Goal: Feedback & Contribution: Submit feedback/report problem

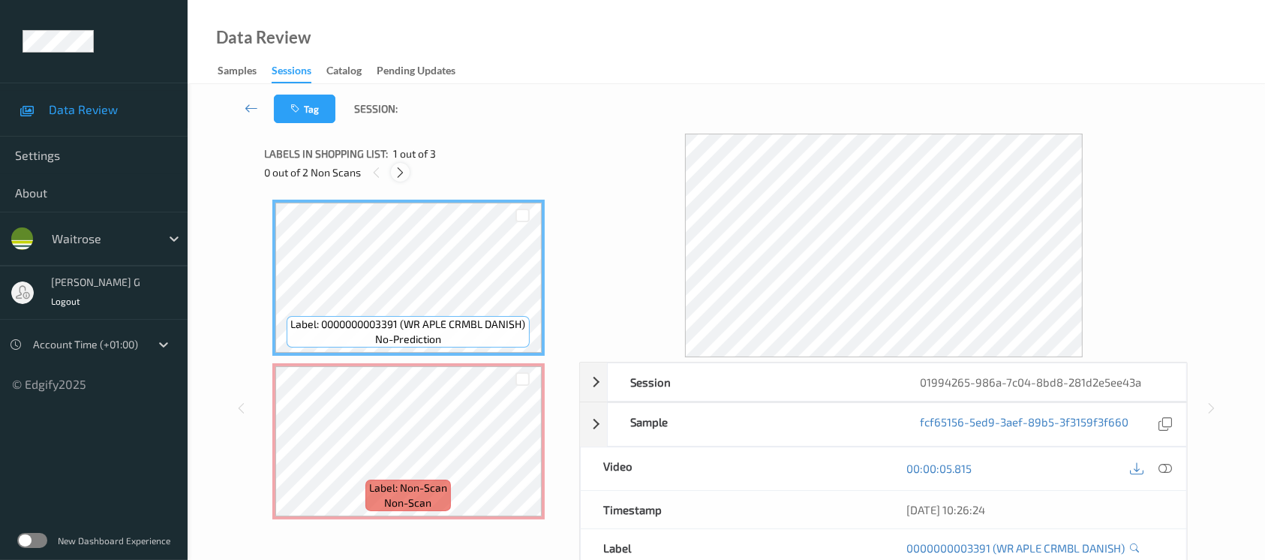
click at [398, 177] on icon at bounding box center [400, 173] width 13 height 14
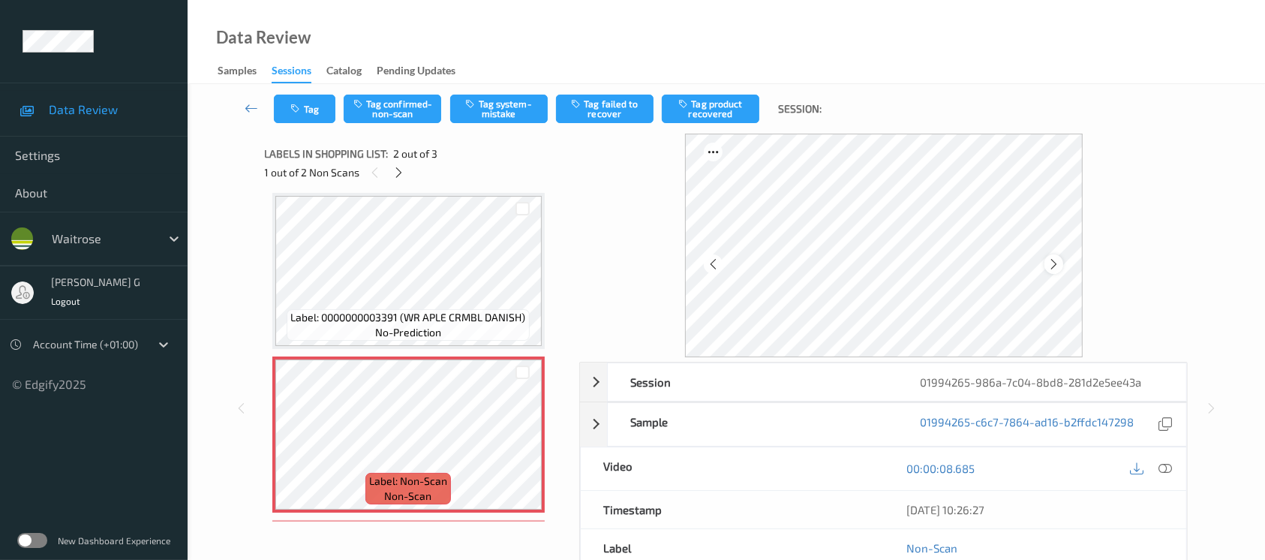
click at [1056, 263] on icon at bounding box center [1053, 264] width 13 height 14
click at [1161, 467] on icon at bounding box center [1165, 468] width 14 height 14
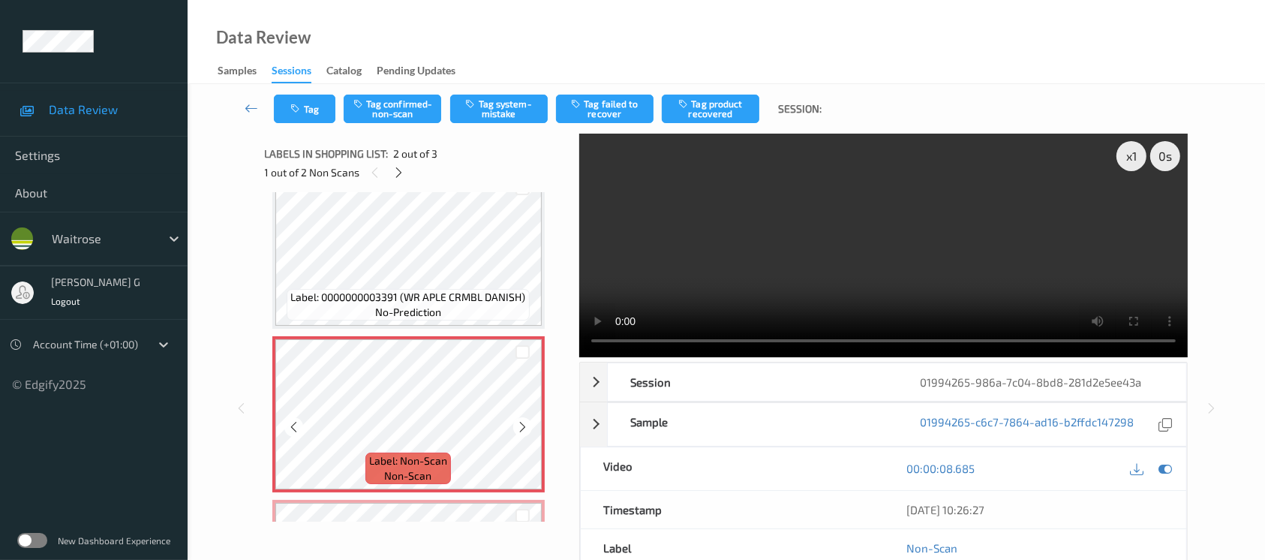
scroll to position [0, 0]
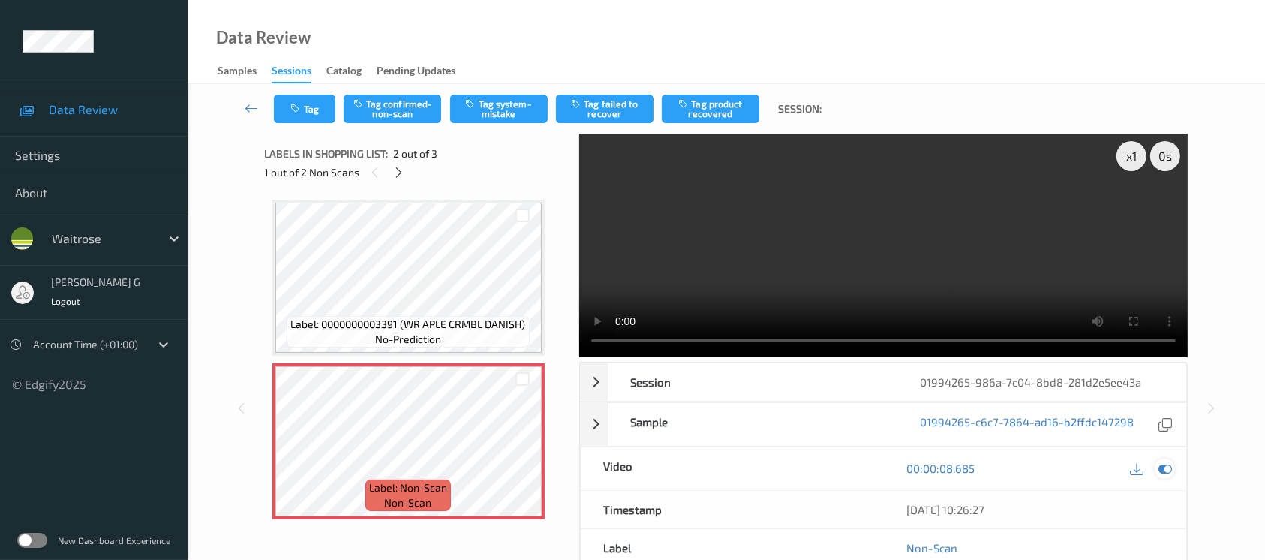
click at [1160, 467] on icon at bounding box center [1165, 468] width 14 height 14
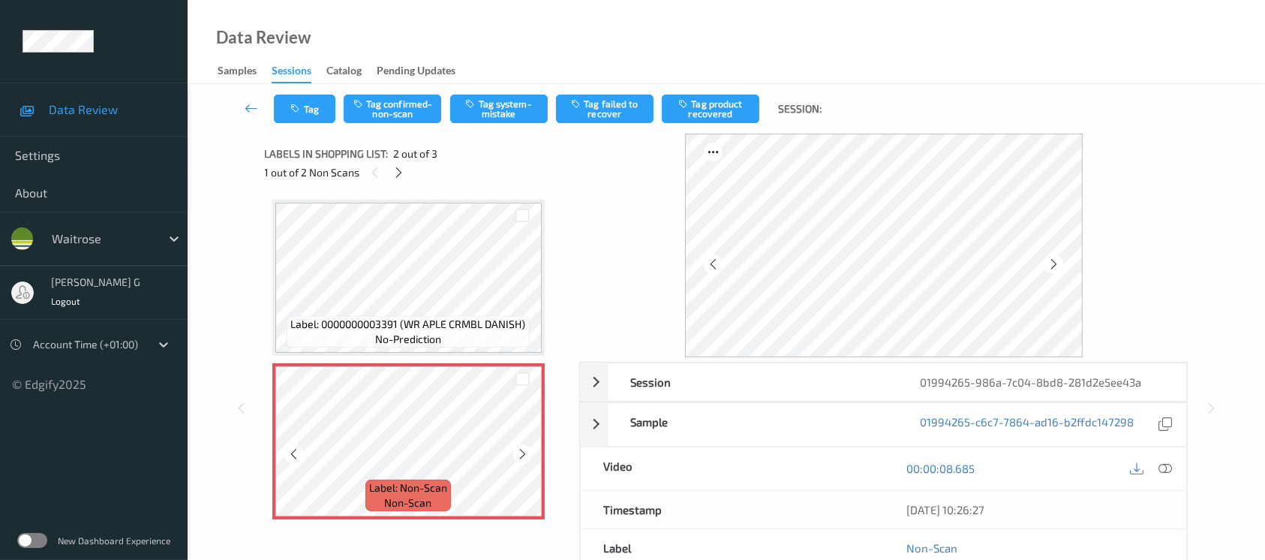
scroll to position [100, 0]
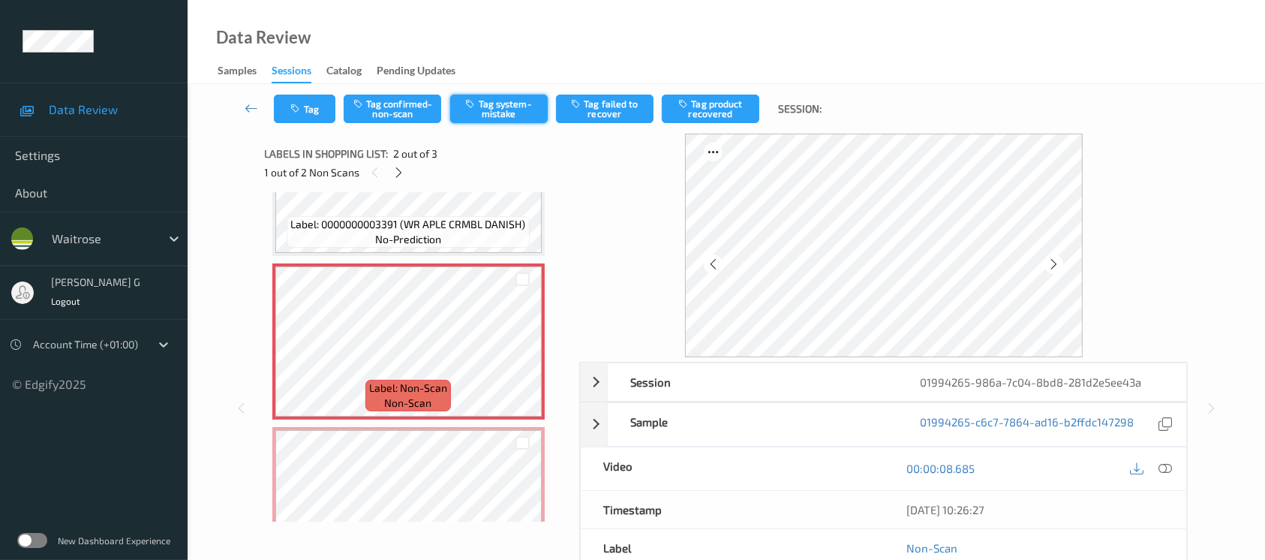
click at [480, 110] on button "Tag system-mistake" at bounding box center [499, 109] width 98 height 29
click at [301, 110] on icon "button" at bounding box center [297, 109] width 13 height 11
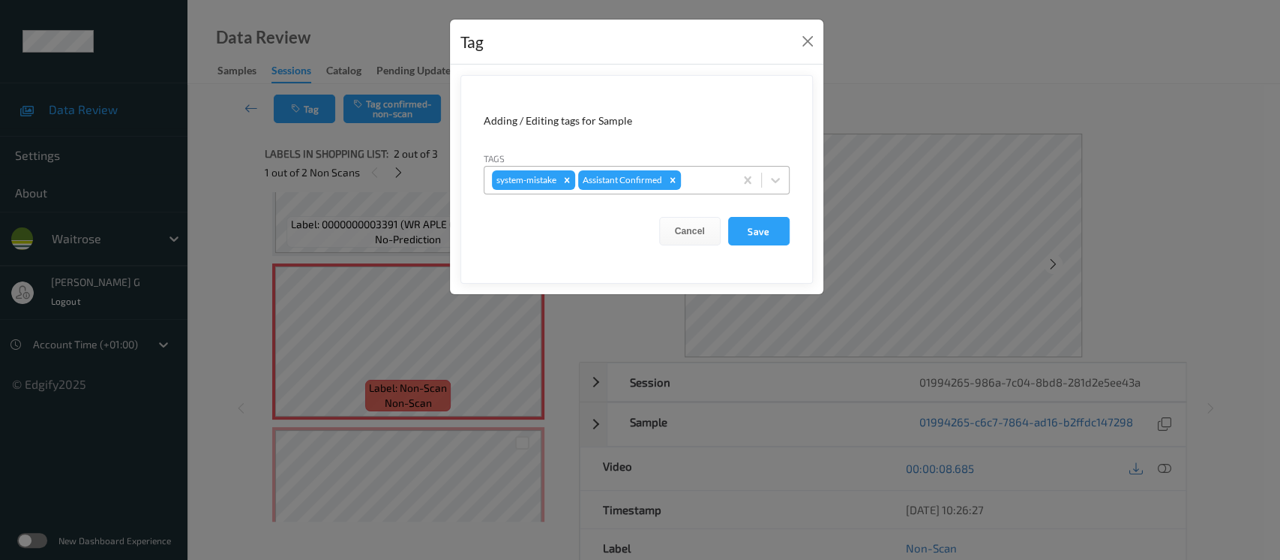
click at [708, 182] on div at bounding box center [705, 180] width 43 height 18
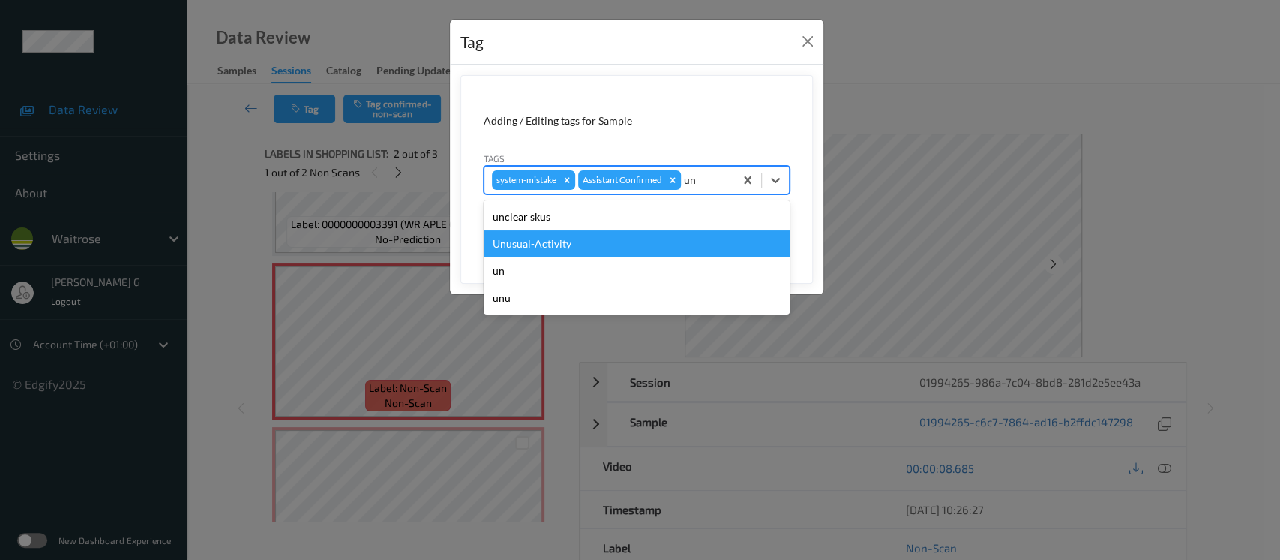
type input "un"
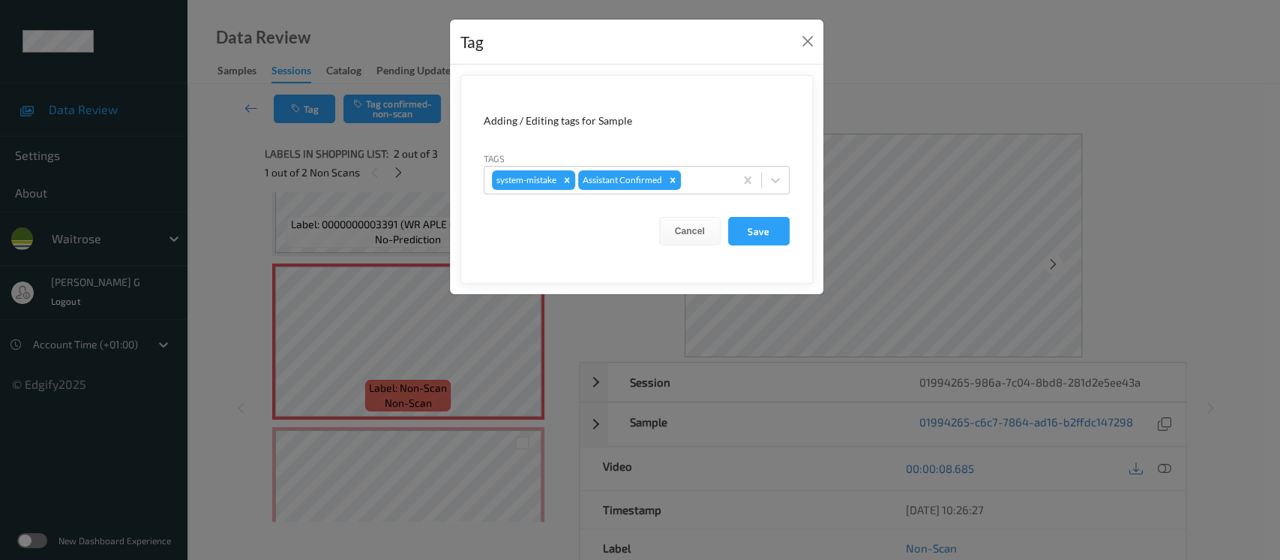
click at [476, 240] on form "Adding / Editing tags for Sample Tags system-mistake Assistant Confirmed Cancel…" at bounding box center [637, 179] width 353 height 209
click at [695, 179] on div at bounding box center [705, 180] width 43 height 18
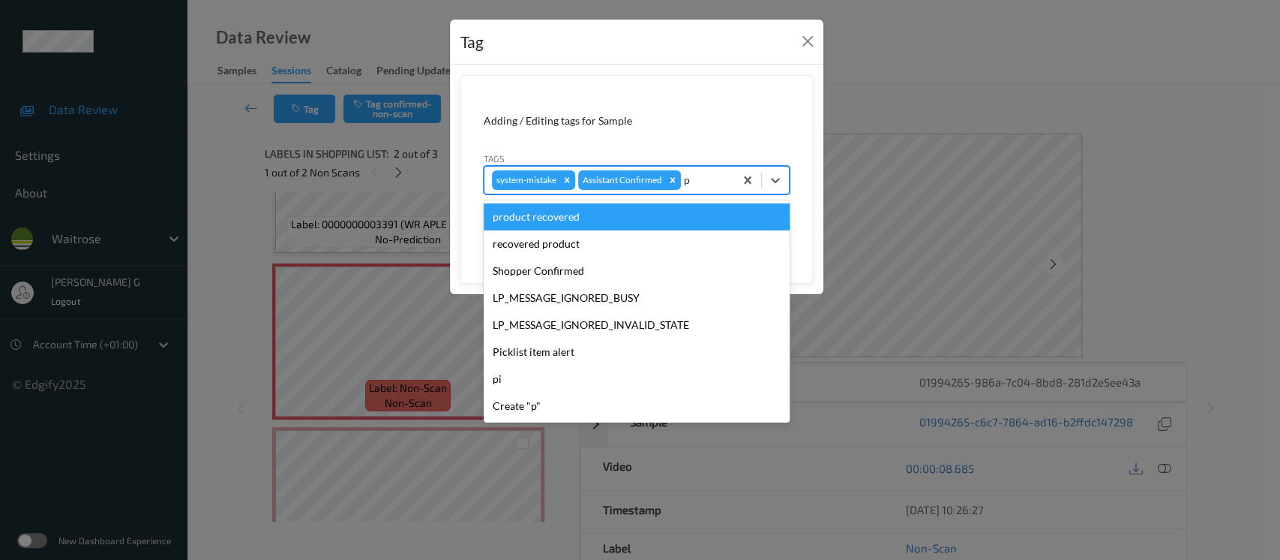
type input "pi"
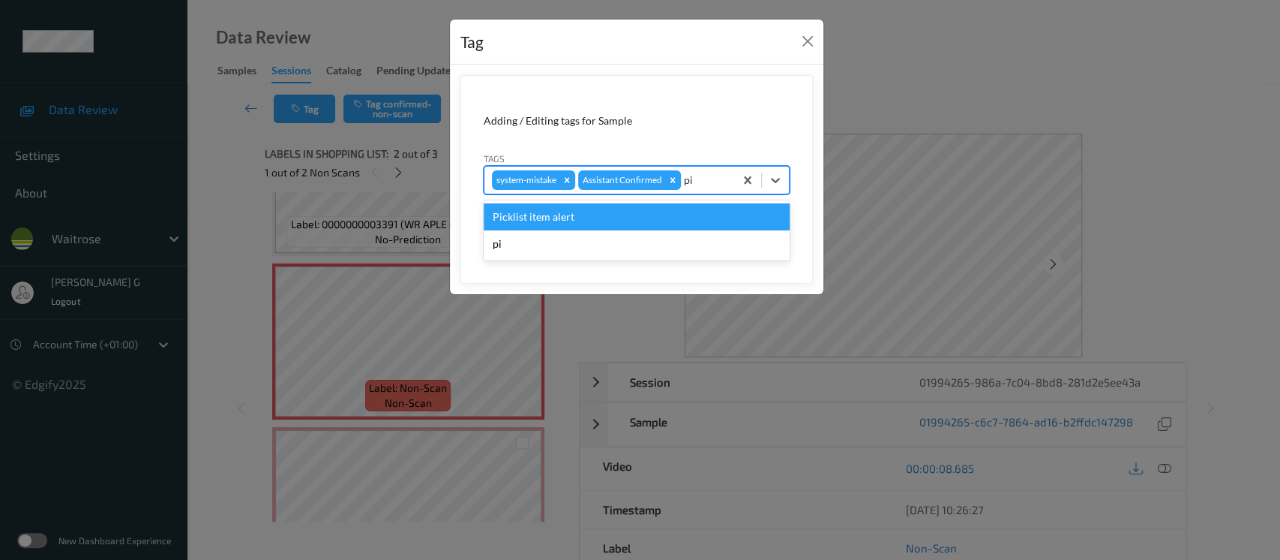
click at [532, 222] on div "Picklist item alert" at bounding box center [637, 216] width 306 height 27
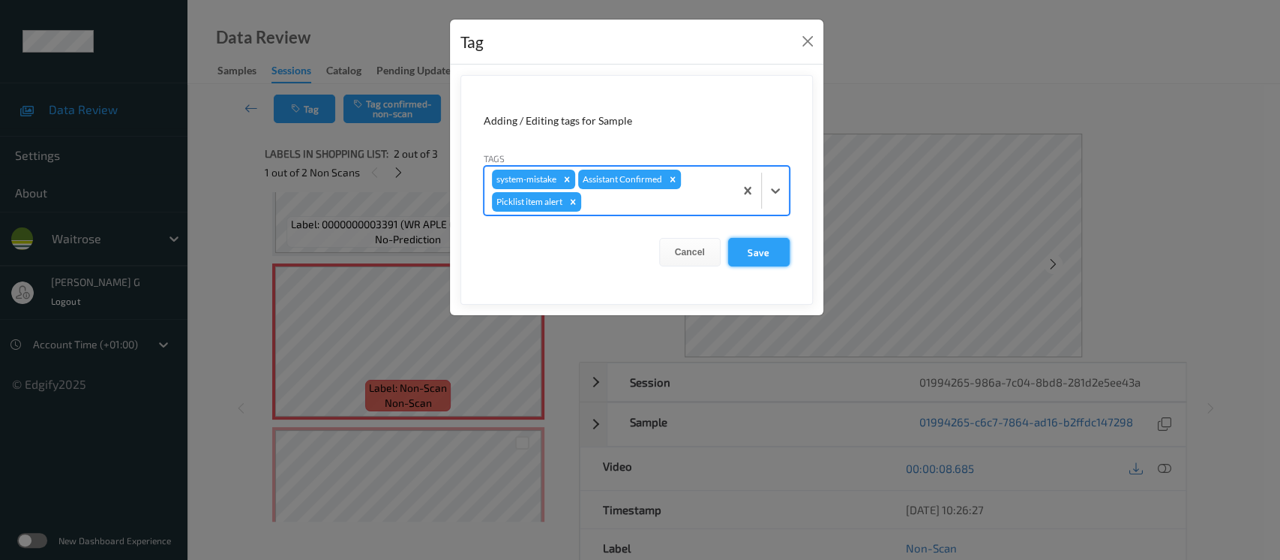
click at [756, 248] on button "Save" at bounding box center [759, 252] width 62 height 29
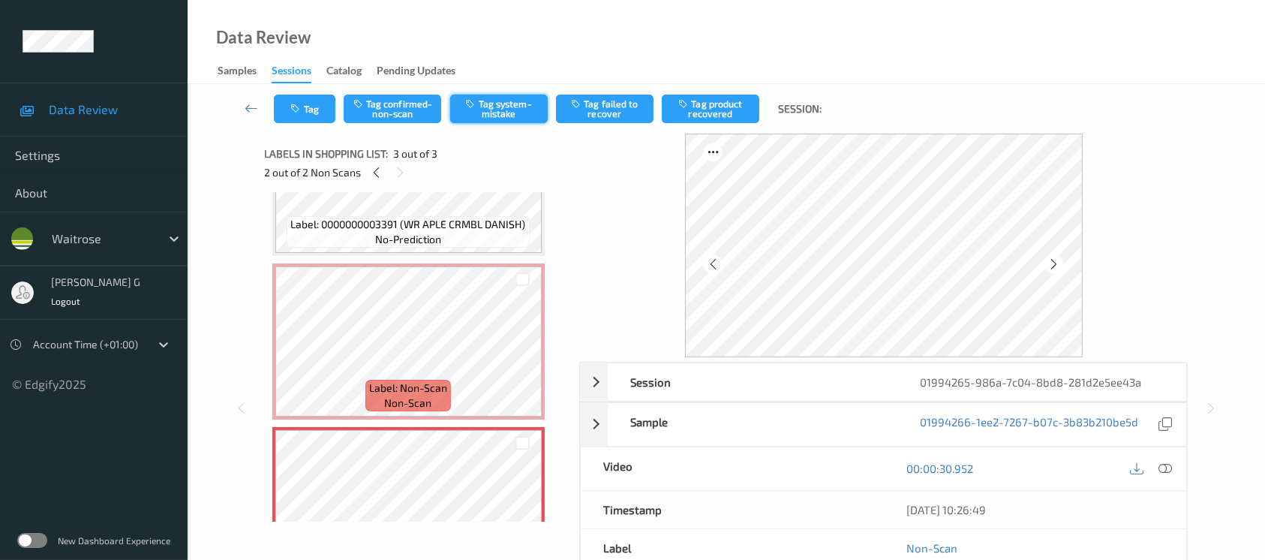
click at [476, 122] on button "Tag system-mistake" at bounding box center [499, 109] width 98 height 29
click at [299, 106] on icon "button" at bounding box center [297, 109] width 13 height 11
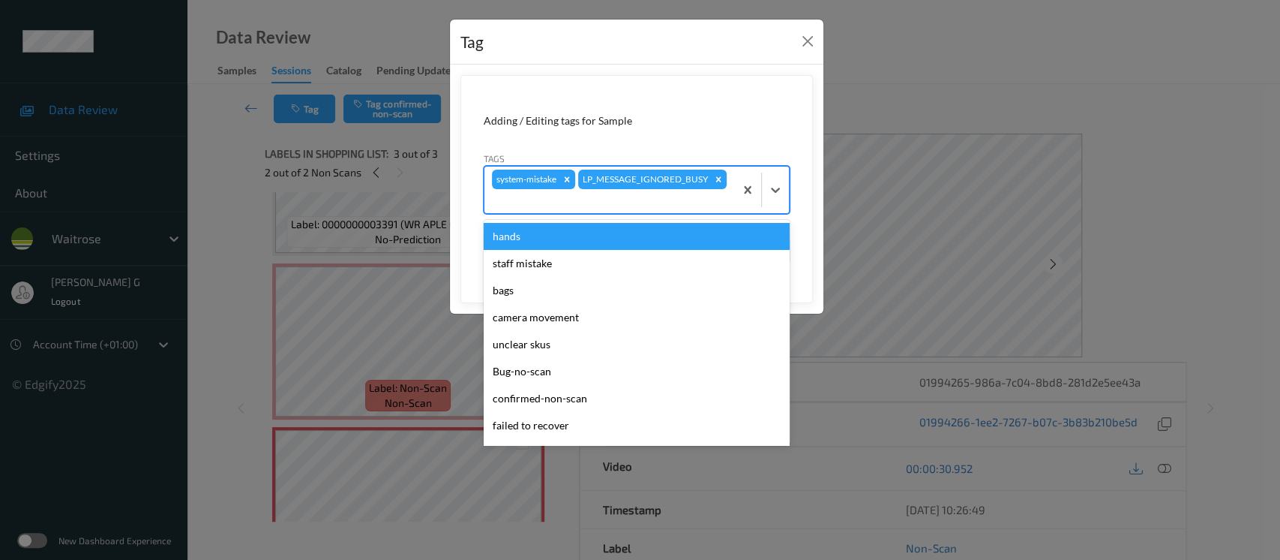
click at [600, 201] on div at bounding box center [609, 201] width 235 height 18
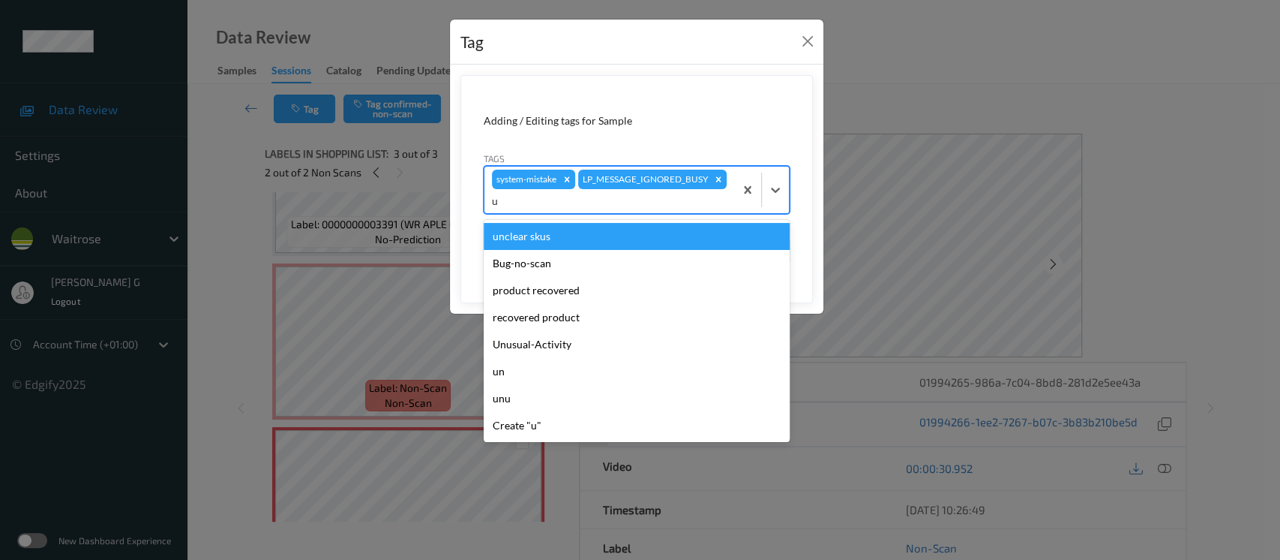
type input "un"
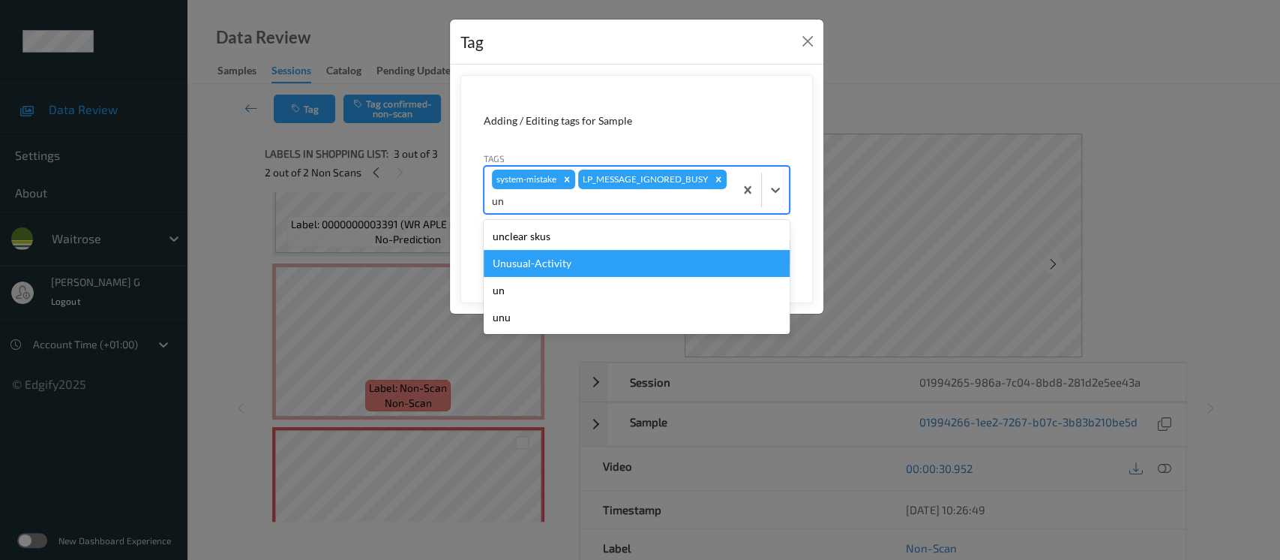
click at [525, 263] on div "Unusual-Activity" at bounding box center [637, 263] width 306 height 27
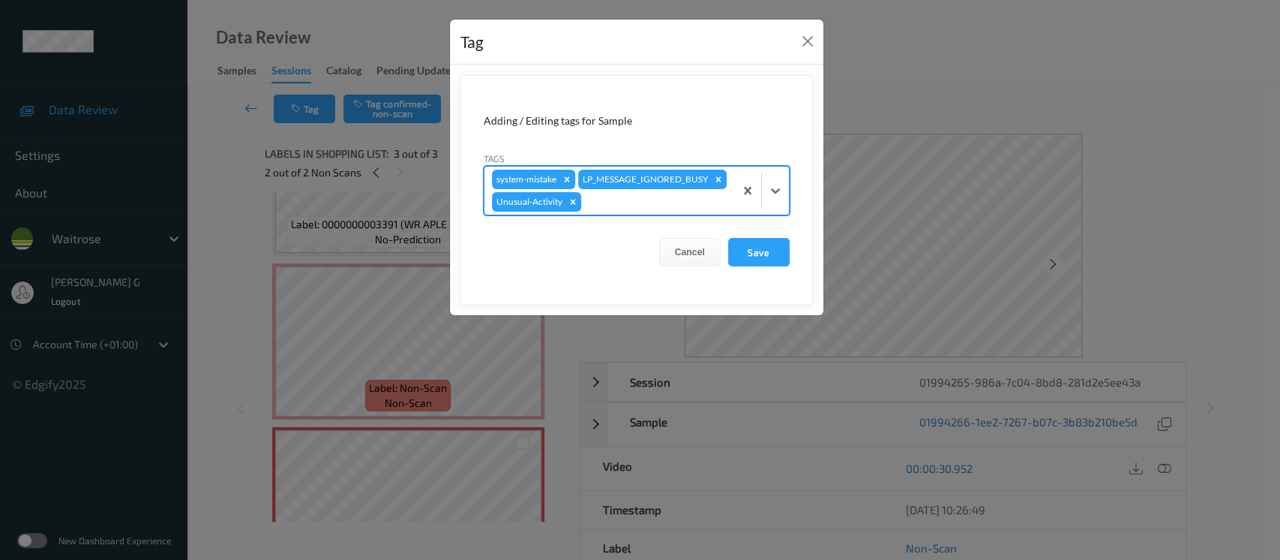
click at [655, 203] on div at bounding box center [655, 202] width 143 height 18
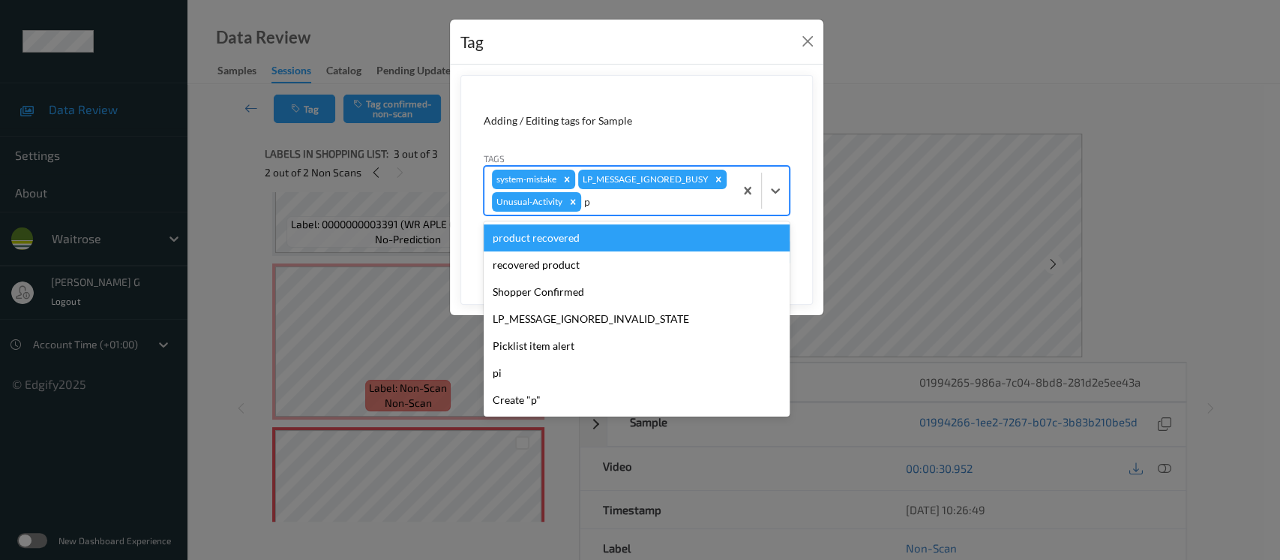
type input "pi"
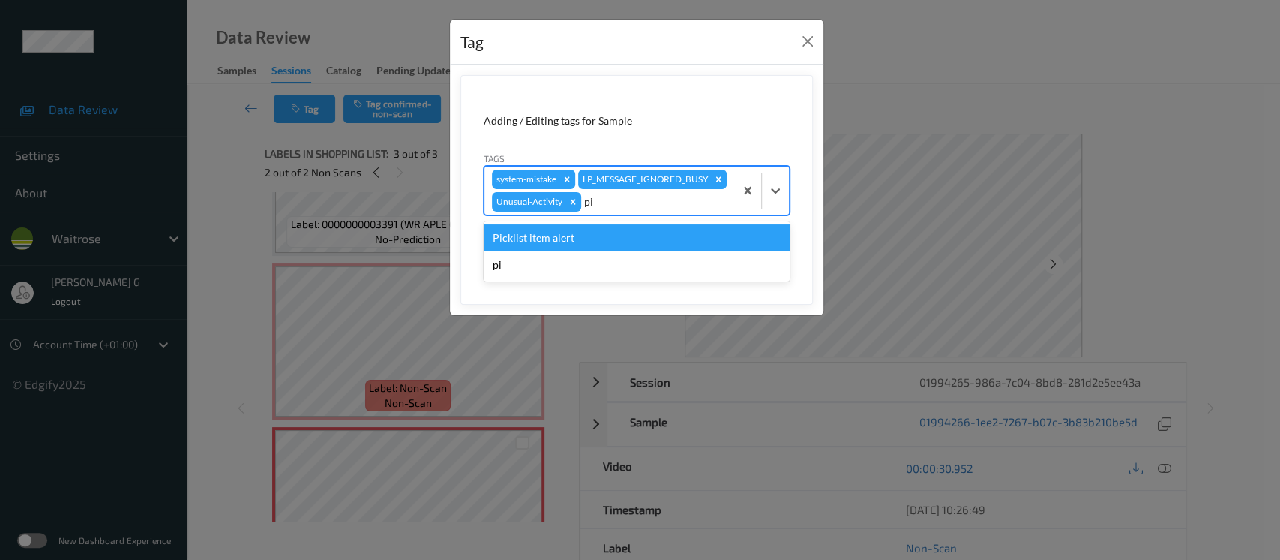
click at [548, 227] on div "Picklist item alert" at bounding box center [637, 237] width 306 height 27
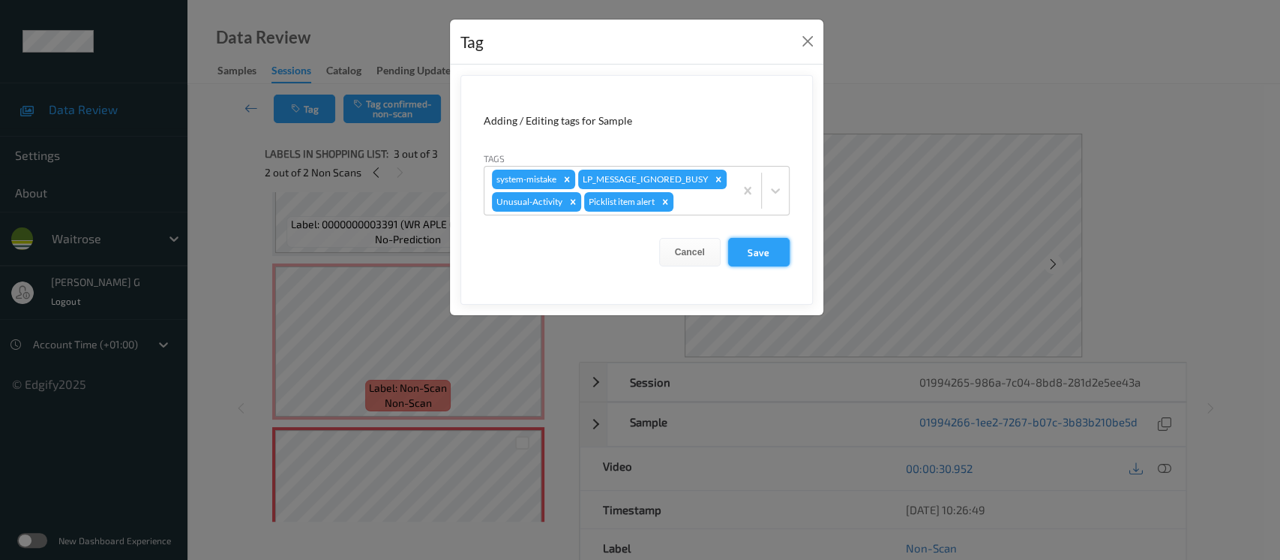
click at [734, 245] on button "Save" at bounding box center [759, 252] width 62 height 29
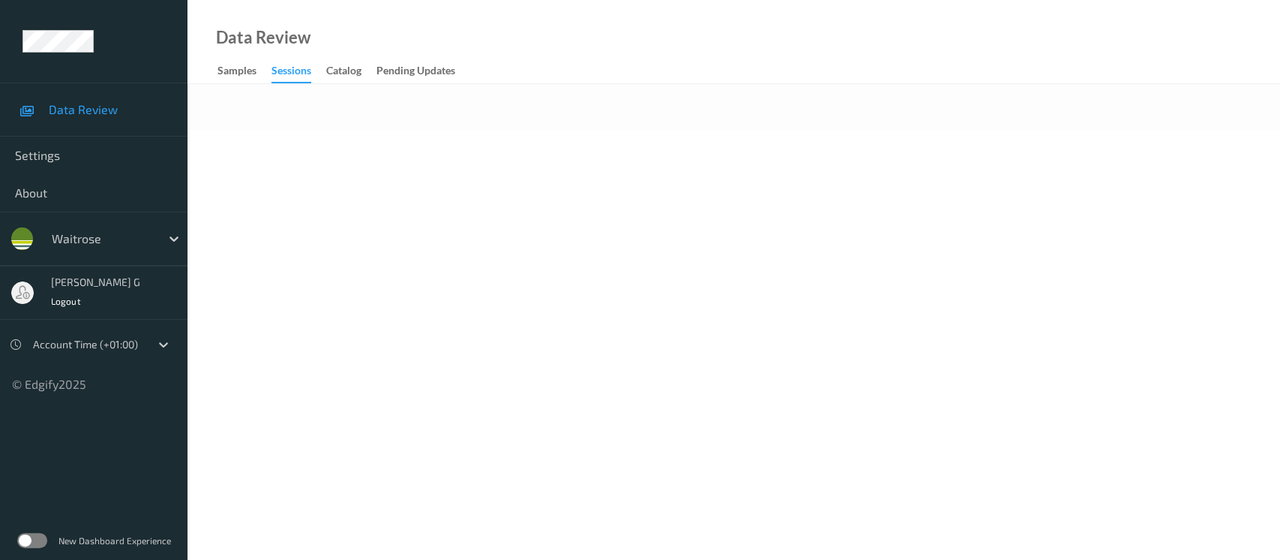
click at [545, 108] on div at bounding box center [734, 107] width 1093 height 46
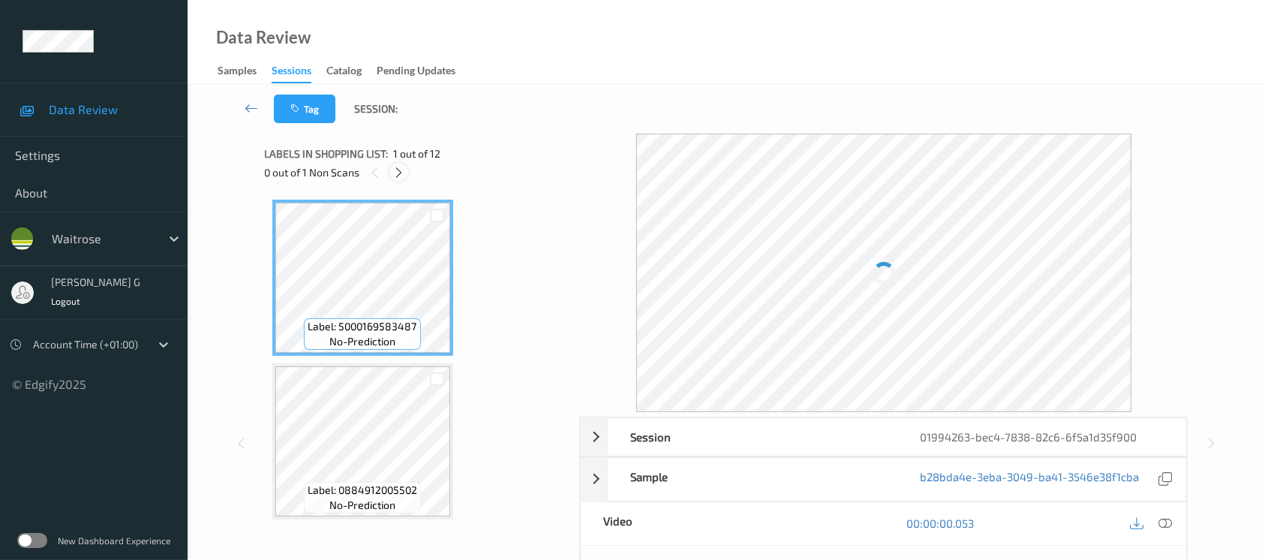
click at [395, 176] on icon at bounding box center [398, 173] width 13 height 14
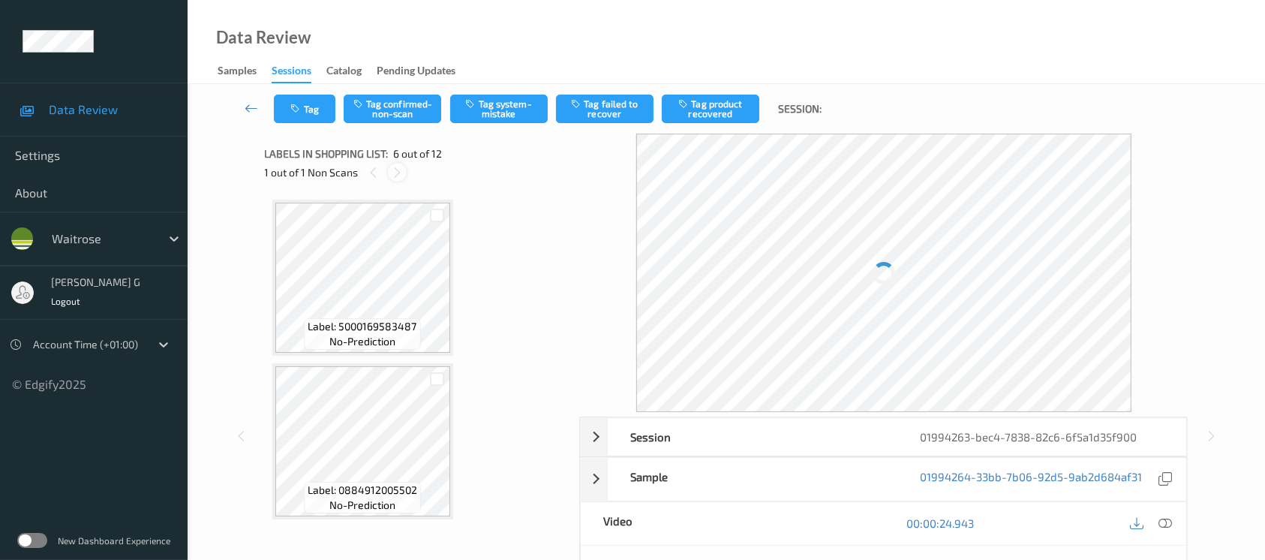
scroll to position [659, 0]
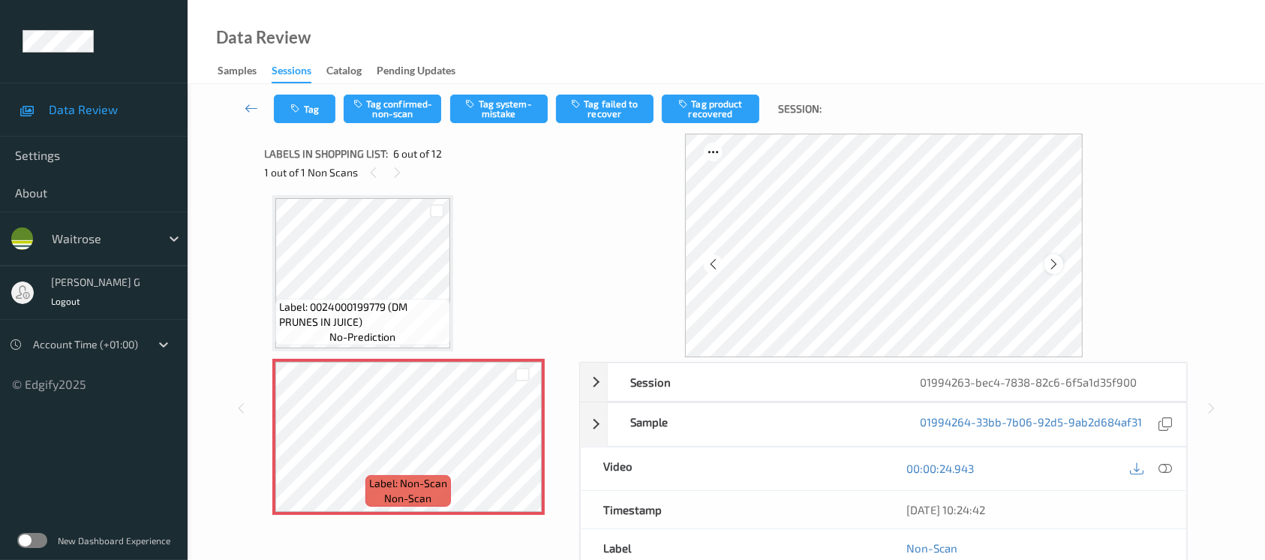
click at [1056, 266] on icon at bounding box center [1053, 264] width 13 height 14
click at [1158, 463] on icon at bounding box center [1165, 468] width 14 height 14
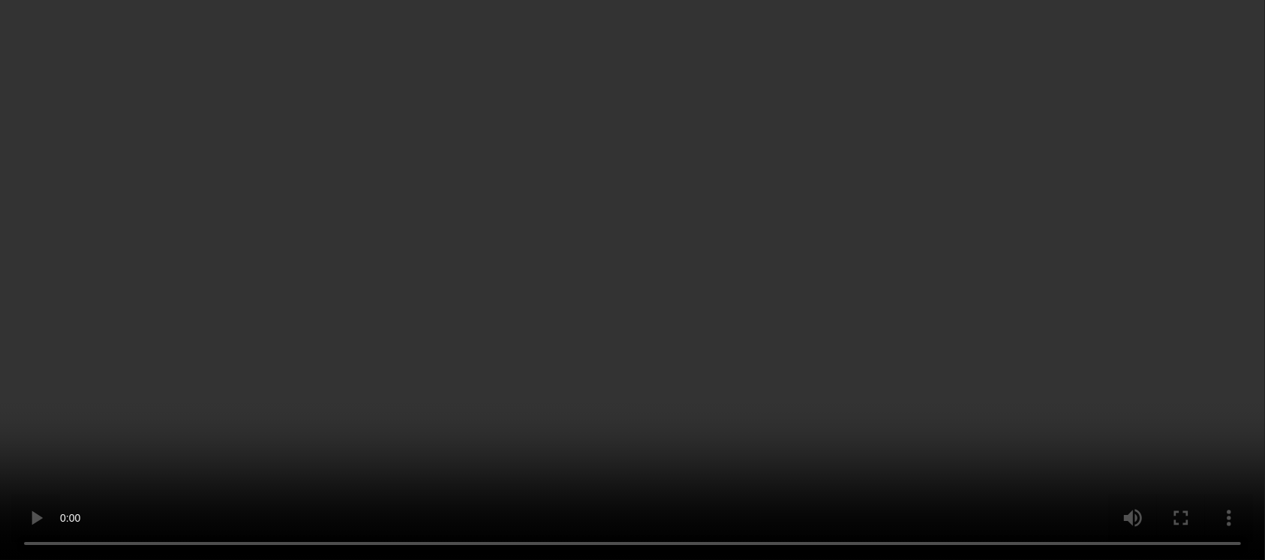
scroll to position [600, 0]
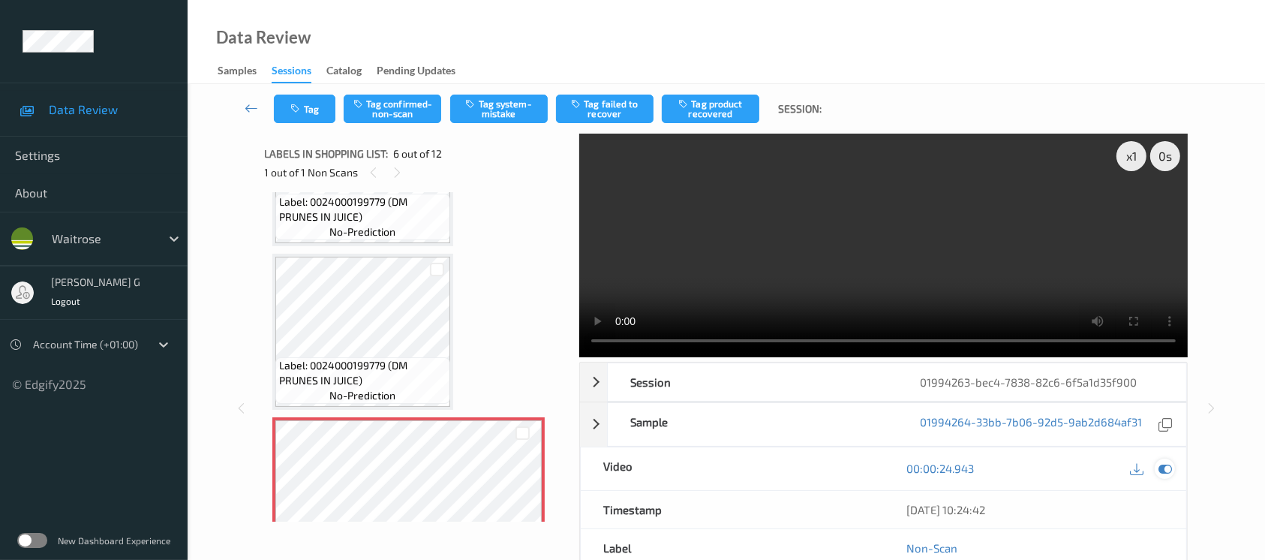
click at [1164, 461] on icon at bounding box center [1165, 468] width 14 height 14
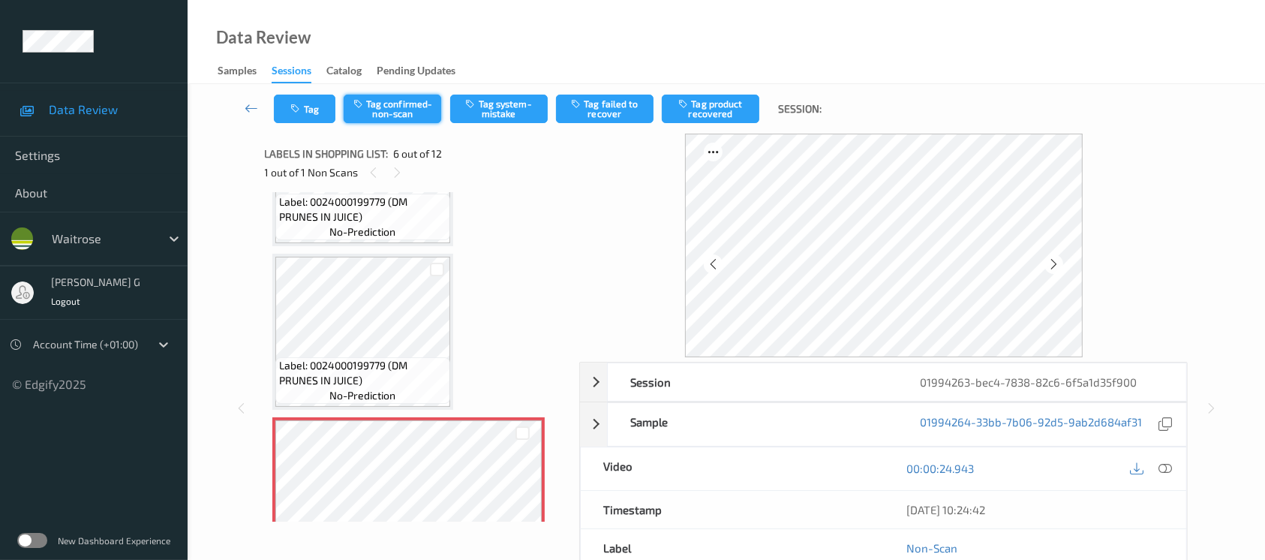
click at [403, 99] on button "Tag confirmed-non-scan" at bounding box center [393, 109] width 98 height 29
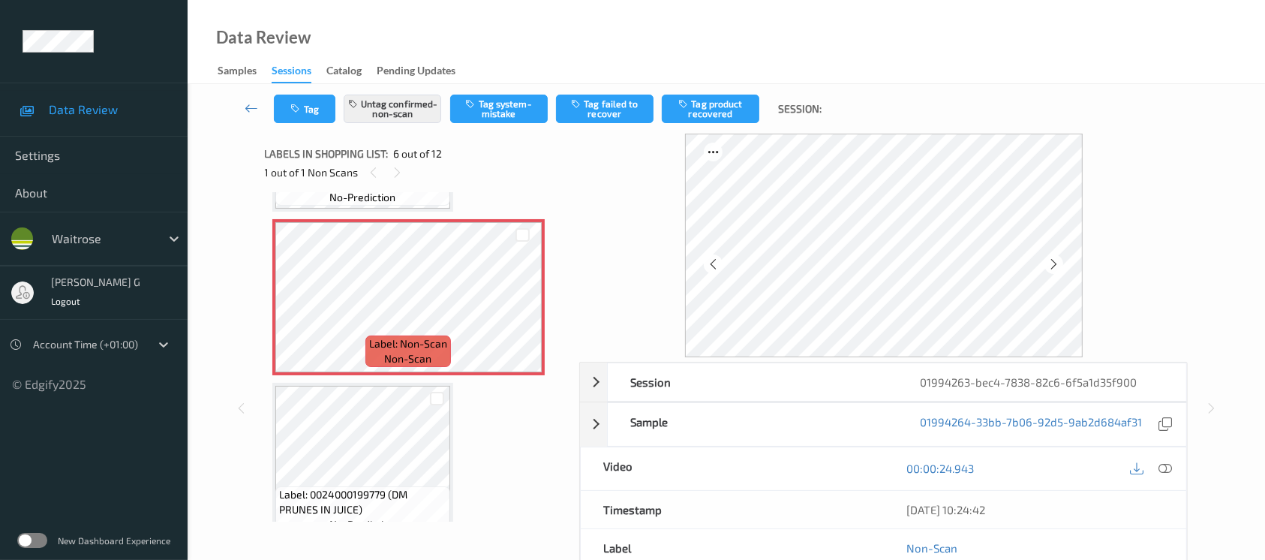
scroll to position [800, 0]
click at [707, 98] on button "Tag product recovered" at bounding box center [711, 109] width 98 height 29
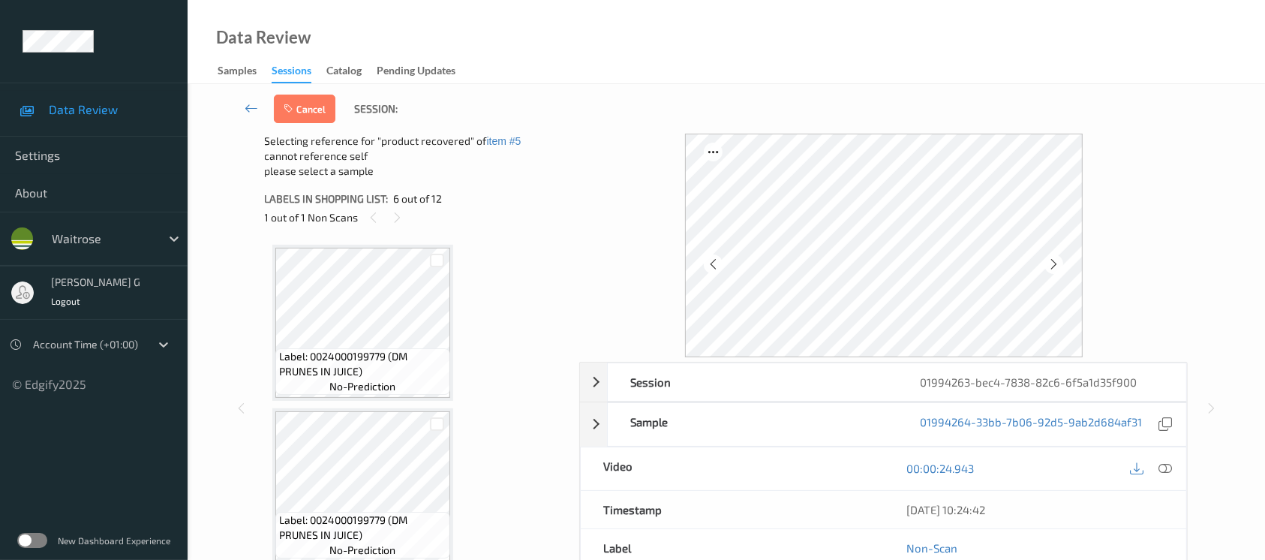
scroll to position [1000, 0]
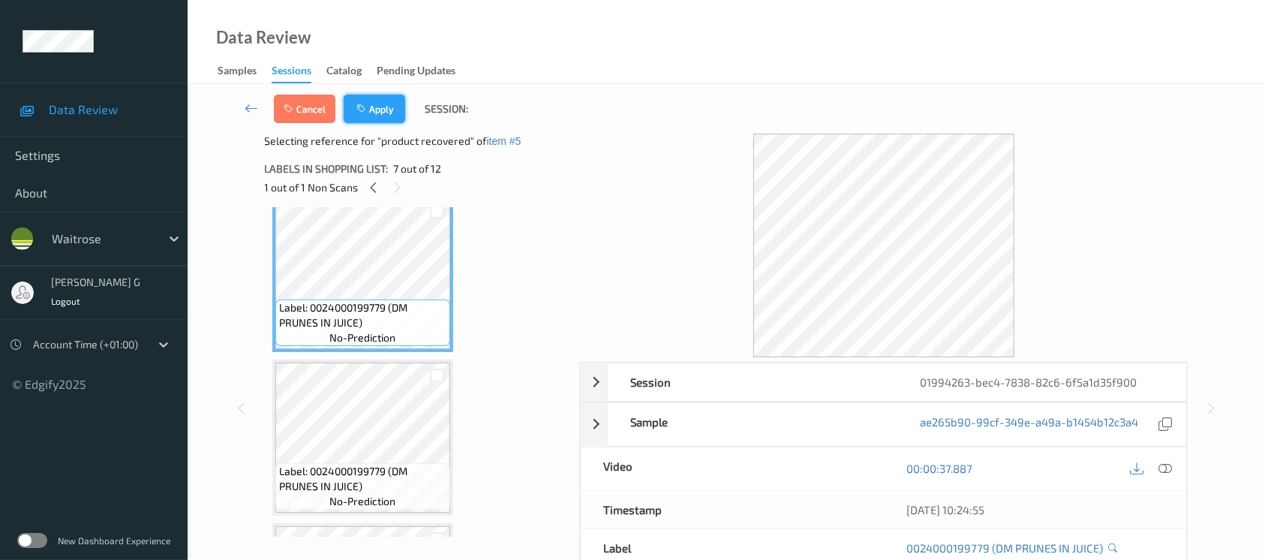
click at [396, 97] on button "Apply" at bounding box center [375, 109] width 62 height 29
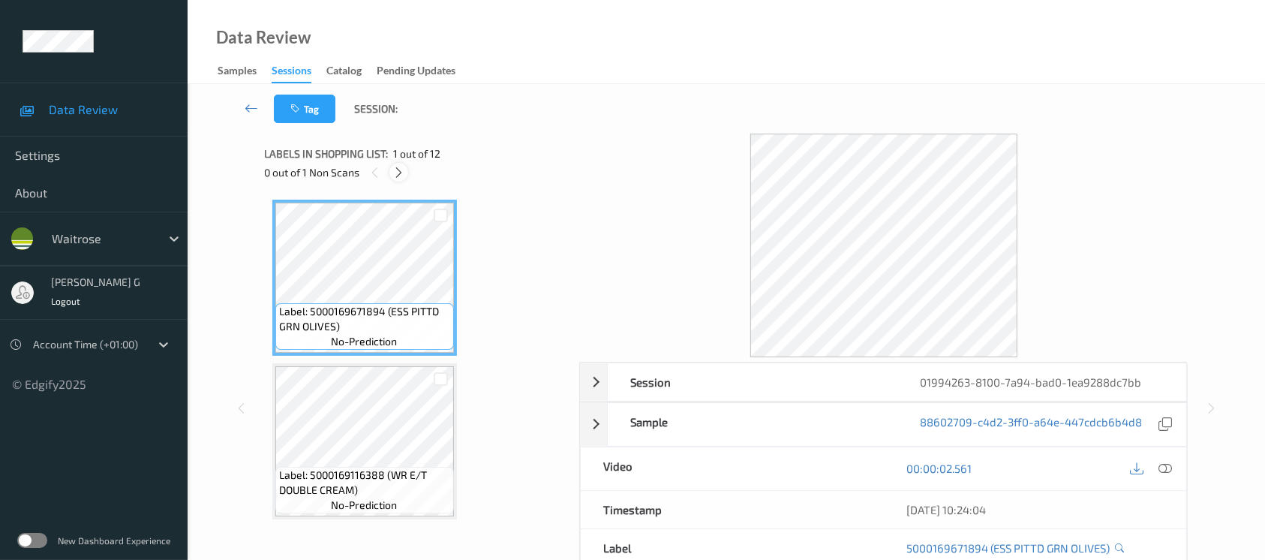
click at [400, 168] on icon at bounding box center [398, 173] width 13 height 14
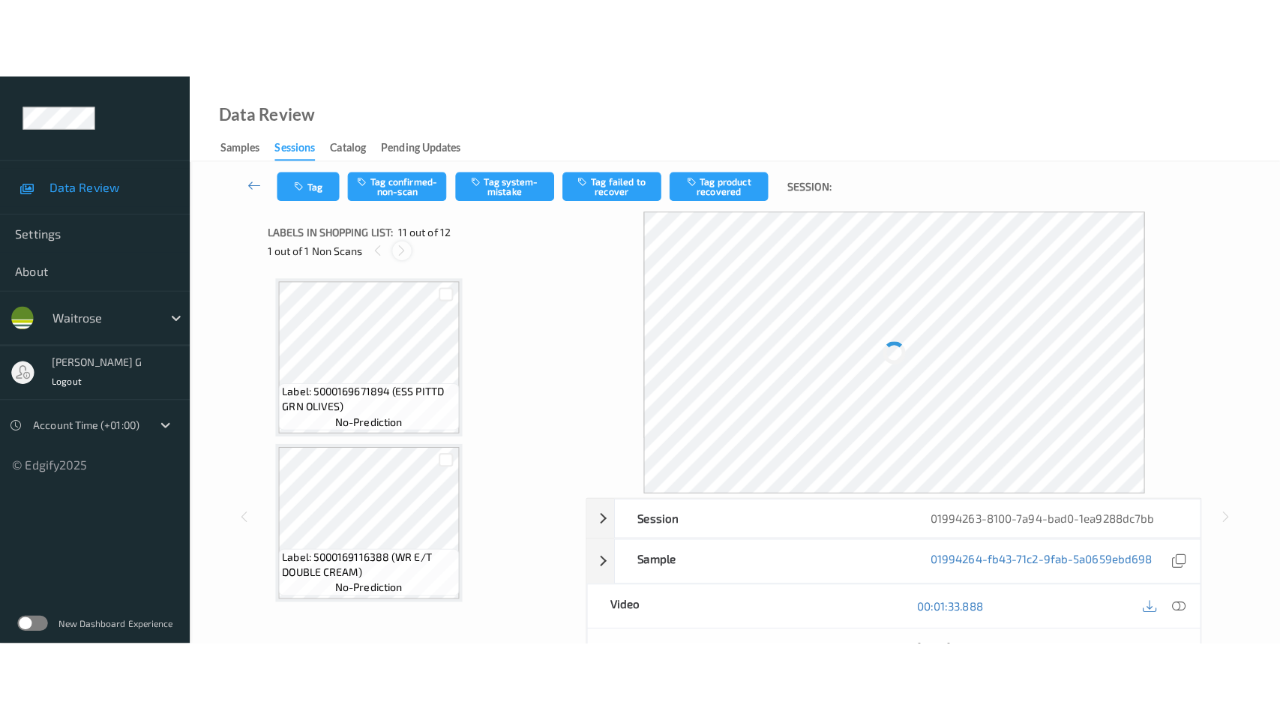
scroll to position [1473, 0]
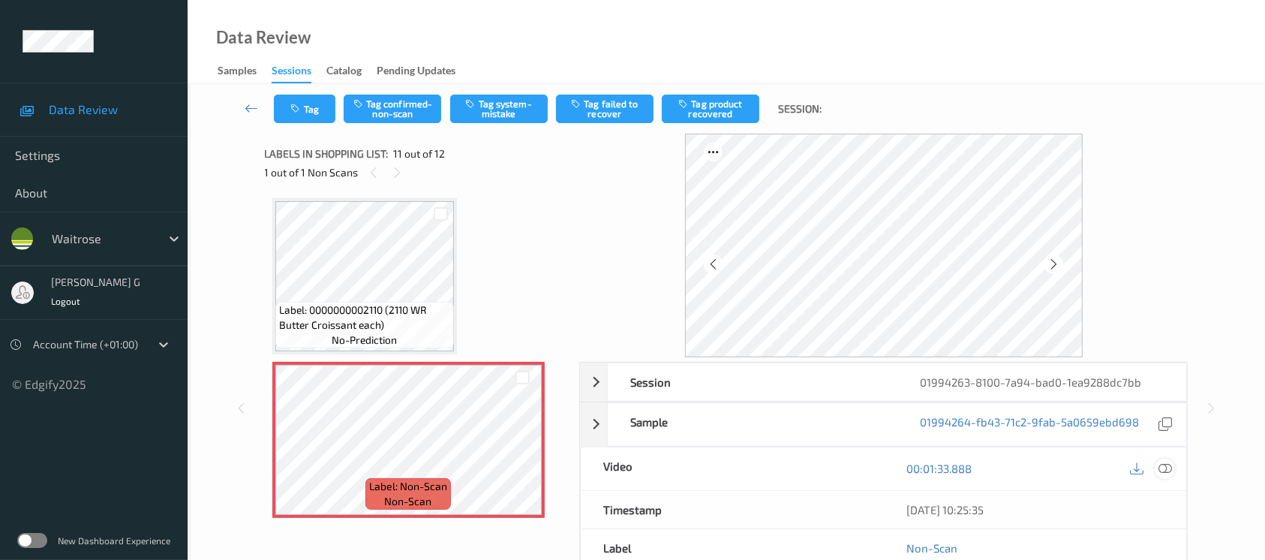
click at [1164, 477] on div at bounding box center [1164, 468] width 20 height 20
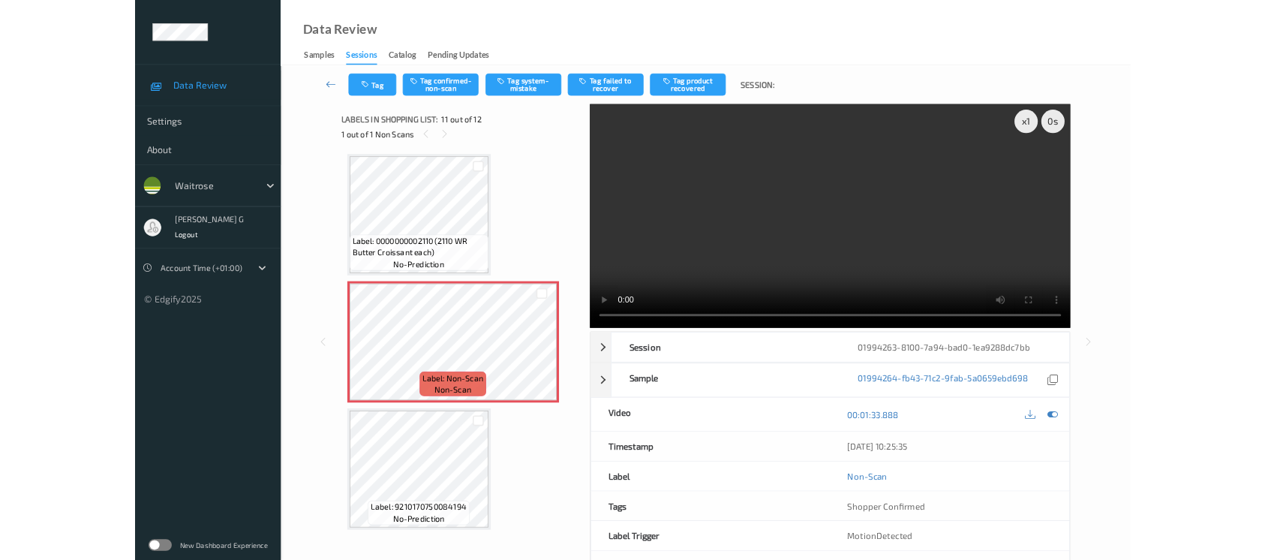
scroll to position [1471, 0]
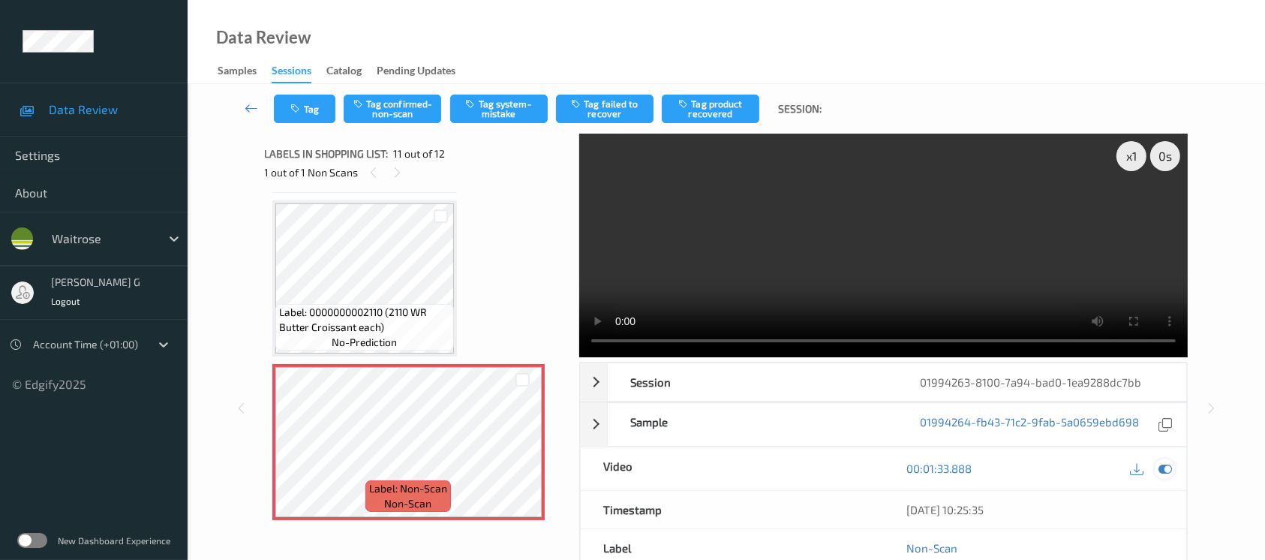
click at [1167, 462] on icon at bounding box center [1165, 468] width 14 height 14
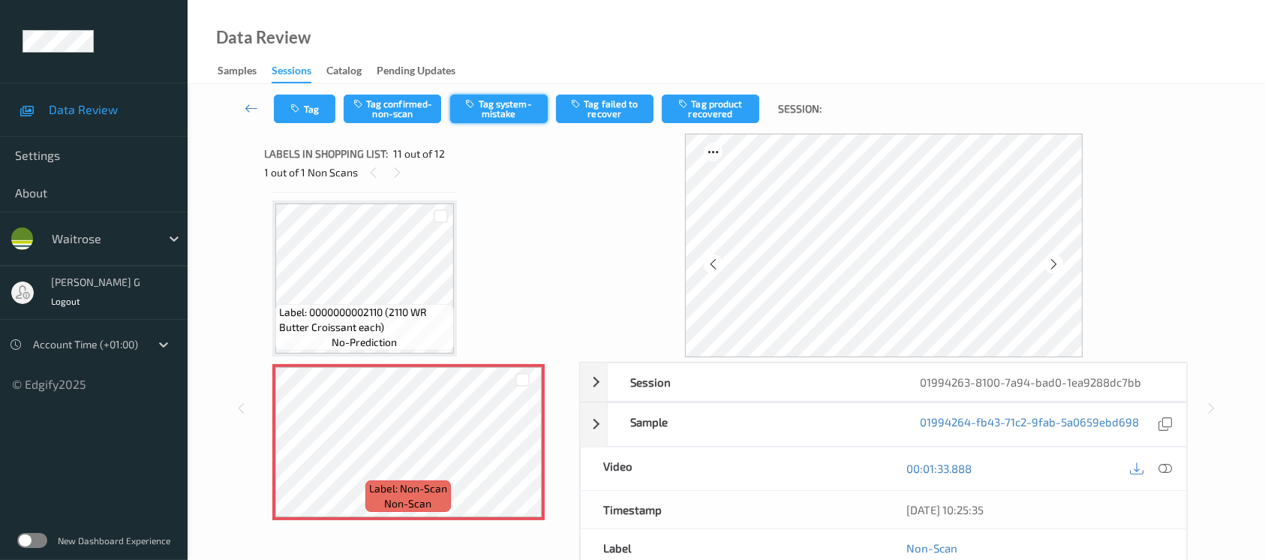
click at [479, 102] on button "Tag system-mistake" at bounding box center [499, 109] width 98 height 29
click at [300, 110] on icon "button" at bounding box center [297, 109] width 13 height 11
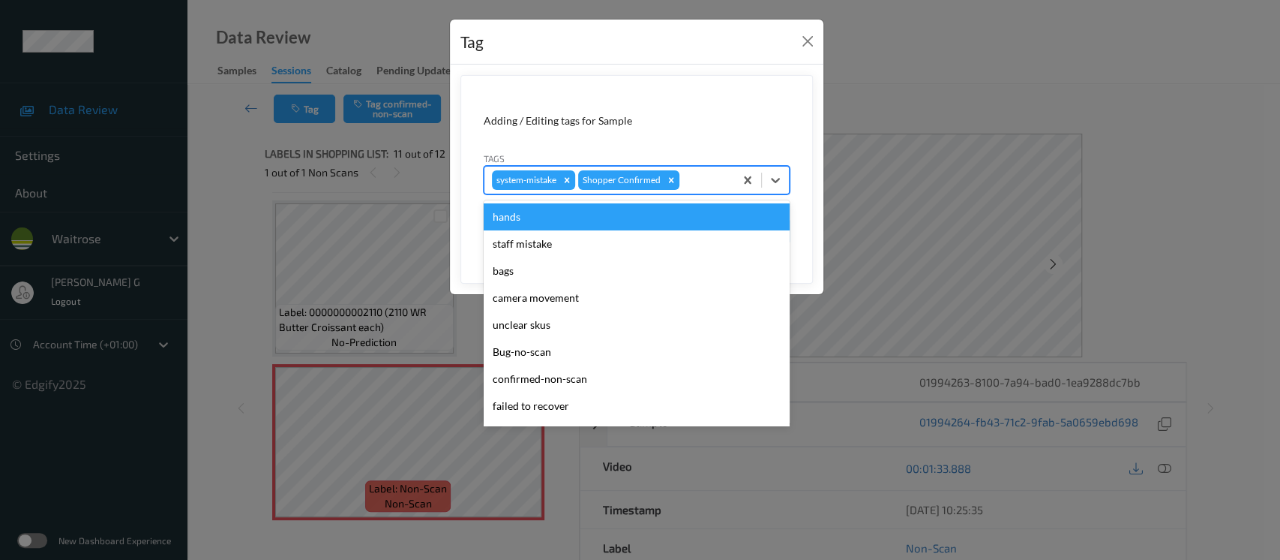
click at [693, 182] on div at bounding box center [705, 180] width 44 height 18
type input "un"
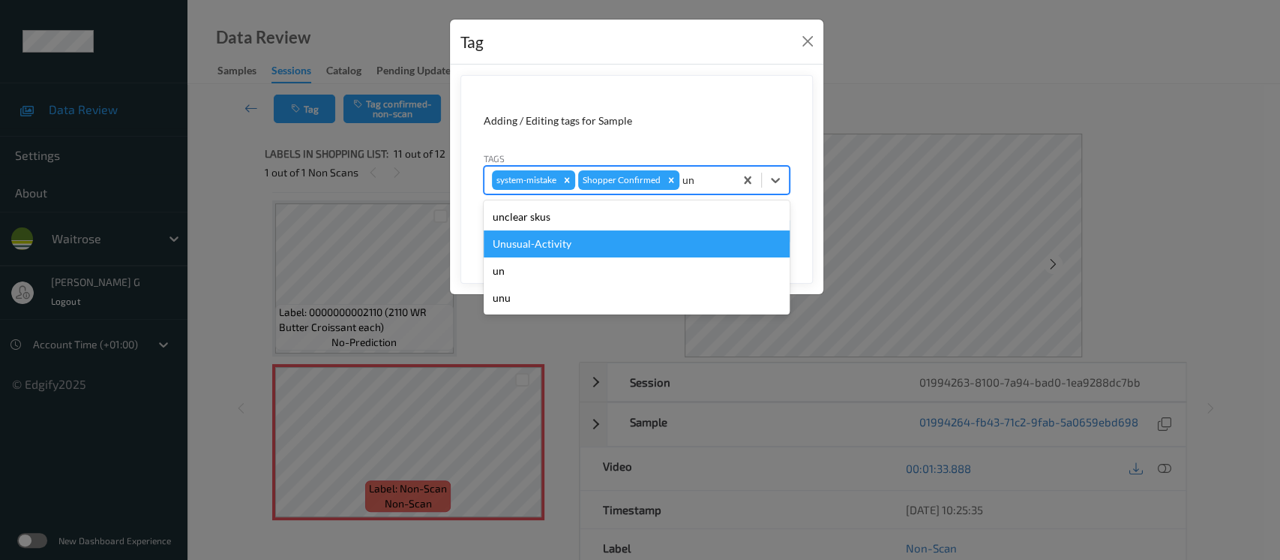
click at [538, 242] on div "Unusual-Activity" at bounding box center [637, 243] width 306 height 27
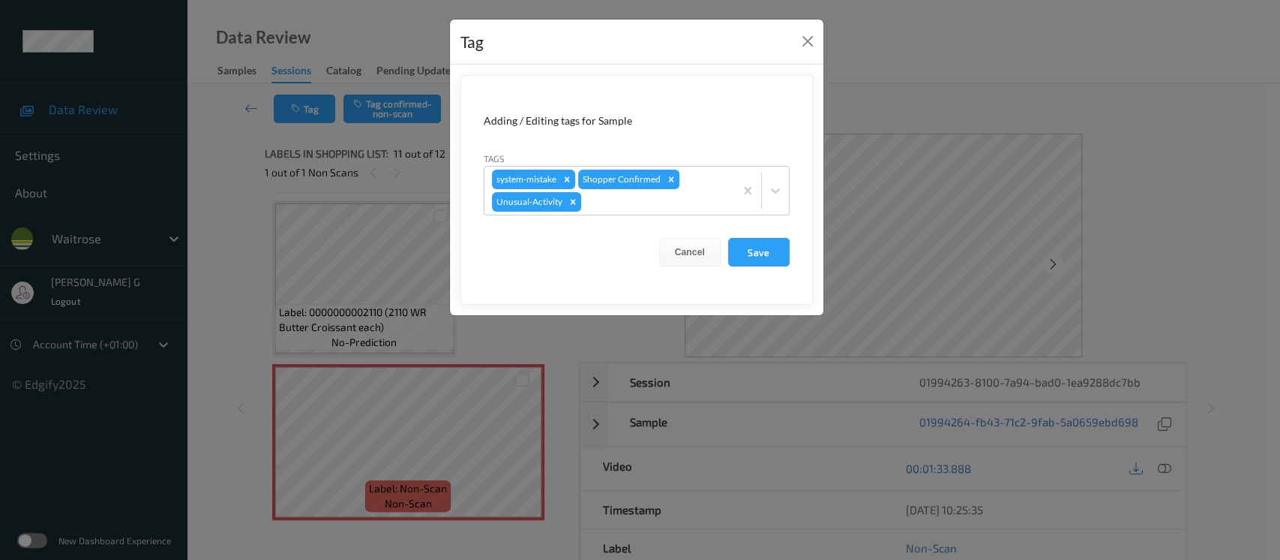
click at [668, 215] on form "Adding / Editing tags for Sample Tags system-mistake Shopper Confirmed Unusual-…" at bounding box center [637, 190] width 353 height 230
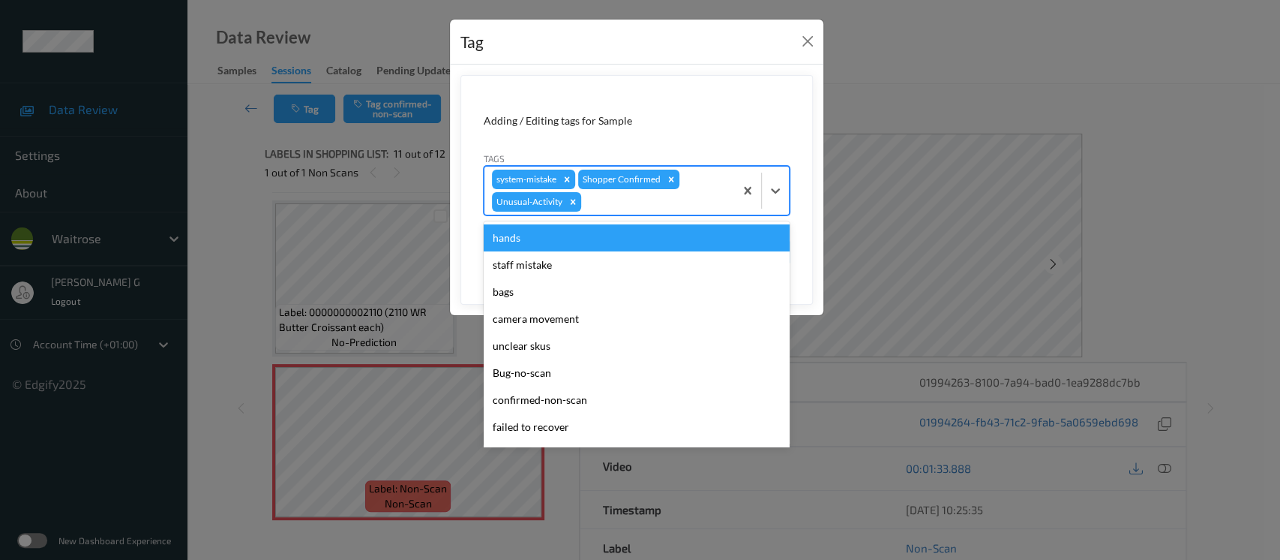
click at [666, 210] on div at bounding box center [655, 202] width 143 height 18
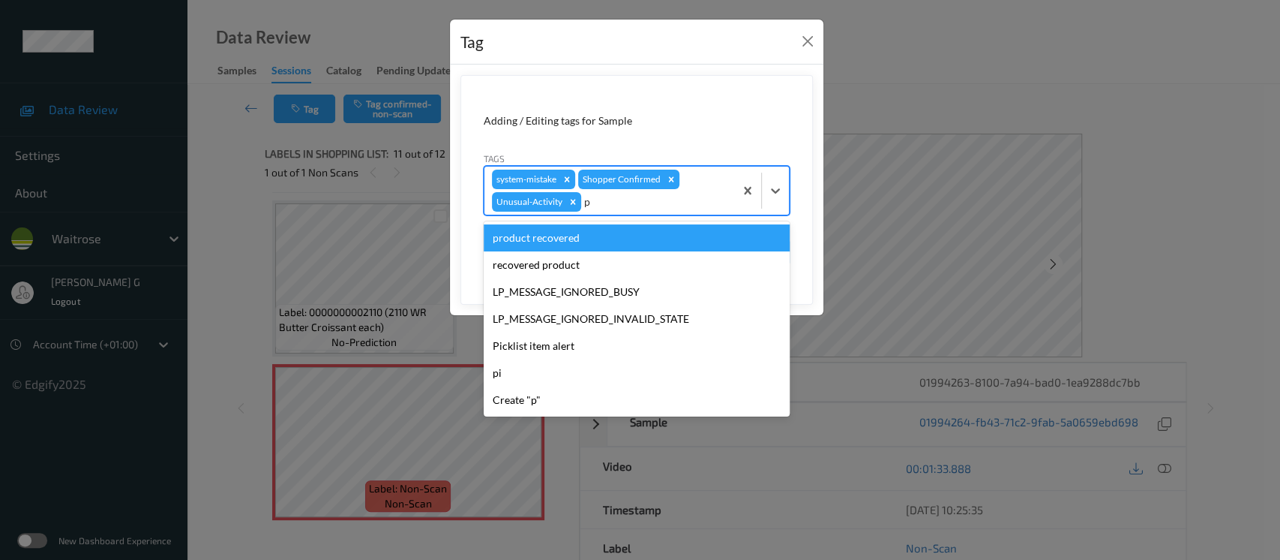
type input "pi"
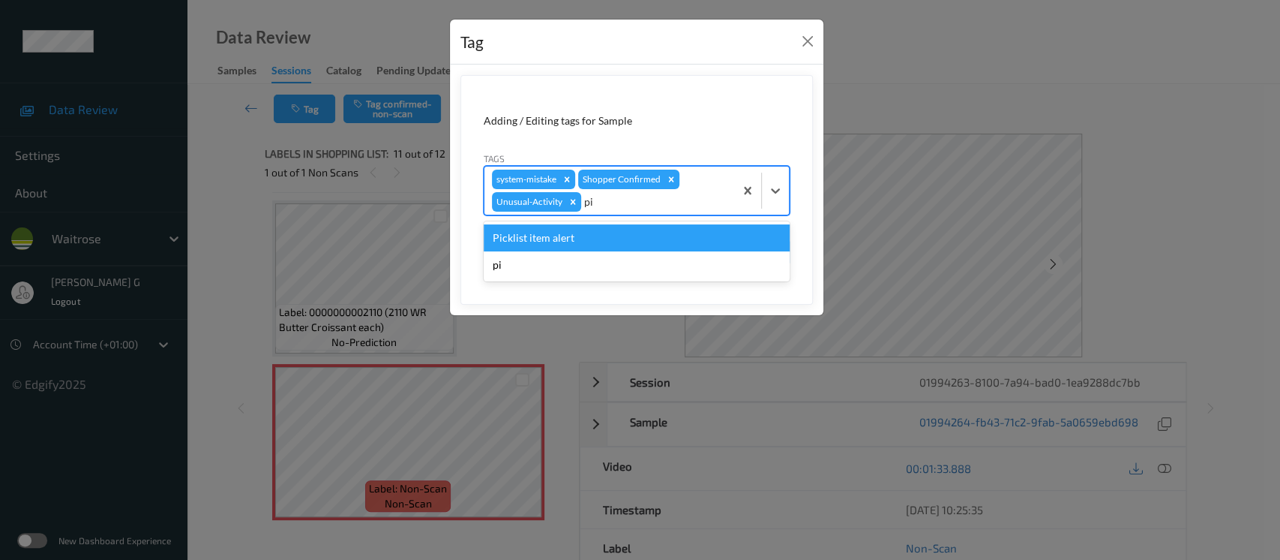
click at [564, 242] on div "Picklist item alert" at bounding box center [637, 237] width 306 height 27
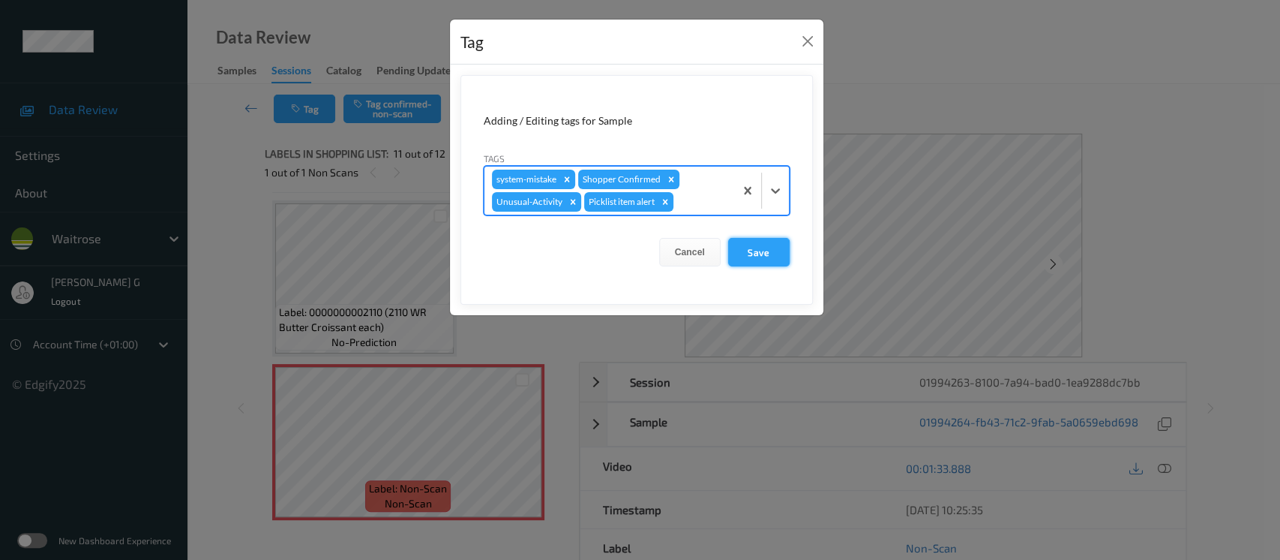
click at [752, 251] on button "Save" at bounding box center [759, 252] width 62 height 29
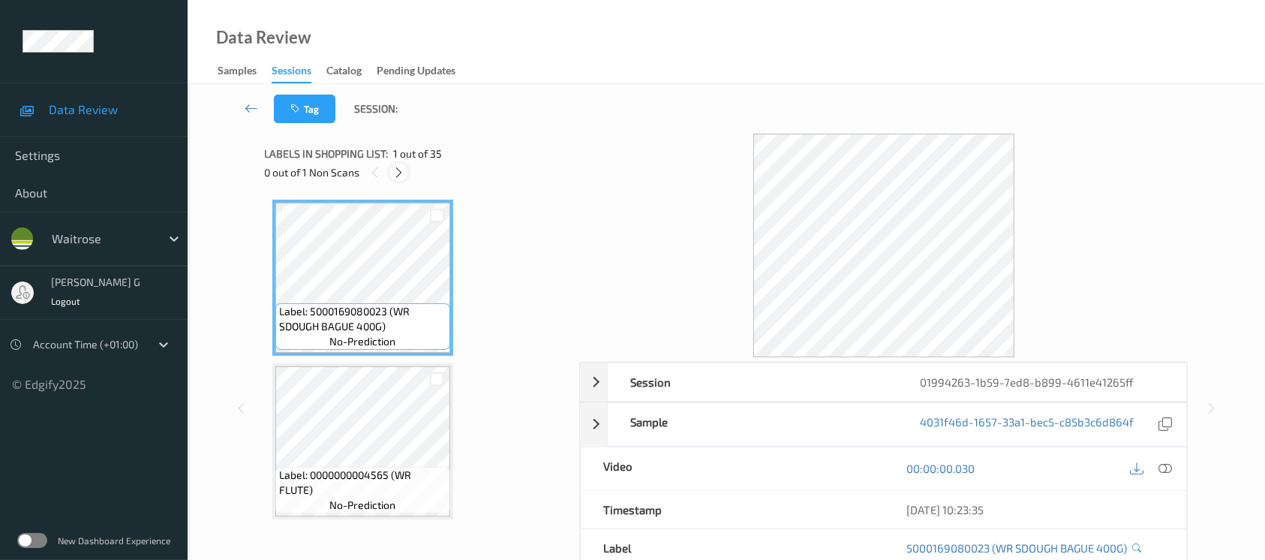
click at [402, 175] on icon at bounding box center [398, 173] width 13 height 14
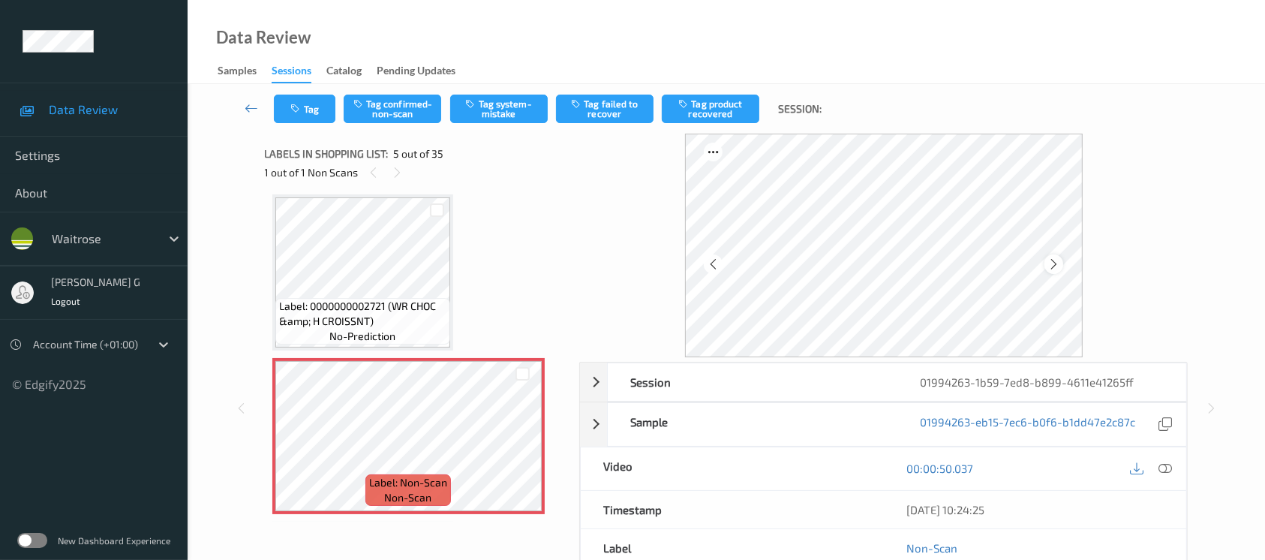
click at [1055, 270] on icon at bounding box center [1053, 264] width 13 height 14
click at [457, 111] on button "Tag system-mistake" at bounding box center [499, 109] width 98 height 29
click at [290, 111] on button "Tag" at bounding box center [305, 109] width 62 height 29
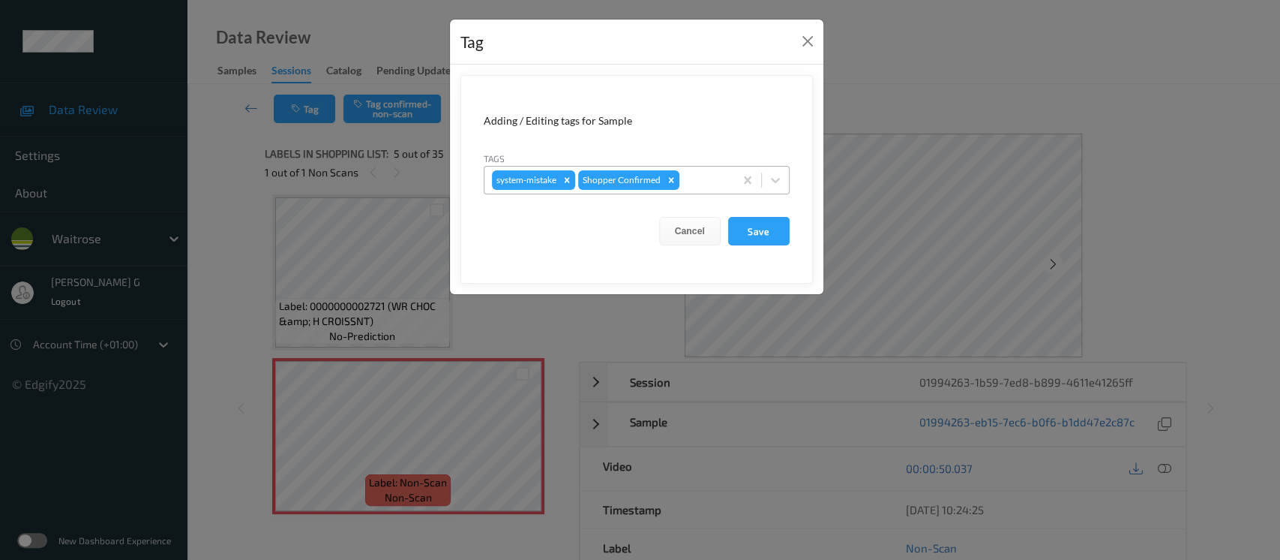
click at [704, 181] on div at bounding box center [705, 180] width 44 height 18
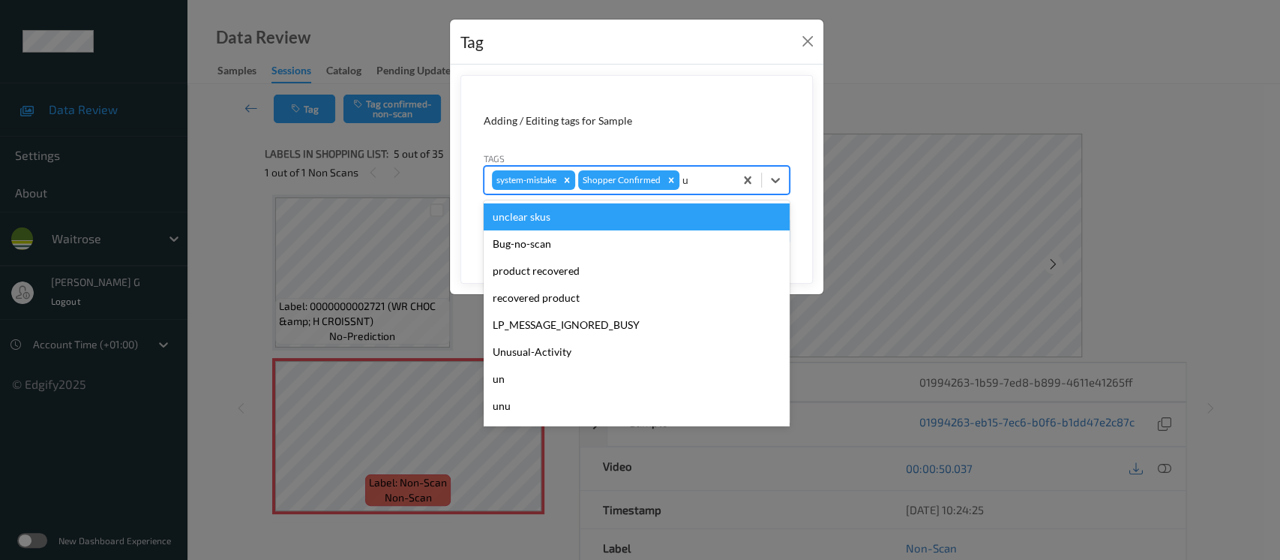
type input "un"
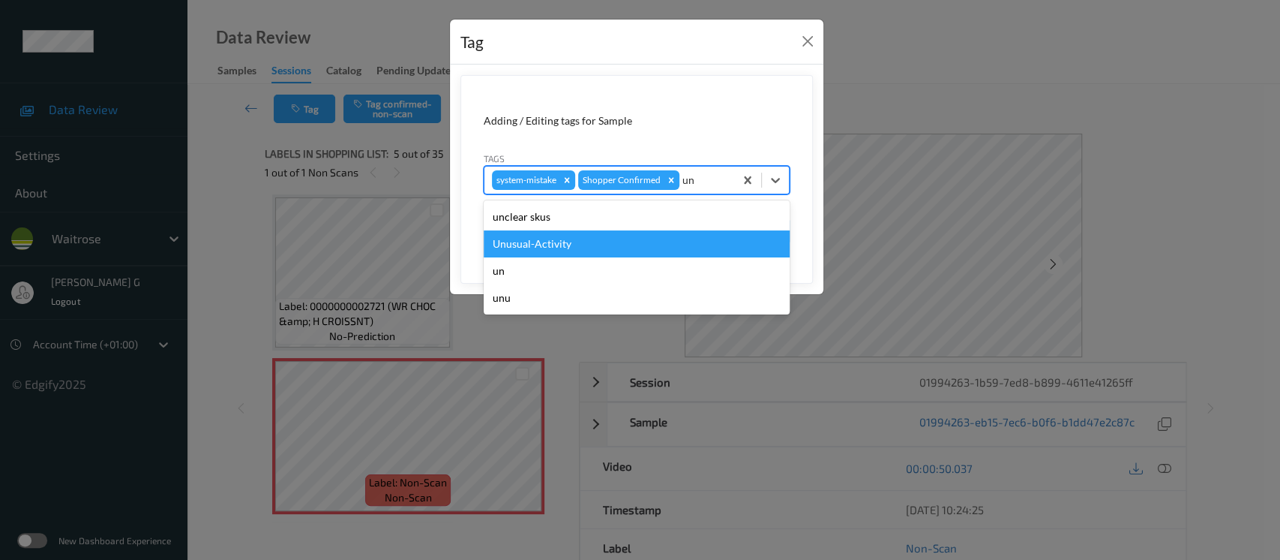
click at [527, 242] on div "Unusual-Activity" at bounding box center [637, 243] width 306 height 27
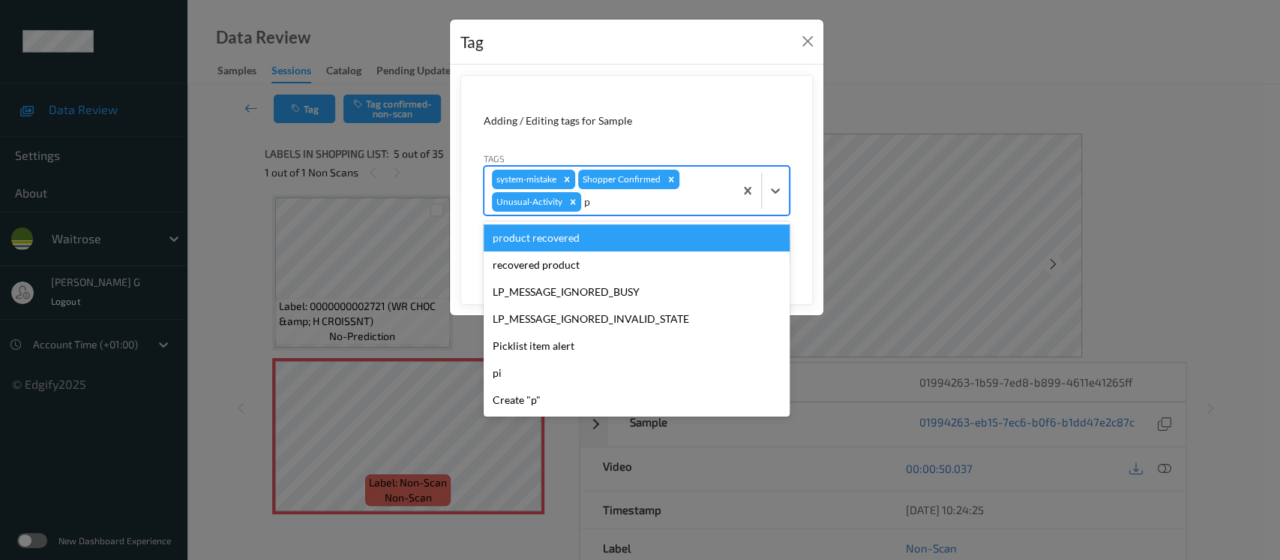
type input "pi"
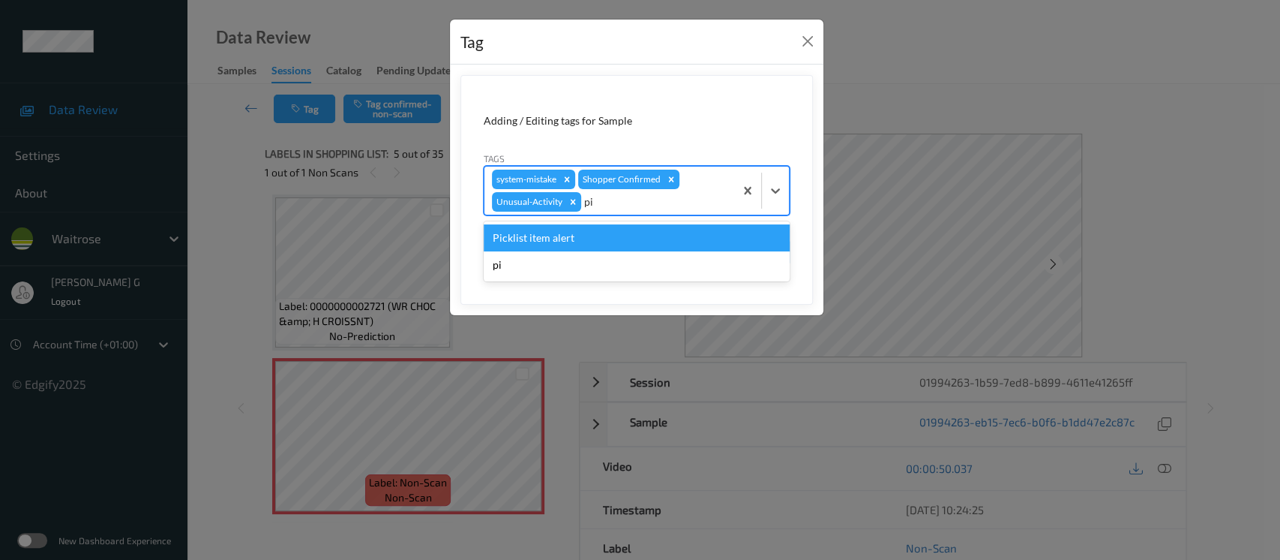
click at [524, 243] on div "Picklist item alert" at bounding box center [637, 237] width 306 height 27
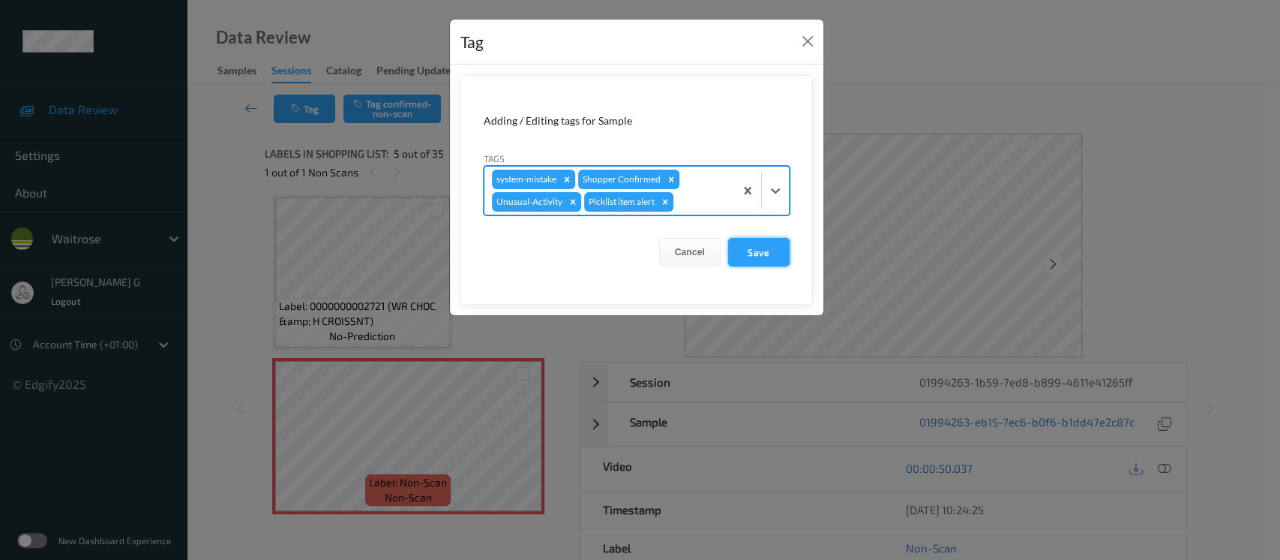
click at [750, 258] on button "Save" at bounding box center [759, 252] width 62 height 29
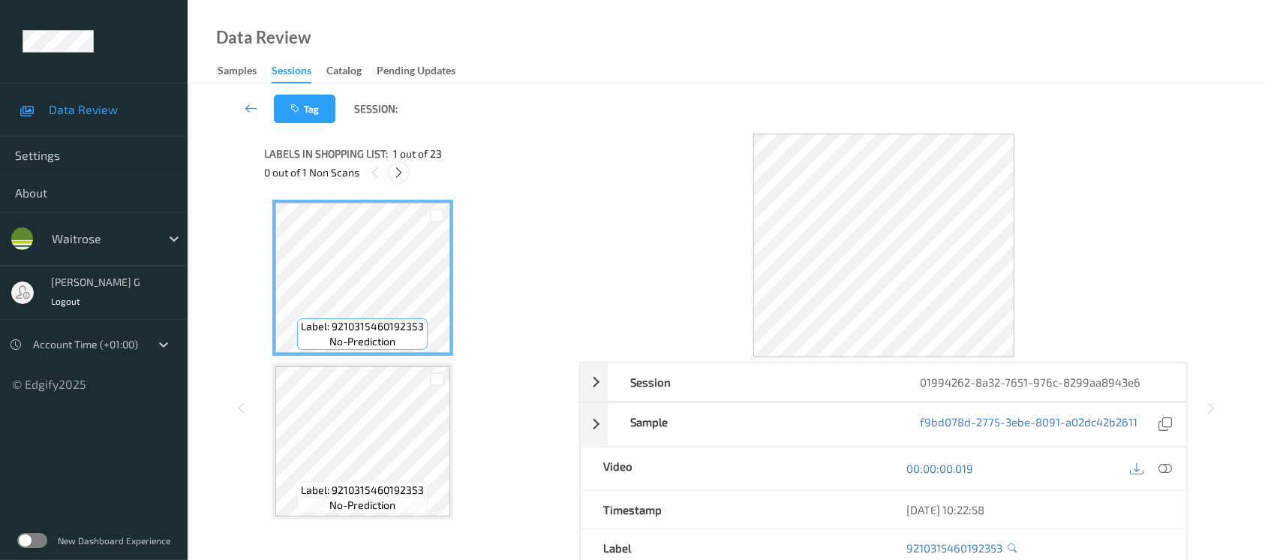
click at [398, 171] on icon at bounding box center [398, 173] width 13 height 14
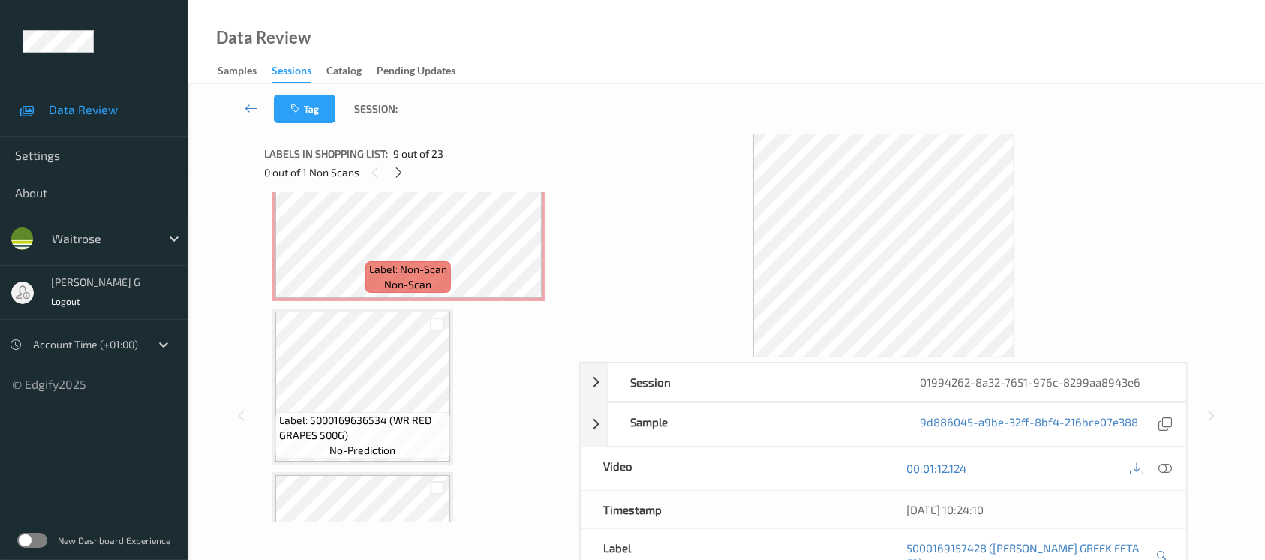
scroll to position [1410, 0]
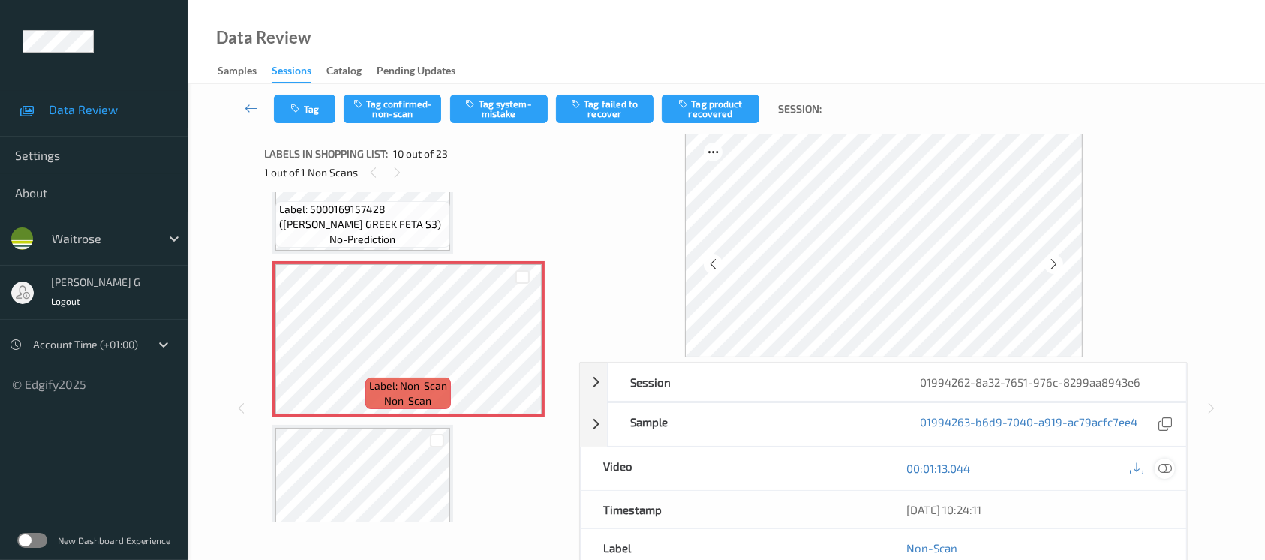
click at [1162, 465] on icon at bounding box center [1165, 468] width 14 height 14
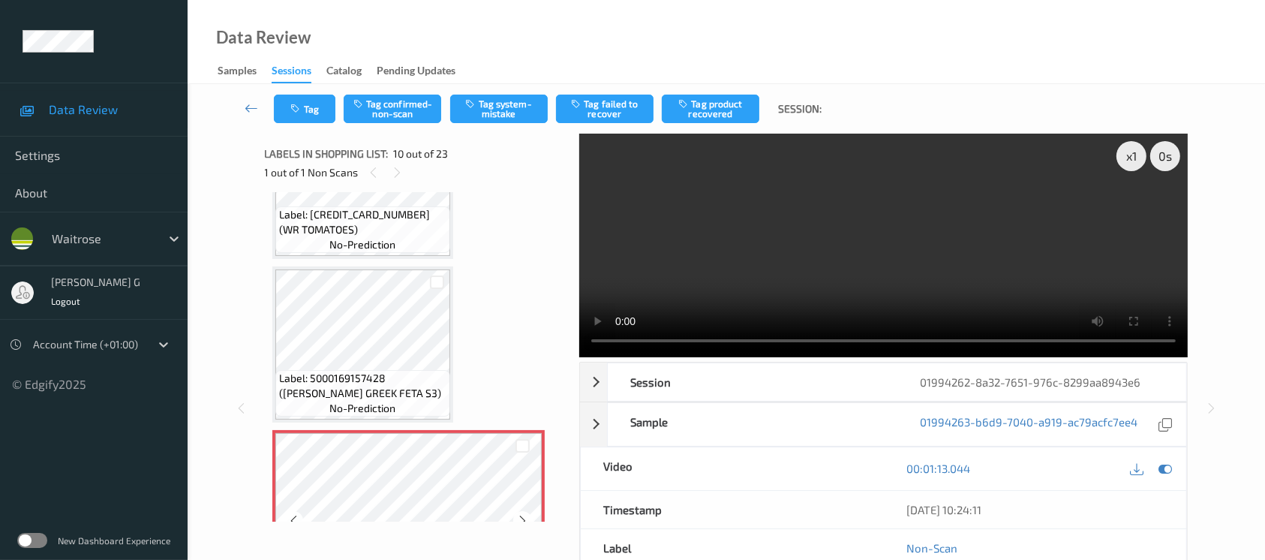
scroll to position [1210, 0]
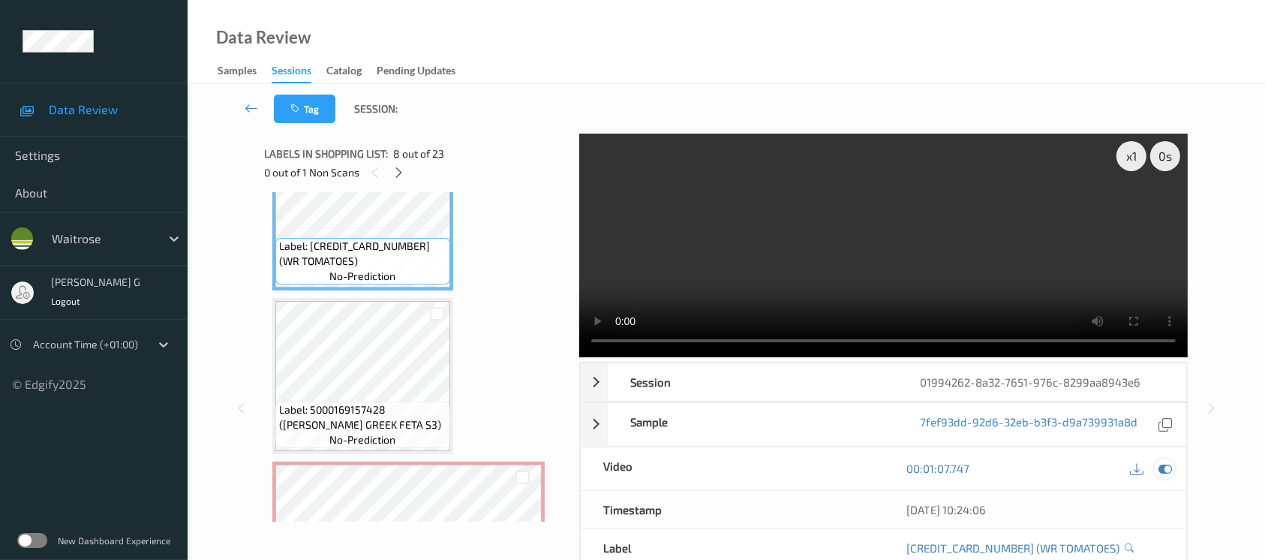
click at [1163, 464] on icon at bounding box center [1165, 468] width 14 height 14
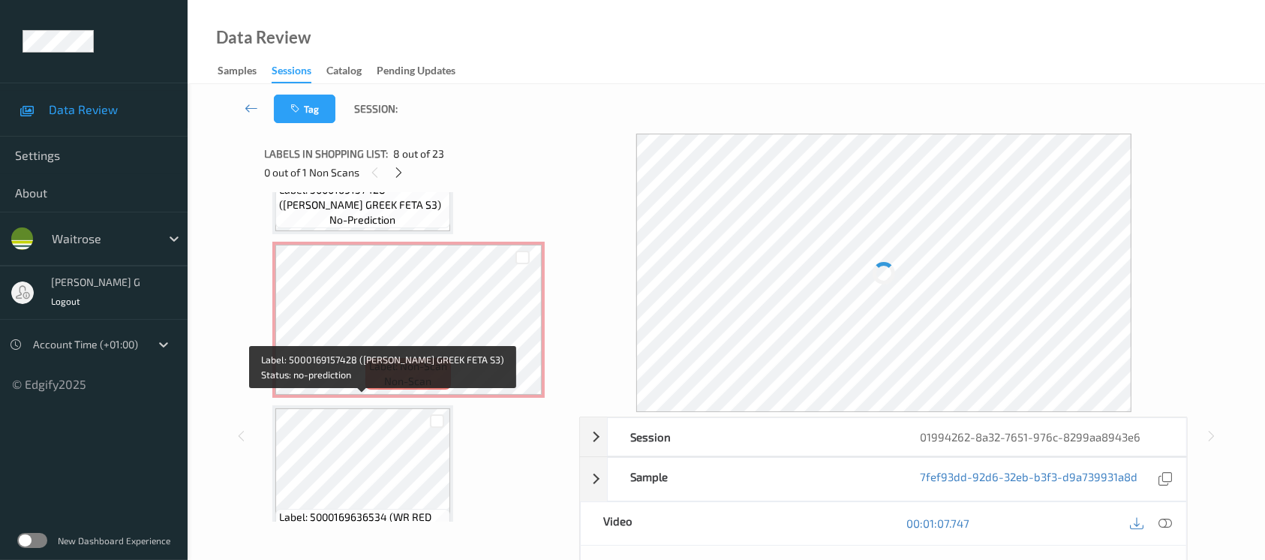
scroll to position [1510, 0]
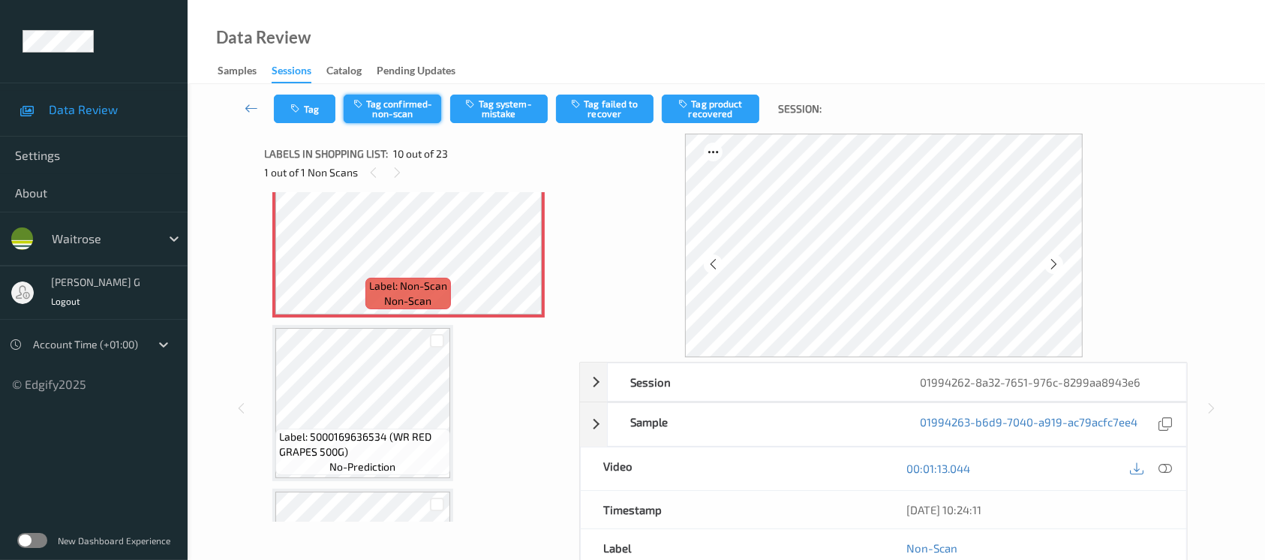
click at [398, 112] on button "Tag confirmed-non-scan" at bounding box center [393, 109] width 98 height 29
click at [704, 102] on button "Tag product recovered" at bounding box center [711, 109] width 98 height 29
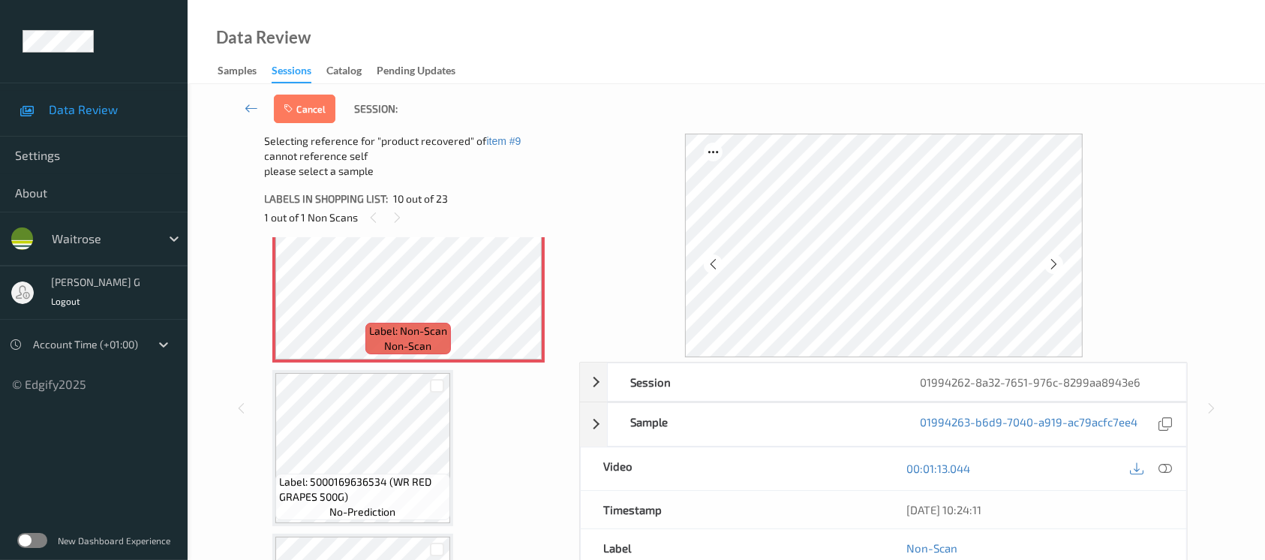
scroll to position [1610, 0]
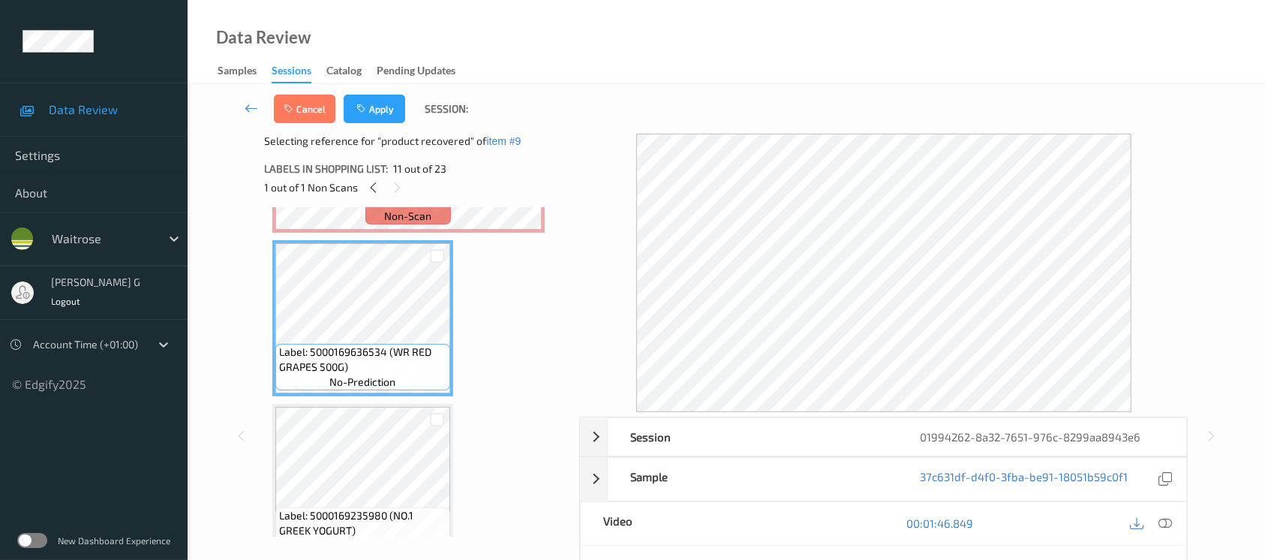
click at [539, 149] on div "Labels in shopping list: 11 out of 23 1 out of 1 Non Scans" at bounding box center [417, 178] width 305 height 59
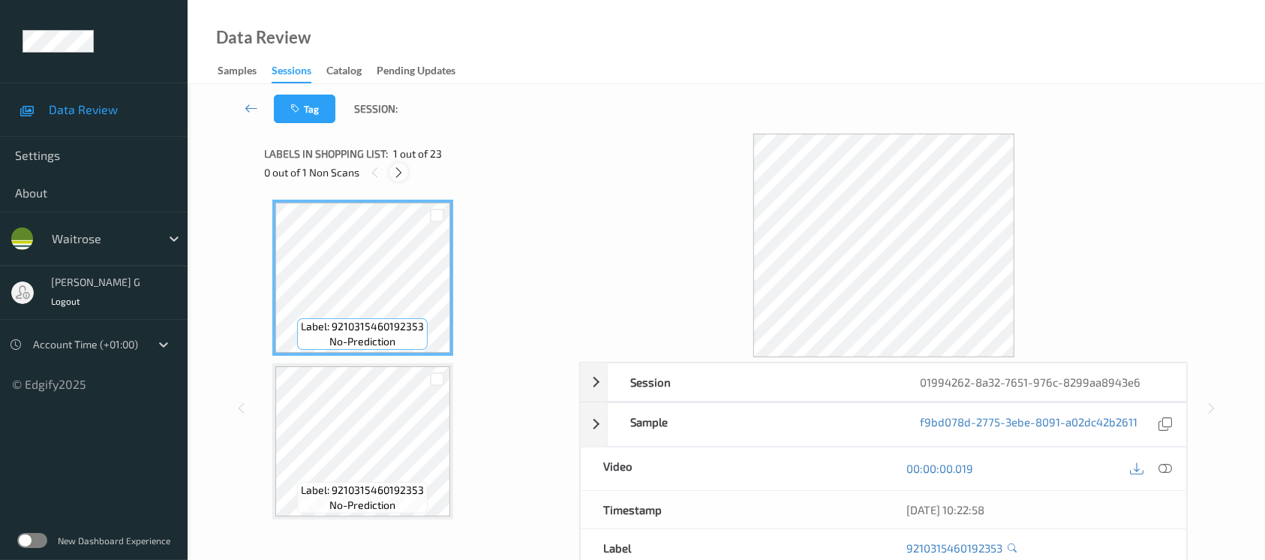
click at [395, 172] on icon at bounding box center [398, 173] width 13 height 14
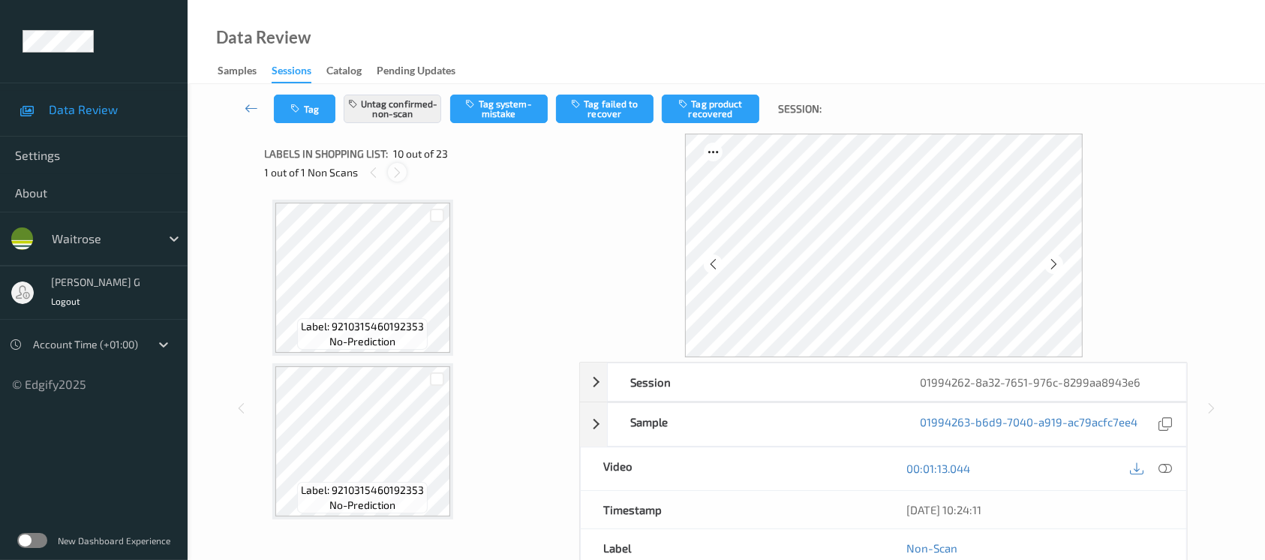
scroll to position [1310, 0]
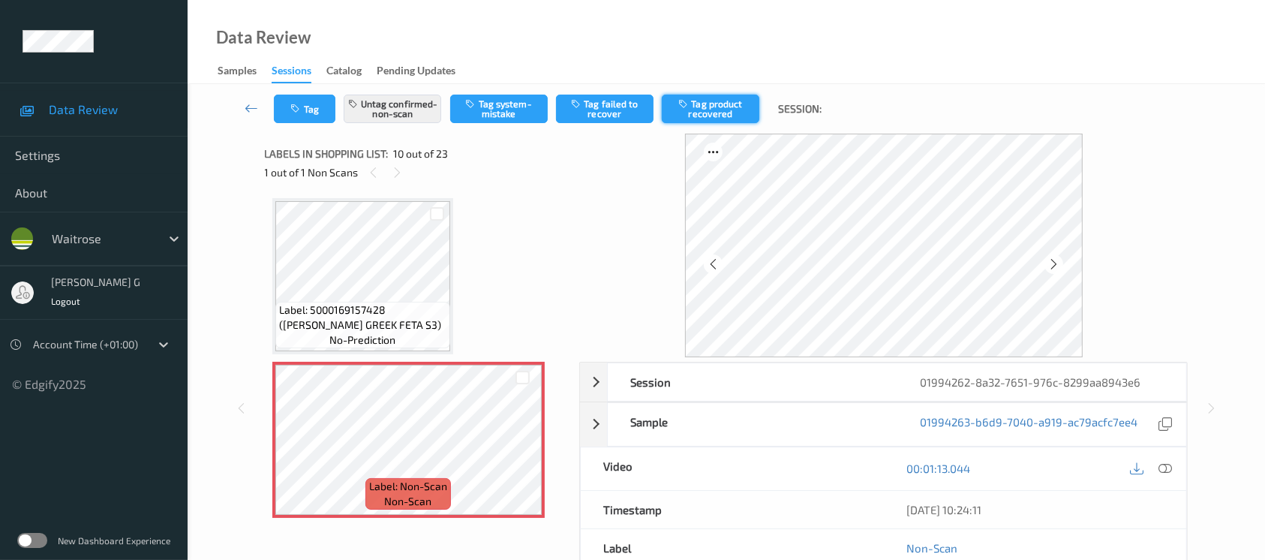
click at [715, 110] on button "Tag product recovered" at bounding box center [711, 109] width 98 height 29
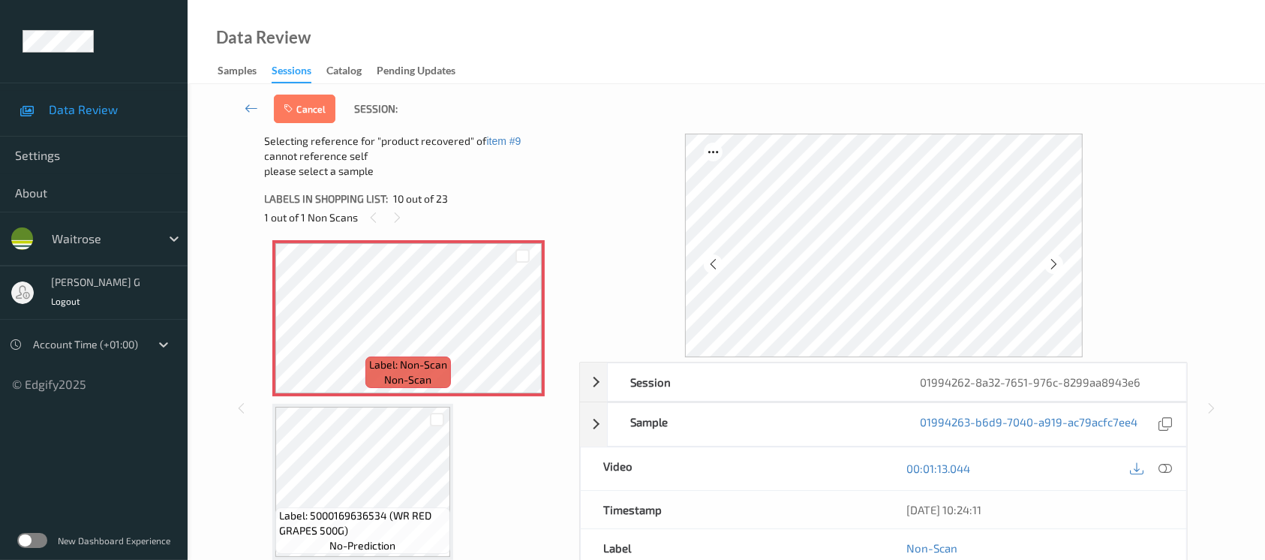
scroll to position [1510, 0]
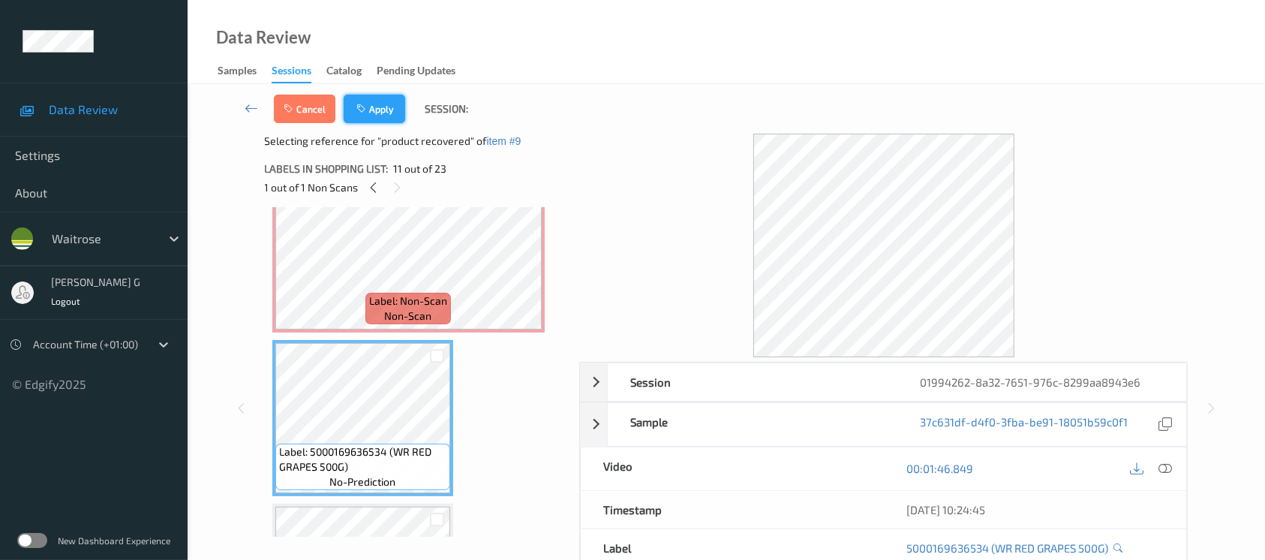
click at [386, 113] on button "Apply" at bounding box center [375, 109] width 62 height 29
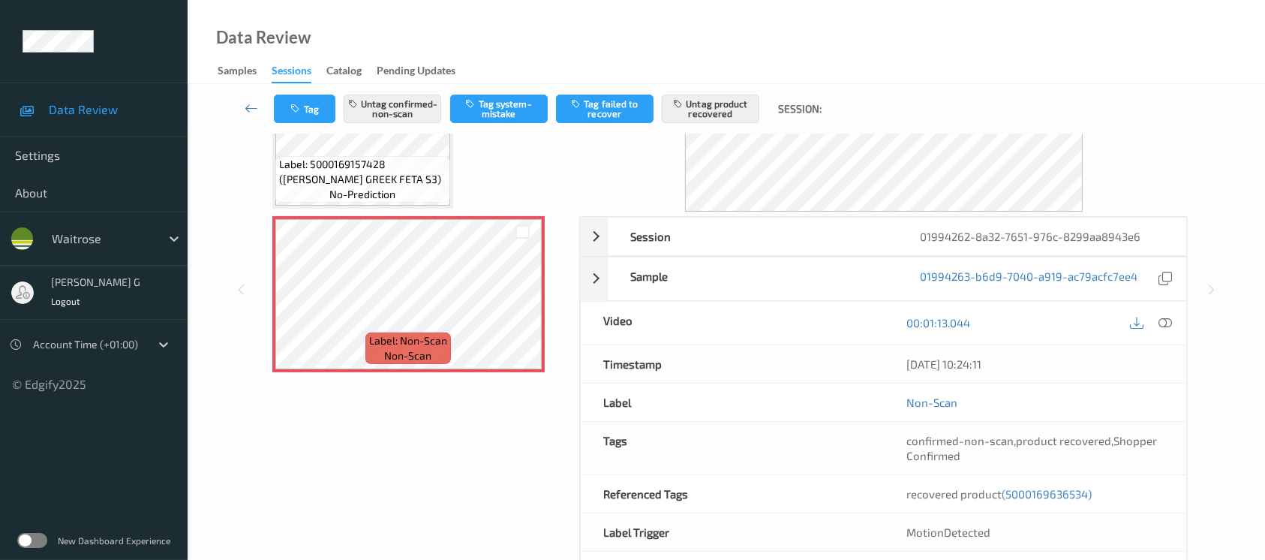
scroll to position [206, 0]
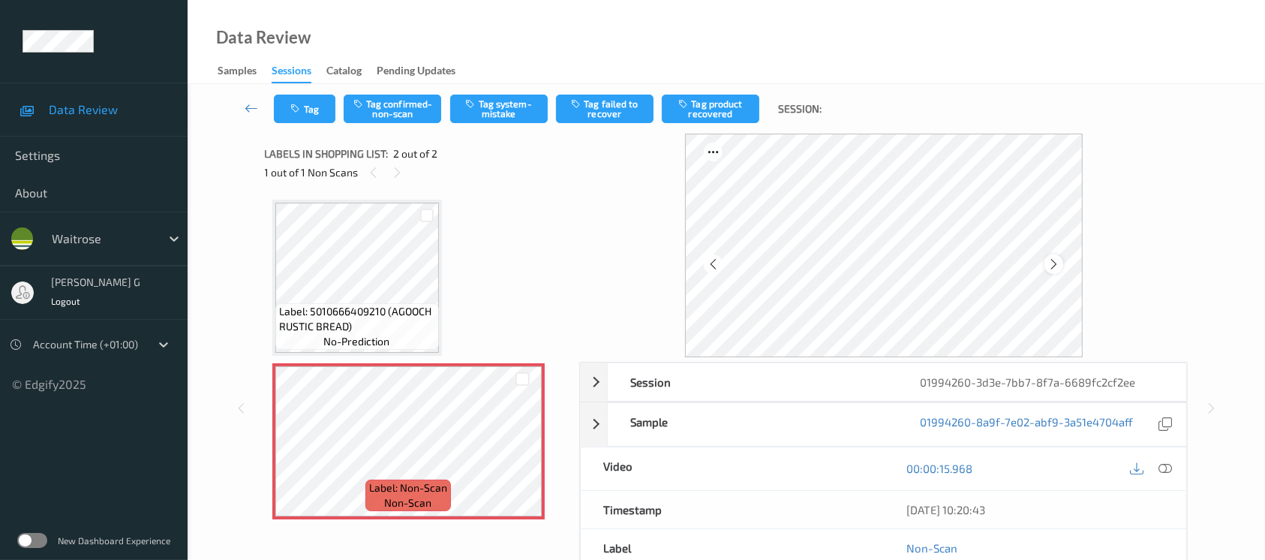
click at [1049, 265] on icon at bounding box center [1053, 264] width 13 height 14
click at [1166, 467] on icon at bounding box center [1165, 468] width 14 height 14
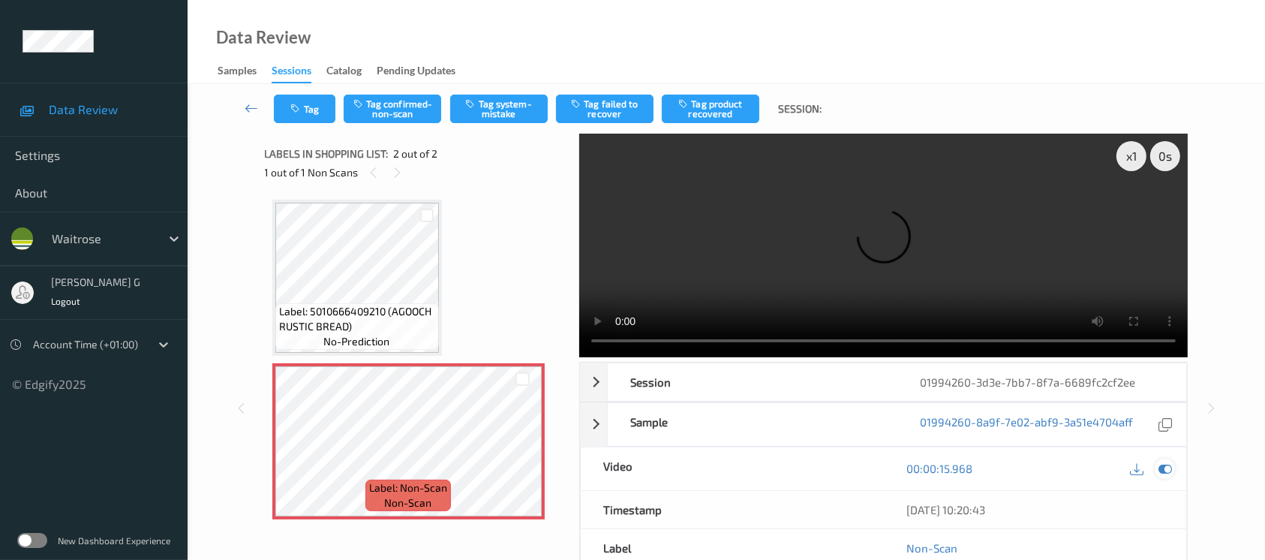
click at [1162, 465] on icon at bounding box center [1165, 468] width 14 height 14
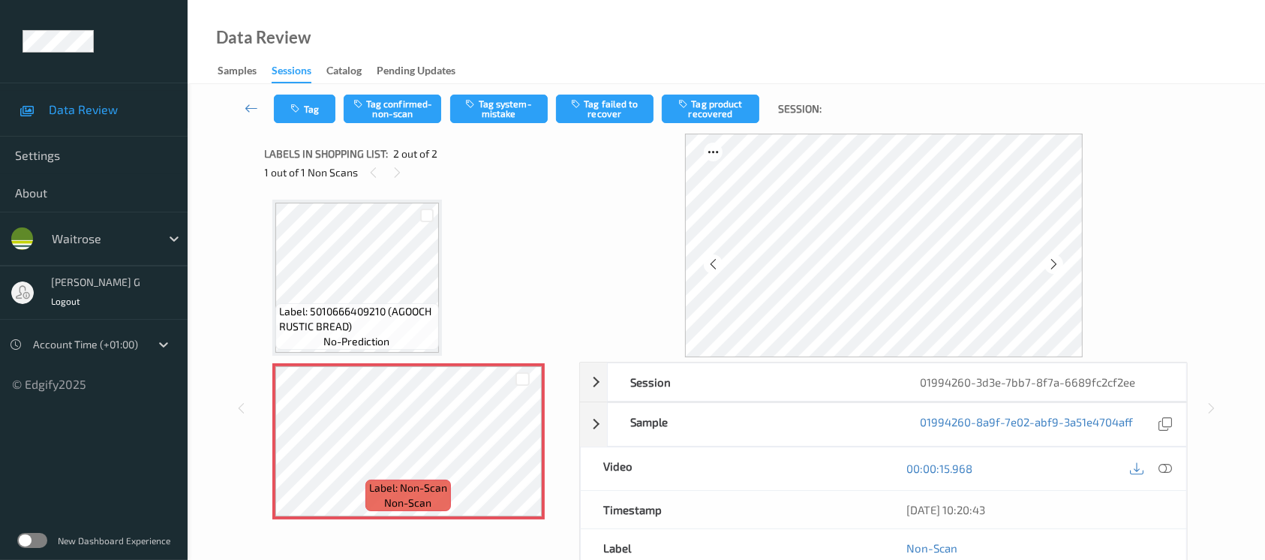
click at [494, 127] on div "Tag Tag confirmed-non-scan Tag system-mistake Tag failed to recover Tag product…" at bounding box center [726, 109] width 1016 height 50
click at [492, 105] on button "Tag system-mistake" at bounding box center [499, 109] width 98 height 29
click at [290, 106] on button "Tag" at bounding box center [305, 109] width 62 height 29
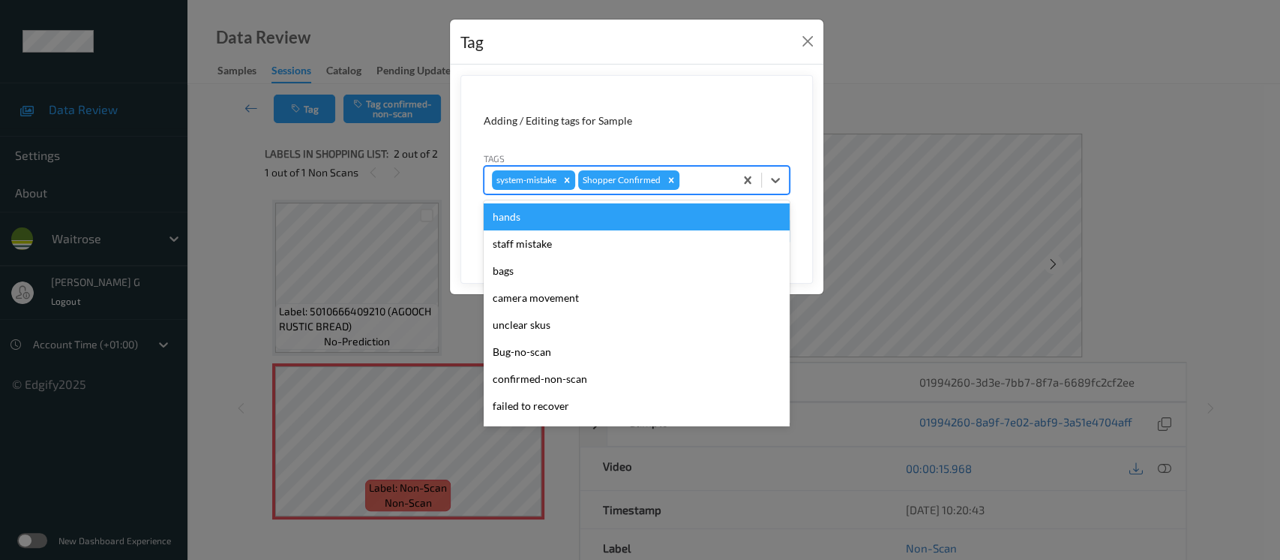
click at [695, 182] on div at bounding box center [705, 180] width 44 height 18
type input "un"
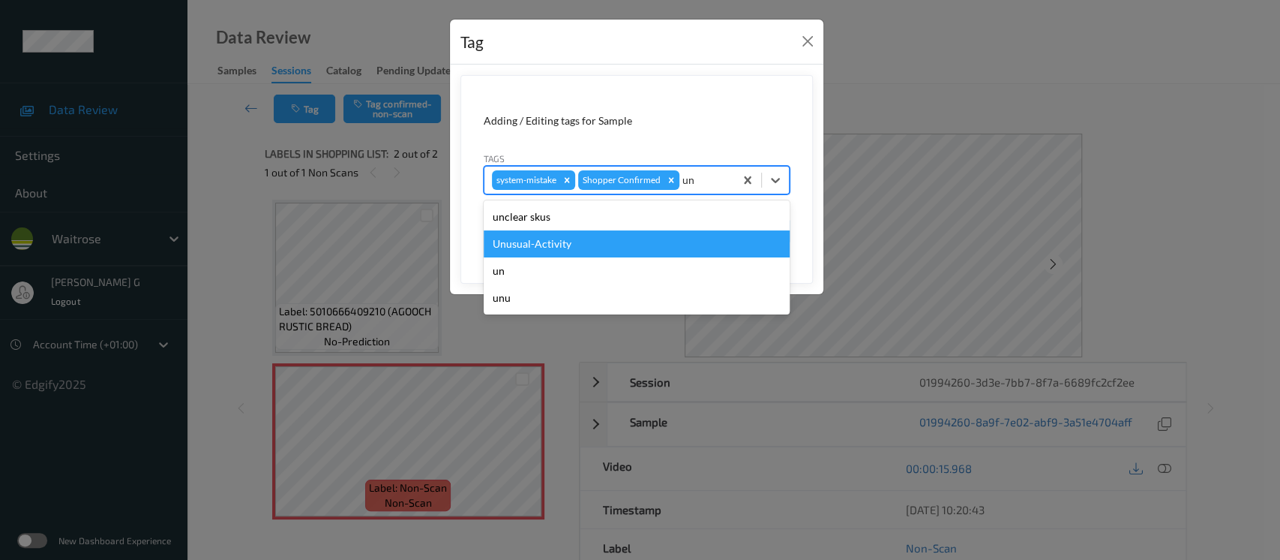
click at [532, 241] on div "Unusual-Activity" at bounding box center [637, 243] width 306 height 27
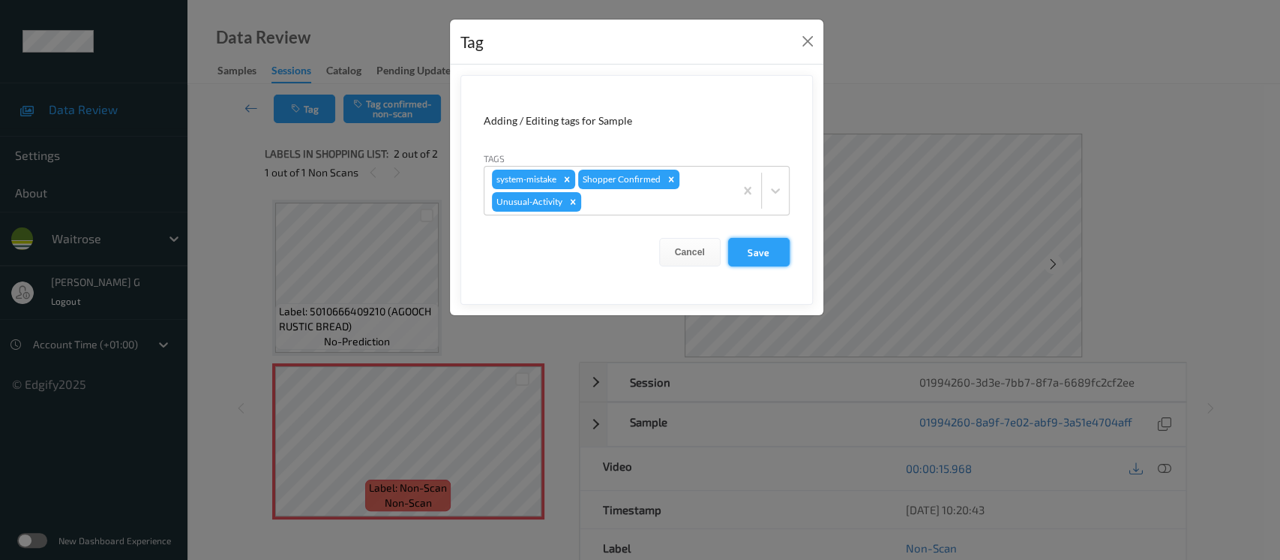
click at [749, 252] on button "Save" at bounding box center [759, 252] width 62 height 29
click at [752, 242] on button "Save" at bounding box center [759, 252] width 62 height 29
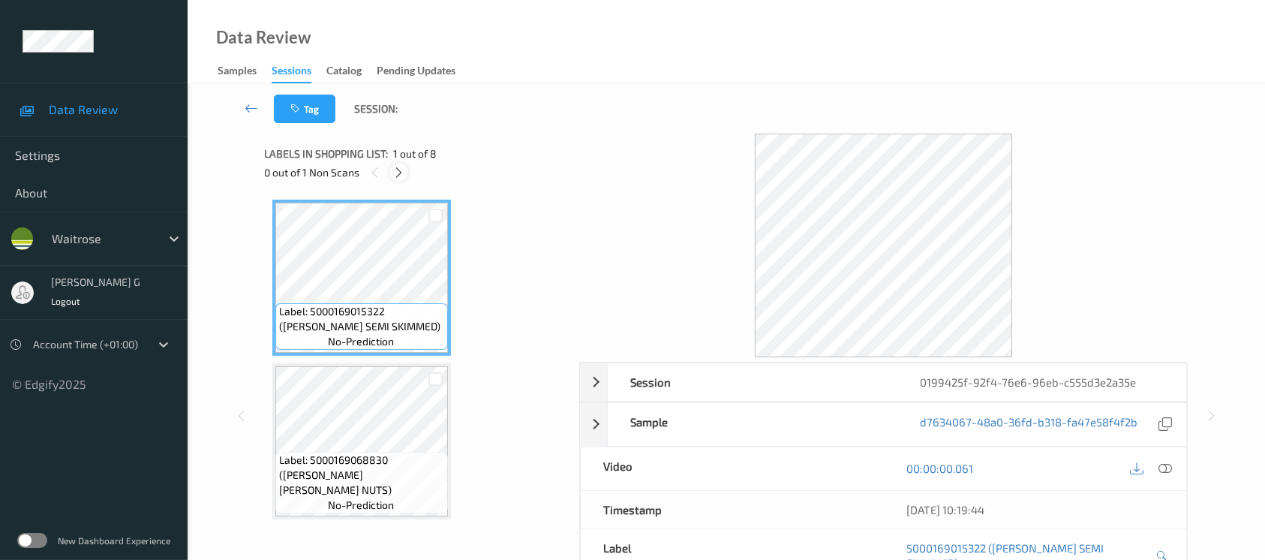
click at [401, 167] on icon at bounding box center [398, 173] width 13 height 14
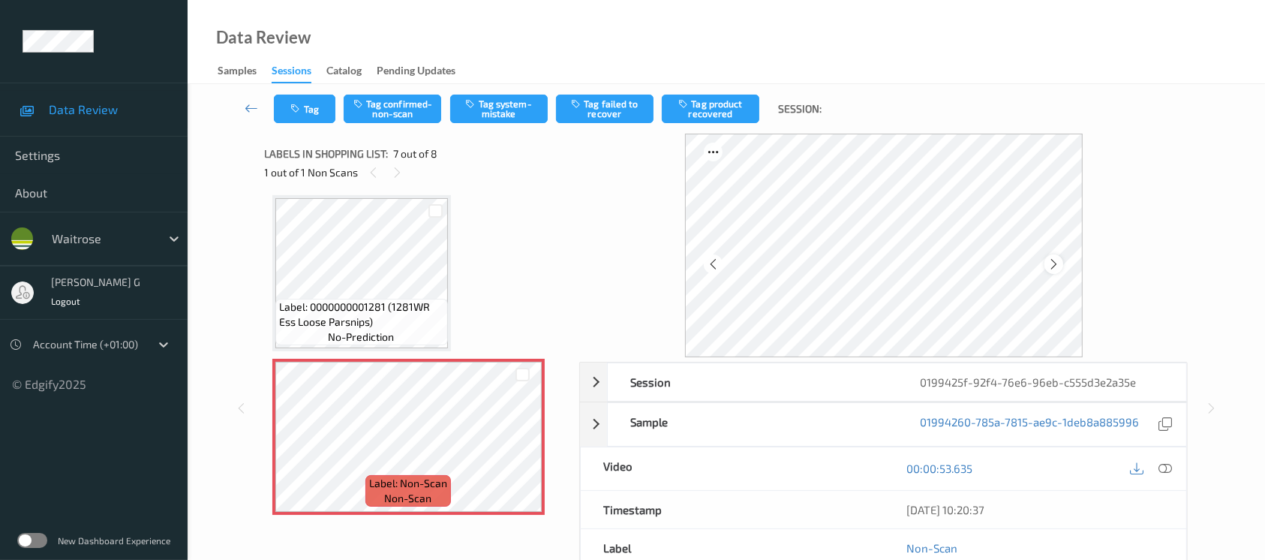
click at [1056, 264] on icon at bounding box center [1053, 264] width 13 height 14
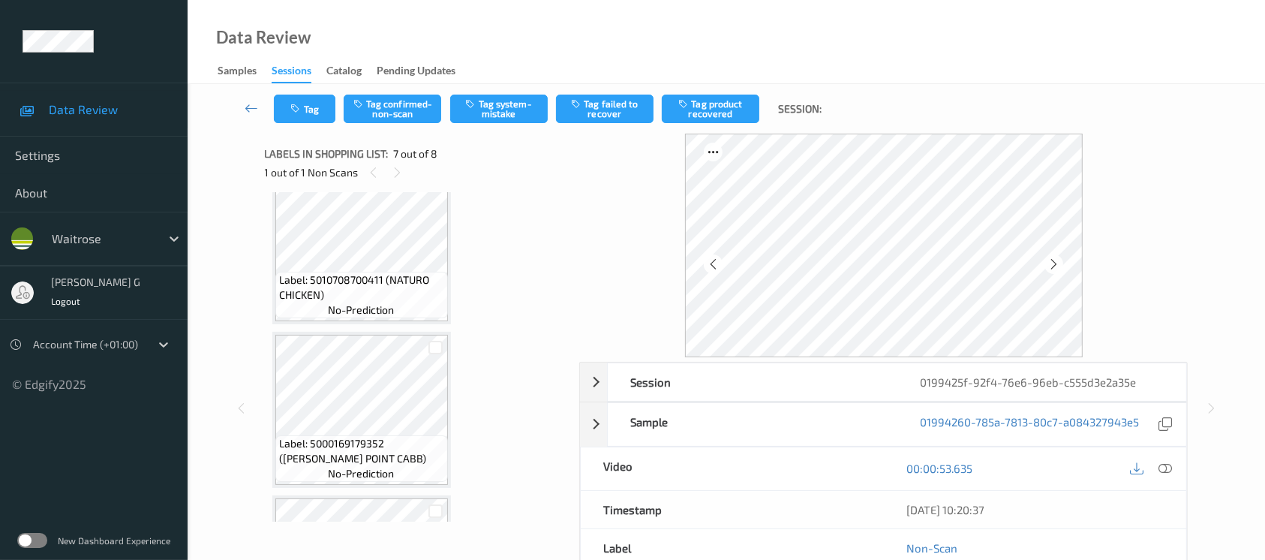
scroll to position [722, 0]
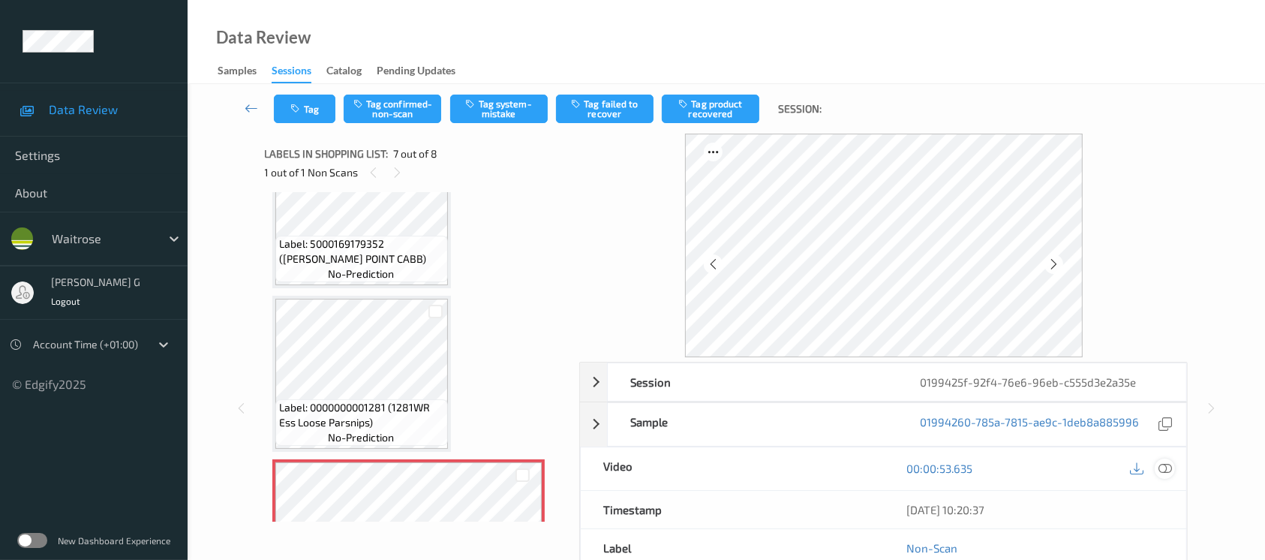
click at [1161, 469] on icon at bounding box center [1165, 468] width 14 height 14
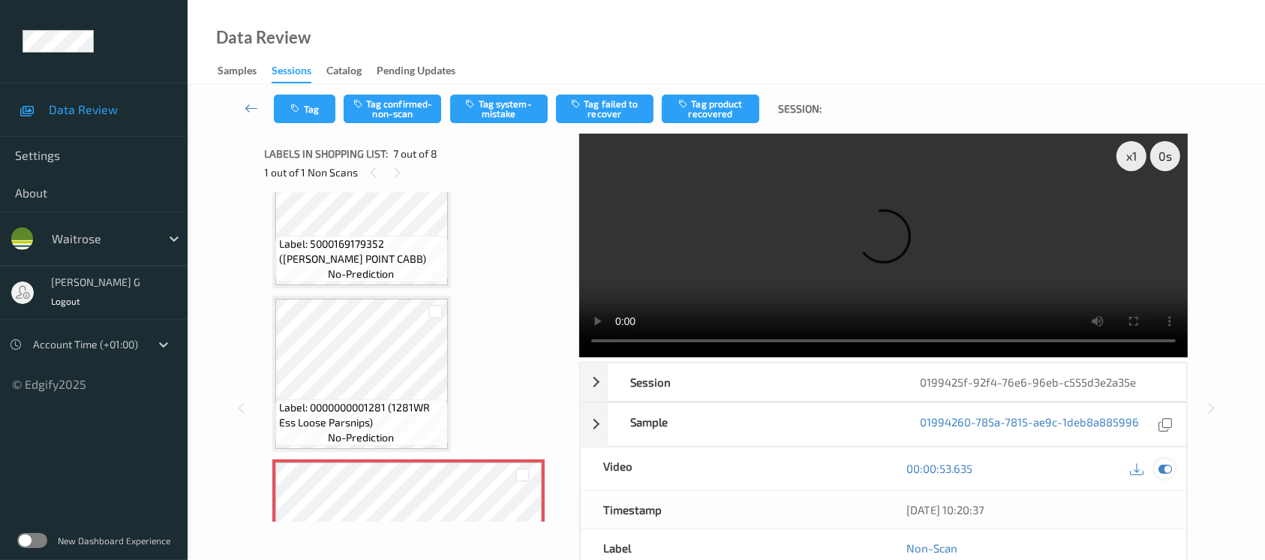
click at [1166, 466] on icon at bounding box center [1165, 468] width 14 height 14
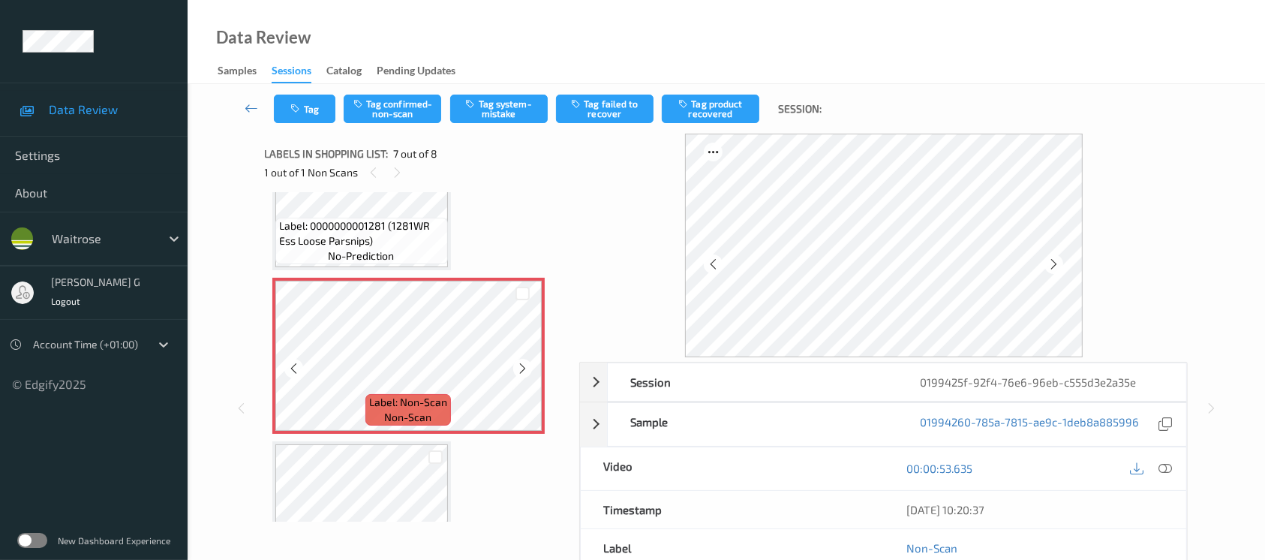
scroll to position [922, 0]
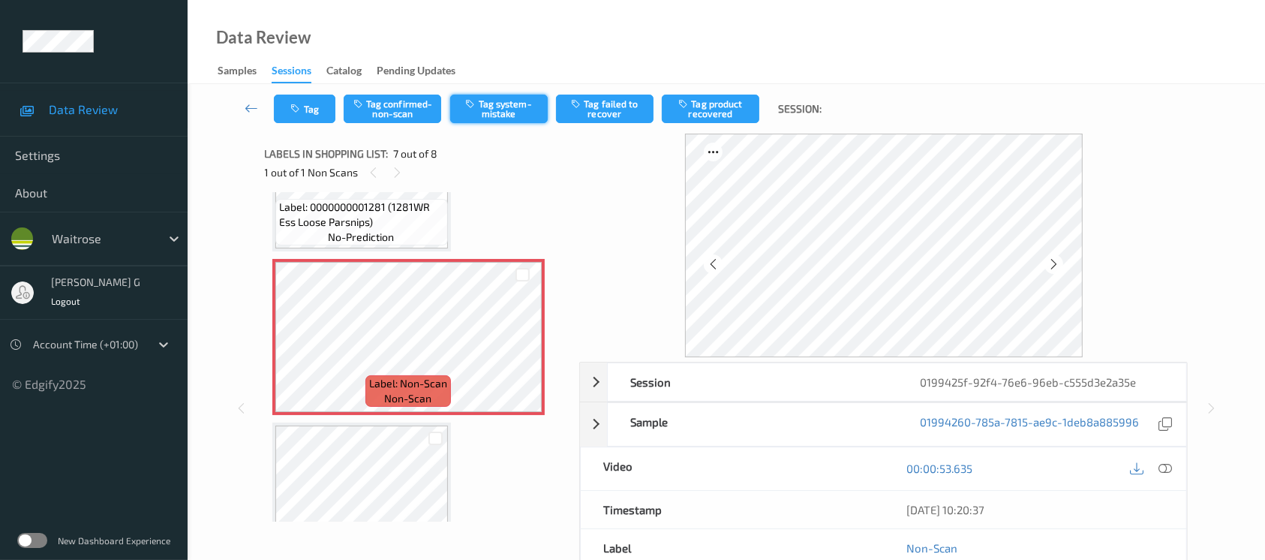
click at [506, 119] on button "Tag system-mistake" at bounding box center [499, 109] width 98 height 29
click at [307, 113] on button "Tag" at bounding box center [305, 109] width 62 height 29
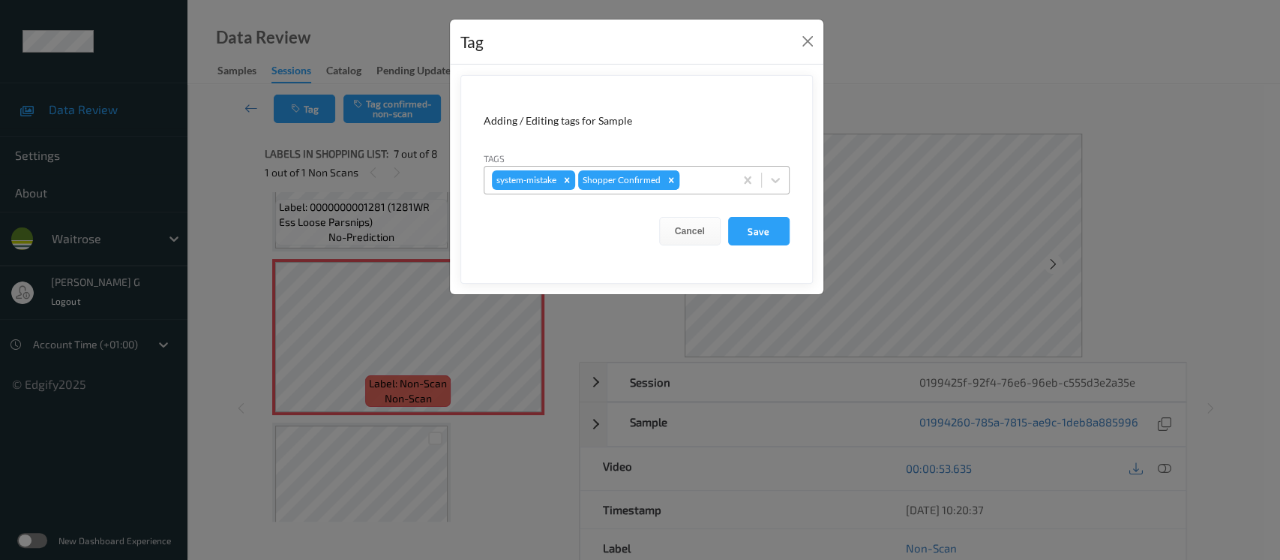
click at [677, 179] on div "Remove Shopper Confirmed" at bounding box center [671, 180] width 17 height 20
click at [956, 106] on div "Tag Adding / Editing tags for Sample Tags option system-mistake, selected. Sele…" at bounding box center [640, 280] width 1280 height 560
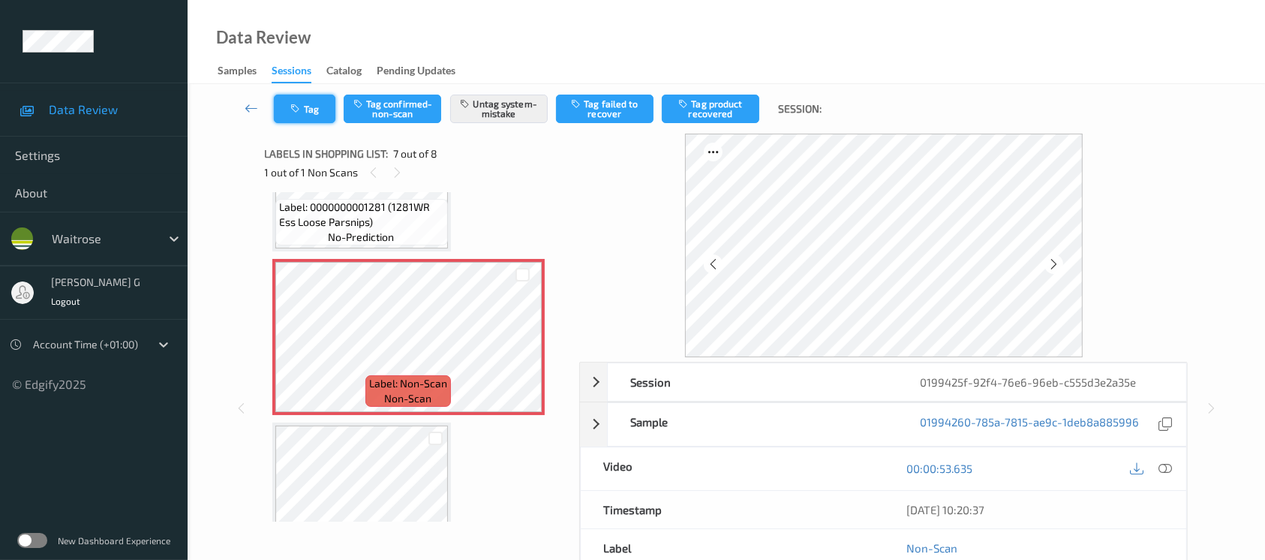
click at [293, 113] on icon "button" at bounding box center [297, 109] width 13 height 11
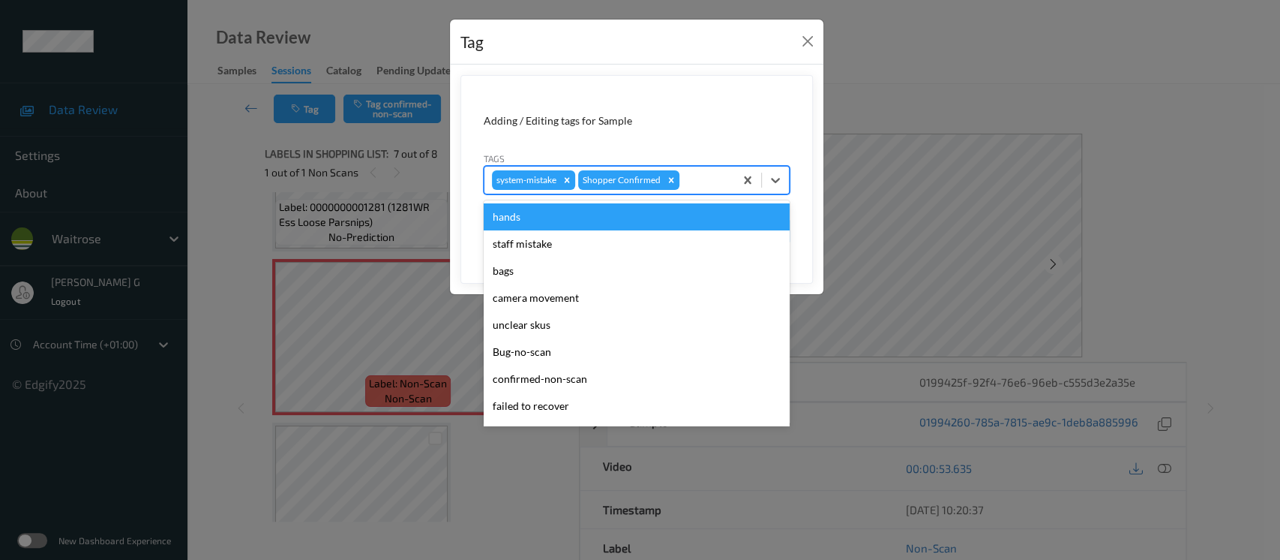
click at [711, 182] on div at bounding box center [705, 180] width 44 height 18
type input "un"
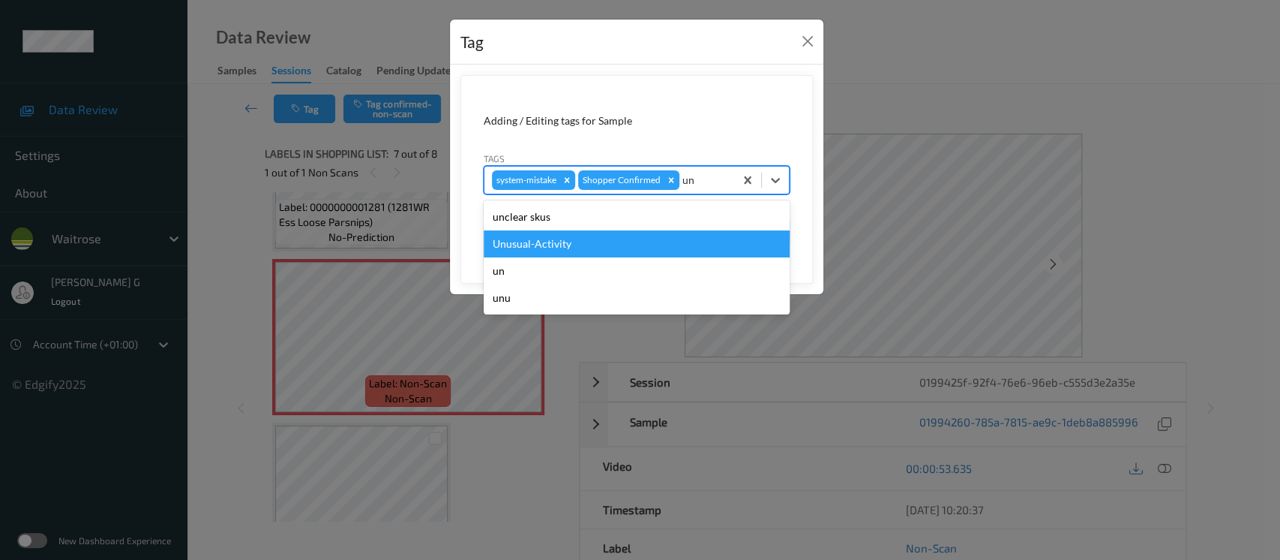
click at [513, 238] on div "Unusual-Activity" at bounding box center [637, 243] width 306 height 27
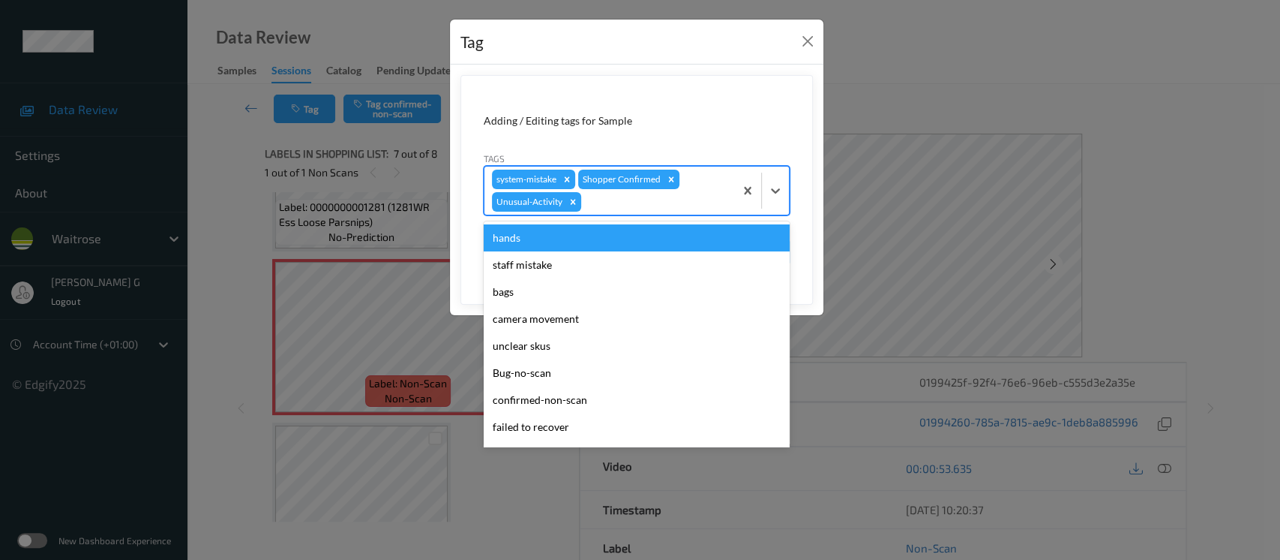
click at [667, 207] on div at bounding box center [655, 202] width 143 height 18
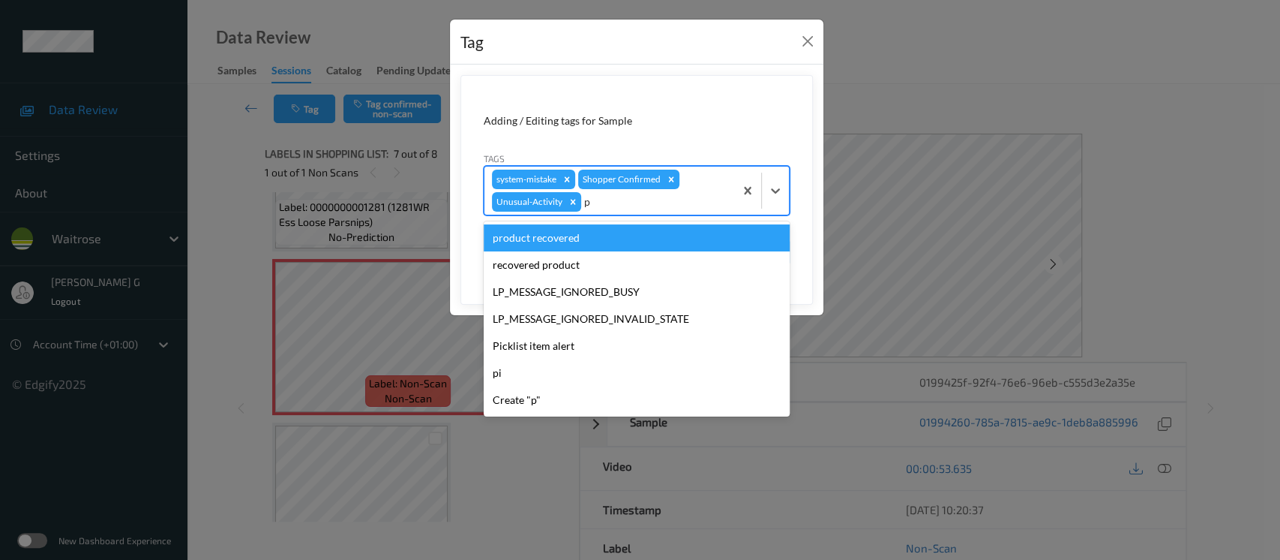
type input "pi"
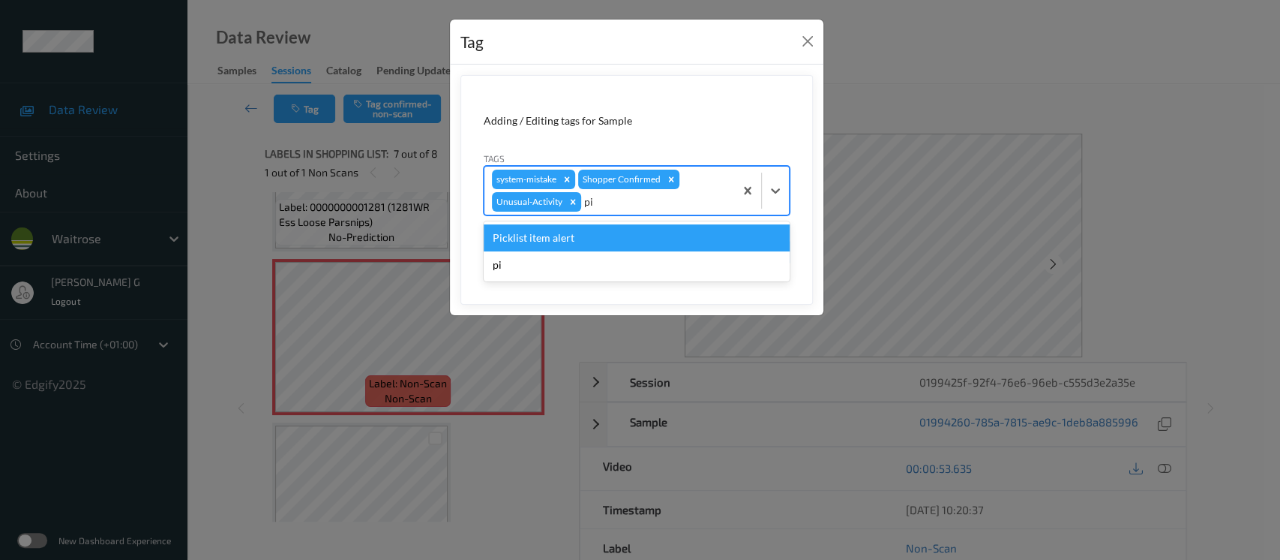
click at [559, 240] on div "Picklist item alert" at bounding box center [637, 237] width 306 height 27
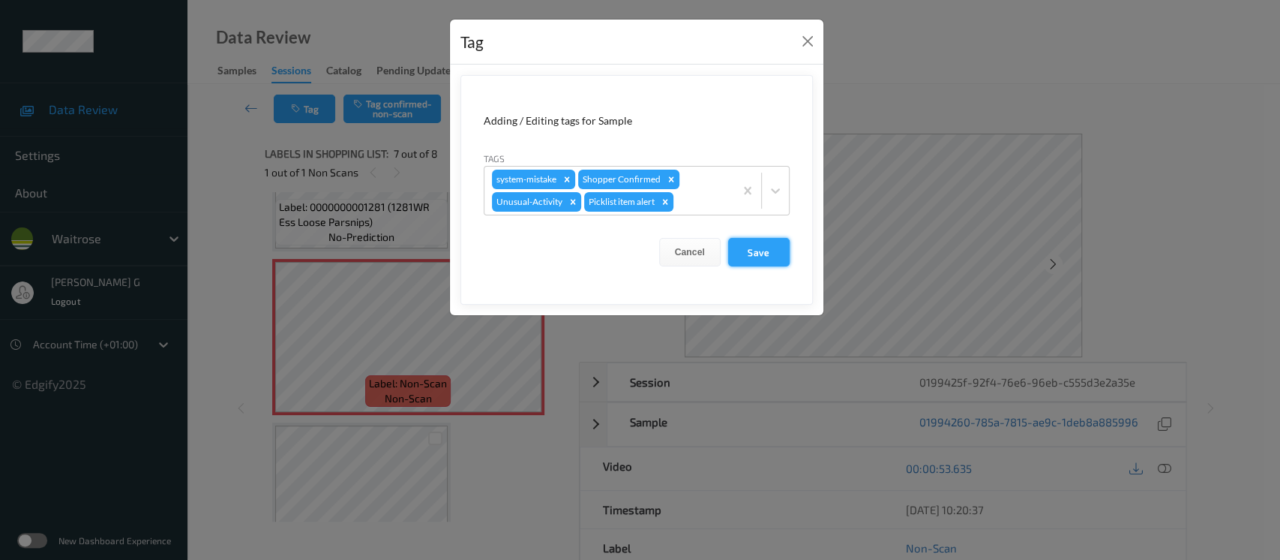
click at [766, 253] on button "Save" at bounding box center [759, 252] width 62 height 29
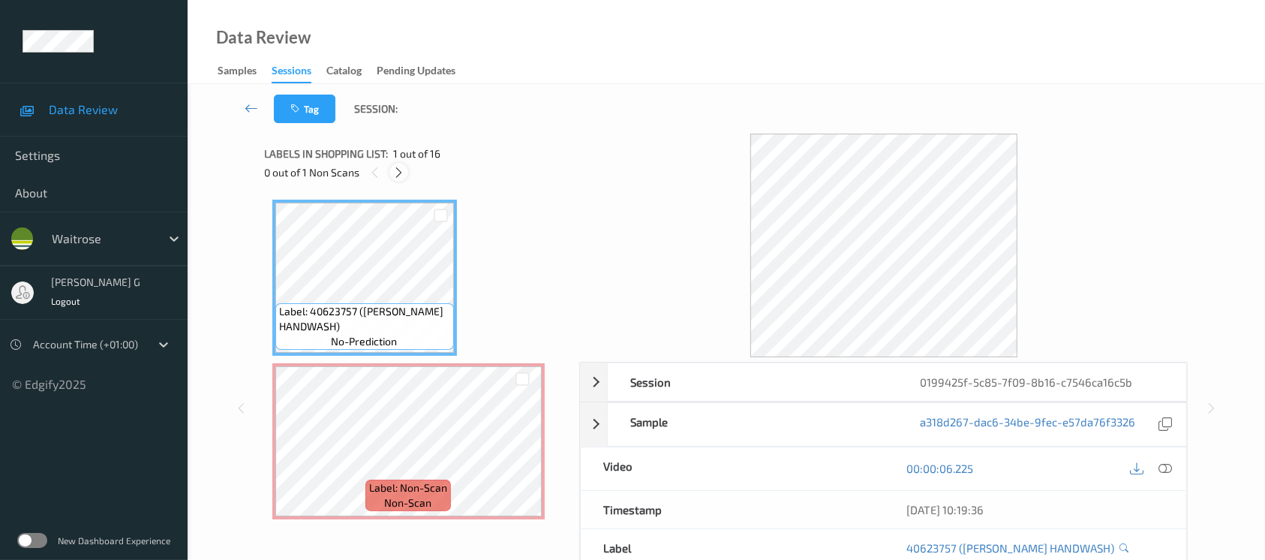
click at [405, 173] on div at bounding box center [398, 172] width 19 height 19
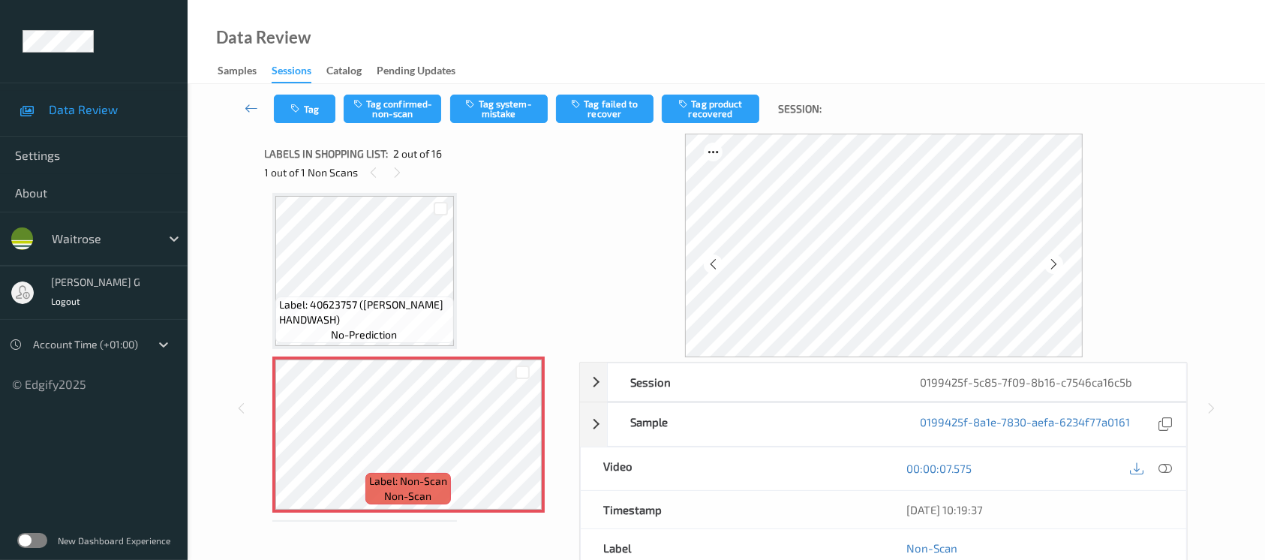
click at [774, 57] on div "Data Review Samples Sessions Catalog Pending Updates" at bounding box center [726, 42] width 1077 height 84
click at [614, 42] on div "Data Review Samples Sessions Catalog Pending Updates" at bounding box center [726, 42] width 1077 height 84
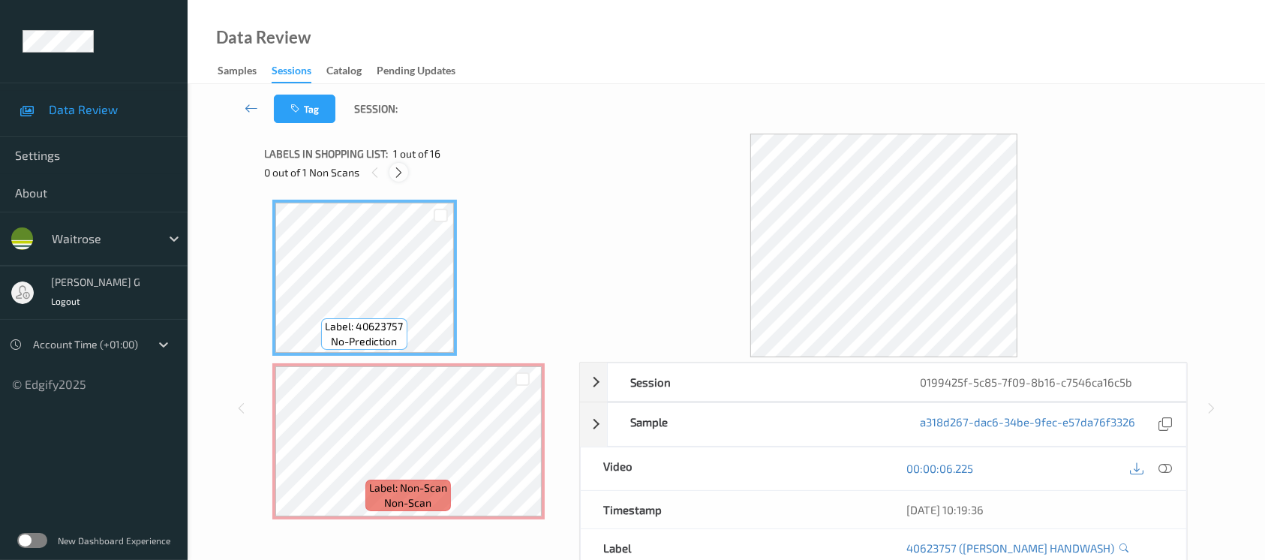
click at [396, 171] on icon at bounding box center [398, 173] width 13 height 14
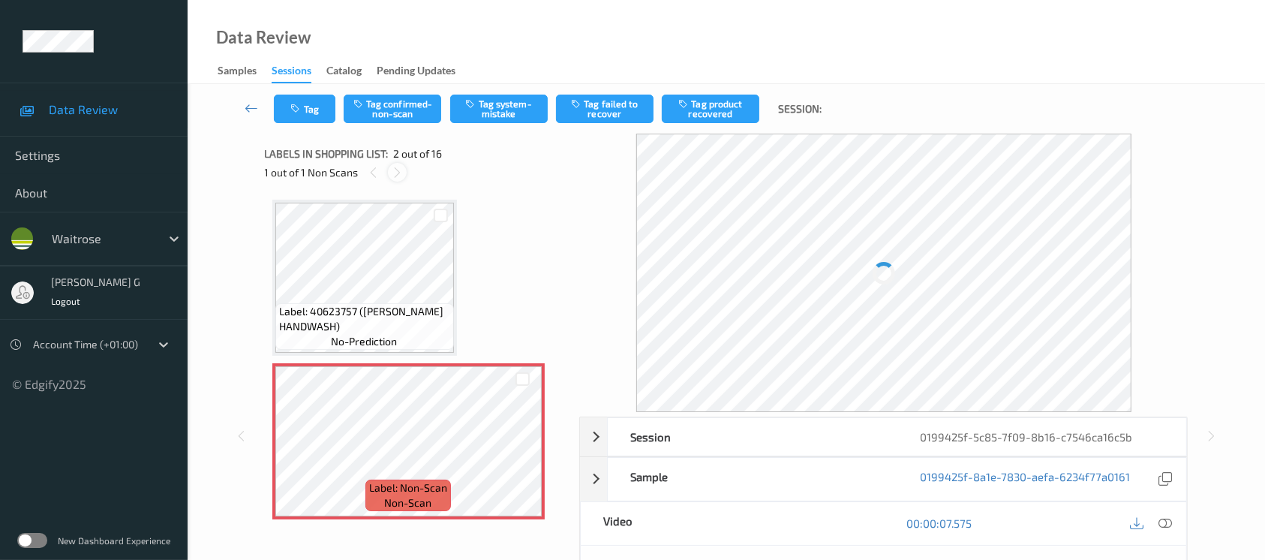
scroll to position [7, 0]
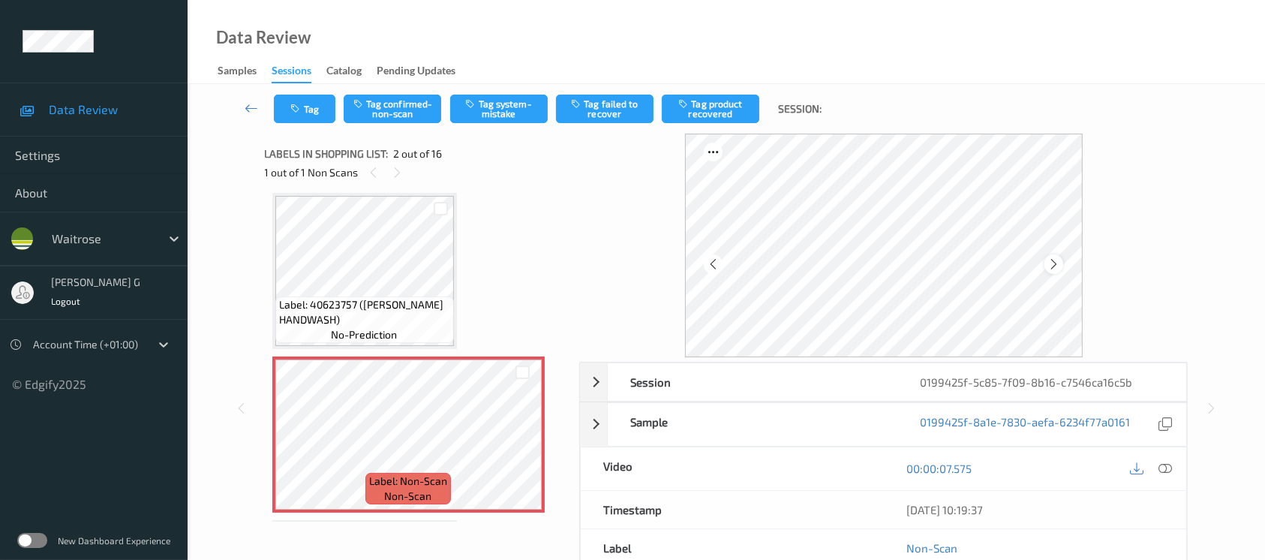
click at [1057, 264] on icon at bounding box center [1053, 264] width 13 height 14
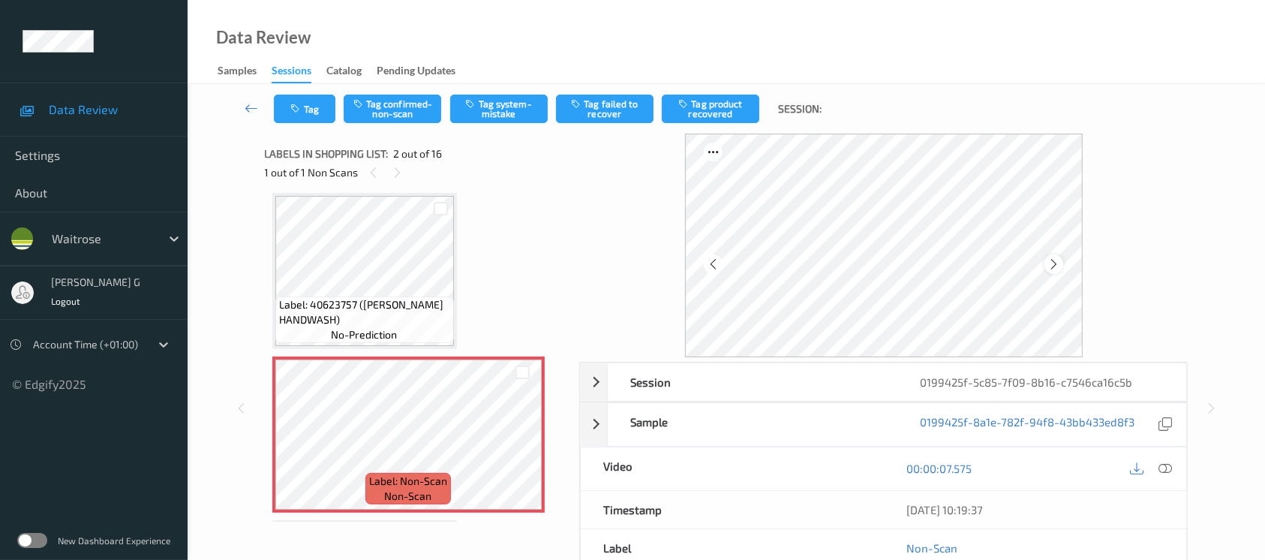
click at [1056, 267] on icon at bounding box center [1053, 264] width 13 height 14
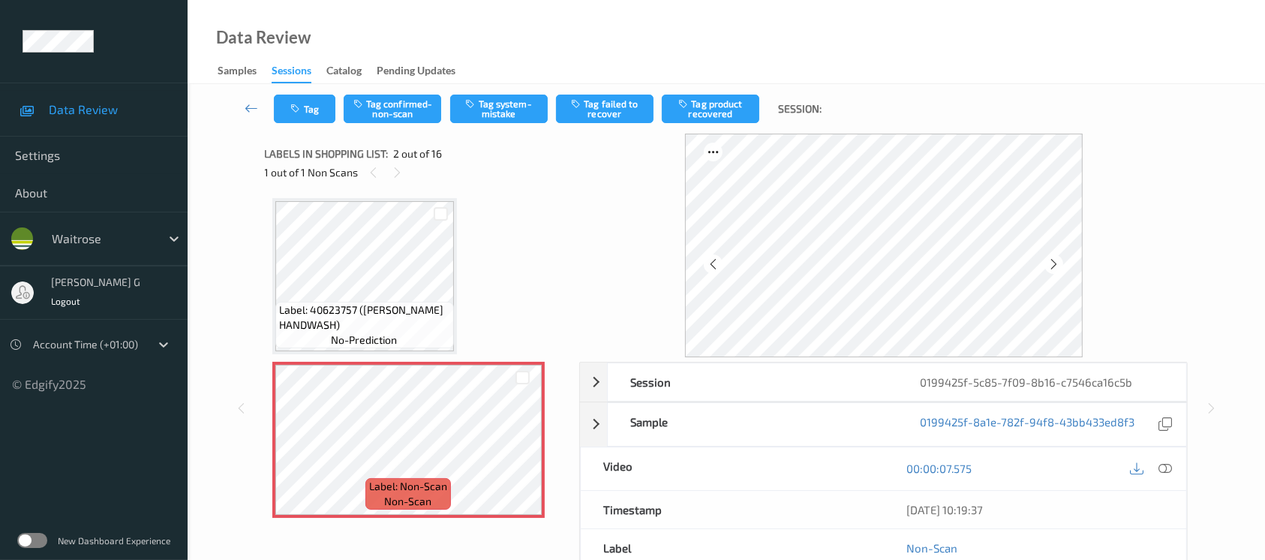
scroll to position [0, 0]
click at [502, 106] on button "Tag system-mistake" at bounding box center [499, 109] width 98 height 29
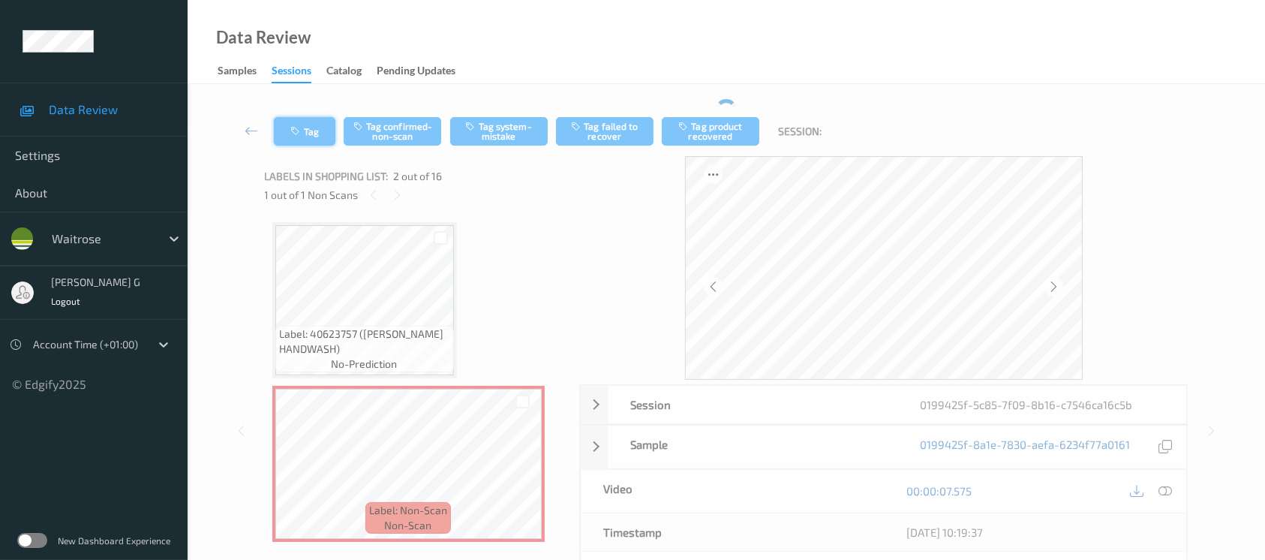
click at [302, 123] on div "Tag Tag confirmed-non-scan Tag system-mistake Tag failed to recover Tag product…" at bounding box center [726, 132] width 1016 height 50
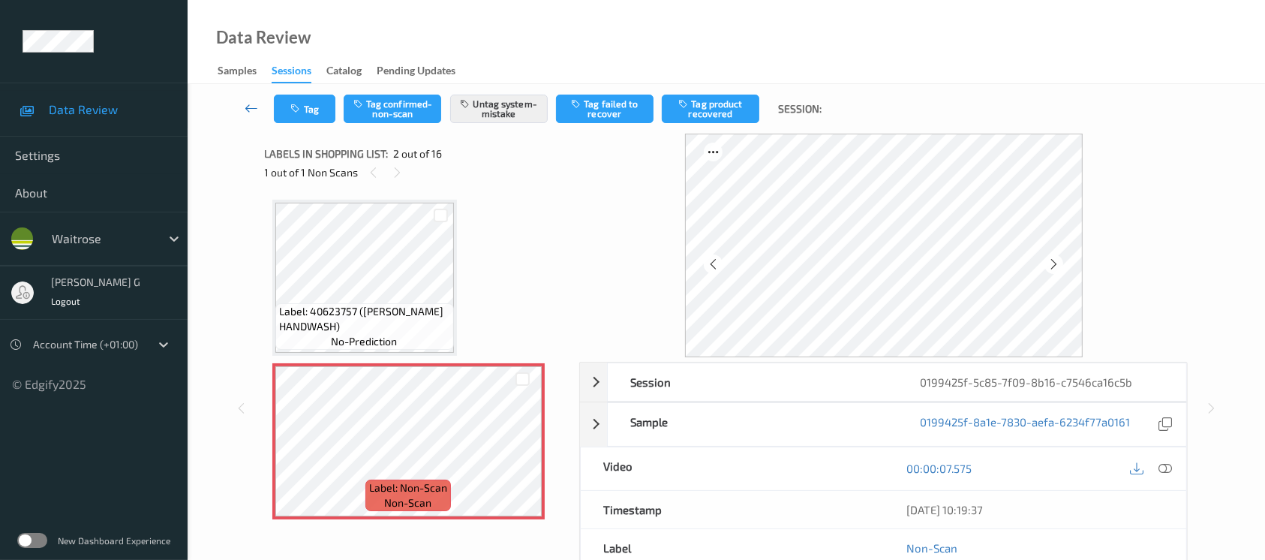
click at [270, 109] on link at bounding box center [251, 109] width 45 height 29
click at [284, 106] on button "Tag" at bounding box center [305, 109] width 62 height 29
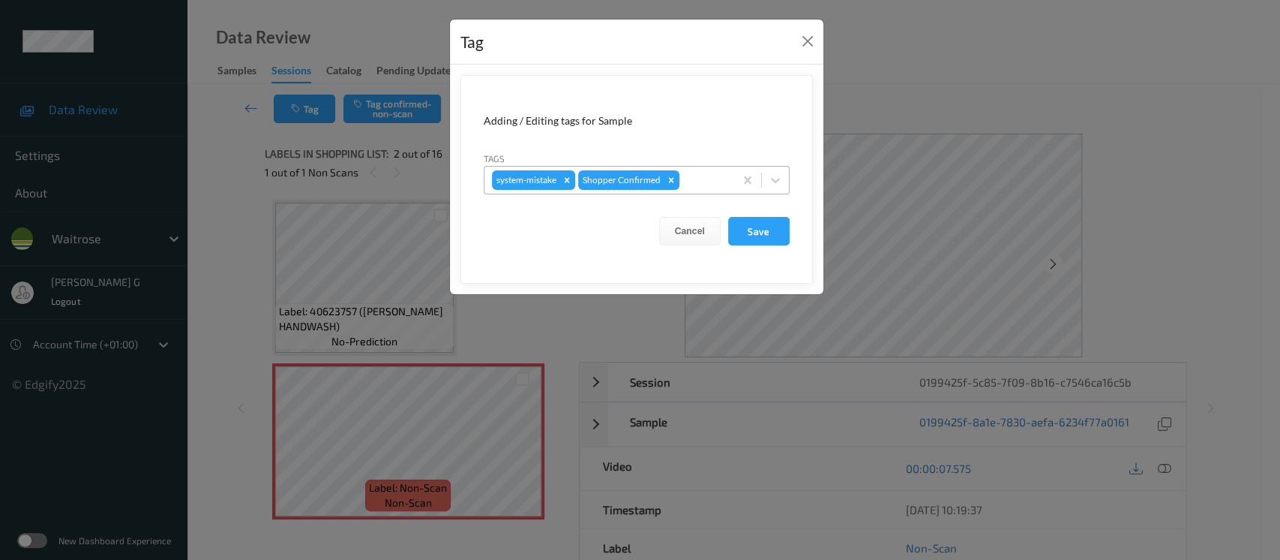
click at [687, 186] on div at bounding box center [705, 180] width 44 height 18
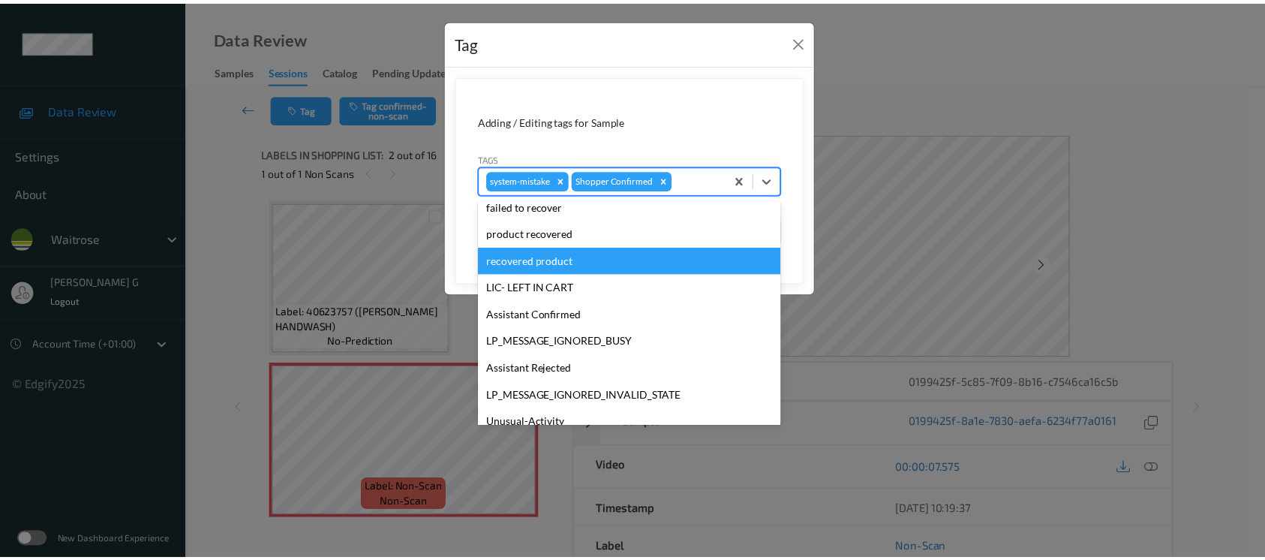
scroll to position [374, 0]
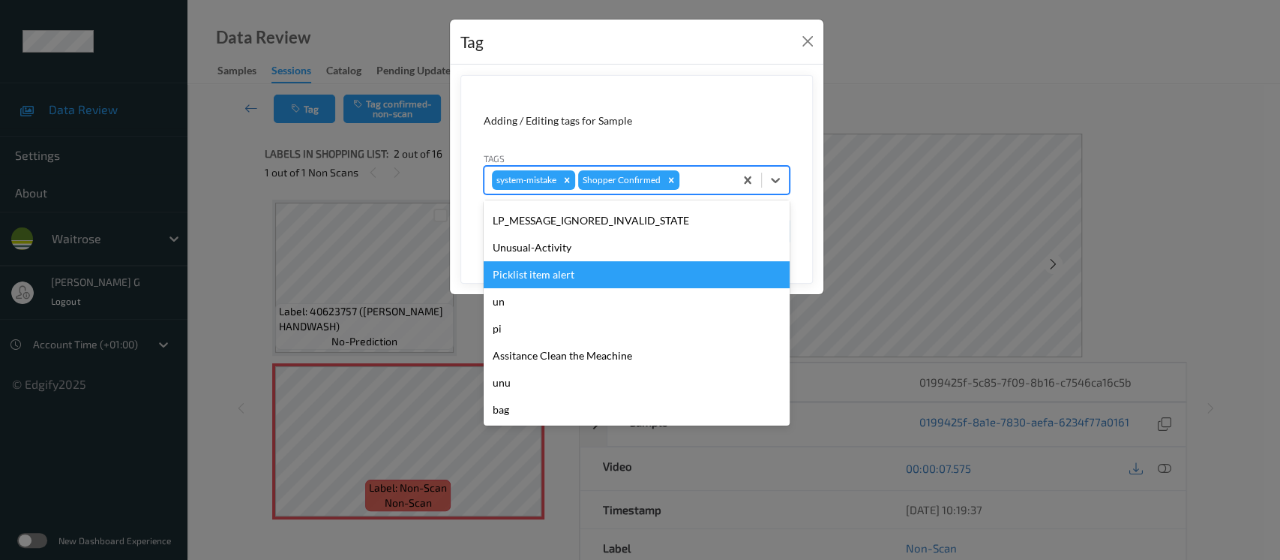
click at [539, 261] on div "Picklist item alert" at bounding box center [637, 274] width 306 height 27
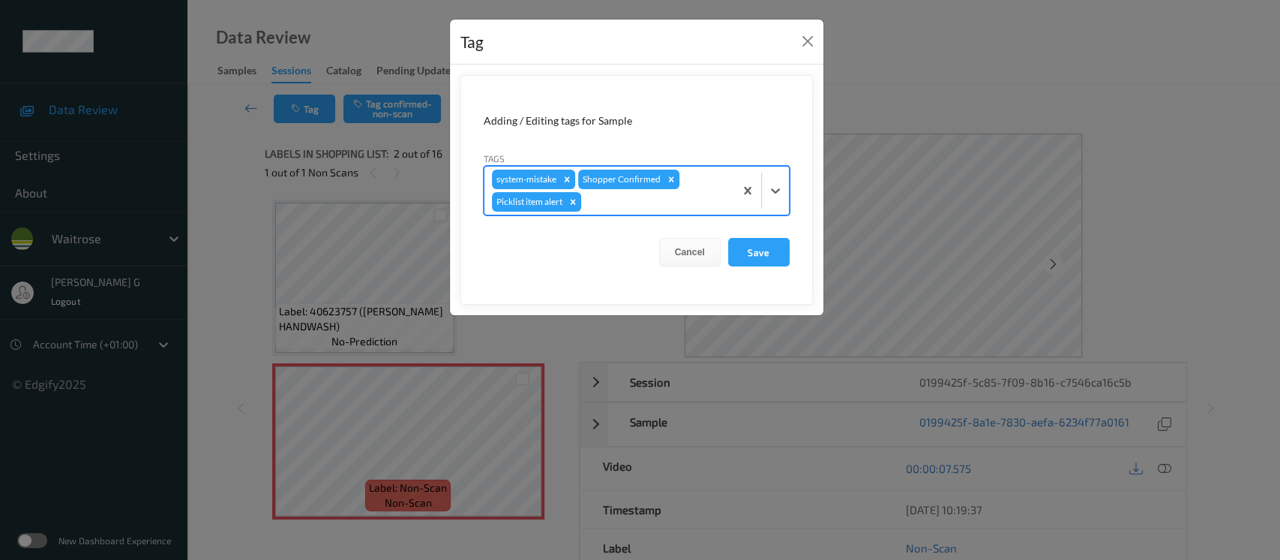
click at [827, 92] on div "Tag Adding / Editing tags for Sample Tags option Picklist item alert, selected.…" at bounding box center [640, 280] width 1280 height 560
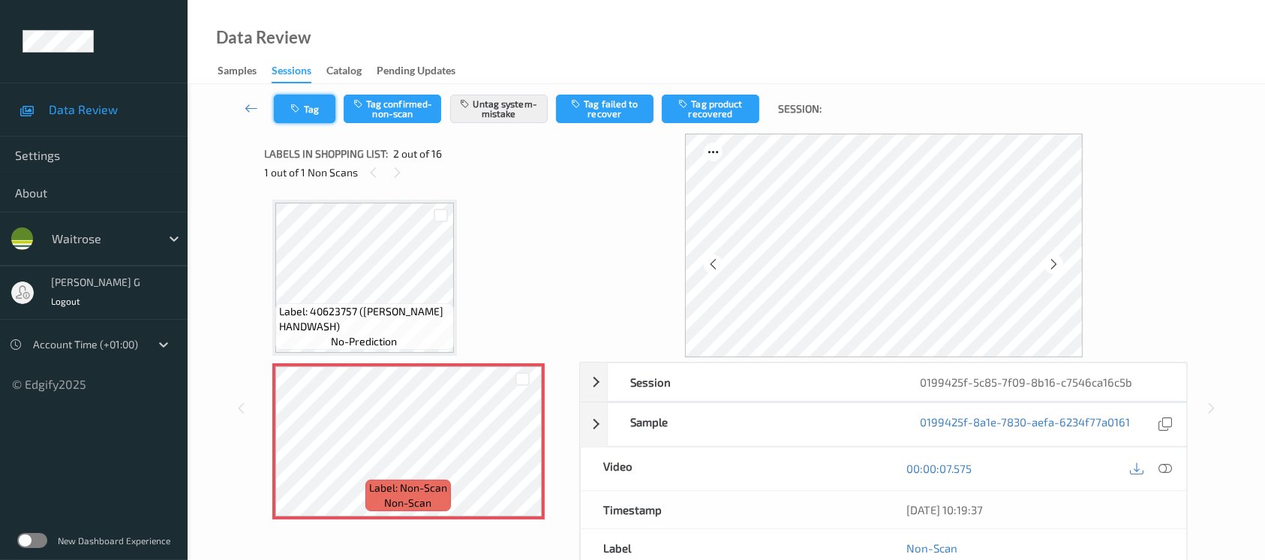
click at [289, 103] on button "Tag" at bounding box center [305, 109] width 62 height 29
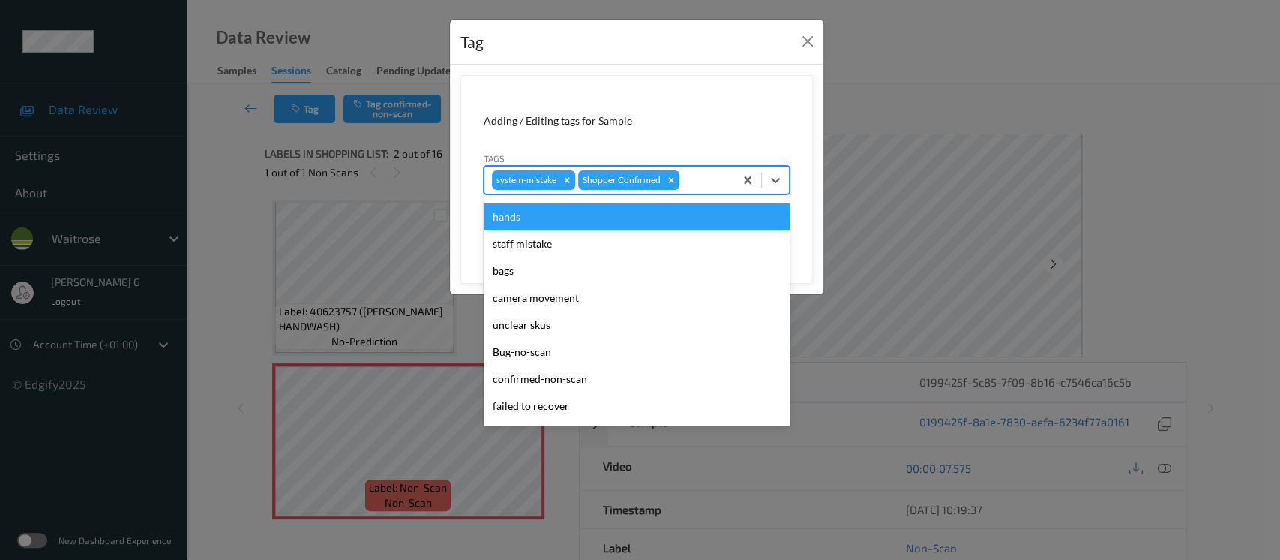
click at [711, 186] on div at bounding box center [705, 180] width 44 height 18
type input "un"
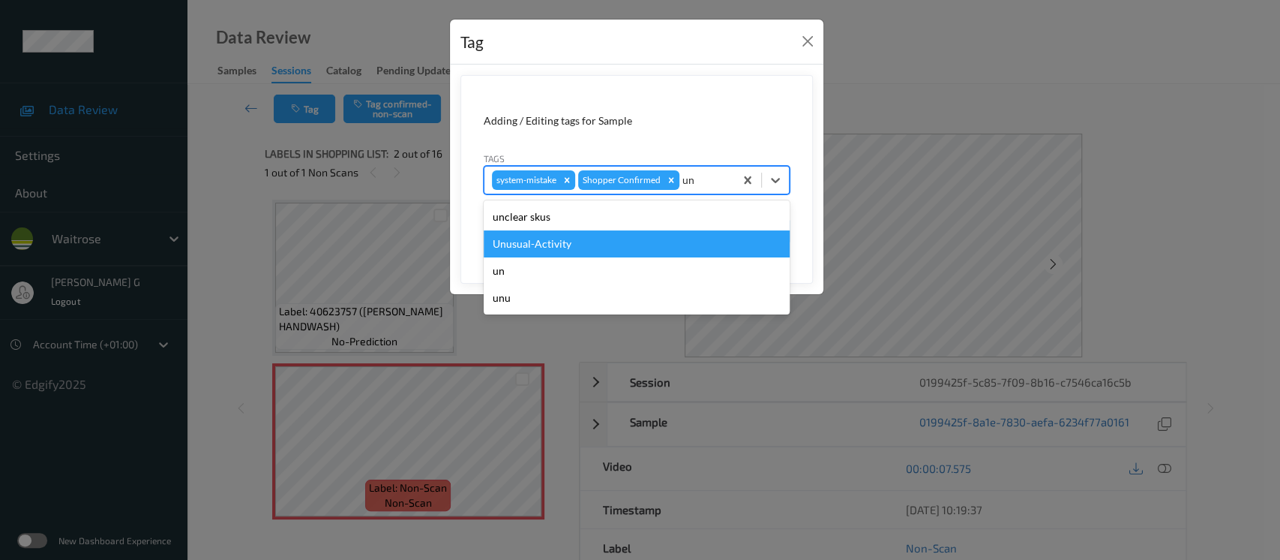
click at [558, 244] on div "Unusual-Activity" at bounding box center [637, 243] width 306 height 27
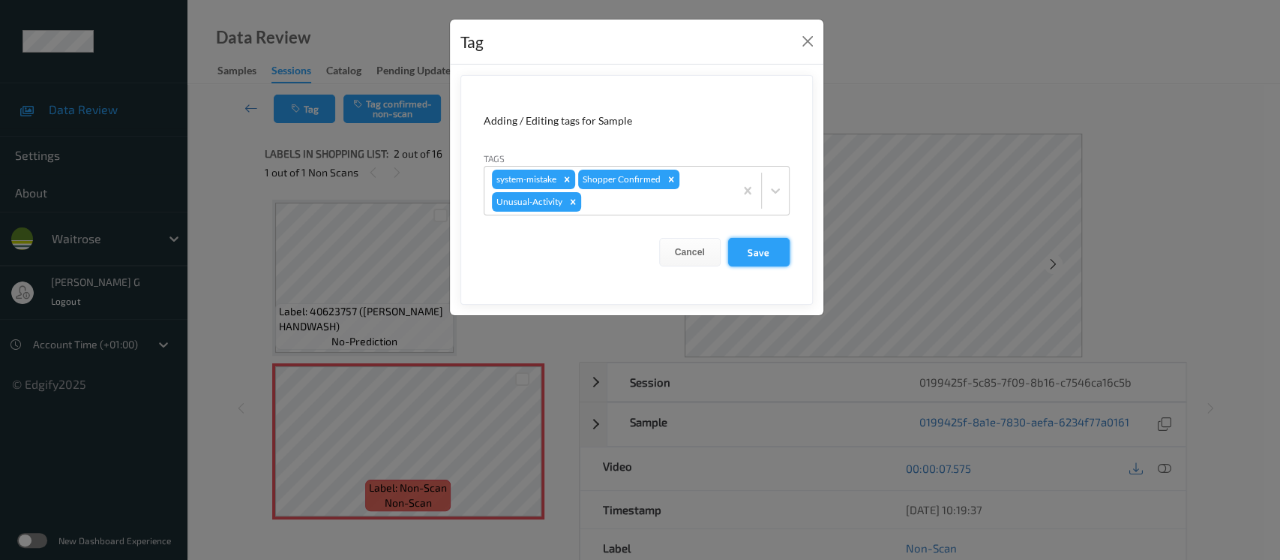
click at [758, 248] on button "Save" at bounding box center [759, 252] width 62 height 29
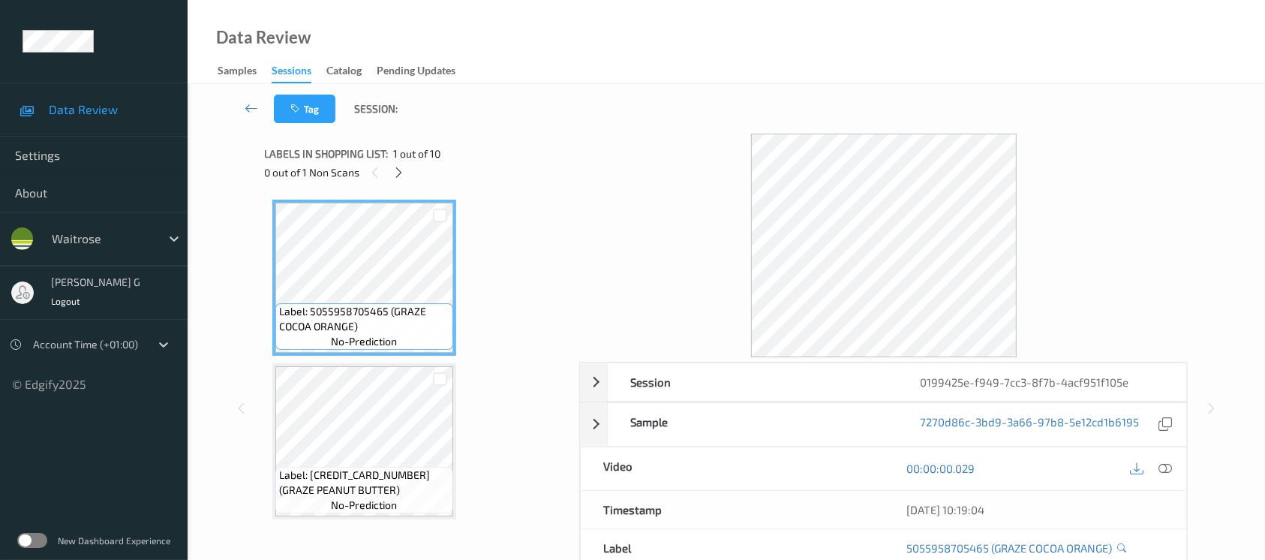
click at [385, 164] on div "0 out of 1 Non Scans" at bounding box center [417, 172] width 305 height 19
click at [393, 173] on icon at bounding box center [398, 173] width 13 height 14
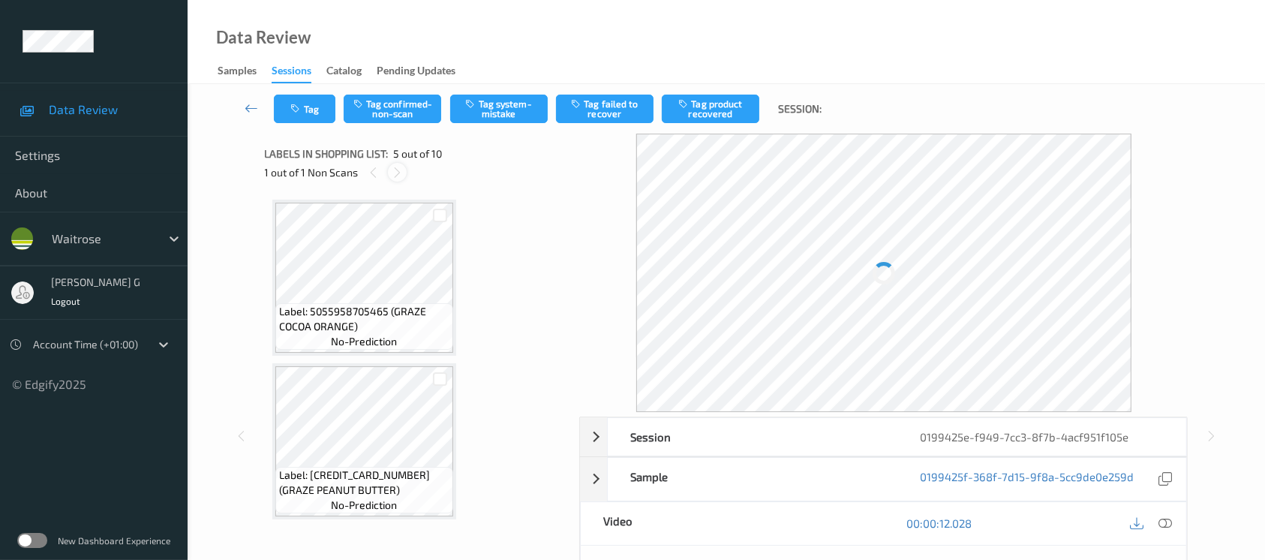
scroll to position [496, 0]
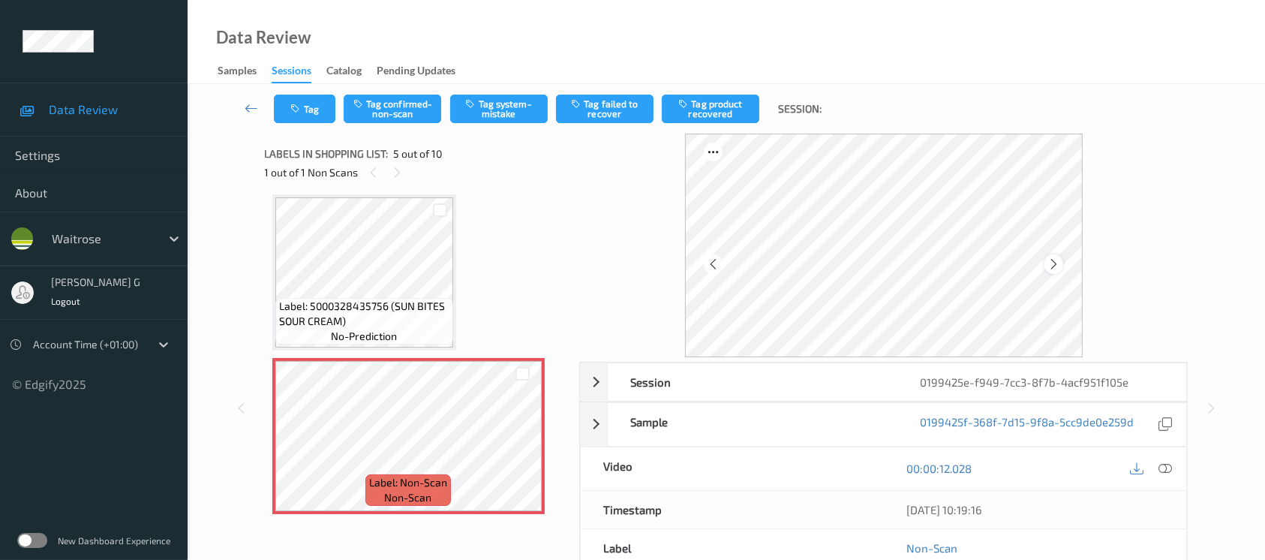
click at [1057, 265] on icon at bounding box center [1053, 264] width 13 height 14
click at [1053, 265] on icon at bounding box center [1053, 264] width 13 height 14
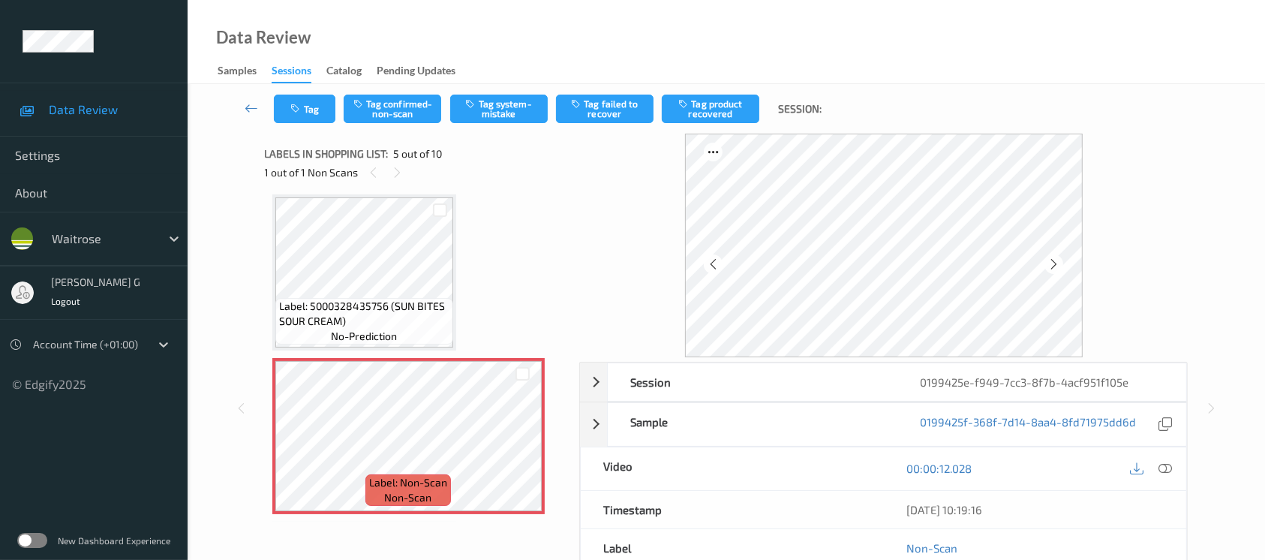
click at [1053, 265] on icon at bounding box center [1053, 264] width 13 height 14
click at [1165, 471] on icon at bounding box center [1165, 468] width 14 height 14
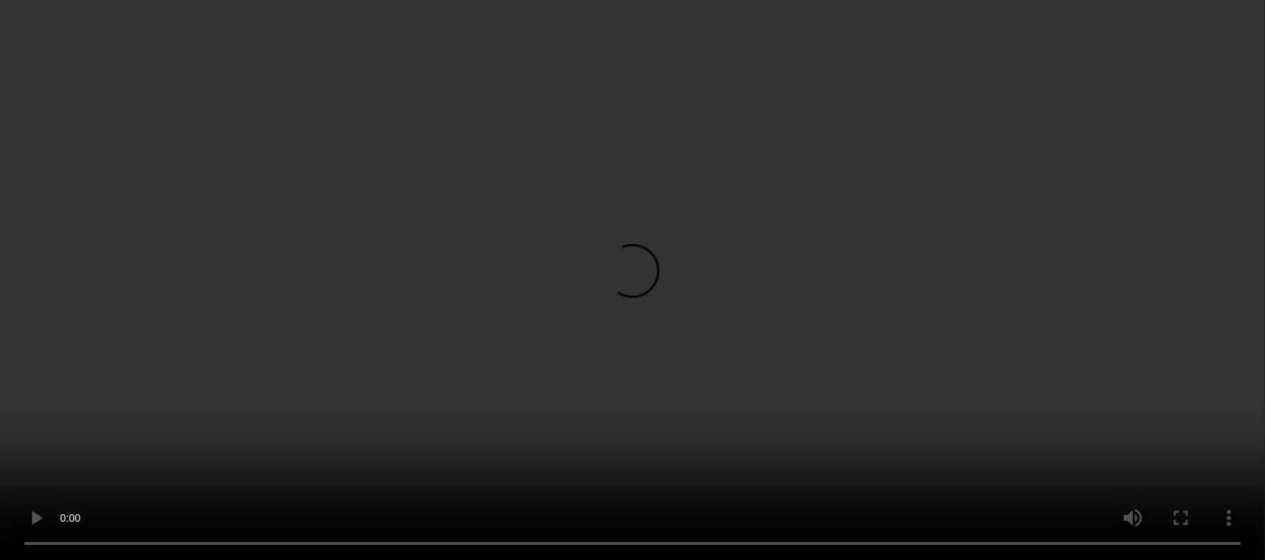
scroll to position [296, 0]
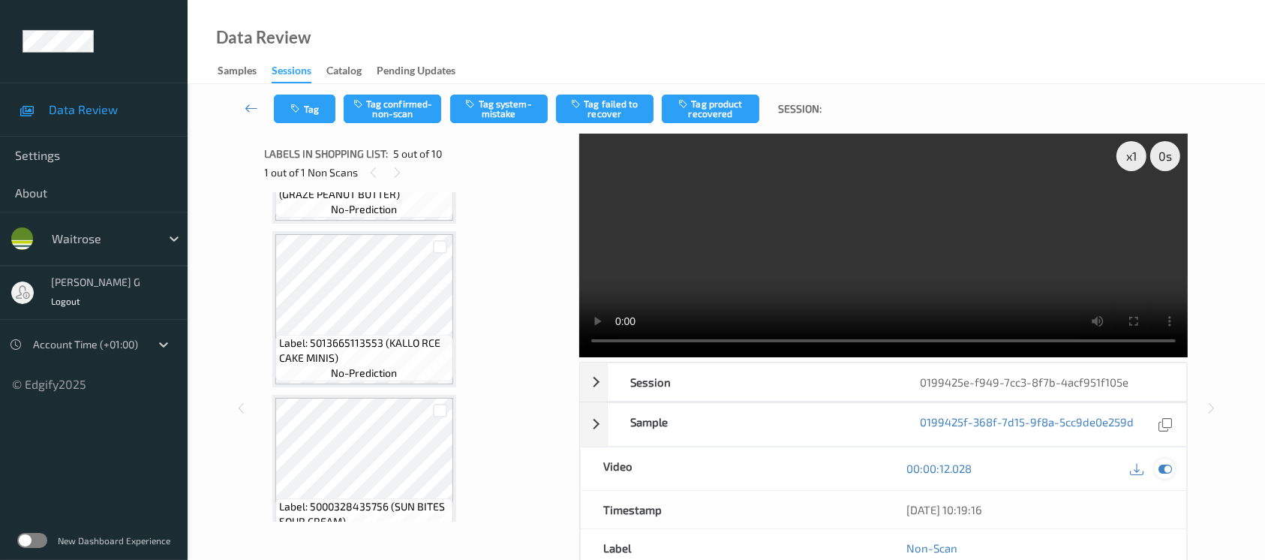
click at [1165, 471] on icon at bounding box center [1165, 468] width 14 height 14
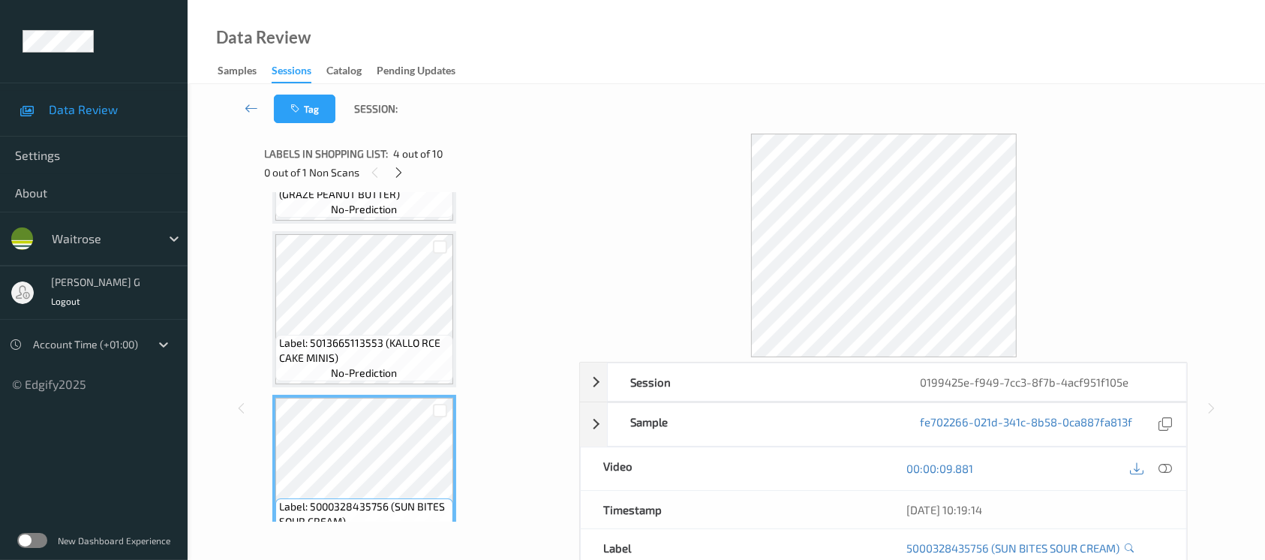
scroll to position [496, 0]
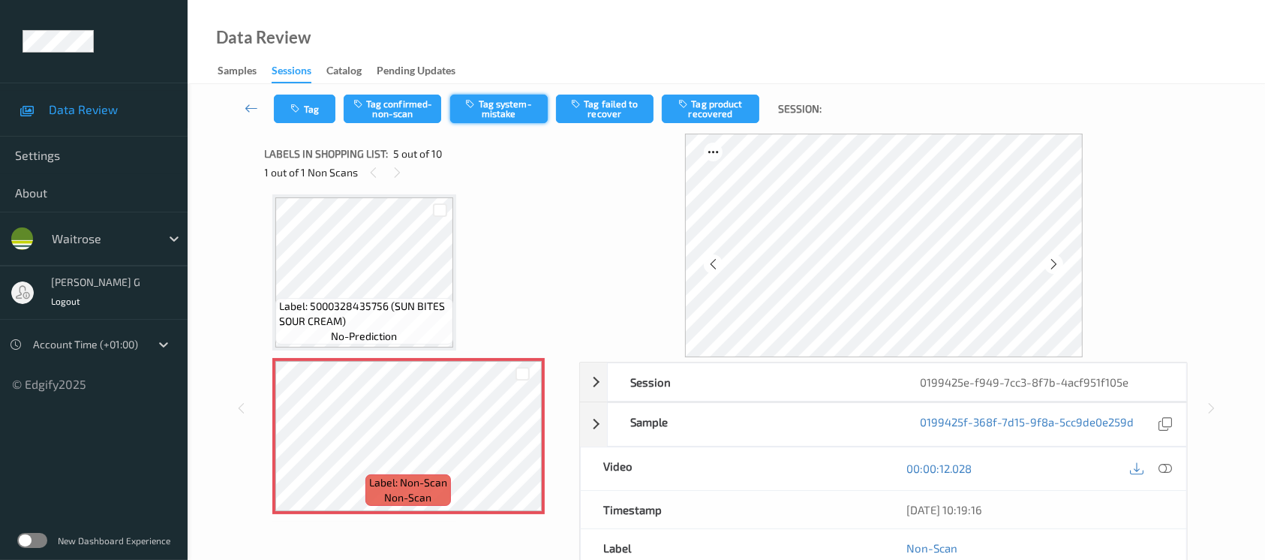
click at [495, 110] on button "Tag system-mistake" at bounding box center [499, 109] width 98 height 29
click at [306, 90] on div "Tag Tag confirmed-non-scan Untag system-mistake Tag failed to recover Tag produ…" at bounding box center [726, 109] width 1016 height 50
click at [299, 99] on button "Tag" at bounding box center [305, 109] width 62 height 29
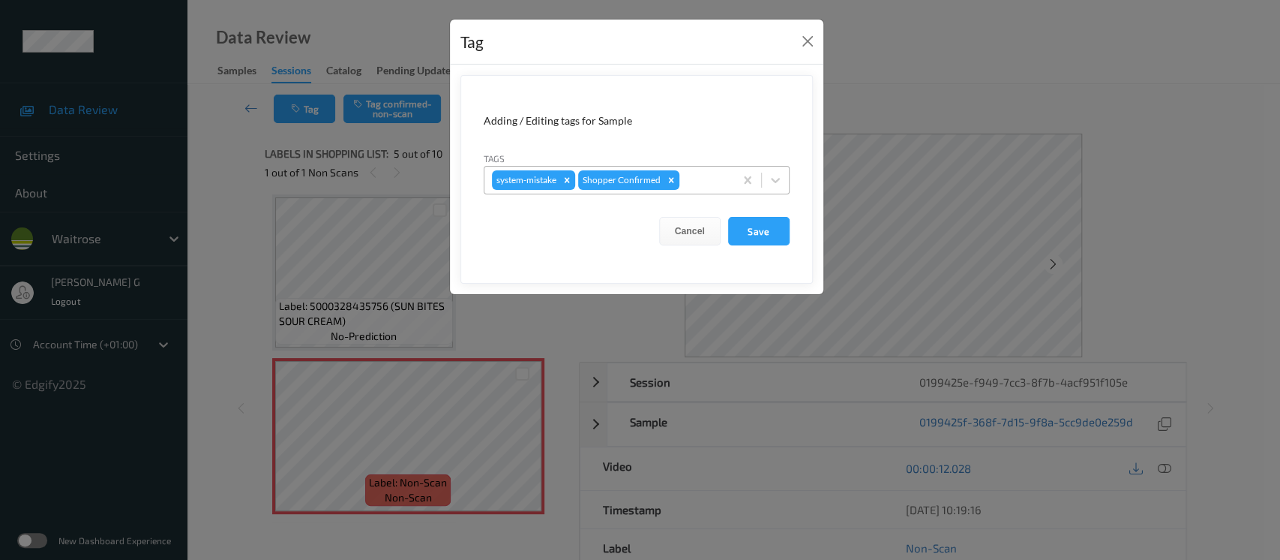
click at [691, 185] on div at bounding box center [705, 180] width 44 height 18
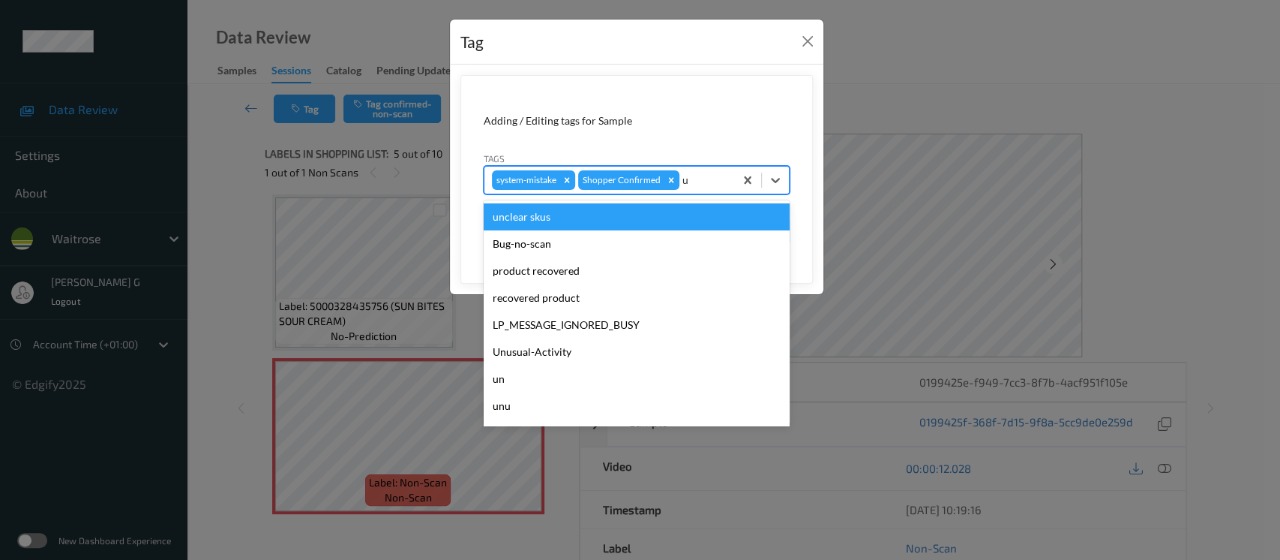
type input "un"
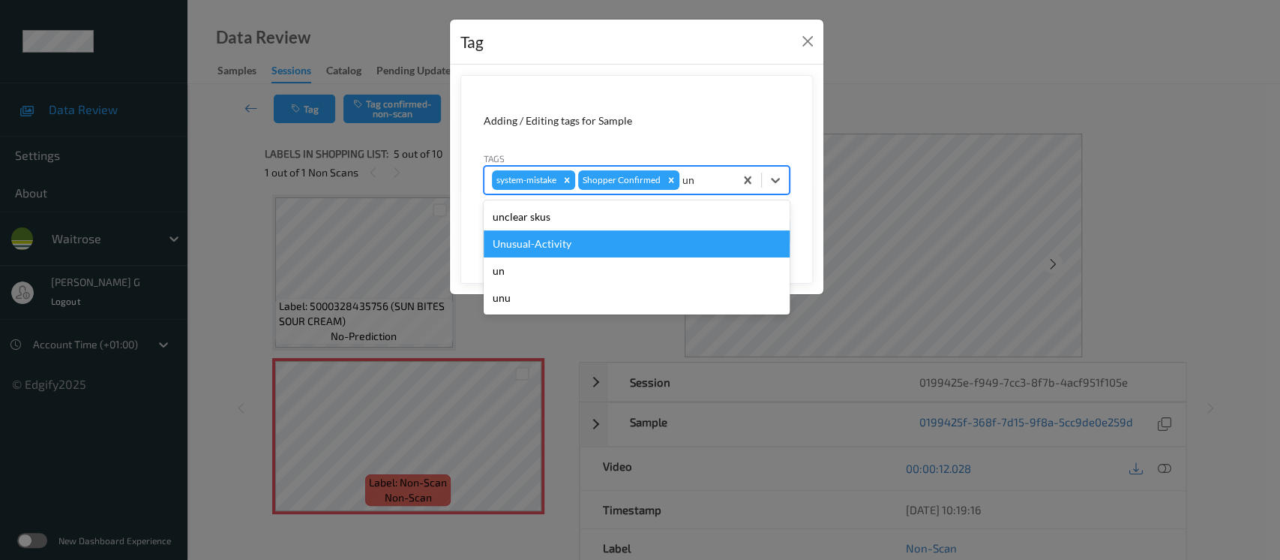
click at [536, 236] on div "Unusual-Activity" at bounding box center [637, 243] width 306 height 27
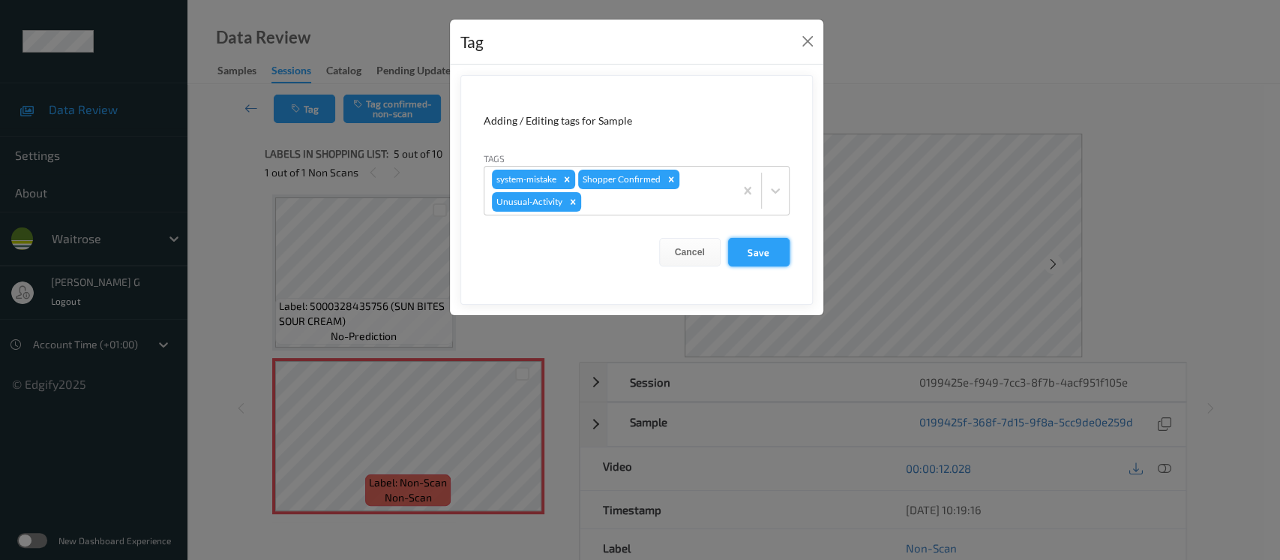
click at [754, 255] on button "Save" at bounding box center [759, 252] width 62 height 29
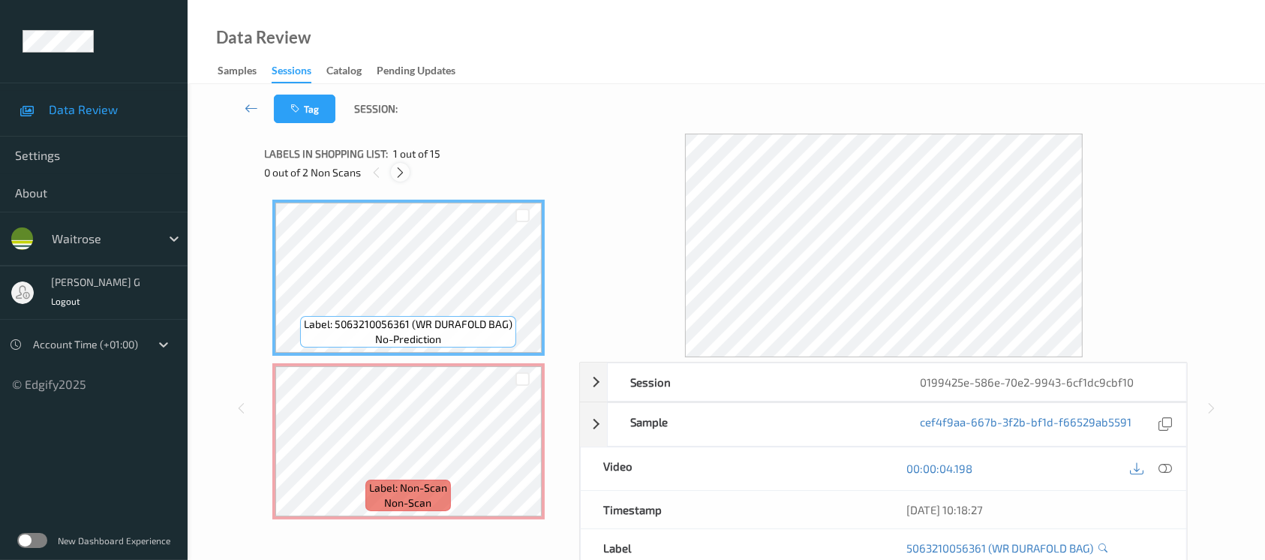
click at [396, 177] on icon at bounding box center [400, 173] width 13 height 14
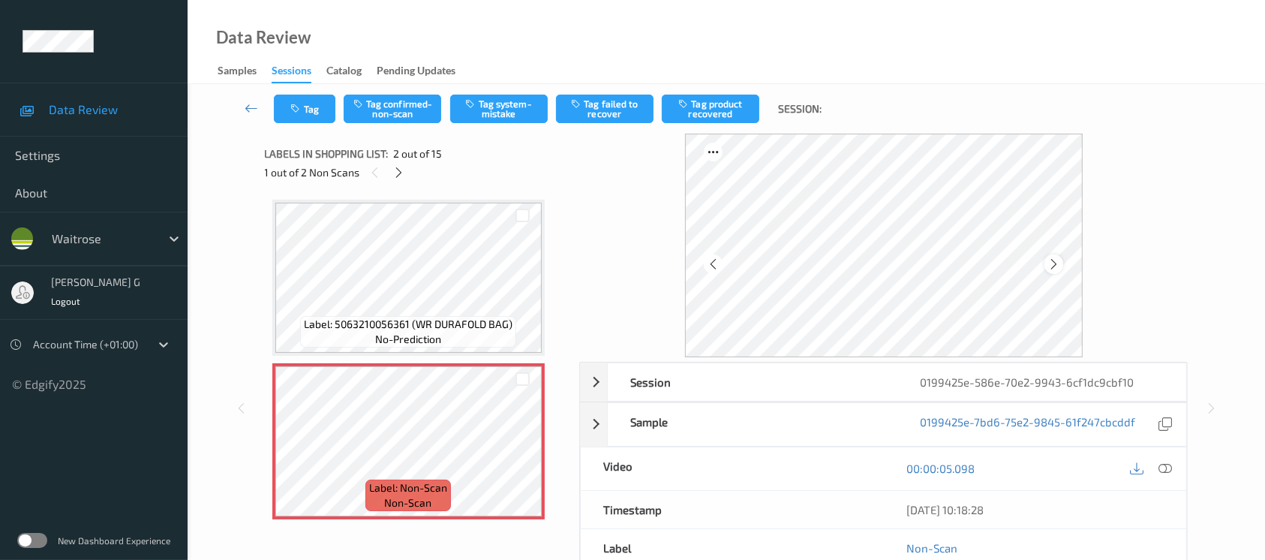
click at [1050, 267] on icon at bounding box center [1053, 264] width 13 height 14
click at [502, 105] on button "Tag system-mistake" at bounding box center [499, 109] width 98 height 29
click at [296, 111] on icon "button" at bounding box center [297, 109] width 13 height 11
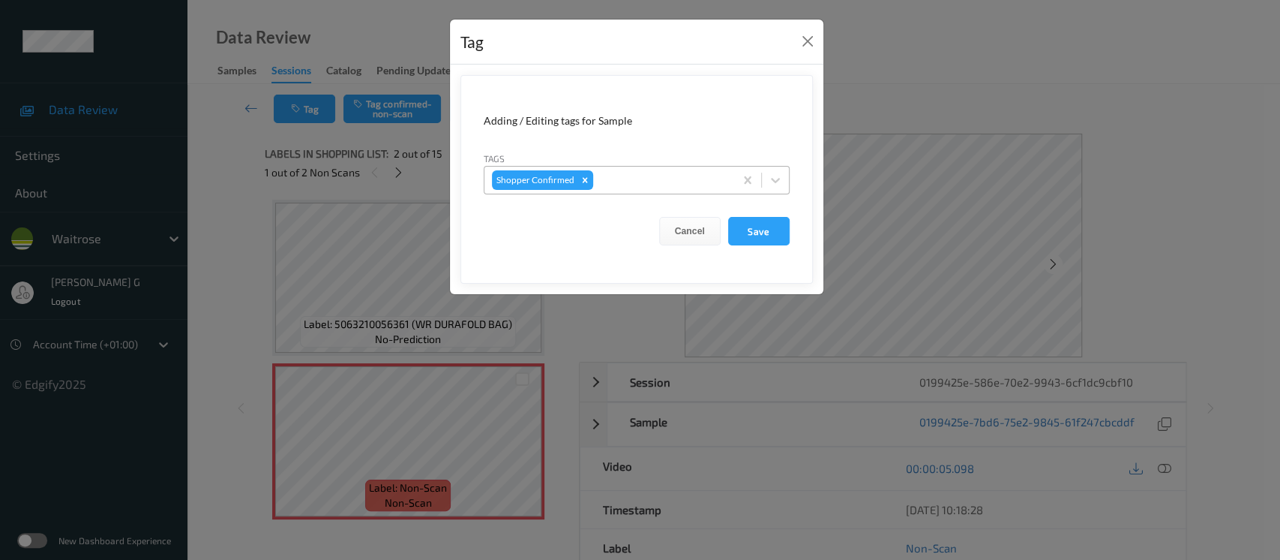
click at [648, 173] on div at bounding box center [661, 180] width 131 height 18
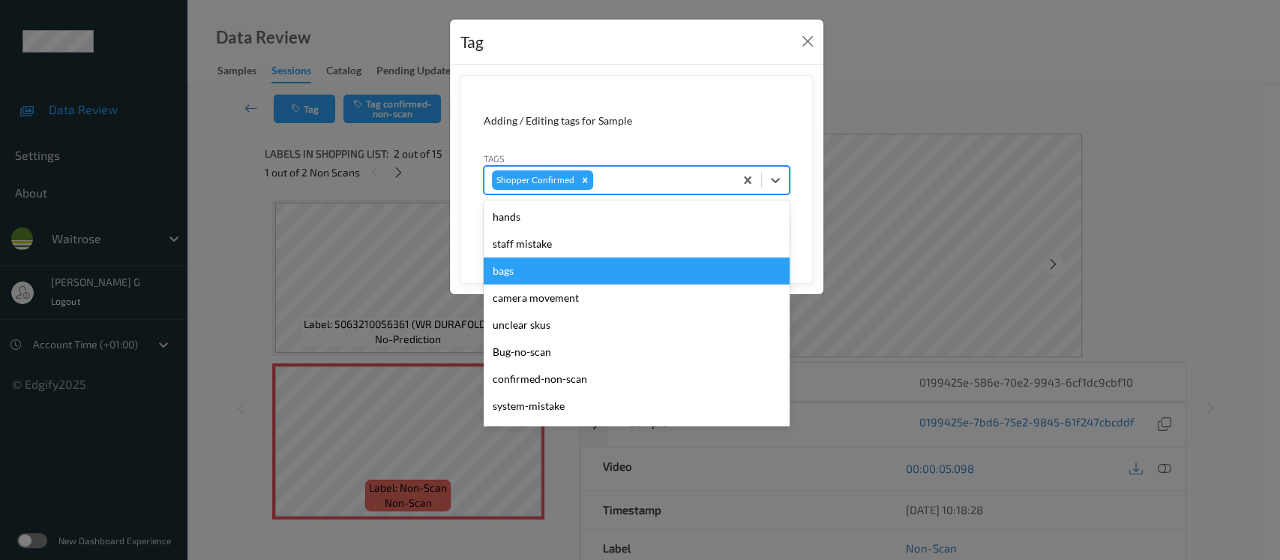
click at [511, 275] on div "bags" at bounding box center [637, 270] width 306 height 27
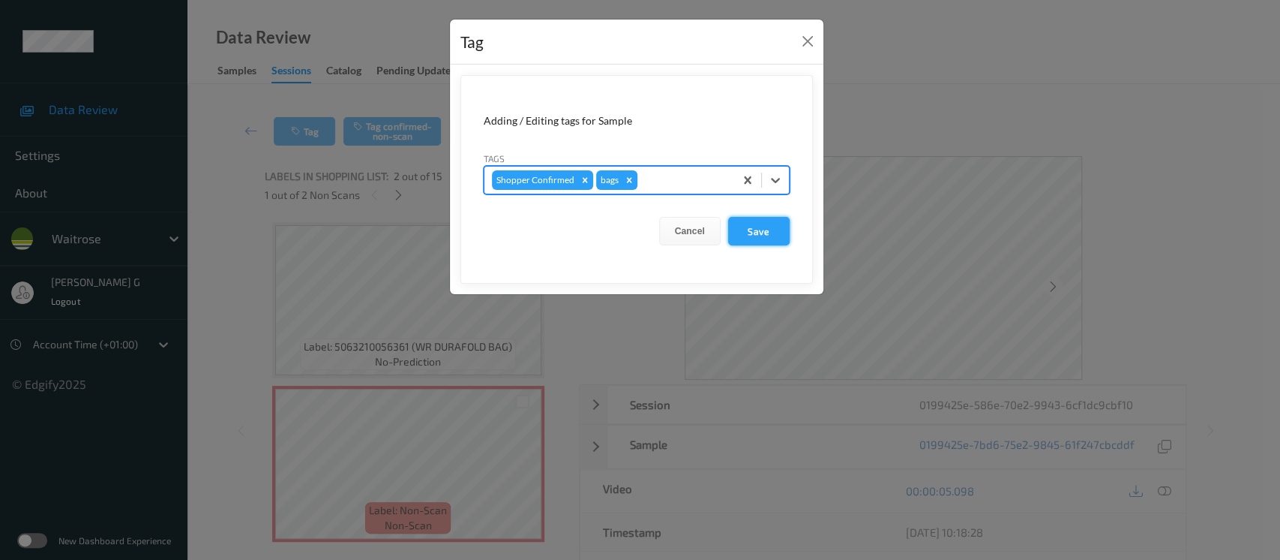
click at [744, 239] on button "Save" at bounding box center [759, 231] width 62 height 29
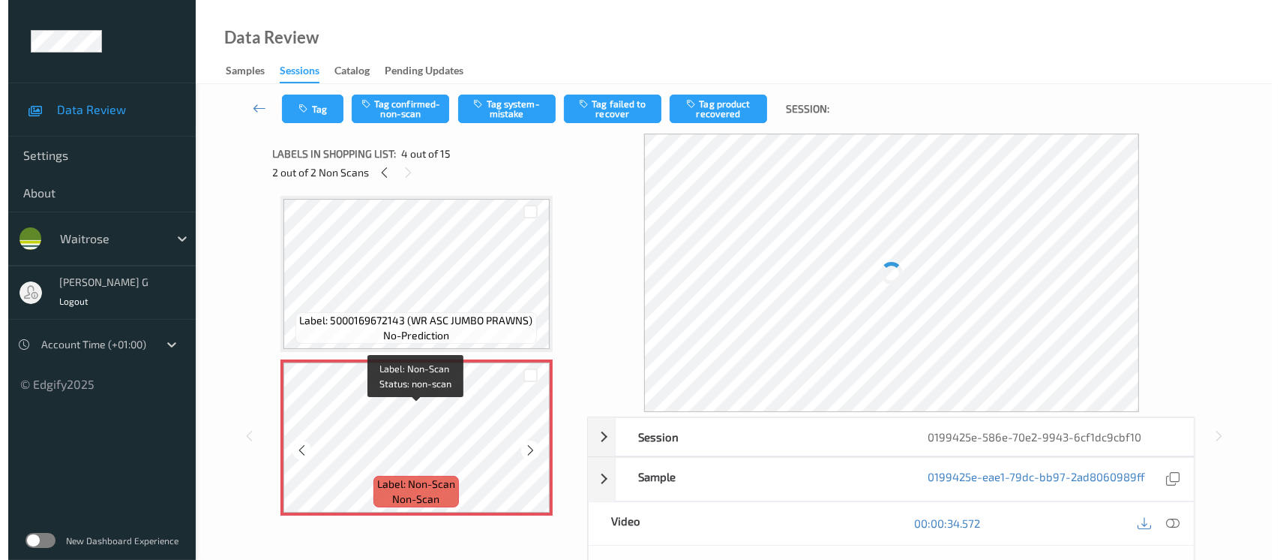
scroll to position [300, 0]
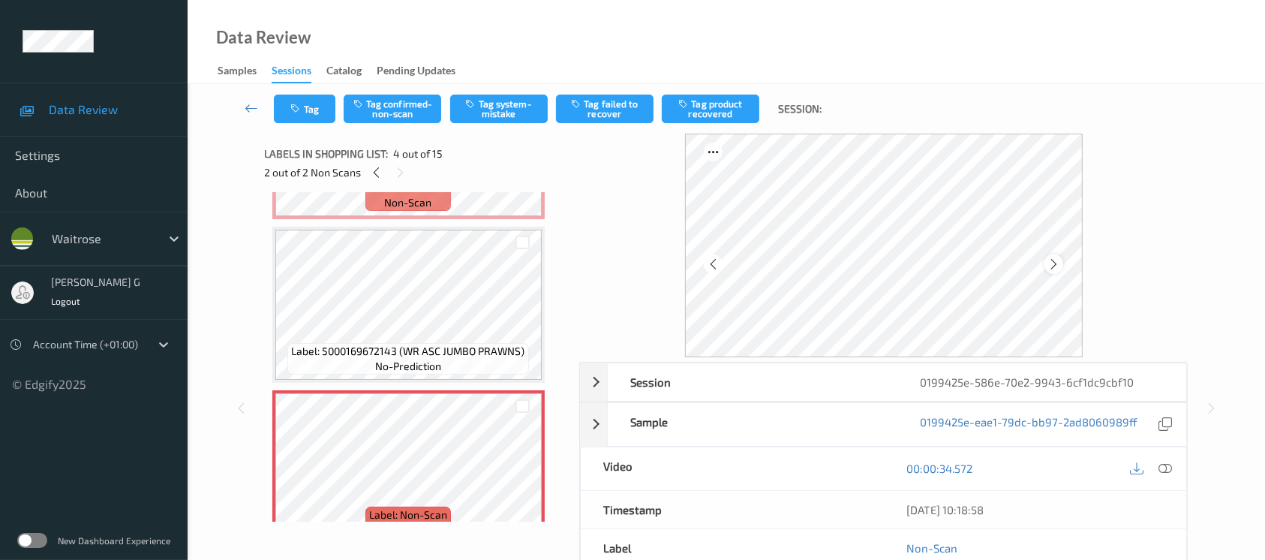
click at [1058, 255] on div at bounding box center [1053, 263] width 19 height 19
click at [1054, 263] on icon at bounding box center [1053, 264] width 13 height 14
click at [1169, 473] on icon at bounding box center [1165, 468] width 14 height 14
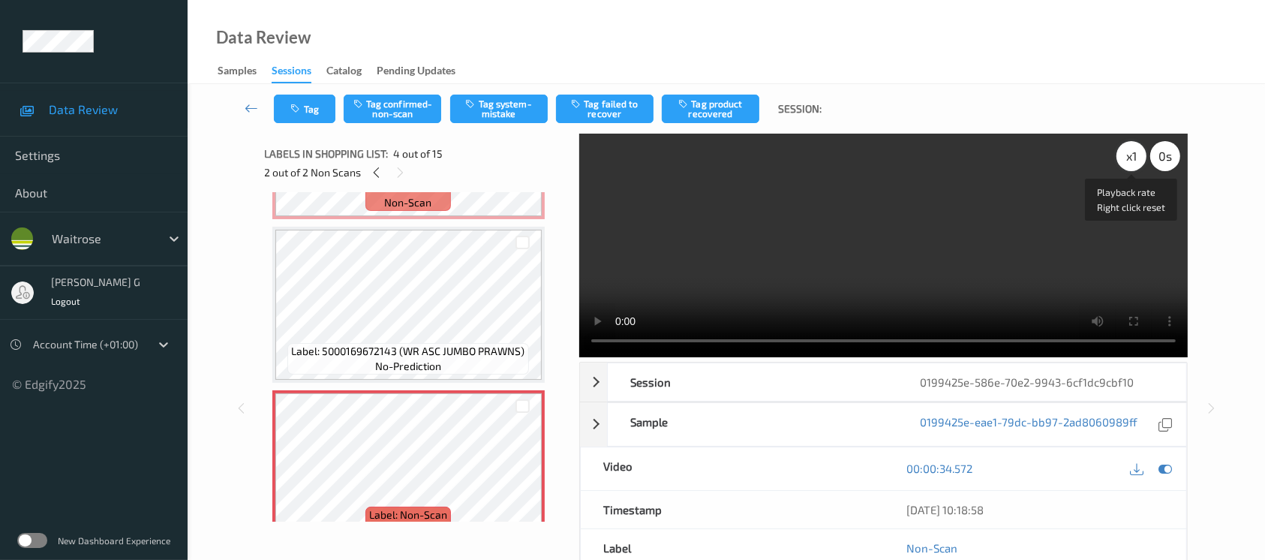
click at [1121, 154] on div "x 1" at bounding box center [1131, 156] width 30 height 30
click at [1131, 156] on div "x 2" at bounding box center [1131, 156] width 30 height 30
click at [1156, 469] on div at bounding box center [1164, 468] width 20 height 20
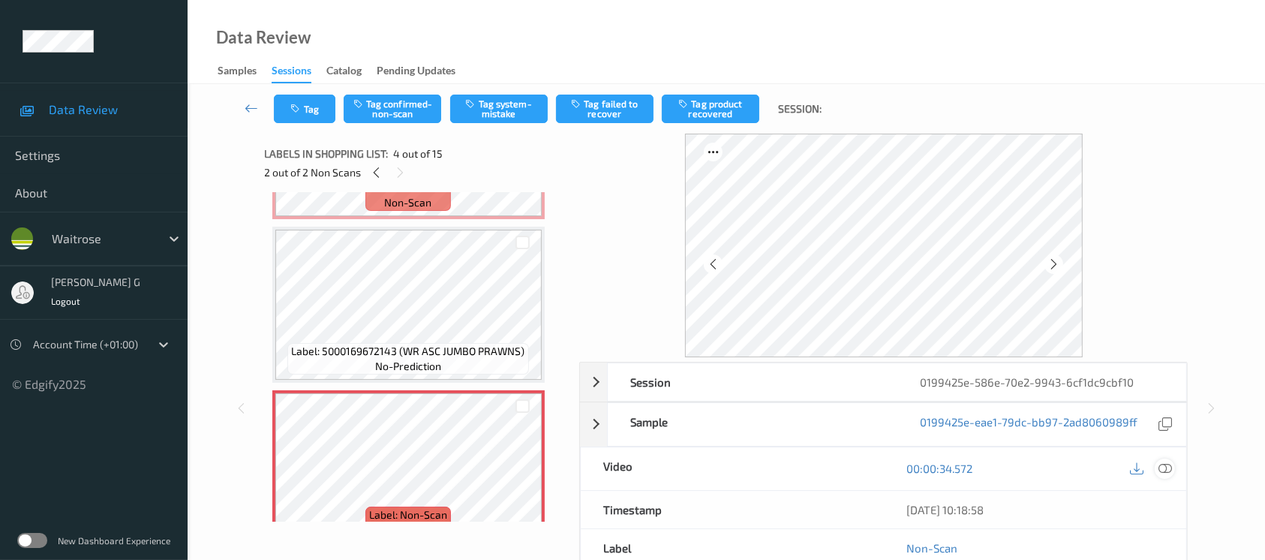
click at [1164, 464] on icon at bounding box center [1165, 468] width 14 height 14
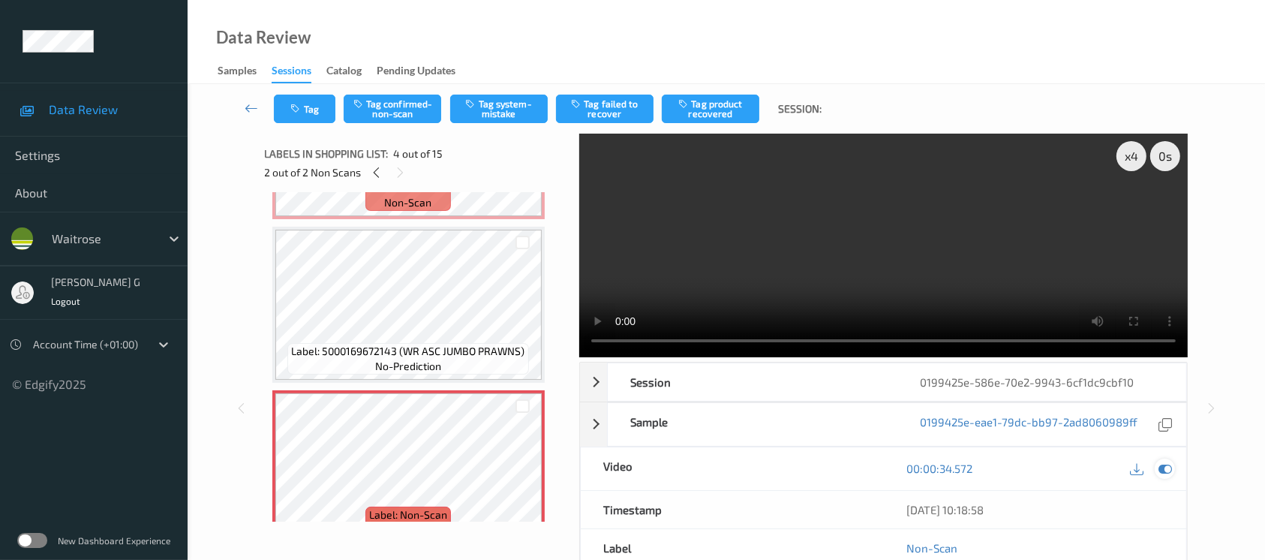
click at [1164, 465] on icon at bounding box center [1165, 468] width 14 height 14
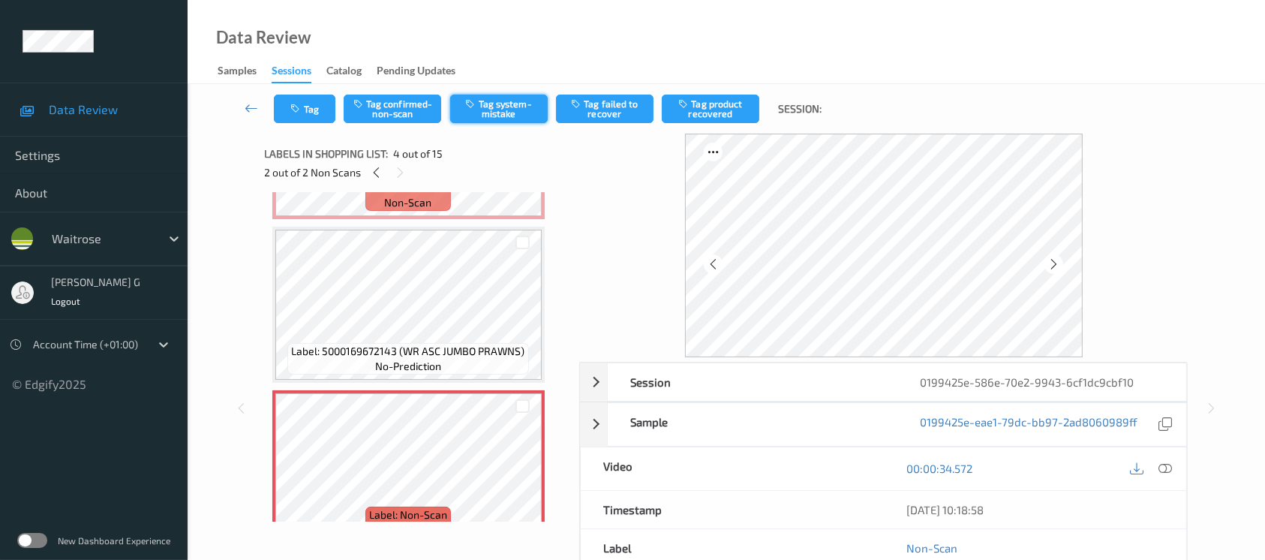
click at [479, 119] on button "Tag system-mistake" at bounding box center [499, 109] width 98 height 29
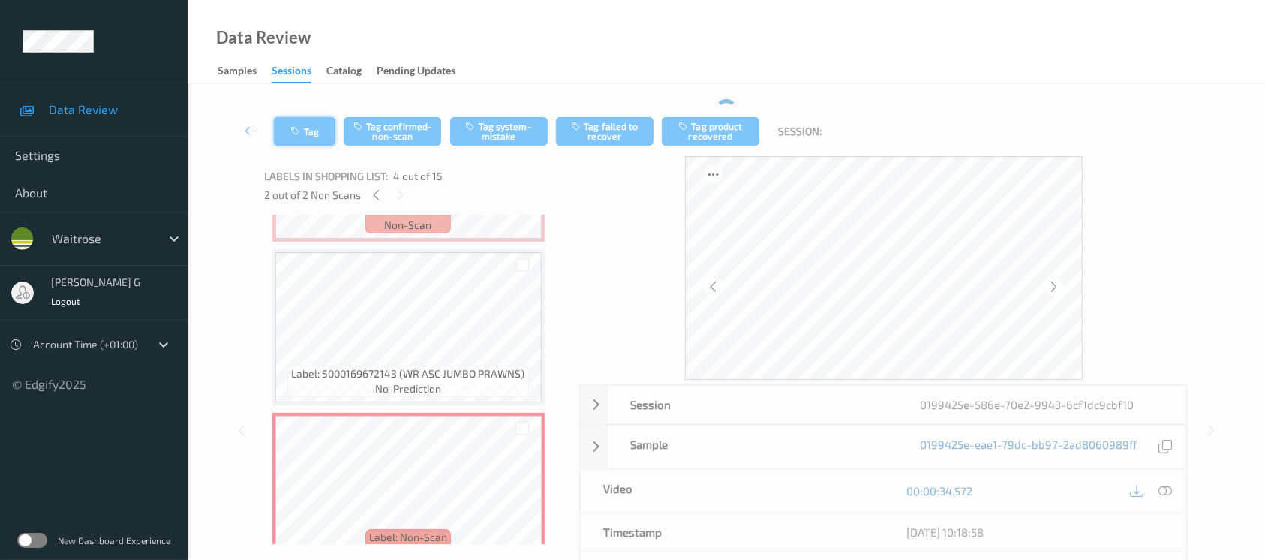
click at [294, 126] on icon "button" at bounding box center [297, 131] width 13 height 11
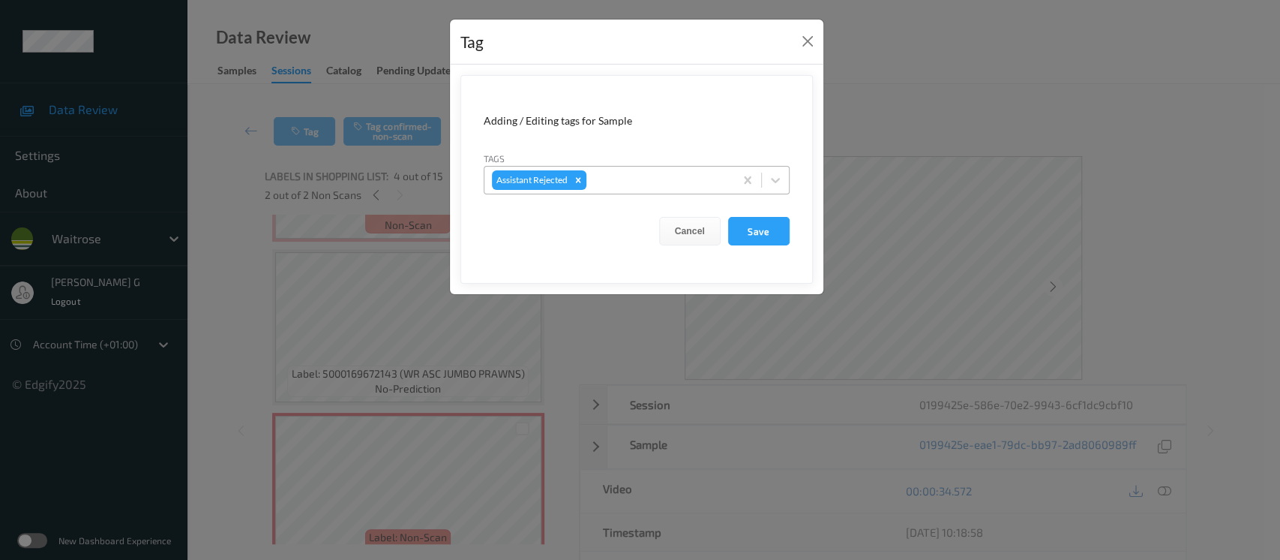
click at [628, 176] on div at bounding box center [658, 180] width 137 height 18
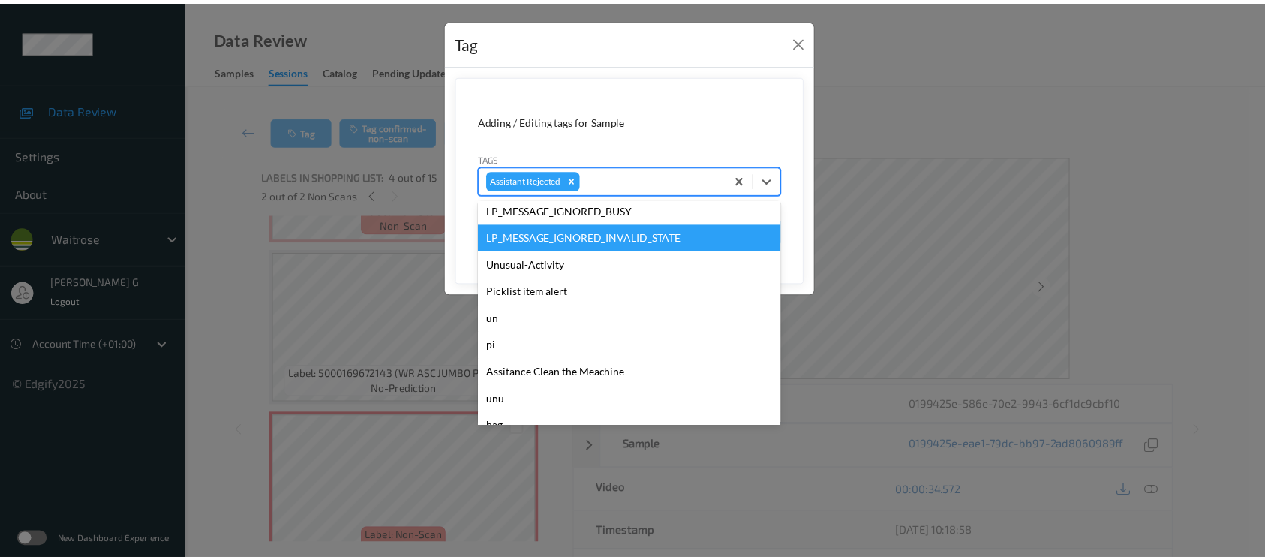
scroll to position [402, 0]
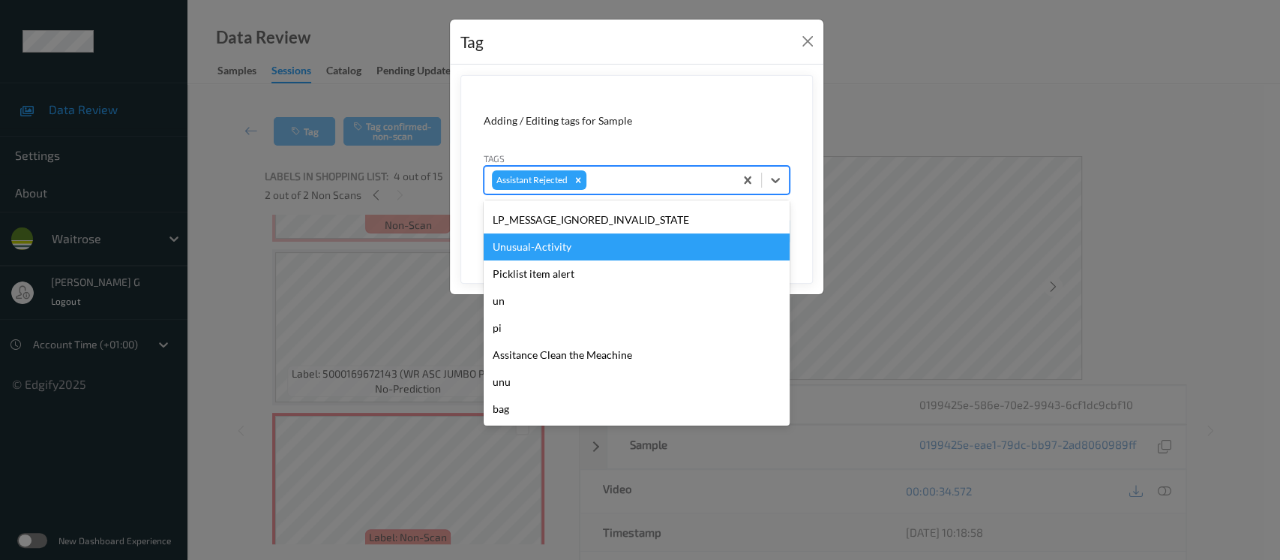
click at [548, 253] on div "Unusual-Activity" at bounding box center [637, 246] width 306 height 27
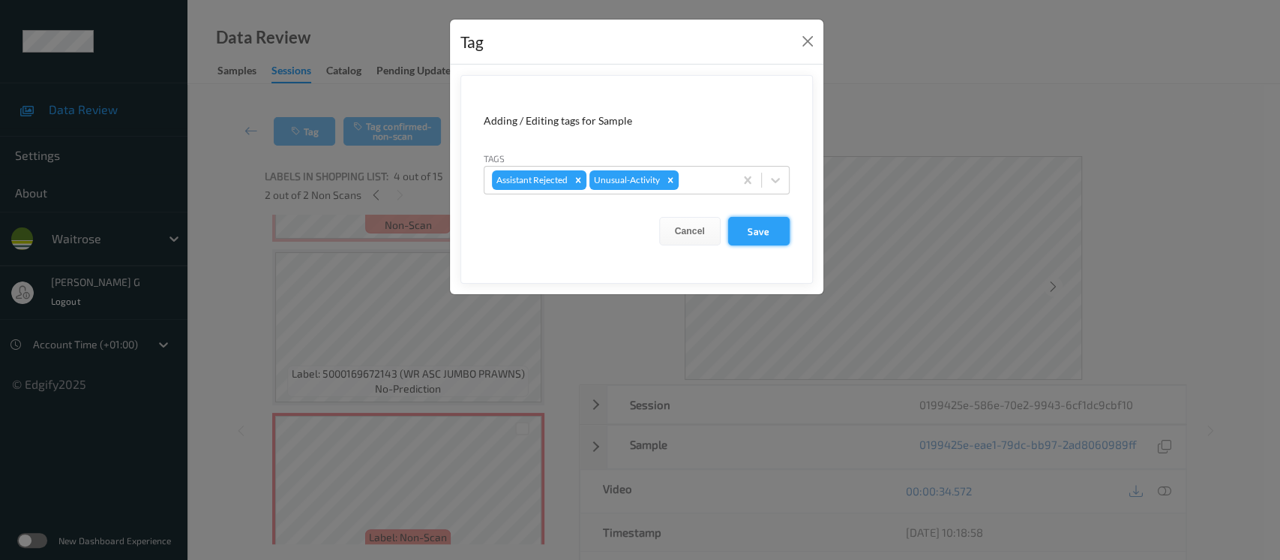
click at [764, 225] on button "Save" at bounding box center [759, 231] width 62 height 29
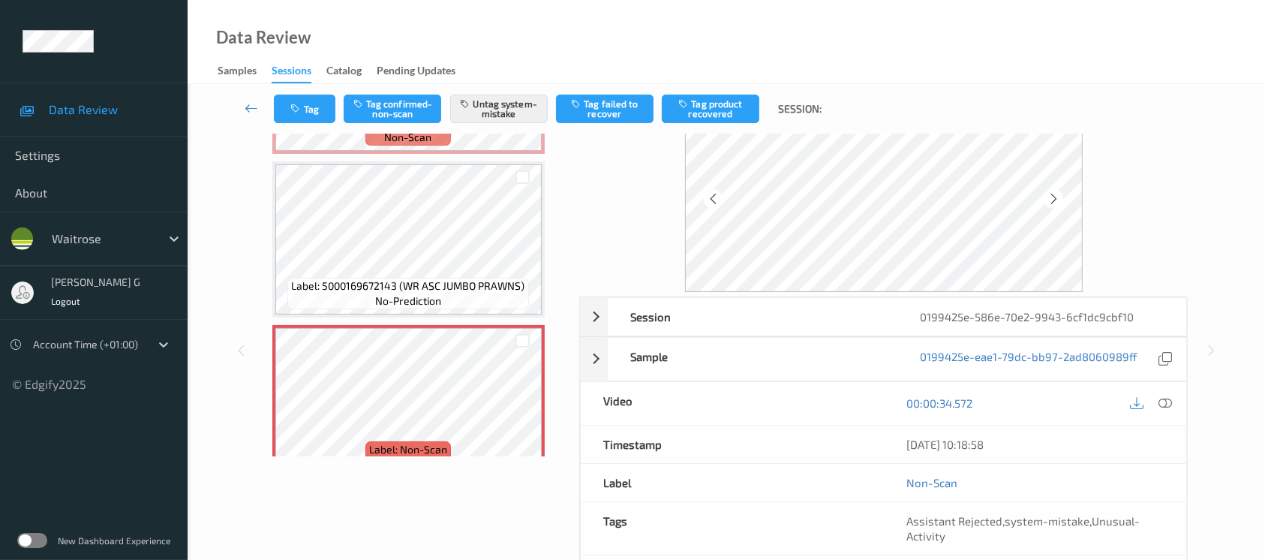
scroll to position [0, 0]
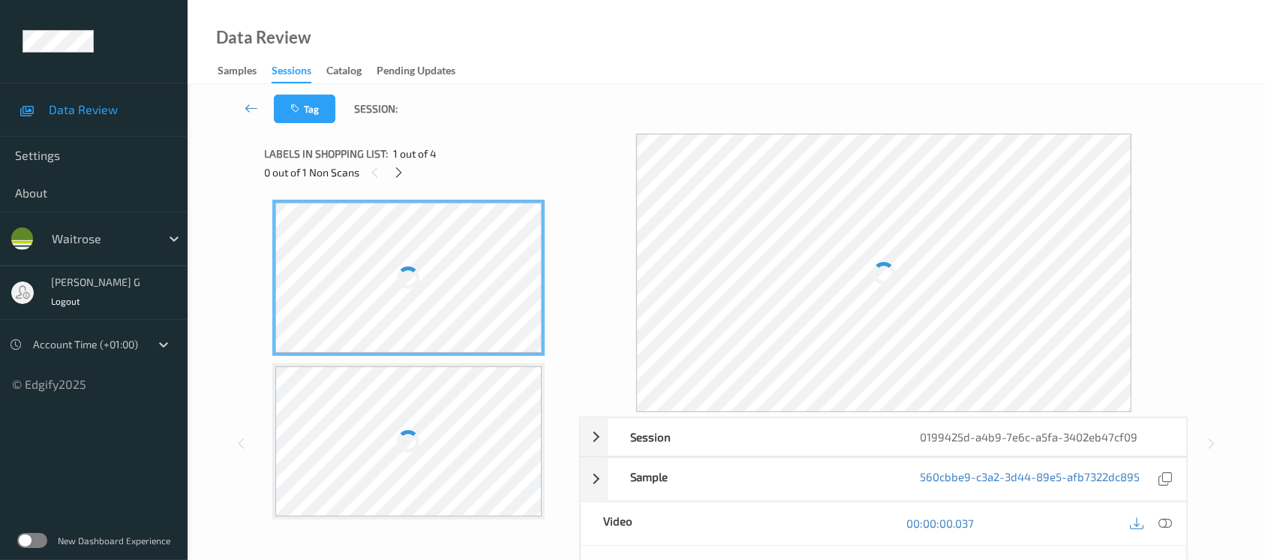
click at [516, 168] on div "0 out of 1 Non Scans" at bounding box center [417, 172] width 305 height 19
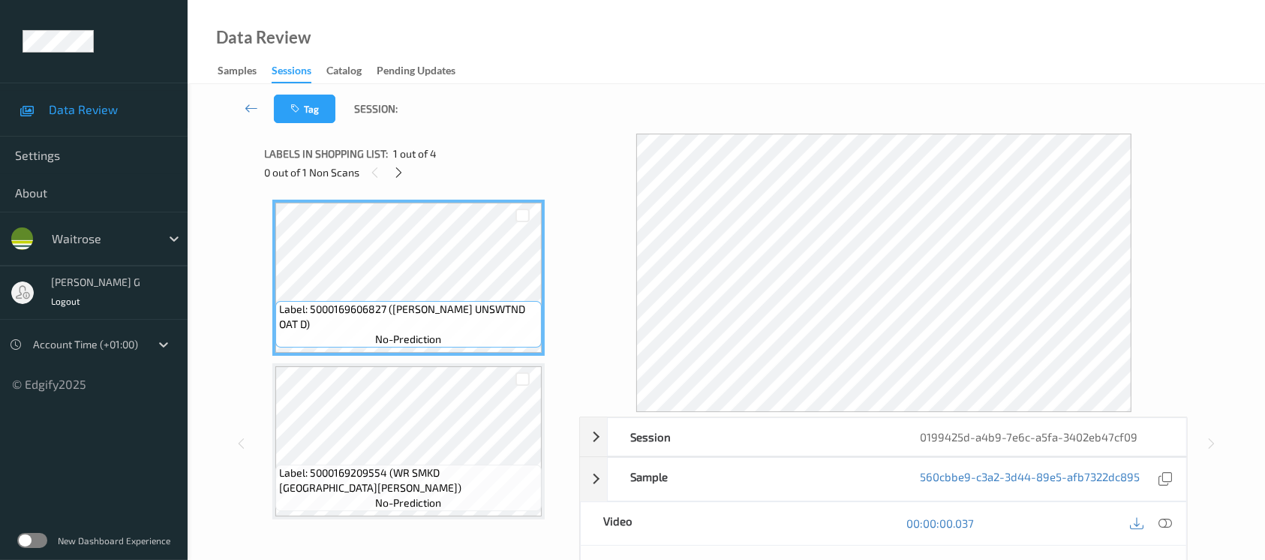
click at [495, 106] on div "Tag Session:" at bounding box center [726, 109] width 1016 height 50
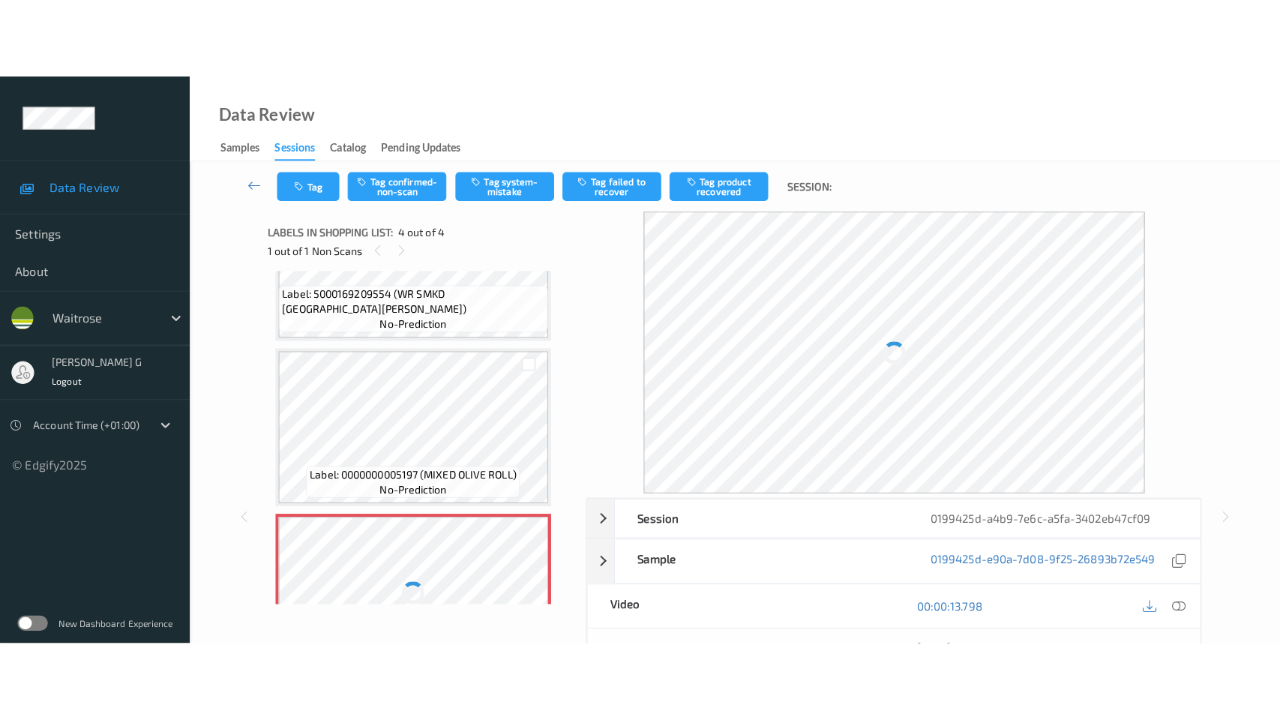
scroll to position [329, 0]
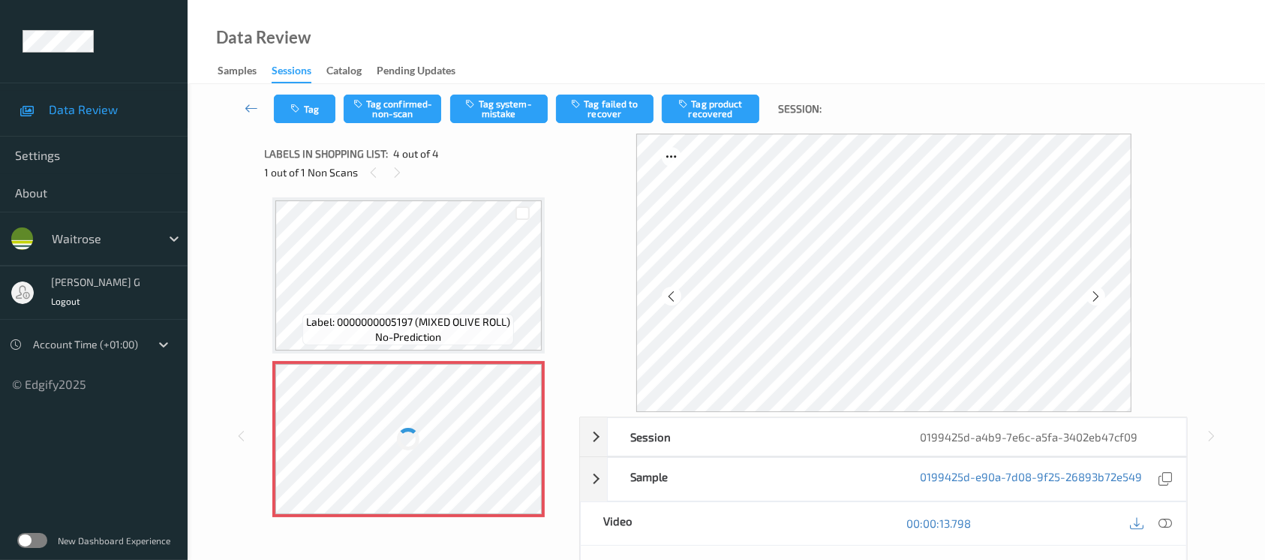
click at [754, 75] on div "Data Review Samples Sessions Catalog Pending Updates" at bounding box center [726, 42] width 1077 height 84
click at [433, 314] on span "Label: 0000000005197 (MIXED OLIVE ROLL)" at bounding box center [408, 321] width 204 height 15
click at [1100, 391] on div at bounding box center [883, 273] width 495 height 278
click at [1163, 524] on icon at bounding box center [1165, 523] width 14 height 14
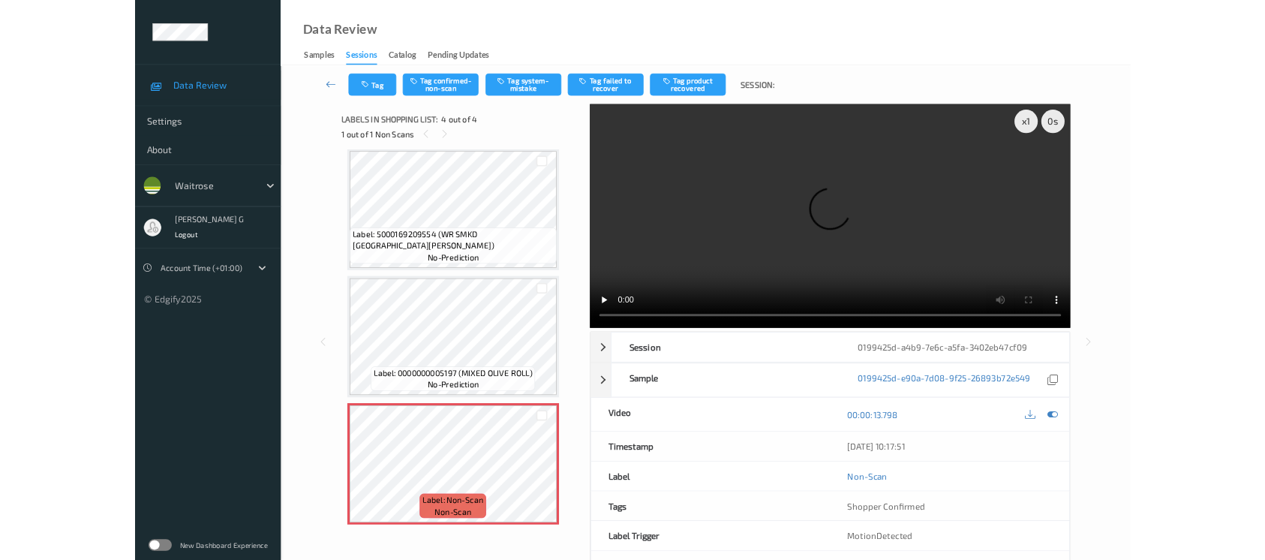
scroll to position [168, 0]
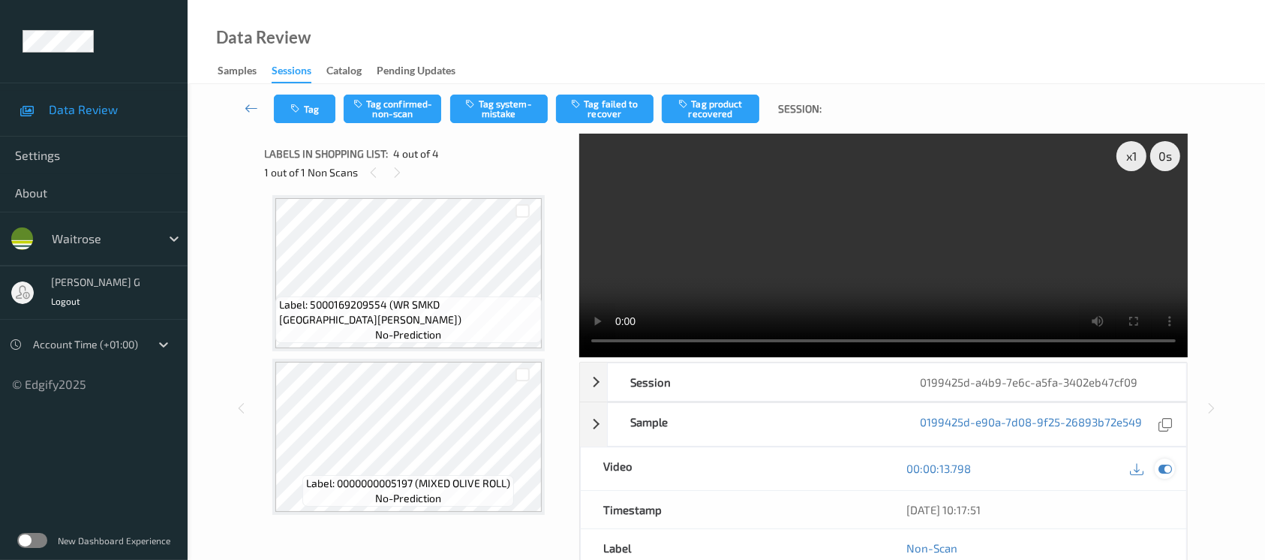
click at [1163, 469] on icon at bounding box center [1165, 468] width 14 height 14
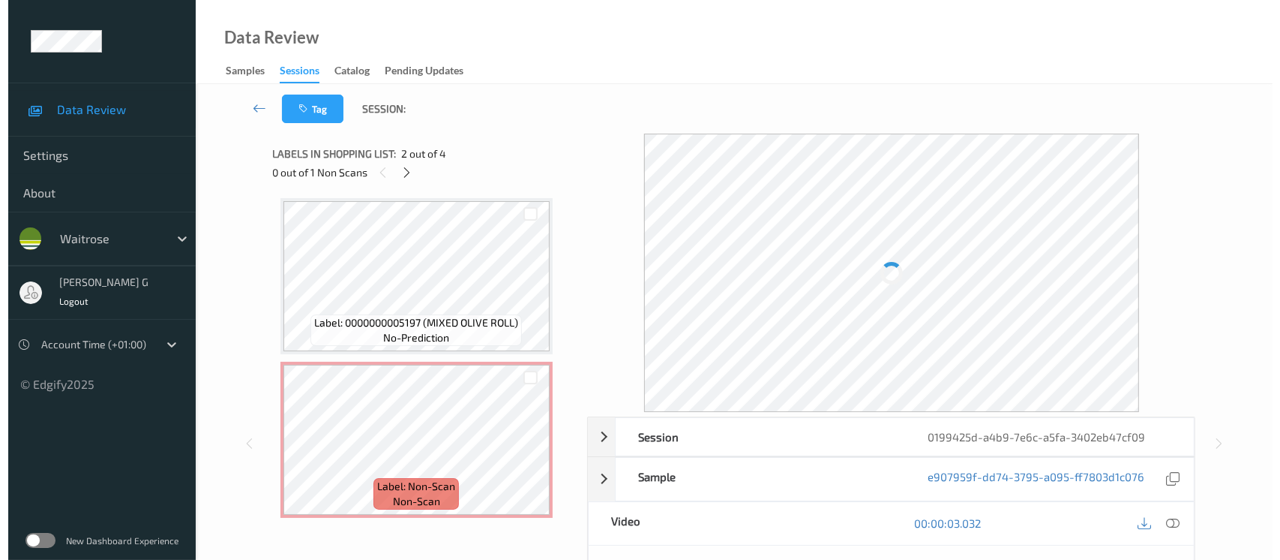
scroll to position [329, 0]
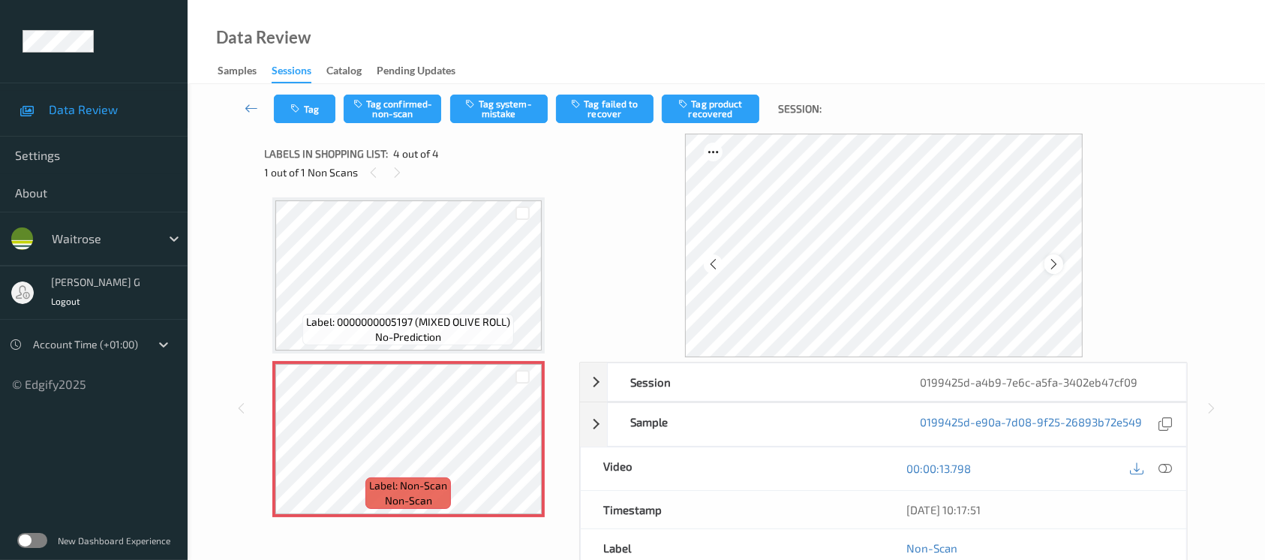
click at [1058, 263] on icon at bounding box center [1053, 264] width 13 height 14
click at [490, 118] on button "Tag system-mistake" at bounding box center [499, 109] width 98 height 29
click at [302, 116] on button "Tag" at bounding box center [305, 109] width 62 height 29
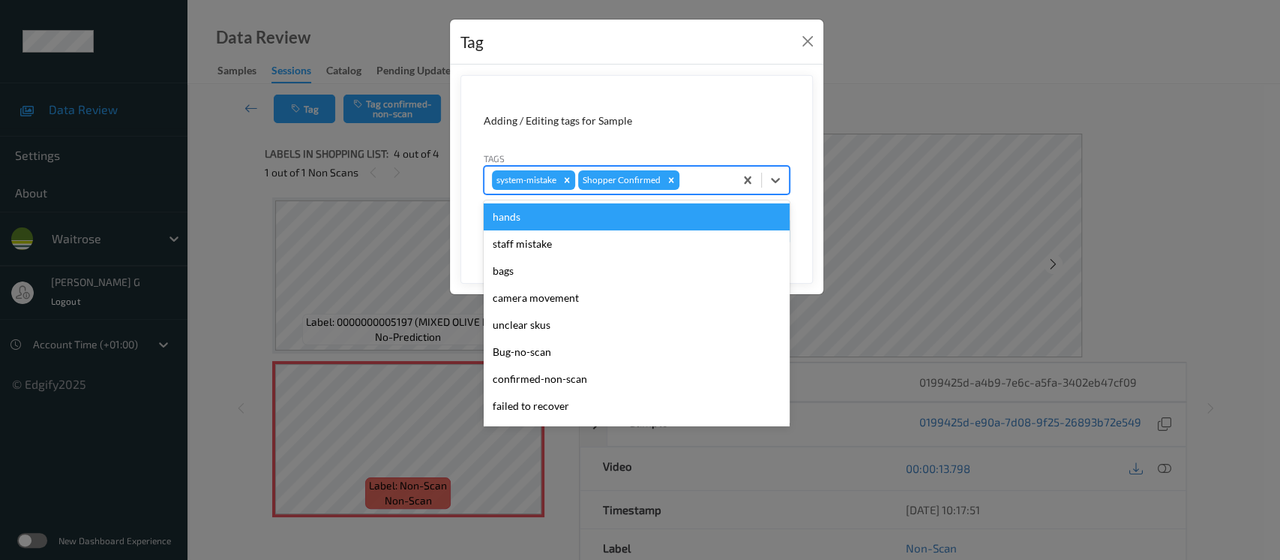
click at [708, 182] on div at bounding box center [705, 180] width 44 height 18
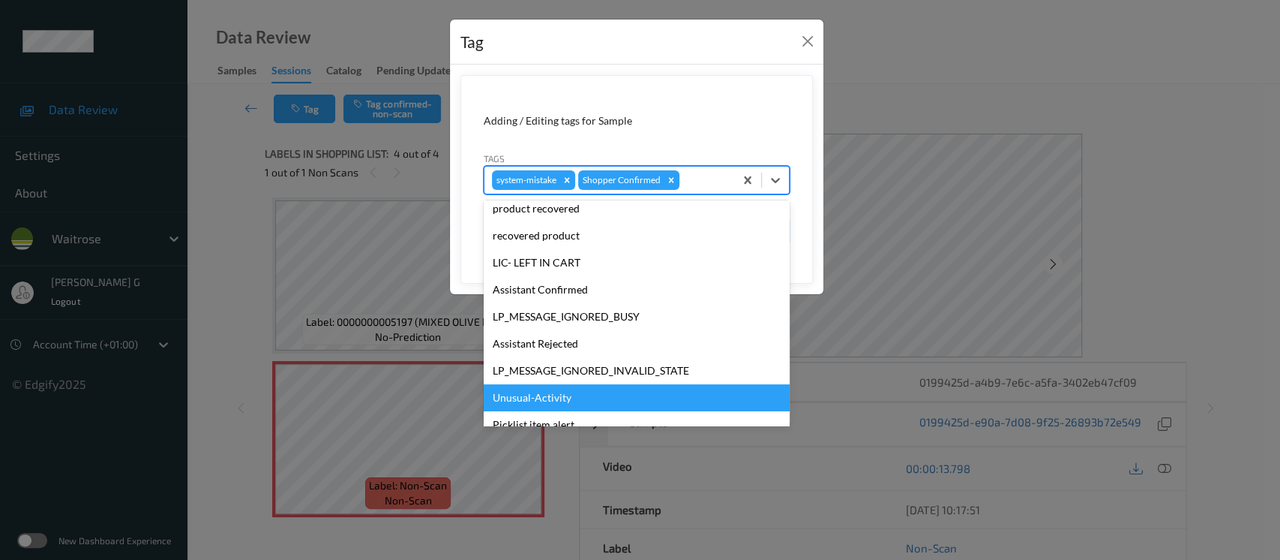
scroll to position [300, 0]
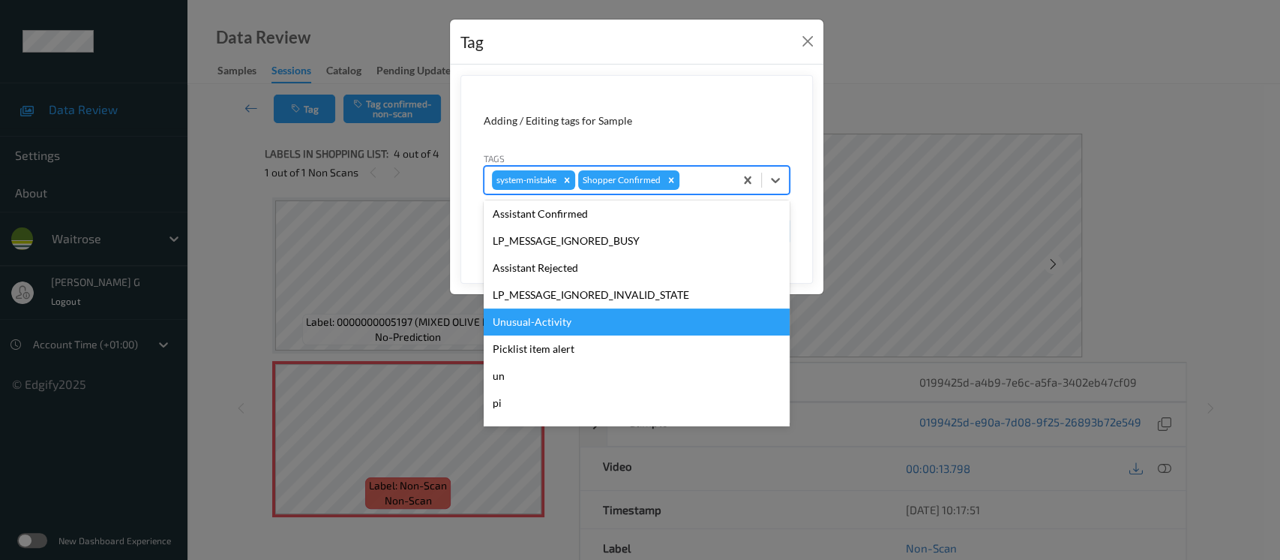
click at [536, 326] on div "Unusual-Activity" at bounding box center [637, 321] width 306 height 27
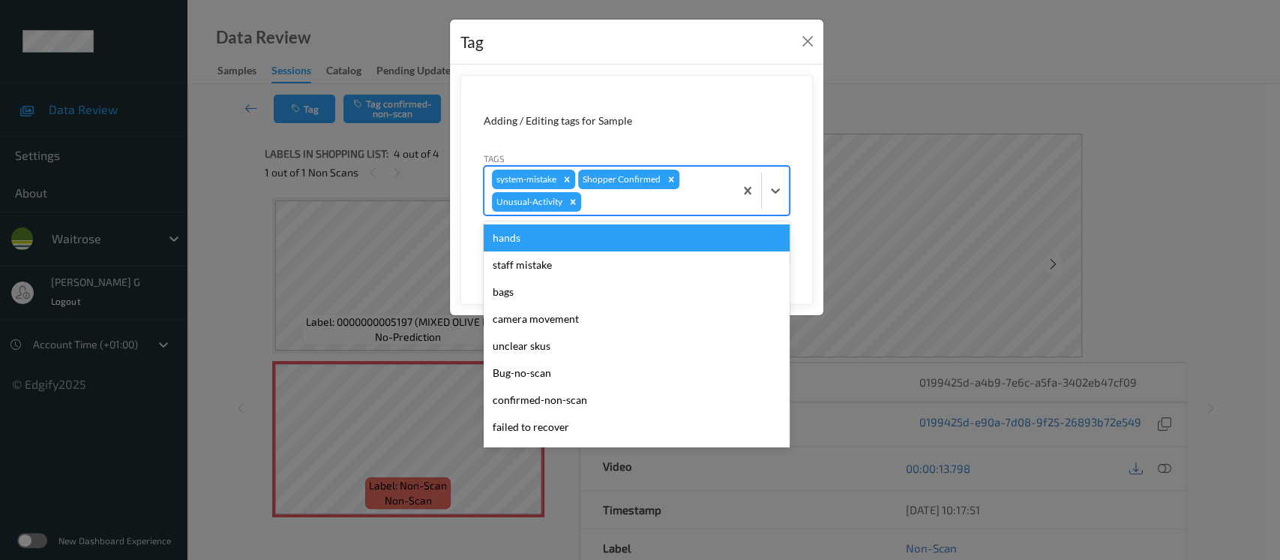
click at [665, 198] on div at bounding box center [655, 202] width 143 height 18
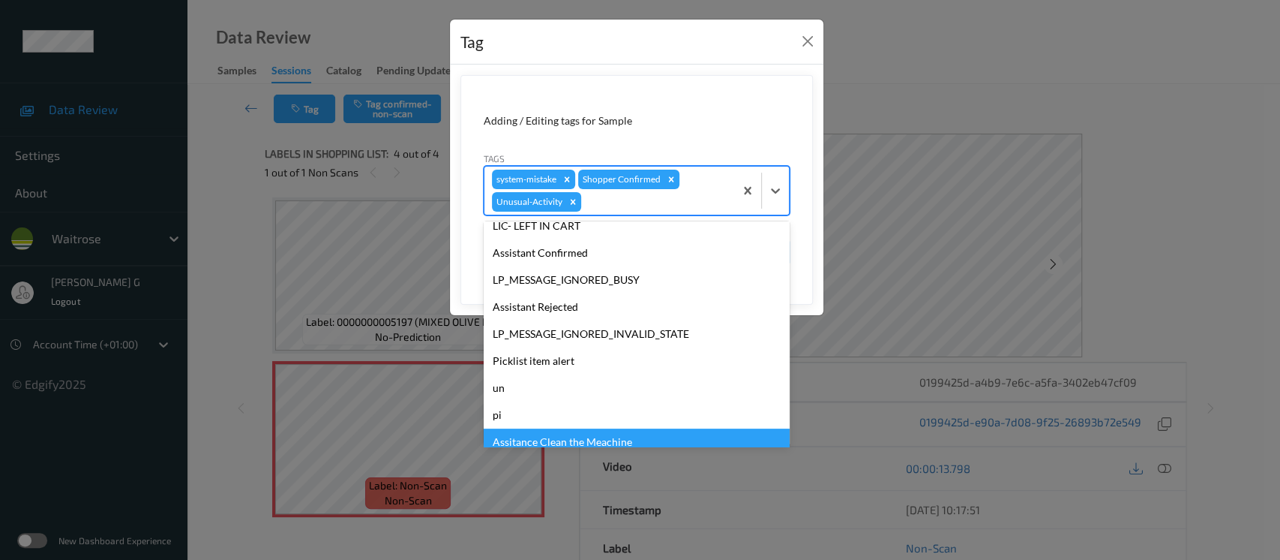
scroll to position [348, 0]
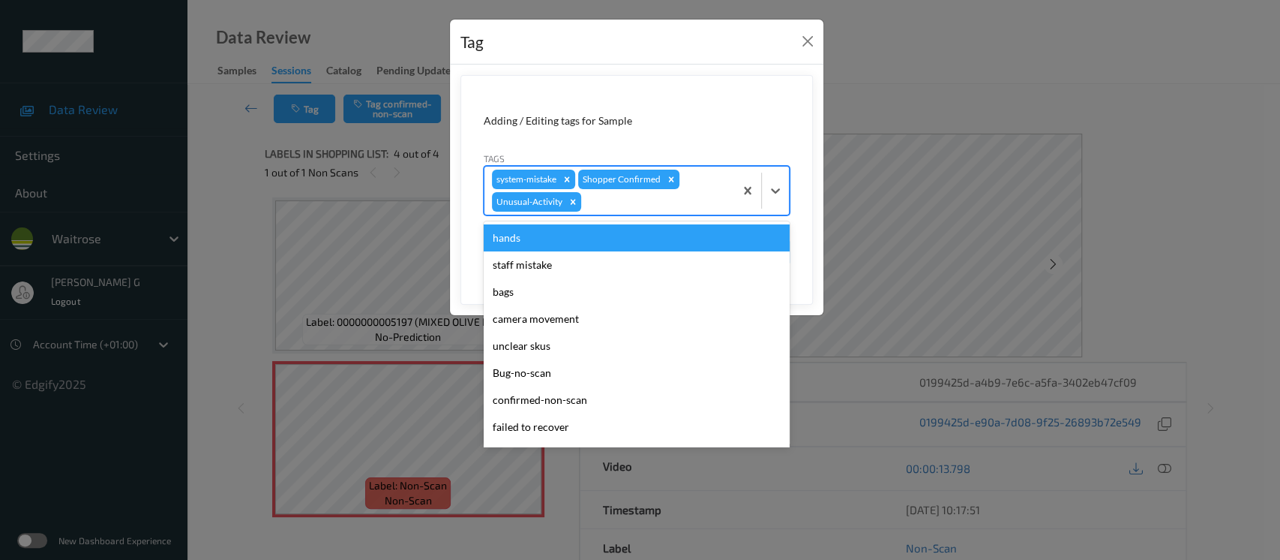
click at [644, 207] on div at bounding box center [655, 202] width 143 height 18
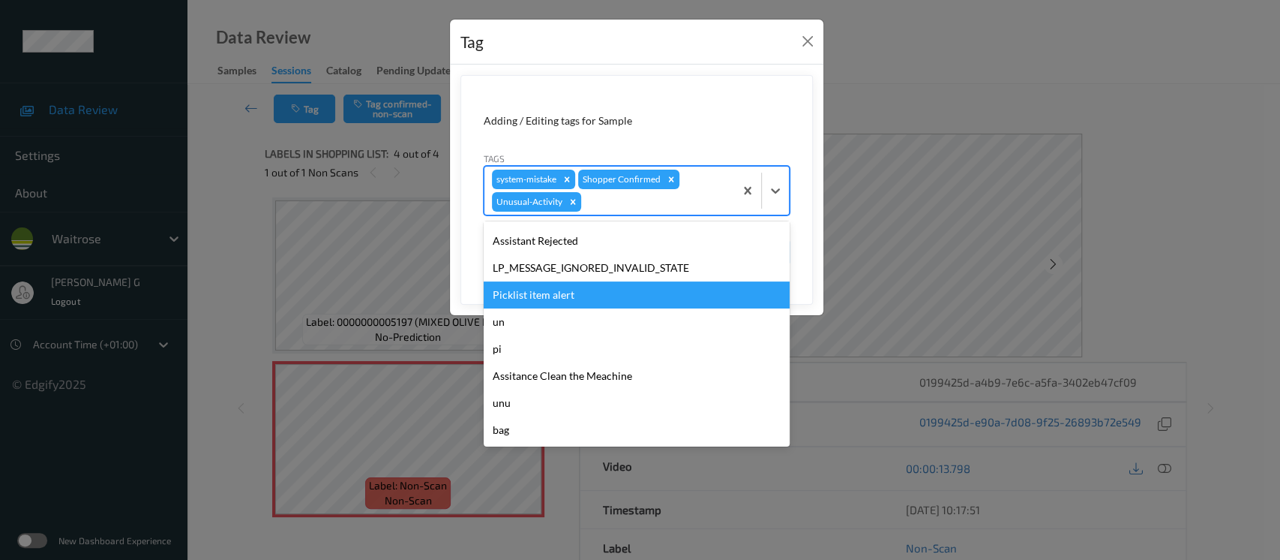
click at [522, 295] on div "Picklist item alert" at bounding box center [637, 294] width 306 height 27
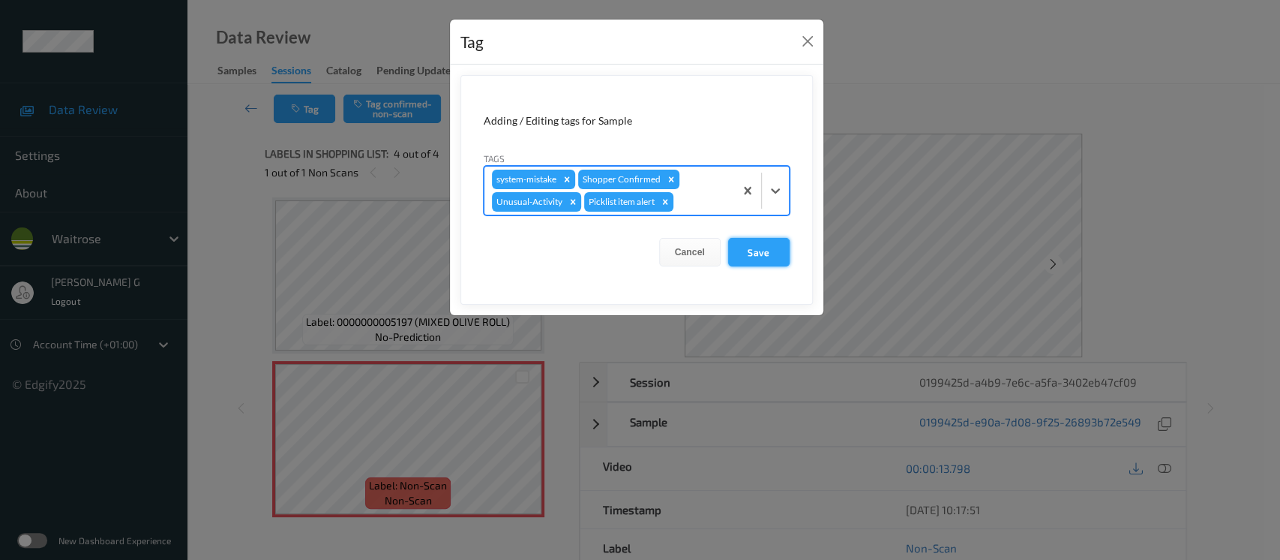
click at [752, 259] on button "Save" at bounding box center [759, 252] width 62 height 29
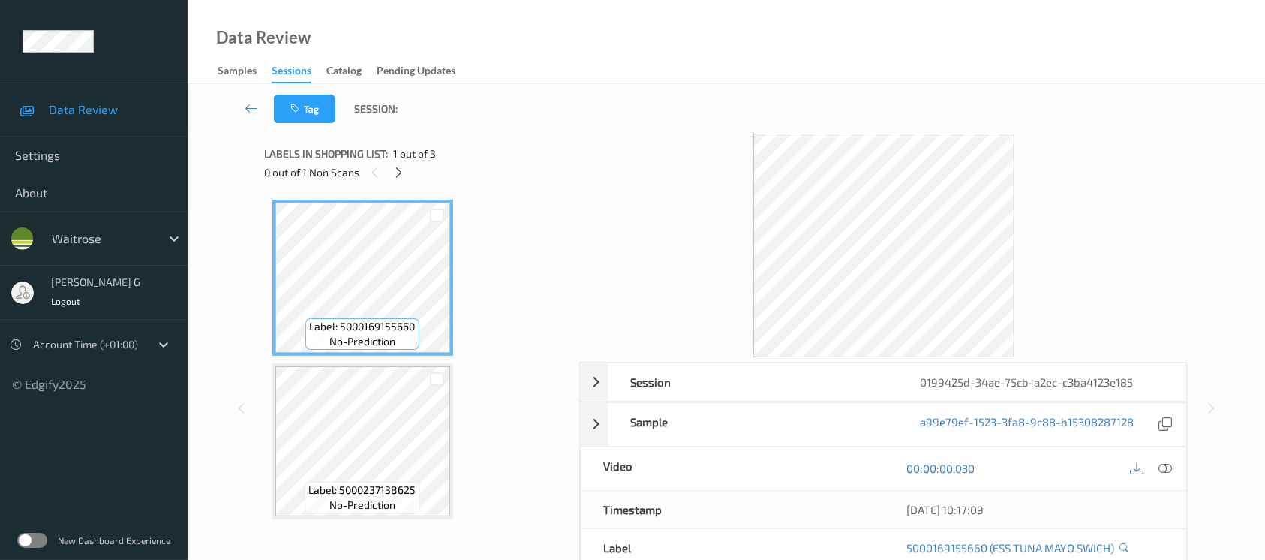
click at [588, 70] on div "Data Review Samples Sessions Catalog Pending Updates" at bounding box center [726, 42] width 1077 height 84
click at [396, 171] on icon at bounding box center [398, 173] width 13 height 14
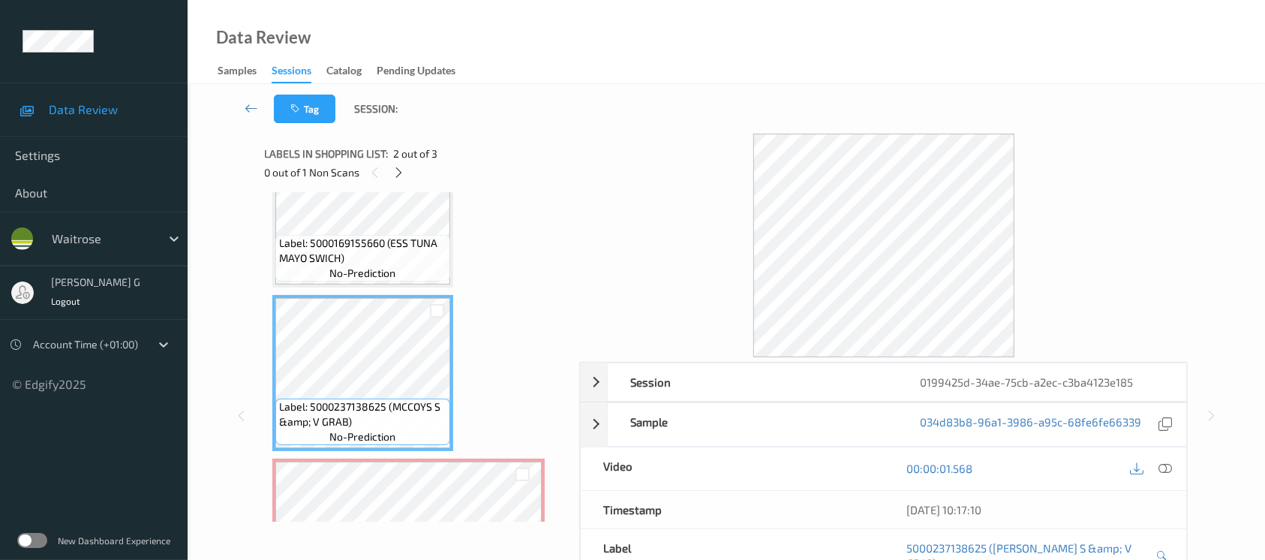
scroll to position [100, 0]
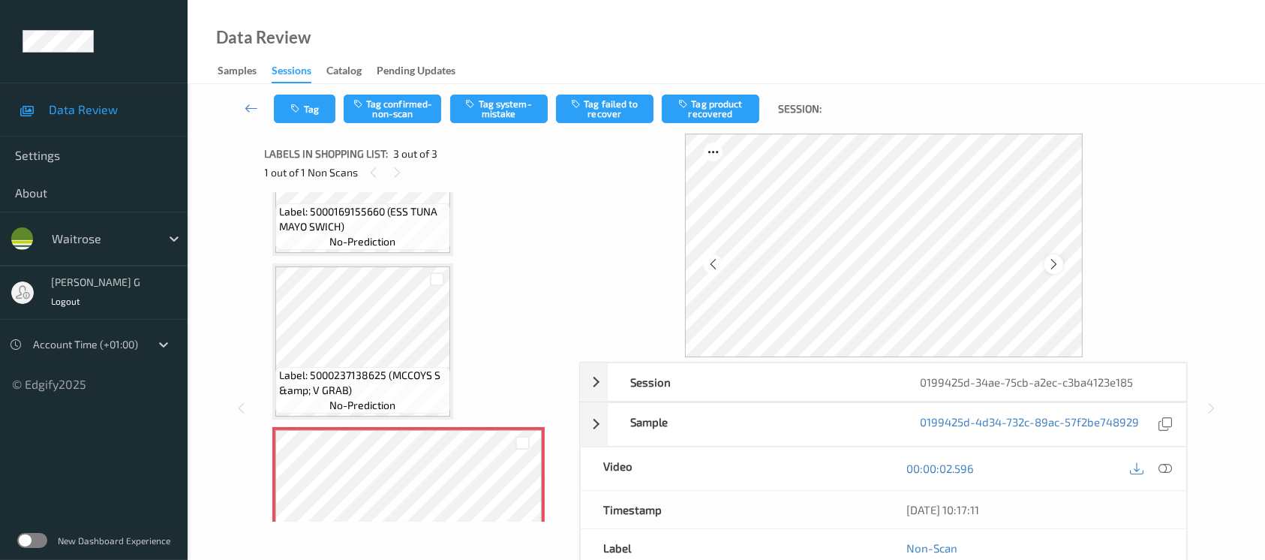
click at [1059, 257] on icon at bounding box center [1053, 264] width 13 height 14
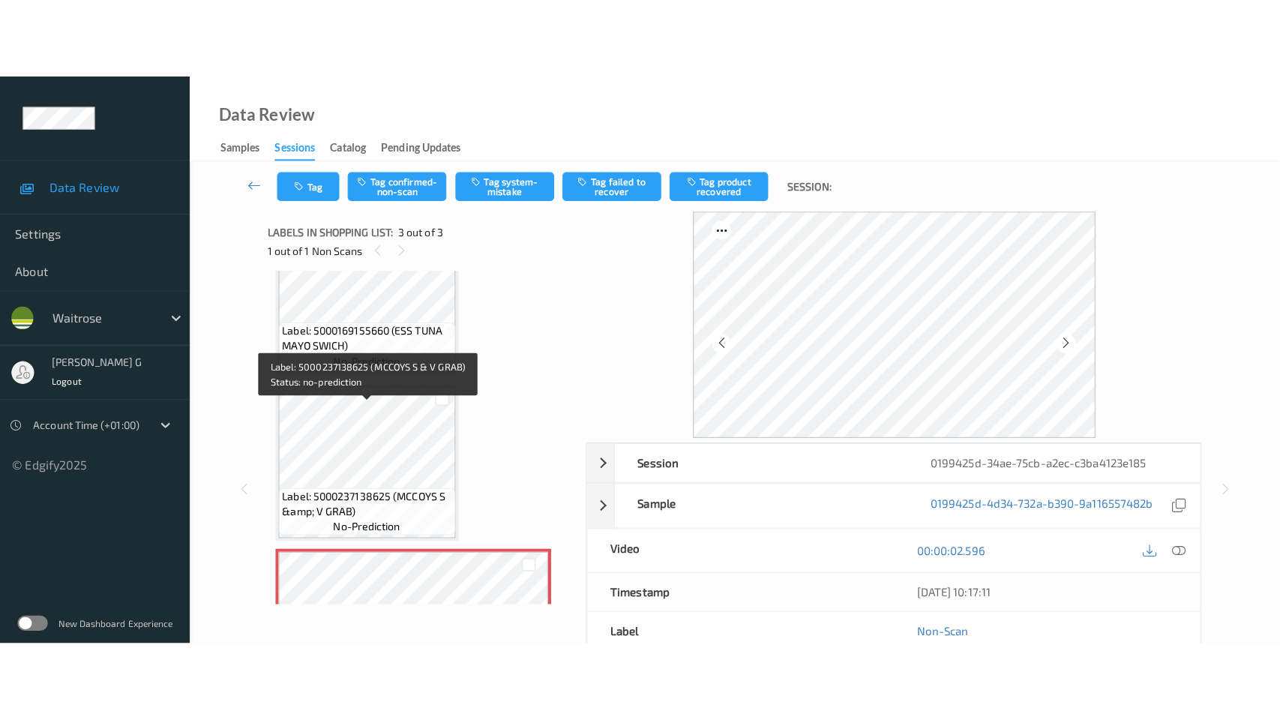
scroll to position [167, 0]
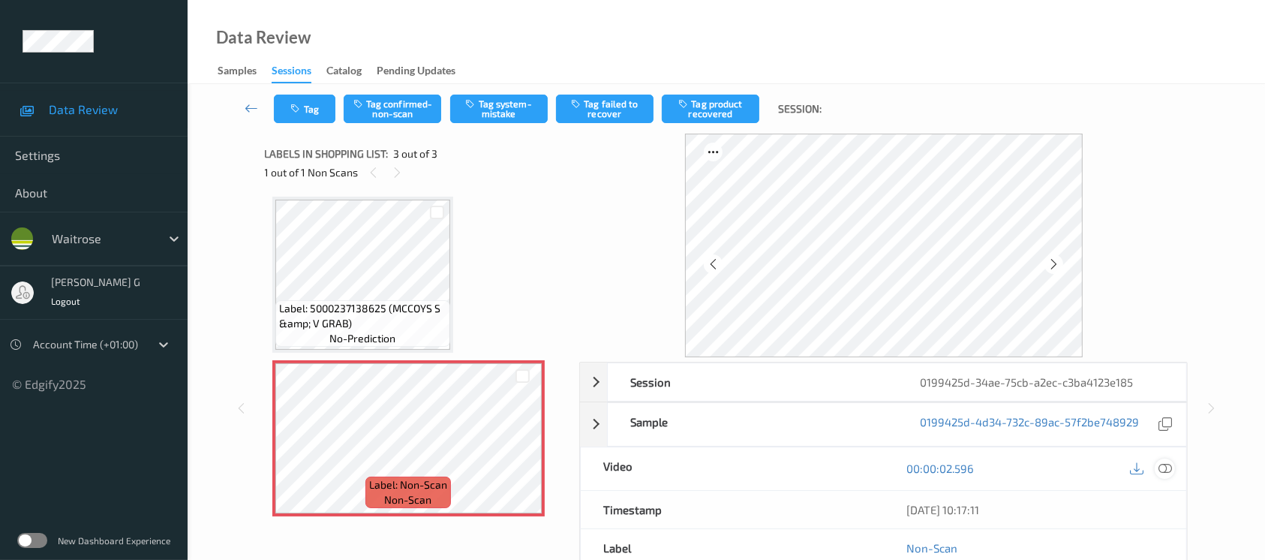
click at [1158, 471] on icon at bounding box center [1165, 468] width 14 height 14
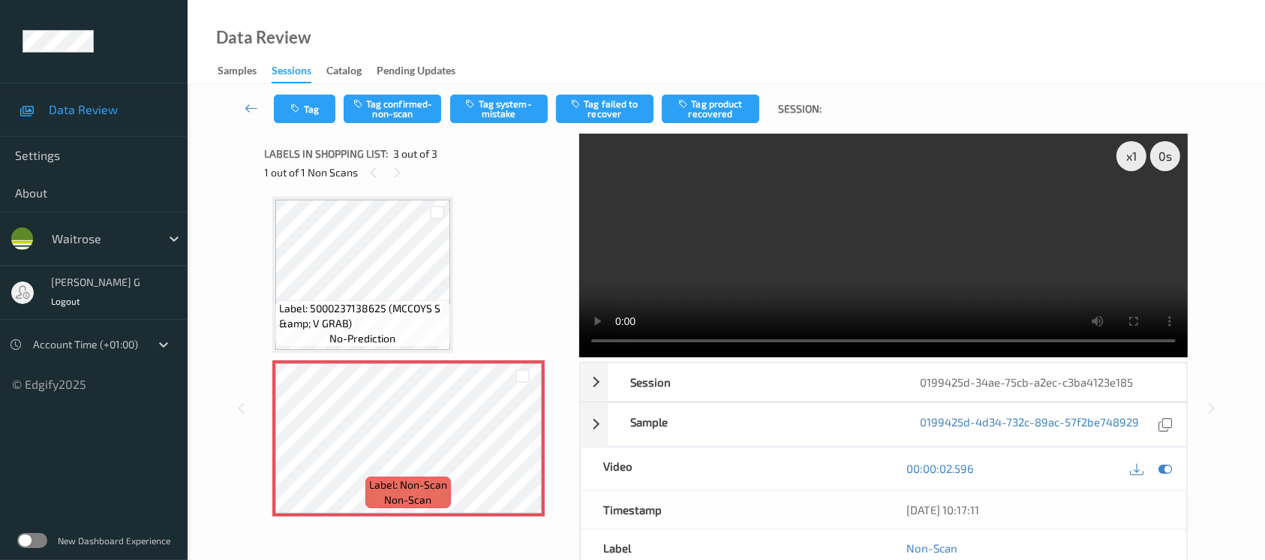
scroll to position [6, 0]
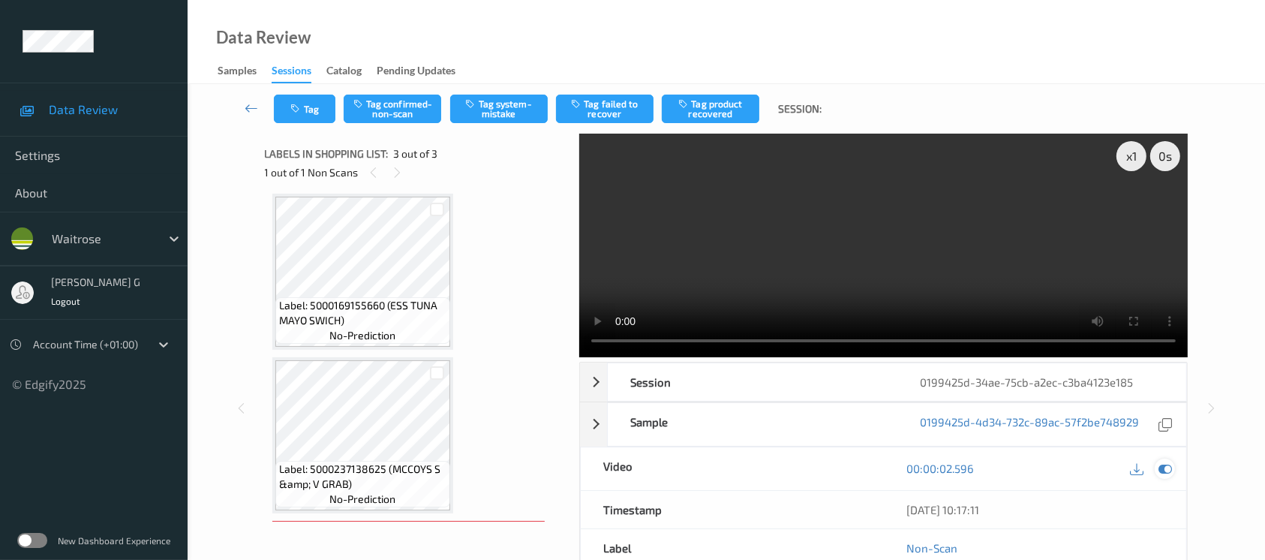
click at [1164, 472] on icon at bounding box center [1165, 468] width 14 height 14
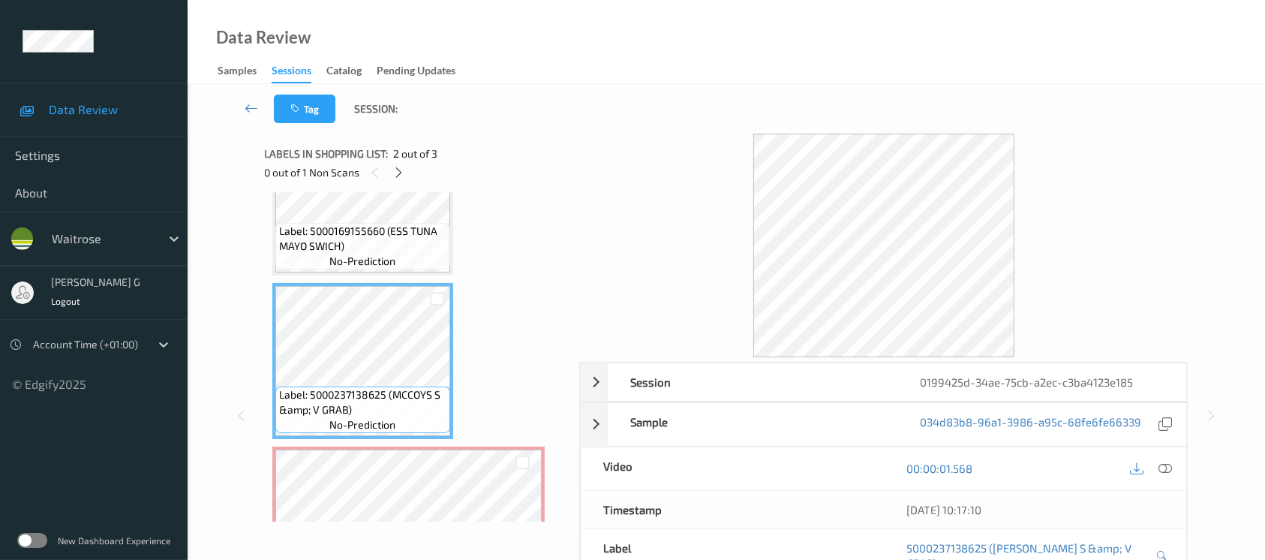
scroll to position [167, 0]
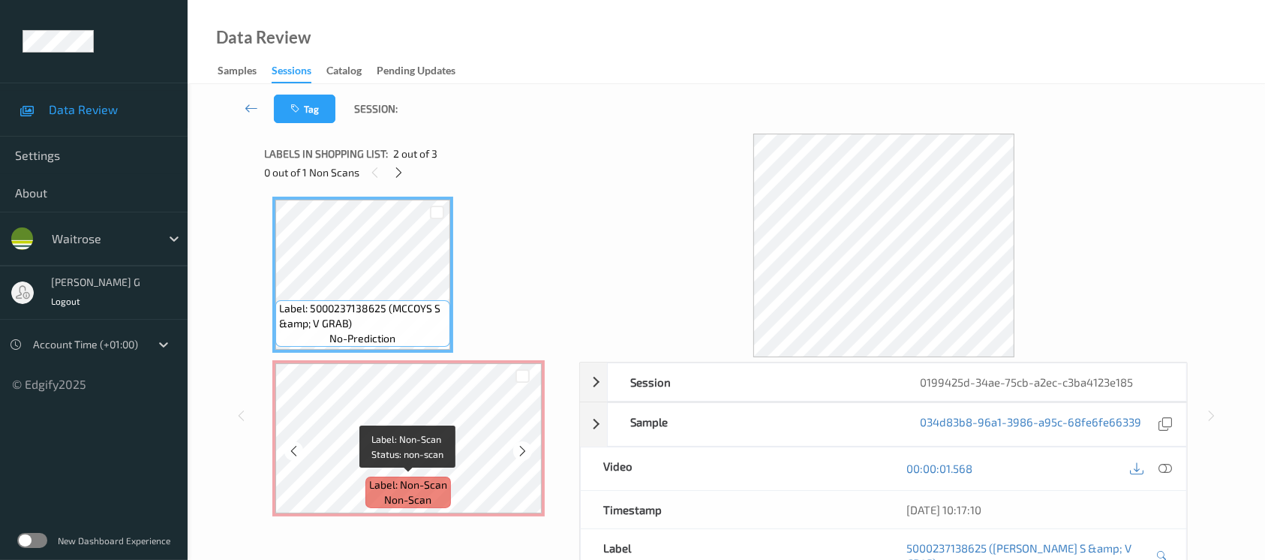
click at [388, 480] on span "Label: Non-Scan" at bounding box center [408, 484] width 78 height 15
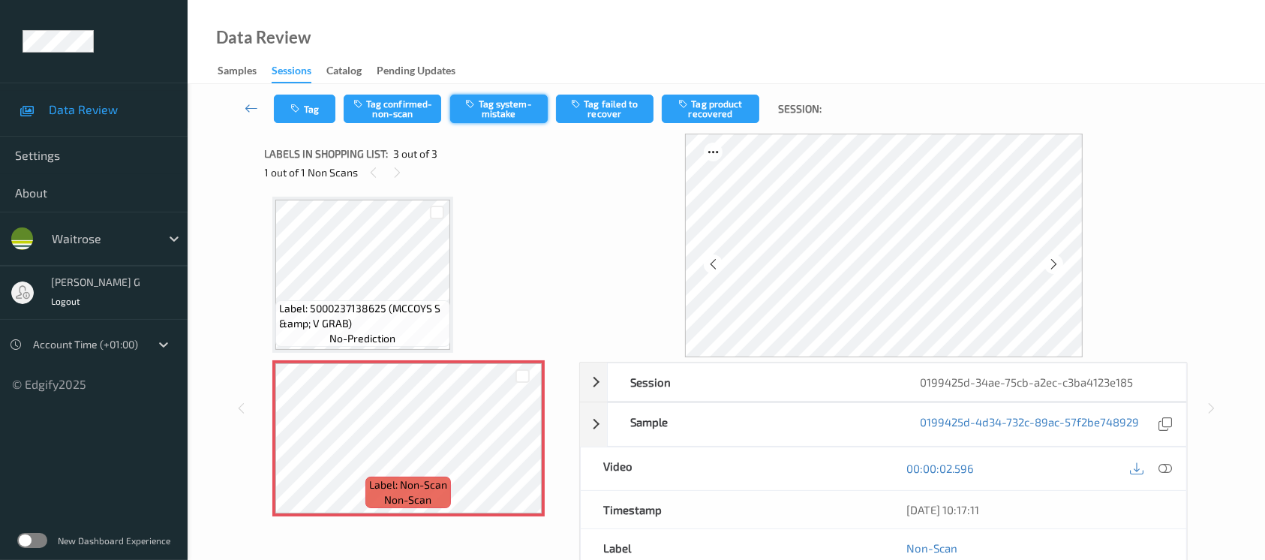
click at [480, 97] on button "Tag system-mistake" at bounding box center [499, 109] width 98 height 29
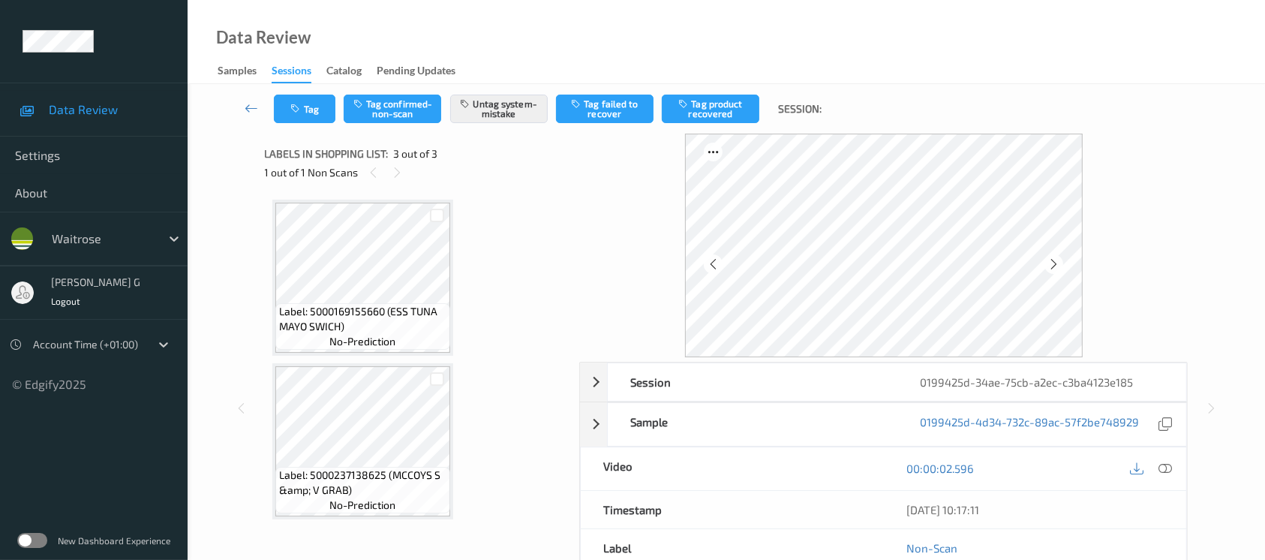
scroll to position [100, 0]
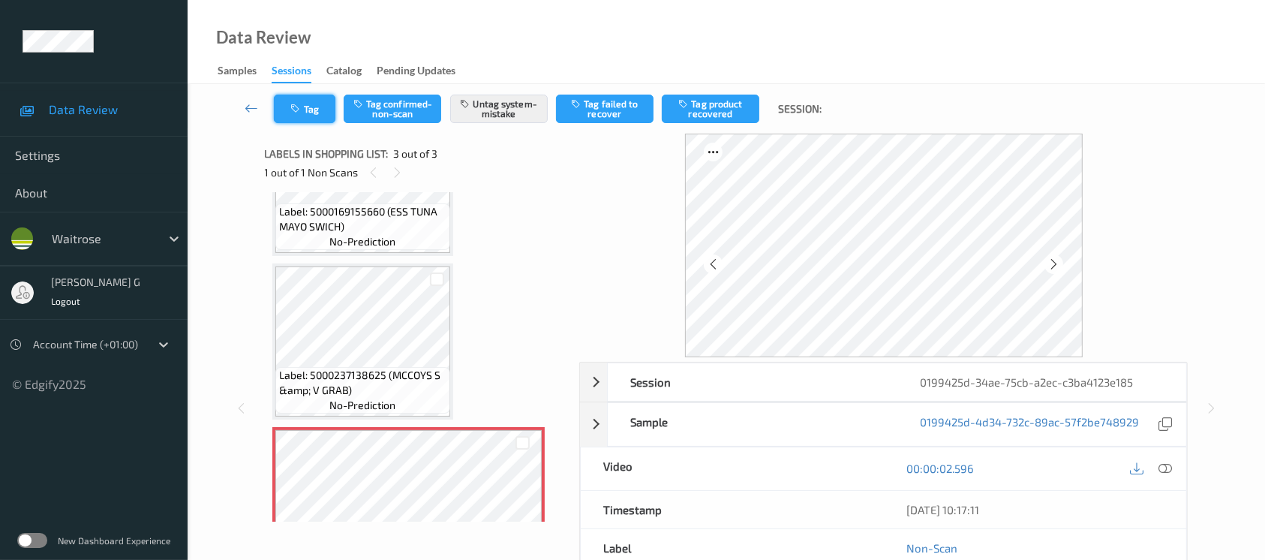
click at [315, 95] on button "Tag" at bounding box center [305, 109] width 62 height 29
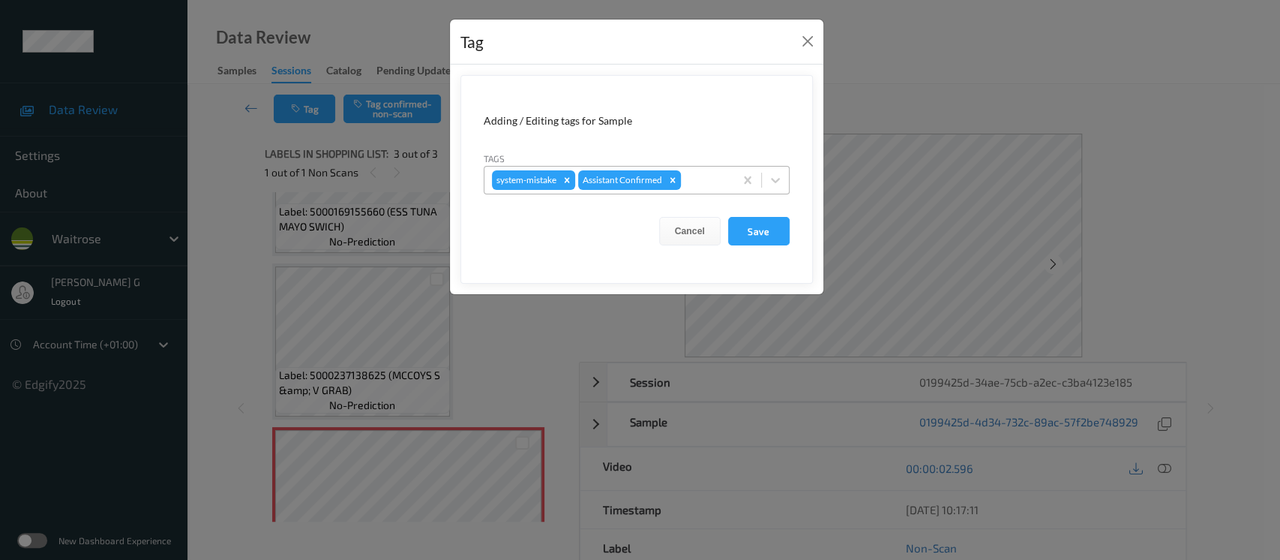
click at [719, 171] on div "system-mistake Assistant Confirmed" at bounding box center [610, 180] width 250 height 26
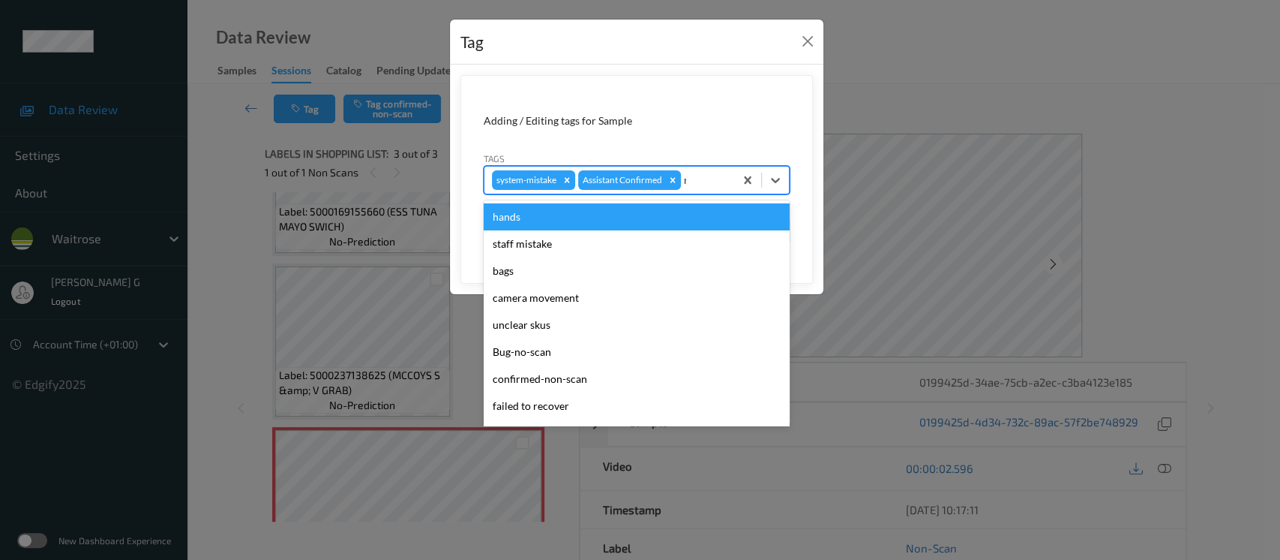
type input "nu"
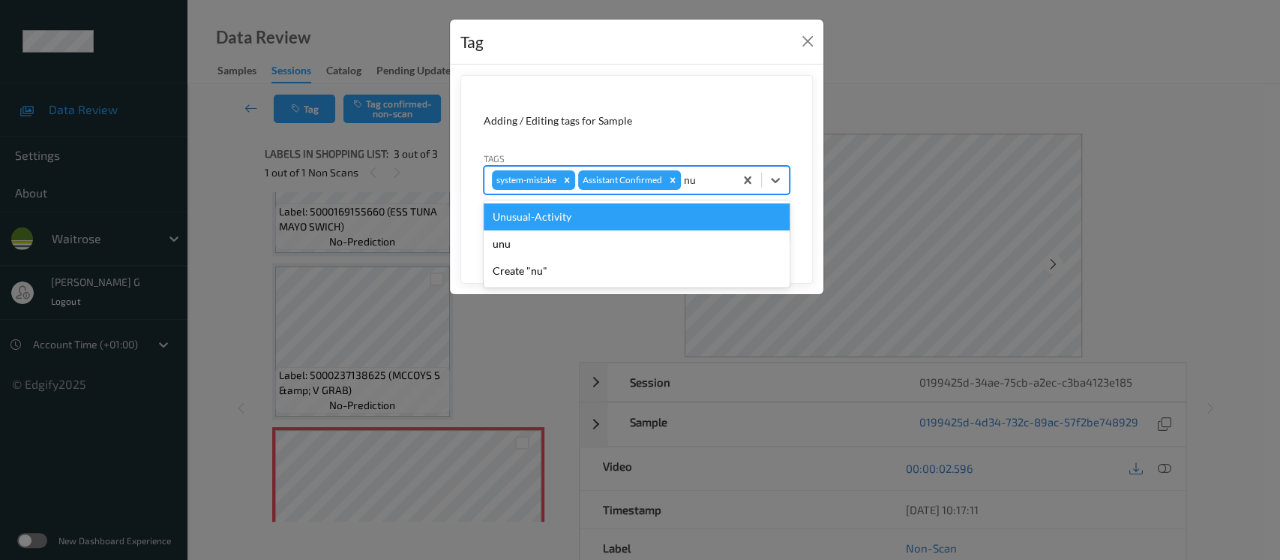
click at [542, 221] on div "Unusual-Activity" at bounding box center [637, 216] width 306 height 27
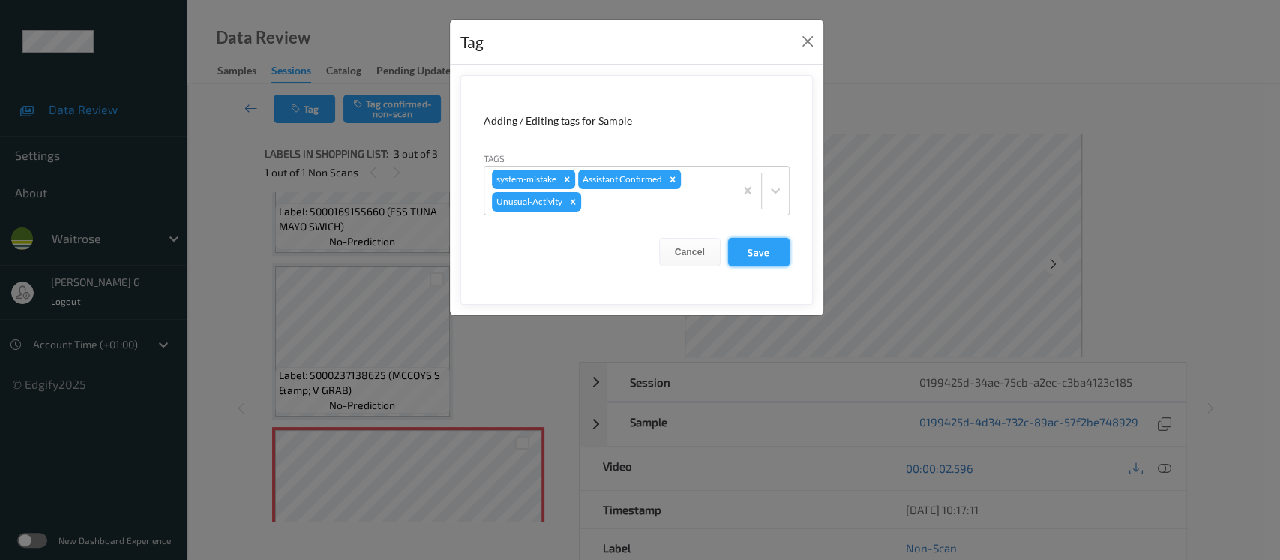
click at [775, 257] on button "Save" at bounding box center [759, 252] width 62 height 29
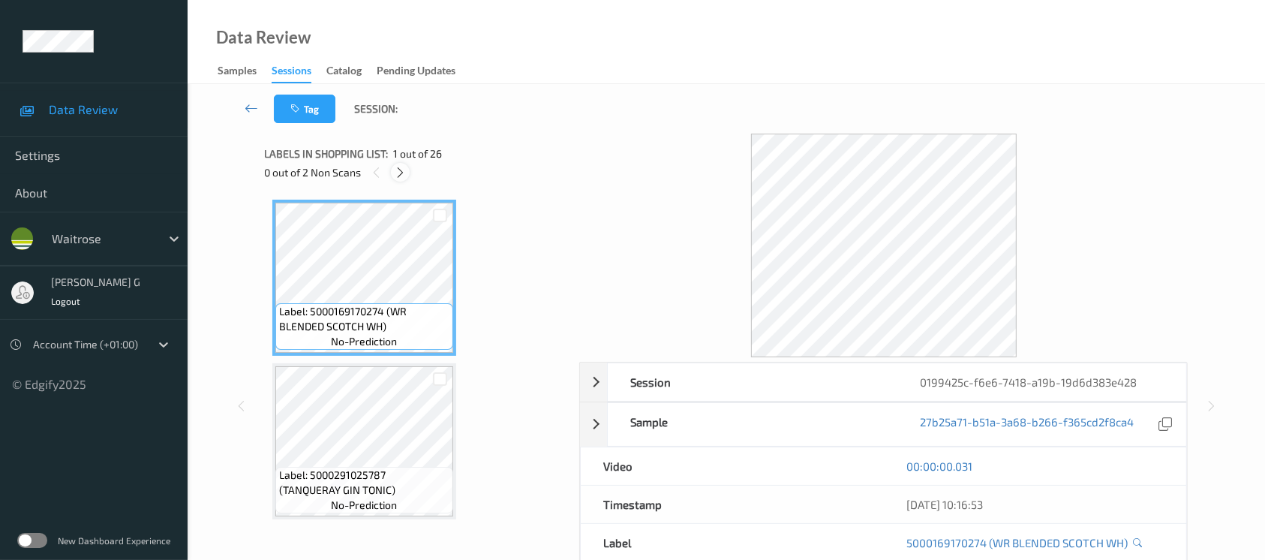
click at [401, 170] on icon at bounding box center [400, 173] width 13 height 14
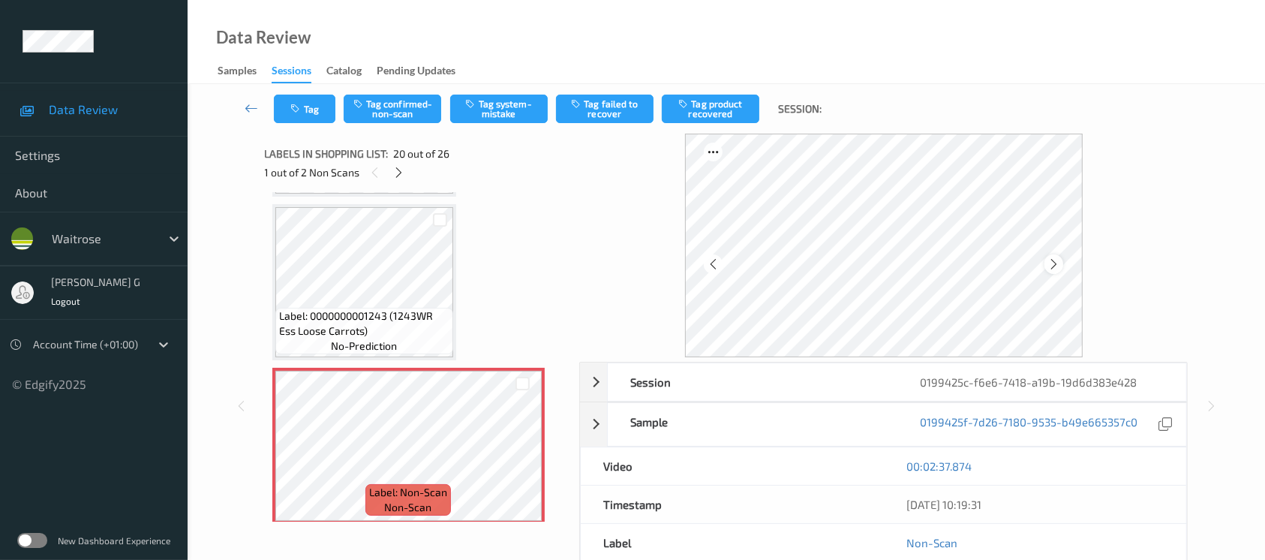
click at [1058, 268] on icon at bounding box center [1053, 264] width 13 height 14
click at [500, 108] on button "Tag system-mistake" at bounding box center [499, 109] width 98 height 29
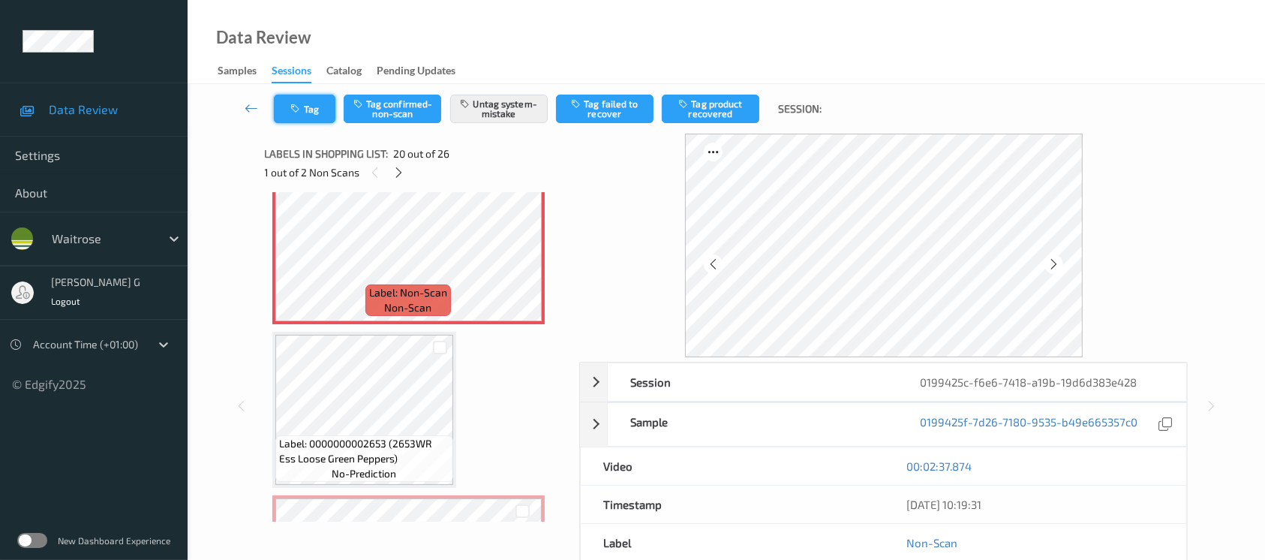
click at [293, 113] on icon "button" at bounding box center [297, 109] width 13 height 11
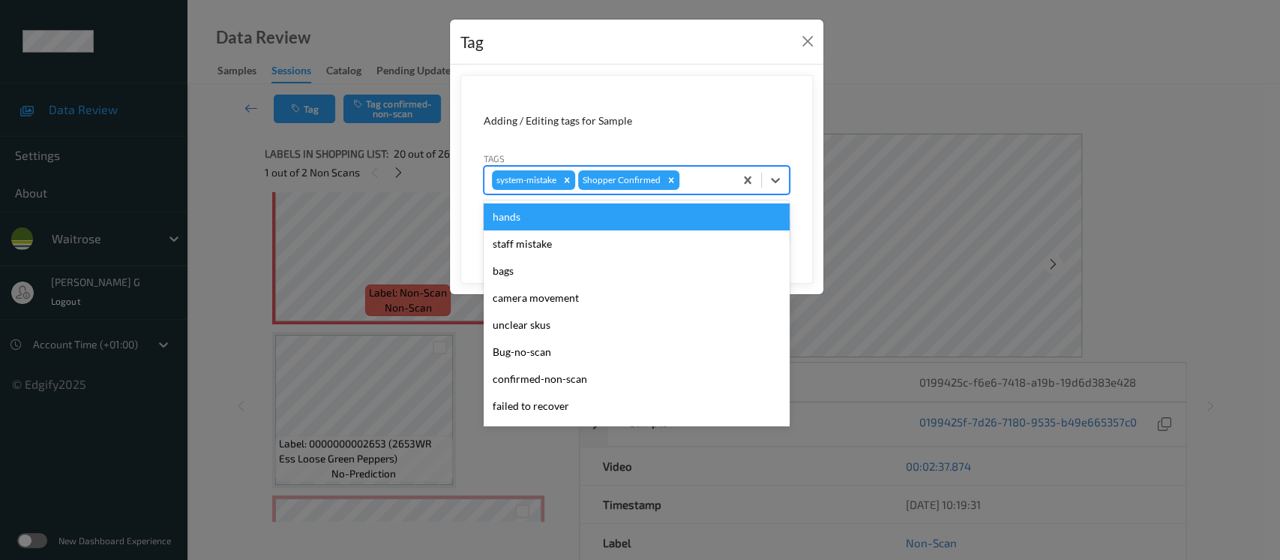
click at [695, 183] on div at bounding box center [705, 180] width 44 height 18
type input "un"
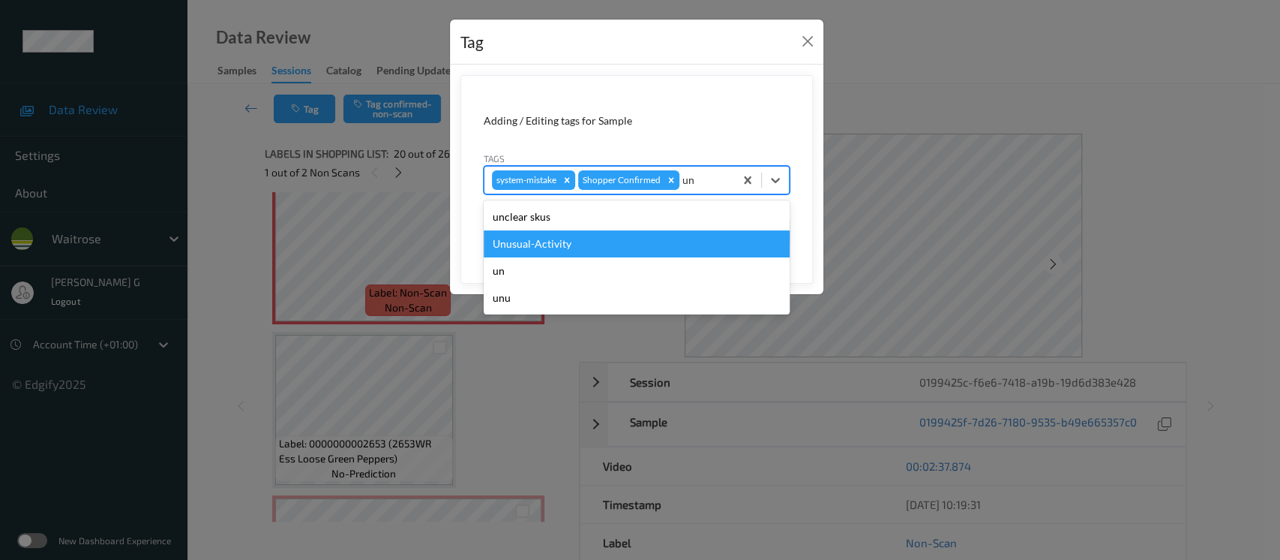
click at [544, 245] on div "Unusual-Activity" at bounding box center [637, 243] width 306 height 27
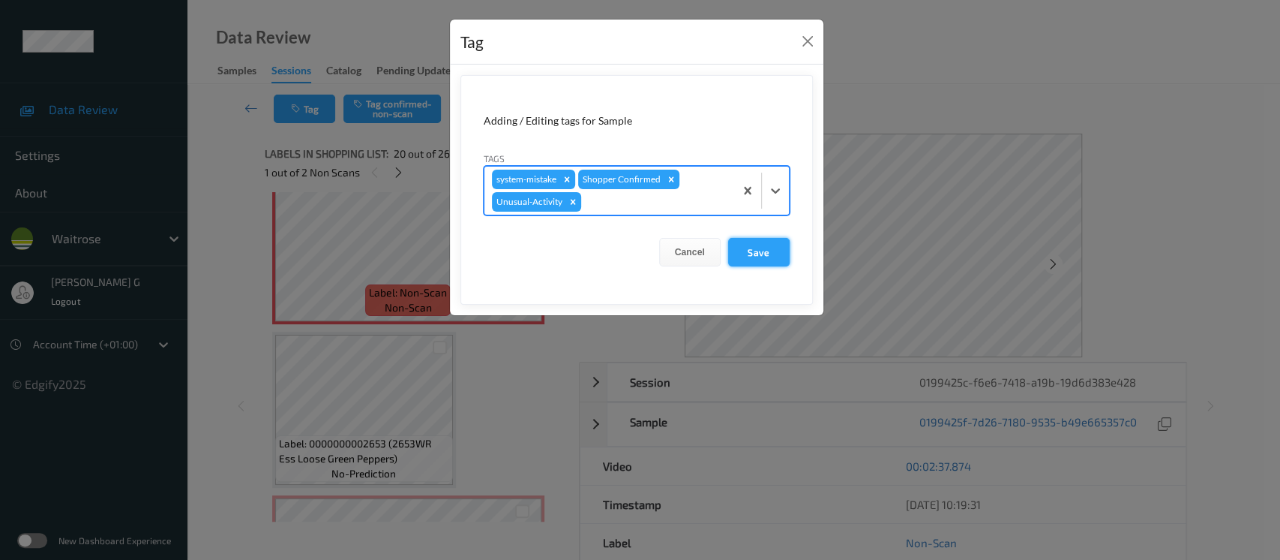
click at [743, 254] on button "Save" at bounding box center [759, 252] width 62 height 29
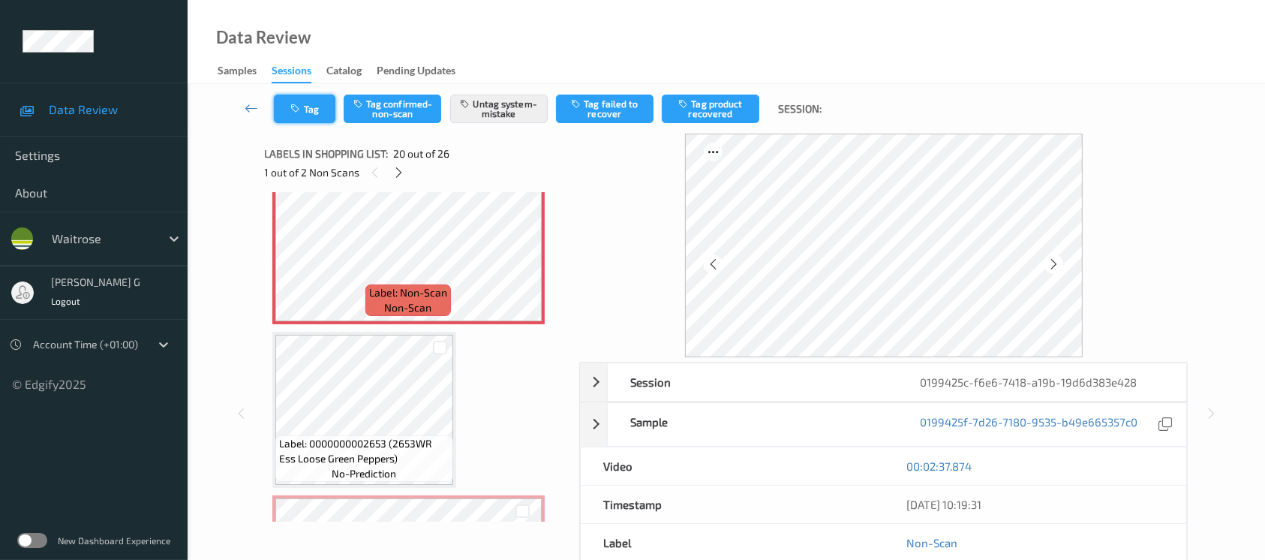
click at [288, 105] on button "Tag" at bounding box center [305, 109] width 62 height 29
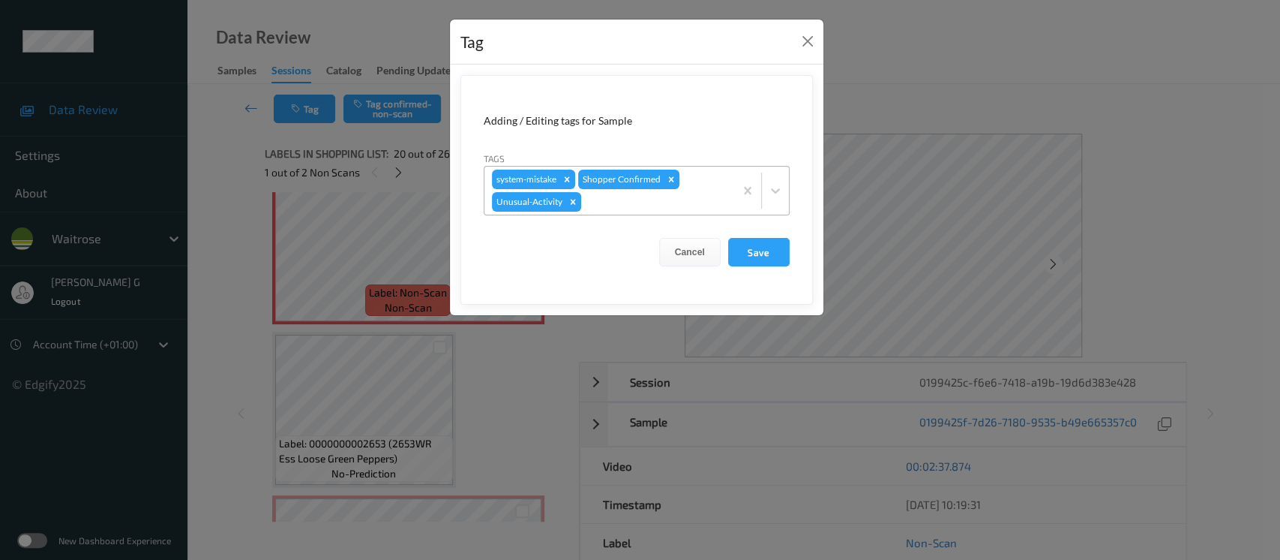
click at [672, 208] on div at bounding box center [655, 202] width 143 height 18
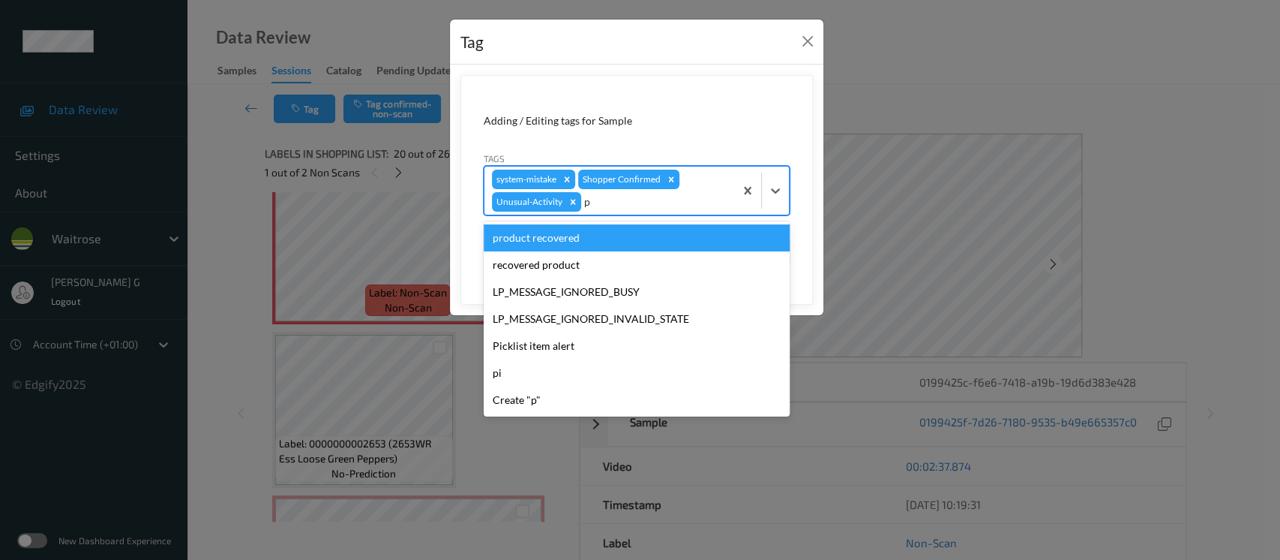
type input "pi"
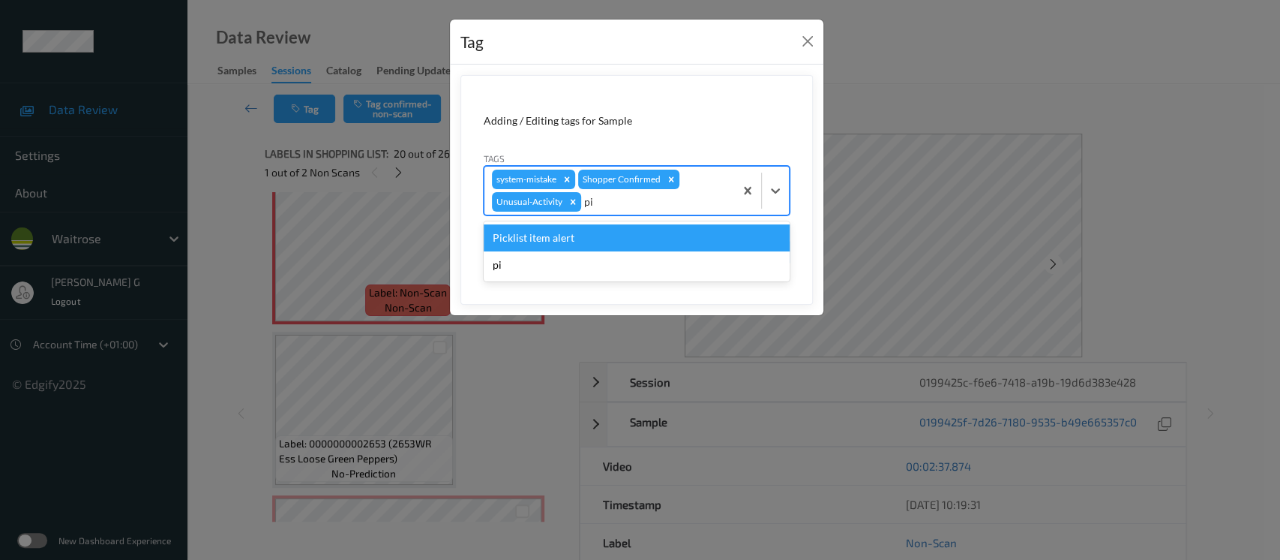
click at [568, 237] on div "Picklist item alert" at bounding box center [637, 237] width 306 height 27
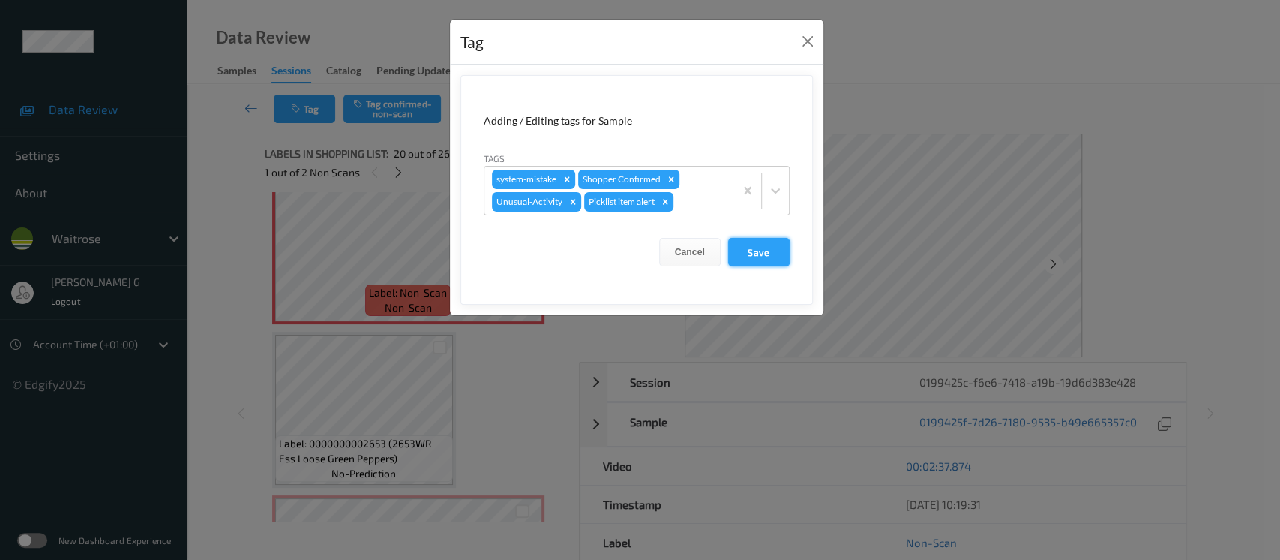
click at [762, 248] on button "Save" at bounding box center [759, 252] width 62 height 29
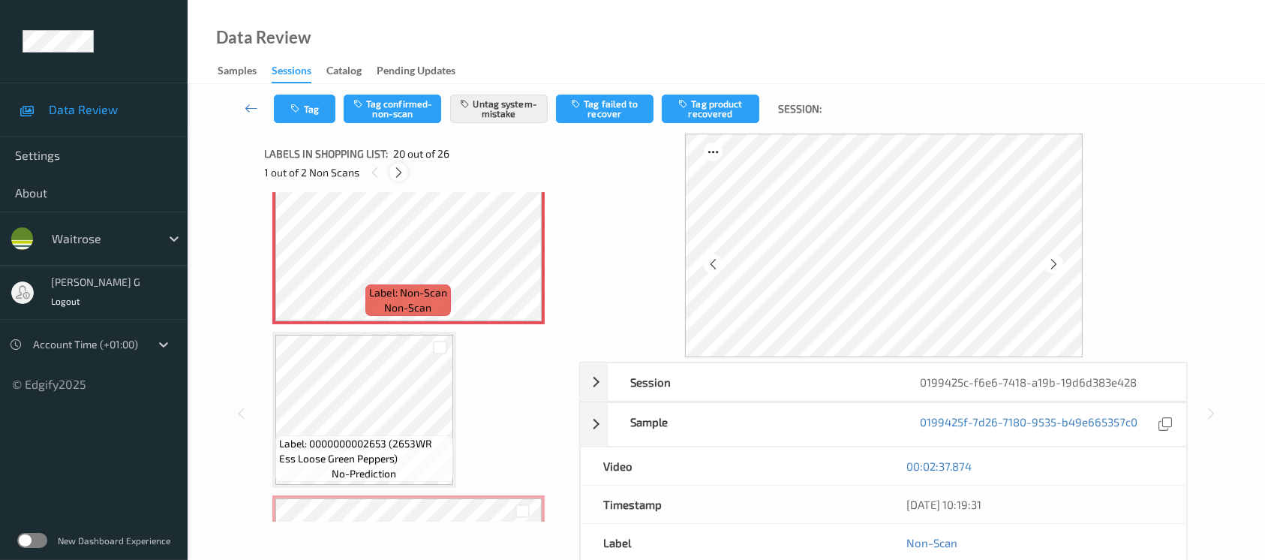
click at [403, 180] on div at bounding box center [398, 172] width 19 height 19
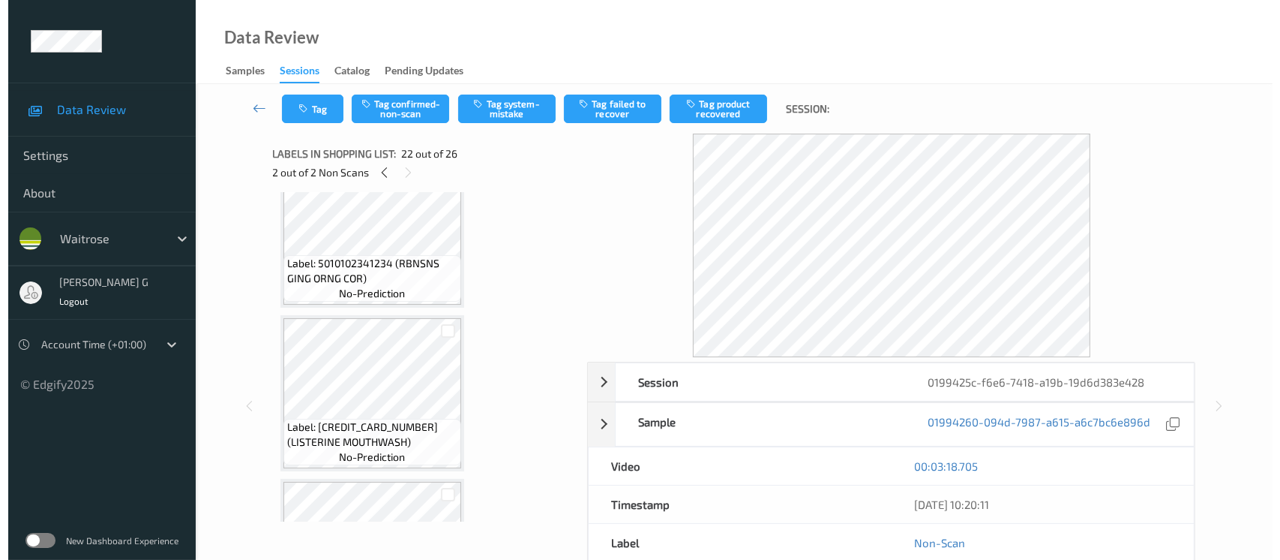
scroll to position [3064, 0]
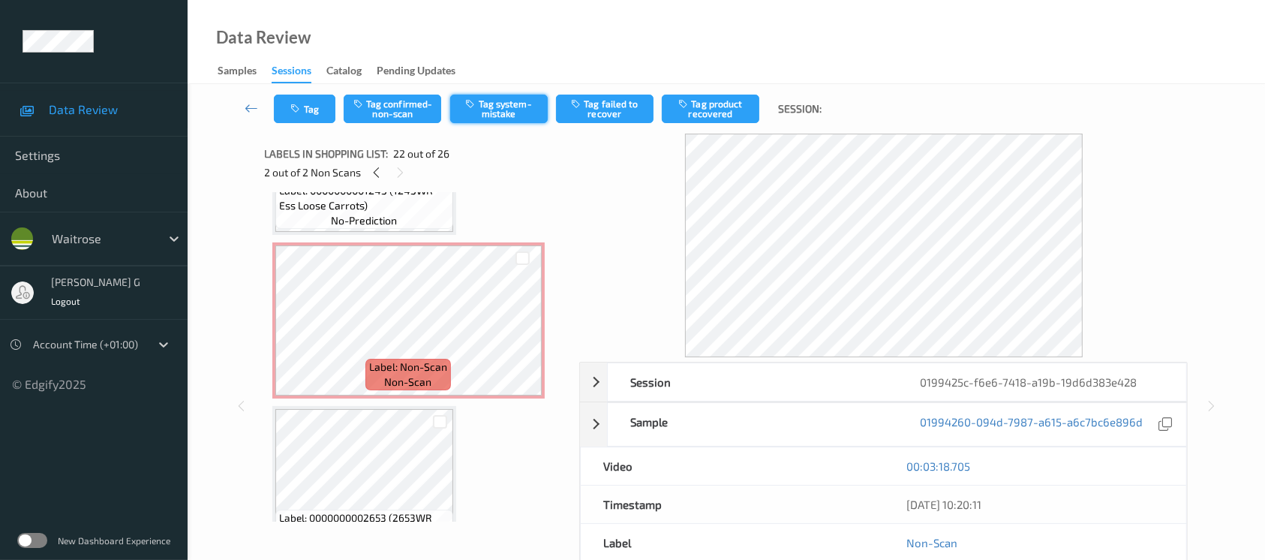
click at [510, 114] on button "Tag system-mistake" at bounding box center [499, 109] width 98 height 29
click at [309, 120] on button "Tag" at bounding box center [305, 109] width 62 height 29
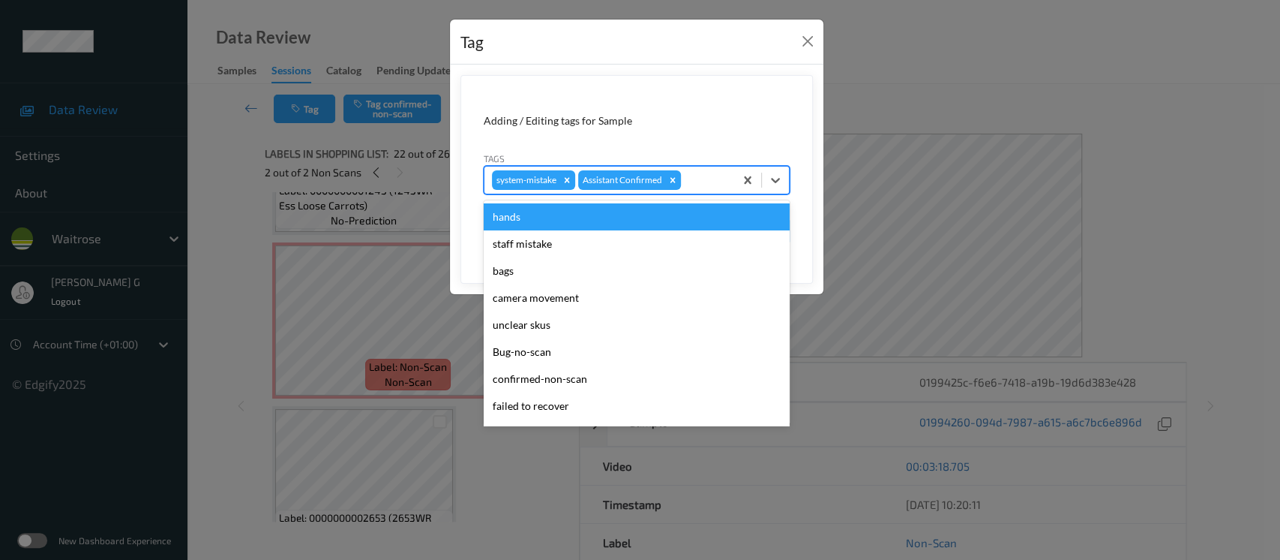
click at [710, 178] on div at bounding box center [705, 180] width 43 height 18
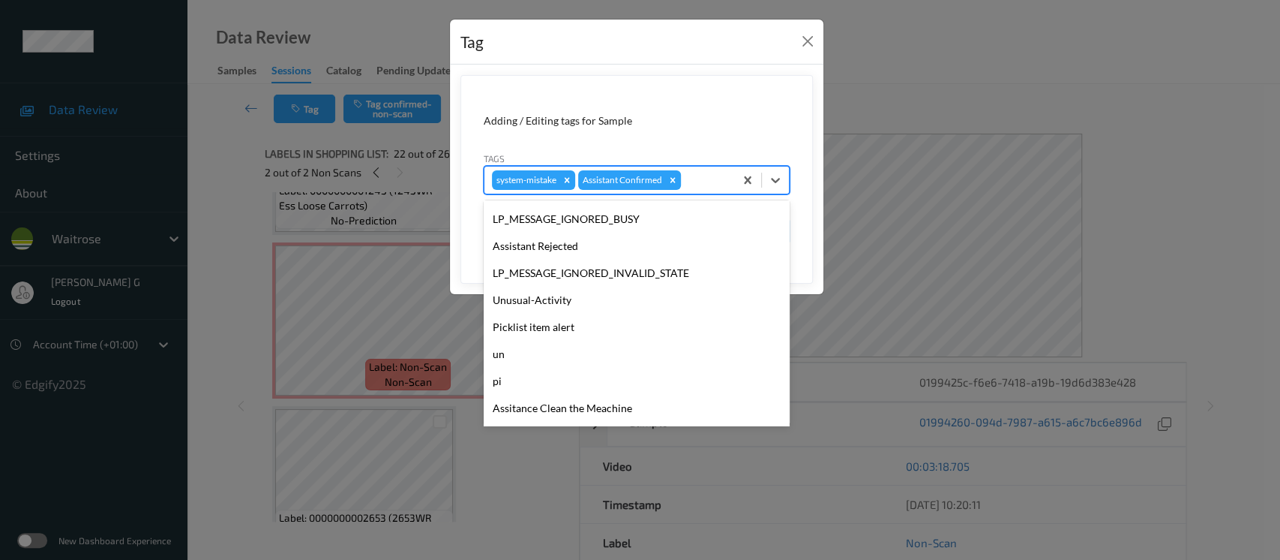
scroll to position [374, 0]
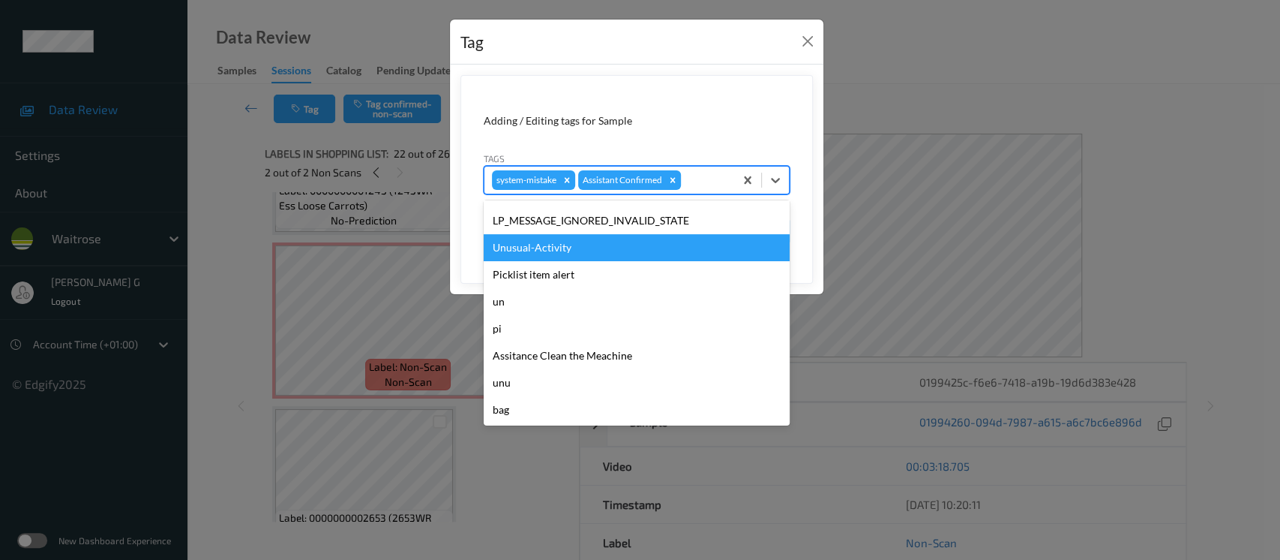
click at [540, 255] on div "Unusual-Activity" at bounding box center [637, 247] width 306 height 27
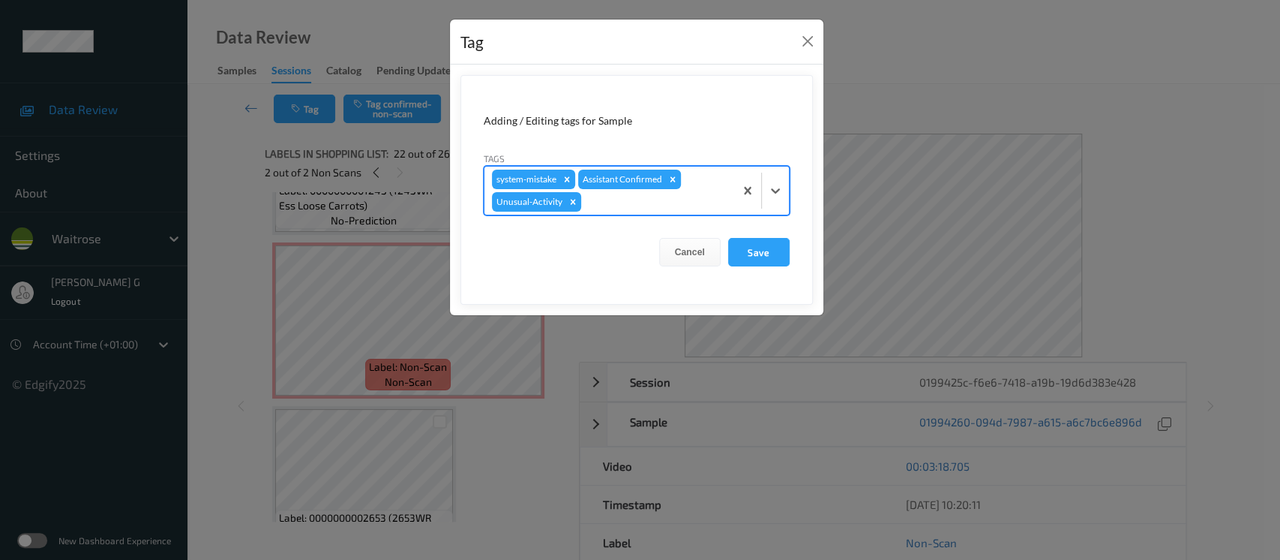
click at [688, 206] on div at bounding box center [655, 202] width 143 height 18
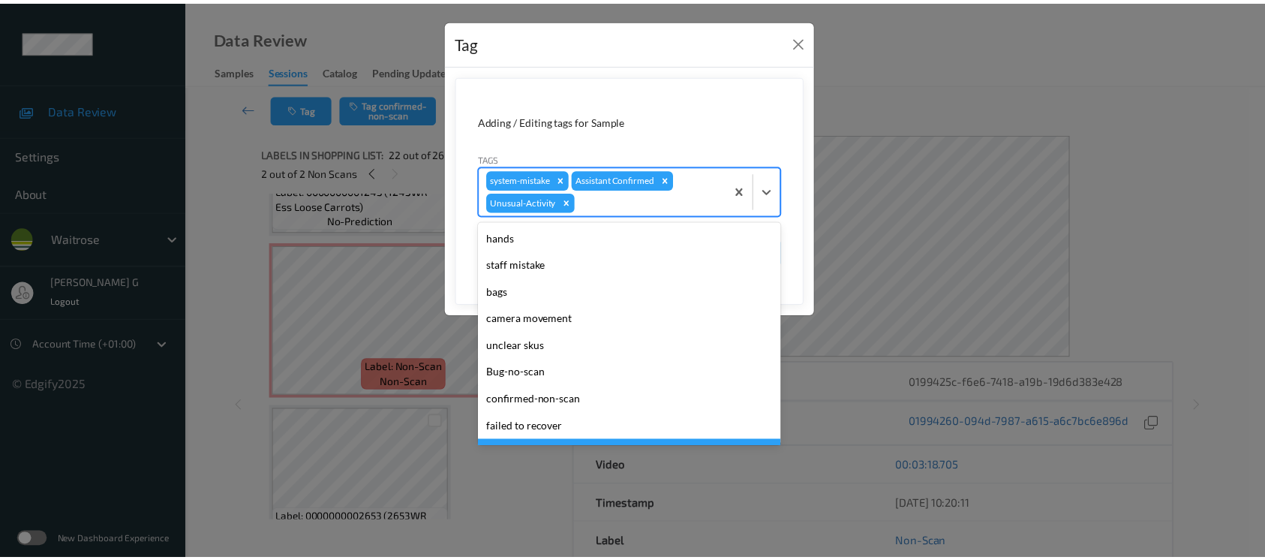
scroll to position [348, 0]
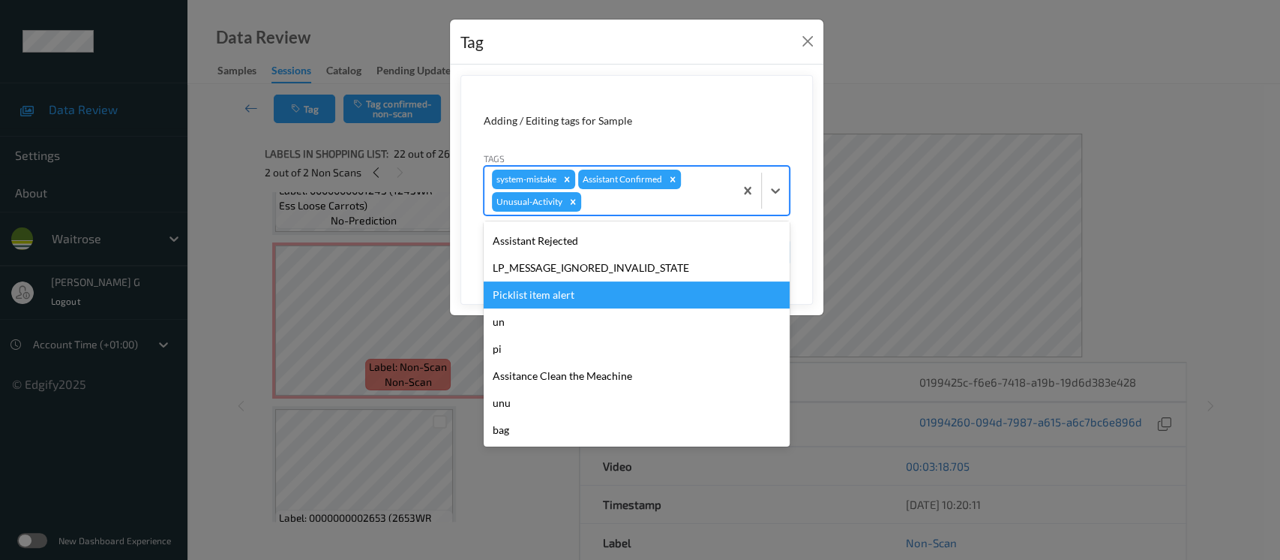
click at [534, 288] on div "Picklist item alert" at bounding box center [637, 294] width 306 height 27
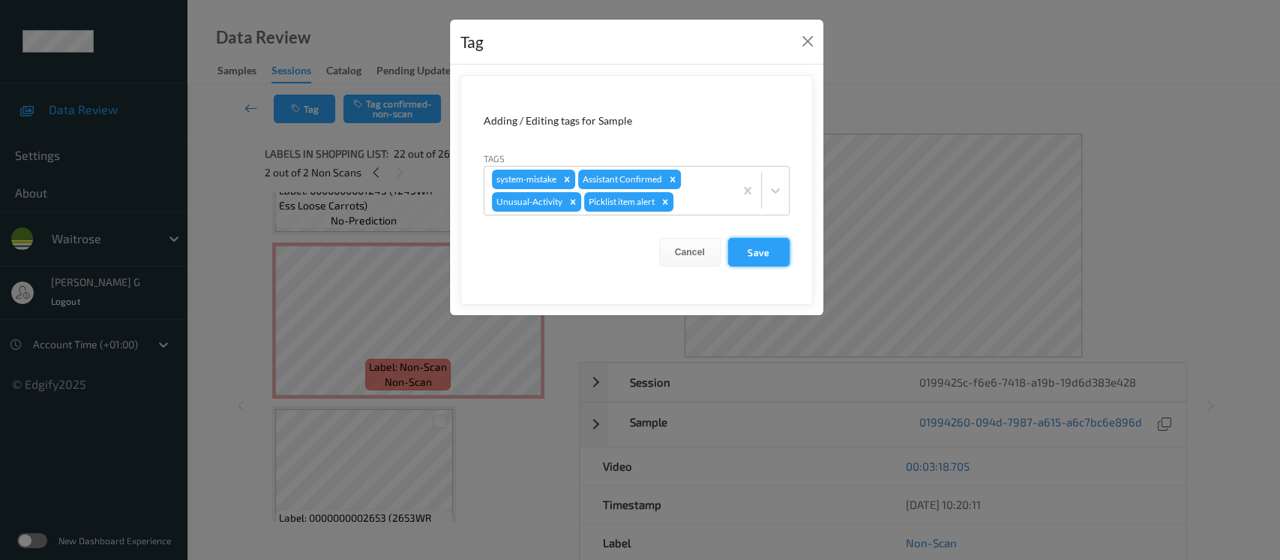
click at [754, 256] on button "Save" at bounding box center [759, 252] width 62 height 29
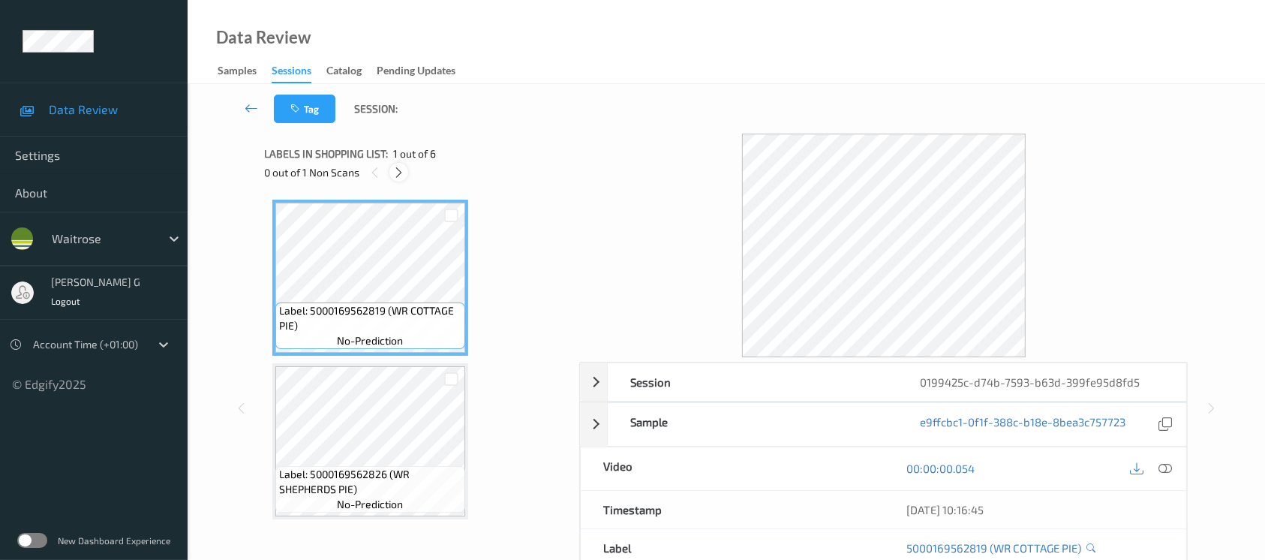
click at [392, 171] on icon at bounding box center [398, 173] width 13 height 14
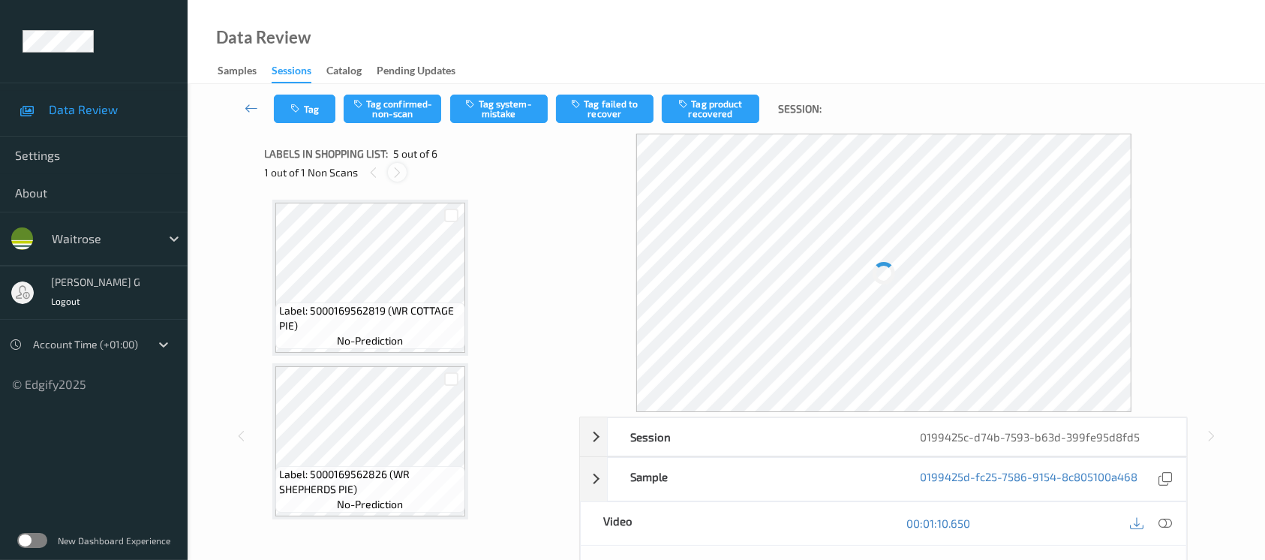
scroll to position [496, 0]
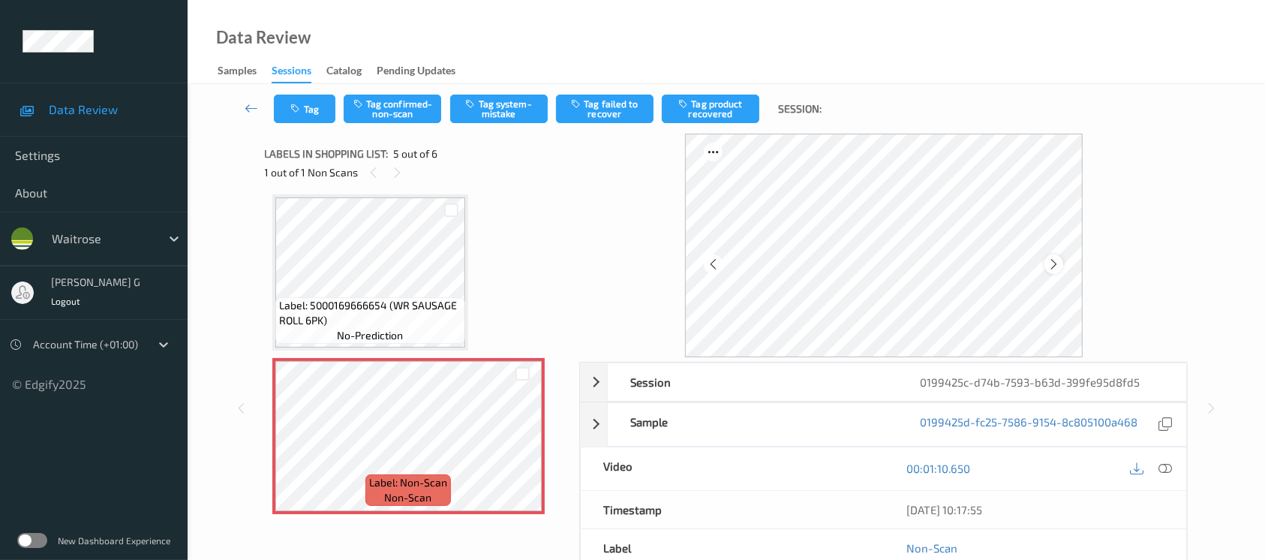
click at [1053, 261] on icon at bounding box center [1053, 264] width 13 height 14
click at [1049, 263] on icon at bounding box center [1053, 264] width 13 height 14
click at [1169, 469] on icon at bounding box center [1165, 468] width 14 height 14
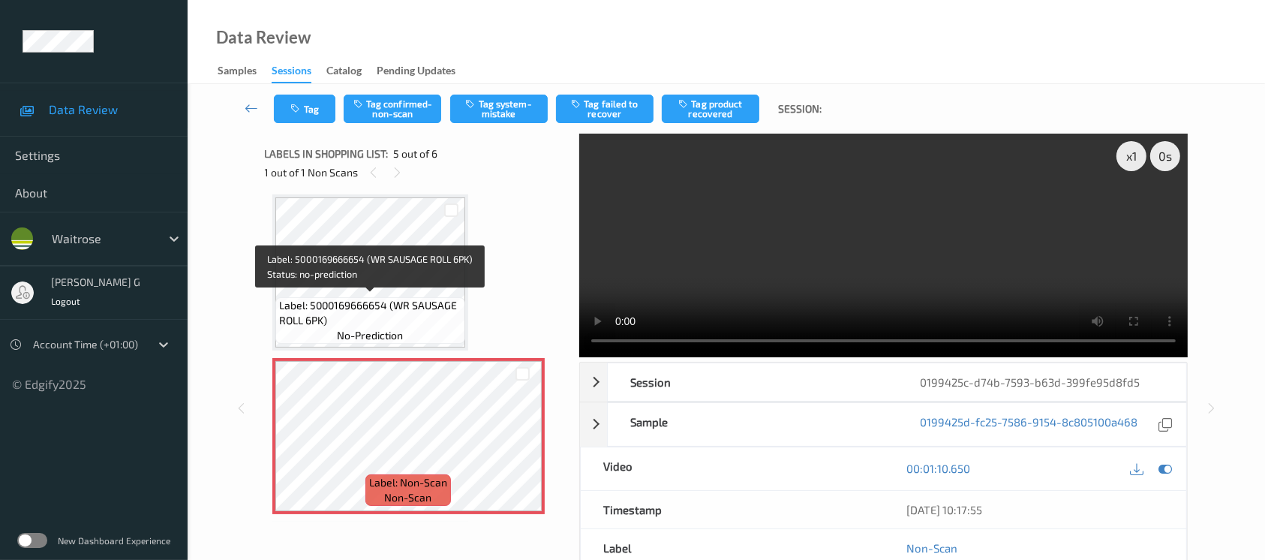
scroll to position [0, 0]
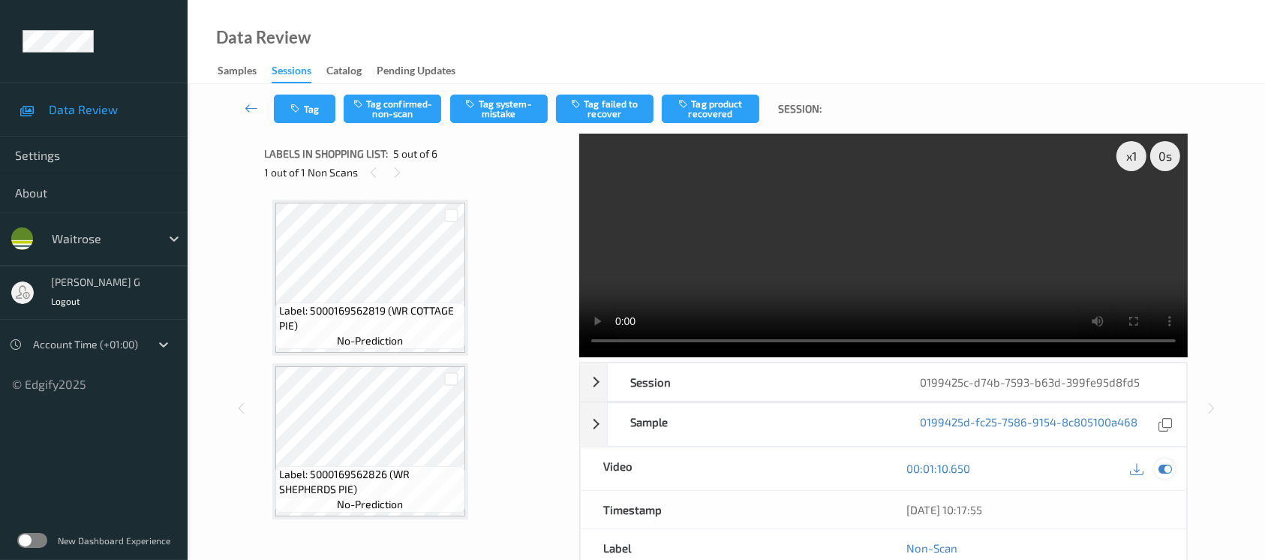
click at [1164, 465] on icon at bounding box center [1165, 468] width 14 height 14
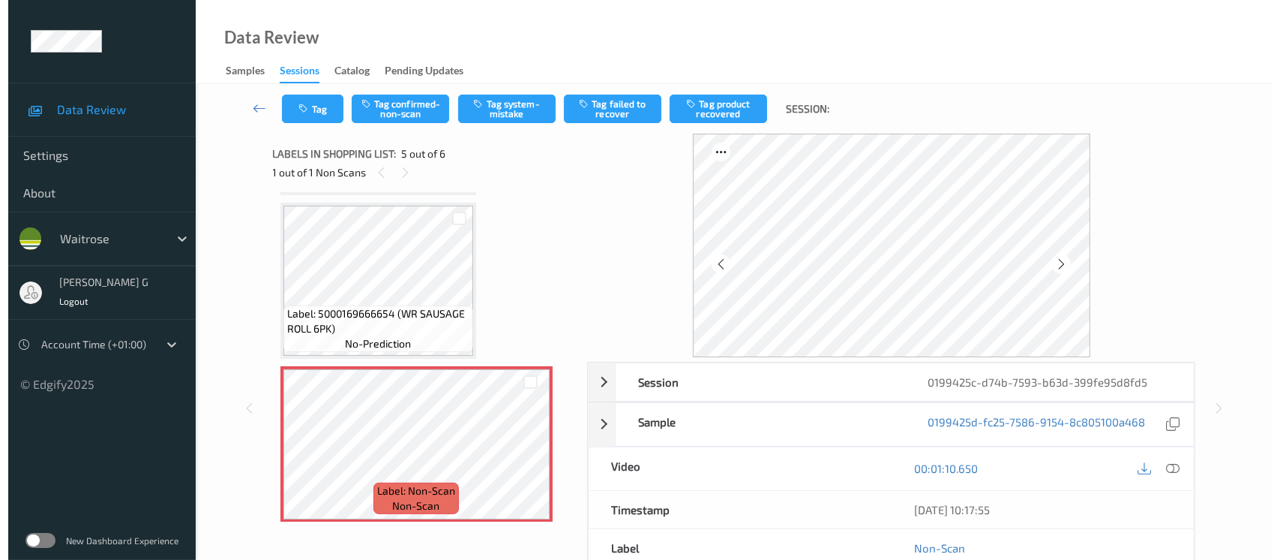
scroll to position [655, 0]
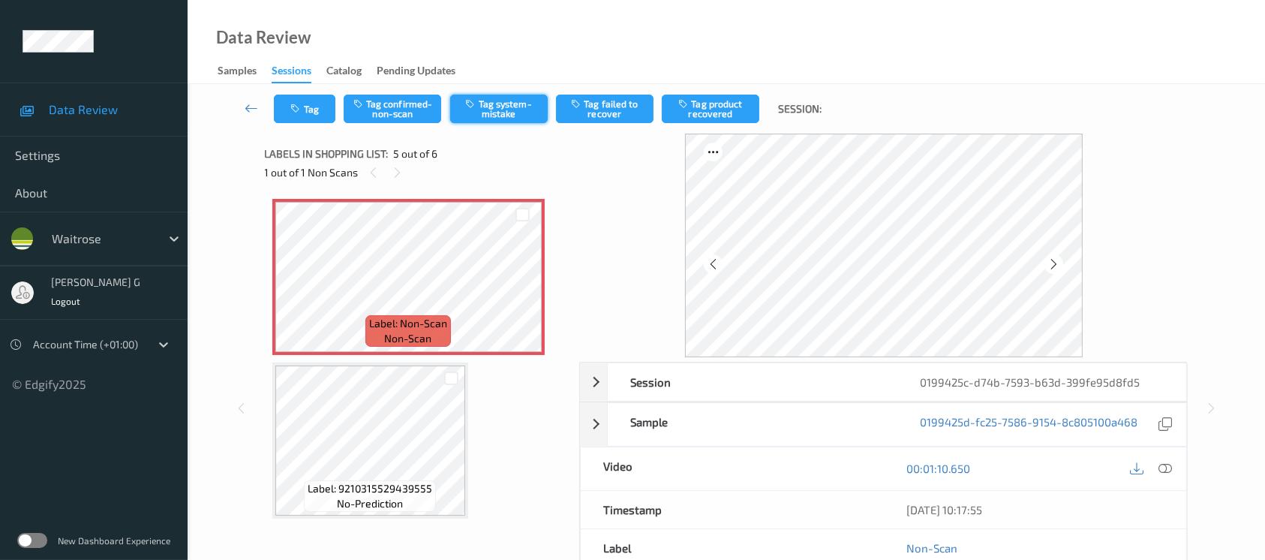
click at [500, 104] on button "Tag system-mistake" at bounding box center [499, 109] width 98 height 29
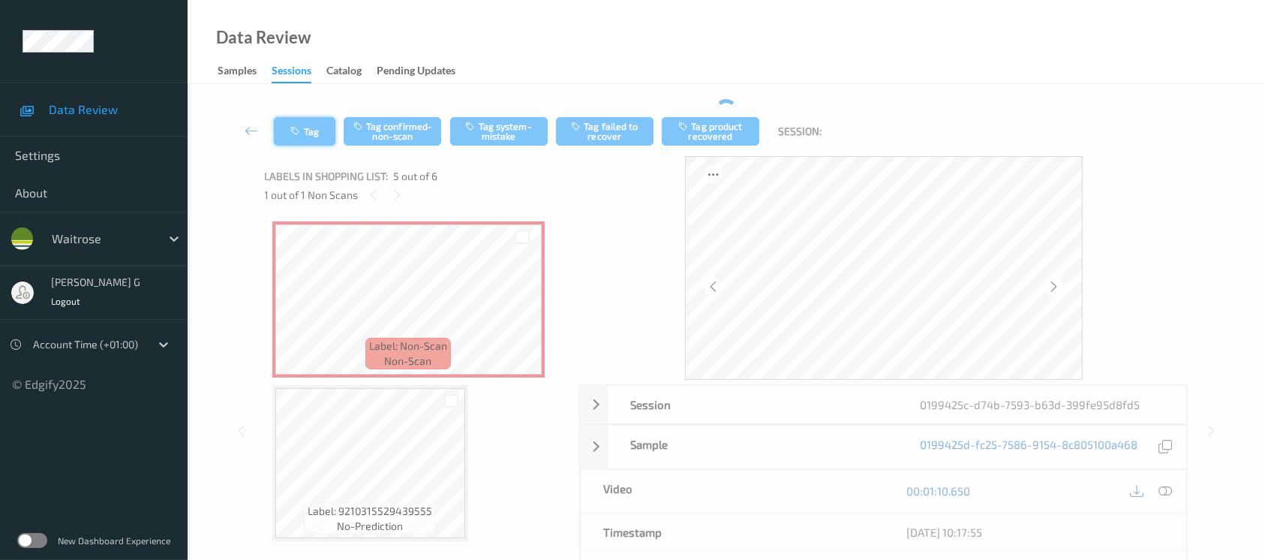
click at [302, 128] on icon "button" at bounding box center [297, 131] width 13 height 11
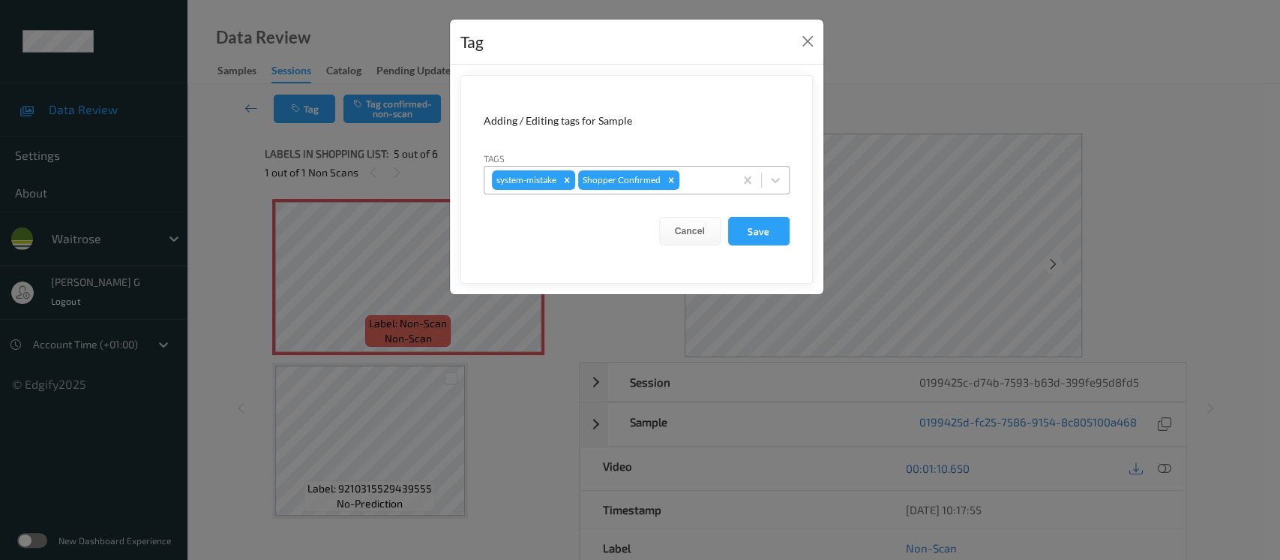
click at [685, 184] on div at bounding box center [705, 180] width 44 height 18
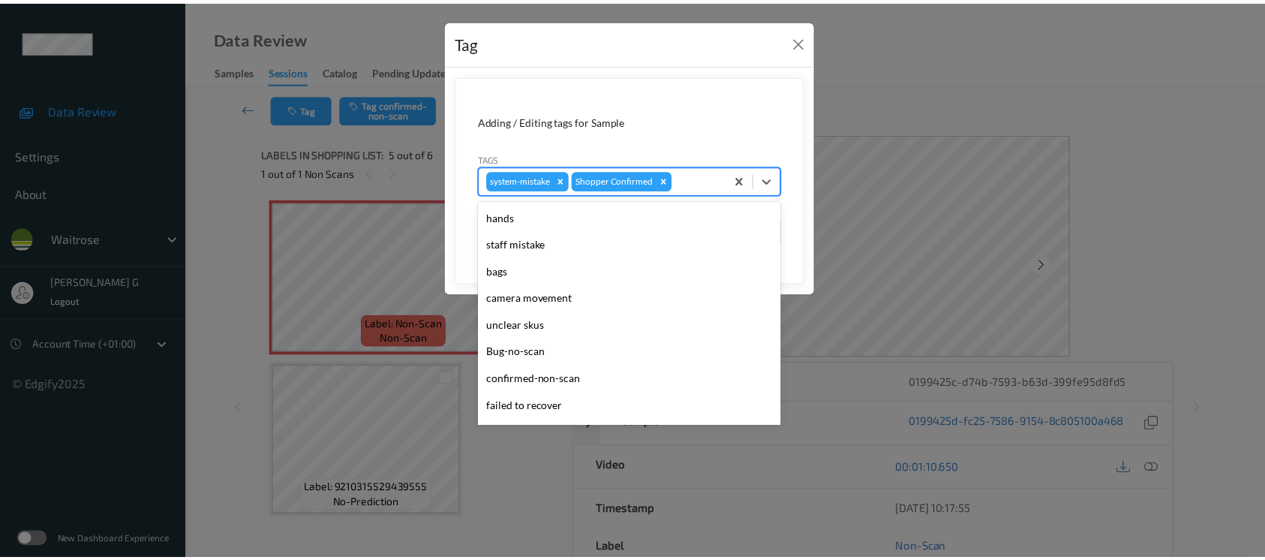
scroll to position [374, 0]
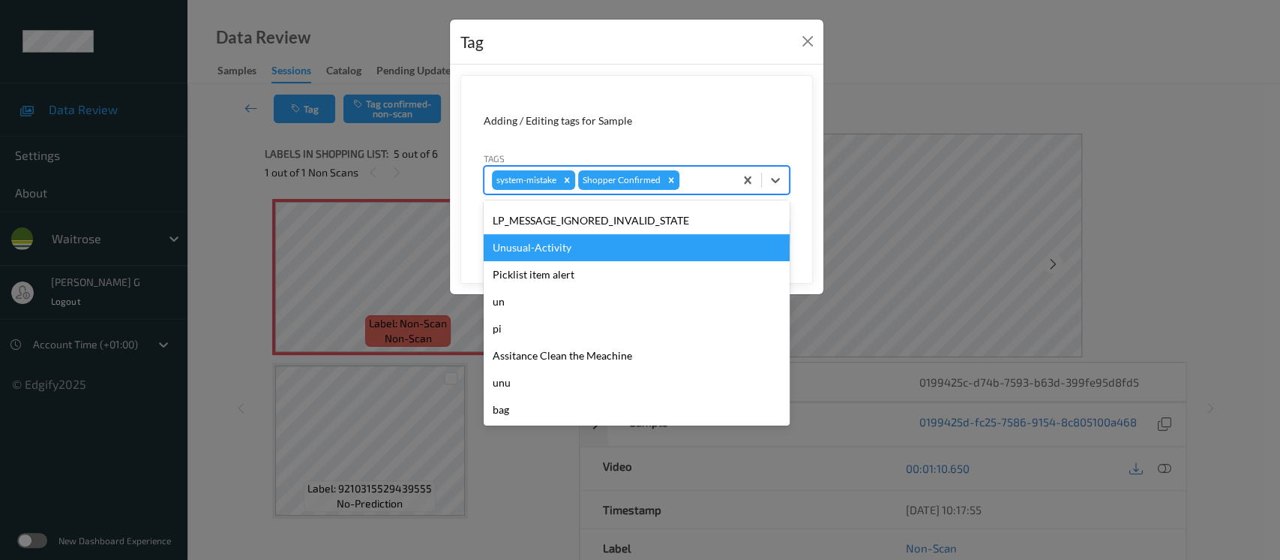
click at [542, 249] on div "Unusual-Activity" at bounding box center [637, 247] width 306 height 27
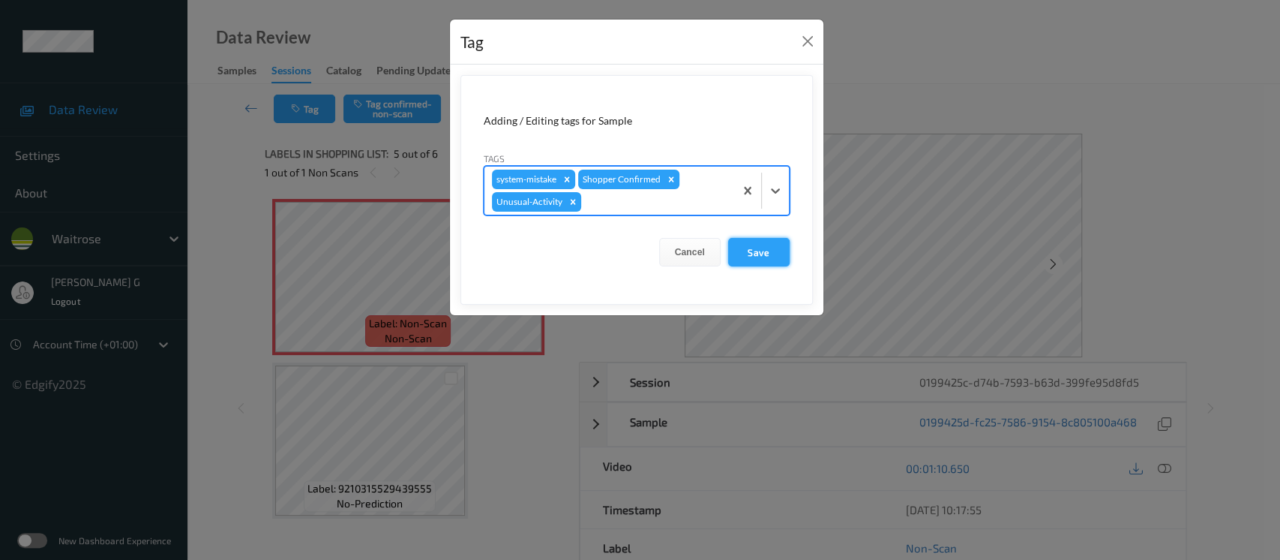
click at [750, 254] on button "Save" at bounding box center [759, 252] width 62 height 29
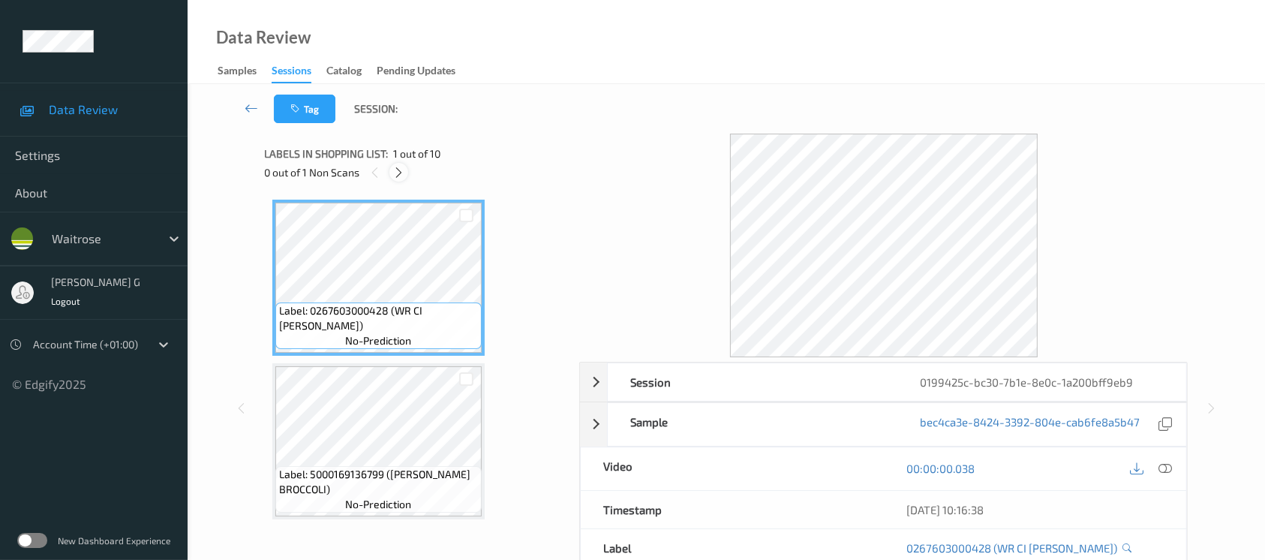
click at [403, 173] on icon at bounding box center [398, 173] width 13 height 14
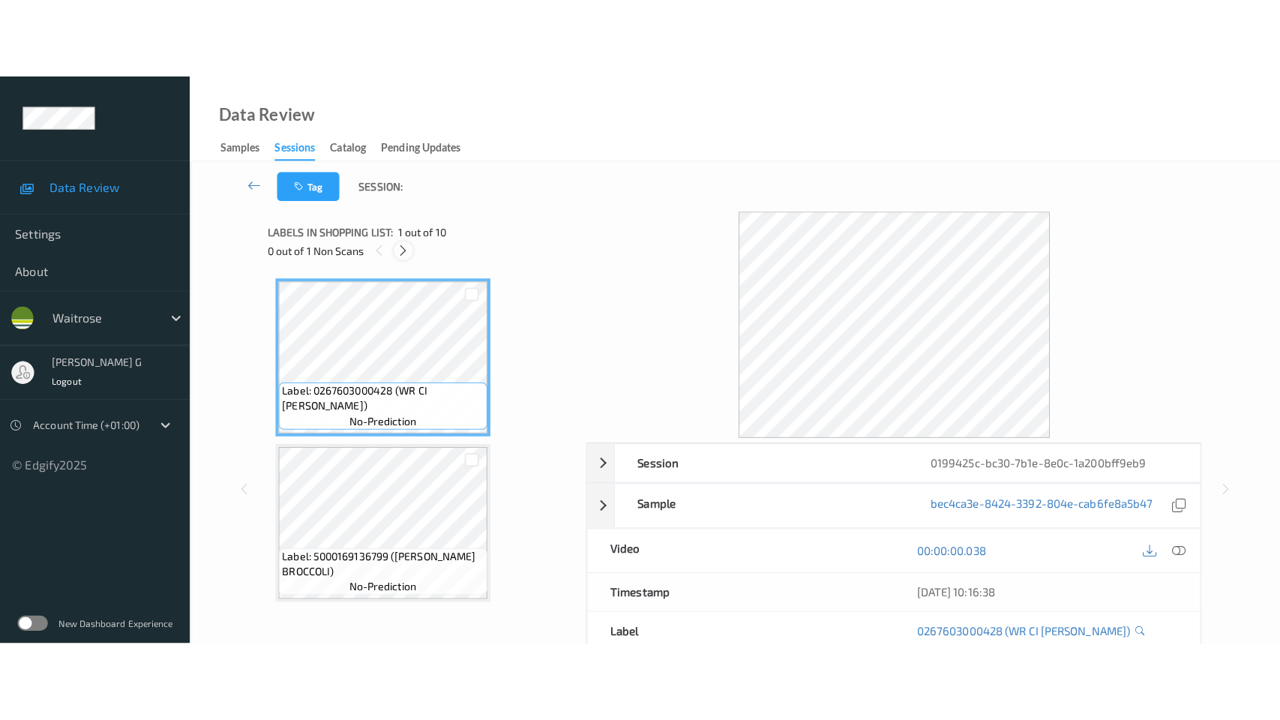
scroll to position [1307, 0]
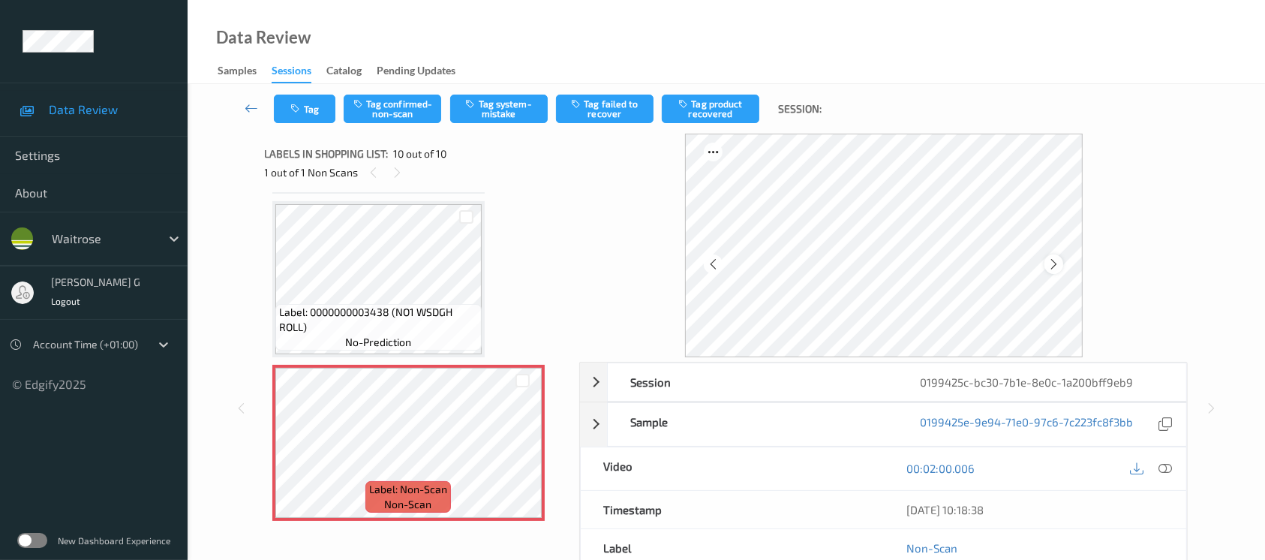
click at [1061, 260] on div at bounding box center [1053, 263] width 19 height 19
click at [1167, 476] on div at bounding box center [1164, 468] width 20 height 20
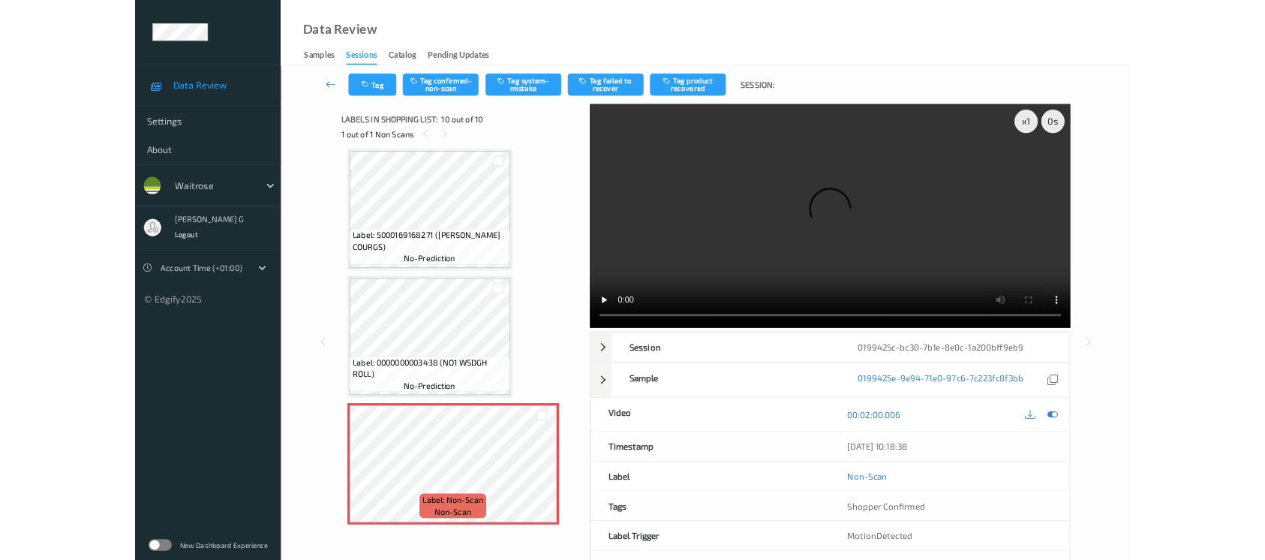
scroll to position [1146, 0]
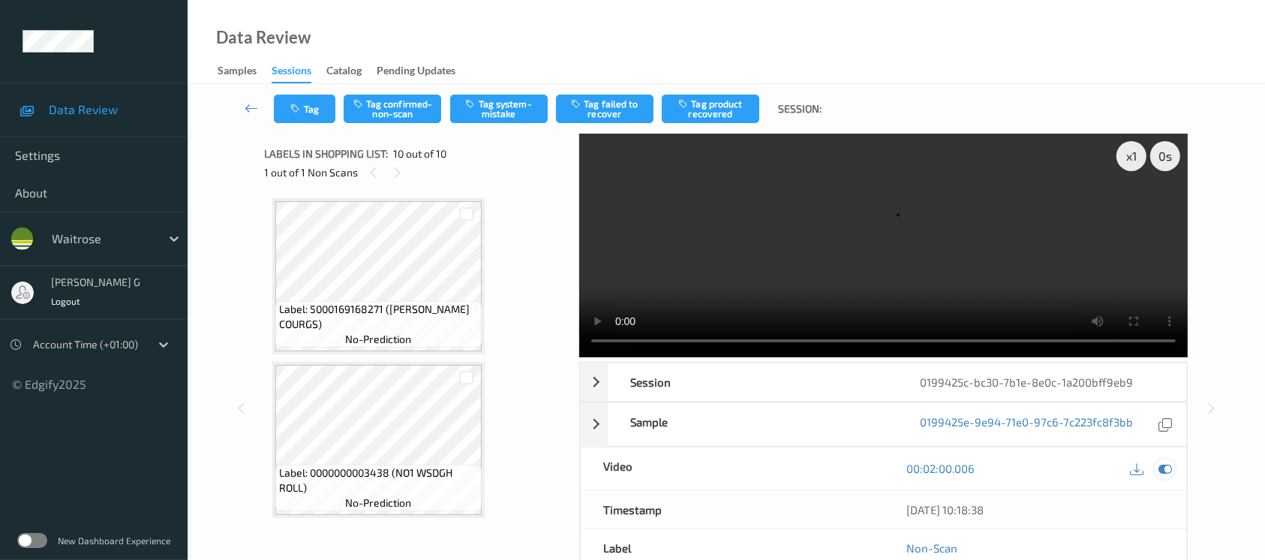
click at [1163, 464] on icon at bounding box center [1165, 468] width 14 height 14
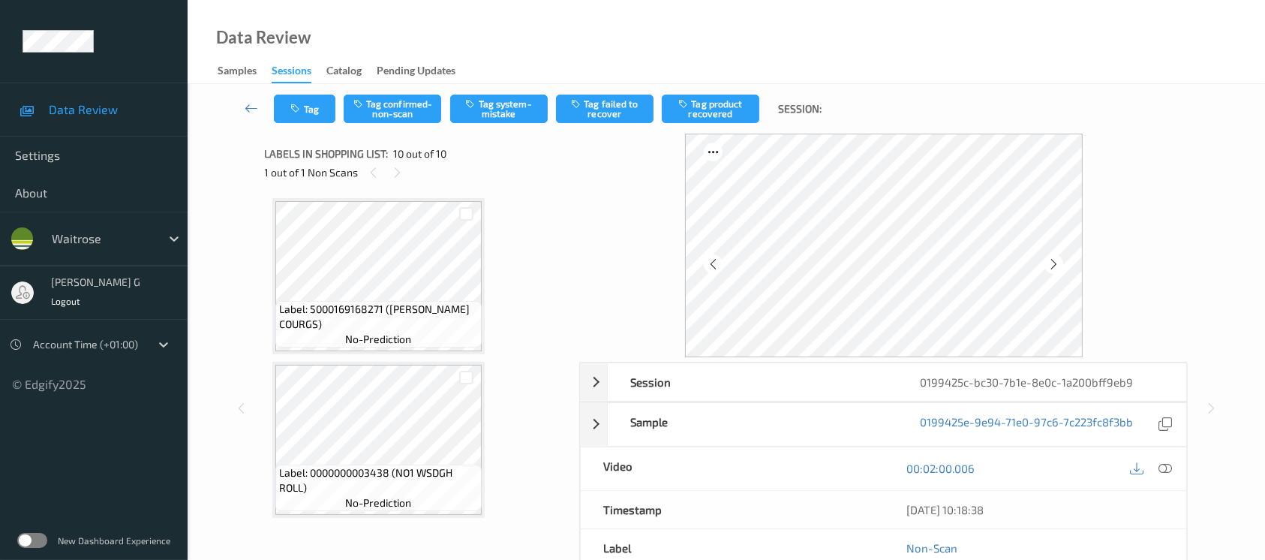
click at [614, 275] on div at bounding box center [883, 246] width 608 height 224
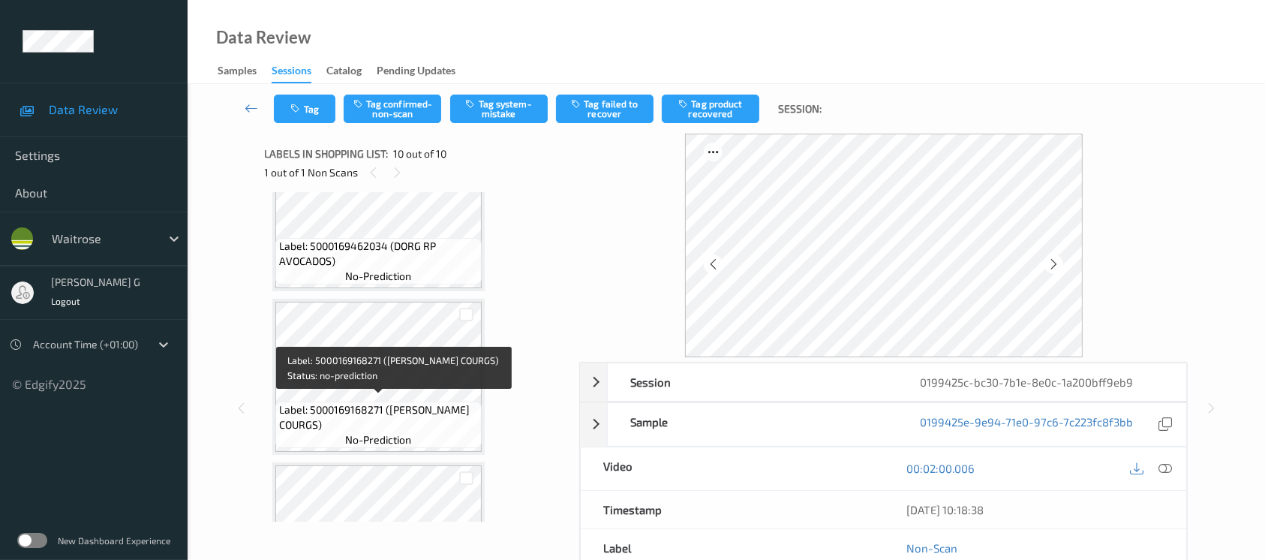
scroll to position [1246, 0]
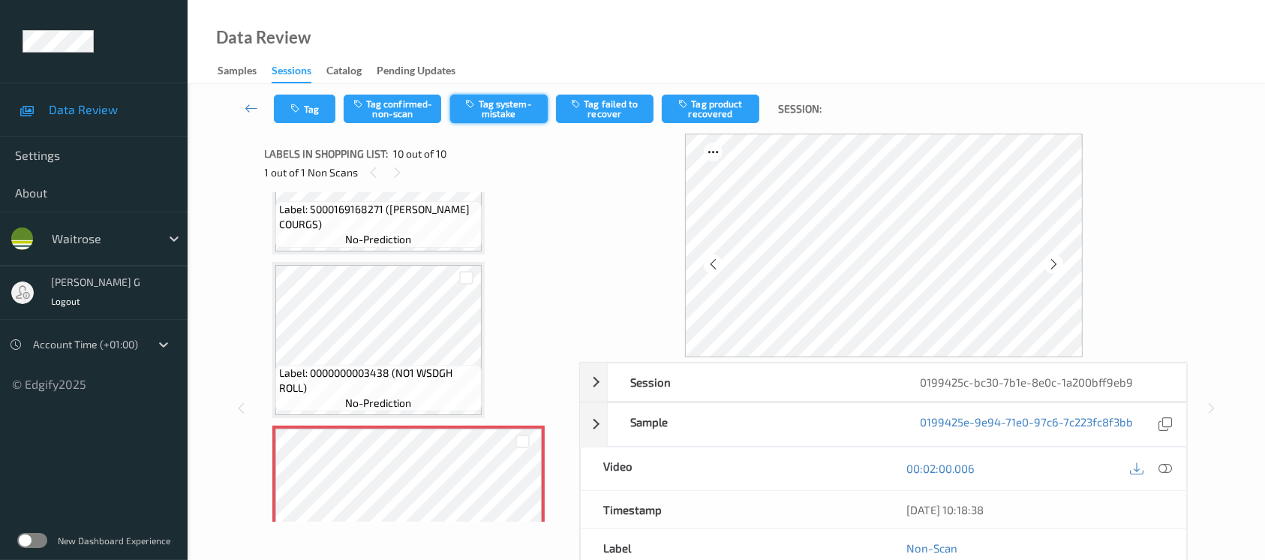
click at [496, 113] on button "Tag system-mistake" at bounding box center [499, 109] width 98 height 29
click at [301, 107] on icon "button" at bounding box center [297, 109] width 13 height 11
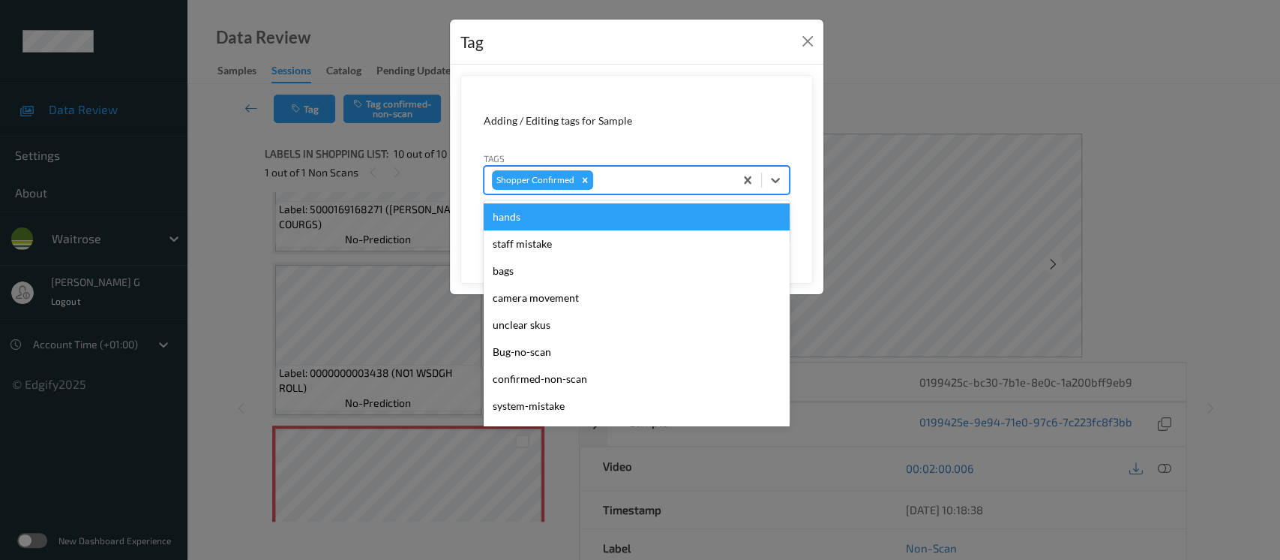
click at [638, 174] on div at bounding box center [661, 180] width 131 height 18
type input "un"
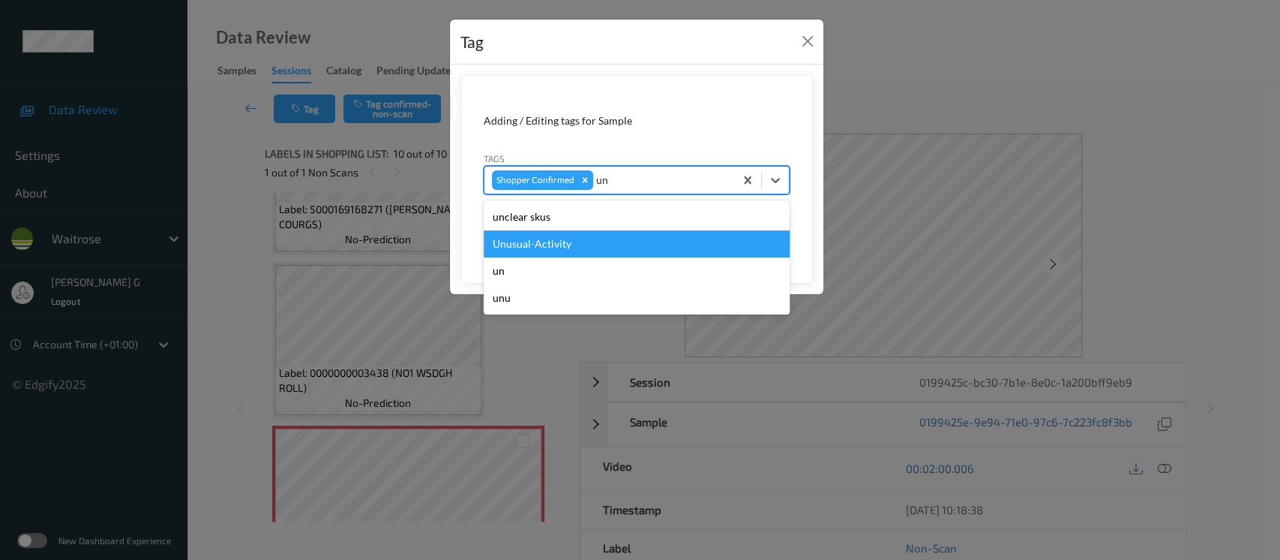
click at [522, 243] on div "Unusual-Activity" at bounding box center [637, 243] width 306 height 27
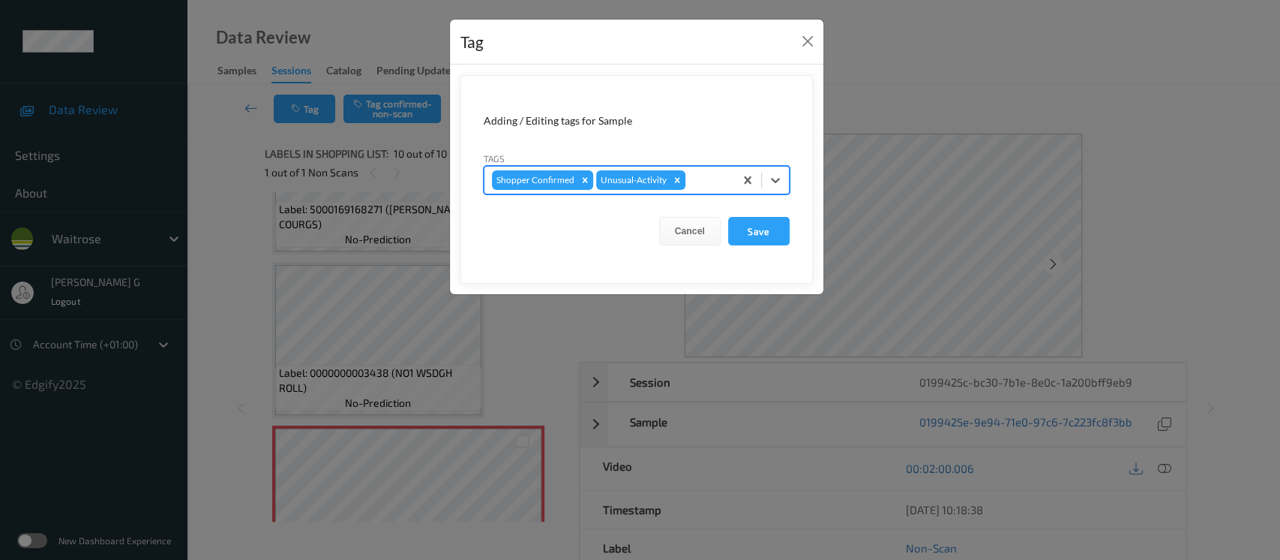
click at [705, 182] on div at bounding box center [708, 180] width 38 height 18
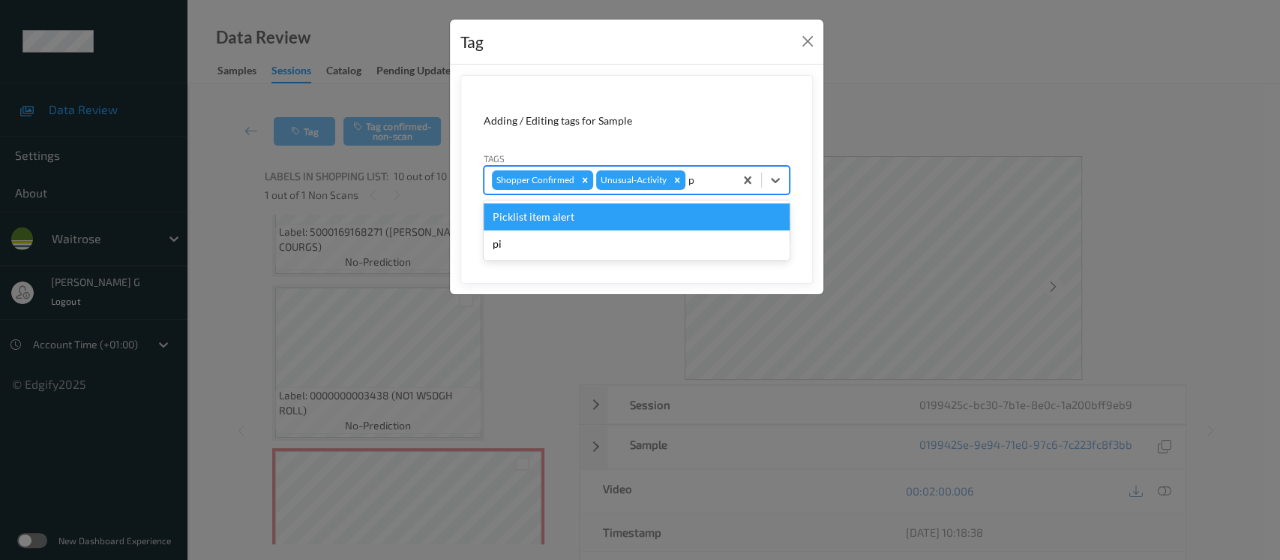
type input "pi"
click at [518, 212] on div "Picklist item alert" at bounding box center [637, 216] width 306 height 27
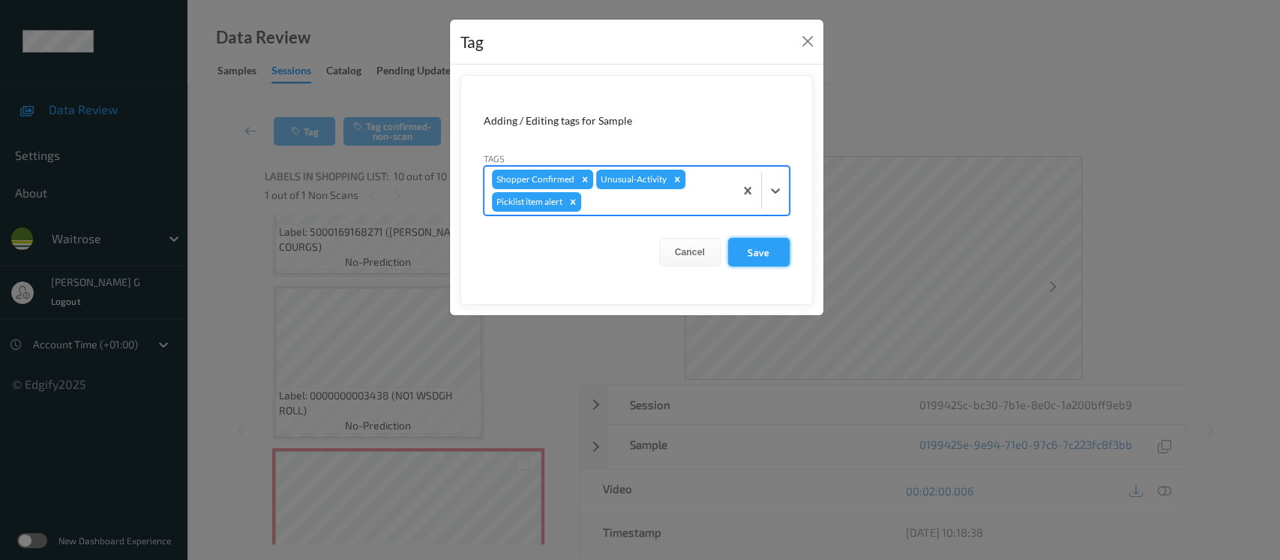
click at [752, 245] on button "Save" at bounding box center [759, 252] width 62 height 29
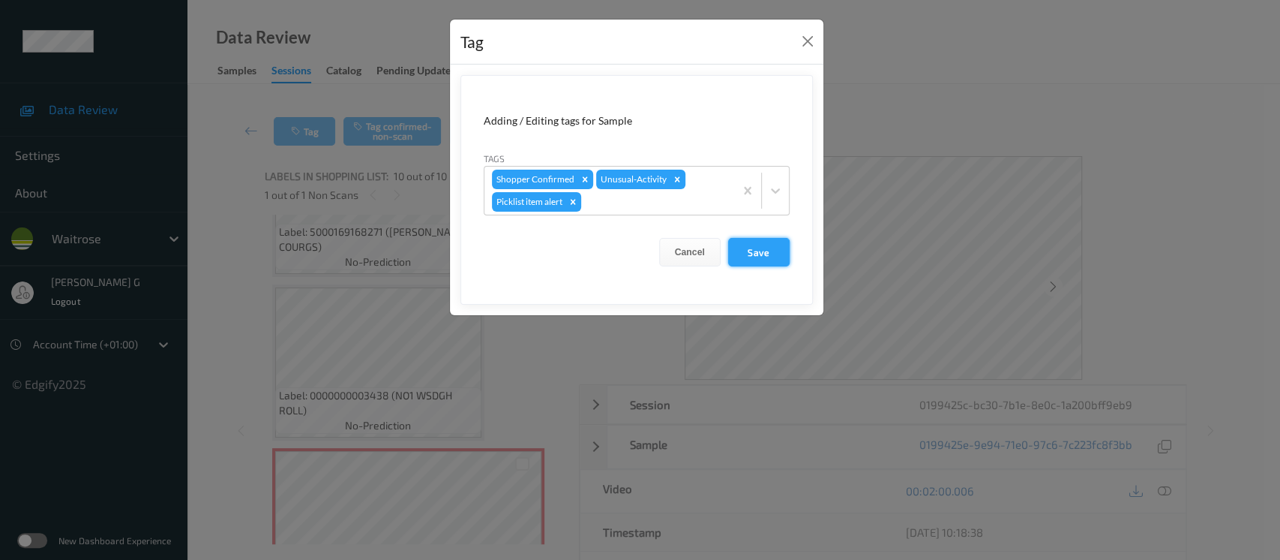
click at [753, 245] on button "Save" at bounding box center [759, 252] width 62 height 29
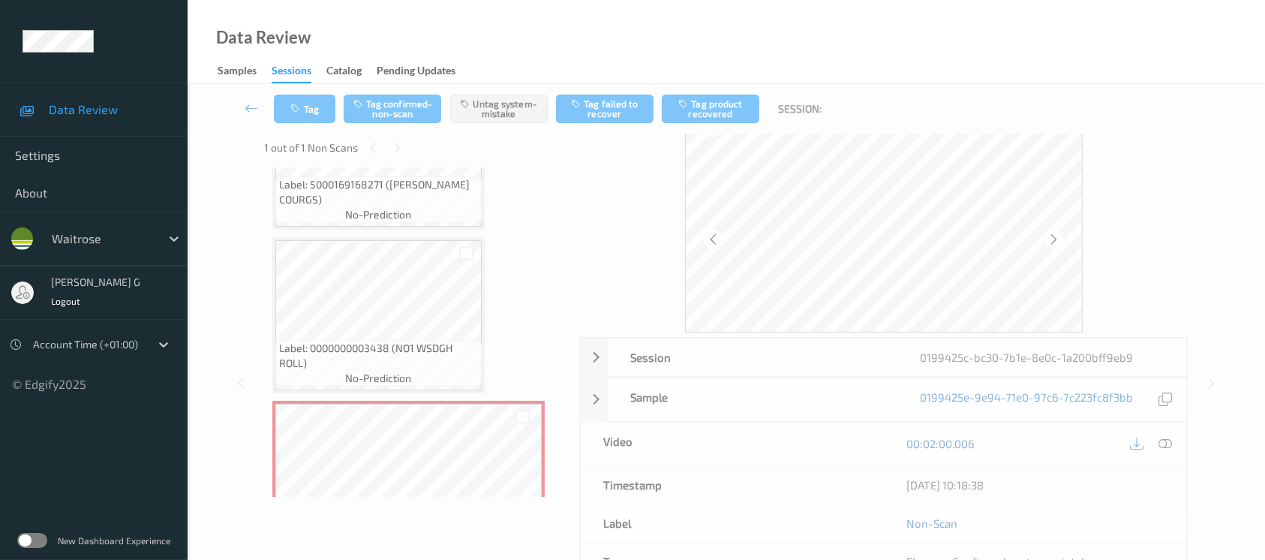
scroll to position [0, 0]
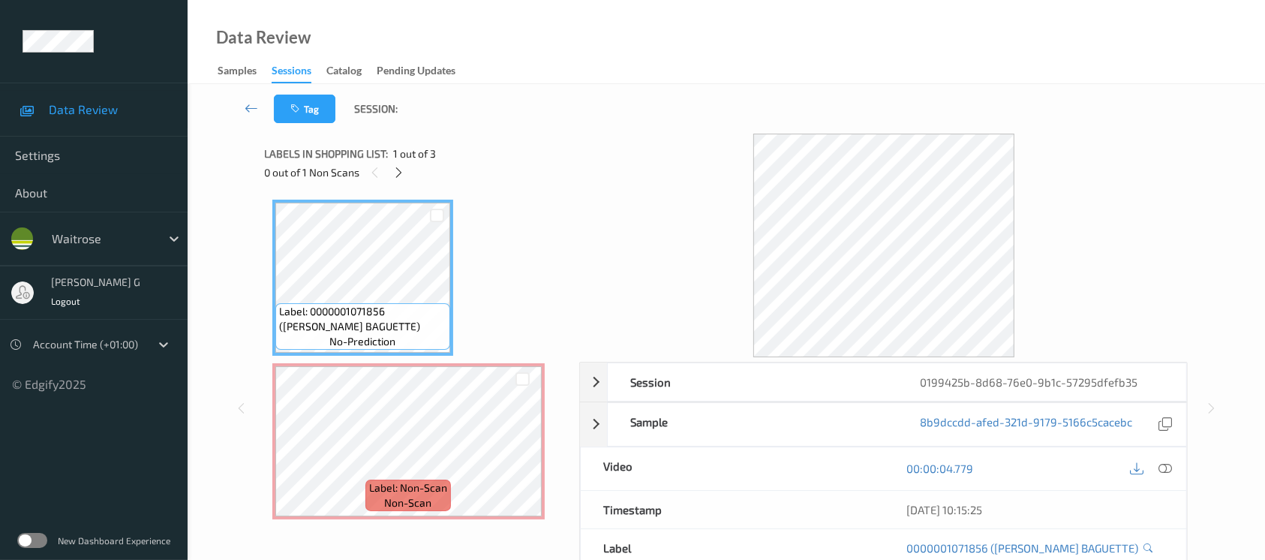
click at [484, 107] on div "Tag Session:" at bounding box center [726, 109] width 1016 height 50
click at [392, 173] on icon at bounding box center [398, 173] width 13 height 14
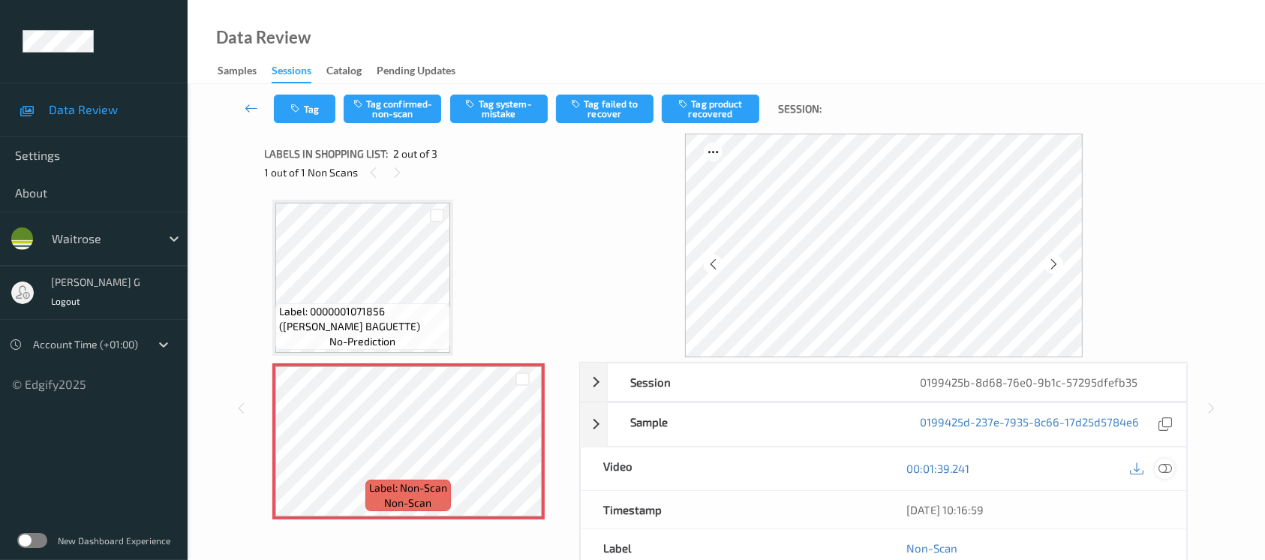
click at [1156, 466] on div at bounding box center [1164, 468] width 20 height 20
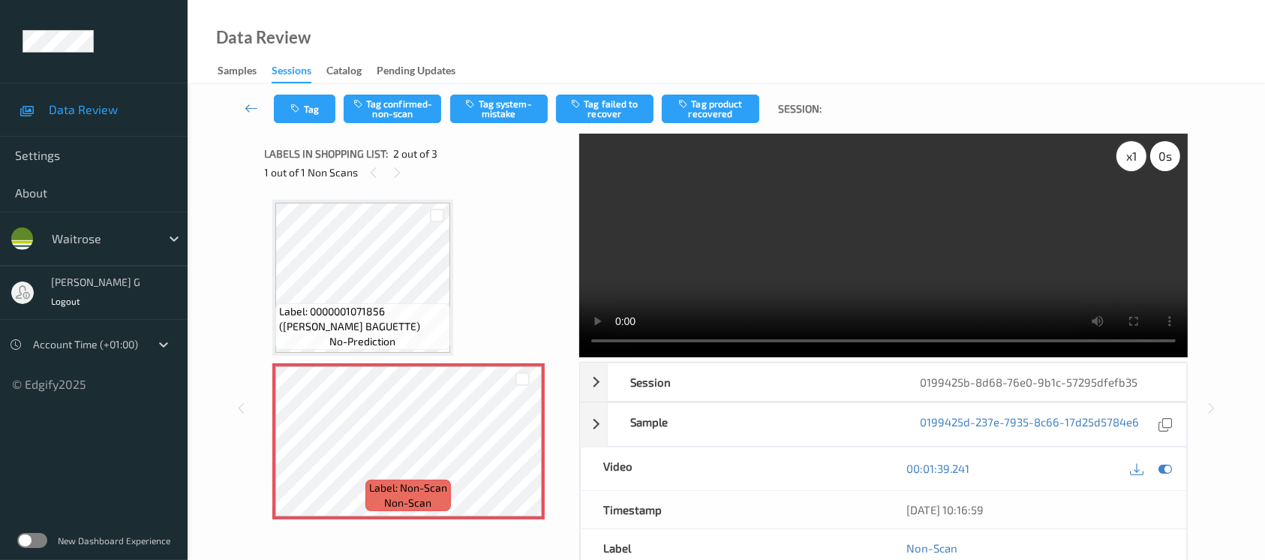
click at [1143, 161] on div "x 1" at bounding box center [1131, 156] width 30 height 30
click at [1131, 159] on div "x 2" at bounding box center [1131, 156] width 30 height 30
click at [1131, 159] on div "x 4" at bounding box center [1131, 156] width 30 height 30
click at [1122, 152] on div "x 8" at bounding box center [1131, 156] width 30 height 30
click at [1122, 152] on div "x 1" at bounding box center [1131, 156] width 30 height 30
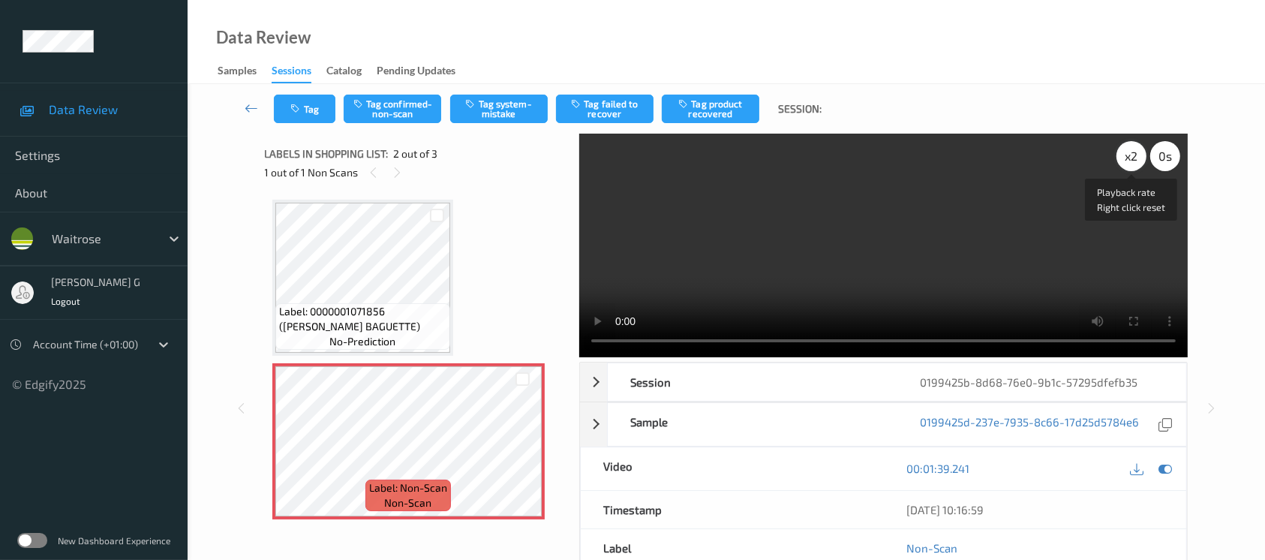
click at [1122, 152] on div "x 2" at bounding box center [1131, 156] width 30 height 30
click at [1122, 152] on div "x 4" at bounding box center [1131, 156] width 30 height 30
click at [1160, 472] on icon at bounding box center [1165, 468] width 14 height 14
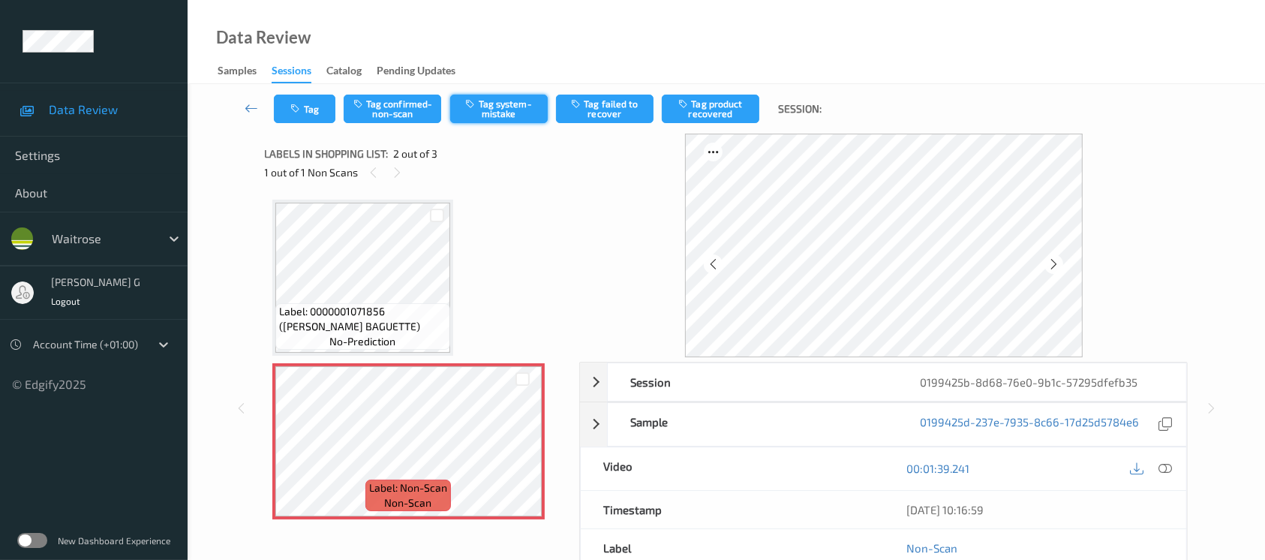
click at [511, 109] on button "Tag system-mistake" at bounding box center [499, 109] width 98 height 29
click at [302, 110] on icon "button" at bounding box center [297, 109] width 13 height 11
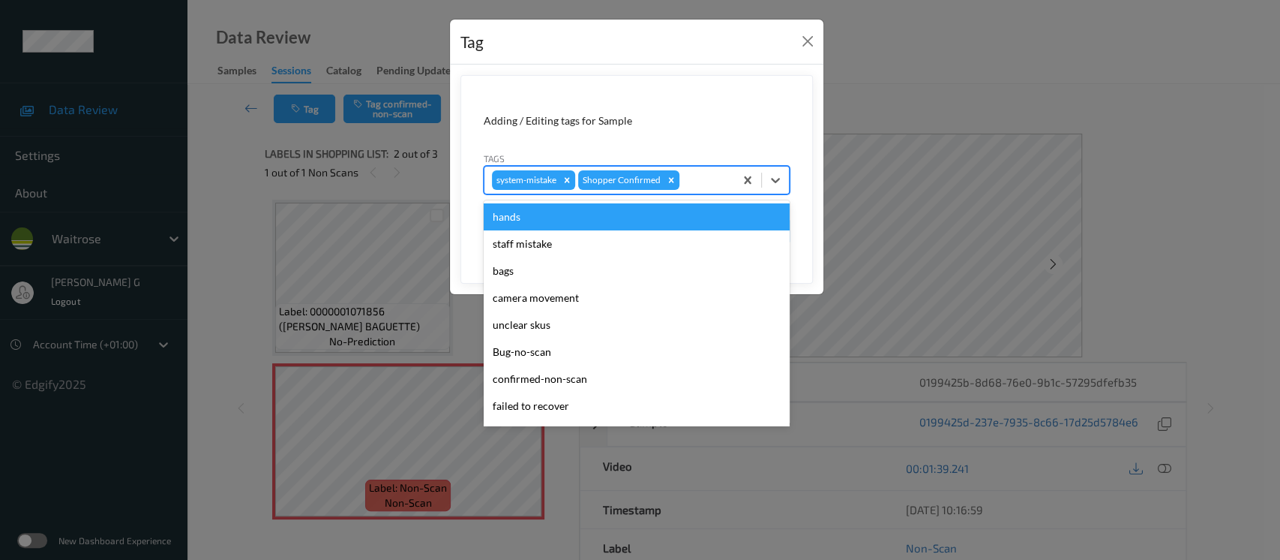
click at [695, 180] on div at bounding box center [705, 180] width 44 height 18
type input "un"
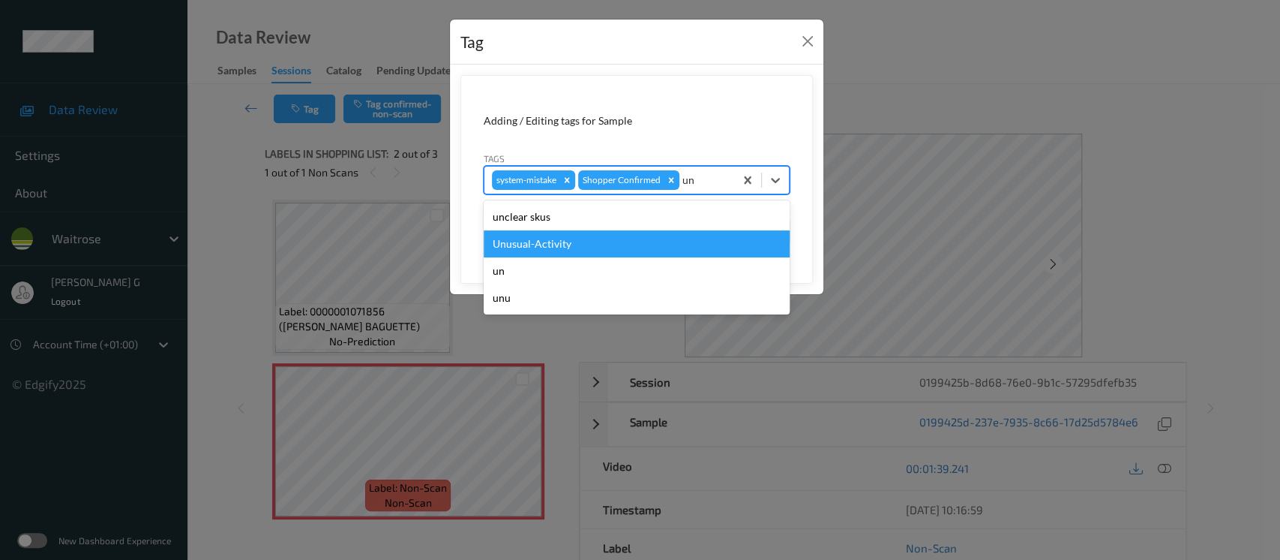
click at [536, 250] on div "Unusual-Activity" at bounding box center [637, 243] width 306 height 27
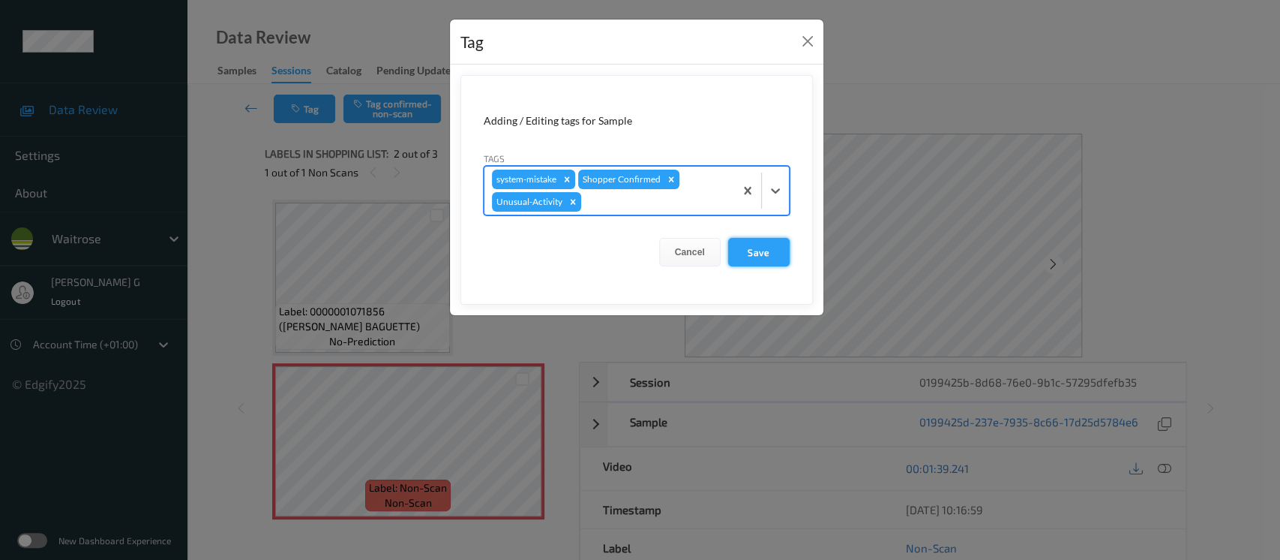
click at [750, 256] on button "Save" at bounding box center [759, 252] width 62 height 29
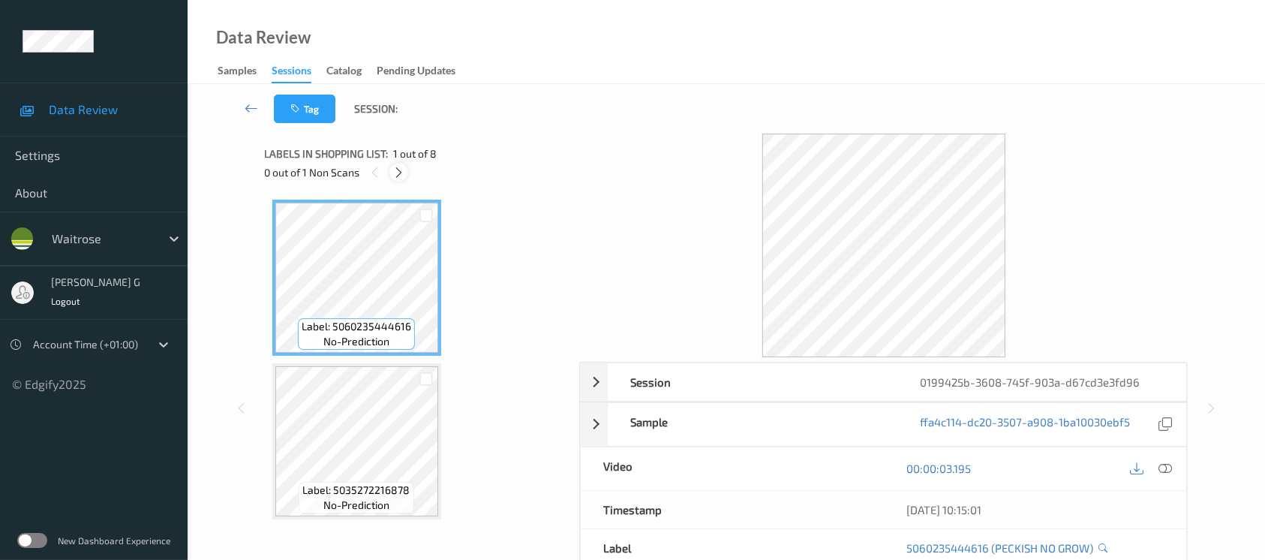
click at [396, 176] on icon at bounding box center [398, 173] width 13 height 14
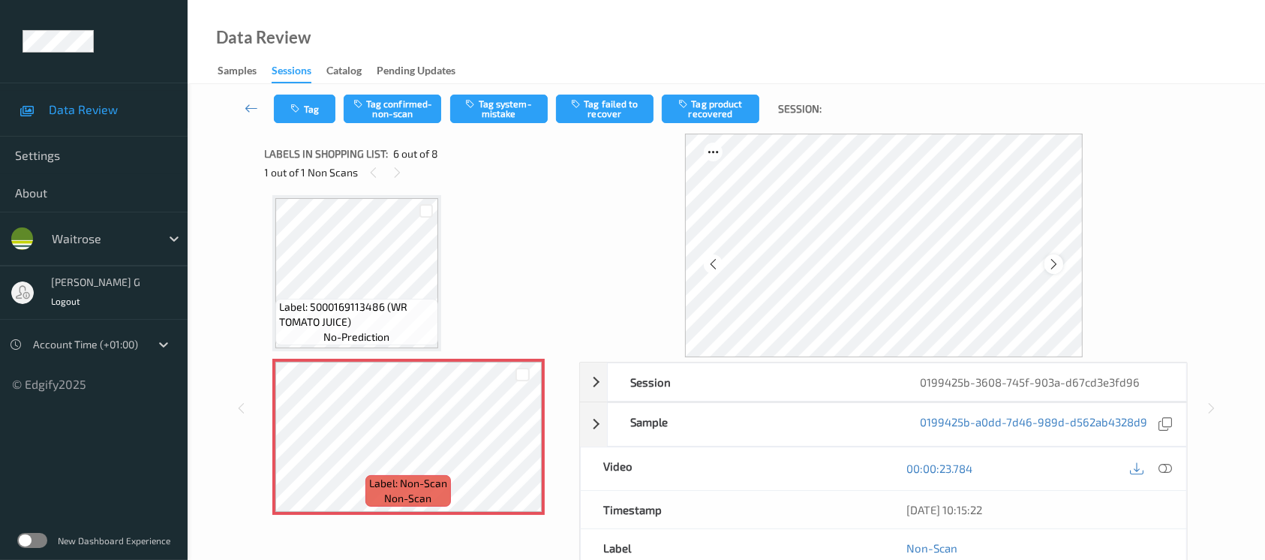
click at [1055, 266] on icon at bounding box center [1053, 264] width 13 height 14
click at [1163, 470] on icon at bounding box center [1165, 468] width 14 height 14
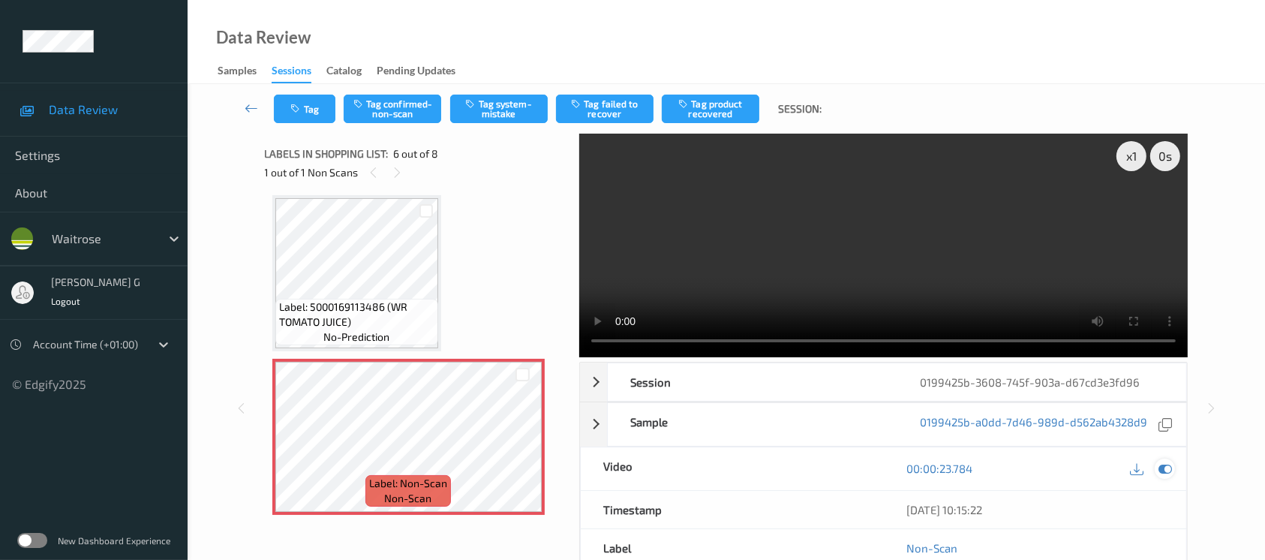
click at [1163, 466] on icon at bounding box center [1165, 468] width 14 height 14
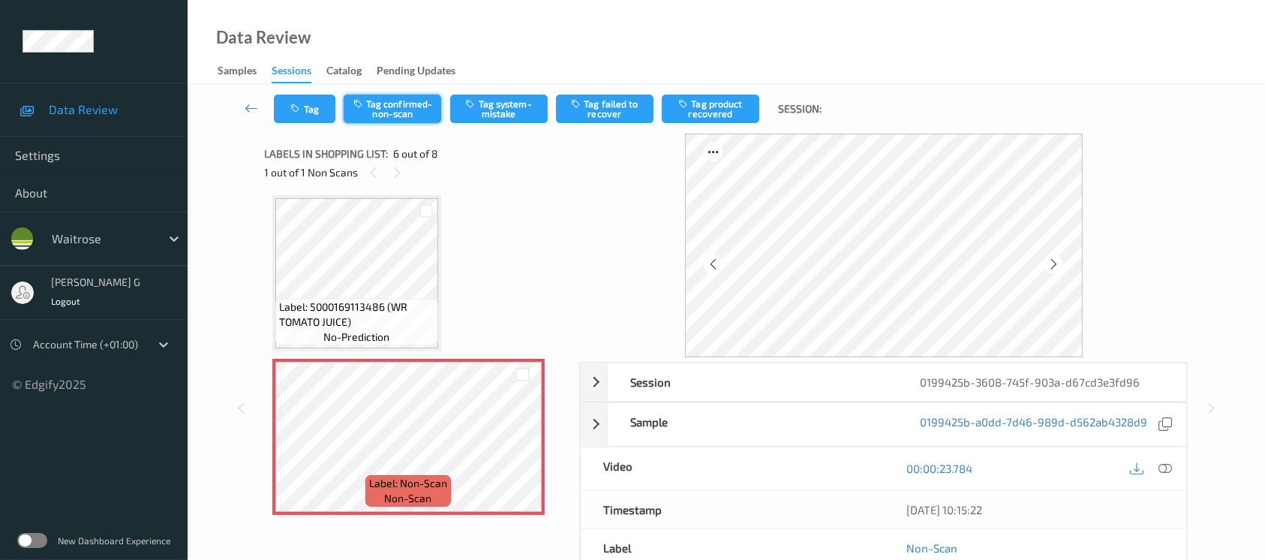
click at [395, 103] on button "Tag confirmed-non-scan" at bounding box center [393, 109] width 98 height 29
click at [714, 117] on button "Tag product recovered" at bounding box center [711, 109] width 98 height 29
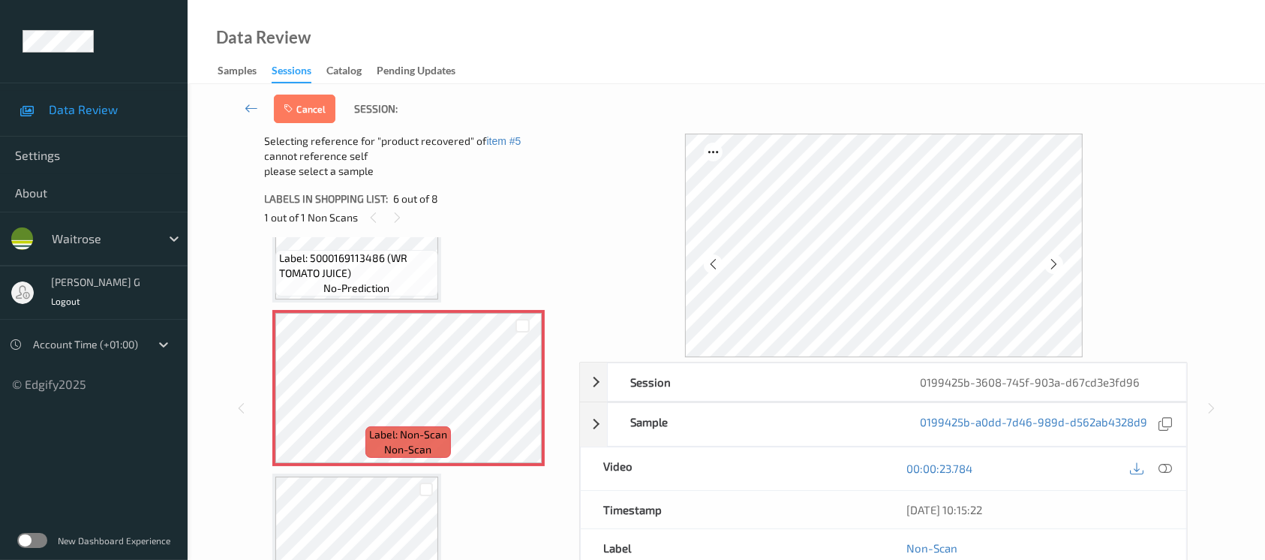
scroll to position [858, 0]
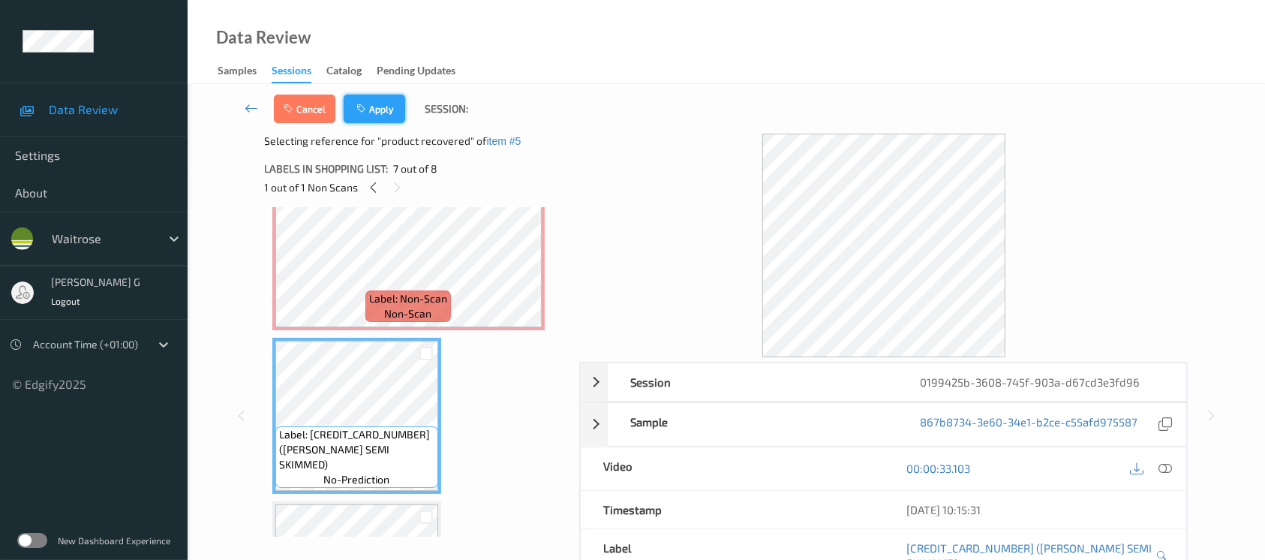
click at [375, 119] on button "Apply" at bounding box center [375, 109] width 62 height 29
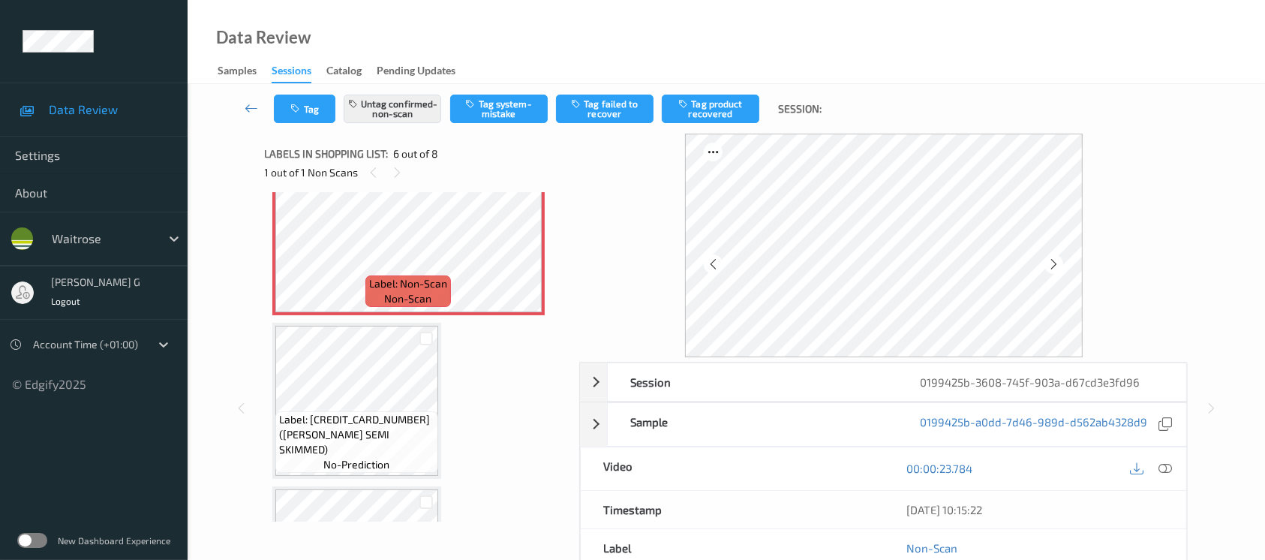
scroll to position [659, 0]
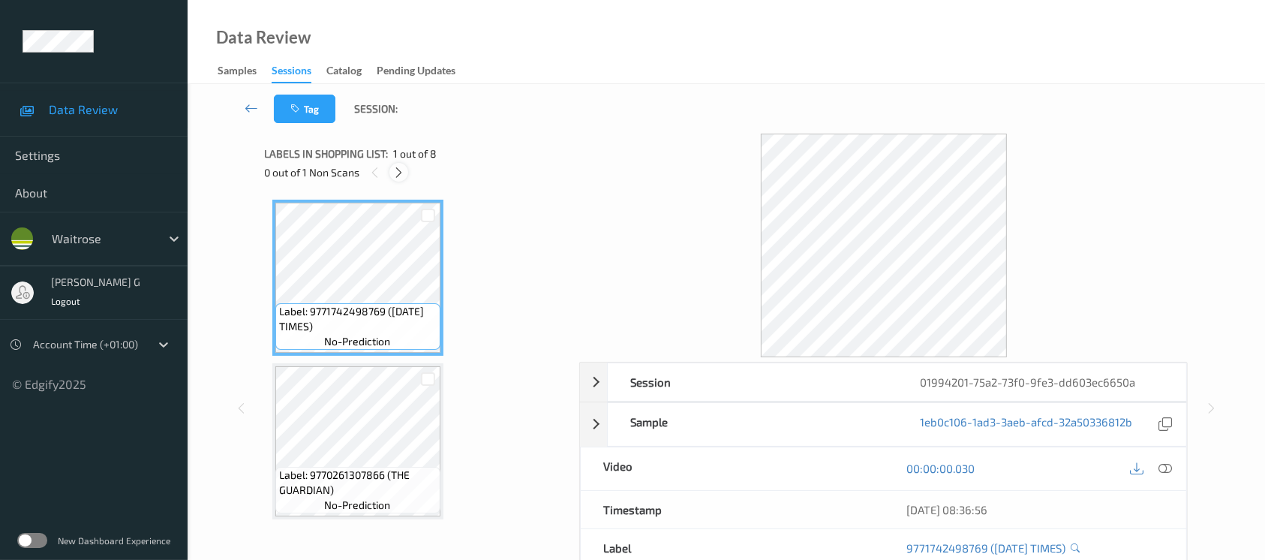
click at [407, 171] on div at bounding box center [398, 172] width 19 height 19
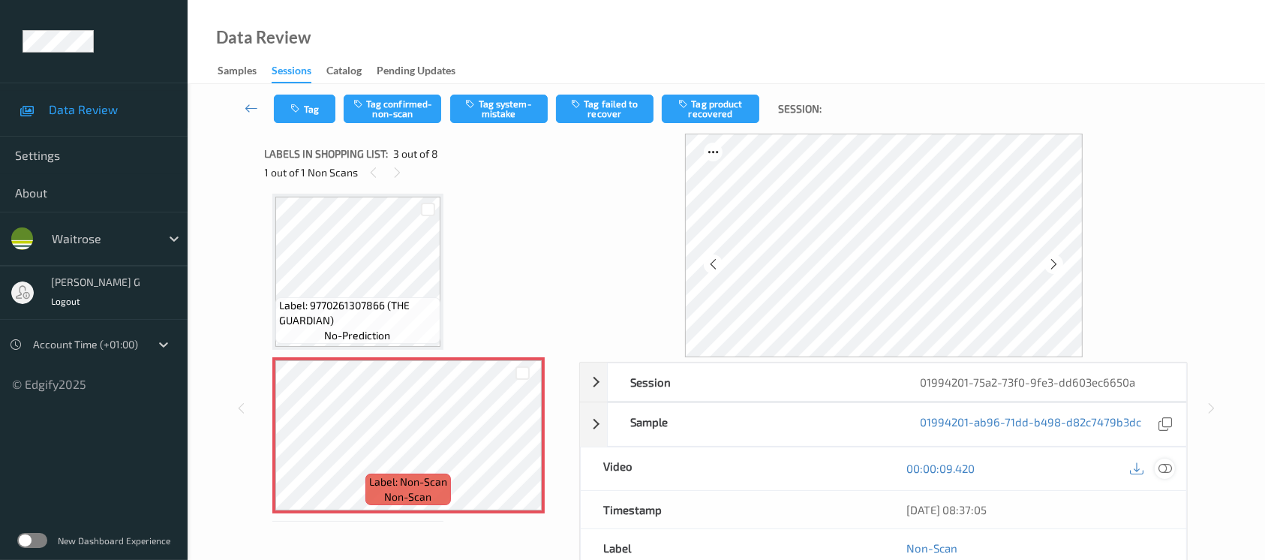
click at [1166, 468] on icon at bounding box center [1165, 468] width 14 height 14
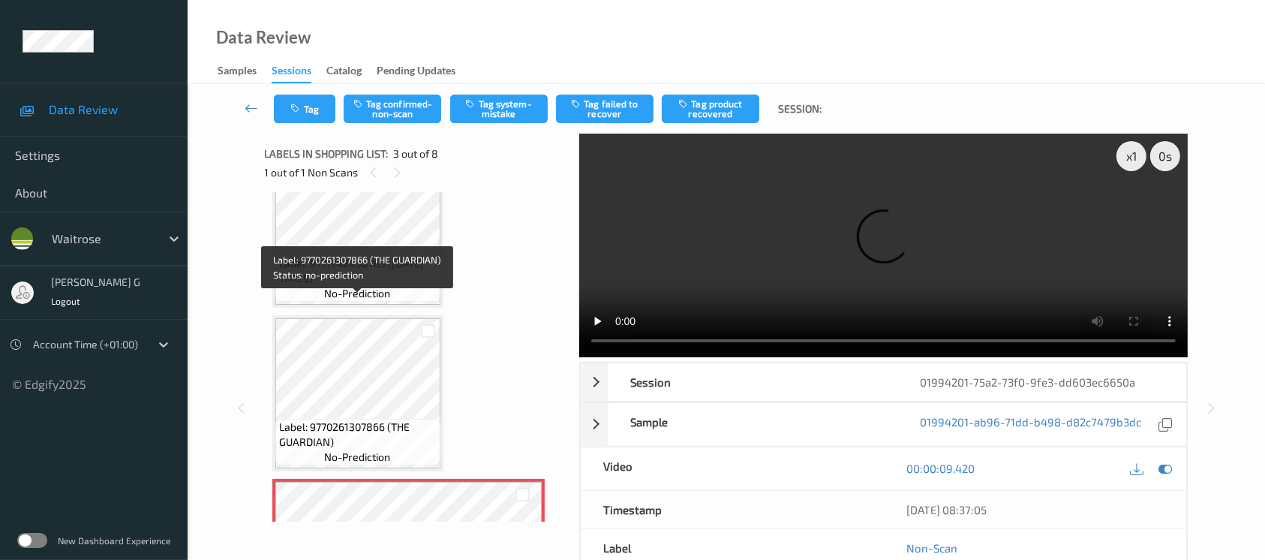
scroll to position [0, 0]
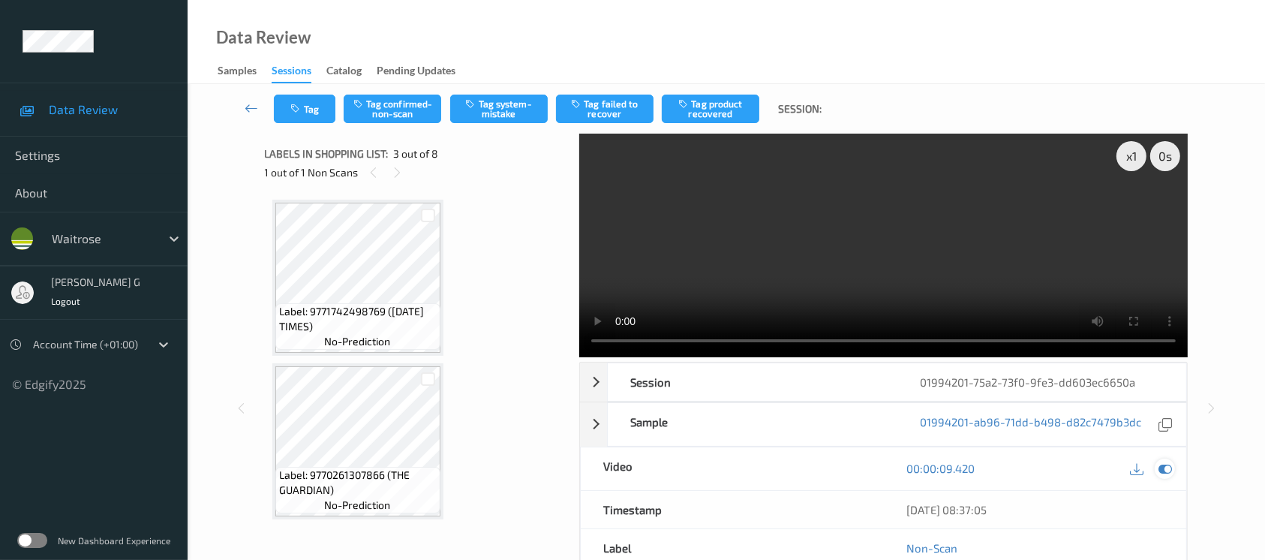
click at [1164, 471] on icon at bounding box center [1165, 468] width 14 height 14
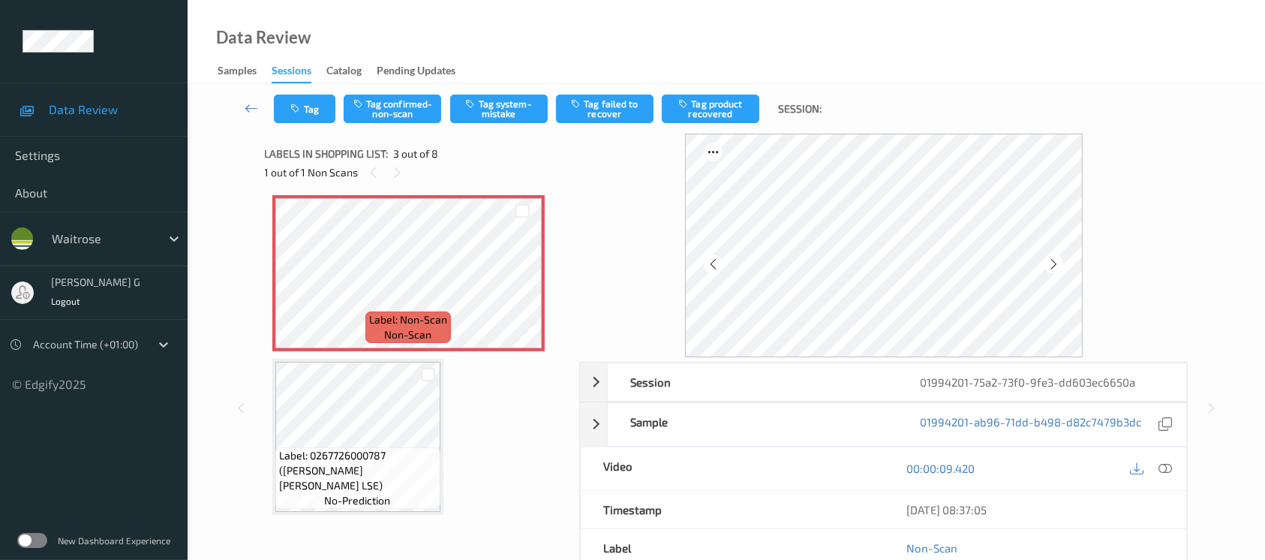
scroll to position [300, 0]
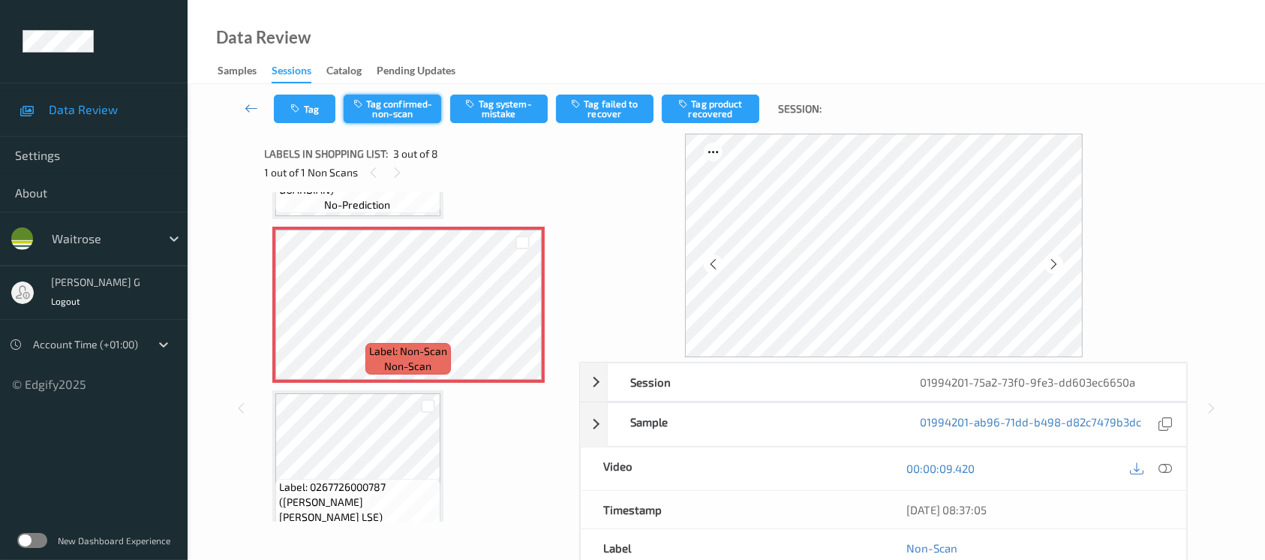
click at [391, 110] on button "Tag confirmed-non-scan" at bounding box center [393, 109] width 98 height 29
click at [593, 100] on button "Tag failed to recover" at bounding box center [605, 109] width 98 height 29
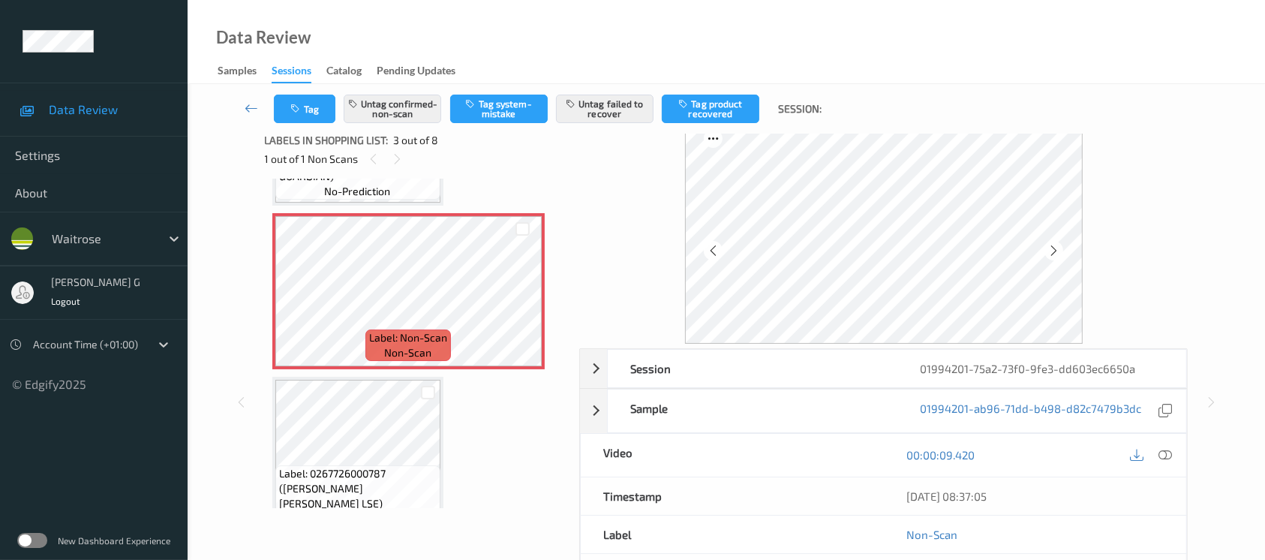
scroll to position [168, 0]
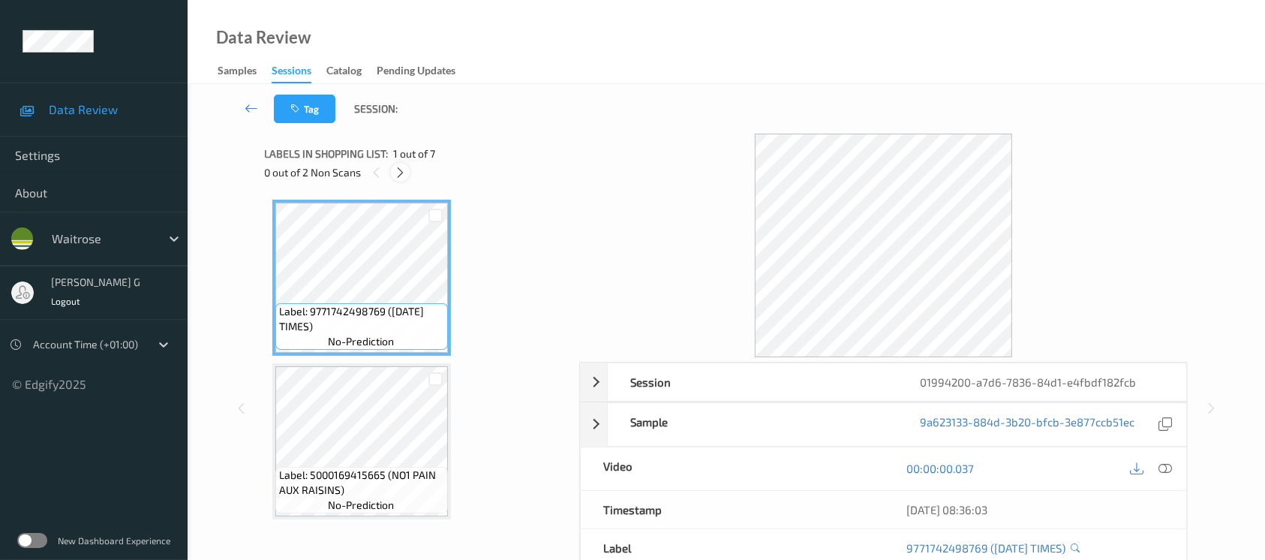
click at [397, 166] on icon at bounding box center [400, 173] width 13 height 14
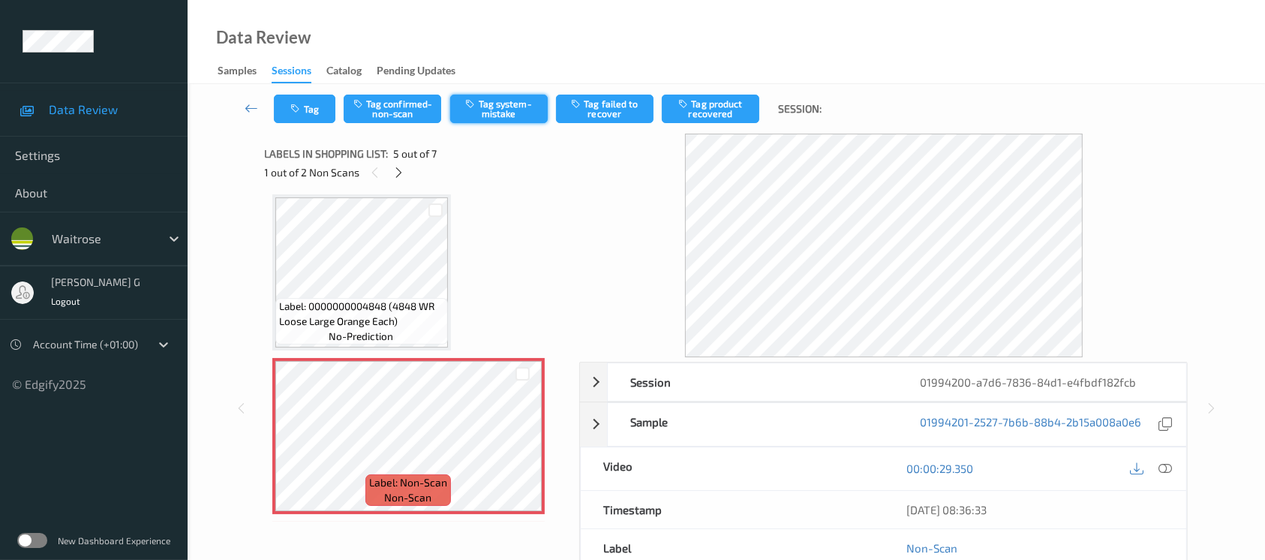
click at [476, 99] on icon "button" at bounding box center [472, 103] width 13 height 11
click at [303, 124] on div "Tag Tag confirmed-non-scan Untag system-mistake Tag failed to recover Tag produ…" at bounding box center [726, 109] width 1016 height 50
click at [306, 107] on button "Tag" at bounding box center [305, 109] width 62 height 29
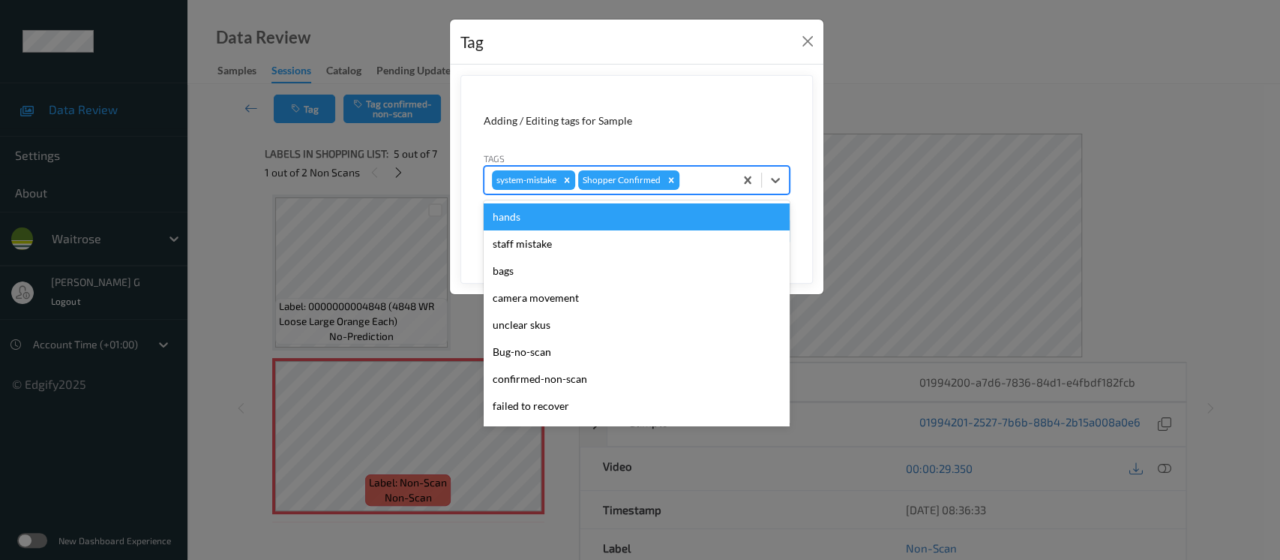
click at [695, 176] on div at bounding box center [705, 180] width 44 height 18
type input "un"
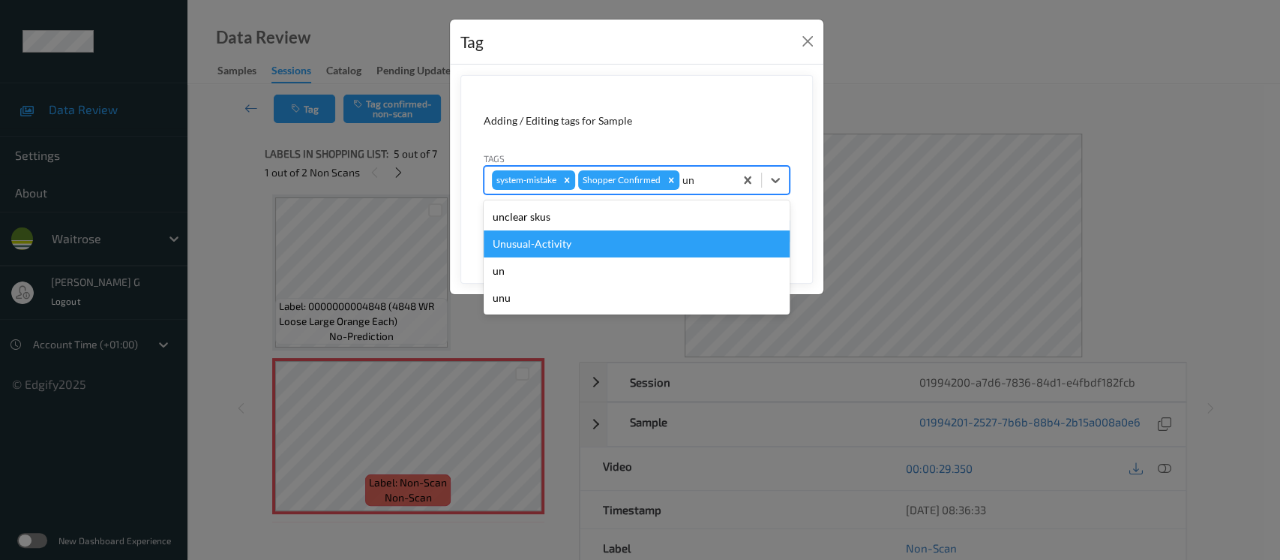
click at [537, 237] on div "Unusual-Activity" at bounding box center [637, 243] width 306 height 27
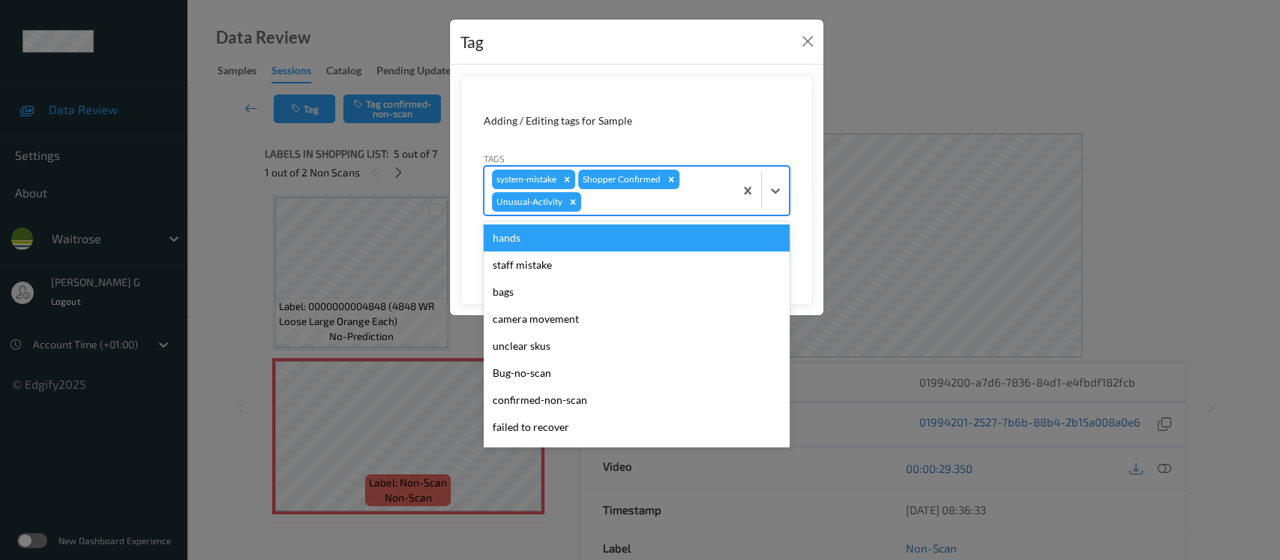
click at [671, 203] on div at bounding box center [655, 202] width 143 height 18
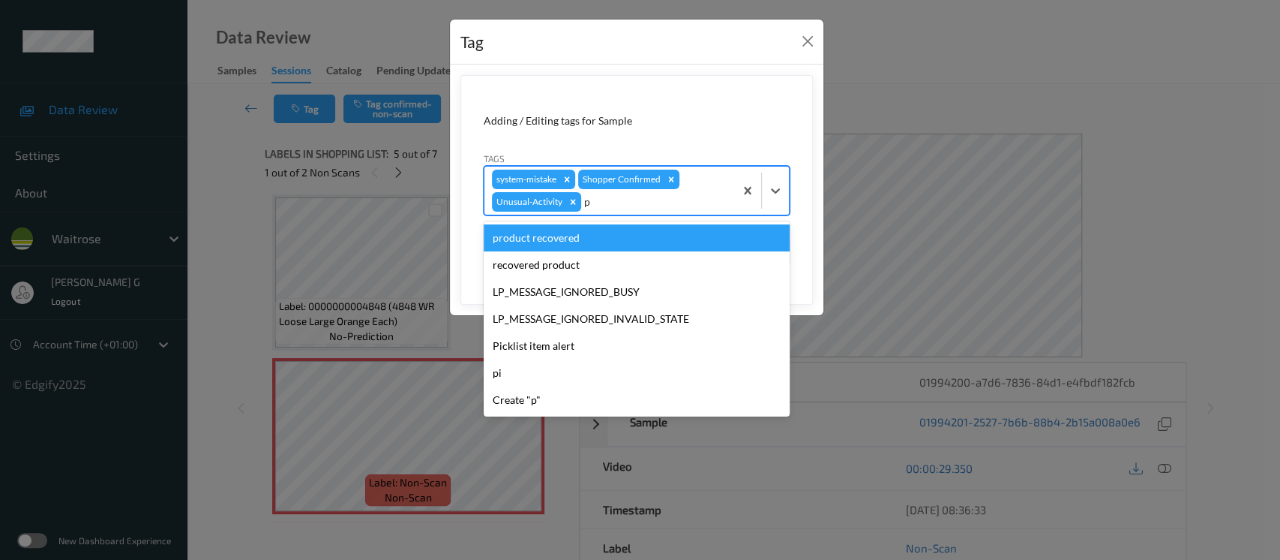
type input "pi"
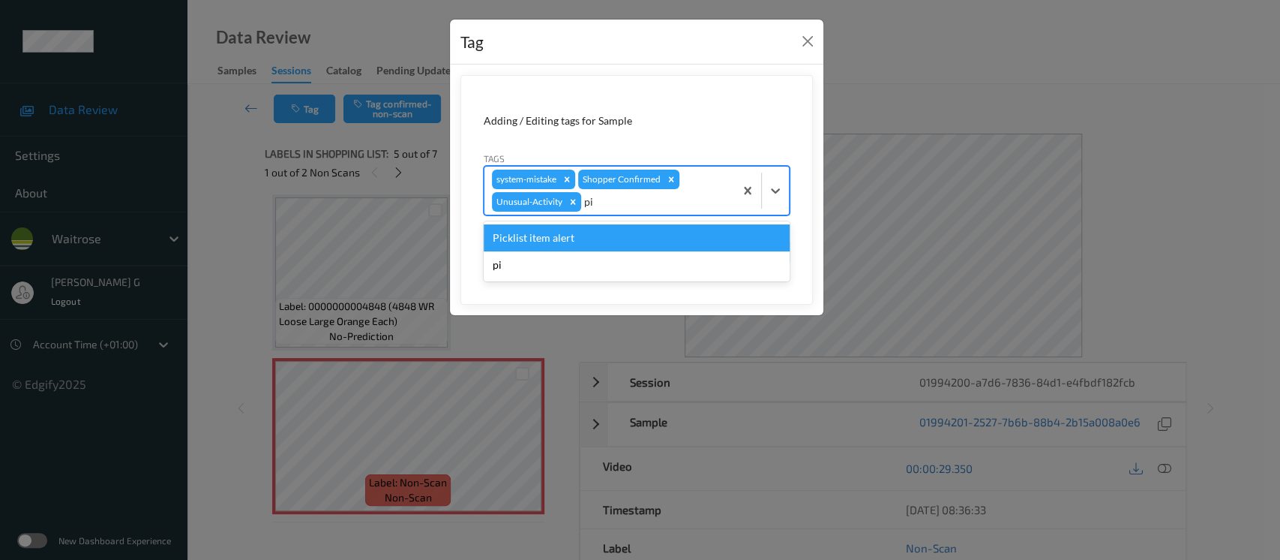
click at [523, 230] on div "Picklist item alert" at bounding box center [637, 237] width 306 height 27
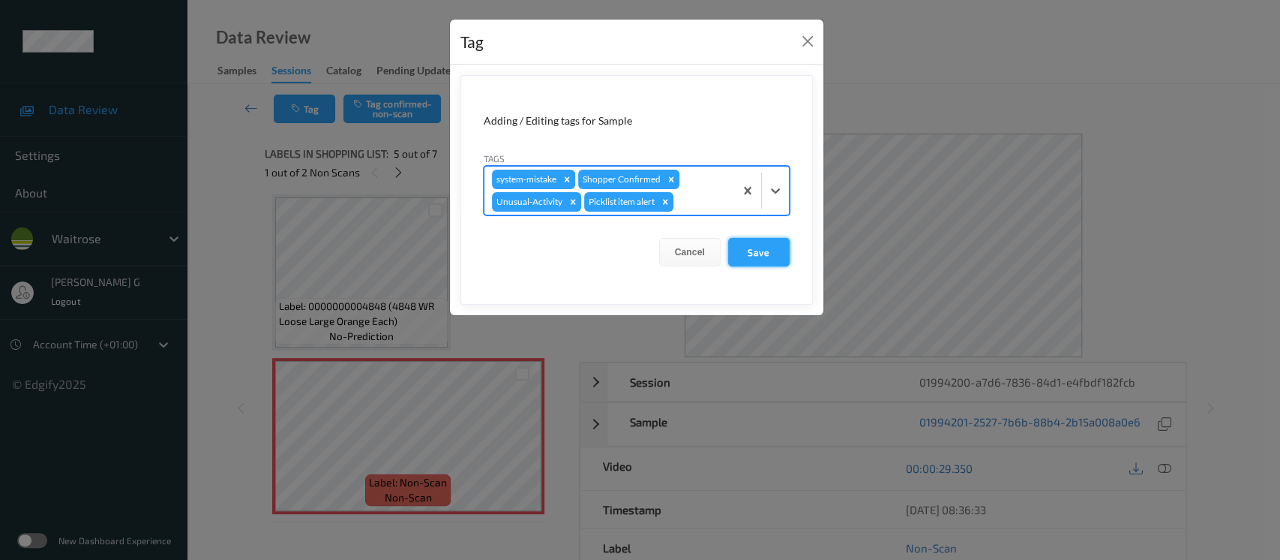
click at [764, 251] on button "Save" at bounding box center [759, 252] width 62 height 29
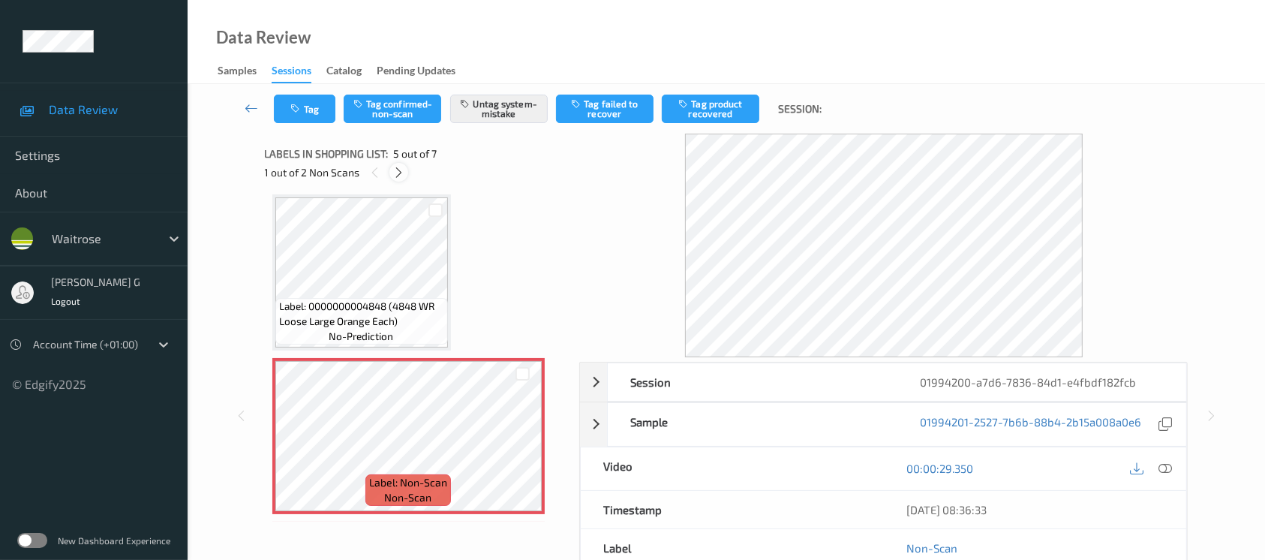
click at [397, 170] on icon at bounding box center [398, 173] width 13 height 14
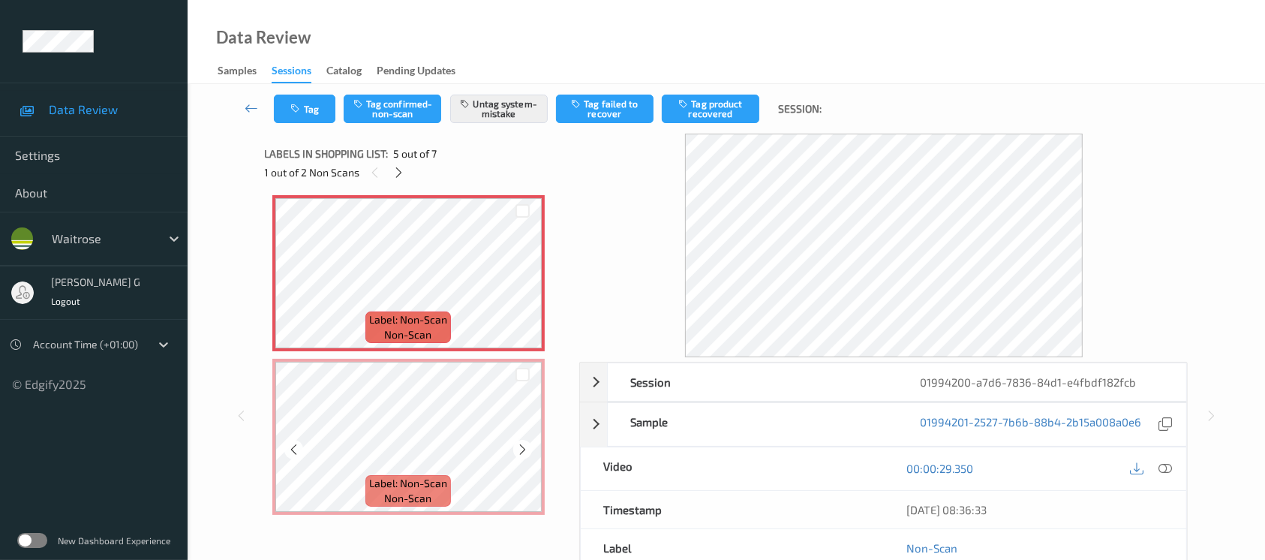
scroll to position [458, 0]
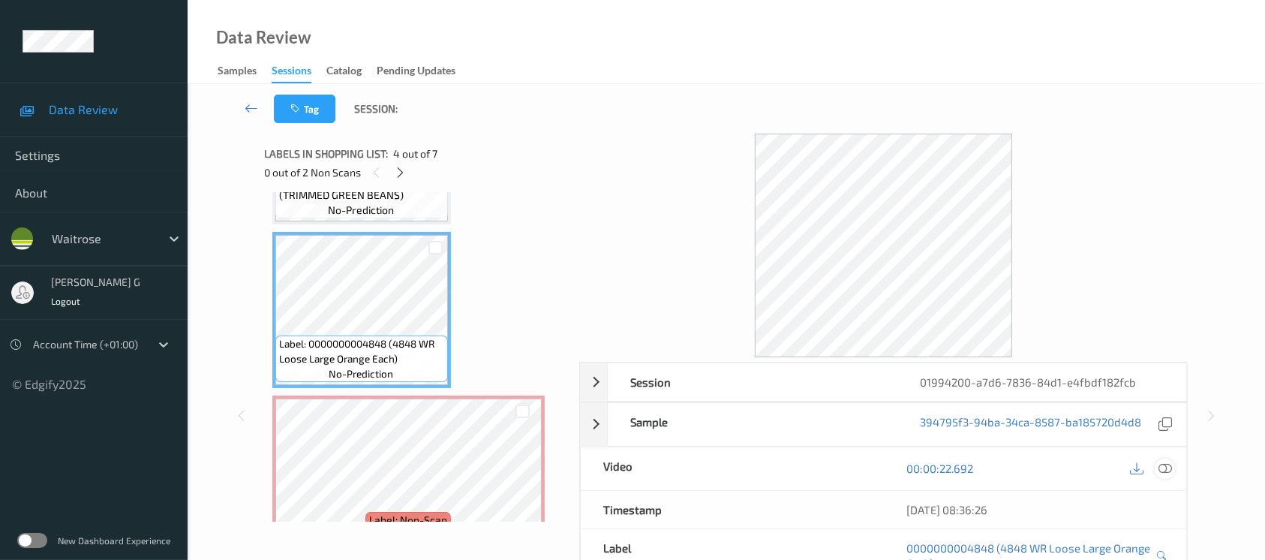
click at [1160, 468] on icon at bounding box center [1165, 468] width 14 height 14
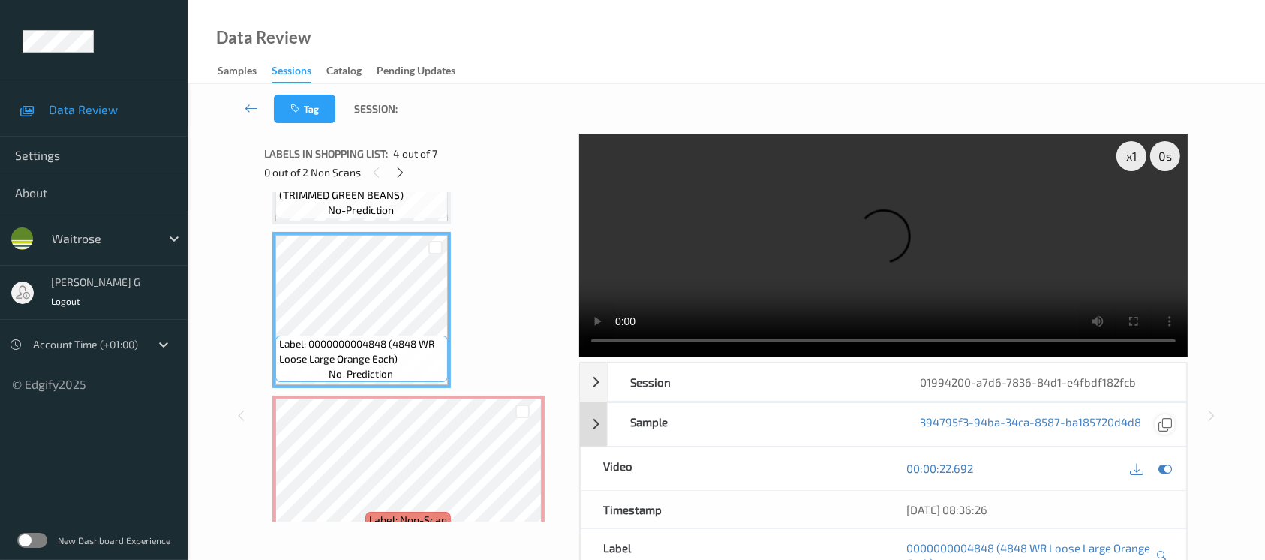
click at [1167, 469] on icon at bounding box center [1165, 468] width 14 height 14
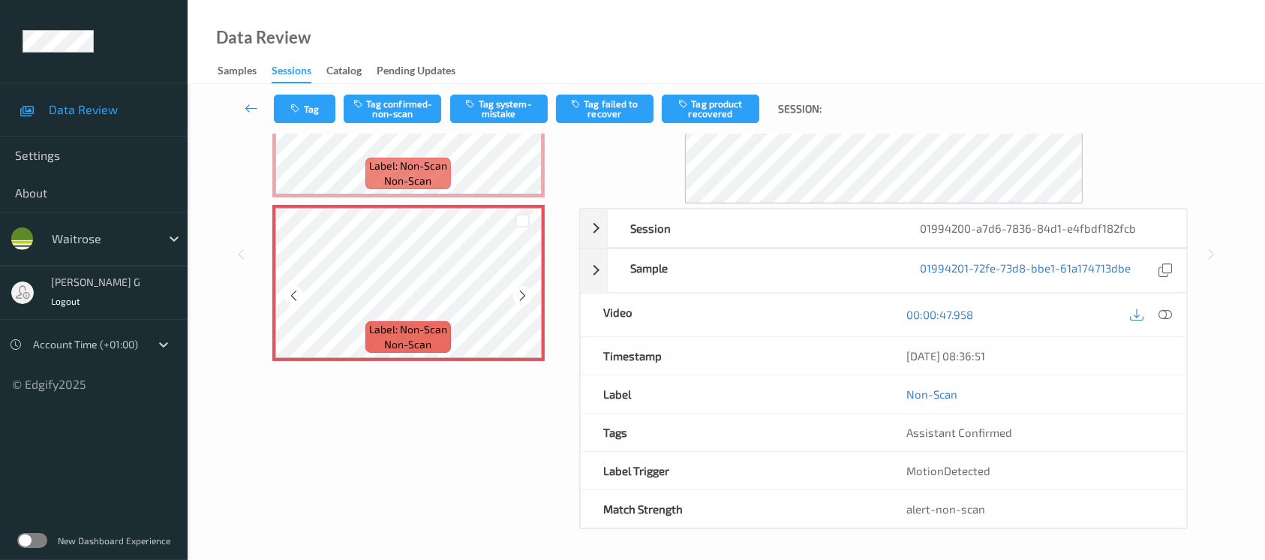
scroll to position [152, 0]
click at [494, 113] on button "Tag system-mistake" at bounding box center [499, 109] width 98 height 29
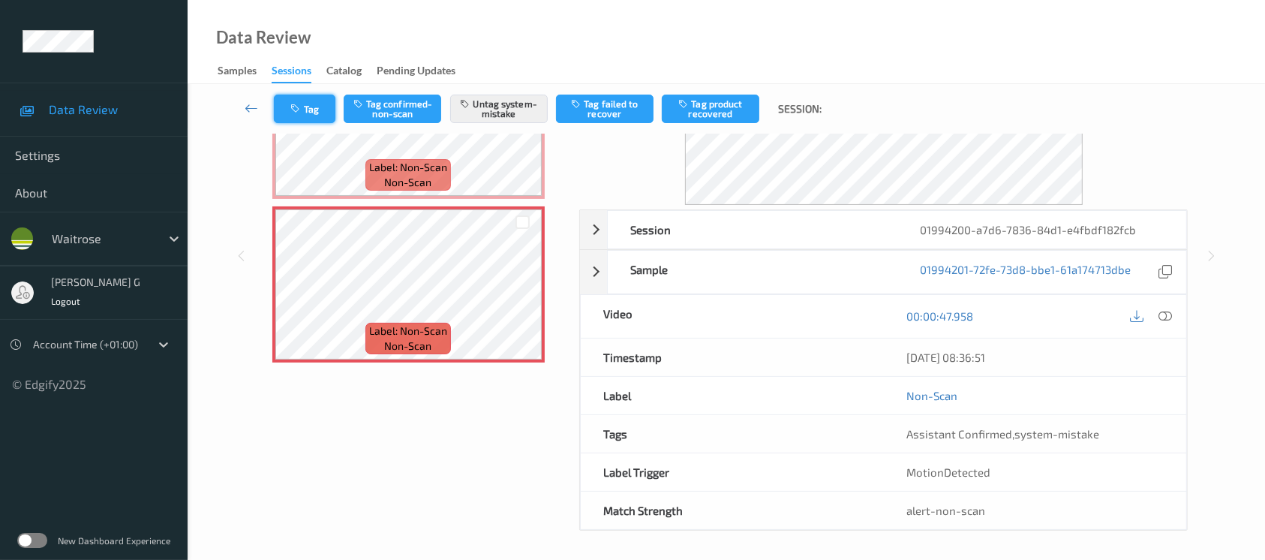
click at [299, 104] on icon "button" at bounding box center [297, 109] width 13 height 11
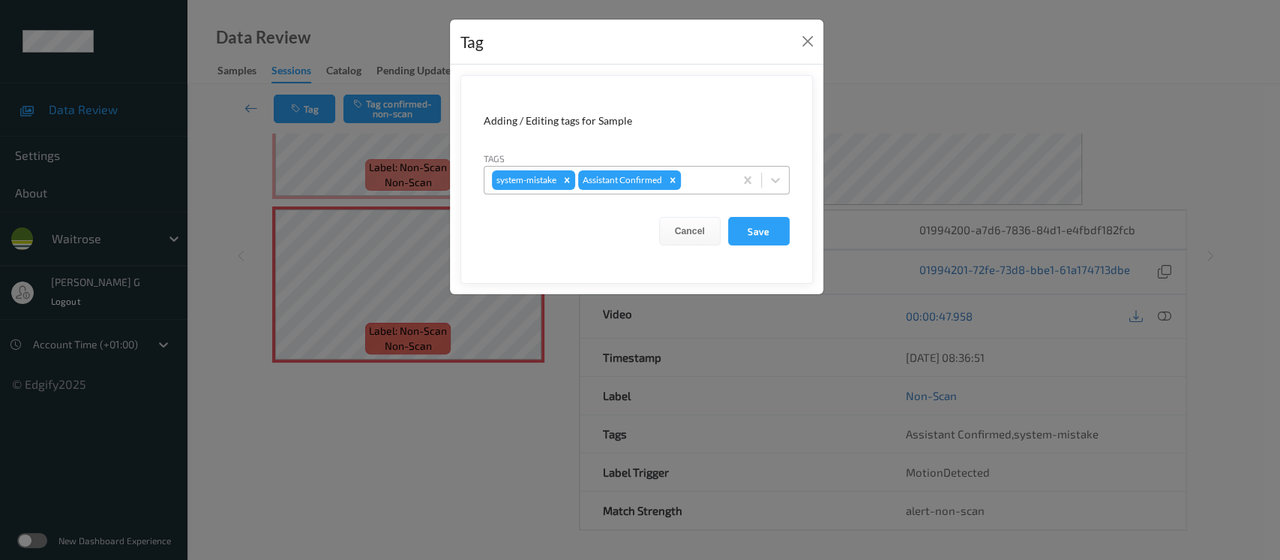
click at [704, 176] on div at bounding box center [705, 180] width 43 height 18
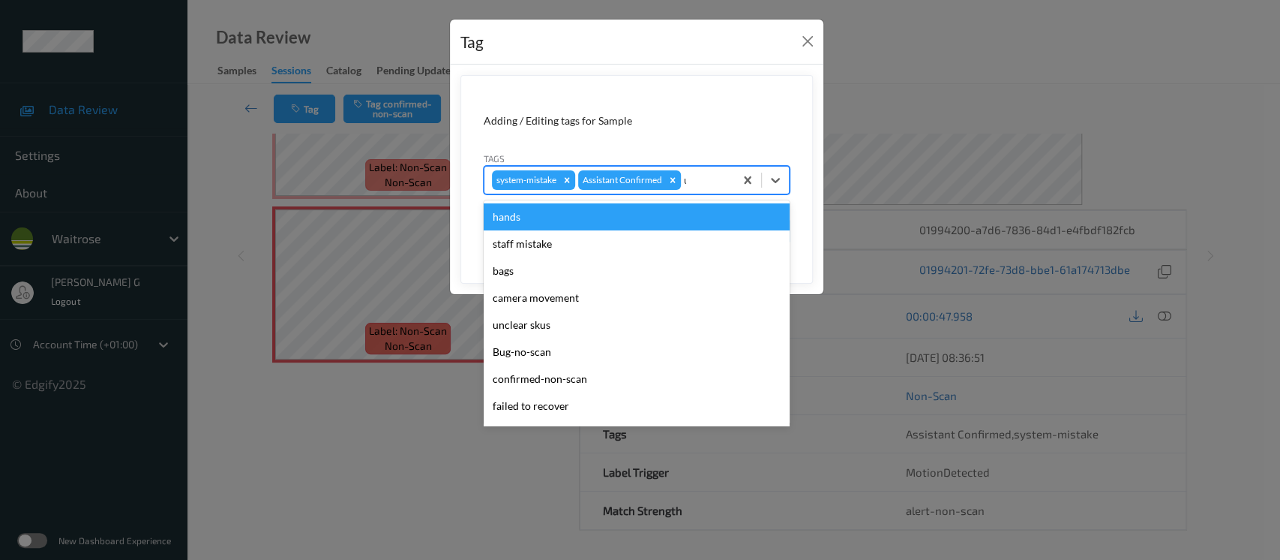
type input "un"
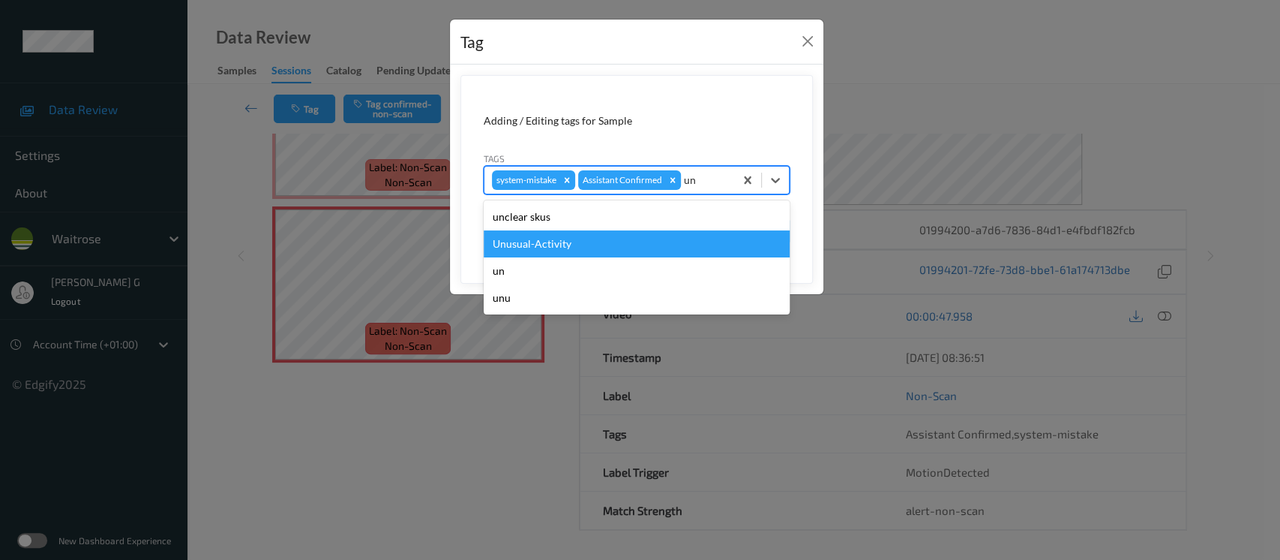
click at [530, 238] on div "Unusual-Activity" at bounding box center [637, 243] width 306 height 27
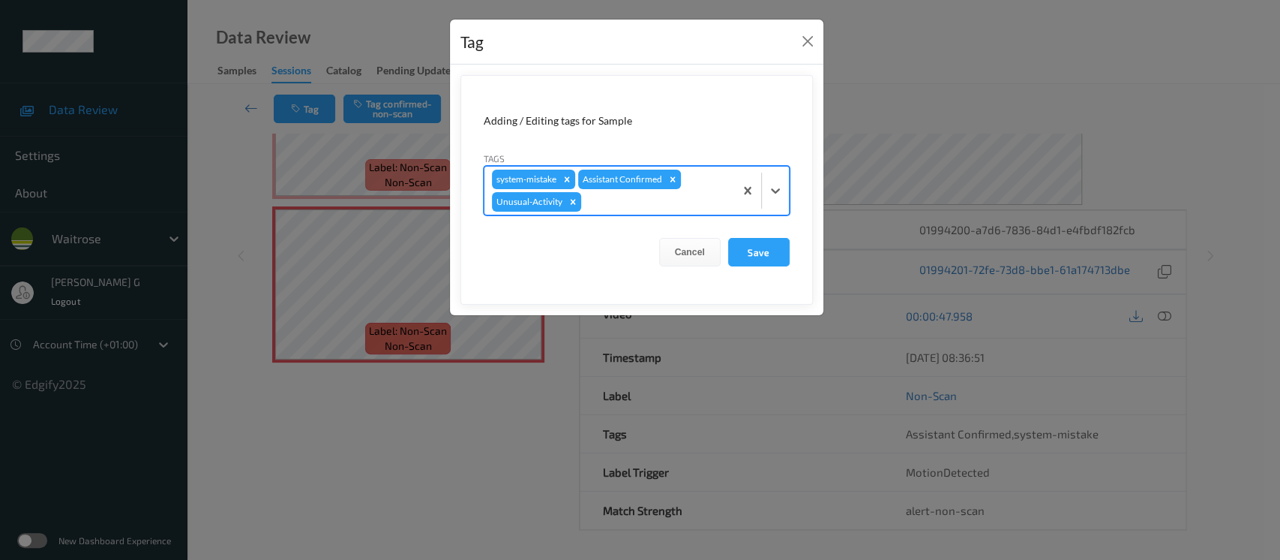
click at [653, 212] on div "system-mistake Assistant Confirmed Unusual-Activity" at bounding box center [610, 191] width 250 height 48
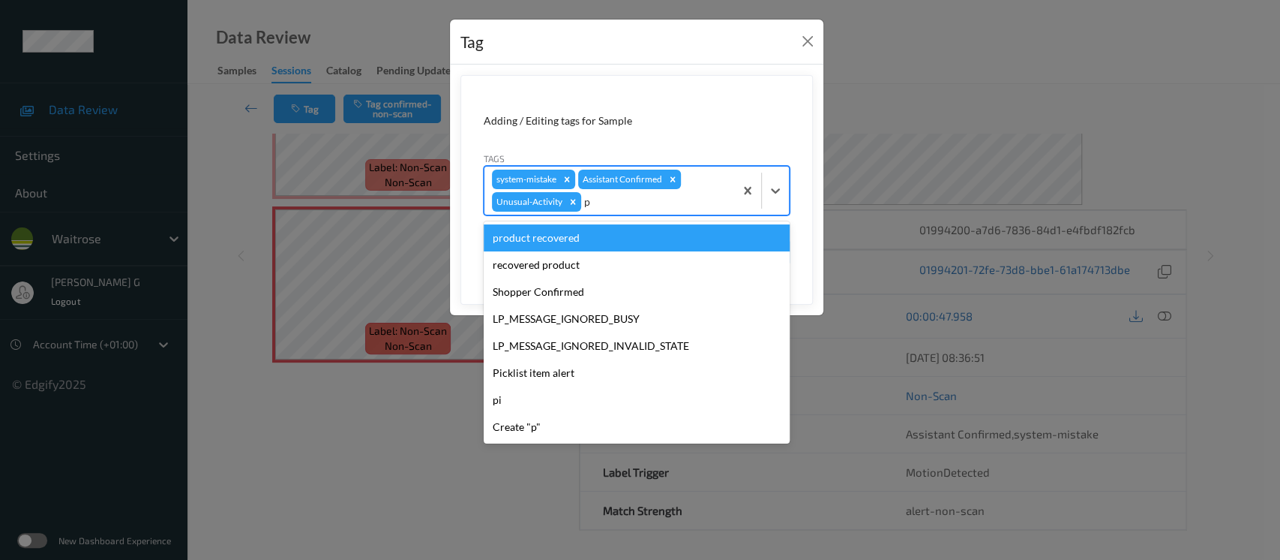
type input "pi"
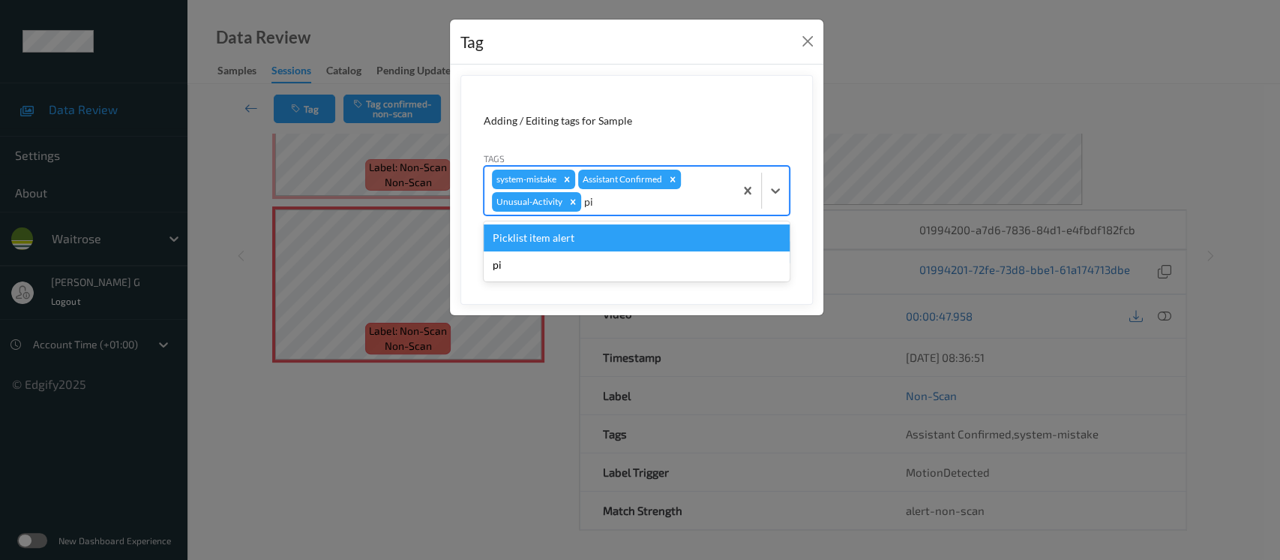
click at [563, 237] on div "Picklist item alert" at bounding box center [637, 237] width 306 height 27
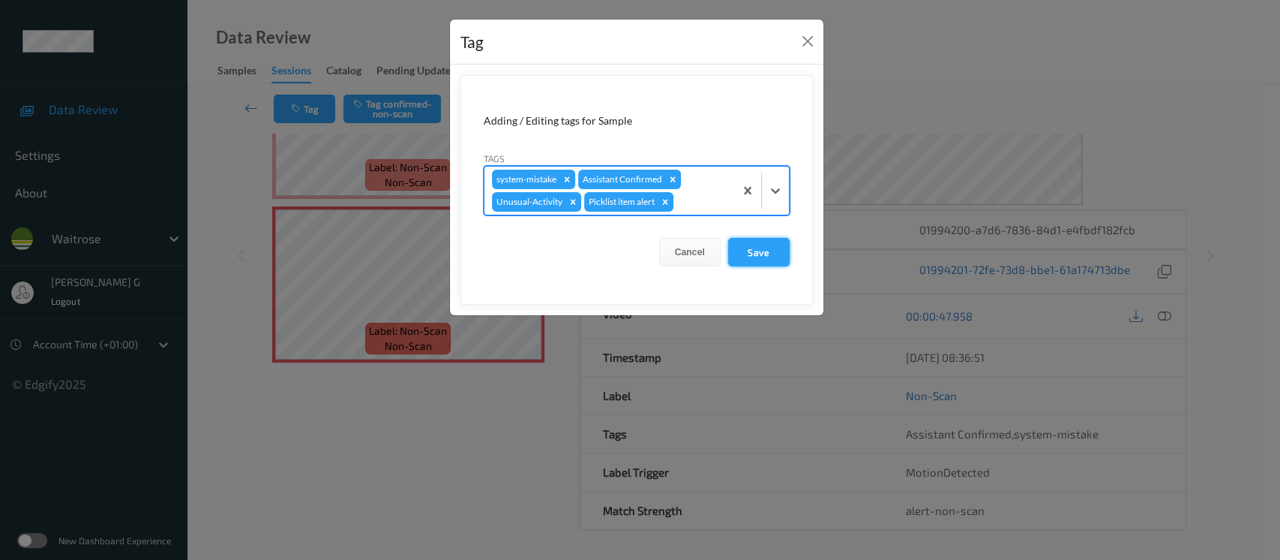
click at [774, 248] on button "Save" at bounding box center [759, 252] width 62 height 29
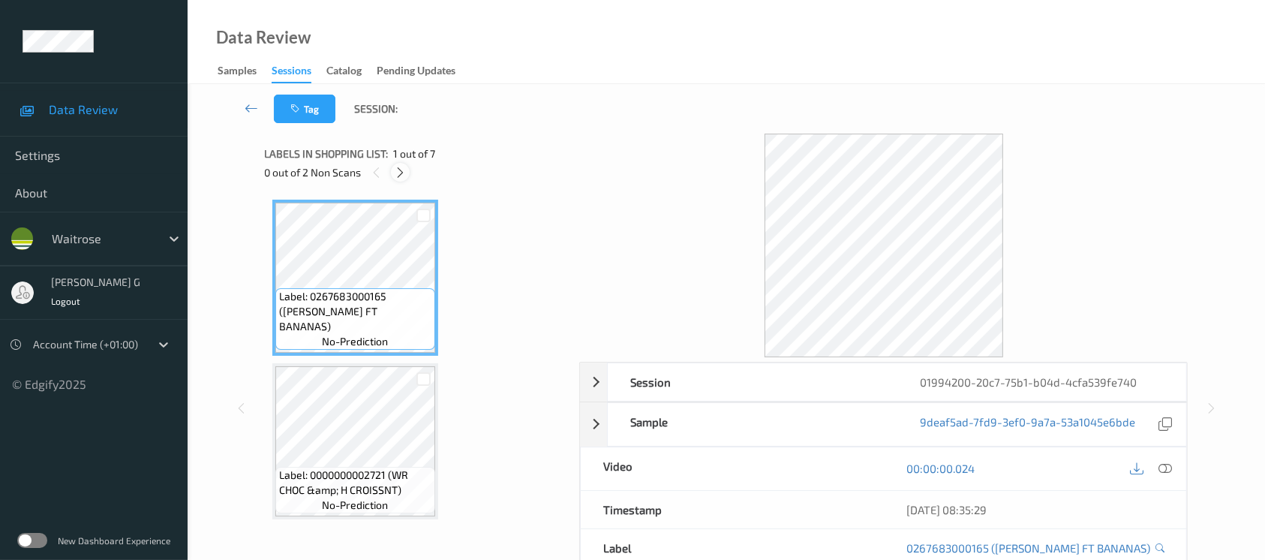
click at [404, 166] on icon at bounding box center [400, 173] width 13 height 14
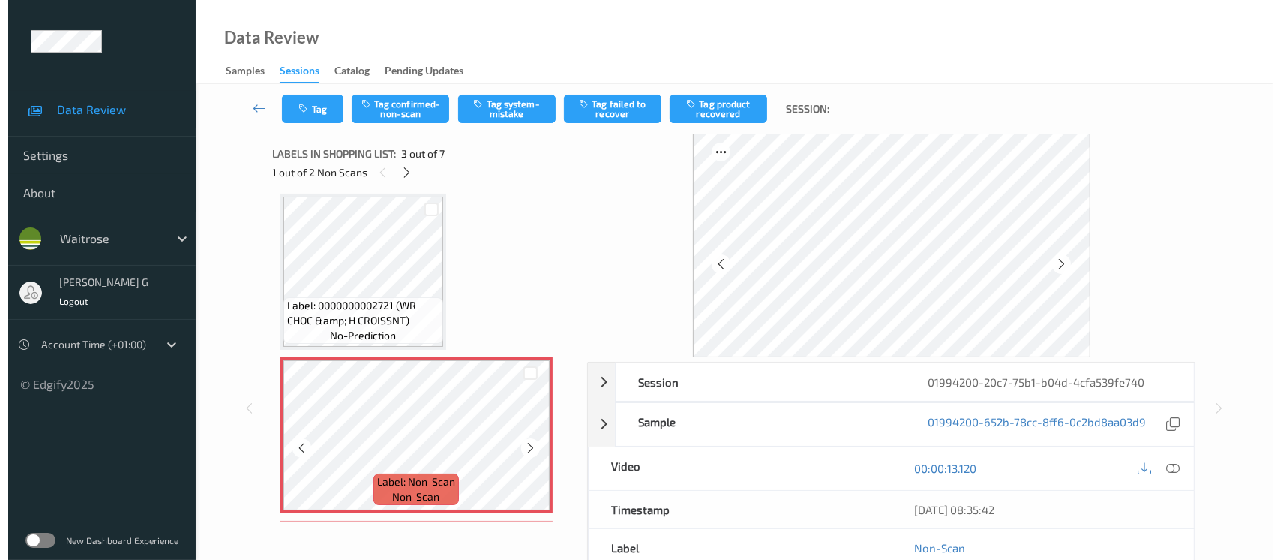
scroll to position [370, 0]
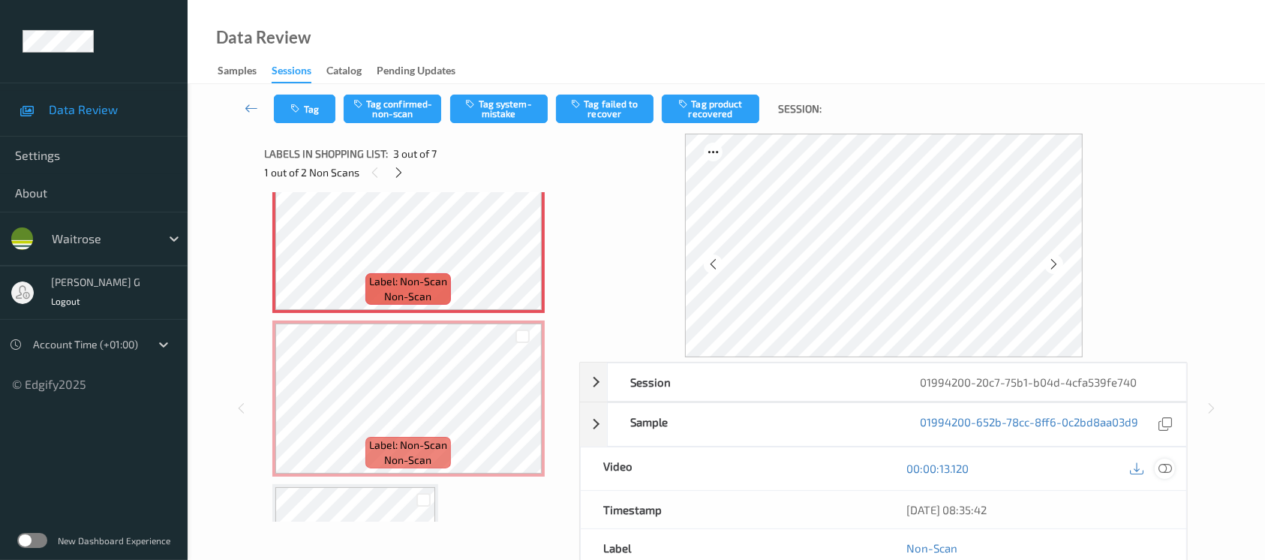
click at [1166, 471] on icon at bounding box center [1165, 468] width 14 height 14
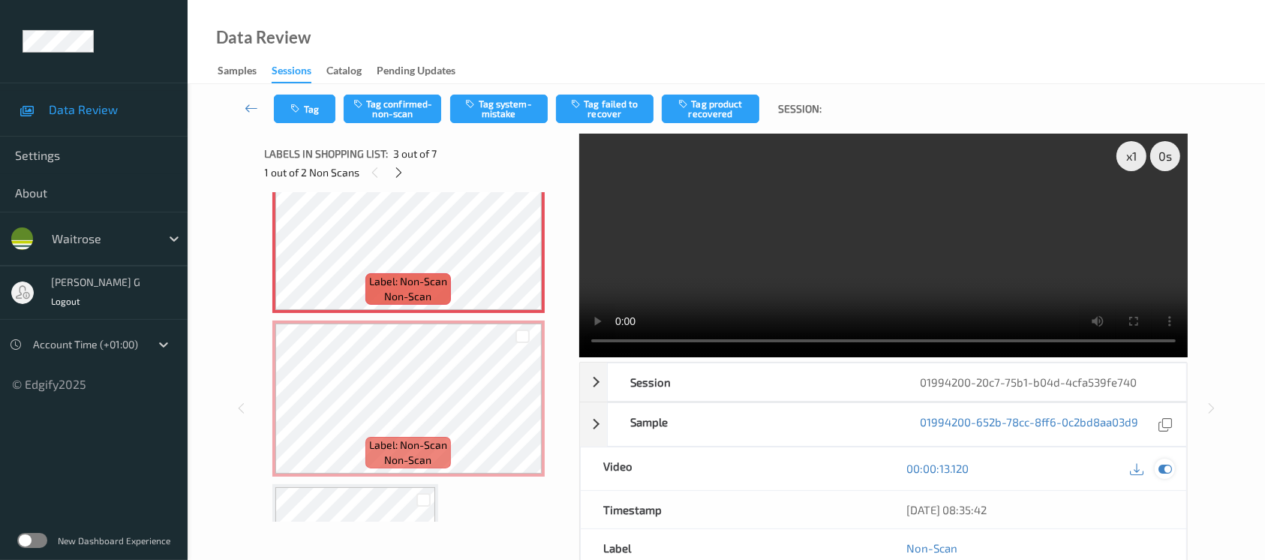
click at [1158, 471] on icon at bounding box center [1165, 468] width 14 height 14
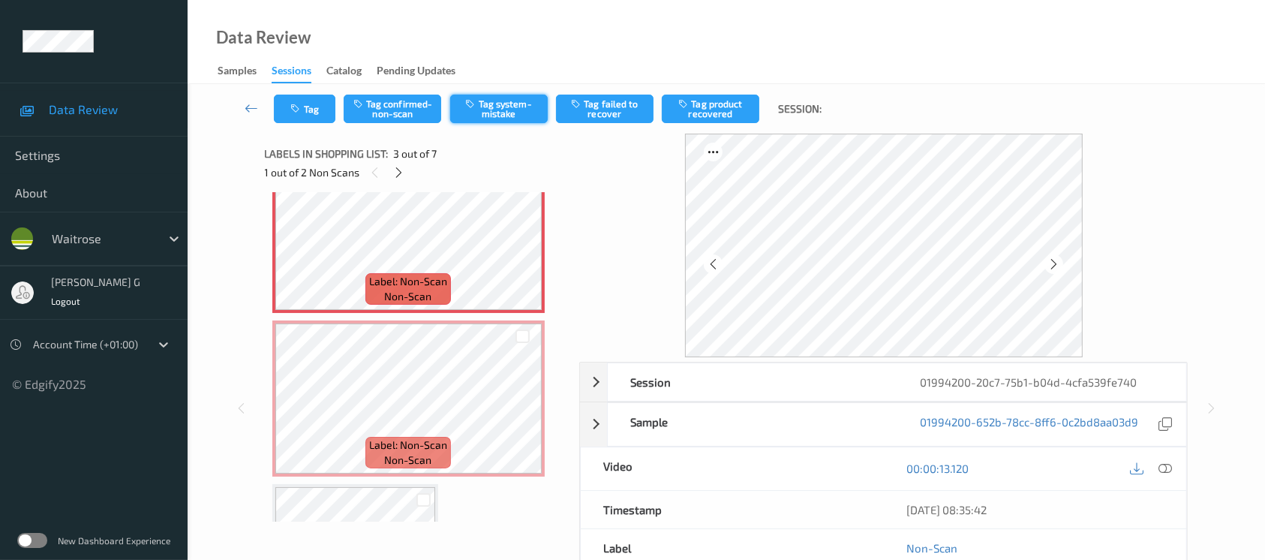
click at [483, 109] on button "Tag system-mistake" at bounding box center [499, 109] width 98 height 29
click at [507, 107] on button "Tag system-mistake" at bounding box center [499, 109] width 98 height 29
click at [290, 99] on button "Tag" at bounding box center [305, 109] width 62 height 29
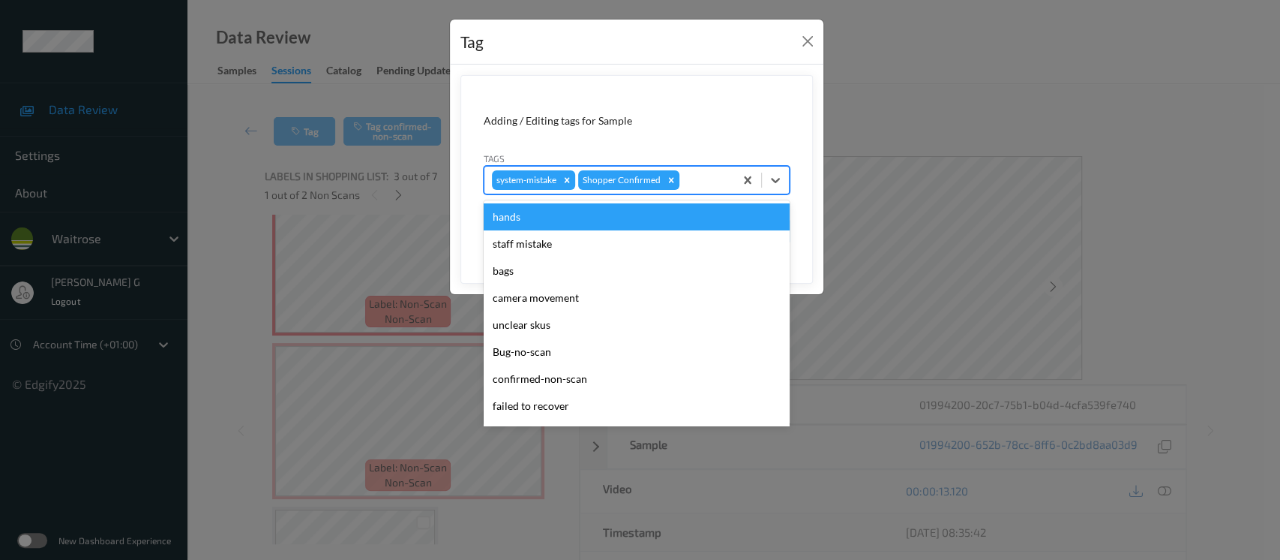
click at [698, 179] on div at bounding box center [705, 180] width 44 height 18
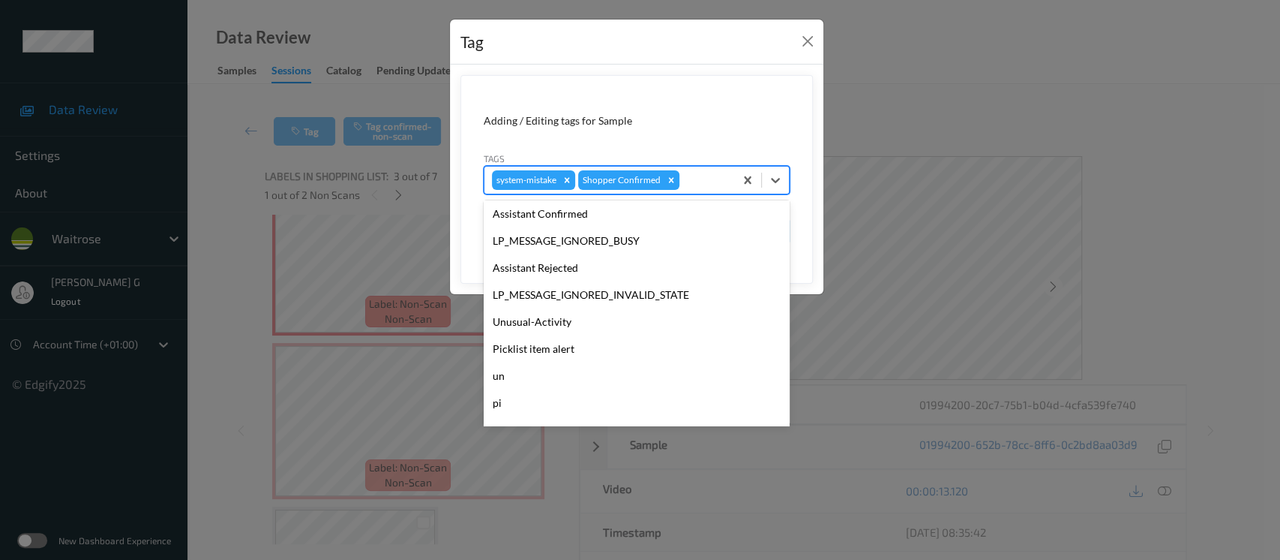
scroll to position [374, 0]
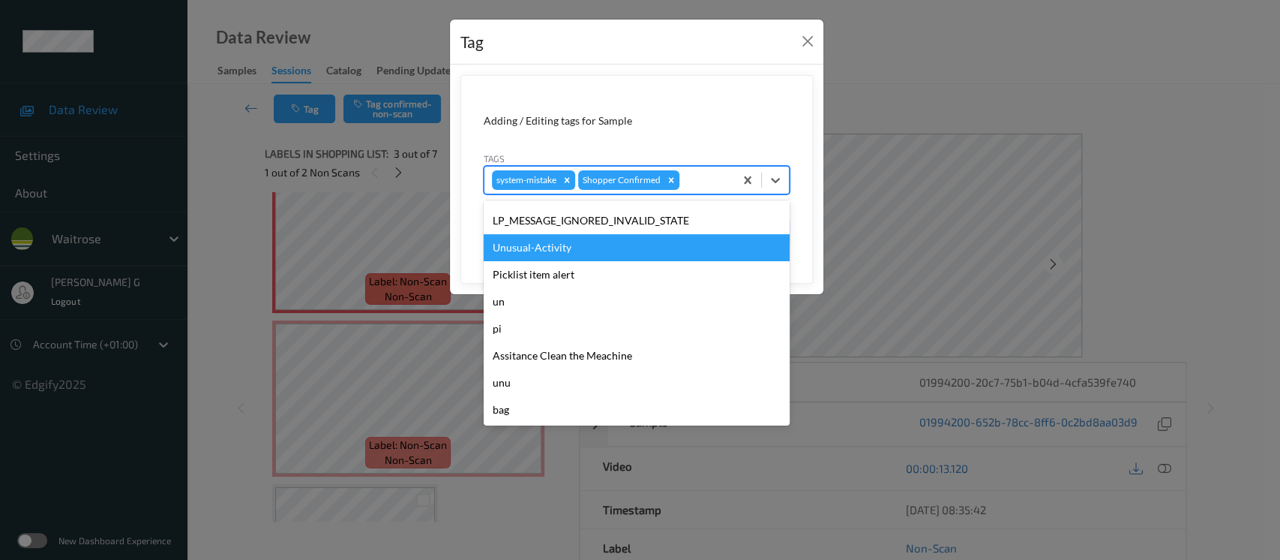
click at [570, 248] on div "Unusual-Activity" at bounding box center [637, 247] width 306 height 27
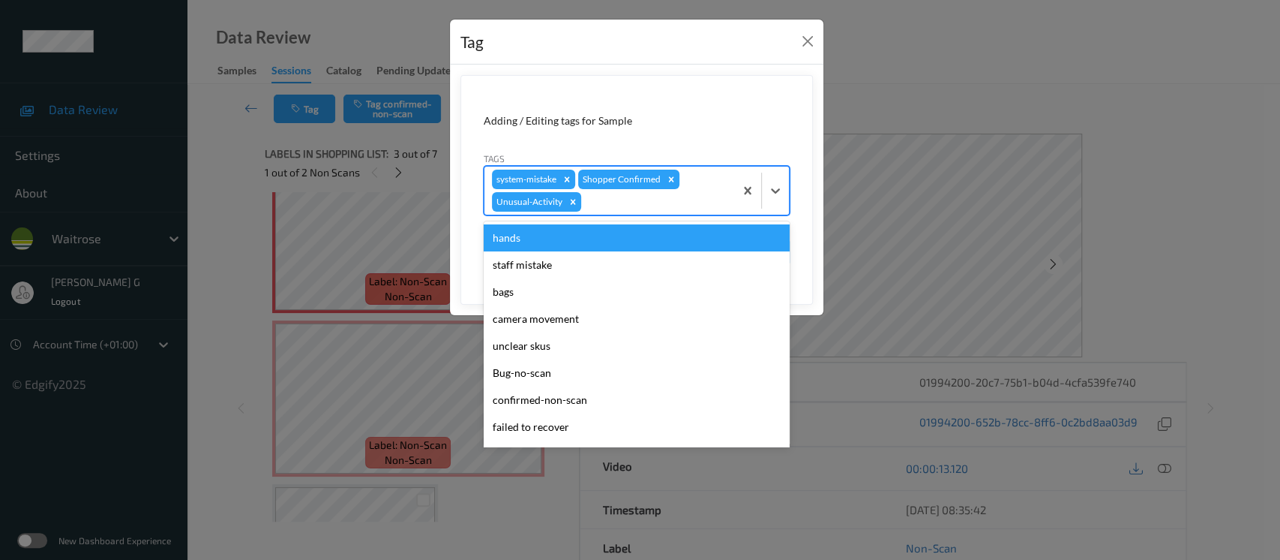
click at [655, 209] on div at bounding box center [655, 202] width 143 height 18
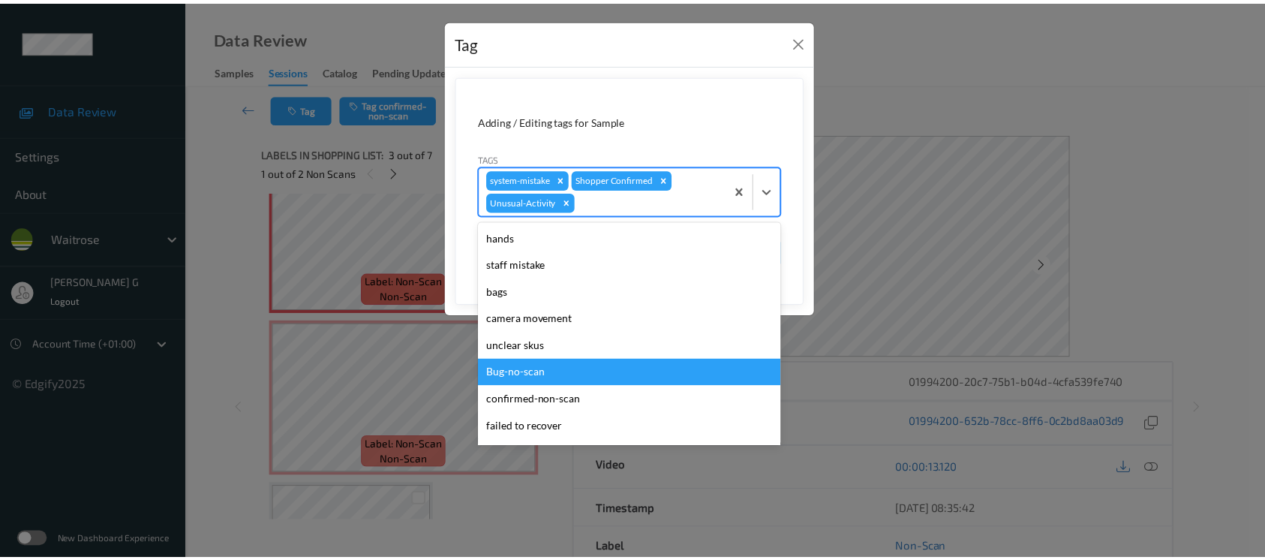
scroll to position [348, 0]
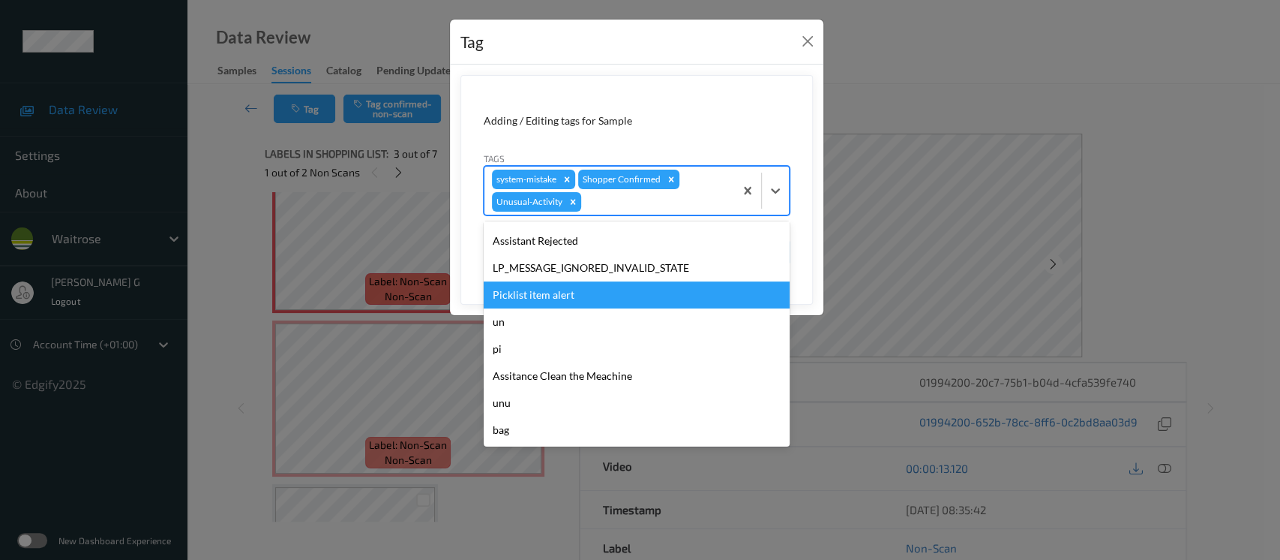
click at [562, 288] on div "Picklist item alert" at bounding box center [637, 294] width 306 height 27
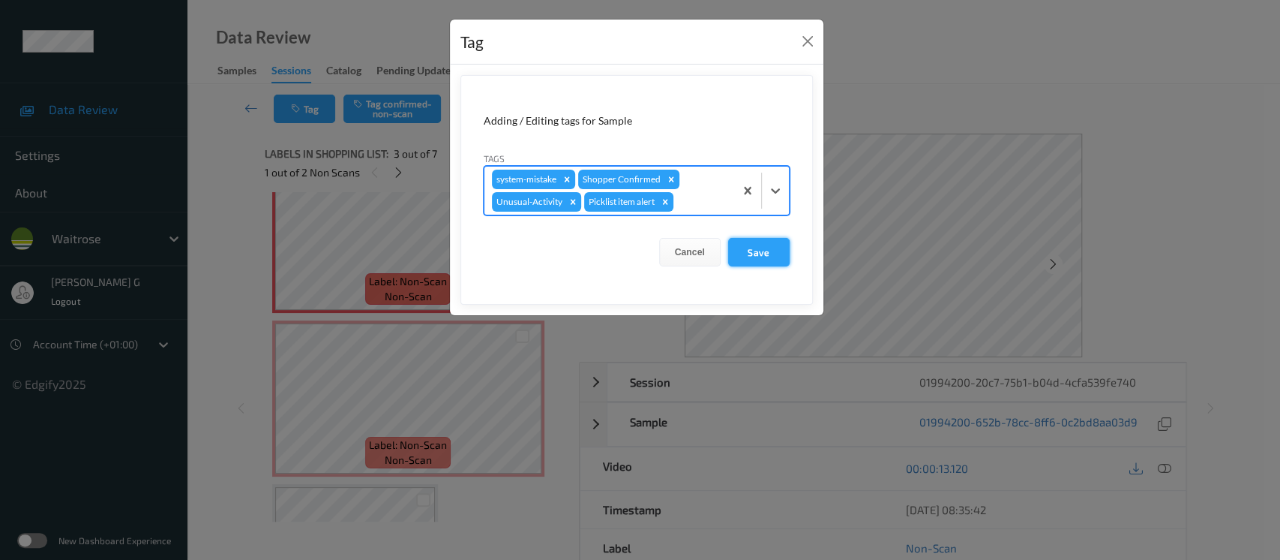
click at [769, 251] on button "Save" at bounding box center [759, 252] width 62 height 29
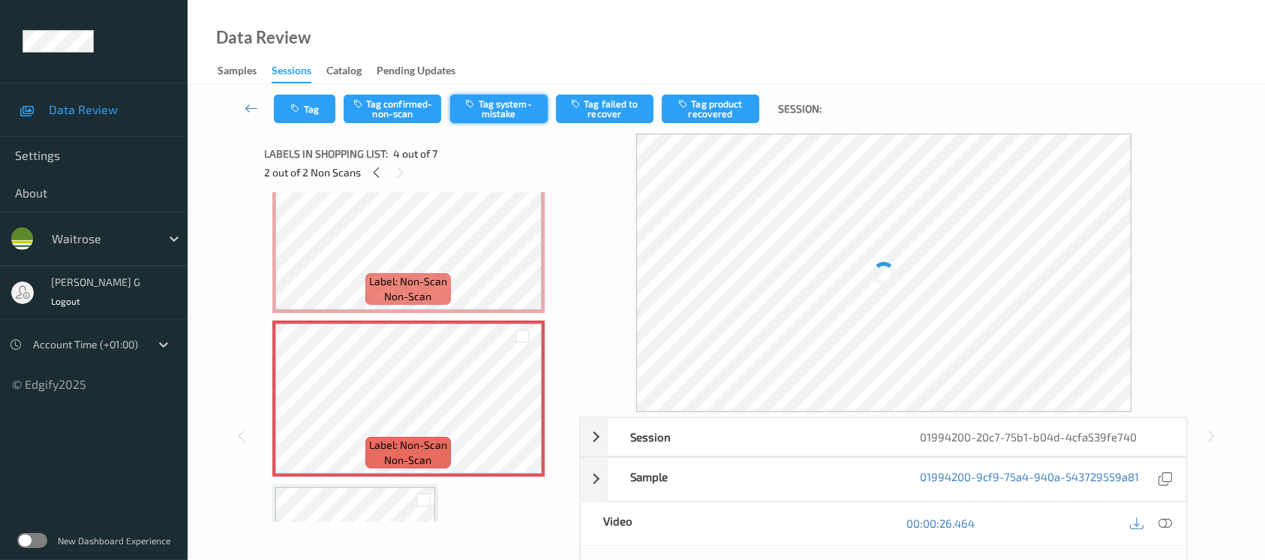
click at [486, 107] on button "Tag system-mistake" at bounding box center [499, 109] width 98 height 29
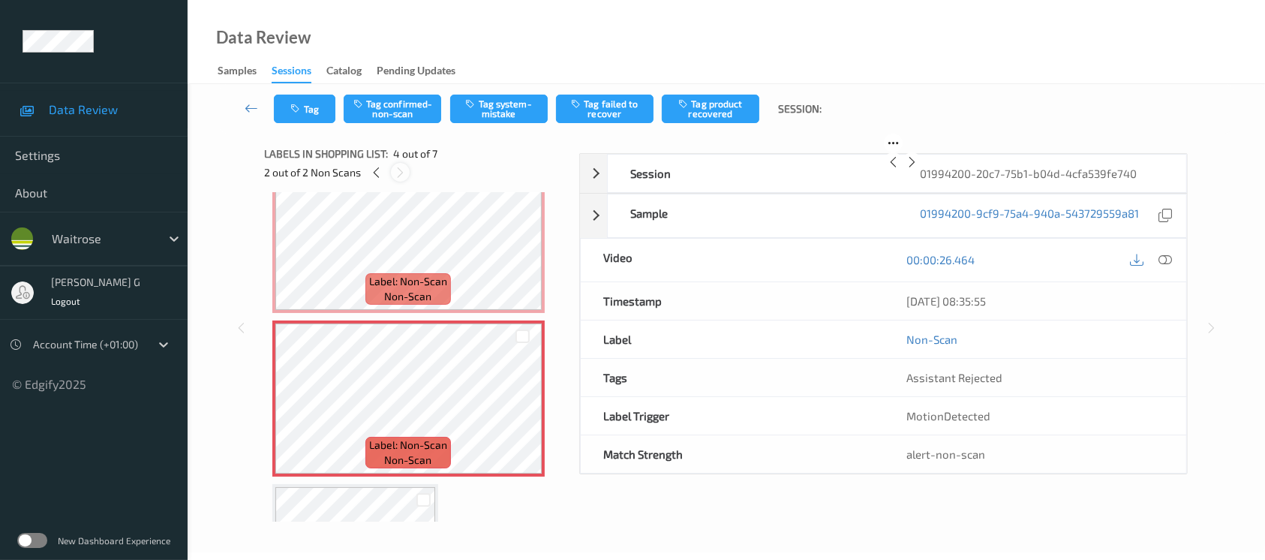
click at [402, 171] on icon at bounding box center [400, 173] width 13 height 14
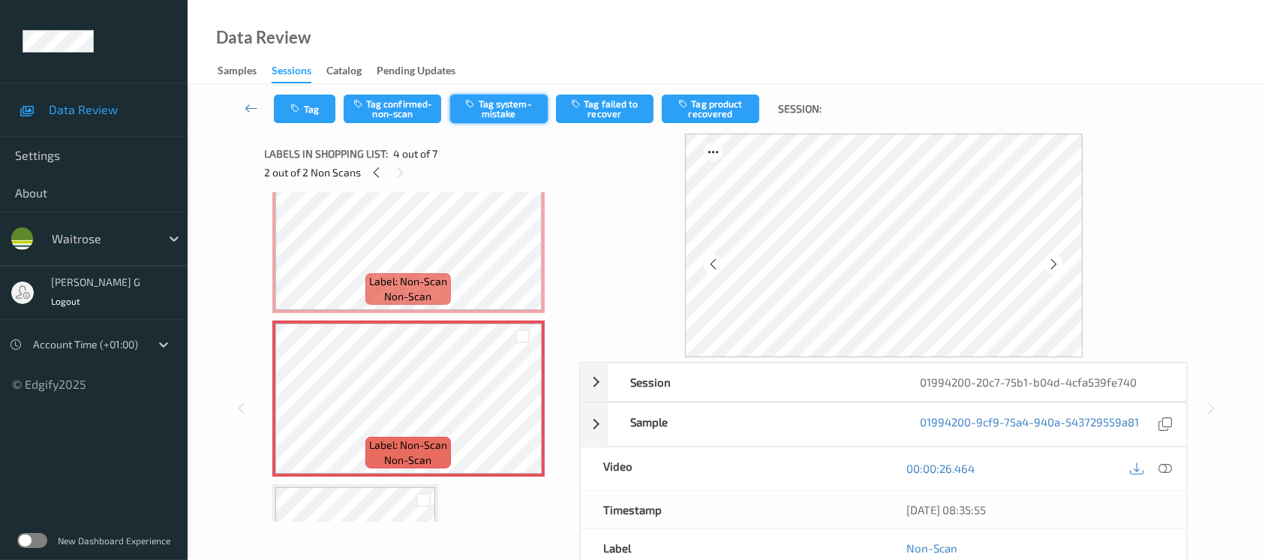
click at [495, 107] on button "Tag system-mistake" at bounding box center [499, 109] width 98 height 29
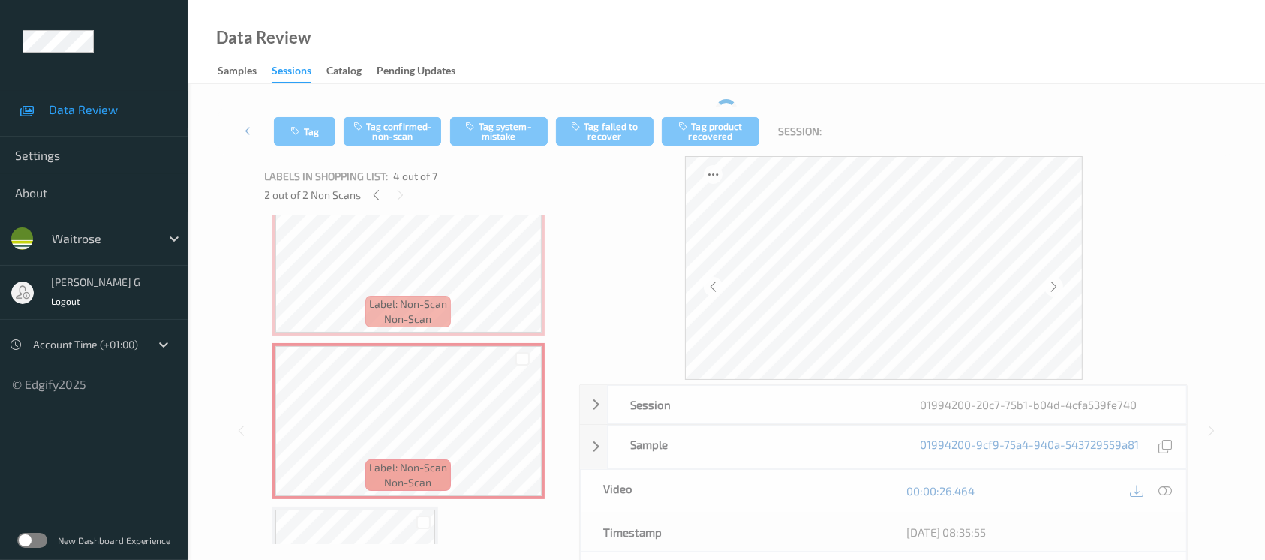
click at [306, 80] on div "Sessions" at bounding box center [292, 73] width 40 height 20
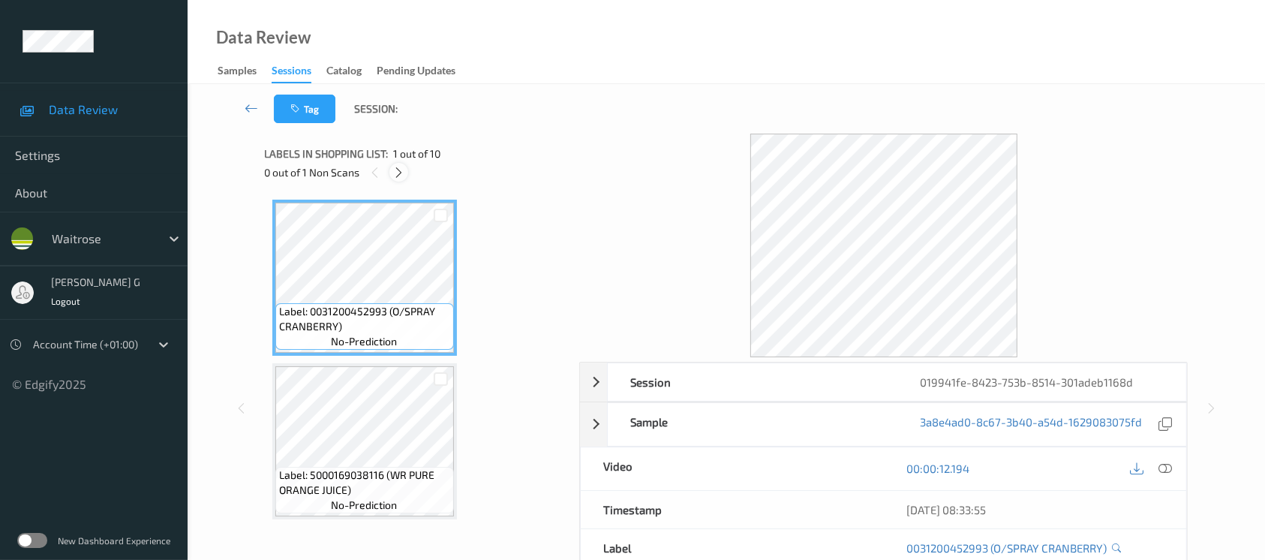
click at [401, 174] on icon at bounding box center [398, 173] width 13 height 14
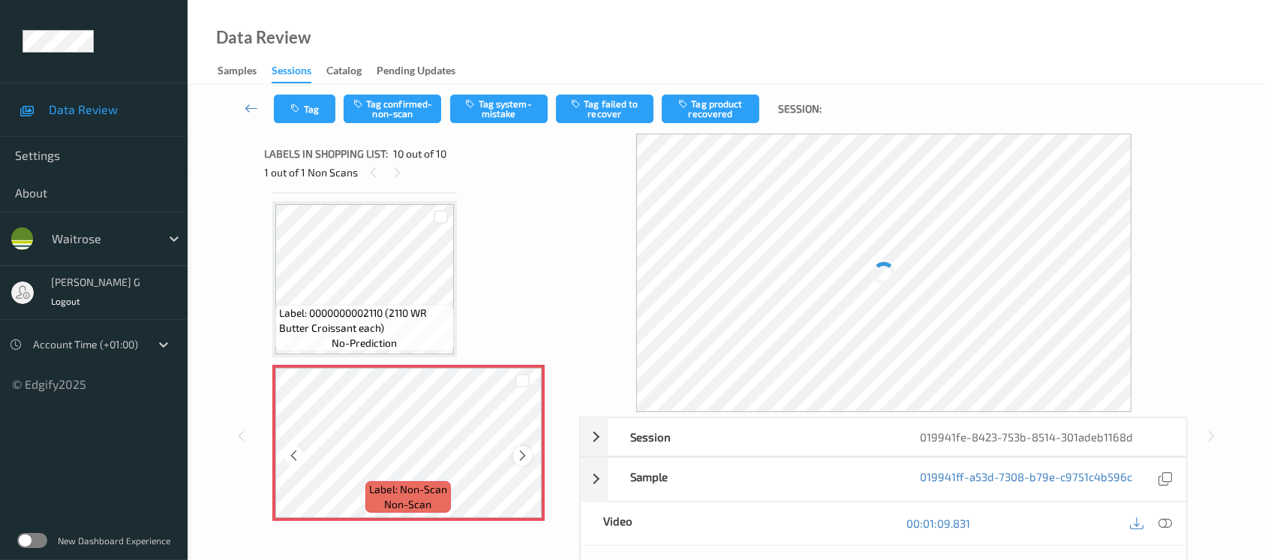
click at [518, 449] on icon at bounding box center [522, 456] width 13 height 14
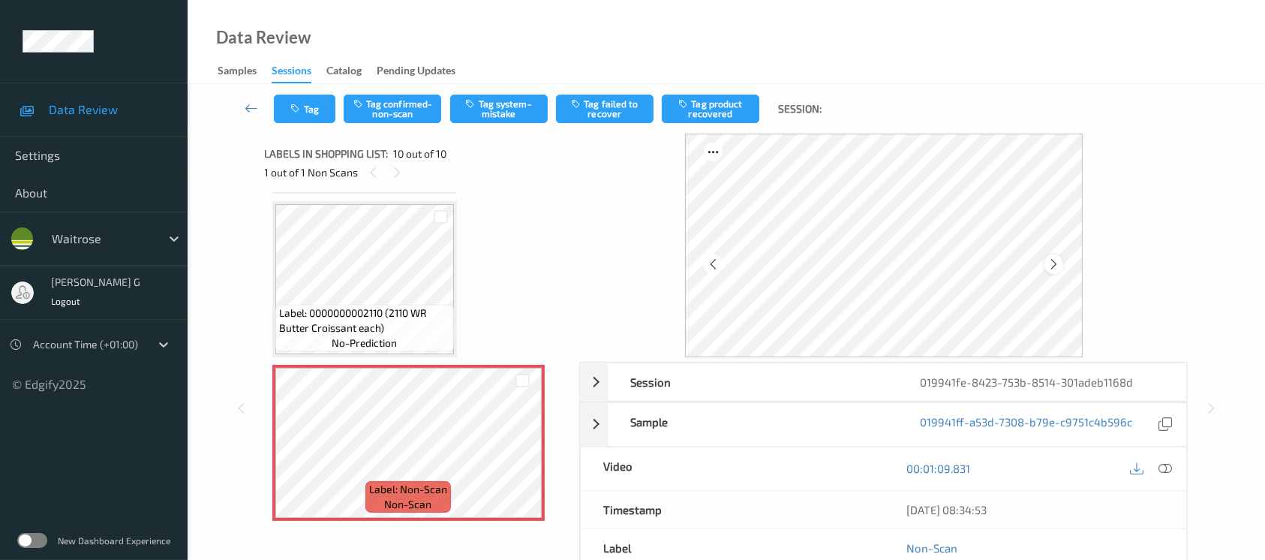
click at [1055, 267] on icon at bounding box center [1053, 264] width 13 height 14
click at [474, 113] on button "Tag system-mistake" at bounding box center [499, 109] width 98 height 29
click at [306, 105] on button "Tag" at bounding box center [305, 109] width 62 height 29
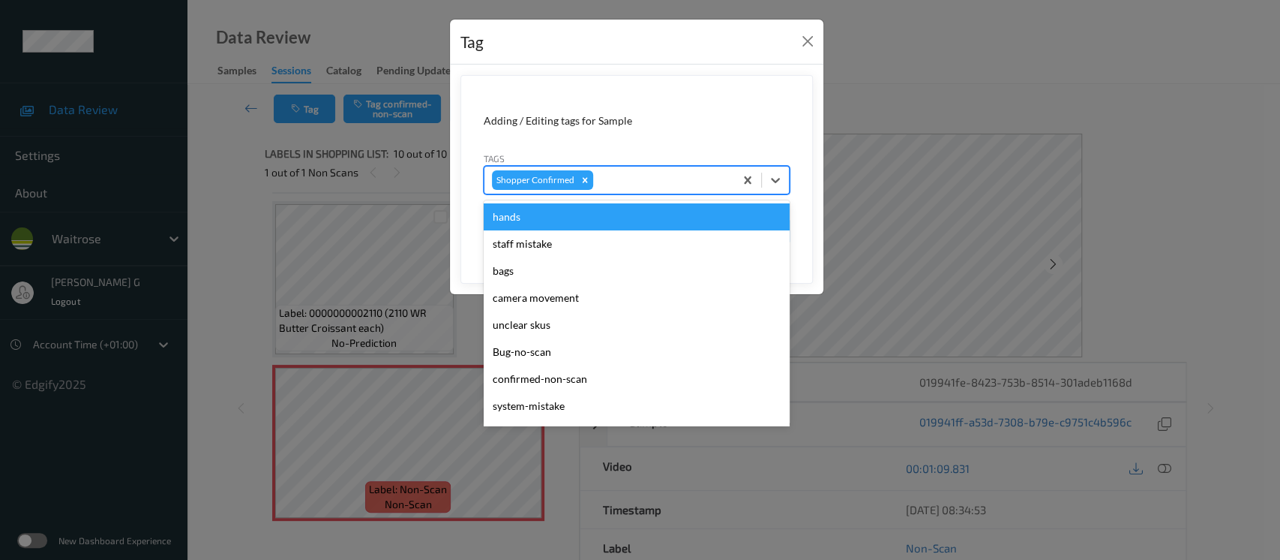
click at [631, 175] on div at bounding box center [661, 180] width 131 height 18
type input "un"
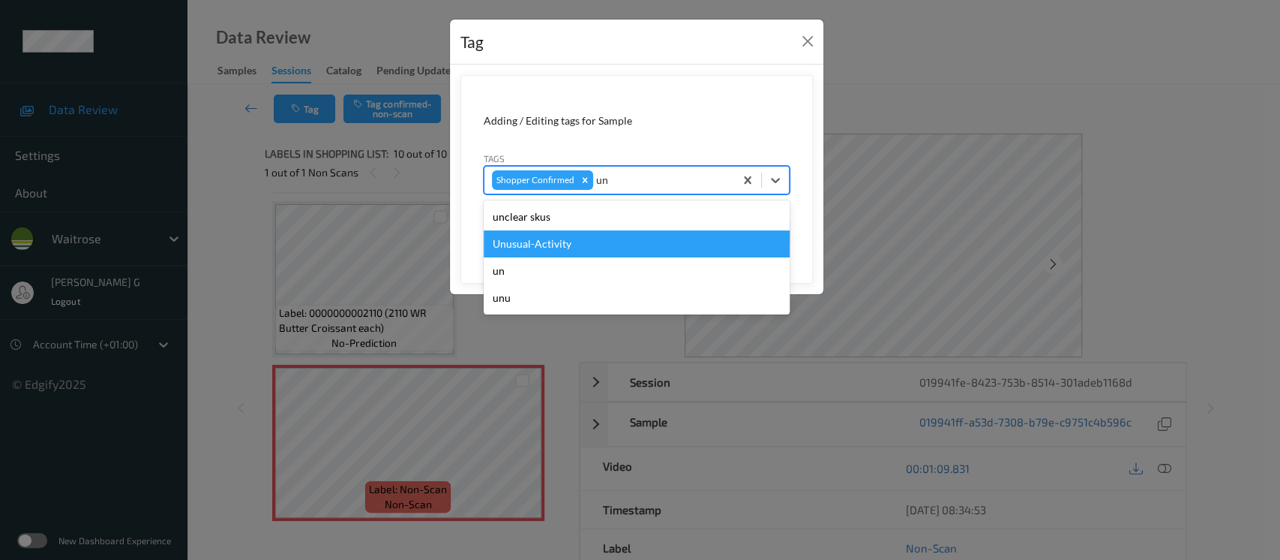
click at [552, 242] on div "Unusual-Activity" at bounding box center [637, 243] width 306 height 27
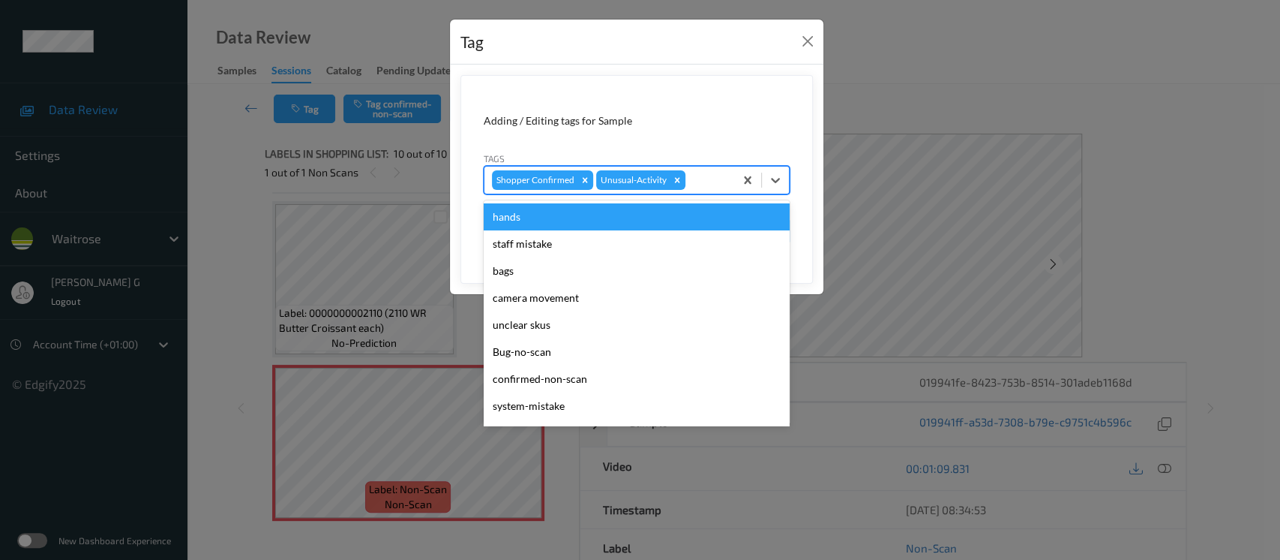
click at [719, 183] on div at bounding box center [708, 180] width 38 height 18
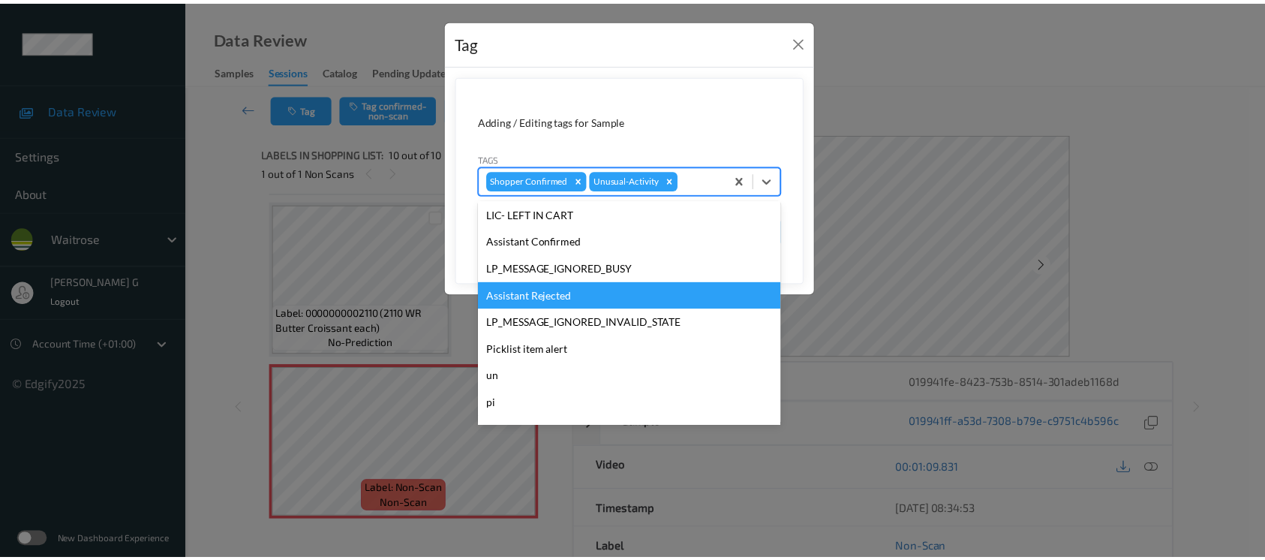
scroll to position [374, 0]
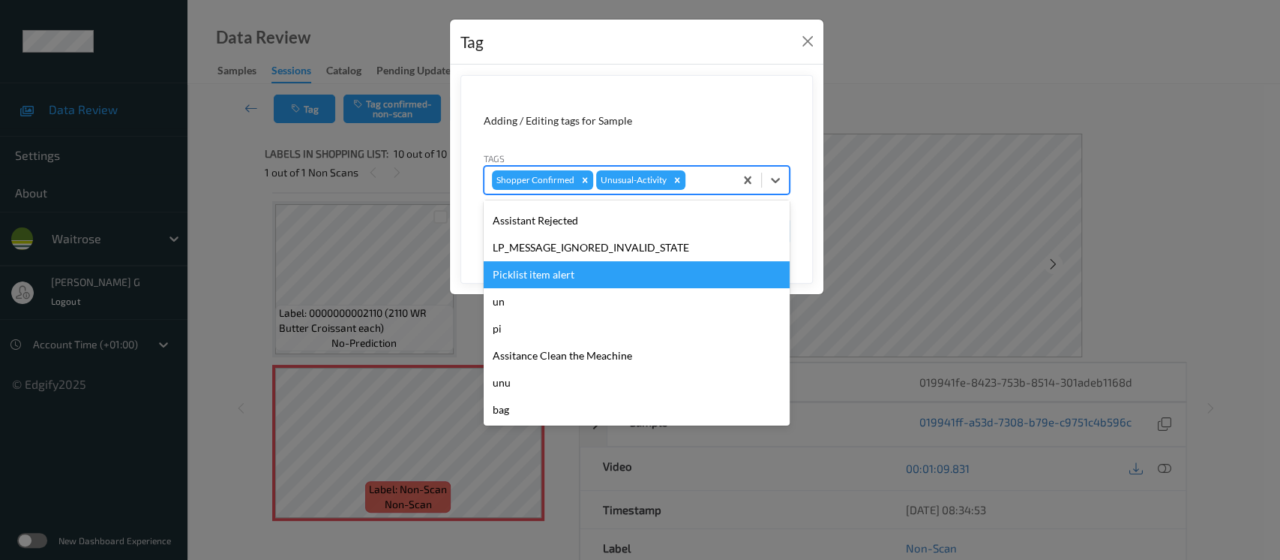
click at [534, 266] on div "Picklist item alert" at bounding box center [637, 274] width 306 height 27
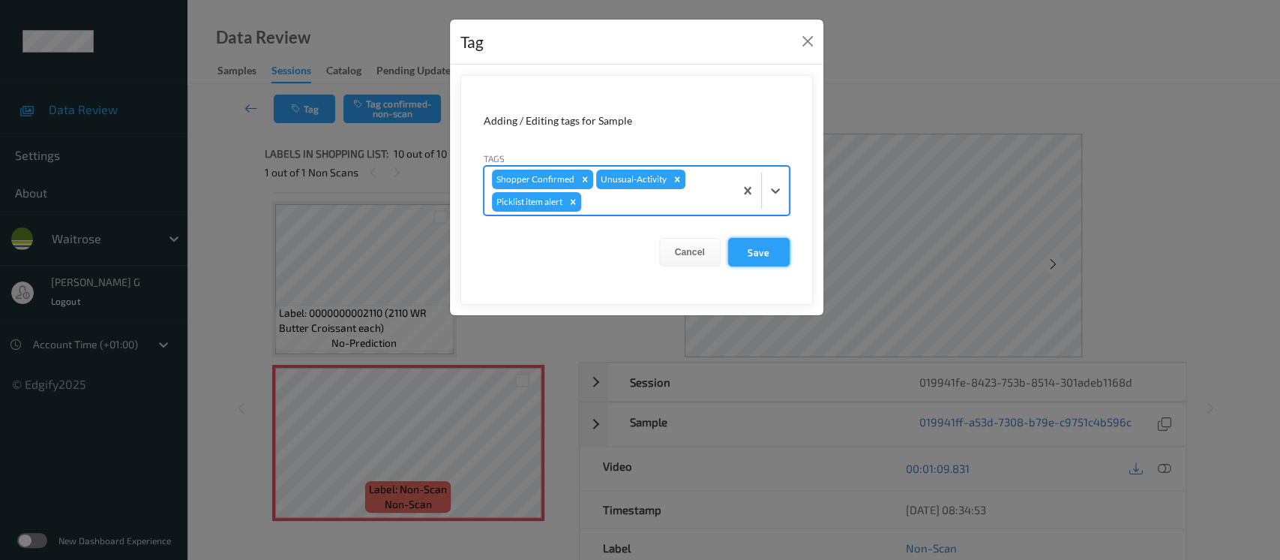
click at [753, 245] on button "Save" at bounding box center [759, 252] width 62 height 29
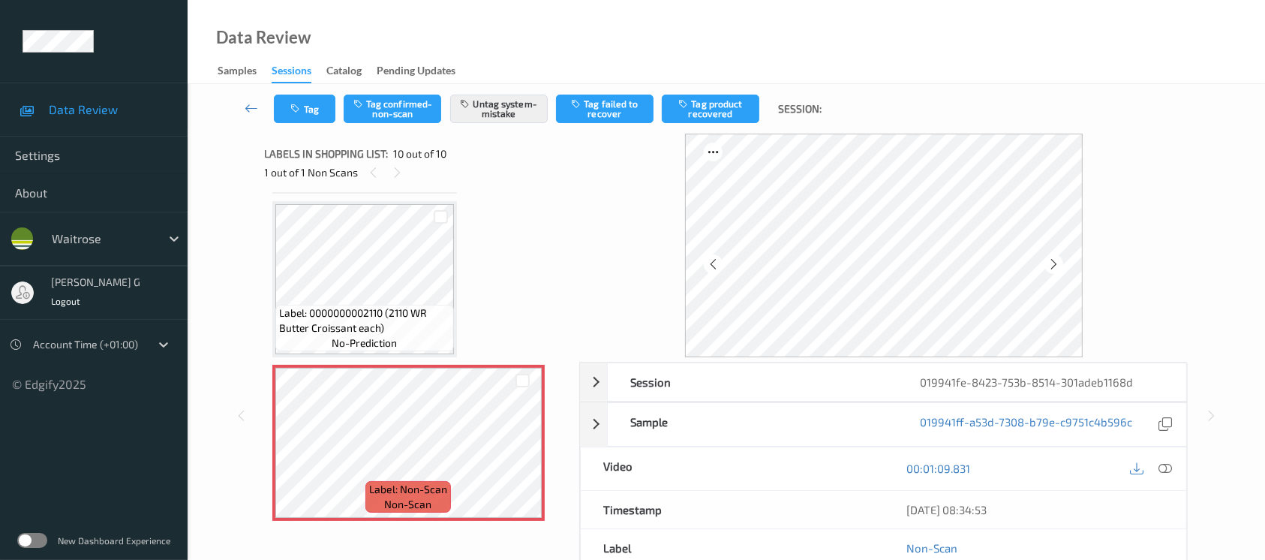
scroll to position [168, 0]
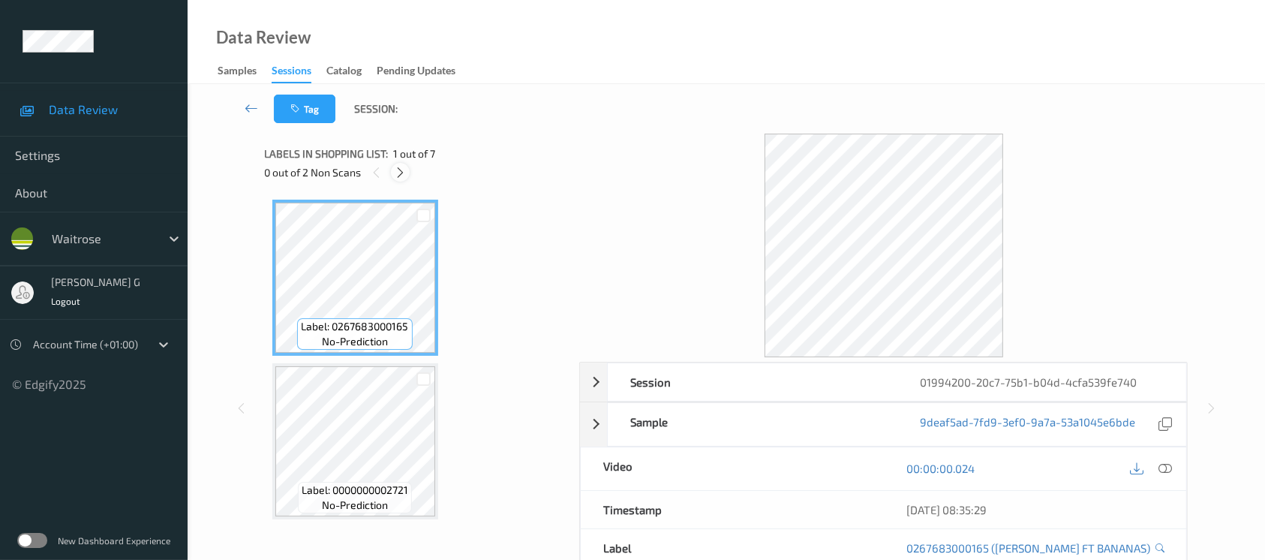
click at [396, 164] on div at bounding box center [400, 172] width 19 height 19
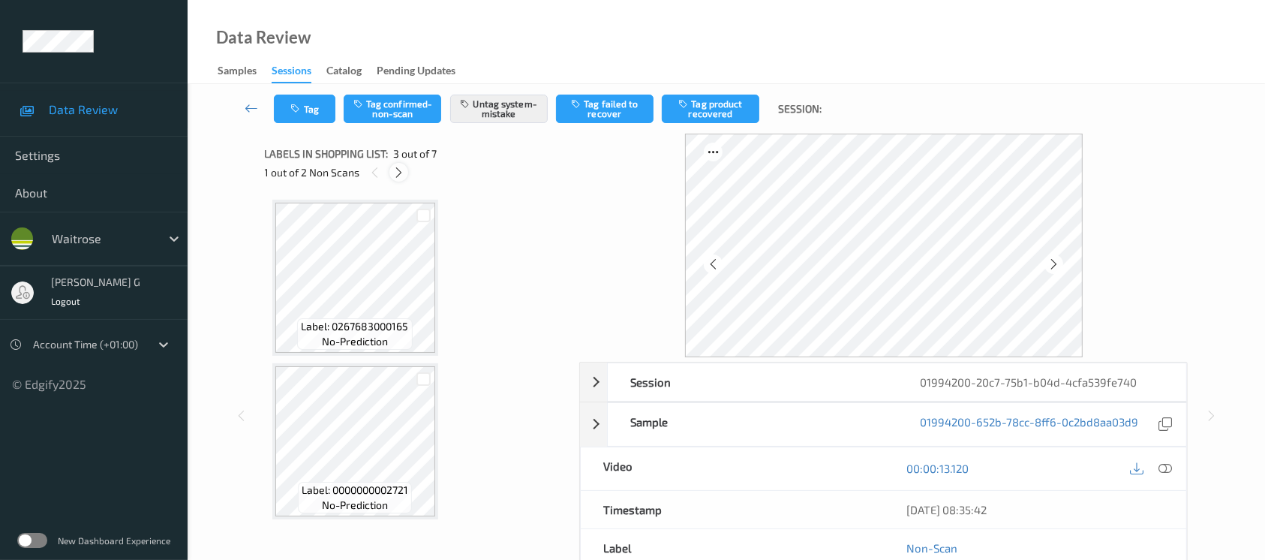
click at [401, 173] on icon at bounding box center [398, 173] width 13 height 14
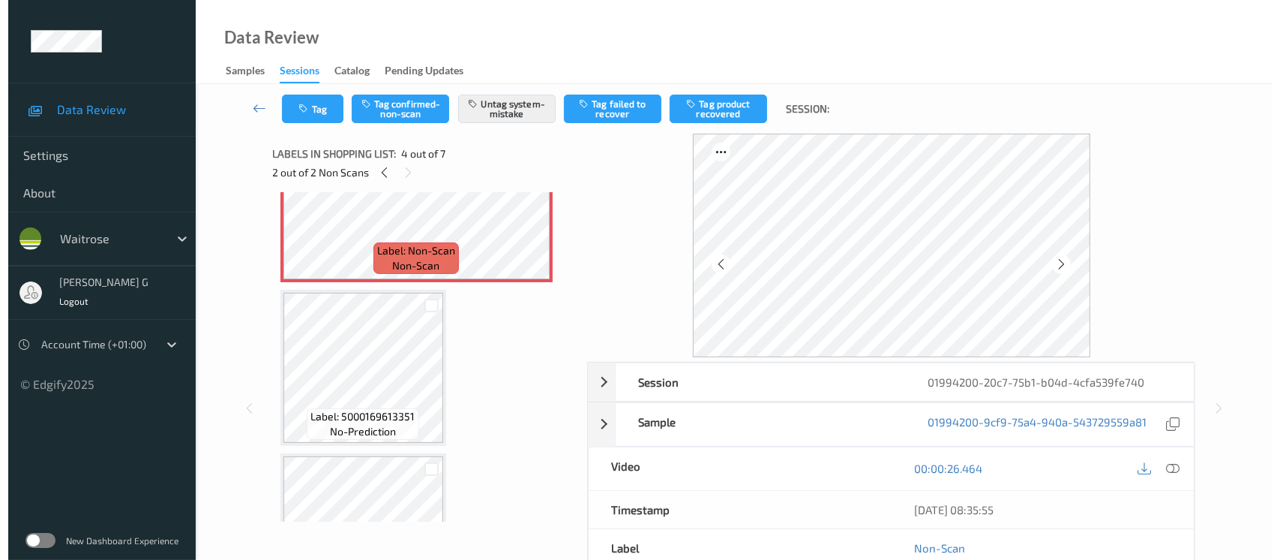
scroll to position [533, 0]
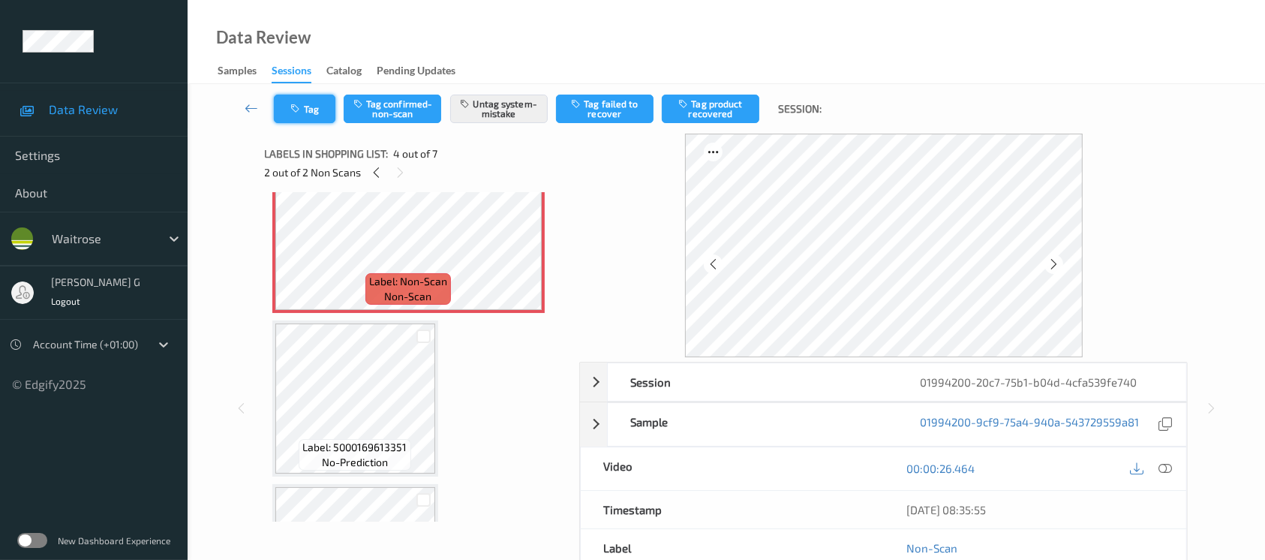
click at [308, 111] on button "Tag" at bounding box center [305, 109] width 62 height 29
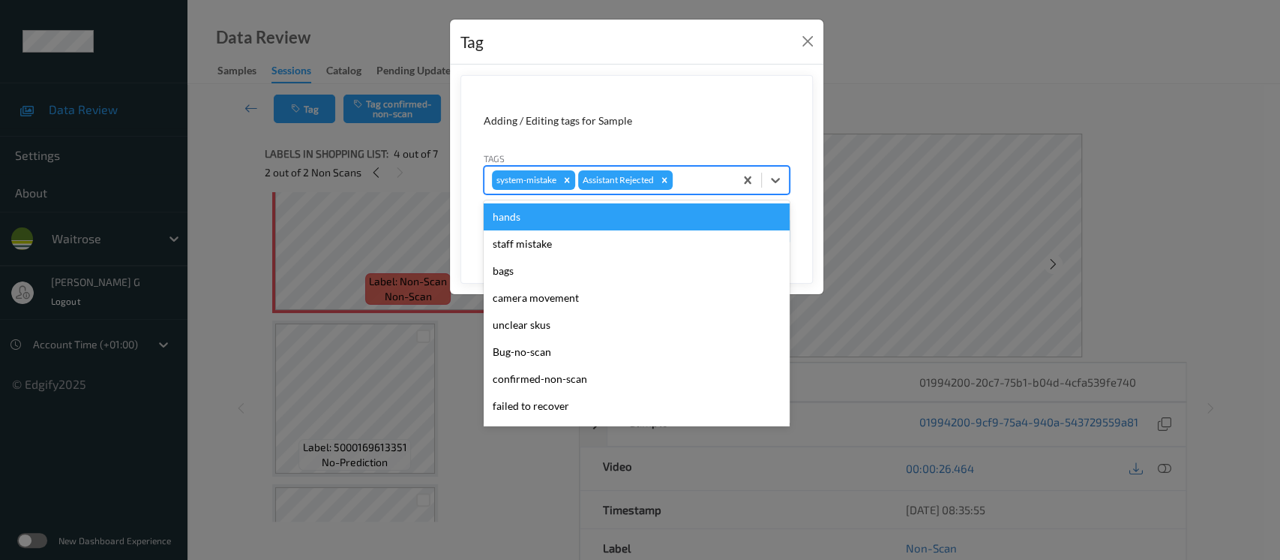
click at [707, 179] on div at bounding box center [701, 180] width 51 height 18
type input "un"
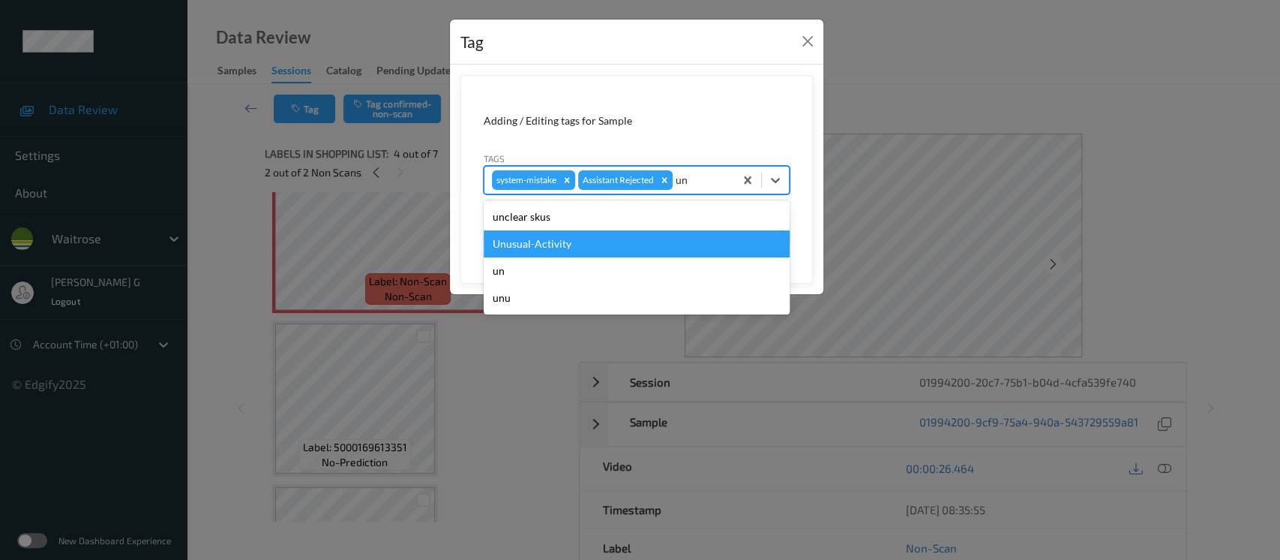
click at [543, 243] on div "Unusual-Activity" at bounding box center [637, 243] width 306 height 27
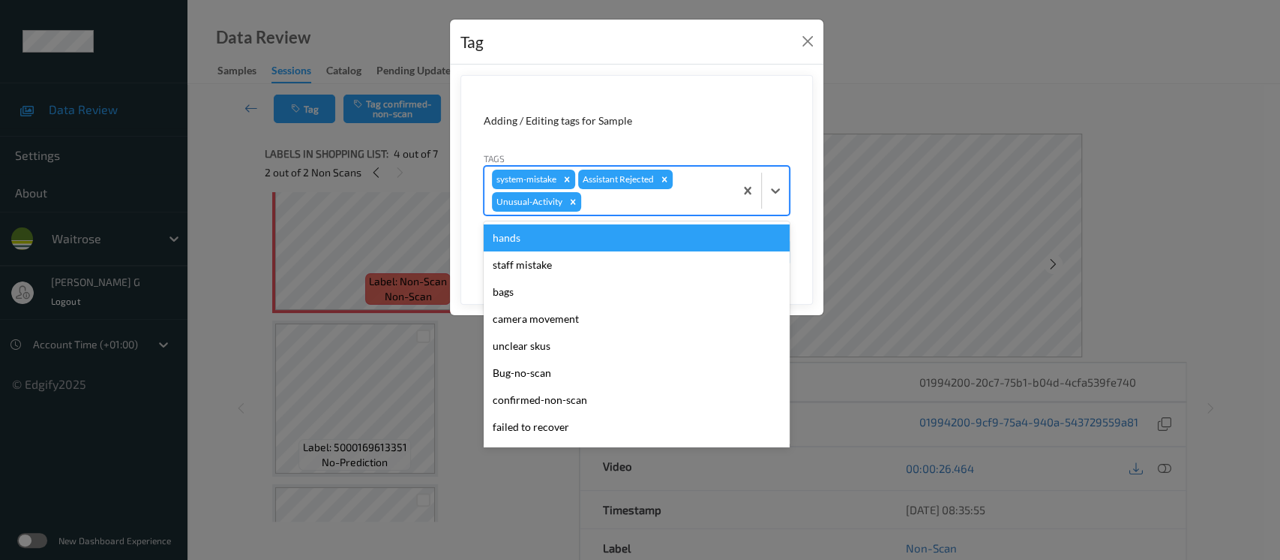
click at [702, 201] on div at bounding box center [655, 202] width 143 height 18
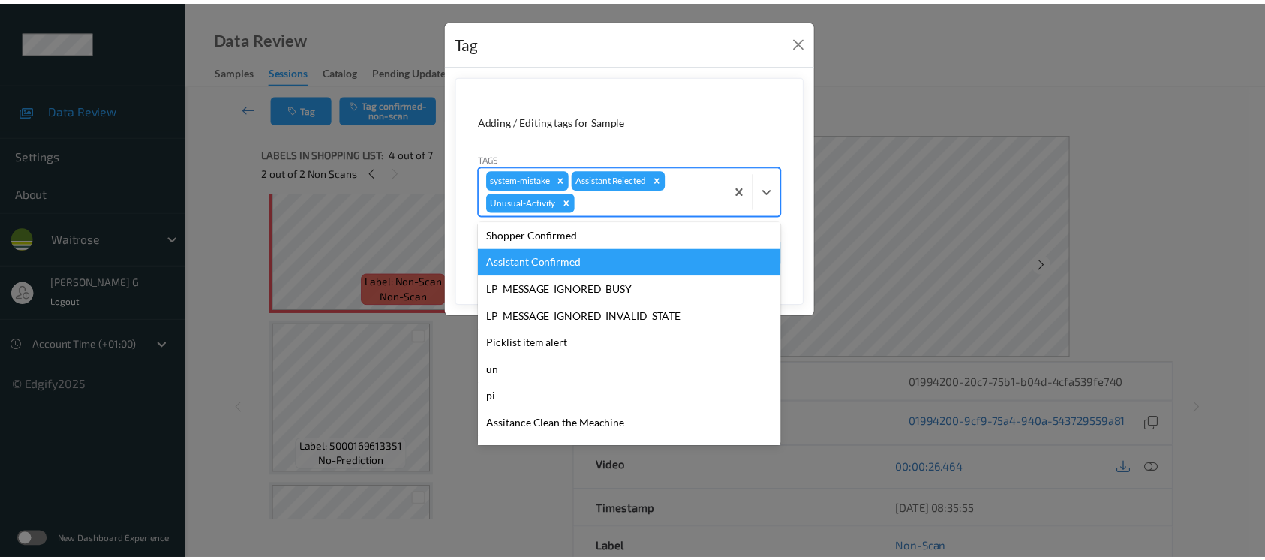
scroll to position [348, 0]
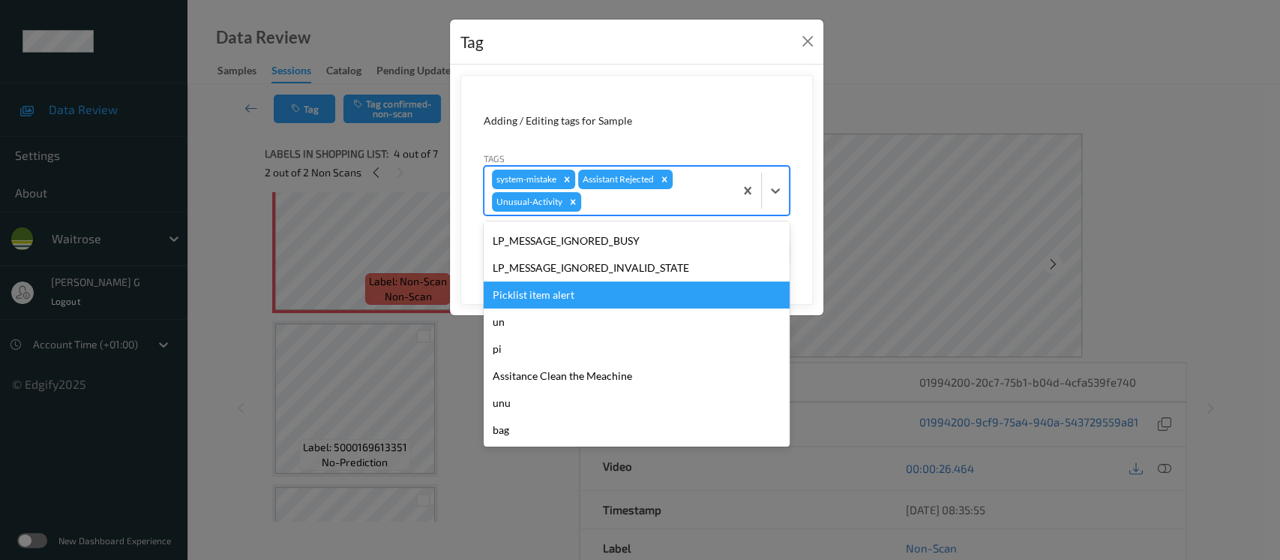
click at [542, 288] on div "Picklist item alert" at bounding box center [637, 294] width 306 height 27
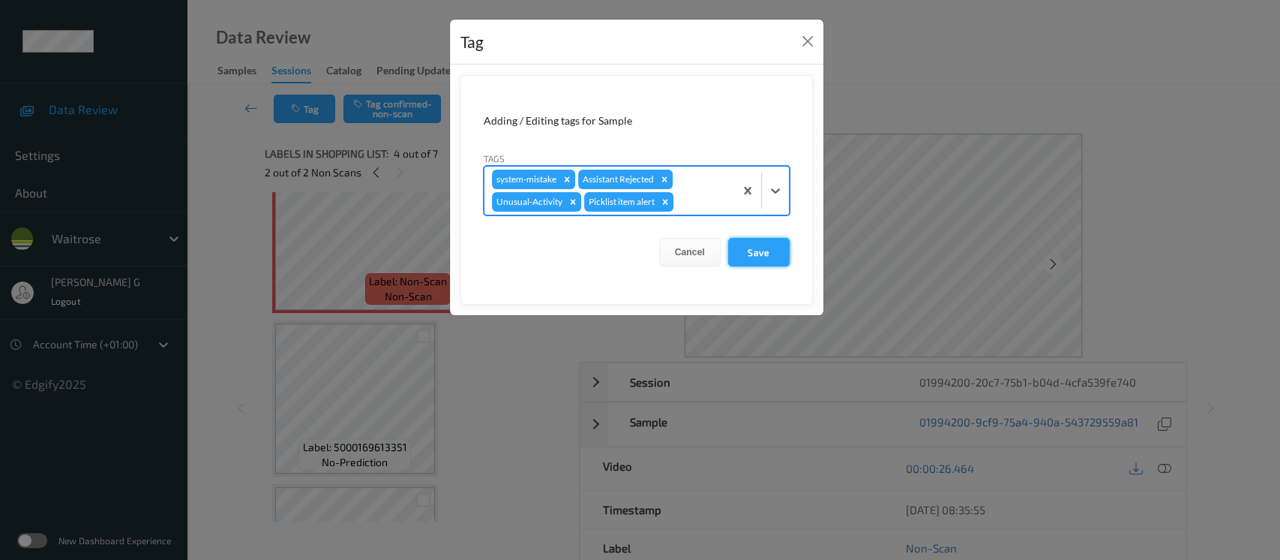
click at [767, 248] on button "Save" at bounding box center [759, 252] width 62 height 29
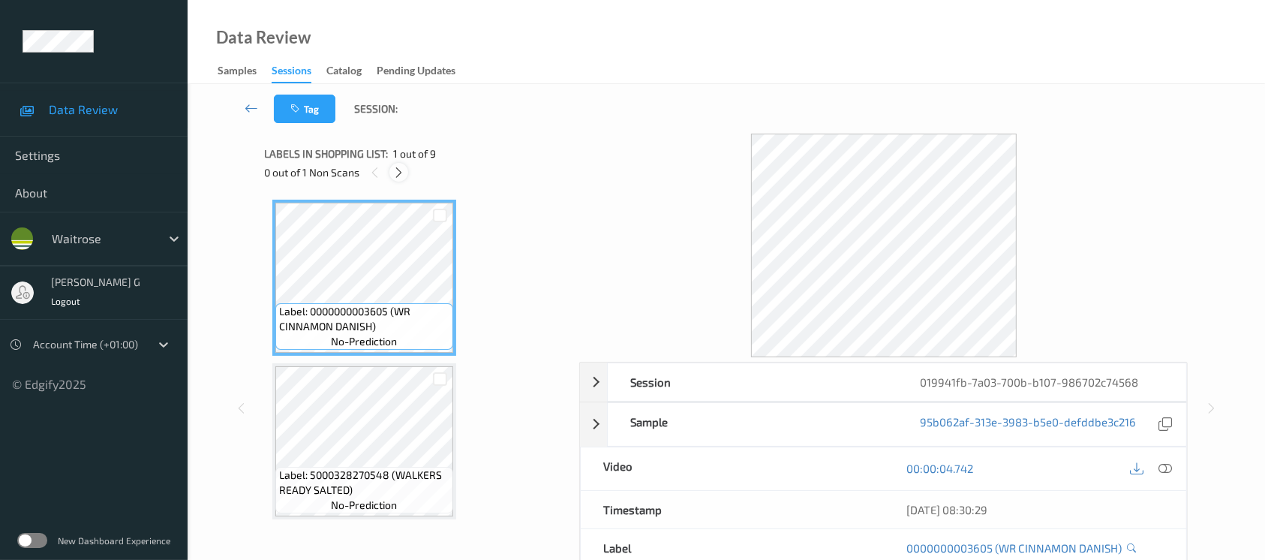
click at [399, 176] on icon at bounding box center [398, 173] width 13 height 14
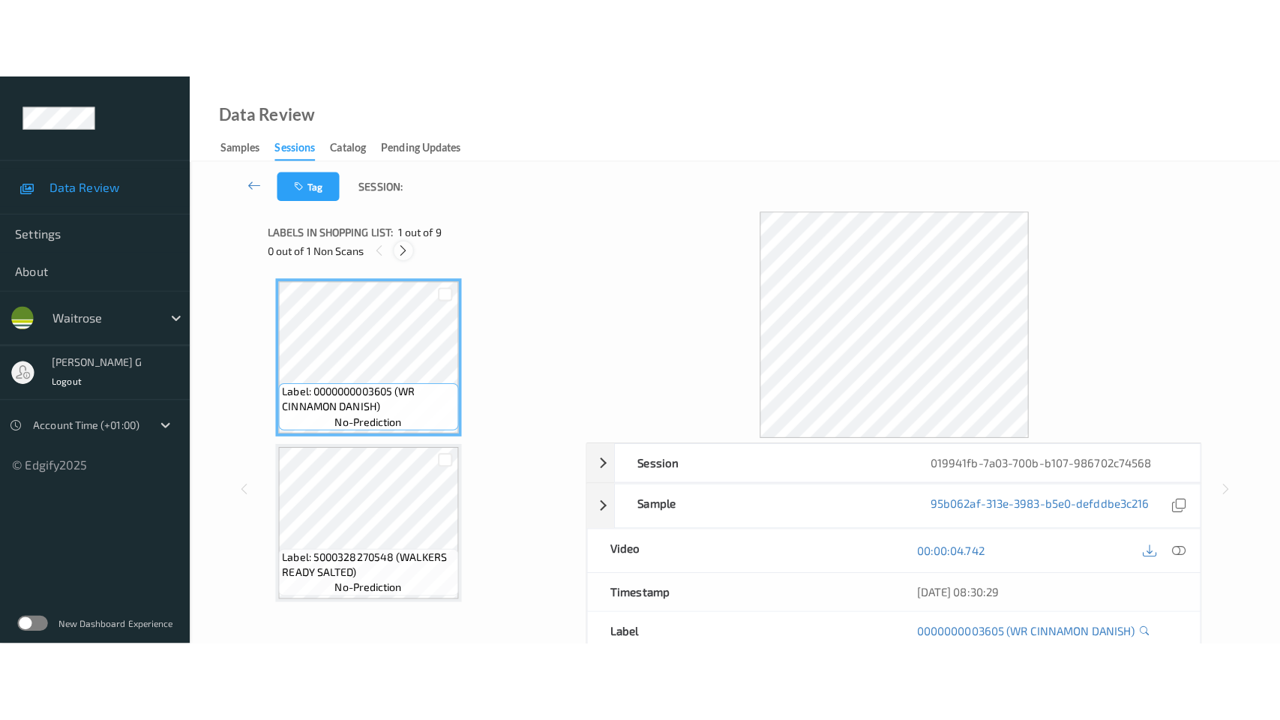
scroll to position [984, 0]
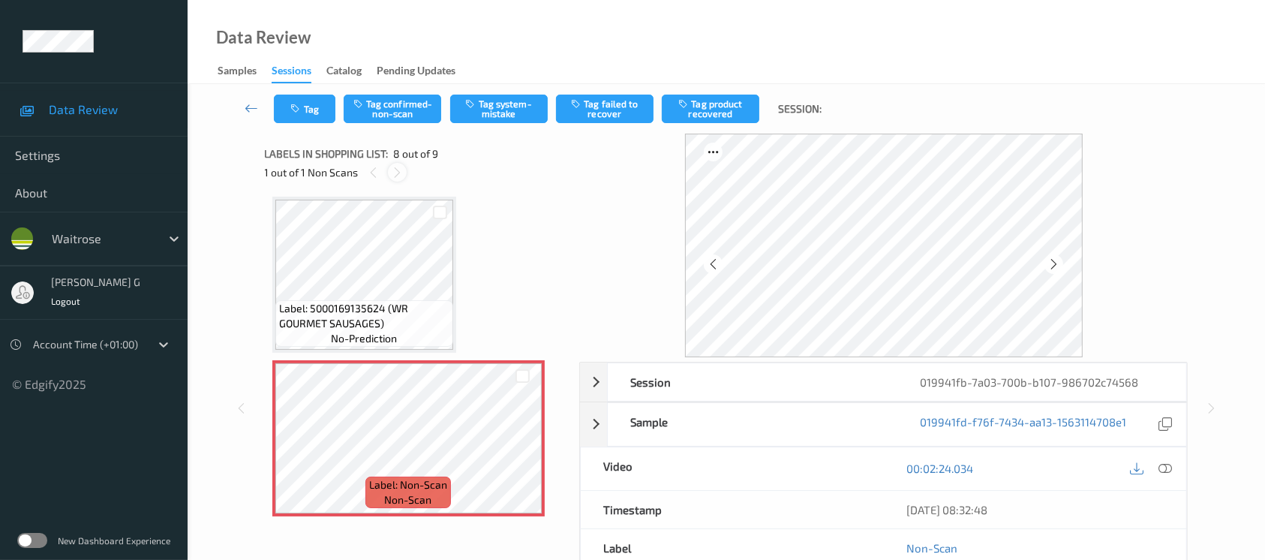
click at [397, 170] on icon at bounding box center [397, 173] width 13 height 14
click at [1049, 263] on icon at bounding box center [1053, 264] width 13 height 14
click at [1052, 266] on icon at bounding box center [1053, 264] width 13 height 14
click at [1169, 466] on icon at bounding box center [1165, 468] width 14 height 14
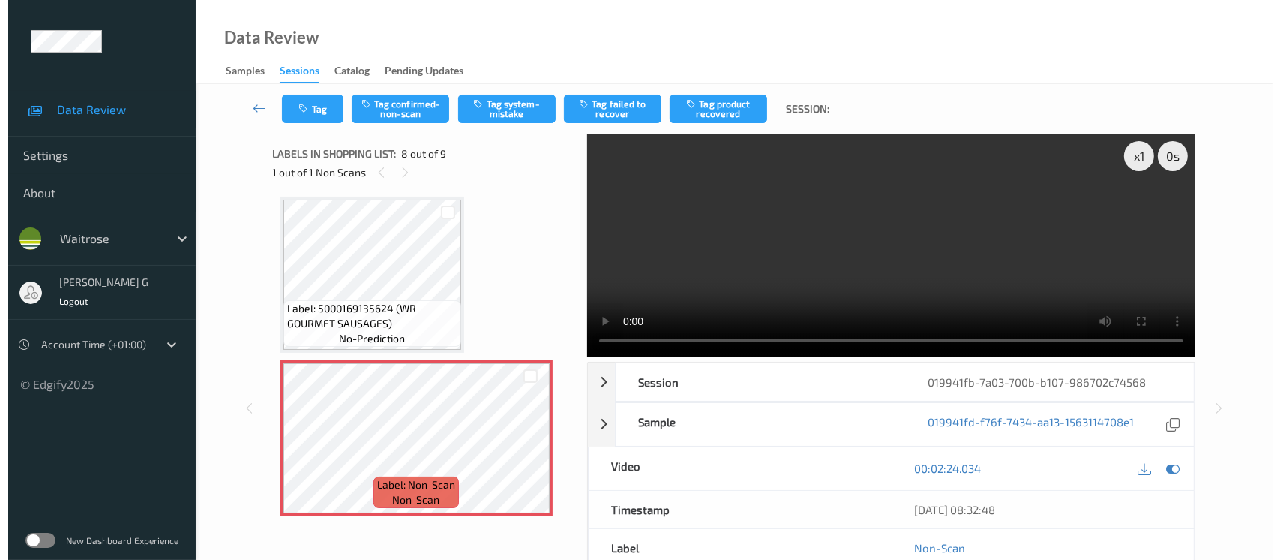
scroll to position [983, 0]
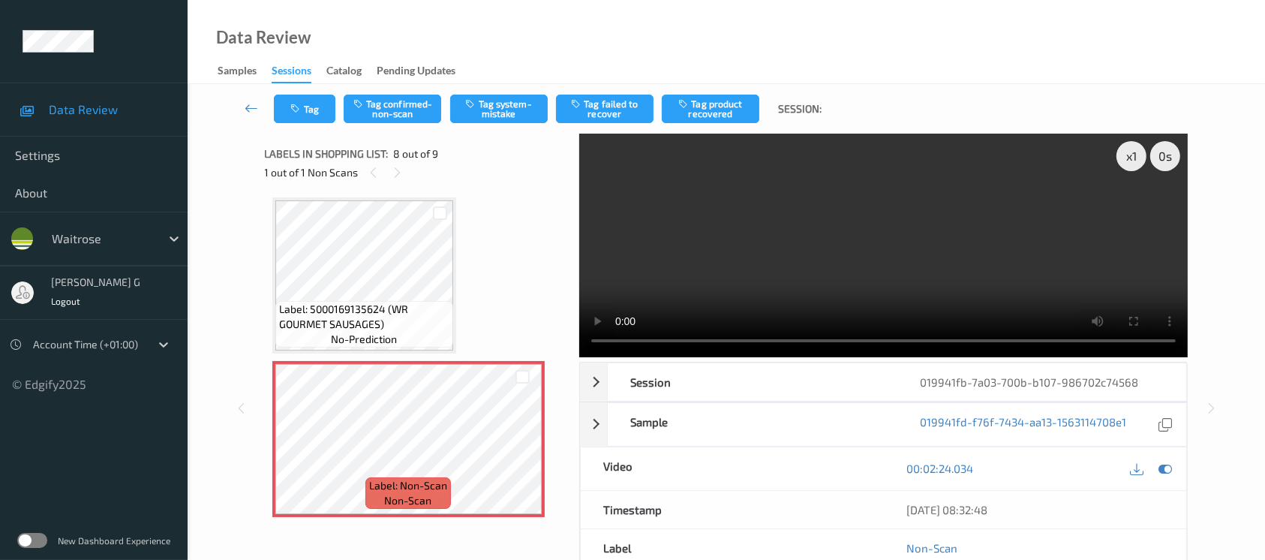
click at [1017, 280] on video at bounding box center [883, 246] width 608 height 224
click at [1161, 465] on icon at bounding box center [1165, 468] width 14 height 14
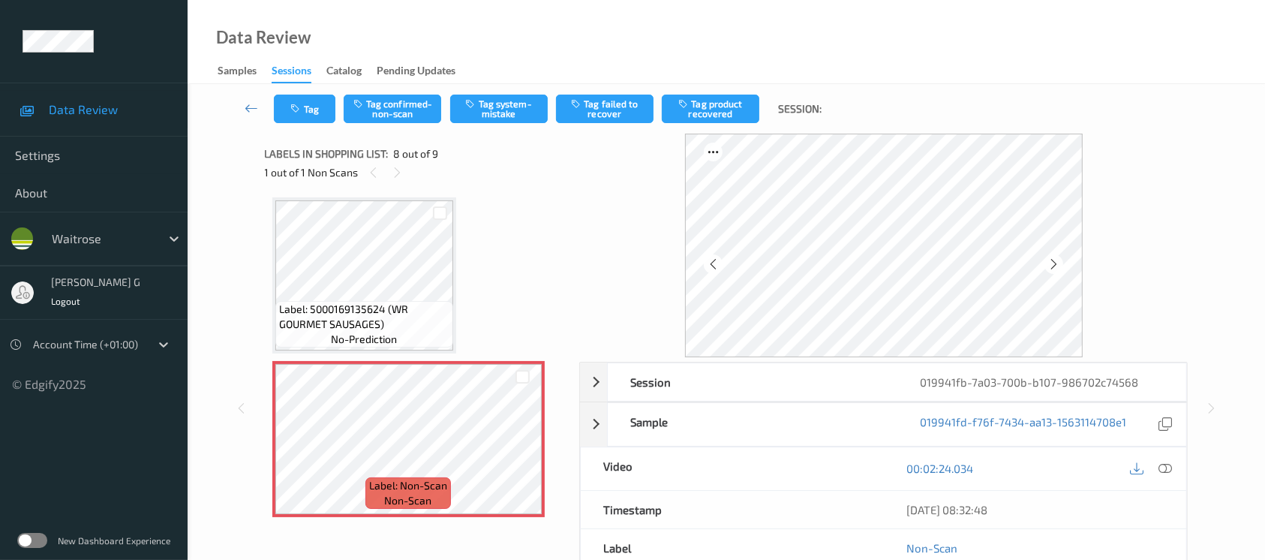
click at [1165, 459] on div at bounding box center [1164, 468] width 20 height 20
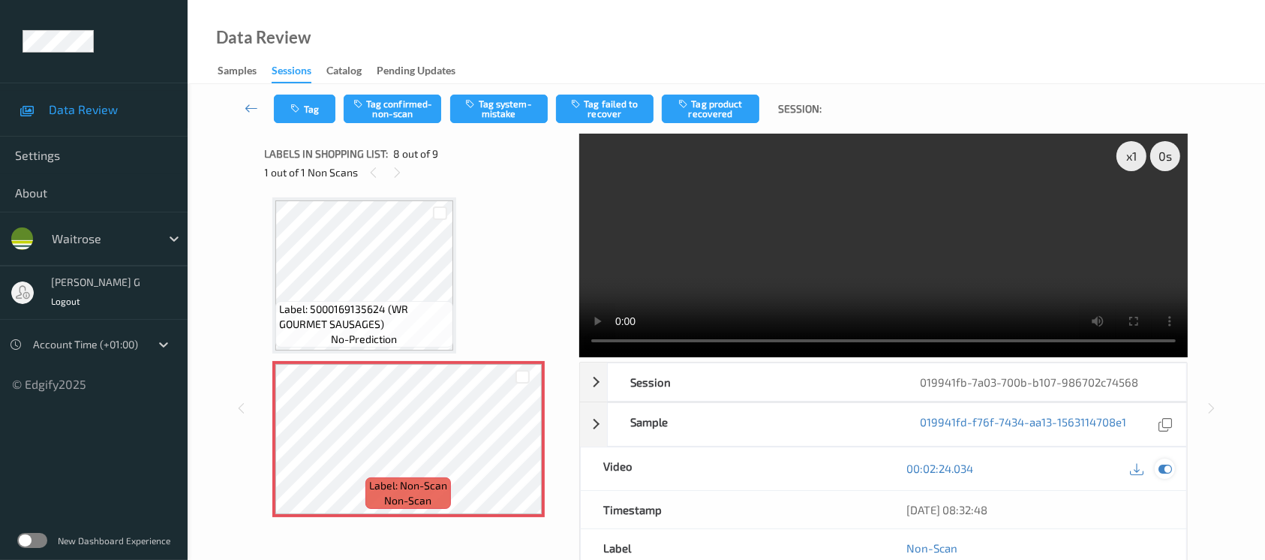
click at [1166, 463] on icon at bounding box center [1165, 468] width 14 height 14
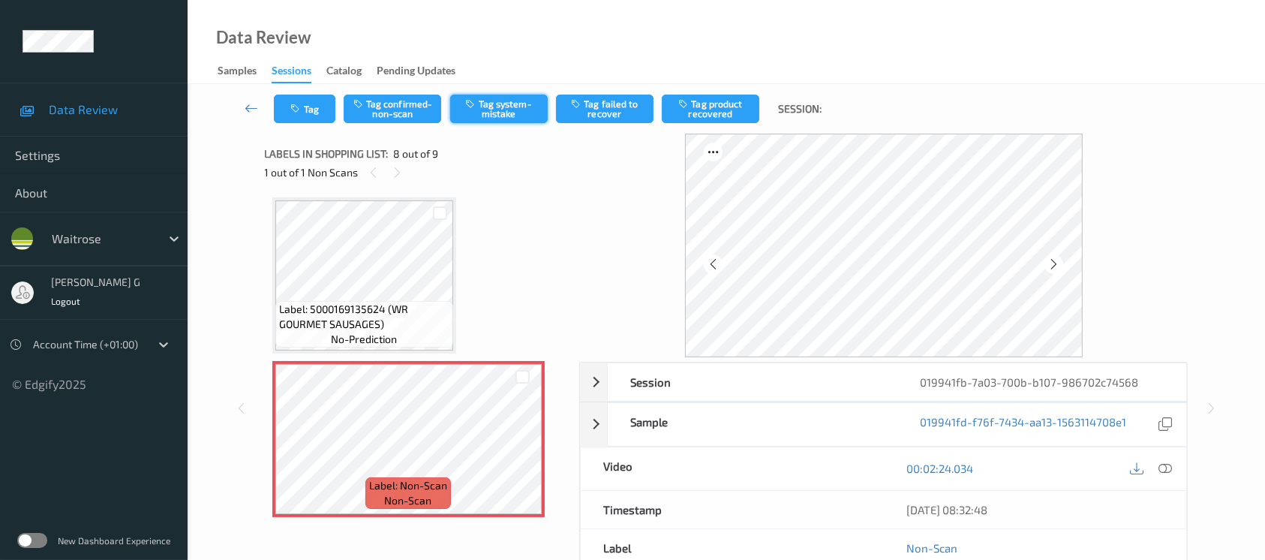
click at [497, 98] on button "Tag system-mistake" at bounding box center [499, 109] width 98 height 29
click at [306, 117] on button "Tag" at bounding box center [305, 109] width 62 height 29
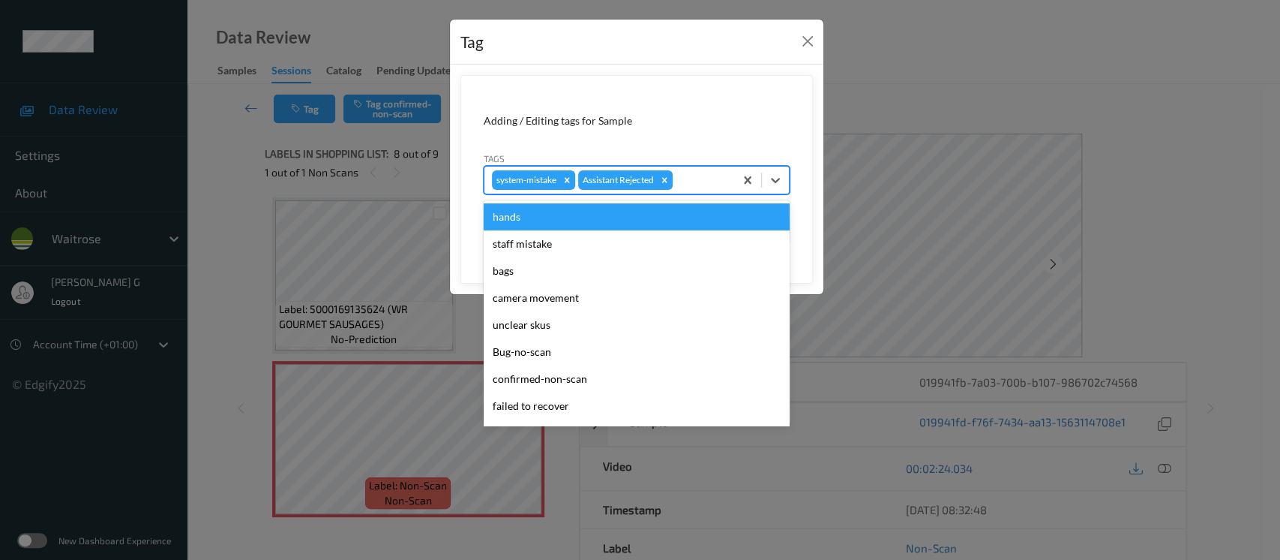
click at [687, 176] on div at bounding box center [701, 180] width 51 height 18
type input "un"
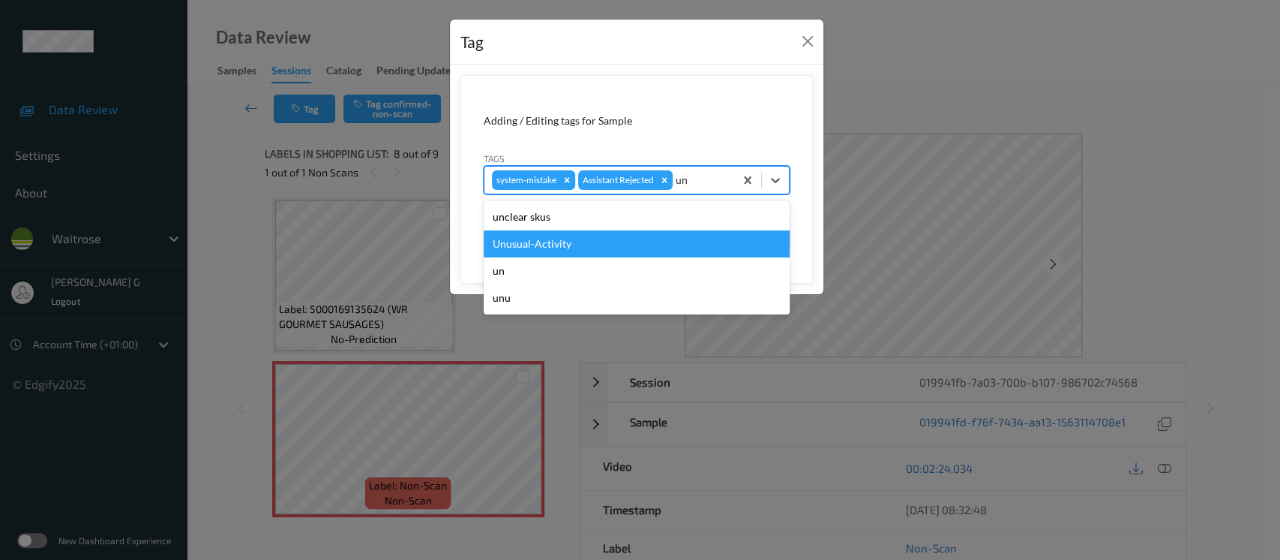
click at [542, 252] on div "Unusual-Activity" at bounding box center [637, 243] width 306 height 27
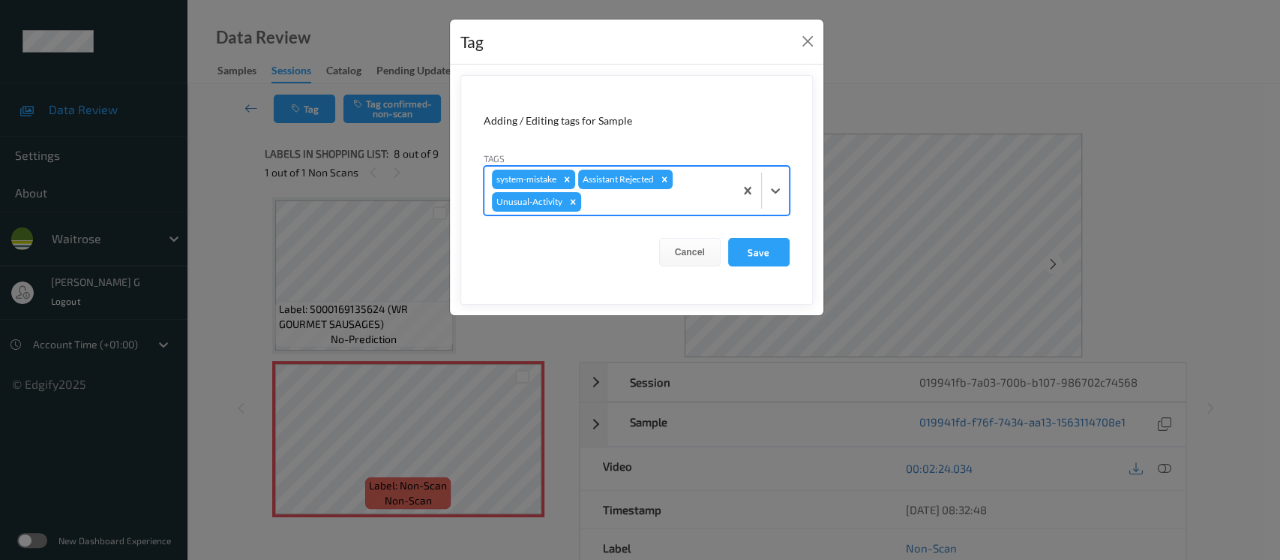
click at [688, 198] on div at bounding box center [655, 202] width 143 height 18
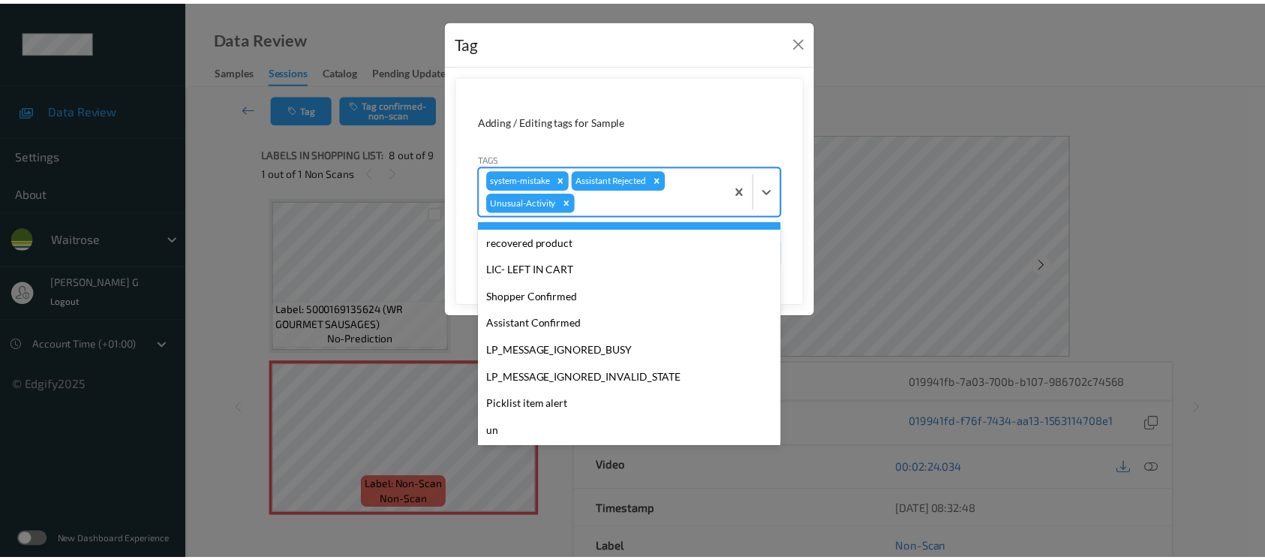
scroll to position [348, 0]
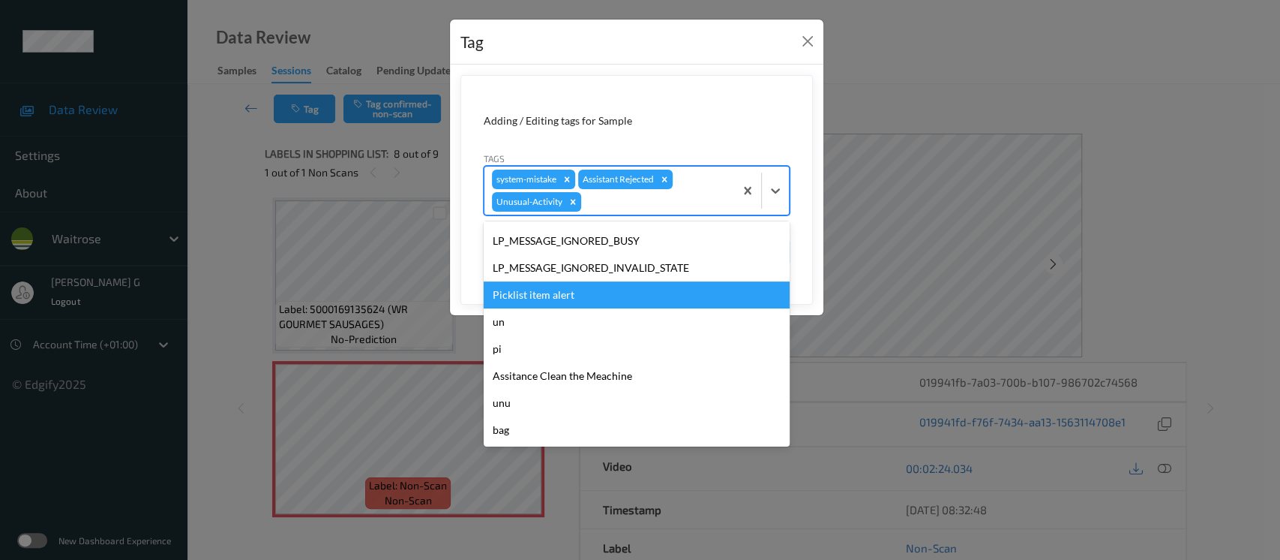
click at [534, 297] on div "Picklist item alert" at bounding box center [637, 294] width 306 height 27
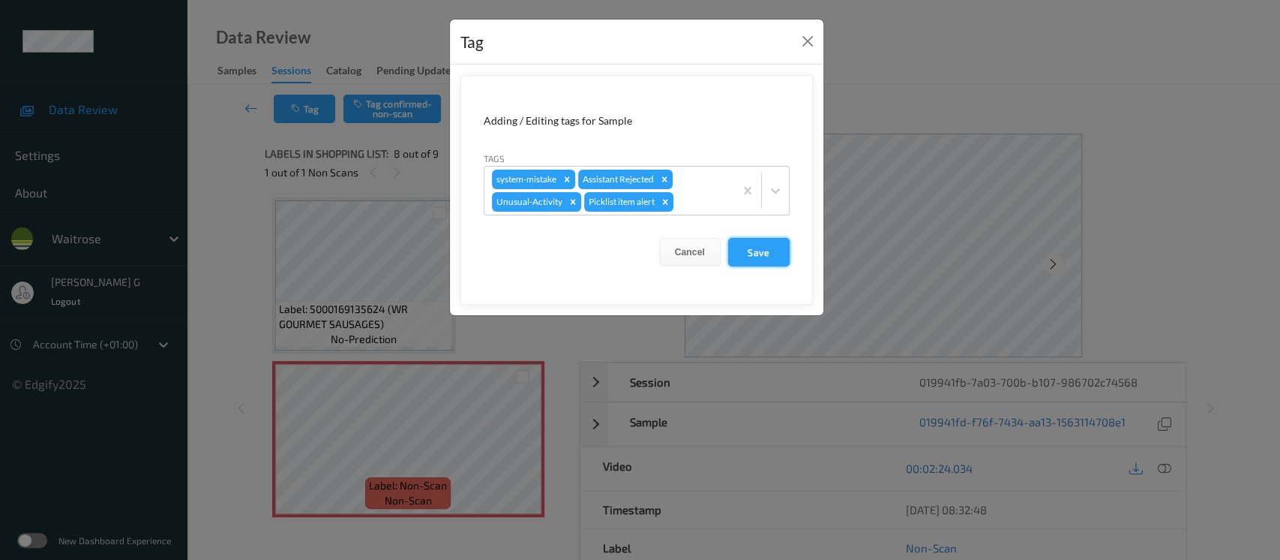
click at [758, 250] on button "Save" at bounding box center [759, 252] width 62 height 29
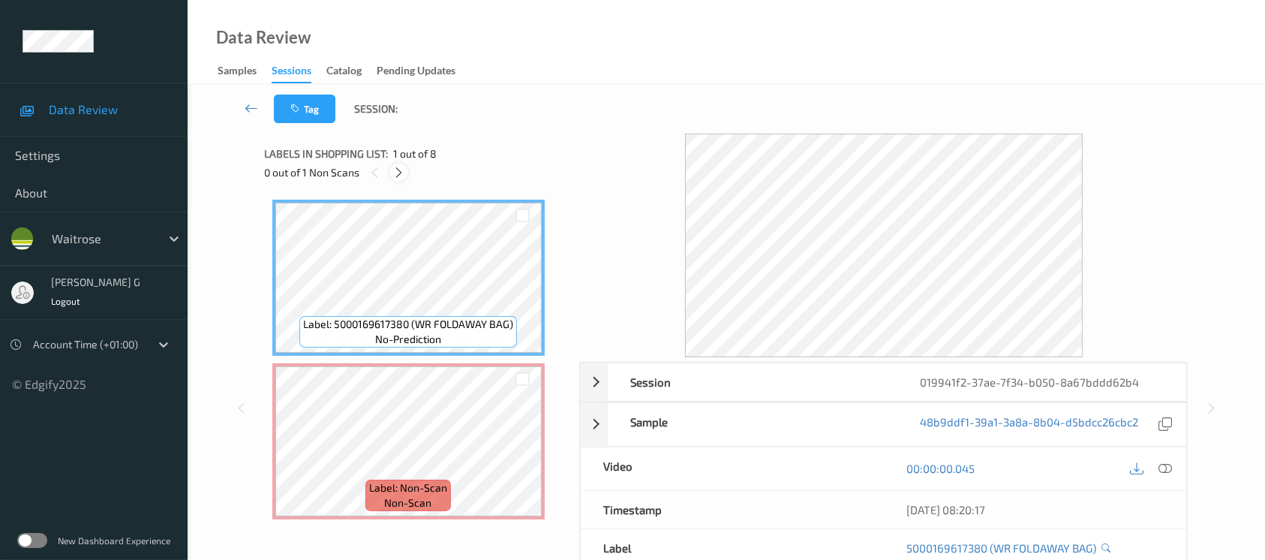
click at [399, 178] on icon at bounding box center [398, 173] width 13 height 14
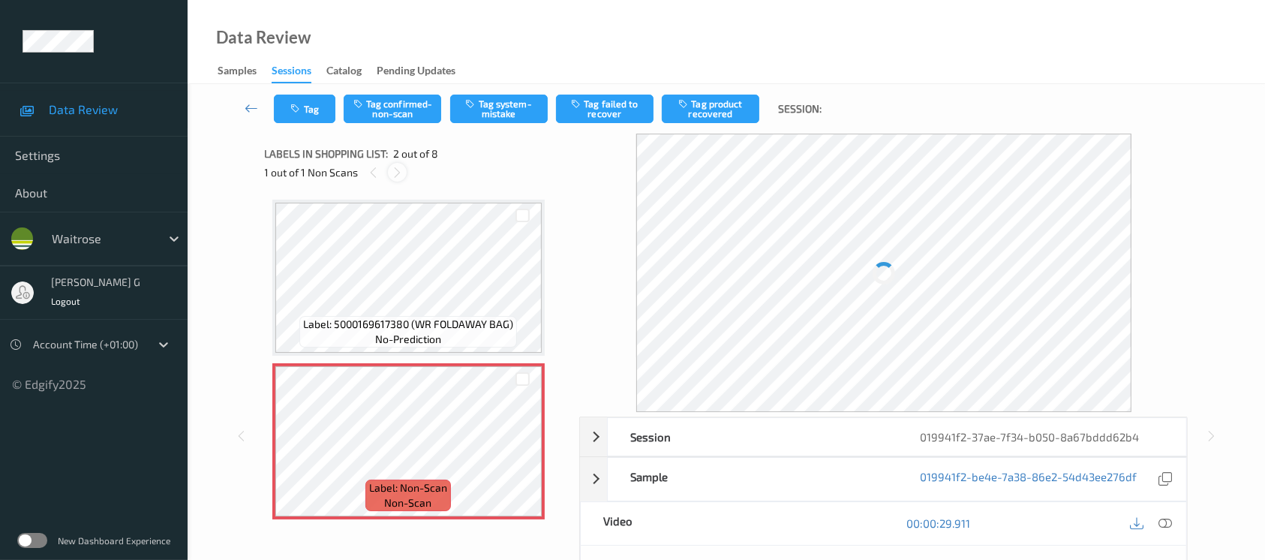
scroll to position [7, 0]
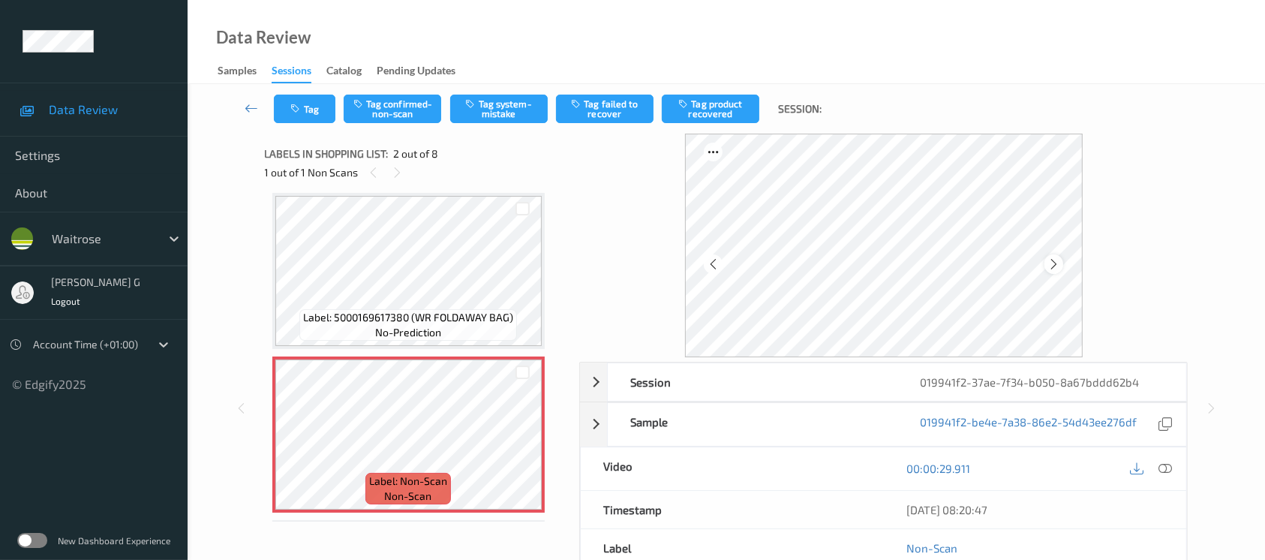
click at [1059, 261] on icon at bounding box center [1053, 264] width 13 height 14
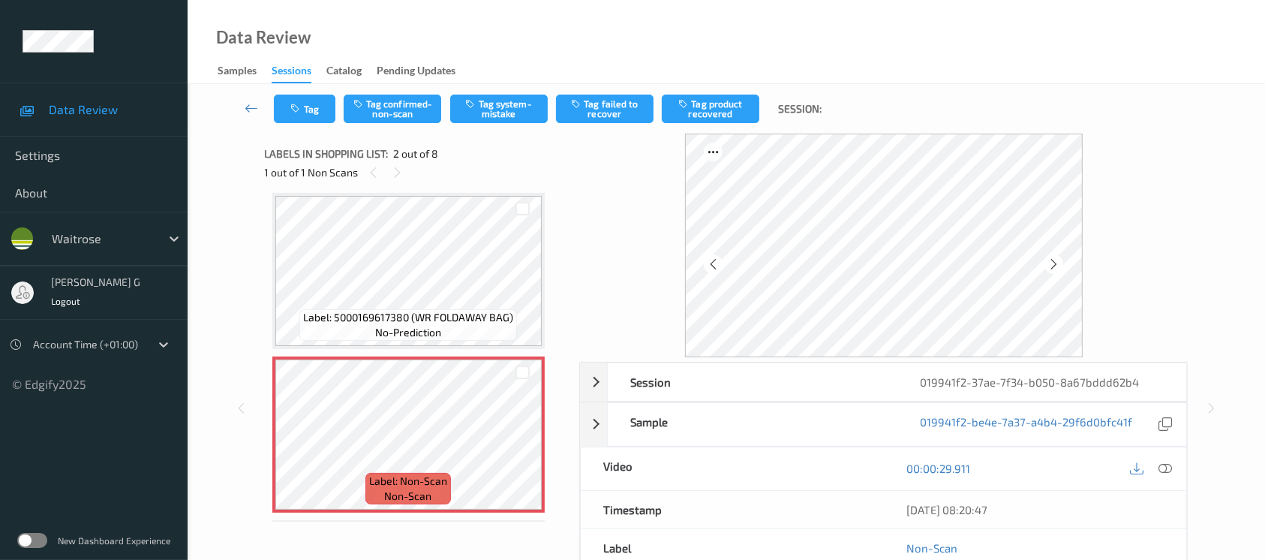
click at [1059, 261] on icon at bounding box center [1053, 264] width 13 height 14
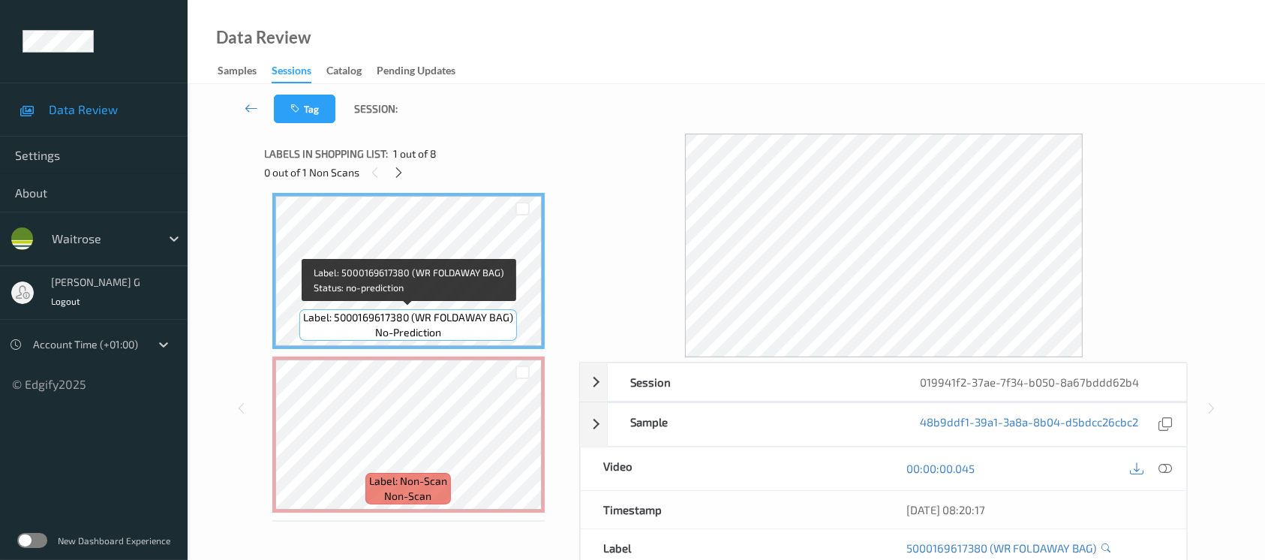
scroll to position [0, 0]
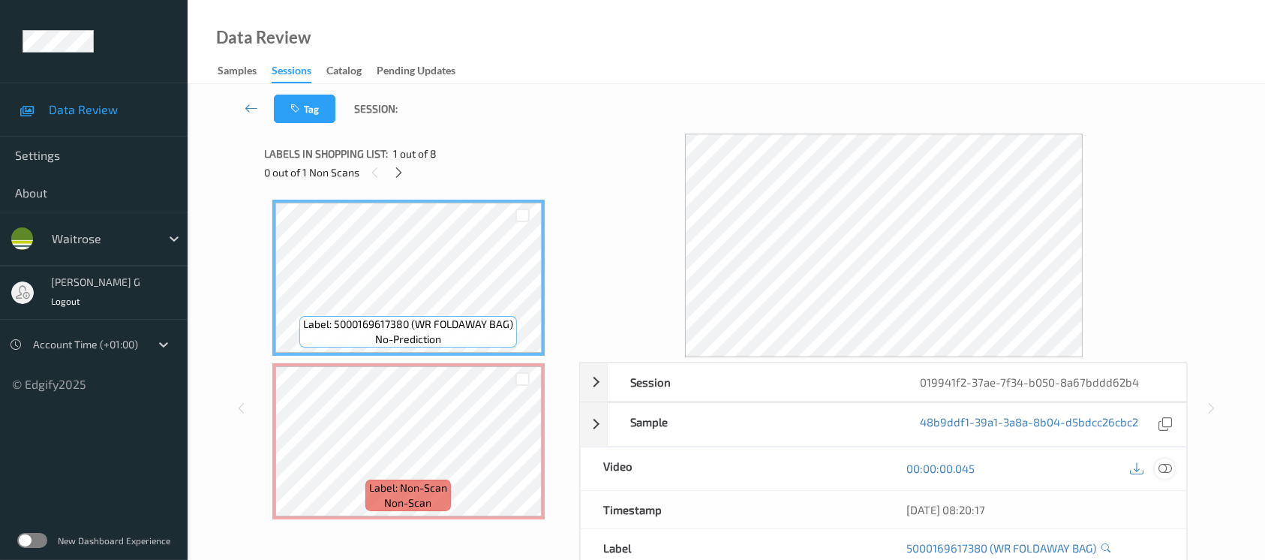
click at [1170, 466] on icon at bounding box center [1165, 468] width 14 height 14
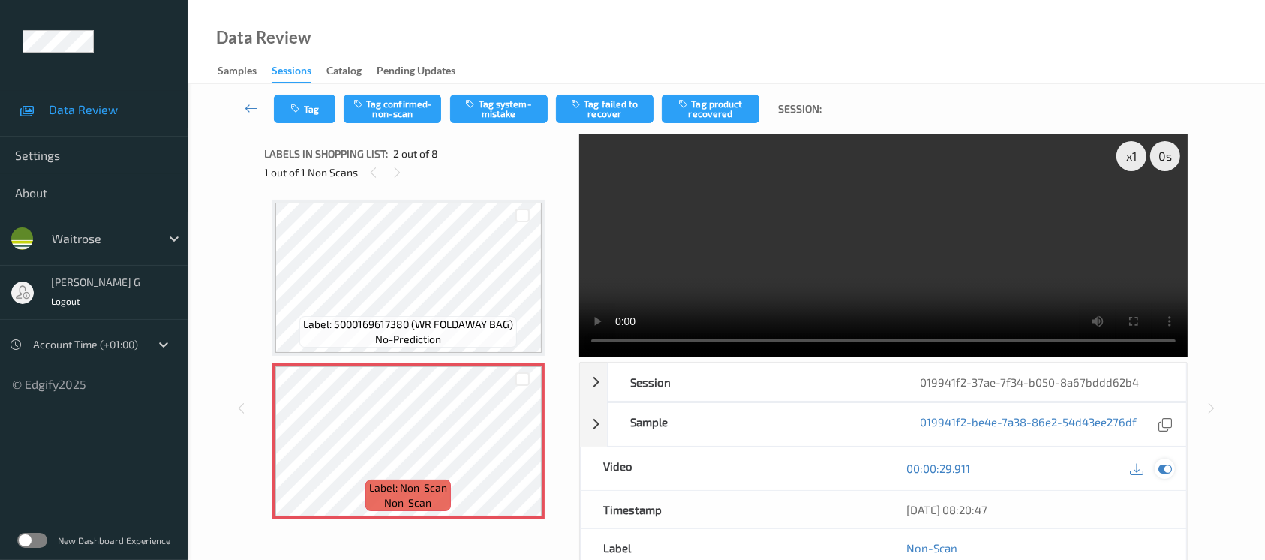
click at [1167, 472] on icon at bounding box center [1165, 468] width 14 height 14
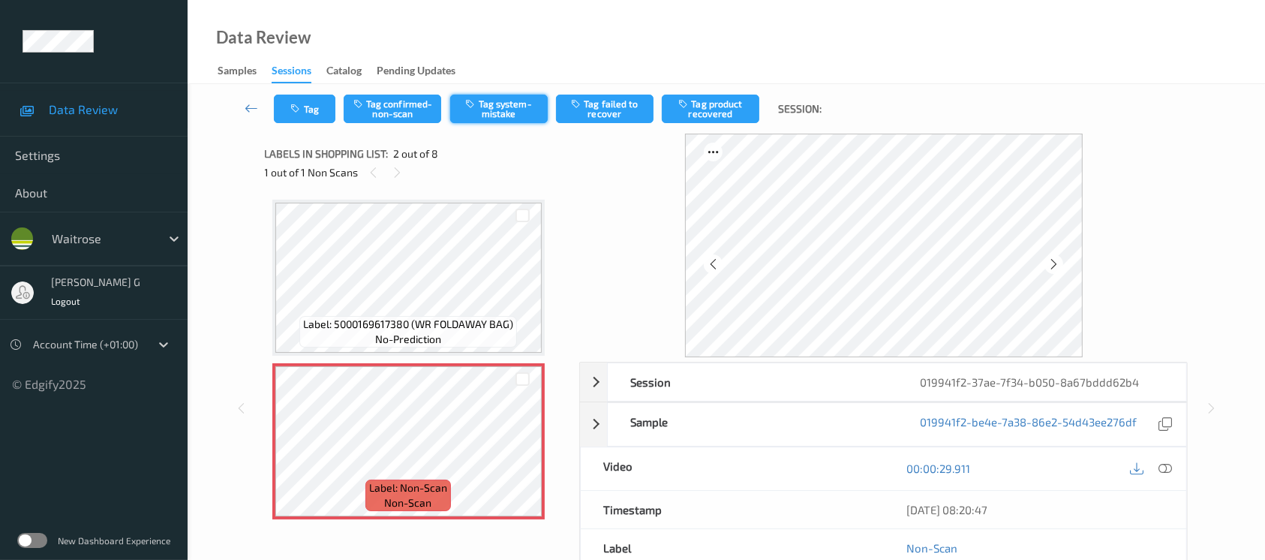
click at [518, 99] on button "Tag system-mistake" at bounding box center [499, 109] width 98 height 29
click at [299, 122] on button "Tag" at bounding box center [305, 109] width 62 height 29
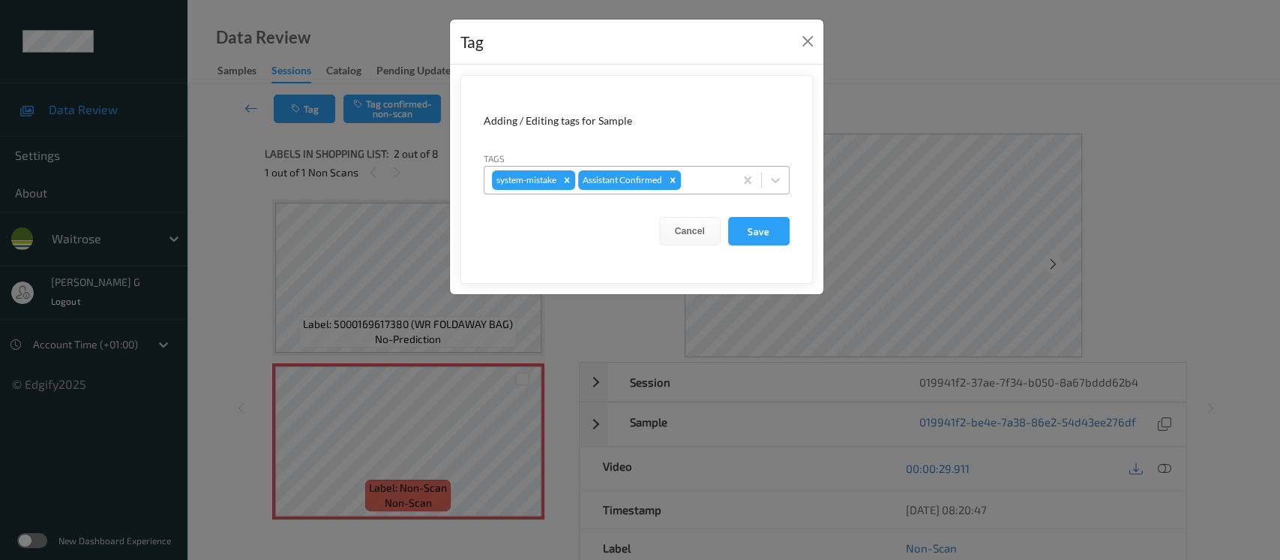
click at [706, 176] on div at bounding box center [705, 180] width 43 height 18
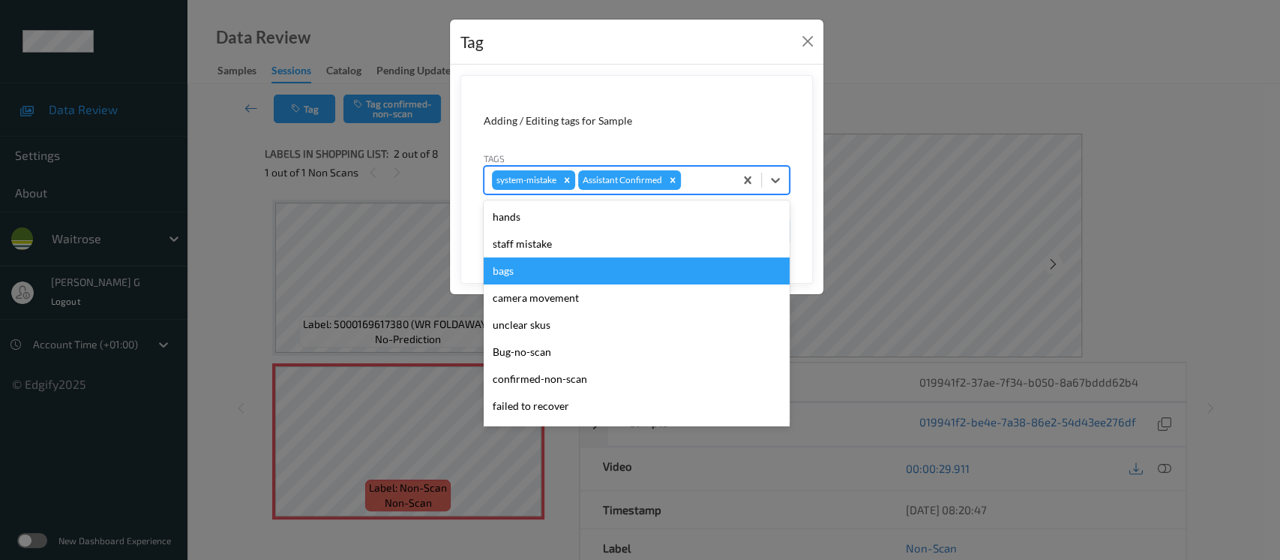
click at [507, 266] on div "bags" at bounding box center [637, 270] width 306 height 27
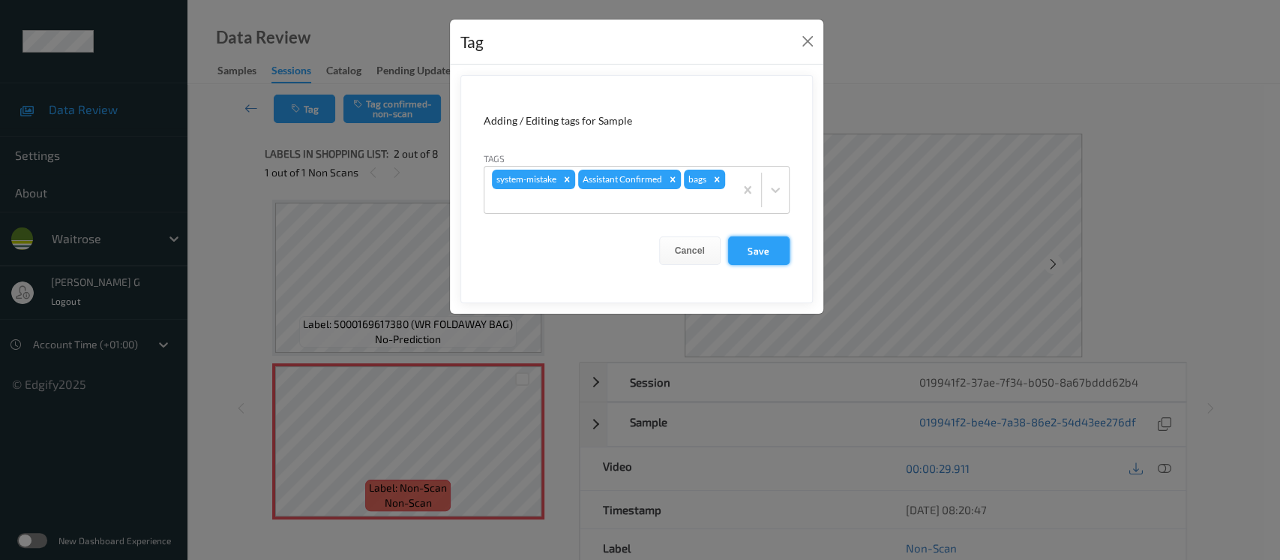
click at [773, 243] on button "Save" at bounding box center [759, 250] width 62 height 29
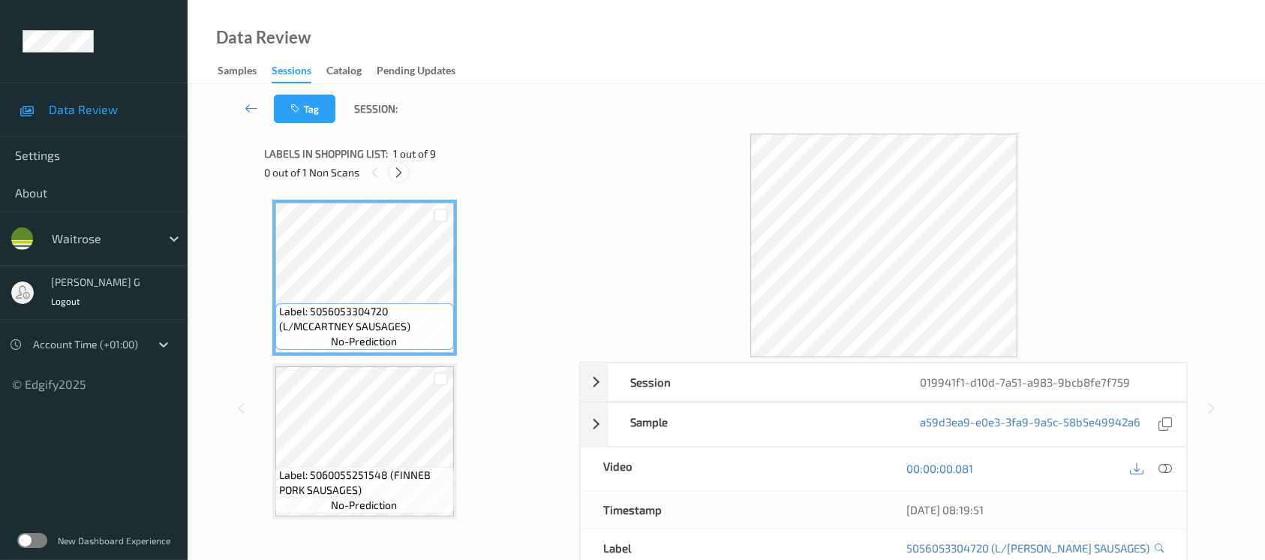
click at [391, 170] on div at bounding box center [398, 172] width 19 height 19
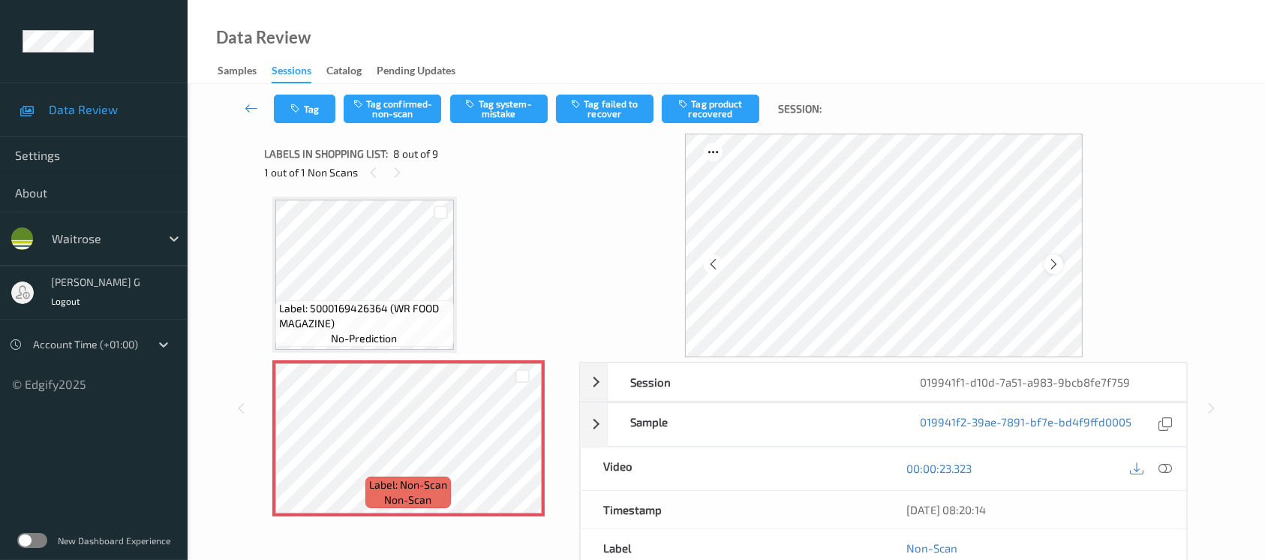
click at [1048, 263] on icon at bounding box center [1053, 264] width 13 height 14
click at [1057, 255] on div at bounding box center [1053, 263] width 19 height 19
click at [1160, 471] on icon at bounding box center [1165, 468] width 14 height 14
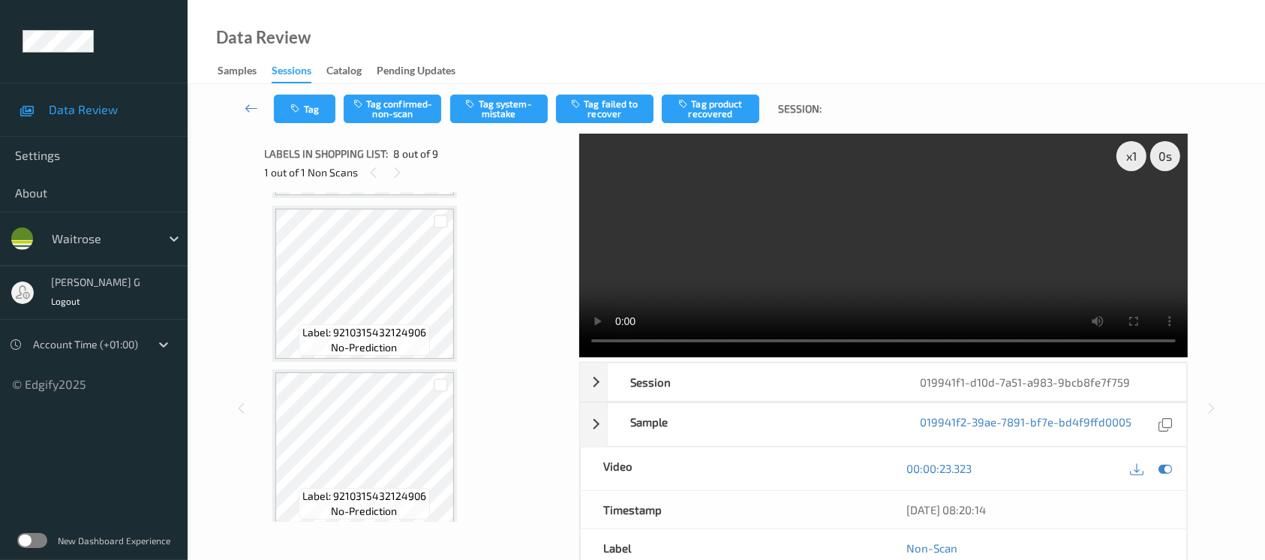
scroll to position [0, 0]
click at [1157, 463] on div at bounding box center [1164, 468] width 20 height 20
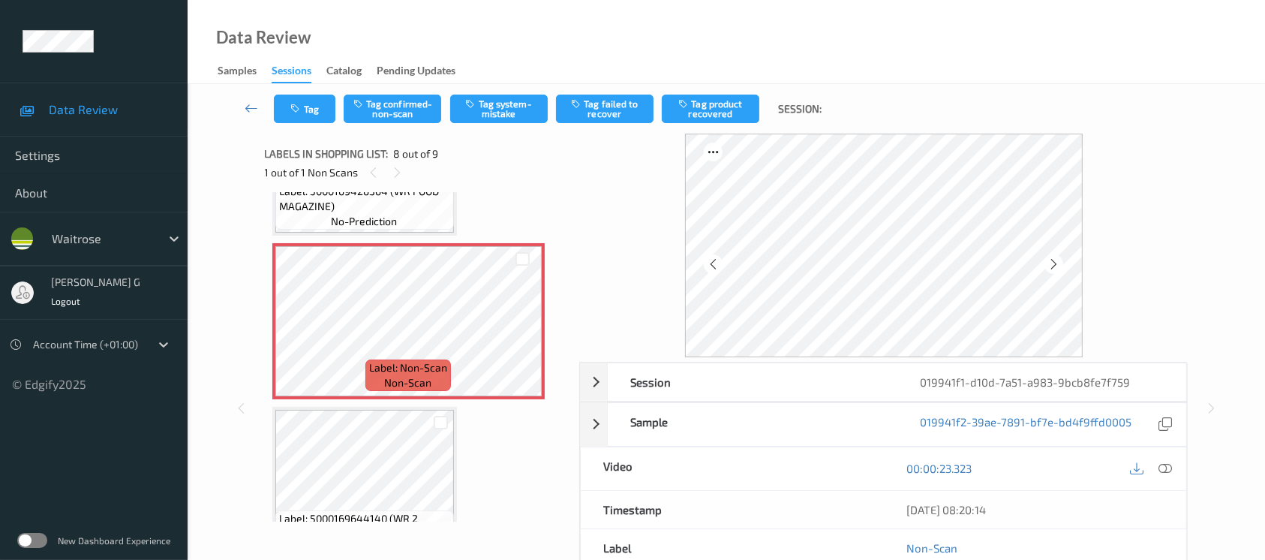
scroll to position [1144, 0]
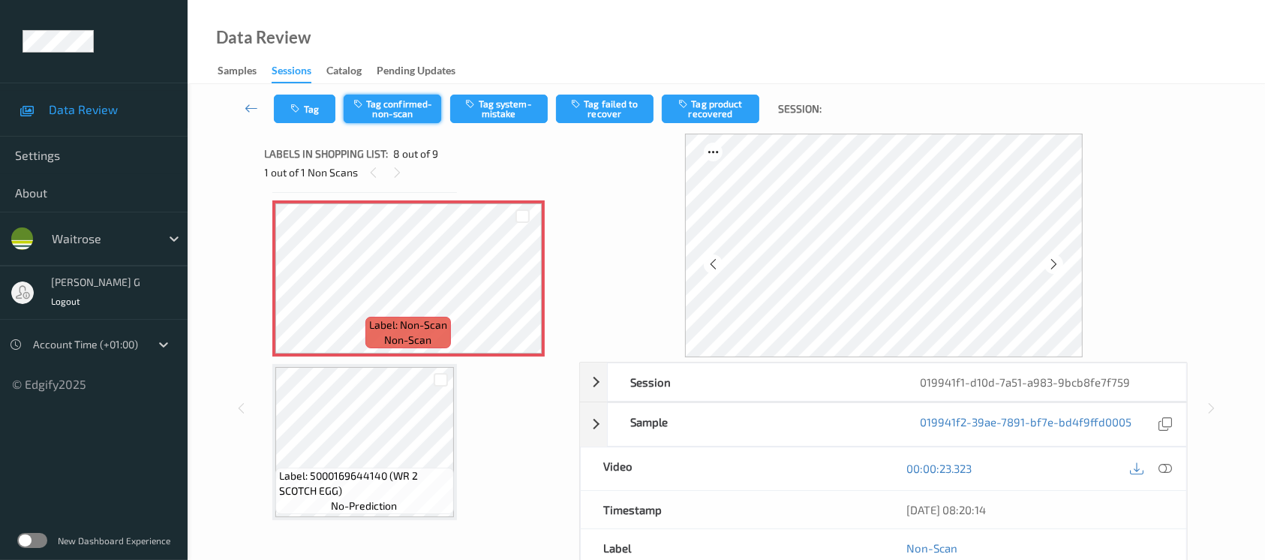
click at [400, 111] on button "Tag confirmed-non-scan" at bounding box center [393, 109] width 98 height 29
click at [720, 101] on button "Tag product recovered" at bounding box center [711, 109] width 98 height 29
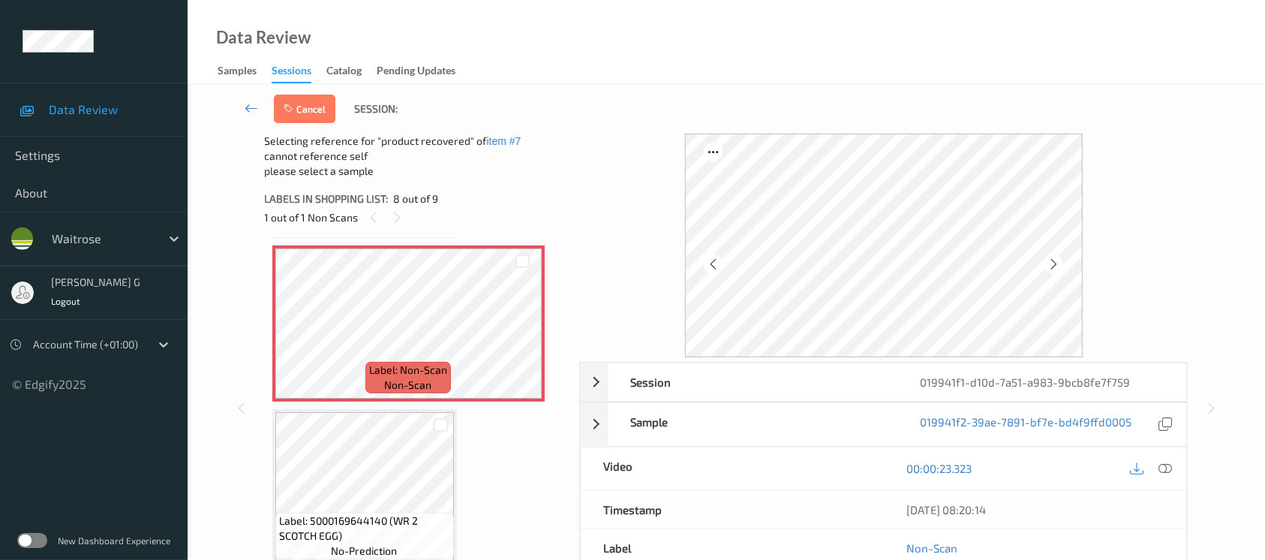
scroll to position [1143, 0]
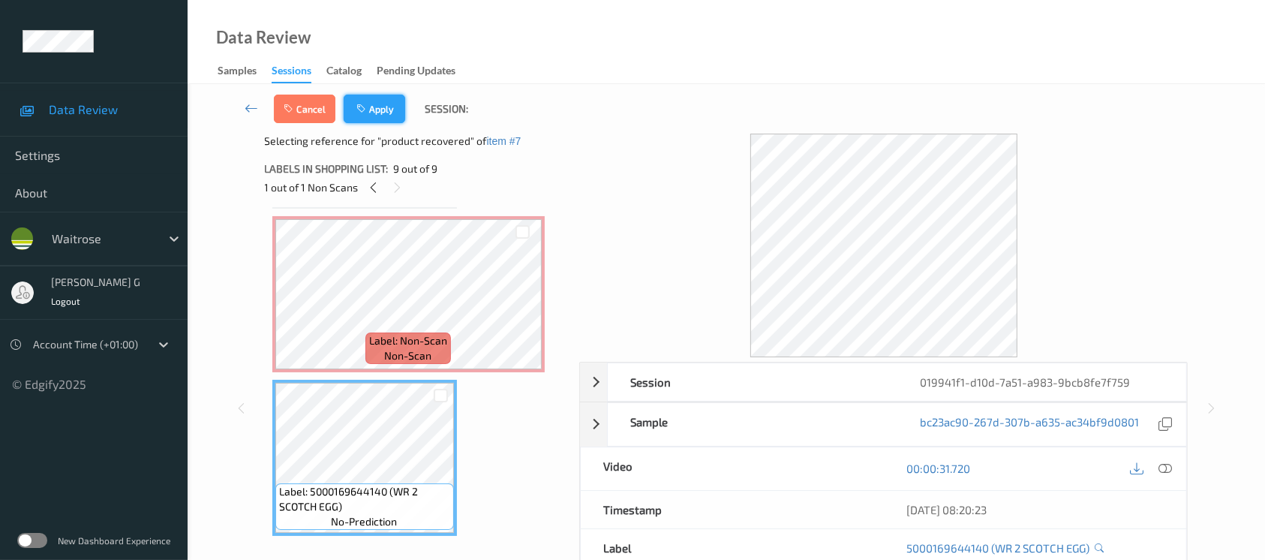
click at [366, 113] on icon "button" at bounding box center [362, 109] width 13 height 11
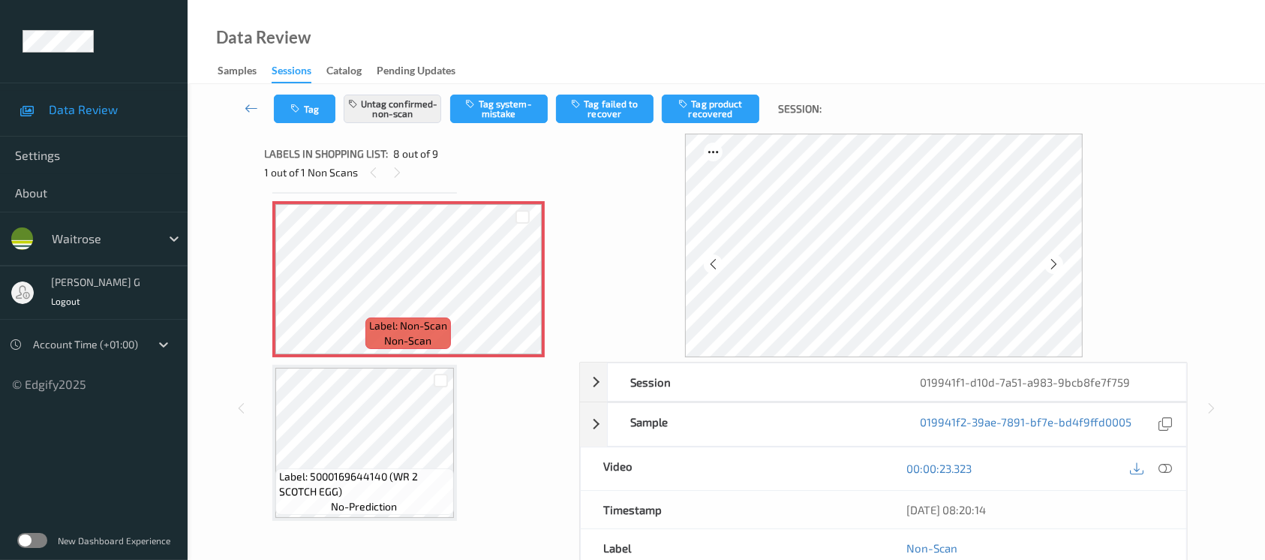
scroll to position [984, 0]
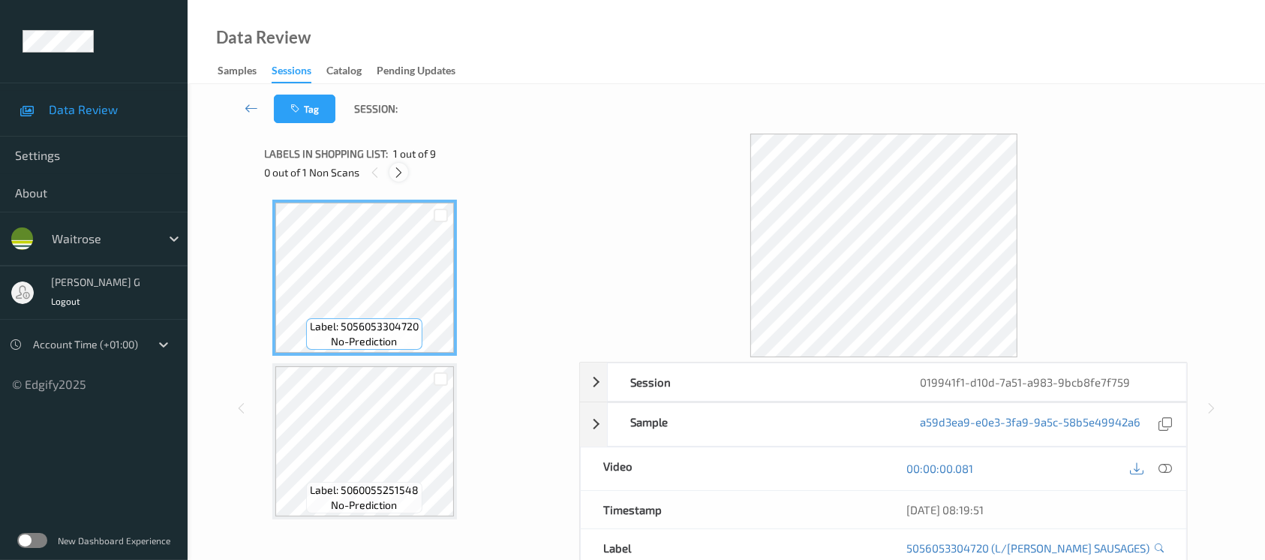
click at [404, 171] on icon at bounding box center [398, 173] width 13 height 14
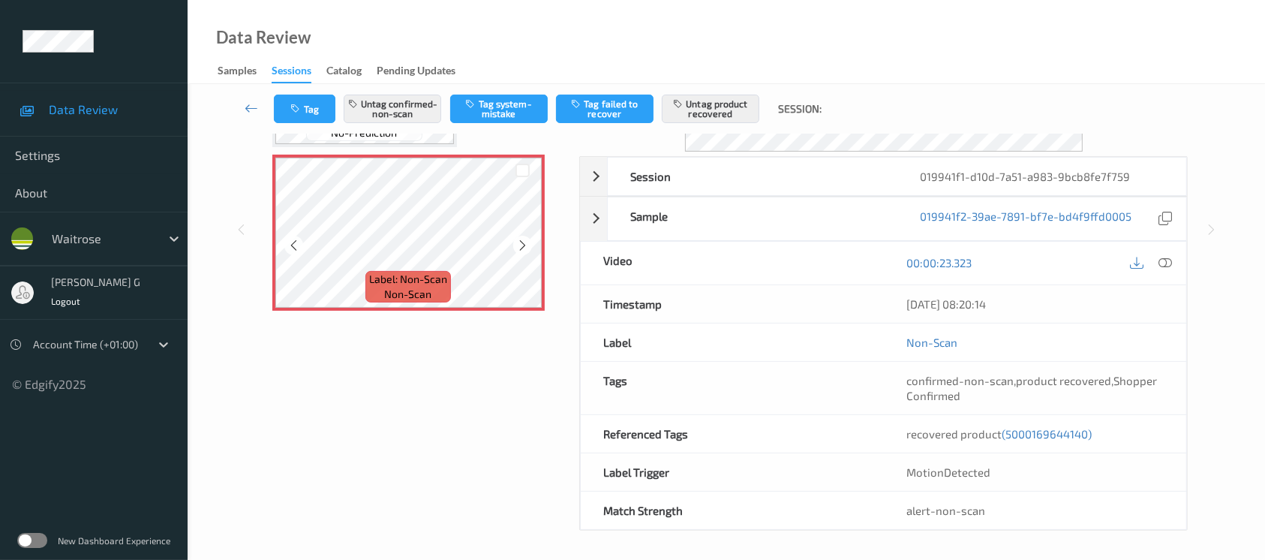
scroll to position [1144, 0]
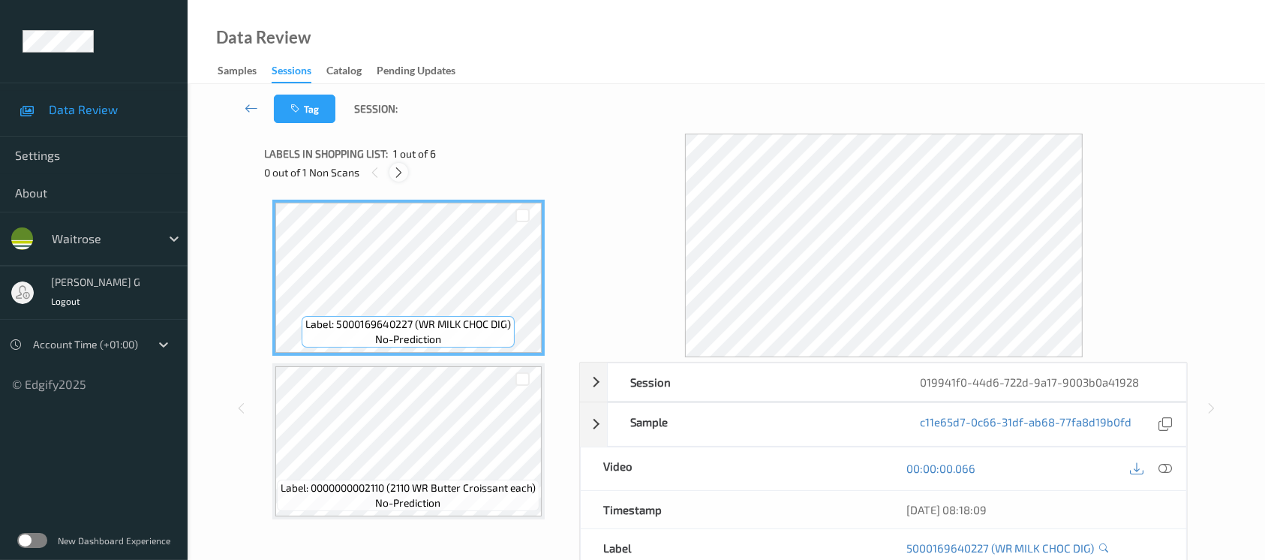
click at [398, 167] on icon at bounding box center [398, 173] width 13 height 14
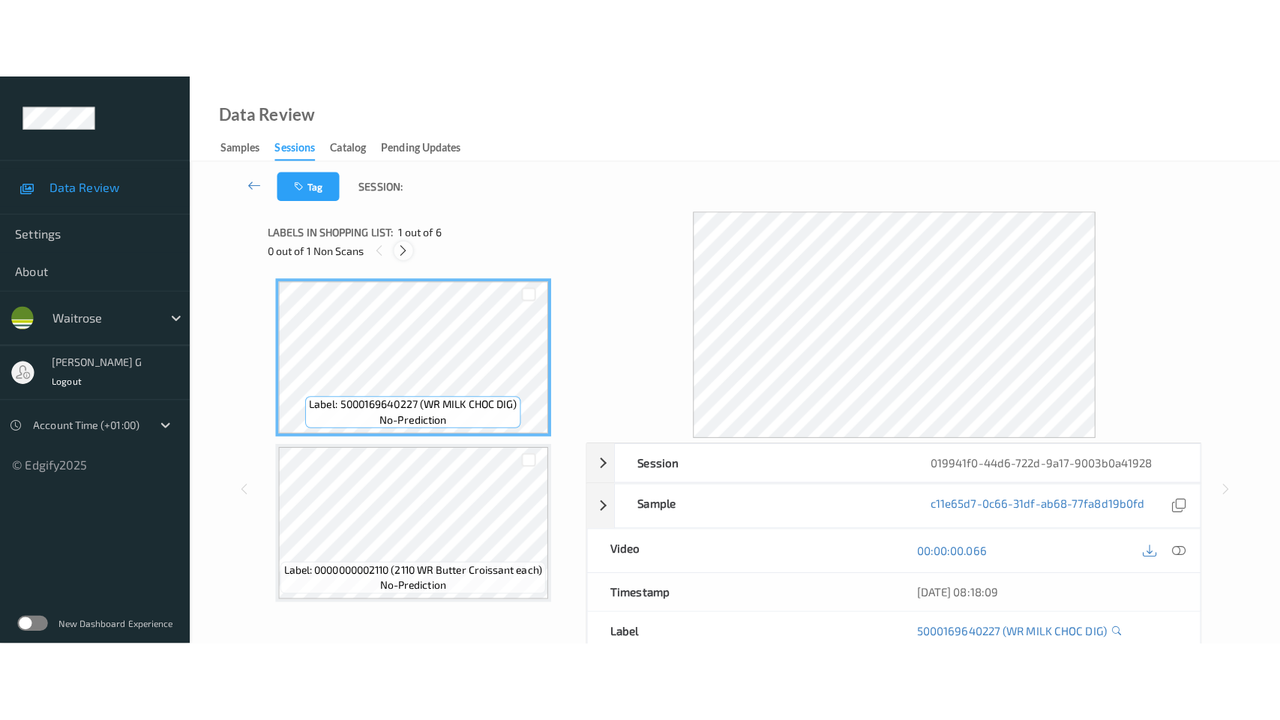
scroll to position [655, 0]
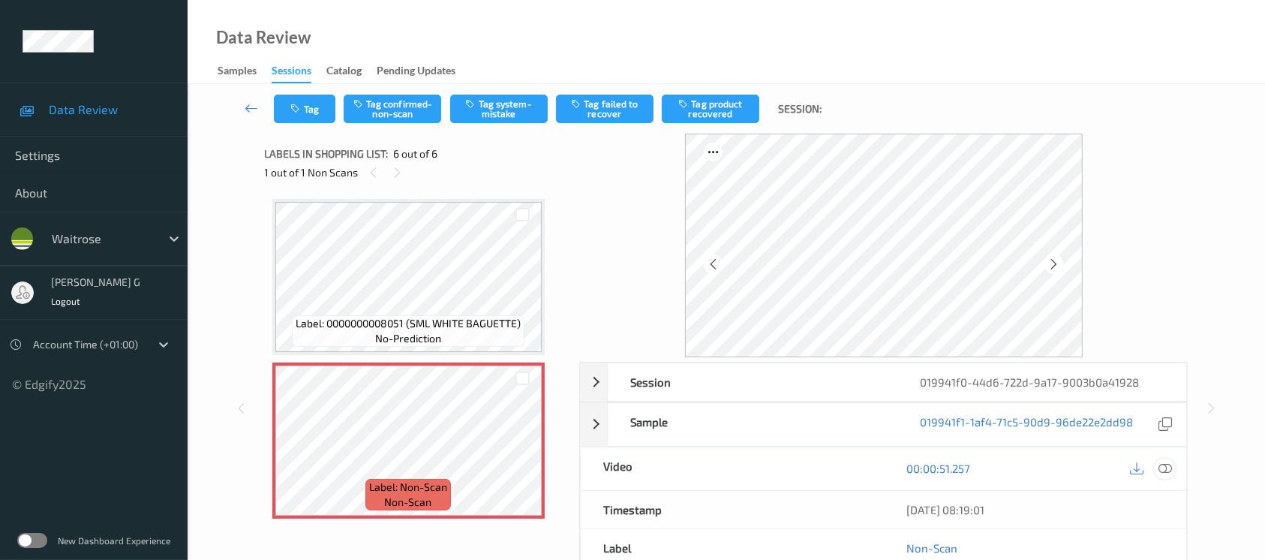
click at [1168, 467] on icon at bounding box center [1165, 468] width 14 height 14
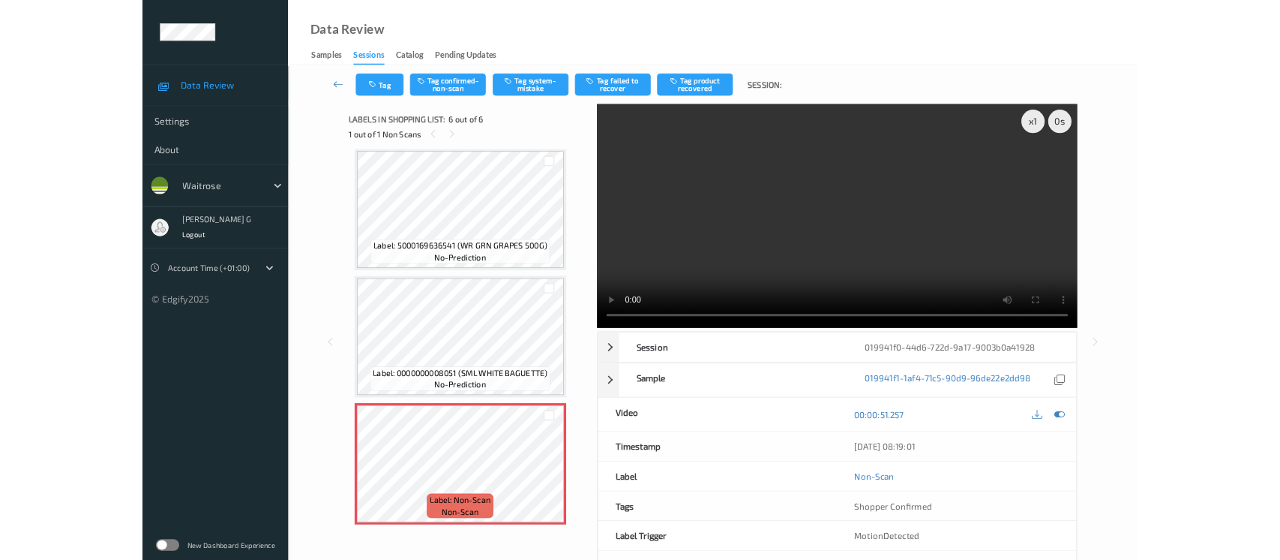
scroll to position [494, 0]
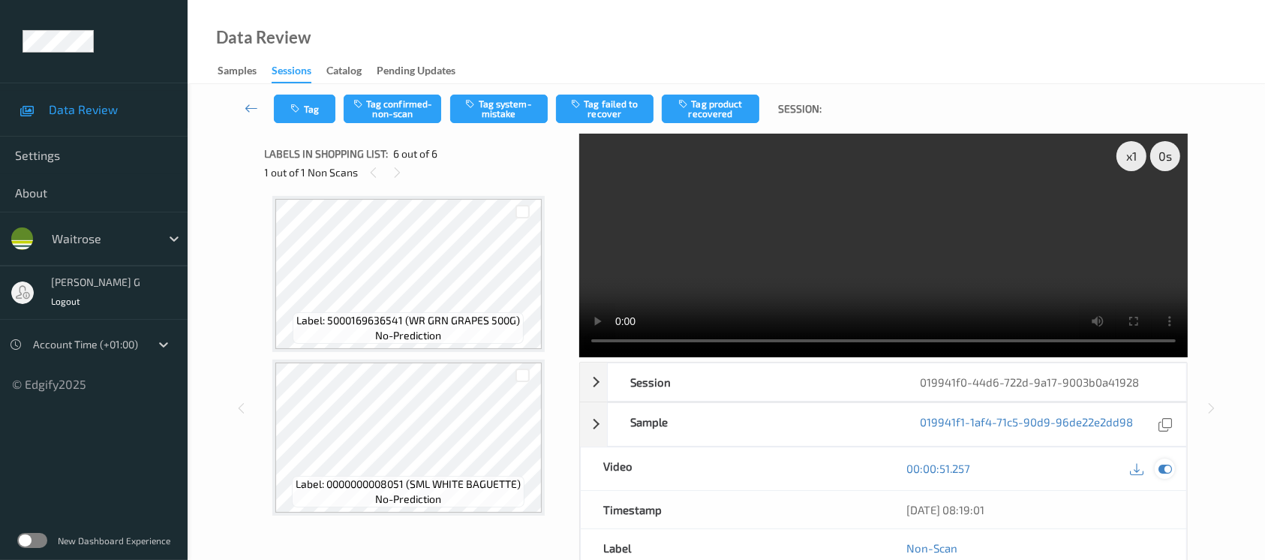
click at [1167, 464] on icon at bounding box center [1165, 468] width 14 height 14
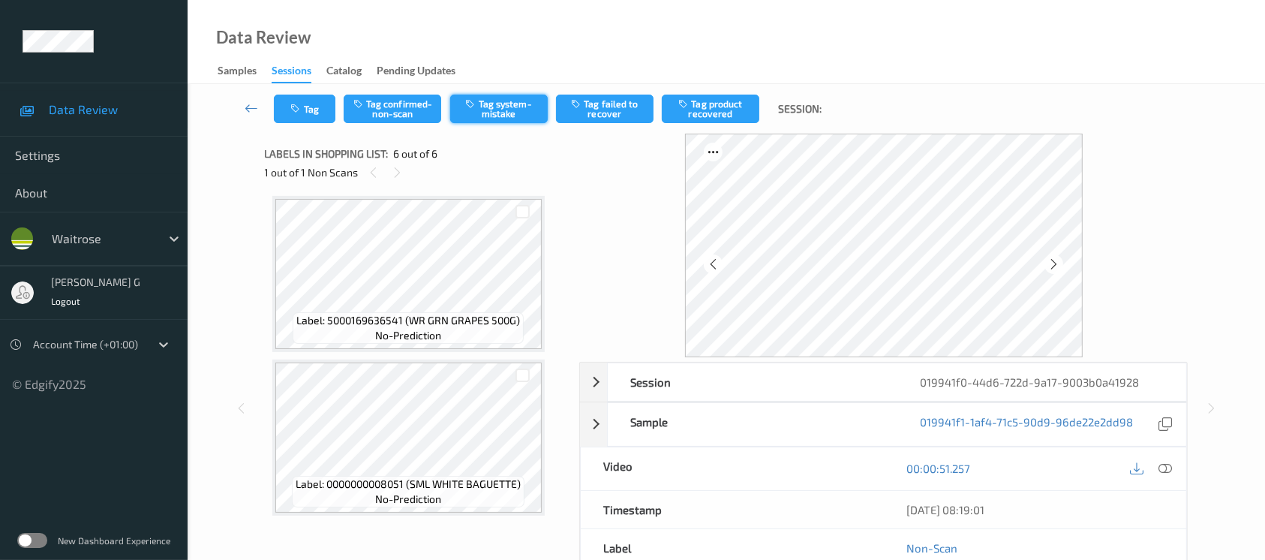
click at [503, 104] on button "Tag system-mistake" at bounding box center [499, 109] width 98 height 29
click at [303, 112] on icon "button" at bounding box center [297, 109] width 13 height 11
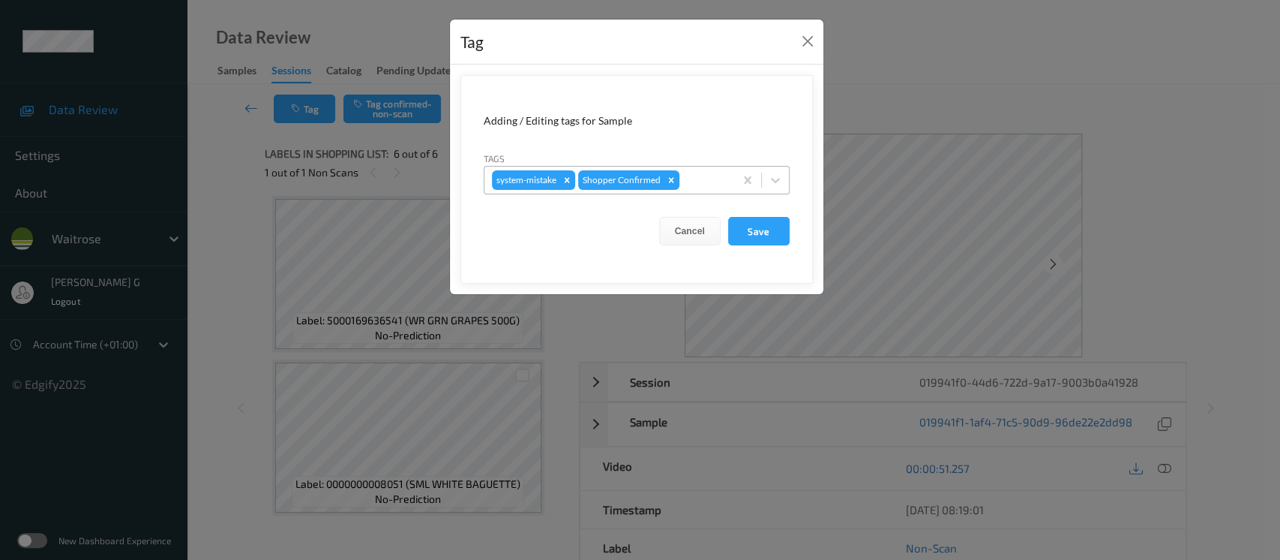
click at [701, 178] on div at bounding box center [705, 180] width 44 height 18
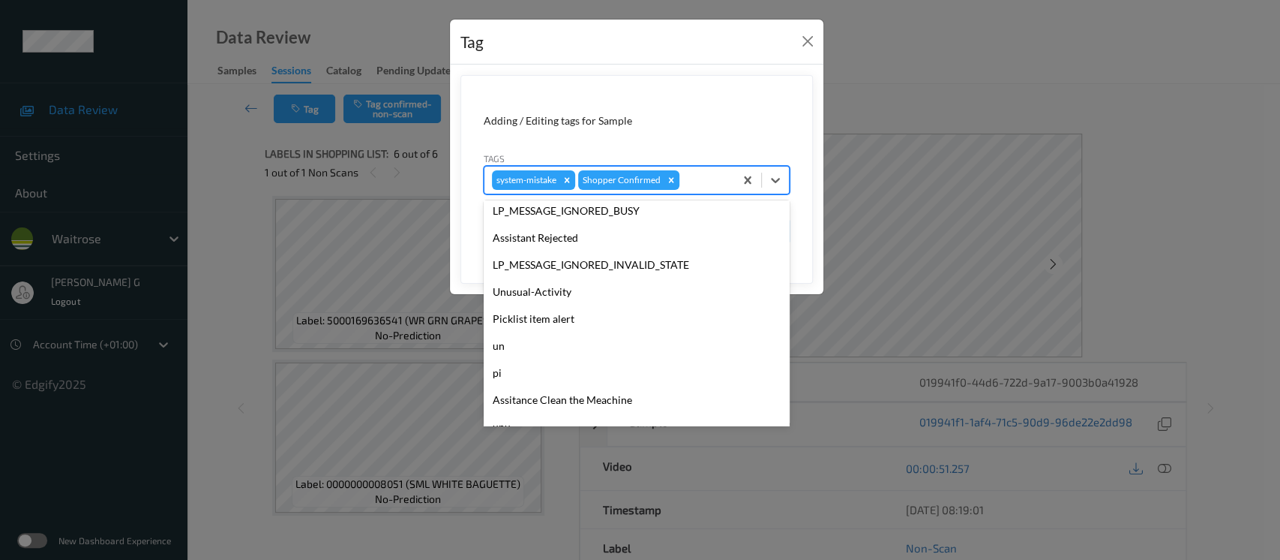
scroll to position [374, 0]
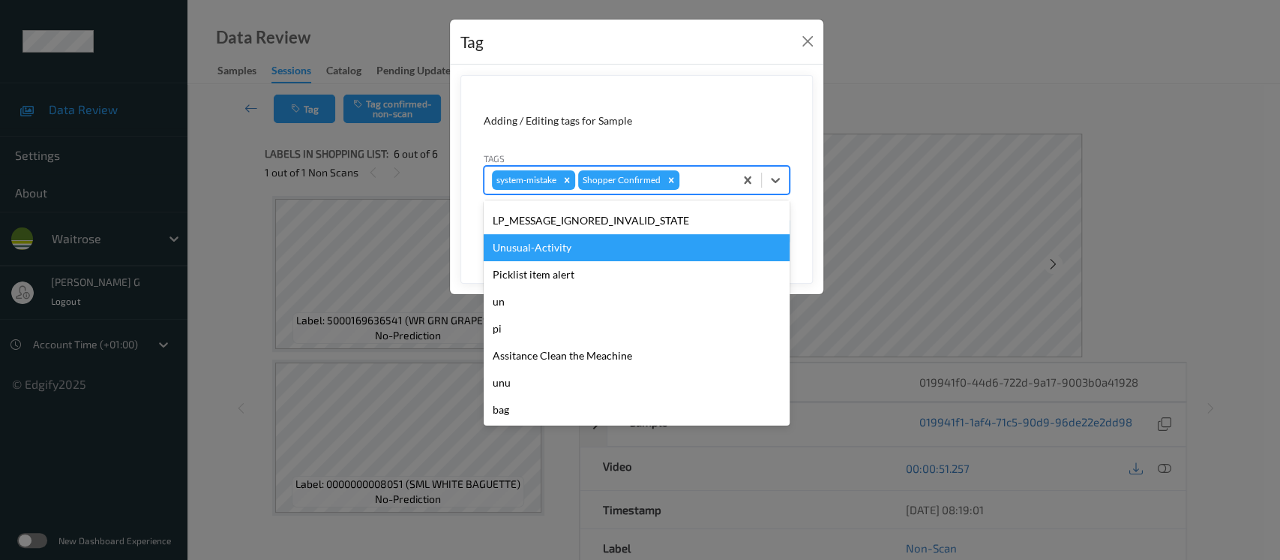
click at [537, 251] on div "Unusual-Activity" at bounding box center [637, 247] width 306 height 27
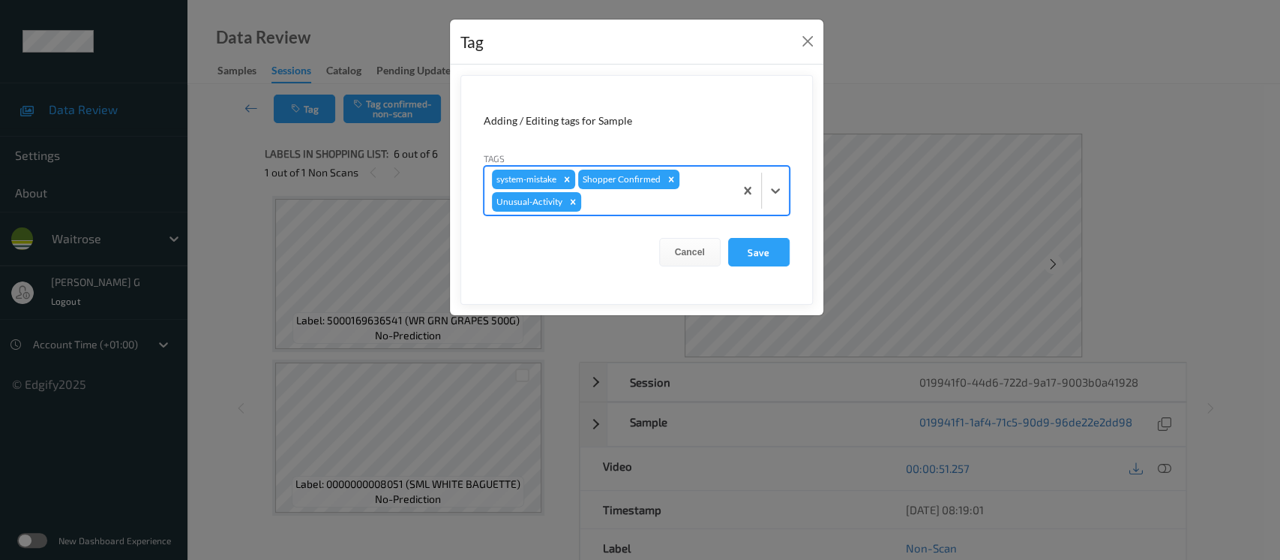
click at [689, 200] on div at bounding box center [655, 202] width 143 height 18
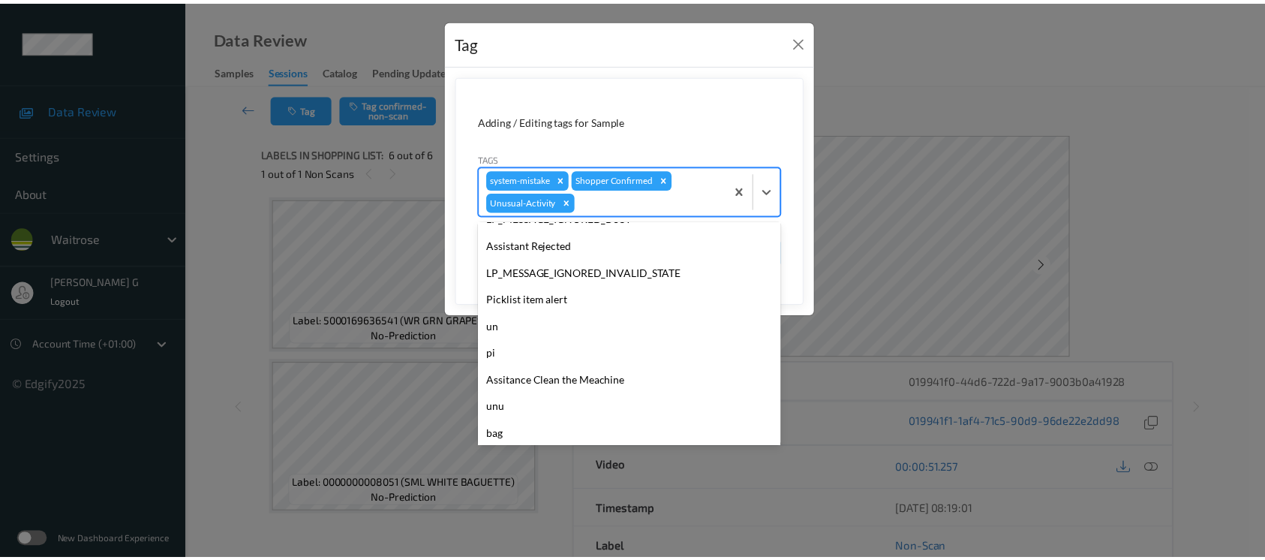
scroll to position [348, 0]
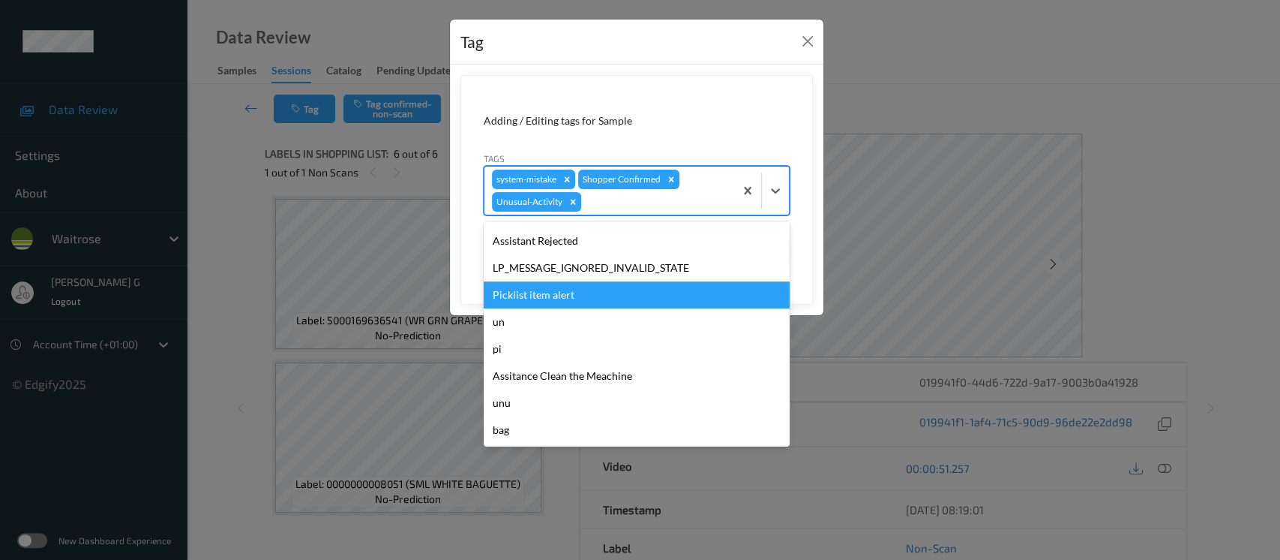
click at [539, 295] on div "Picklist item alert" at bounding box center [637, 294] width 306 height 27
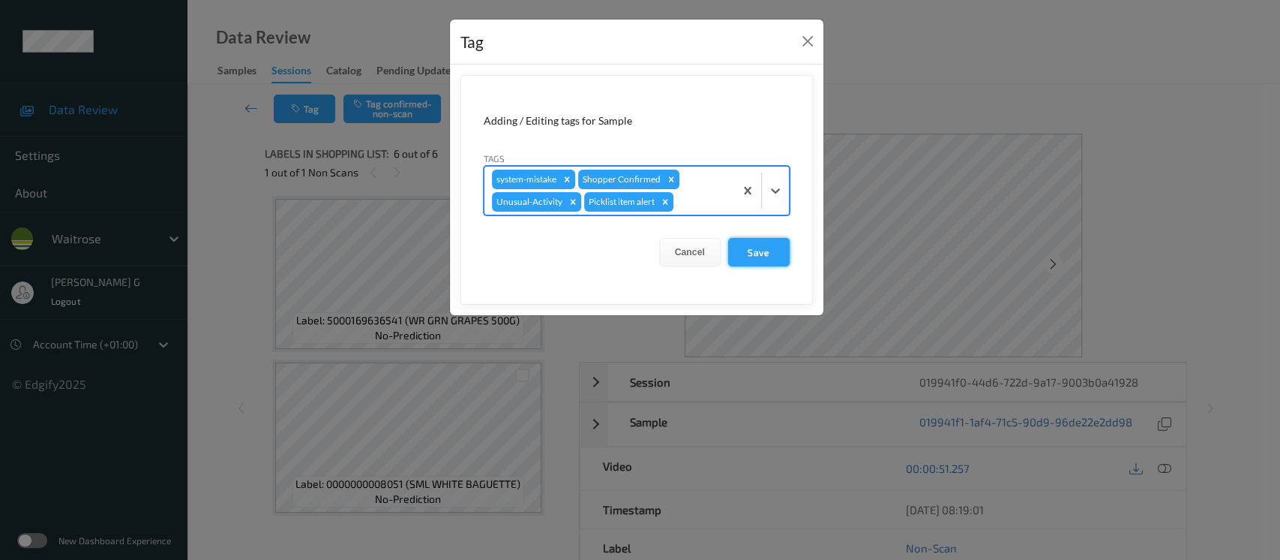
click at [744, 250] on button "Save" at bounding box center [759, 252] width 62 height 29
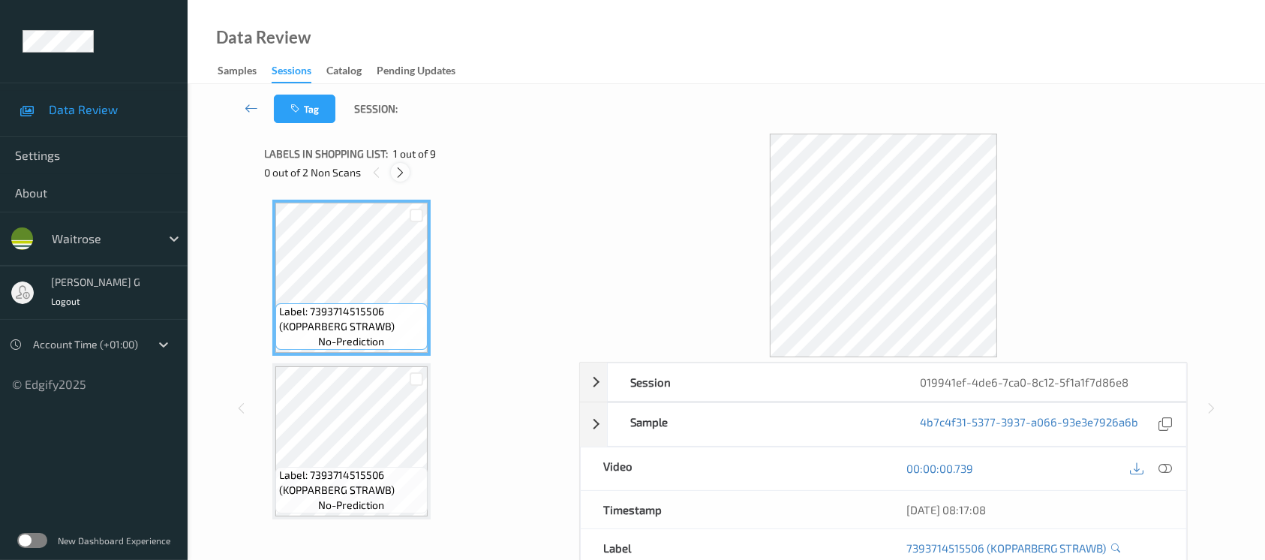
click at [402, 179] on div at bounding box center [400, 172] width 19 height 19
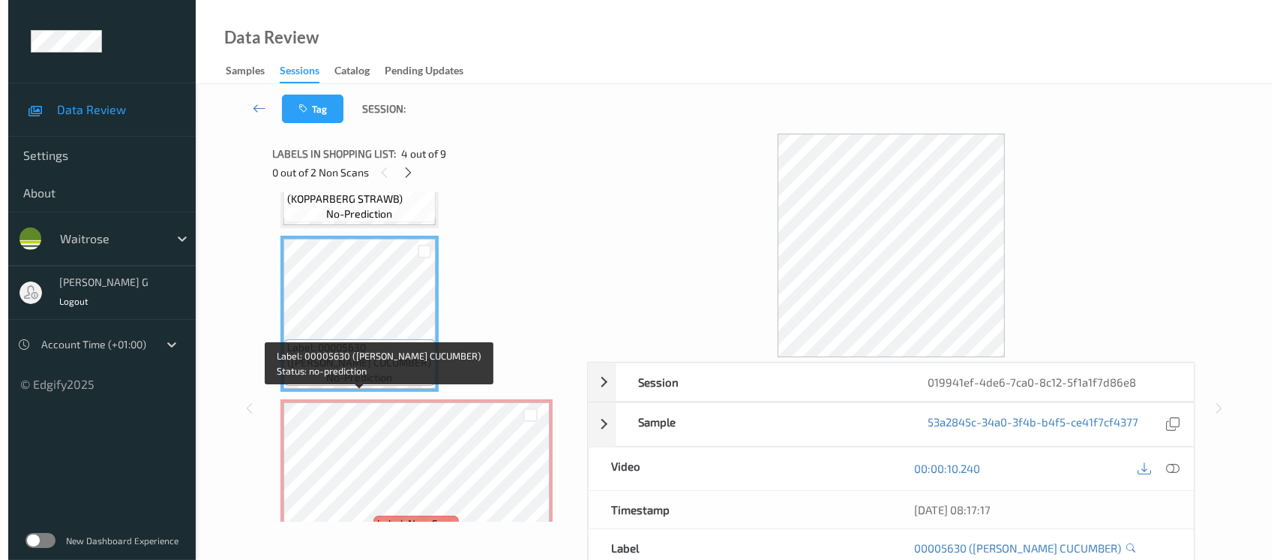
scroll to position [500, 0]
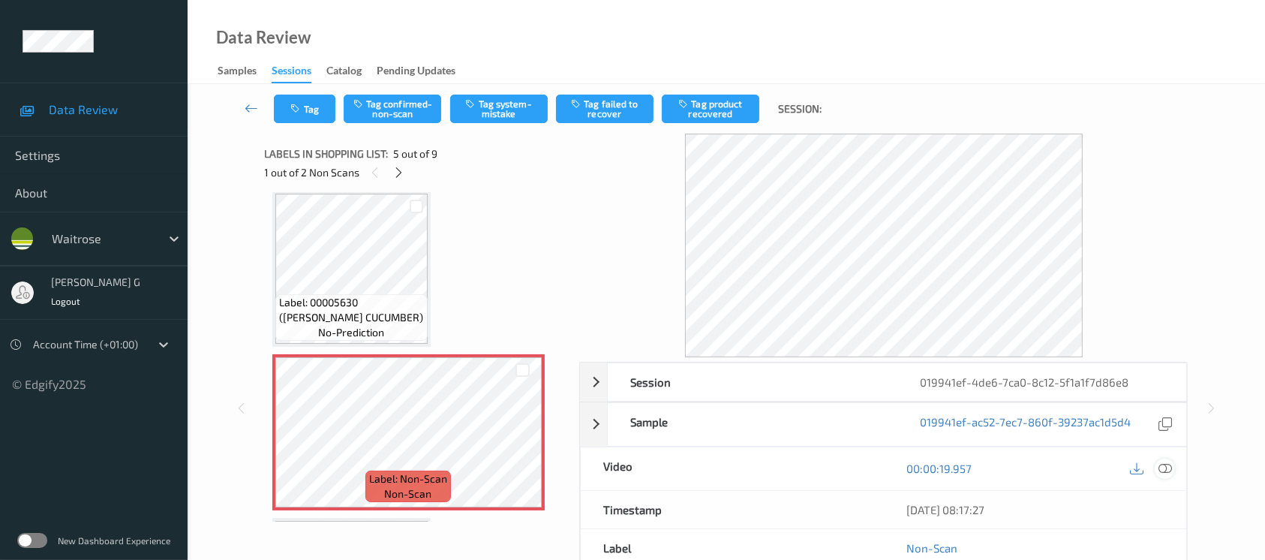
click at [1171, 465] on icon at bounding box center [1165, 468] width 14 height 14
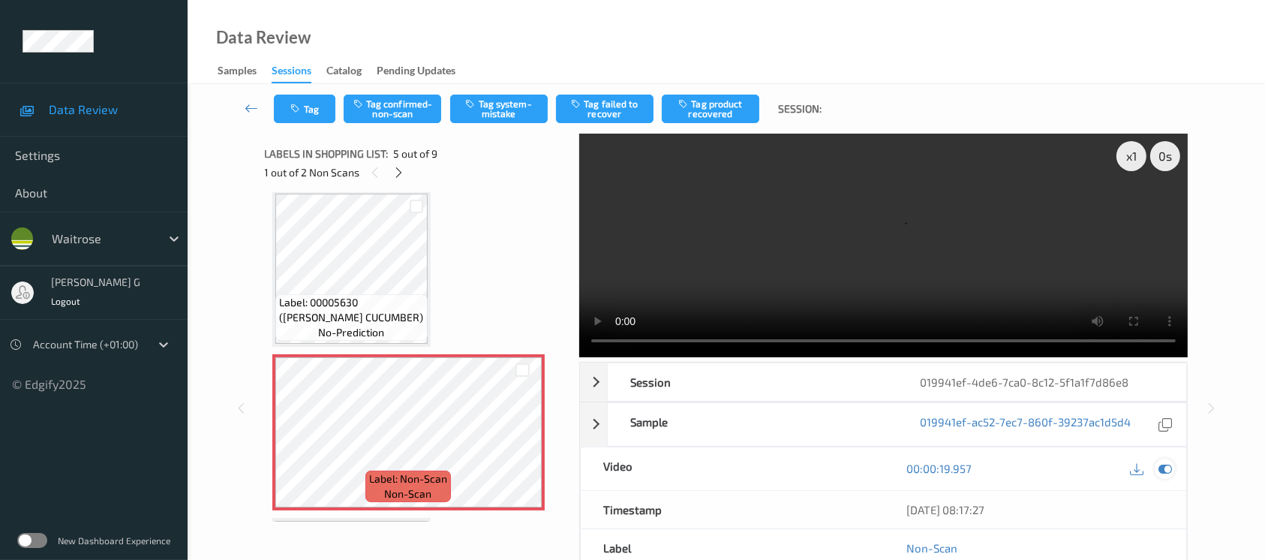
click at [1169, 464] on icon at bounding box center [1165, 468] width 14 height 14
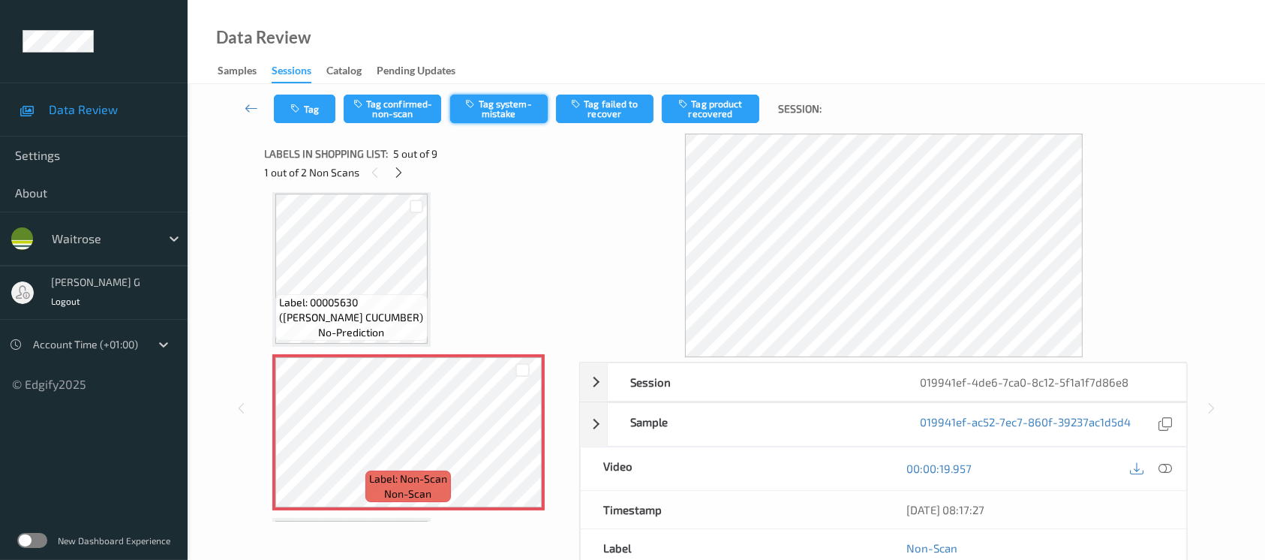
click at [515, 105] on button "Tag system-mistake" at bounding box center [499, 109] width 98 height 29
click at [306, 110] on button "Tag" at bounding box center [305, 109] width 62 height 29
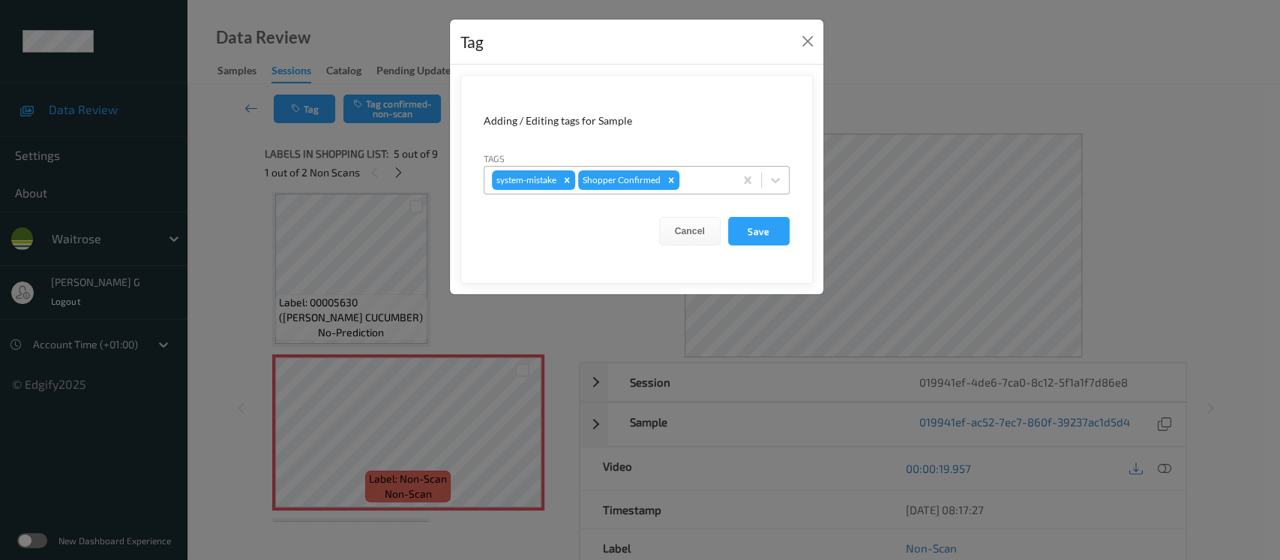
click at [702, 168] on div "system-mistake Shopper Confirmed" at bounding box center [610, 180] width 250 height 26
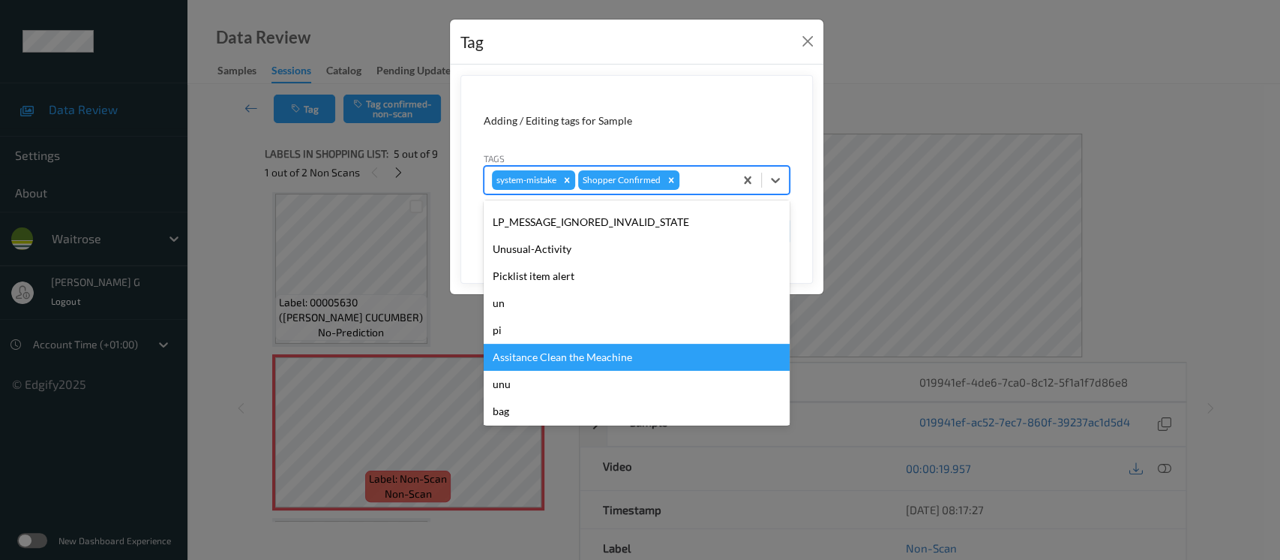
scroll to position [374, 0]
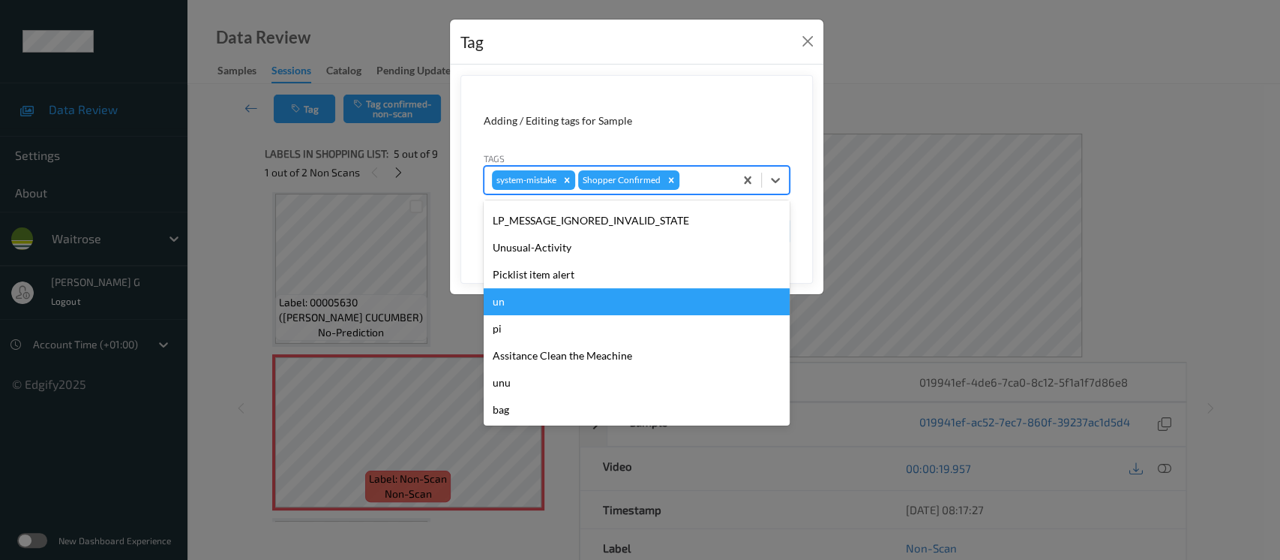
click at [534, 300] on div "un" at bounding box center [637, 301] width 306 height 27
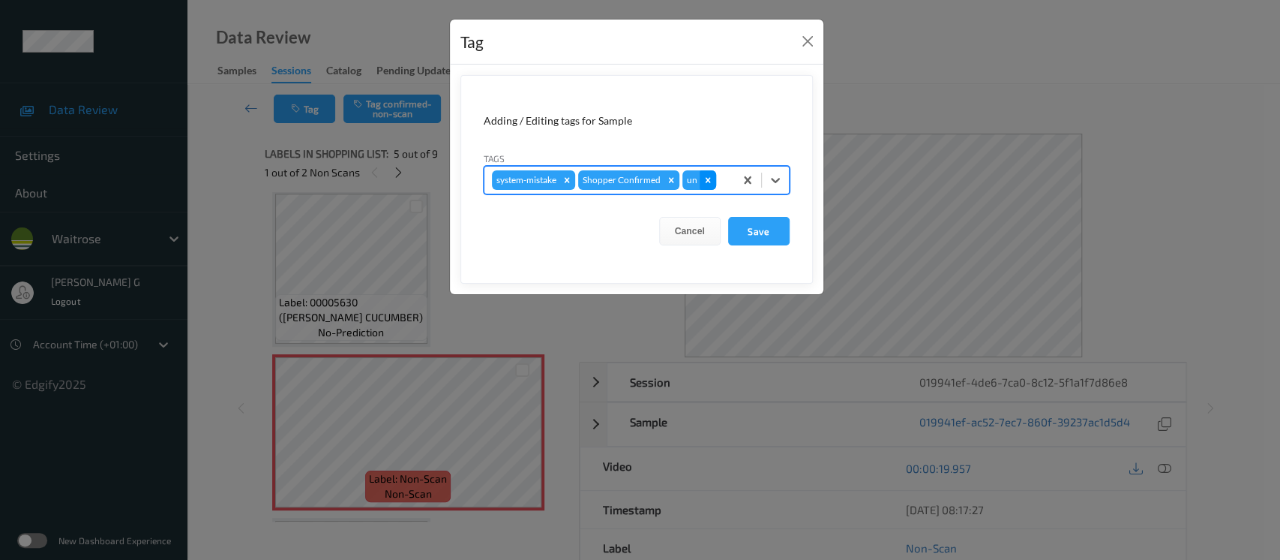
click at [708, 179] on icon "Remove un" at bounding box center [708, 180] width 11 height 11
click at [689, 173] on div at bounding box center [705, 180] width 44 height 18
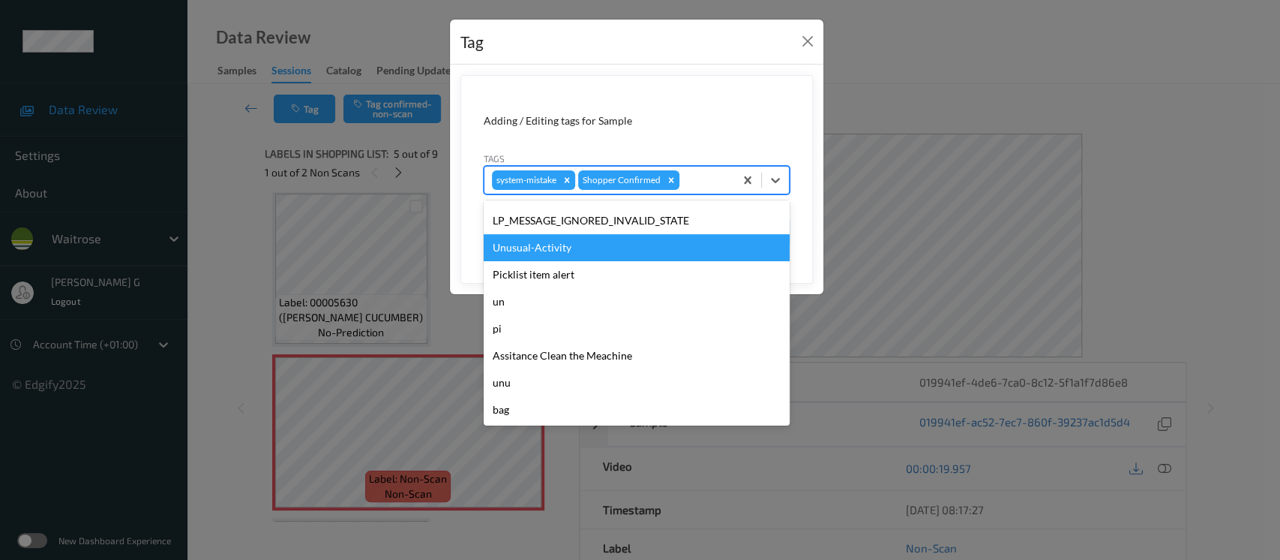
click at [538, 250] on div "Unusual-Activity" at bounding box center [637, 247] width 306 height 27
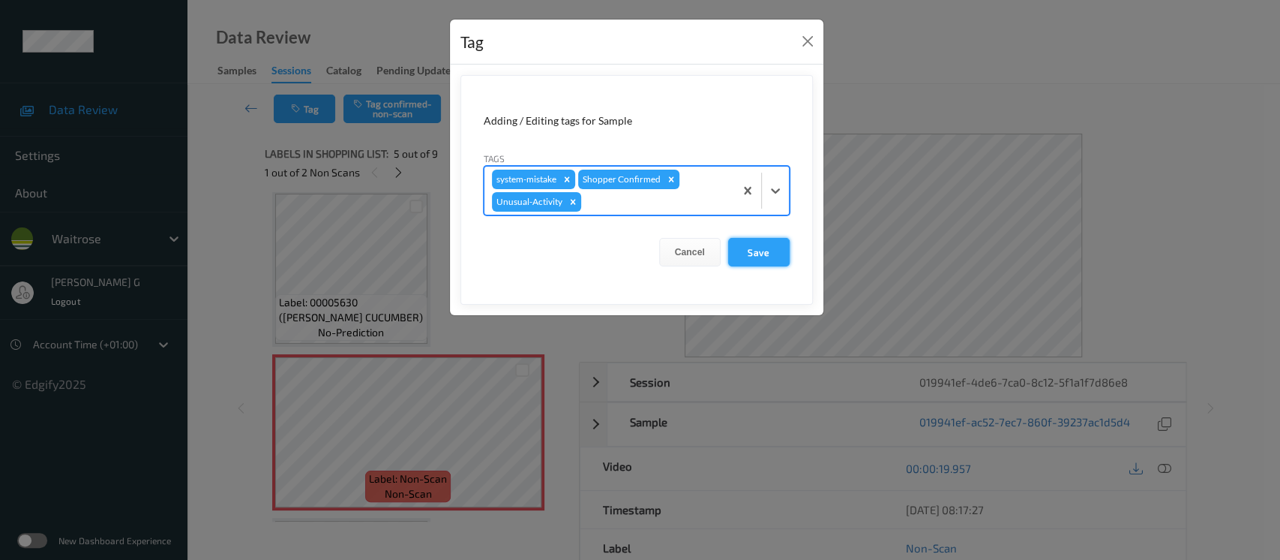
click at [752, 254] on button "Save" at bounding box center [759, 252] width 62 height 29
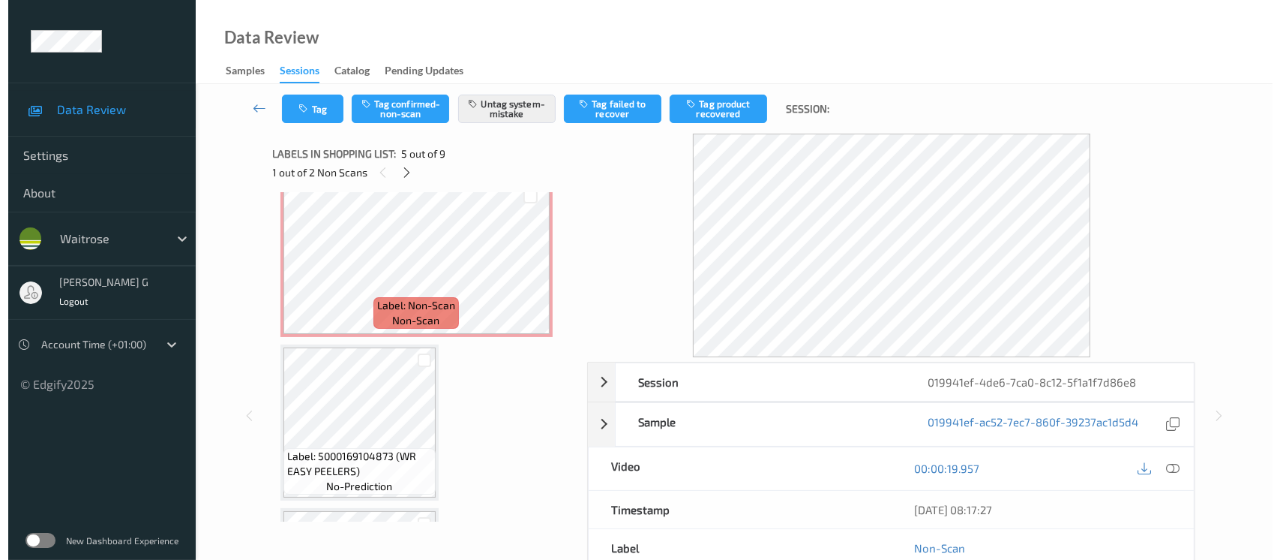
scroll to position [800, 0]
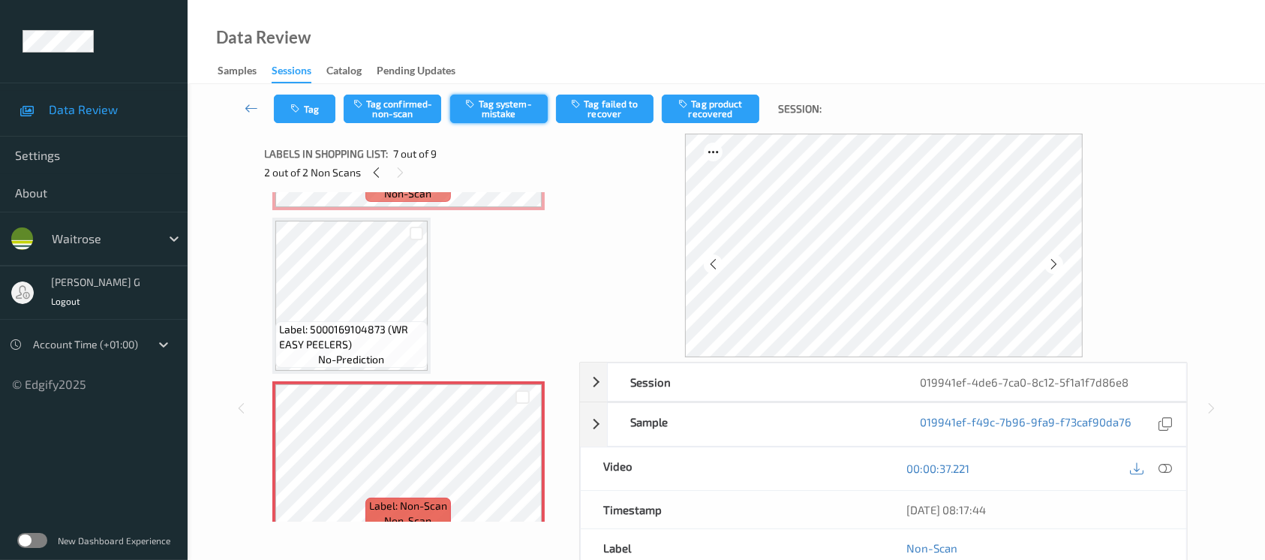
click at [506, 105] on button "Tag system-mistake" at bounding box center [499, 109] width 98 height 29
click at [298, 107] on icon "button" at bounding box center [297, 109] width 13 height 11
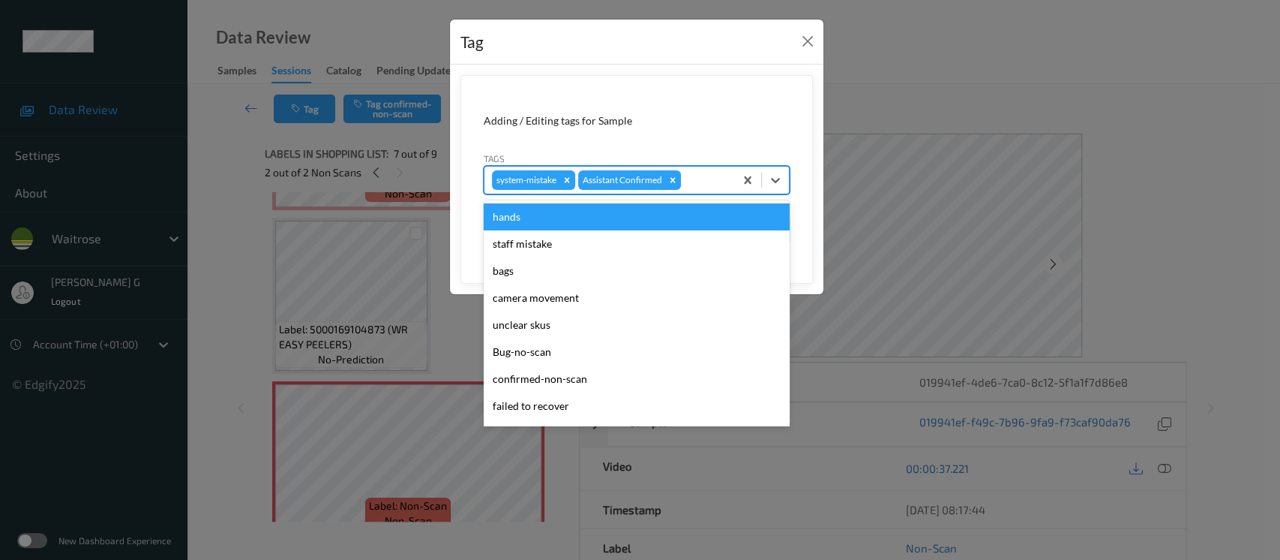
click at [700, 192] on div "system-mistake Assistant Confirmed" at bounding box center [610, 180] width 250 height 26
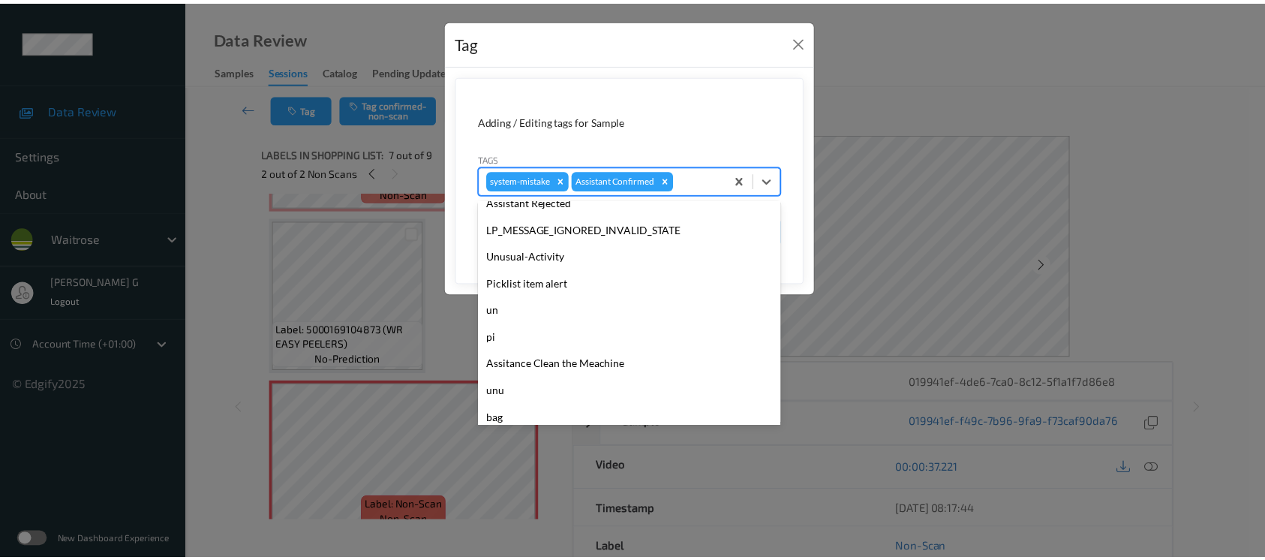
scroll to position [374, 0]
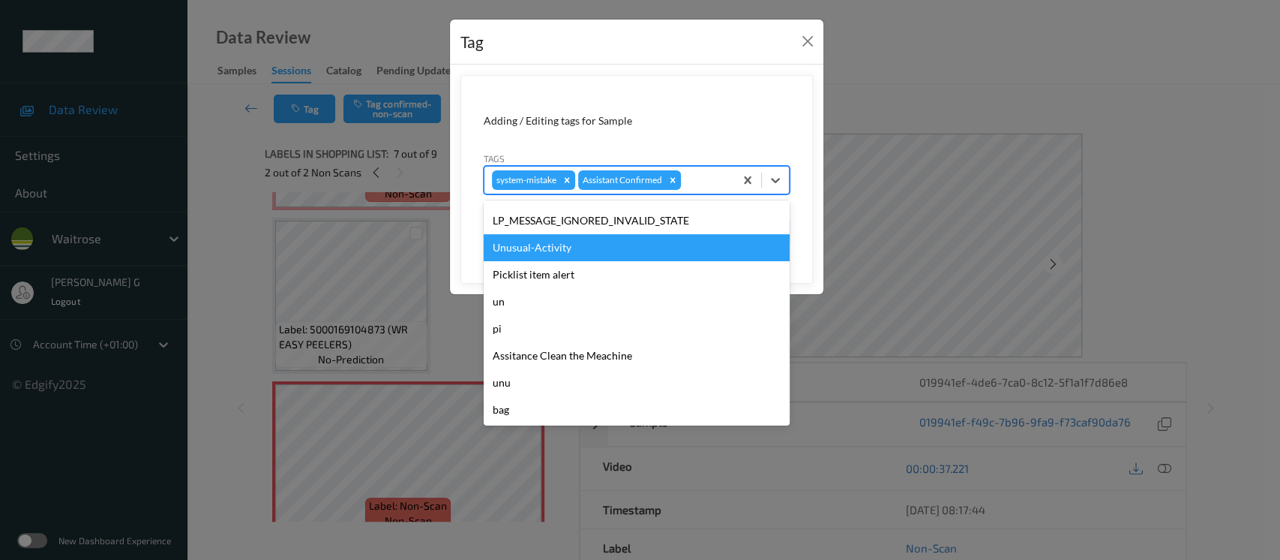
click at [535, 246] on div "Unusual-Activity" at bounding box center [637, 247] width 306 height 27
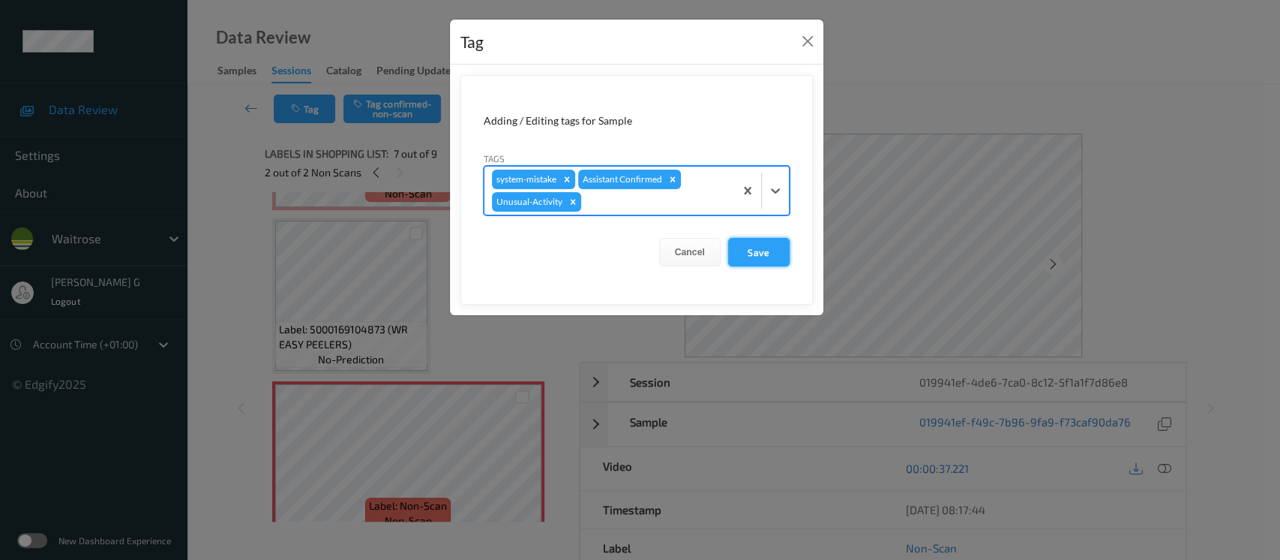
click at [755, 258] on button "Save" at bounding box center [759, 252] width 62 height 29
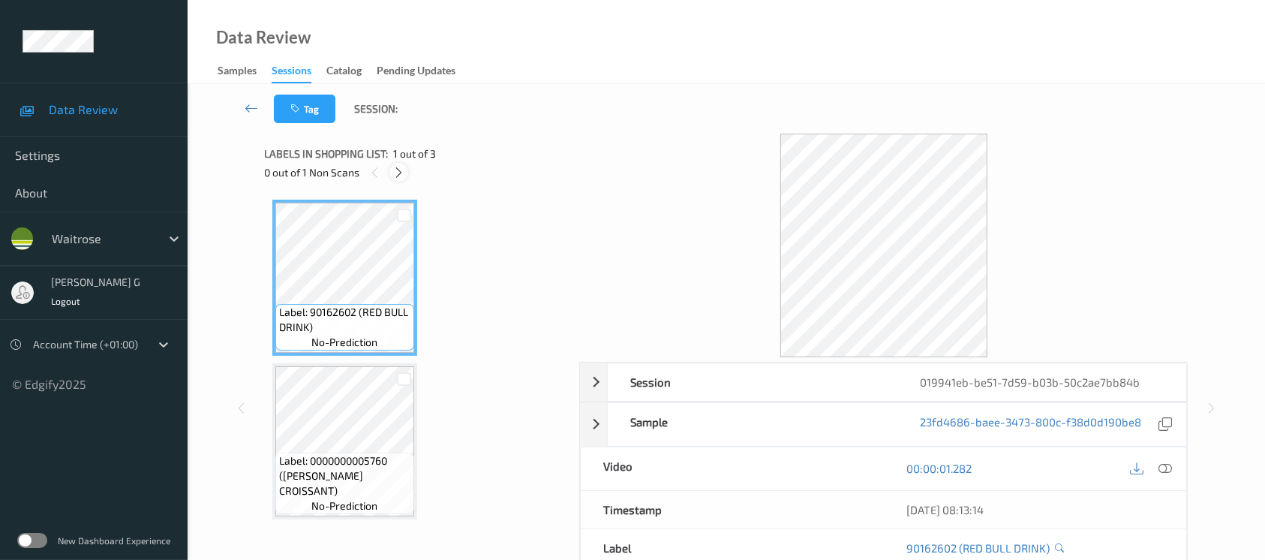
click at [398, 176] on icon at bounding box center [398, 173] width 13 height 14
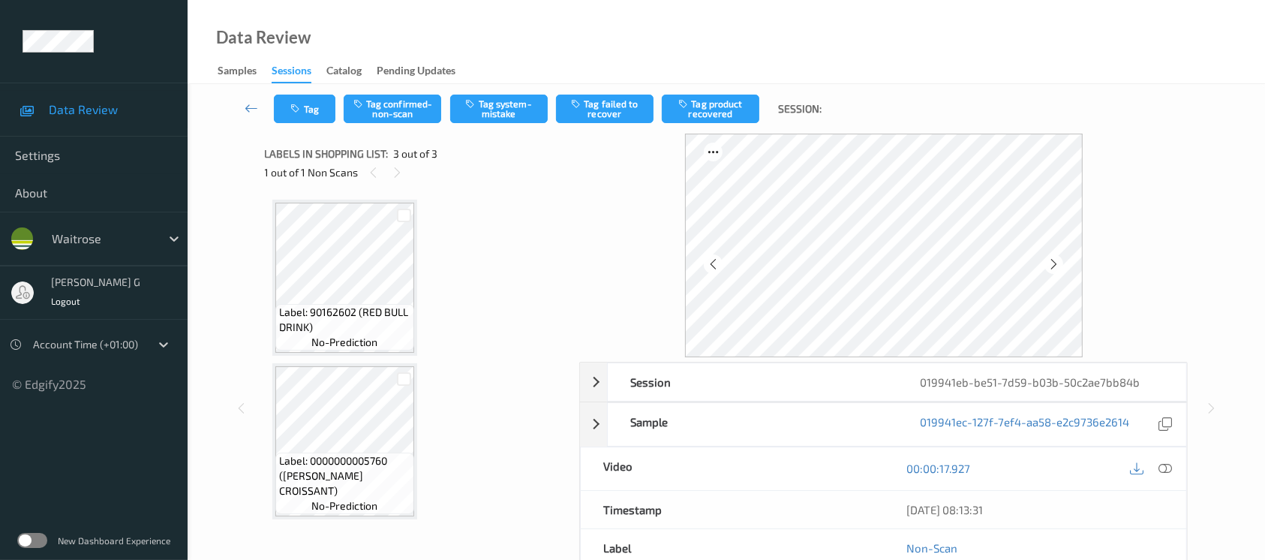
scroll to position [167, 0]
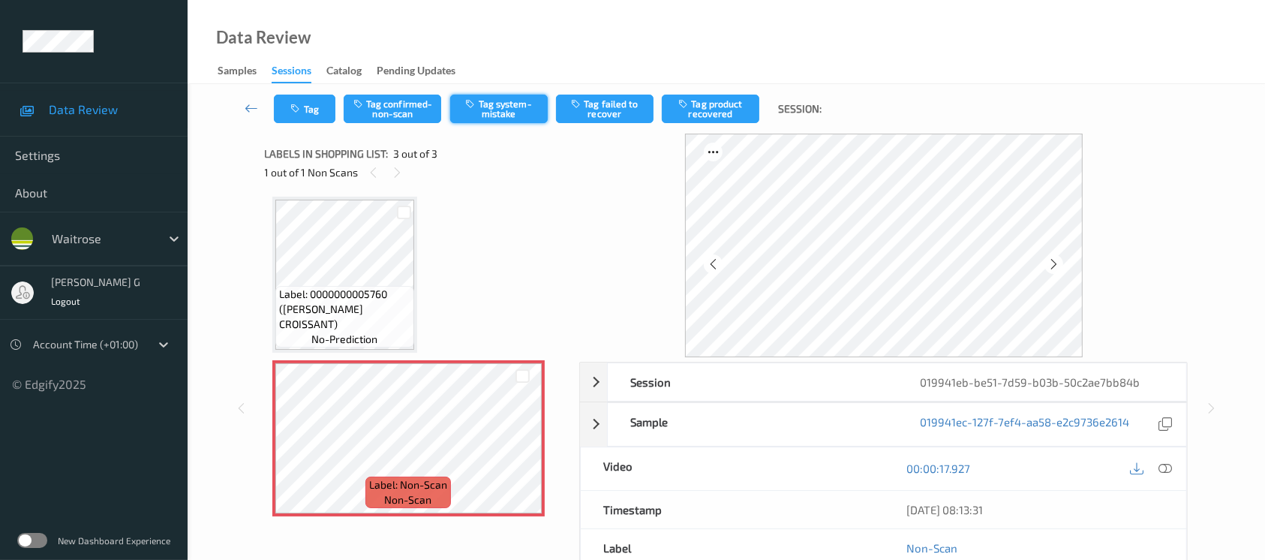
click at [504, 101] on button "Tag system-mistake" at bounding box center [499, 109] width 98 height 29
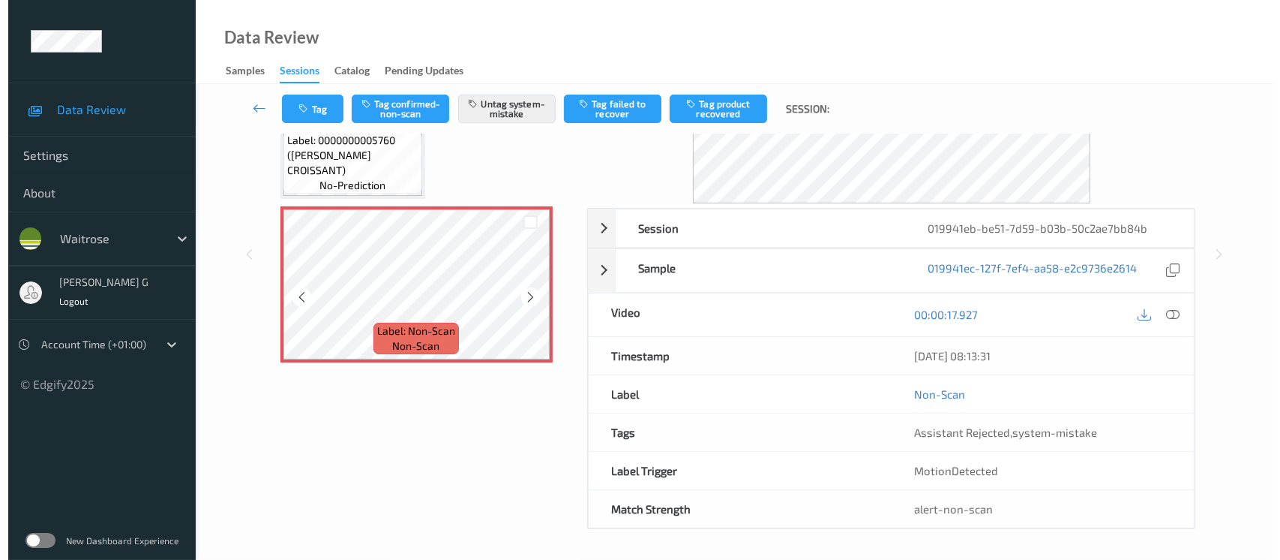
scroll to position [152, 0]
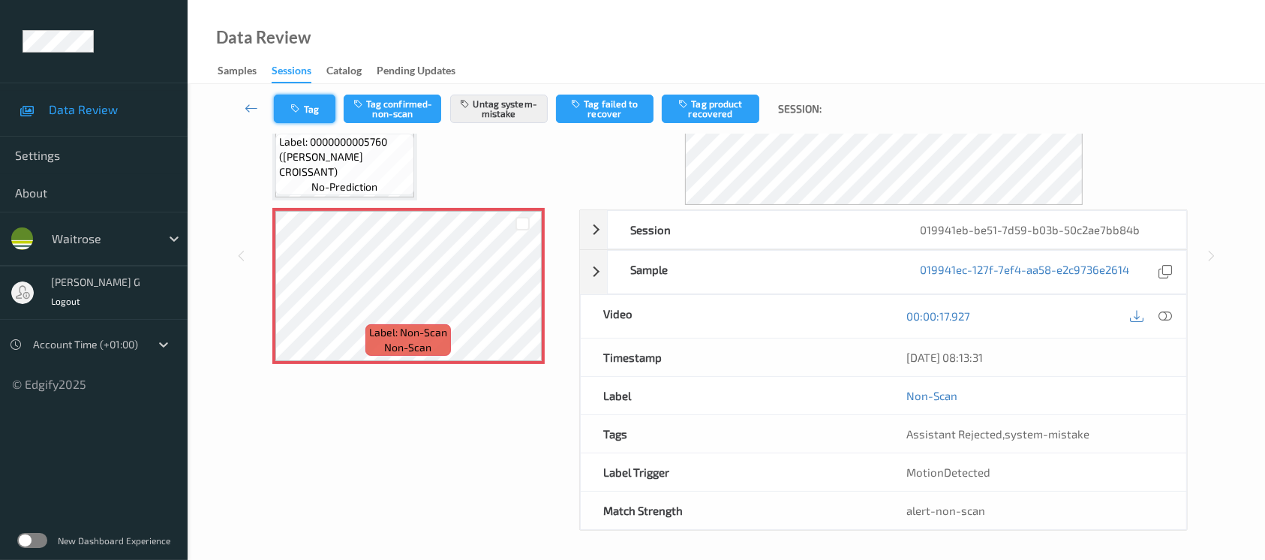
click at [305, 99] on button "Tag" at bounding box center [305, 109] width 62 height 29
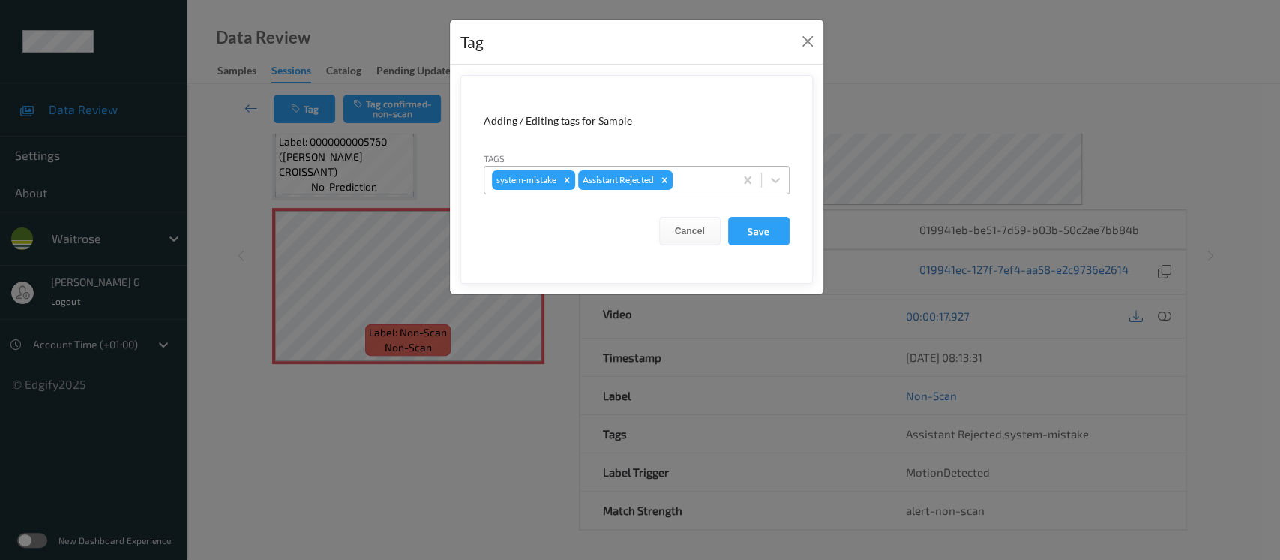
click at [695, 188] on div at bounding box center [701, 180] width 51 height 18
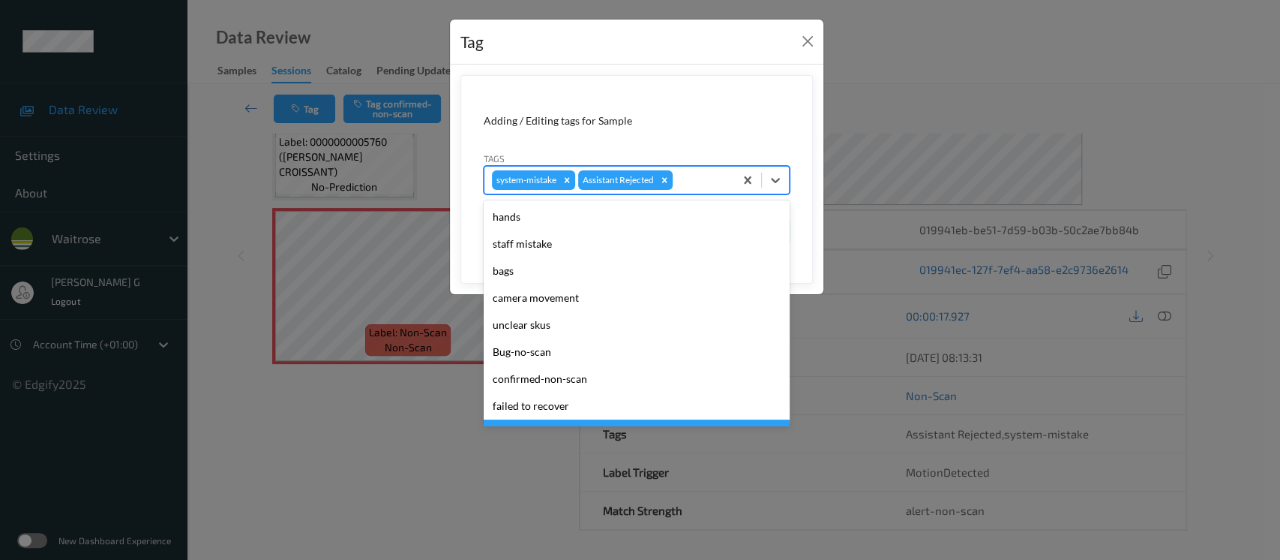
scroll to position [374, 0]
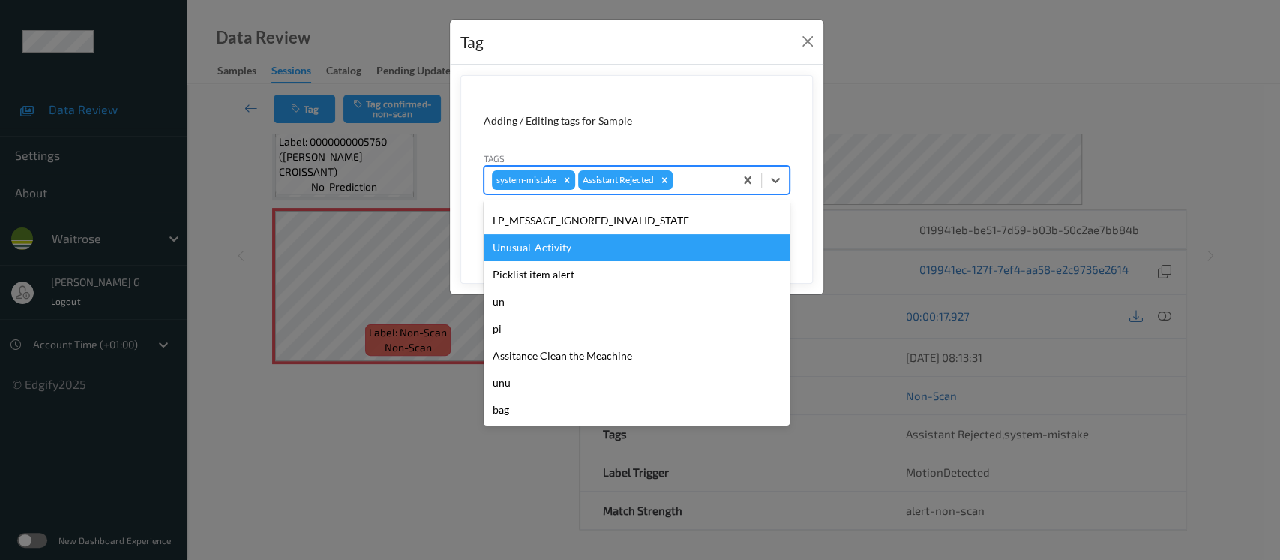
click at [533, 252] on div "Unusual-Activity" at bounding box center [637, 247] width 306 height 27
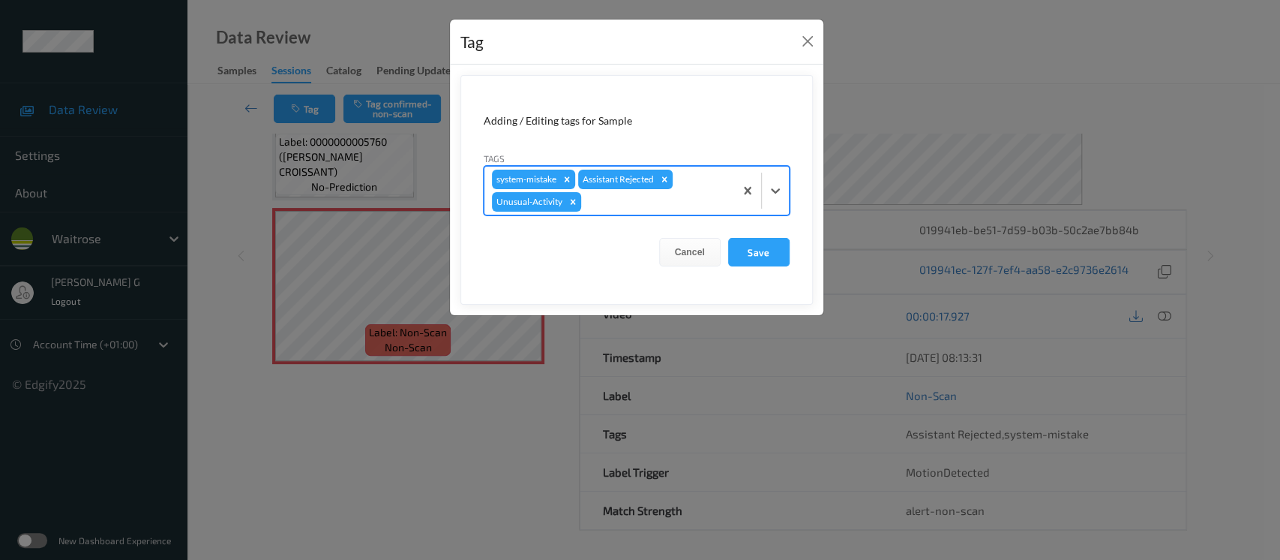
click at [686, 189] on div "system-mistake Assistant Rejected Unusual-Activity" at bounding box center [610, 191] width 250 height 48
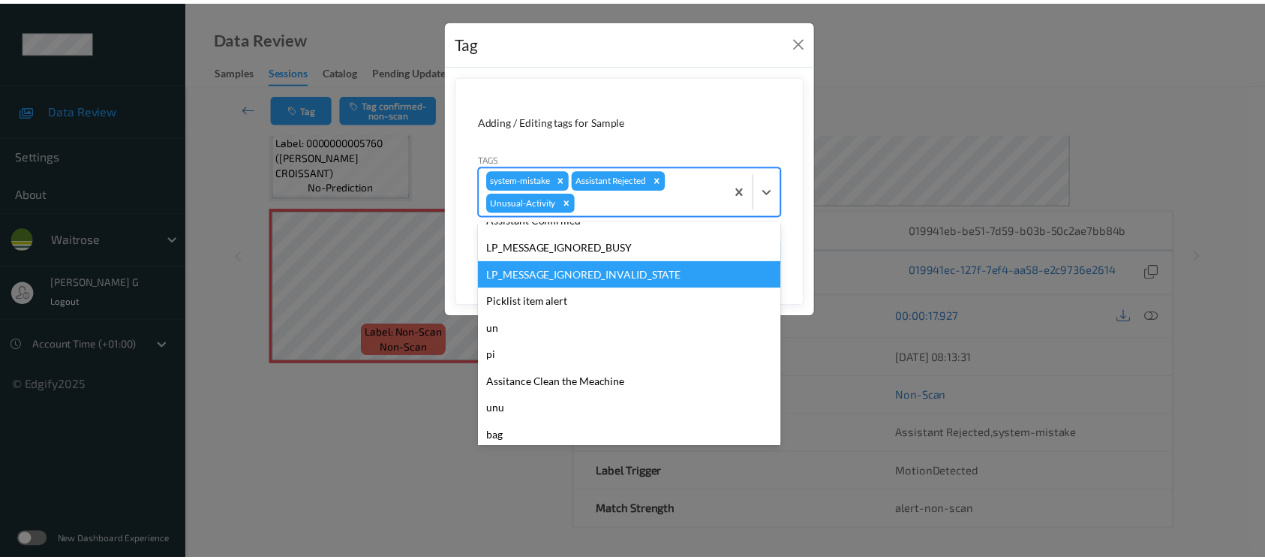
scroll to position [348, 0]
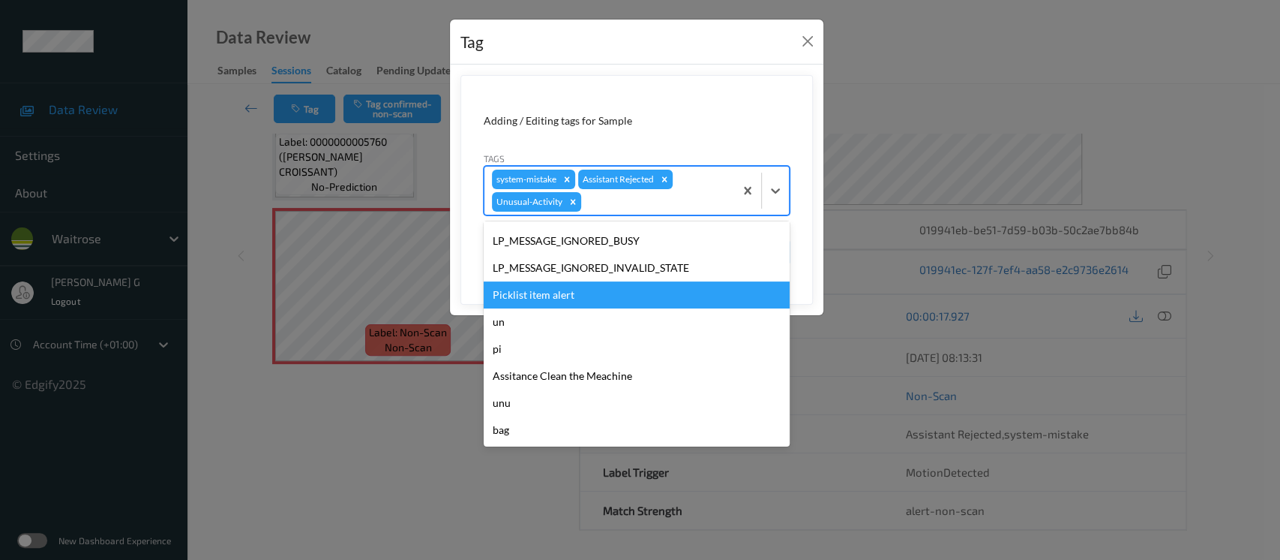
click at [550, 290] on div "Picklist item alert" at bounding box center [637, 294] width 306 height 27
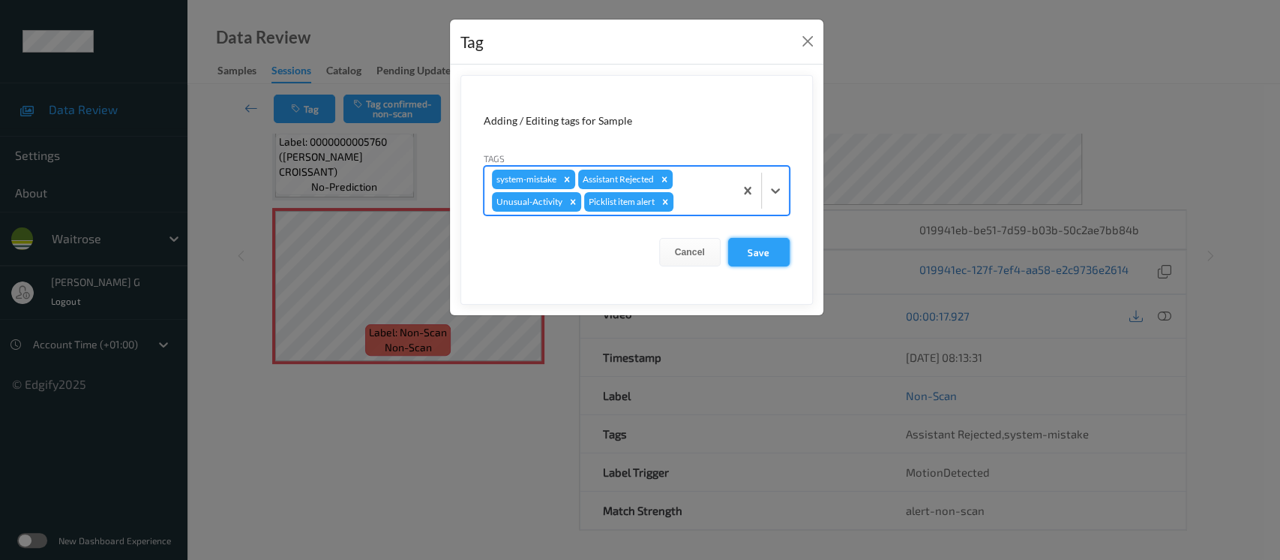
click at [740, 251] on button "Save" at bounding box center [759, 252] width 62 height 29
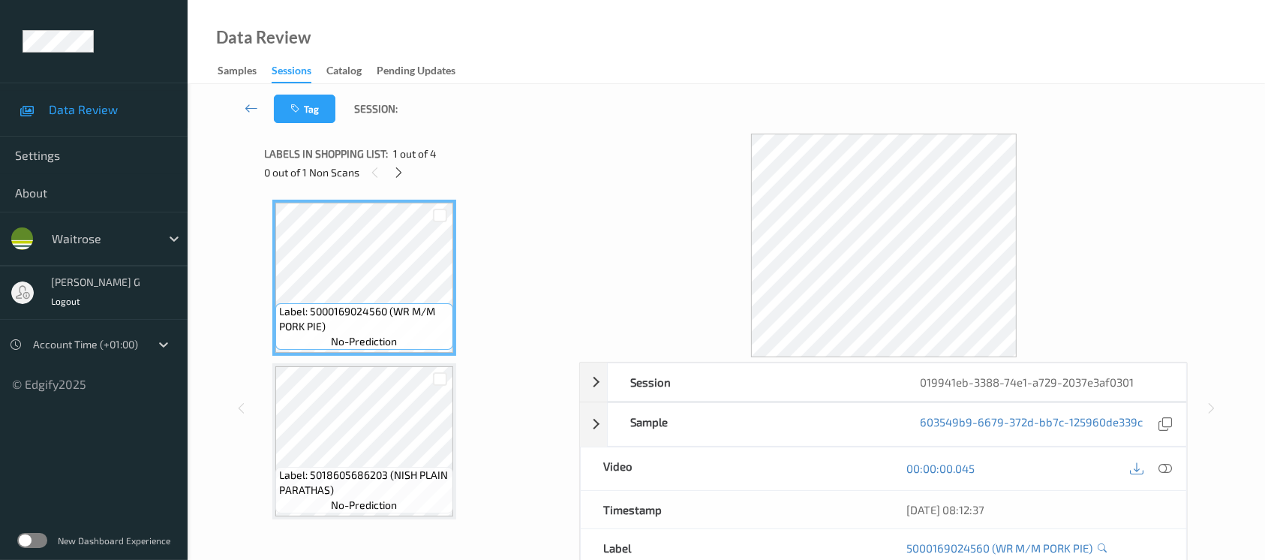
drag, startPoint x: 402, startPoint y: 168, endPoint x: 409, endPoint y: 164, distance: 8.1
click at [408, 164] on div "0 out of 1 Non Scans" at bounding box center [417, 172] width 305 height 19
click at [391, 174] on div at bounding box center [398, 172] width 19 height 19
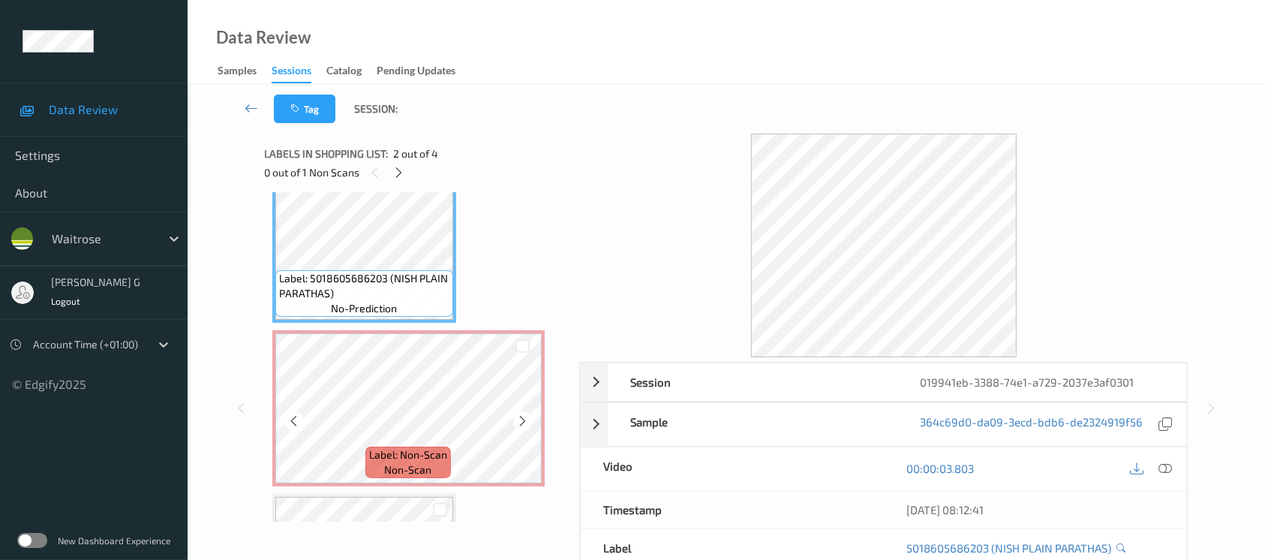
scroll to position [200, 0]
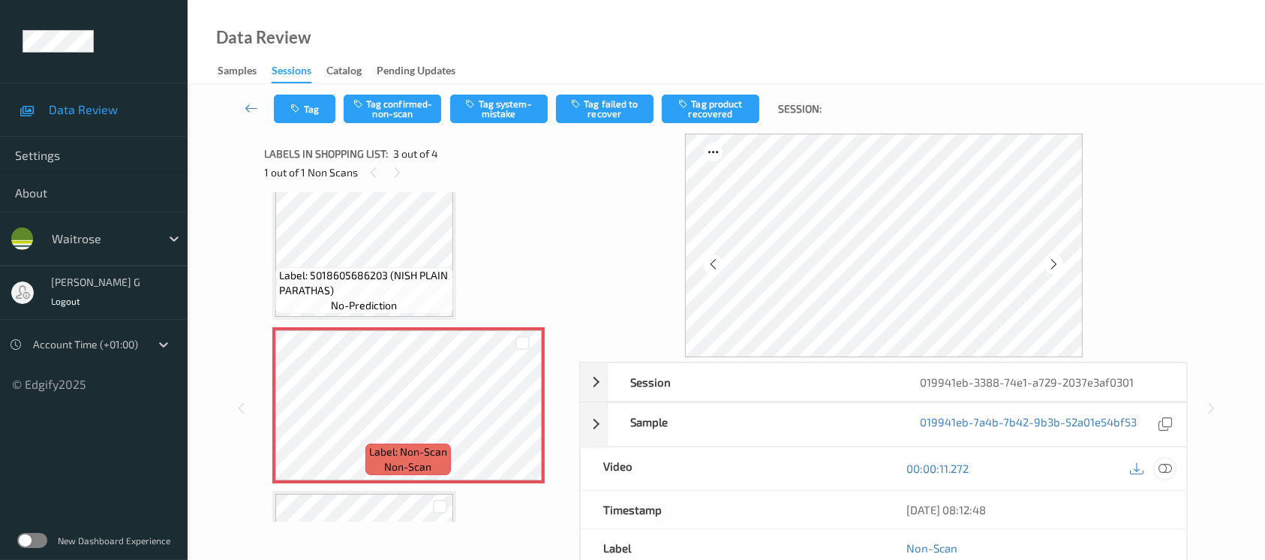
click at [1163, 467] on icon at bounding box center [1165, 468] width 14 height 14
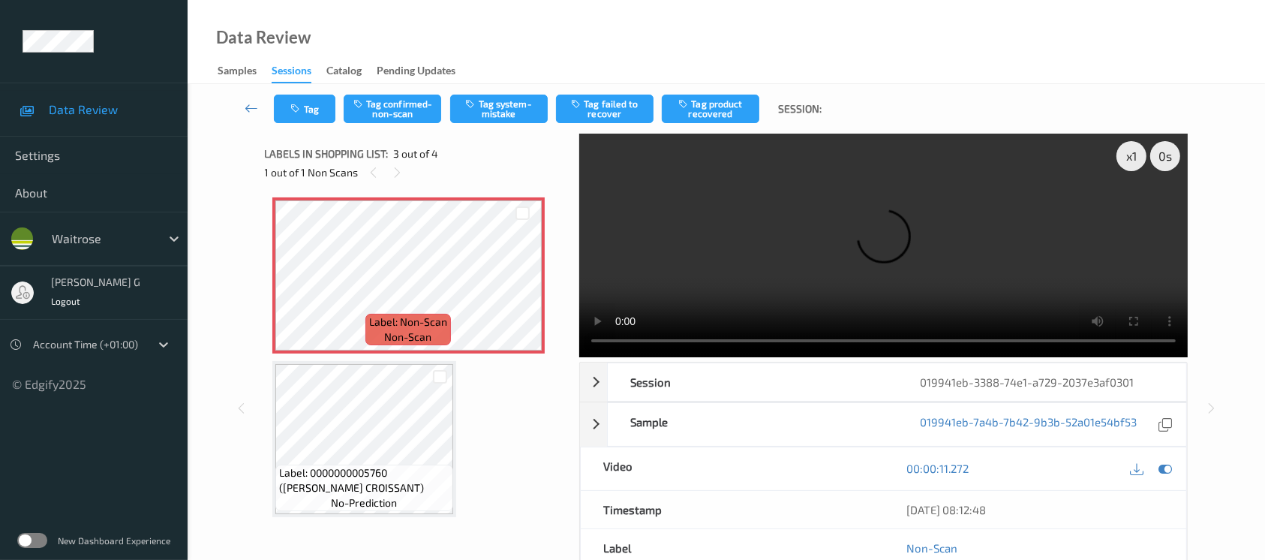
scroll to position [168, 0]
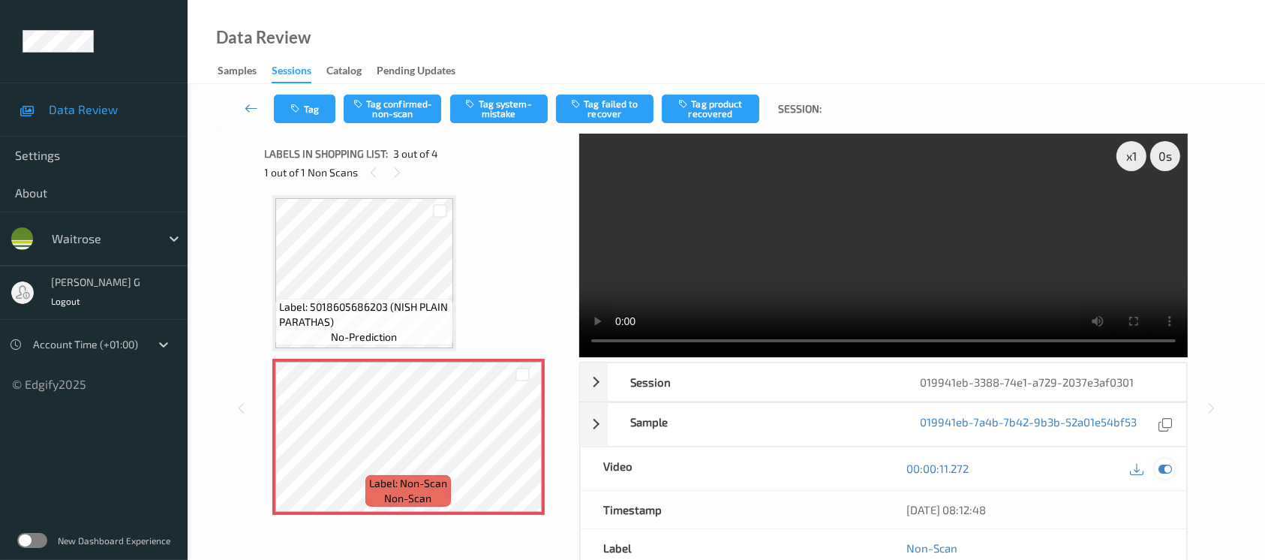
click at [1166, 467] on icon at bounding box center [1165, 468] width 14 height 14
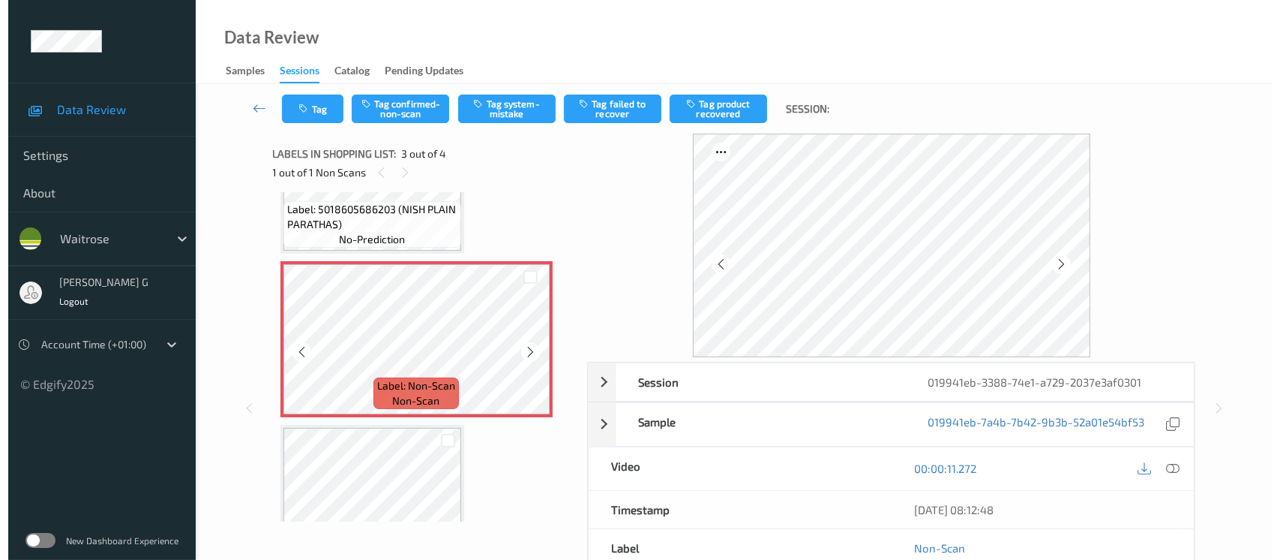
scroll to position [329, 0]
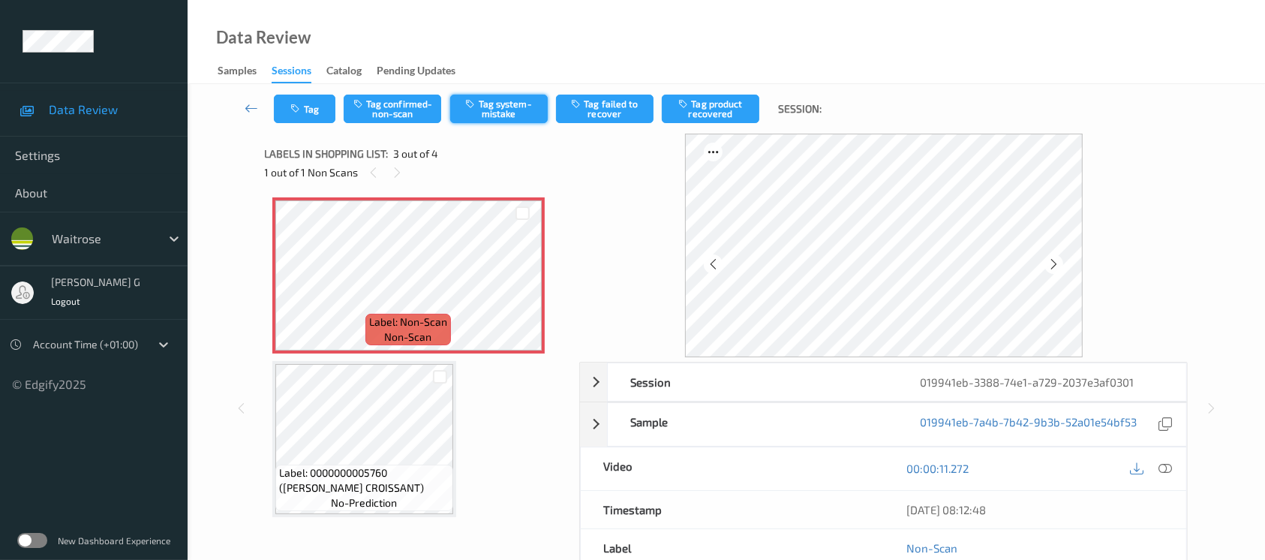
click at [508, 111] on button "Tag system-mistake" at bounding box center [499, 109] width 98 height 29
click at [305, 112] on button "Tag" at bounding box center [305, 109] width 62 height 29
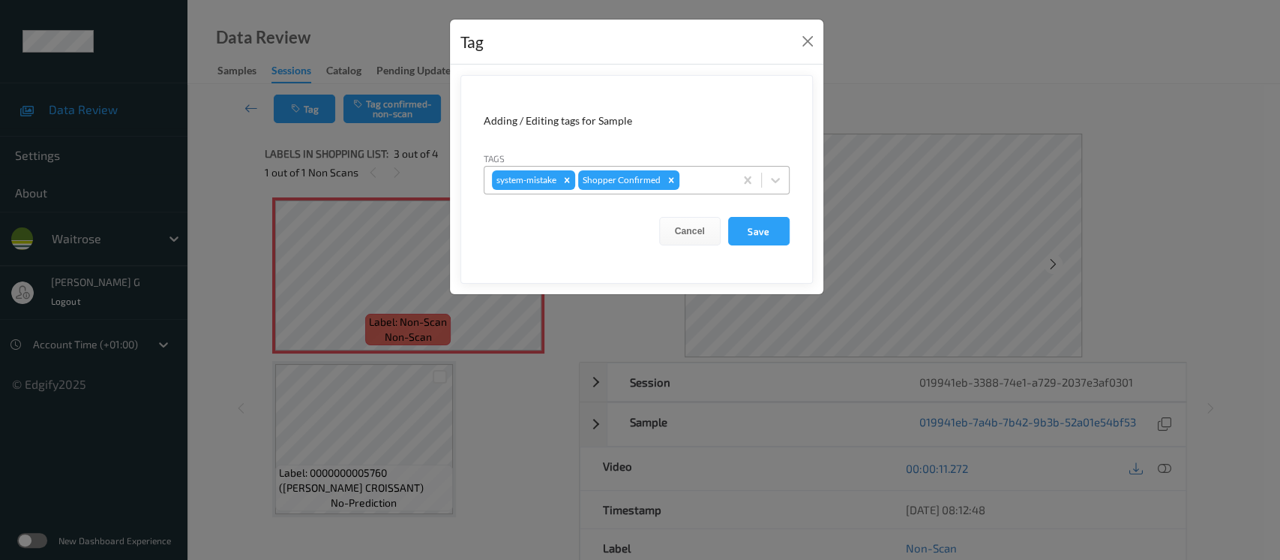
click at [690, 176] on div at bounding box center [705, 180] width 44 height 18
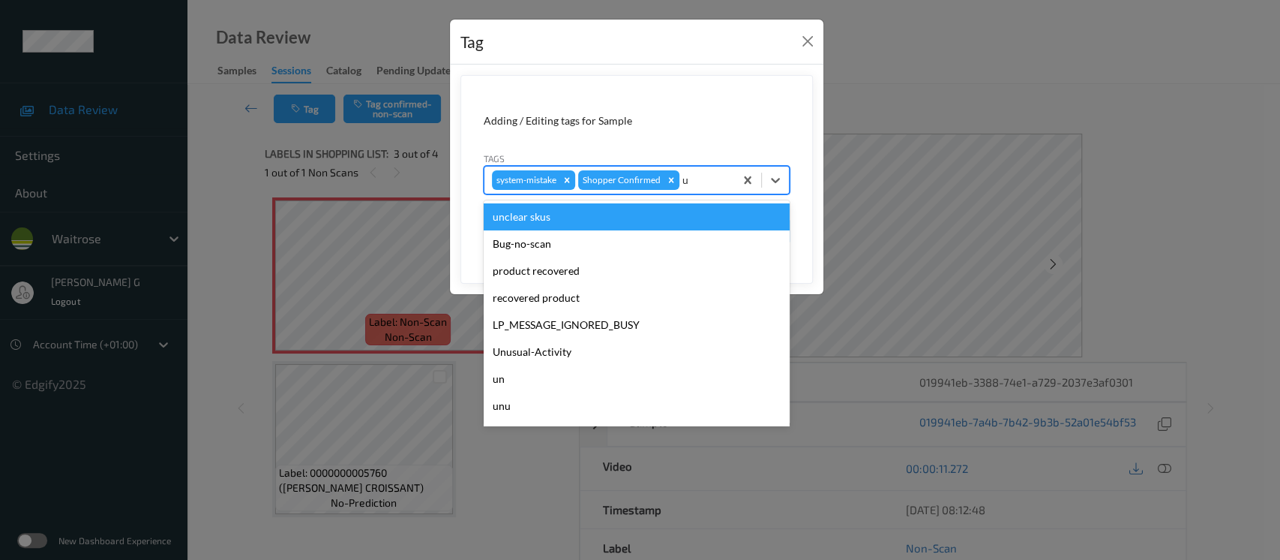
type input "un"
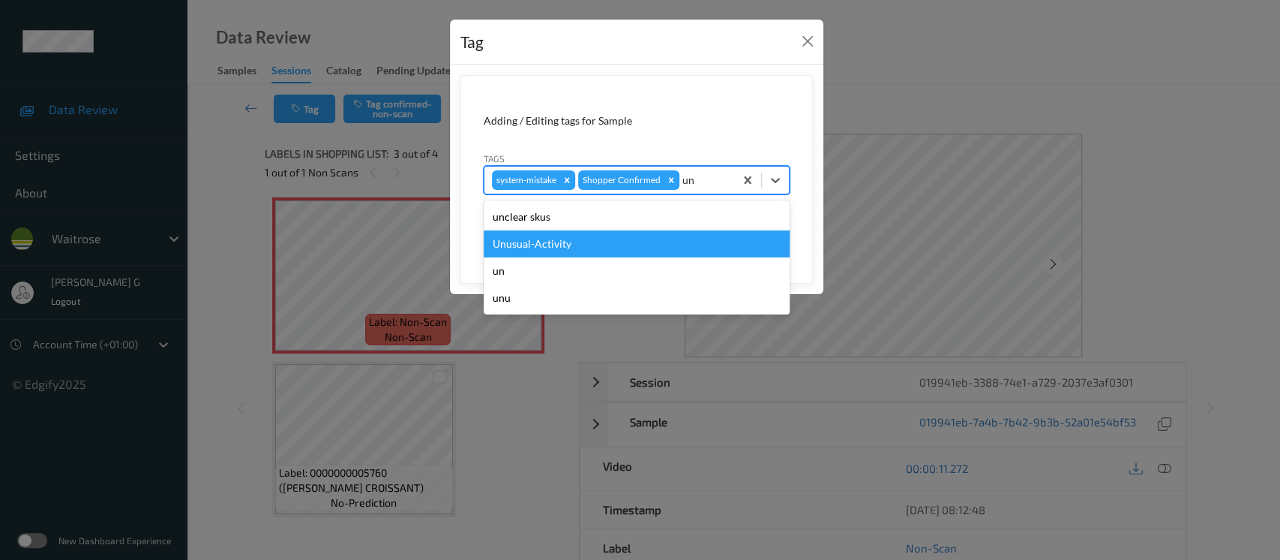
click at [551, 243] on div "Unusual-Activity" at bounding box center [637, 243] width 306 height 27
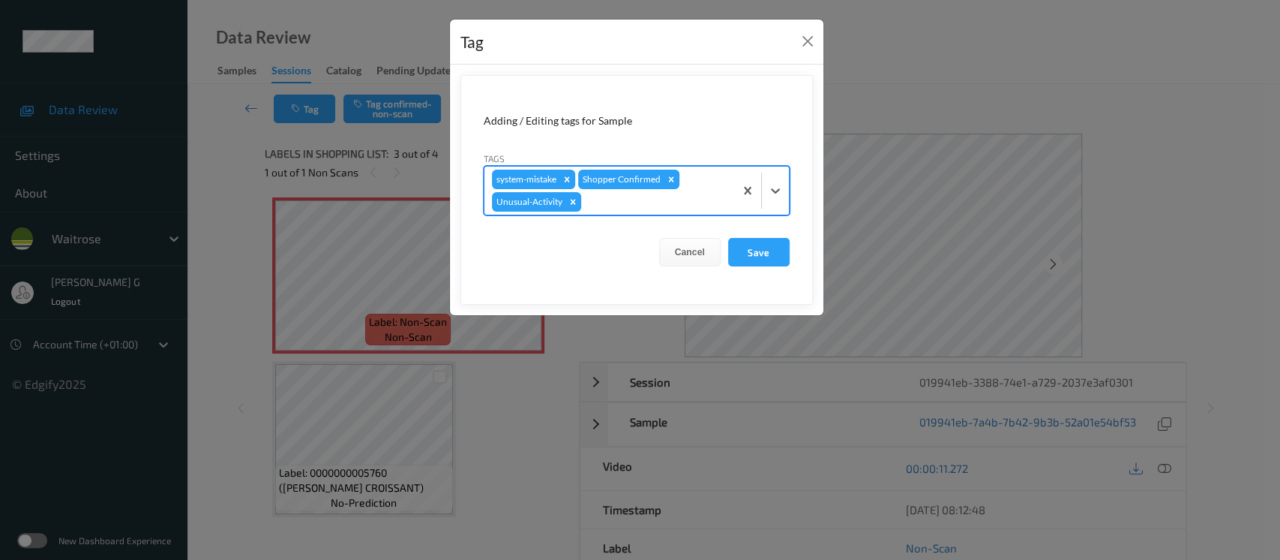
click at [708, 195] on div at bounding box center [655, 202] width 143 height 18
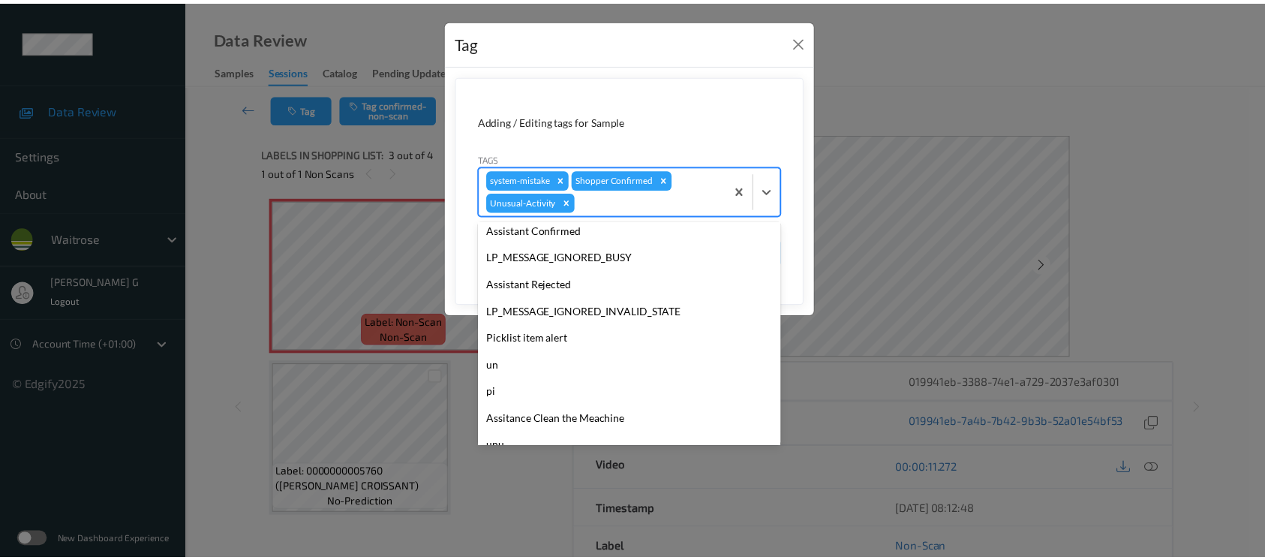
scroll to position [348, 0]
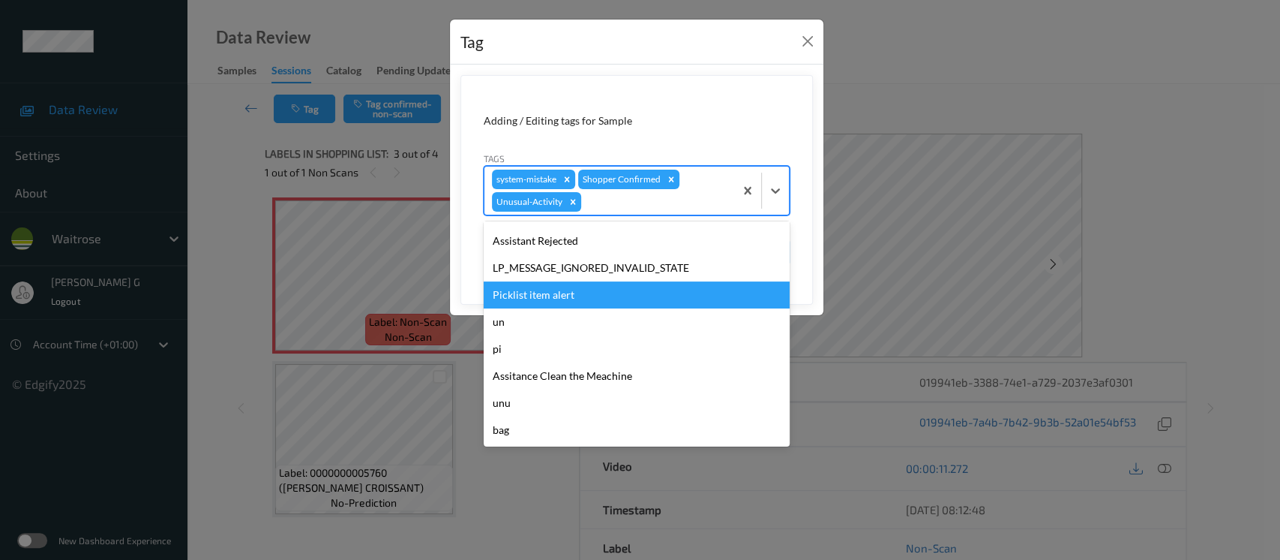
click at [545, 290] on div "Picklist item alert" at bounding box center [637, 294] width 306 height 27
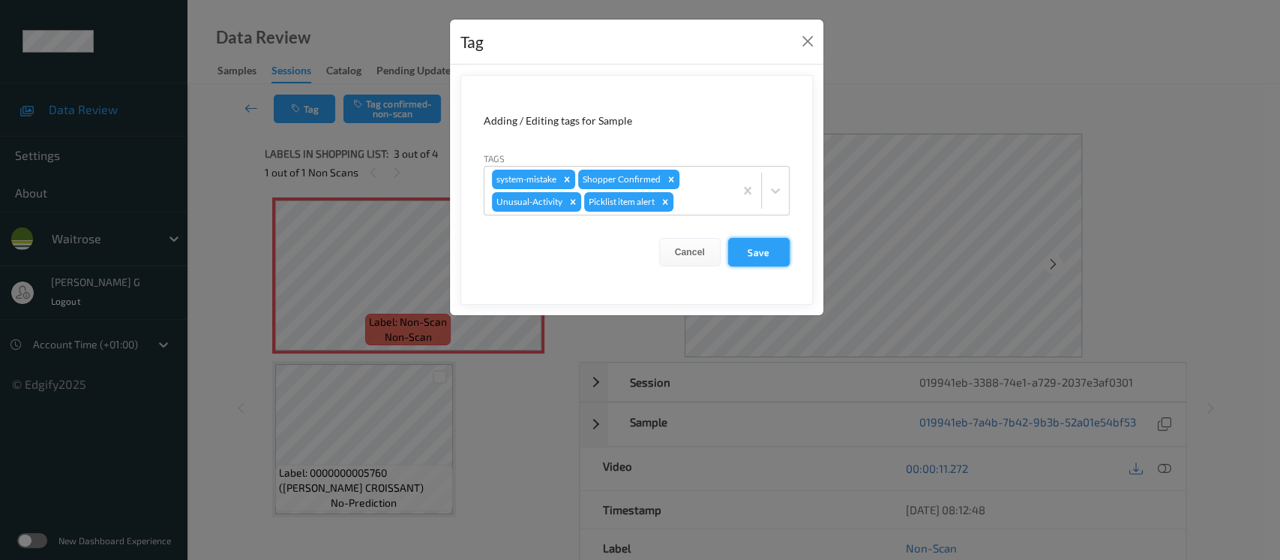
click at [749, 249] on button "Save" at bounding box center [759, 252] width 62 height 29
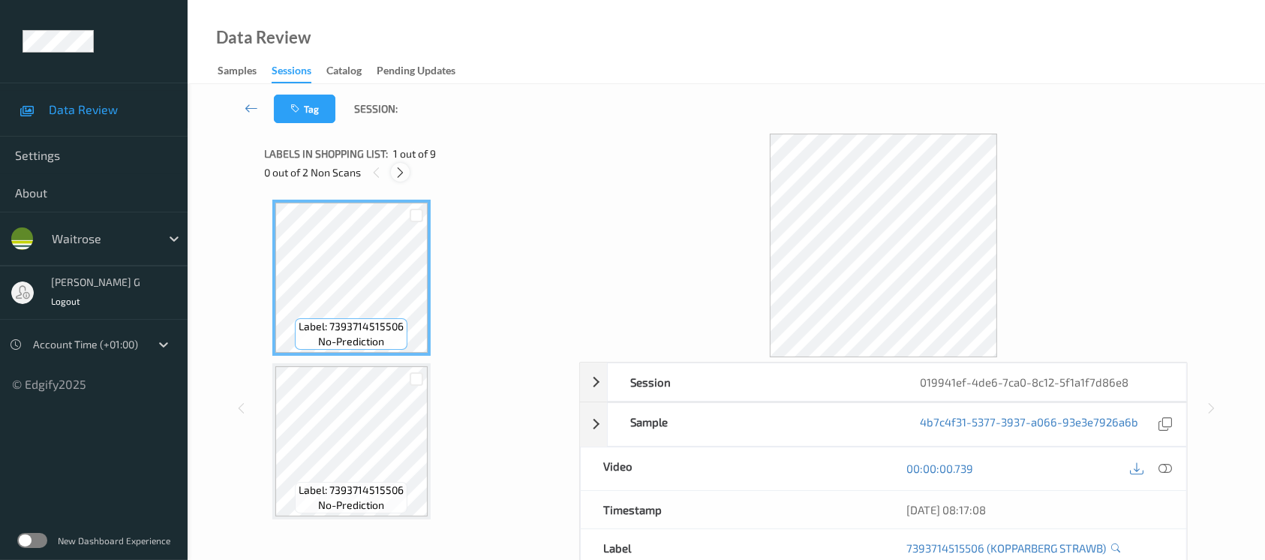
click at [407, 170] on icon at bounding box center [400, 173] width 13 height 14
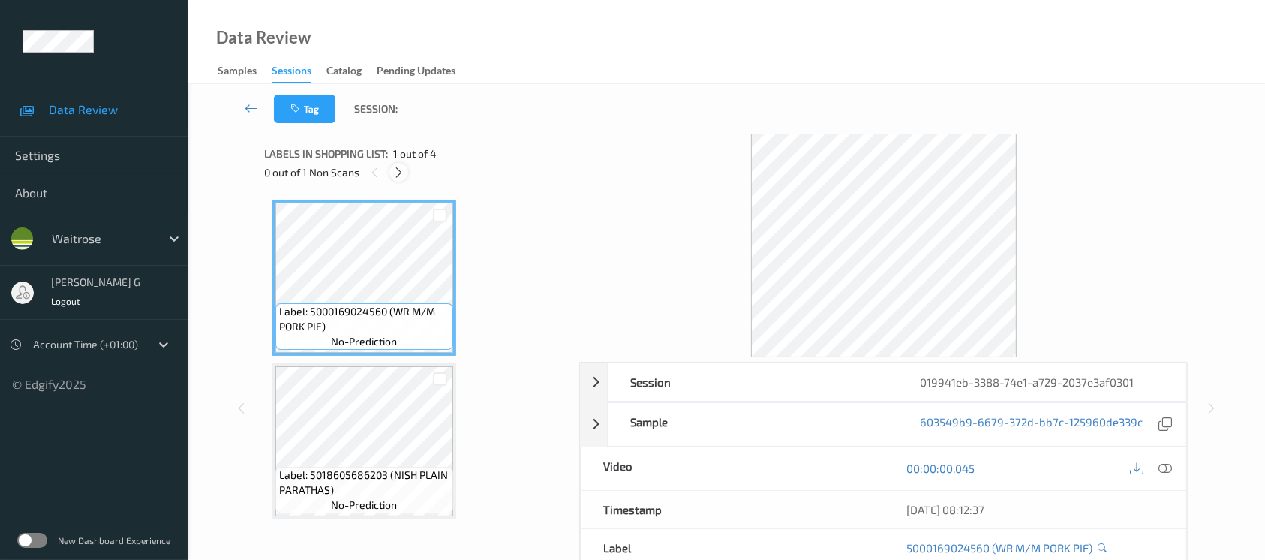
click at [400, 172] on icon at bounding box center [398, 173] width 13 height 14
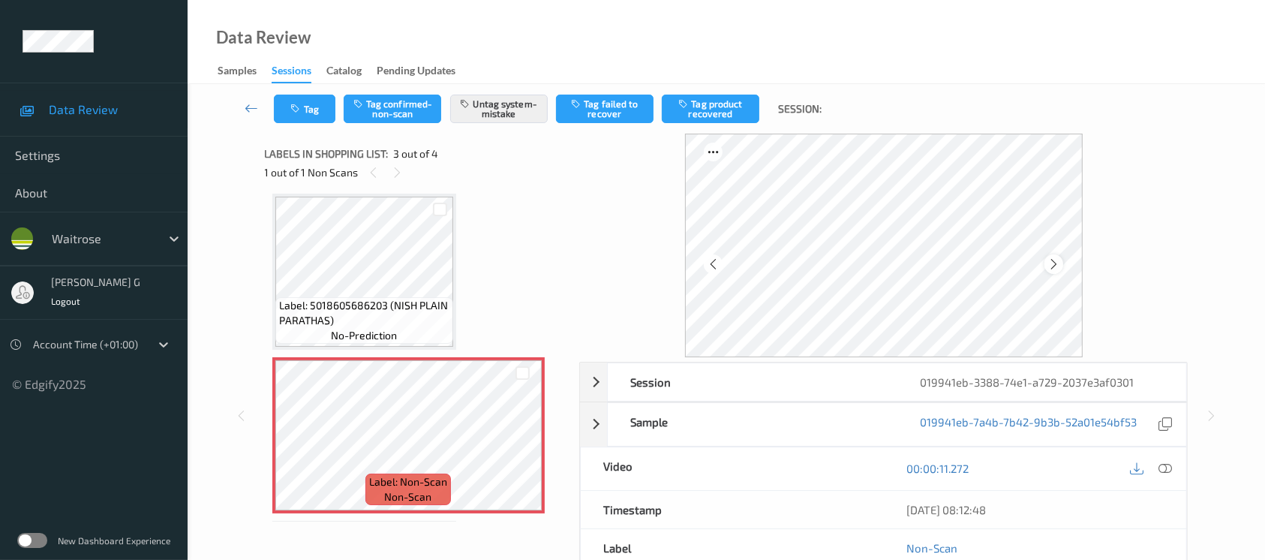
click at [1055, 262] on icon at bounding box center [1053, 264] width 13 height 14
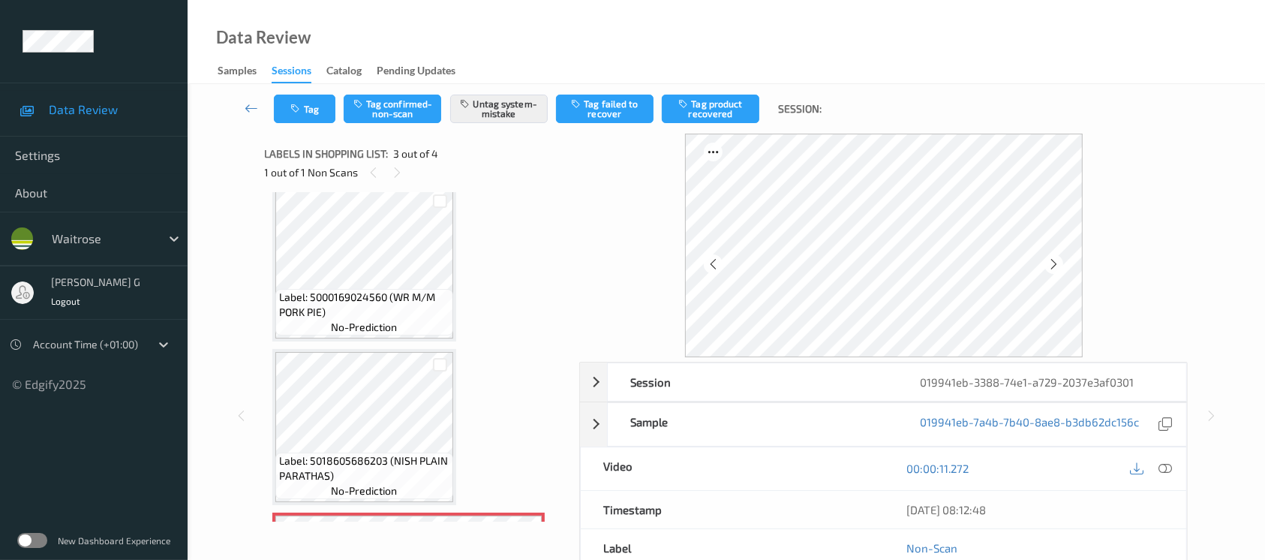
scroll to position [0, 0]
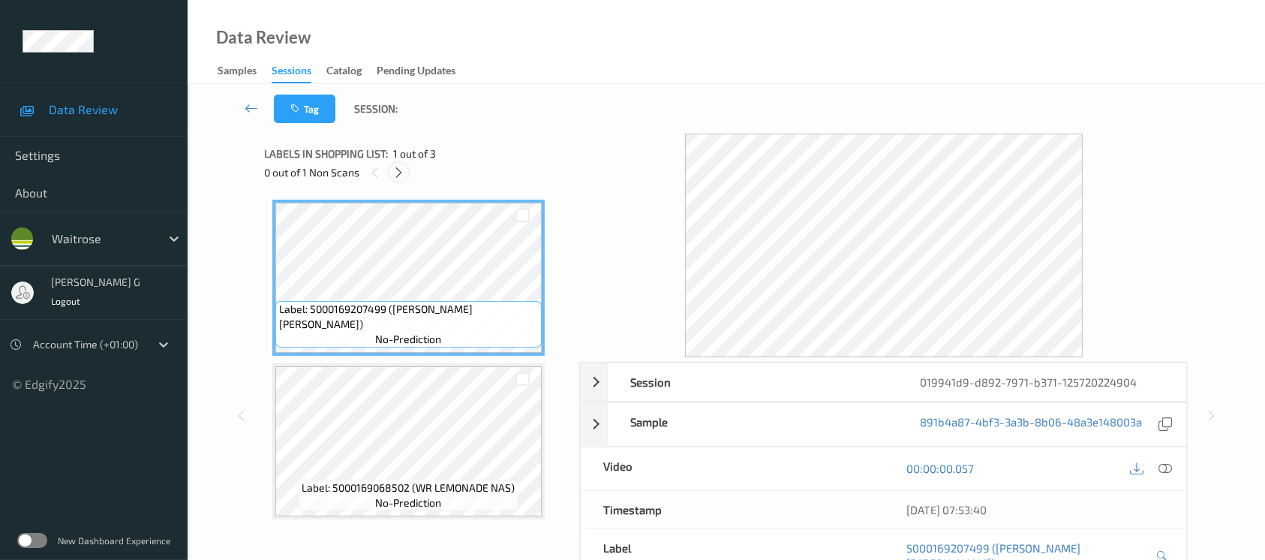
click at [399, 175] on icon at bounding box center [398, 173] width 13 height 14
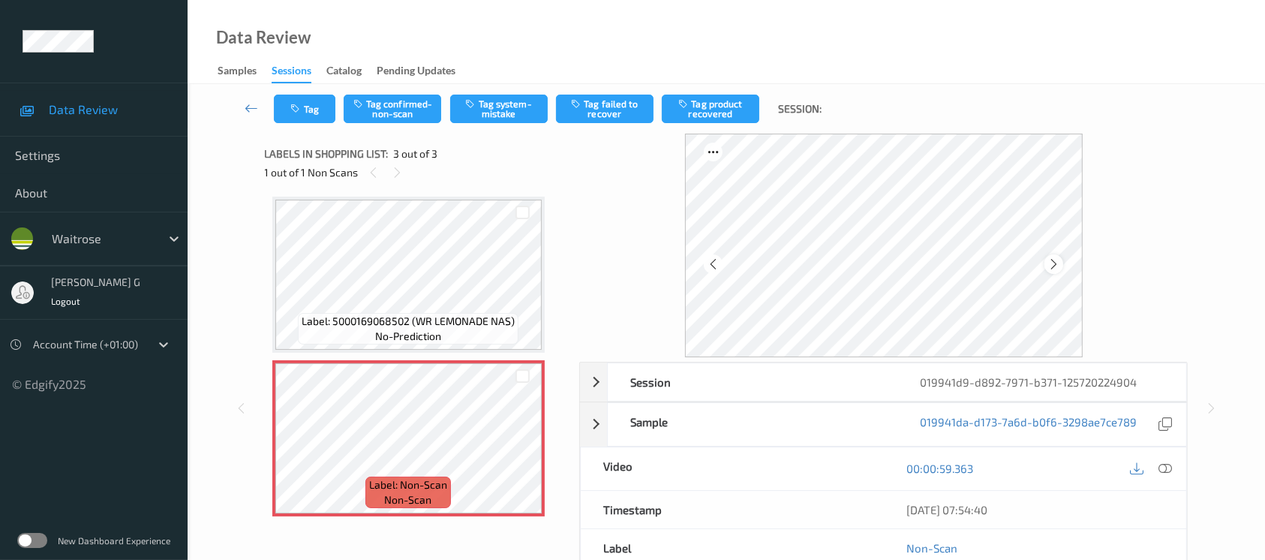
click at [1061, 267] on div at bounding box center [1053, 263] width 19 height 19
click at [1163, 464] on icon at bounding box center [1165, 468] width 14 height 14
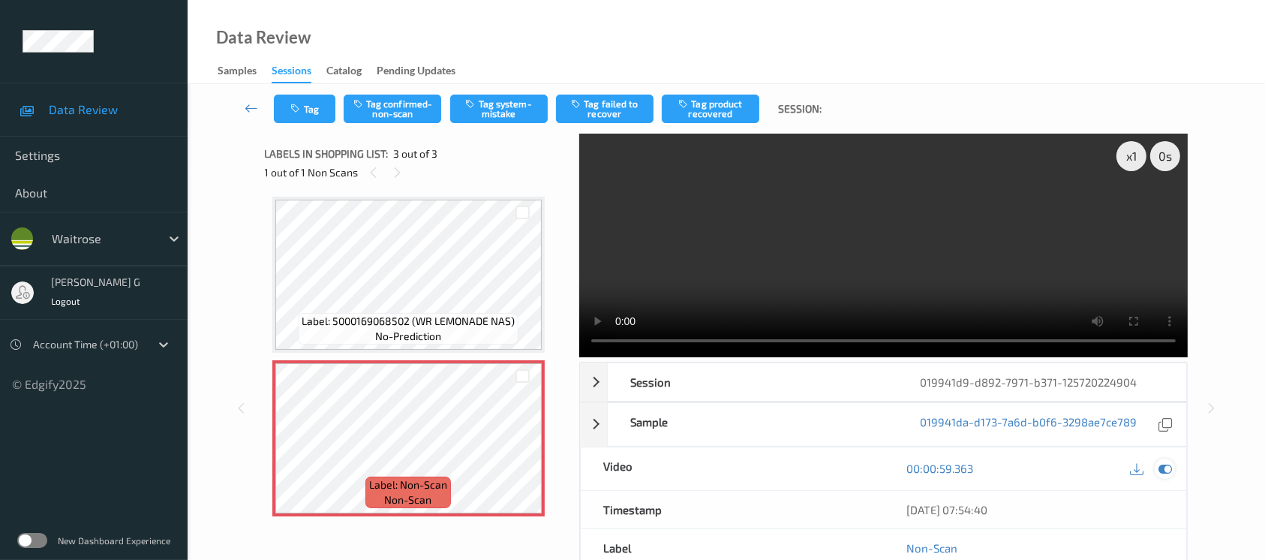
click at [1164, 467] on icon at bounding box center [1165, 468] width 14 height 14
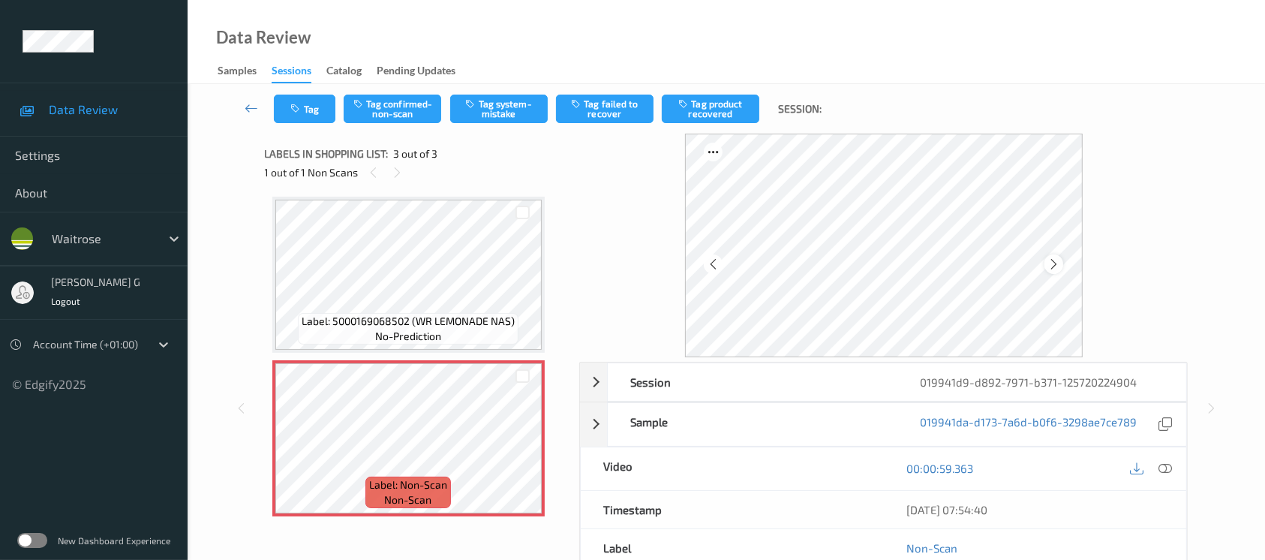
click at [1051, 261] on icon at bounding box center [1053, 264] width 13 height 14
click at [504, 104] on button "Tag system-mistake" at bounding box center [499, 109] width 98 height 29
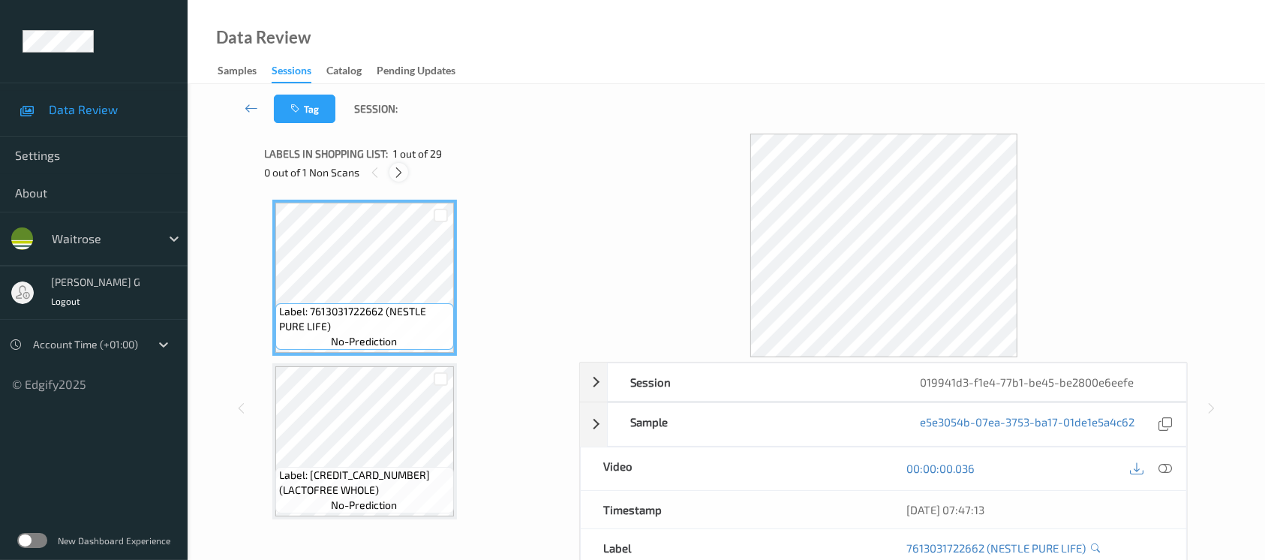
click at [404, 171] on icon at bounding box center [398, 173] width 13 height 14
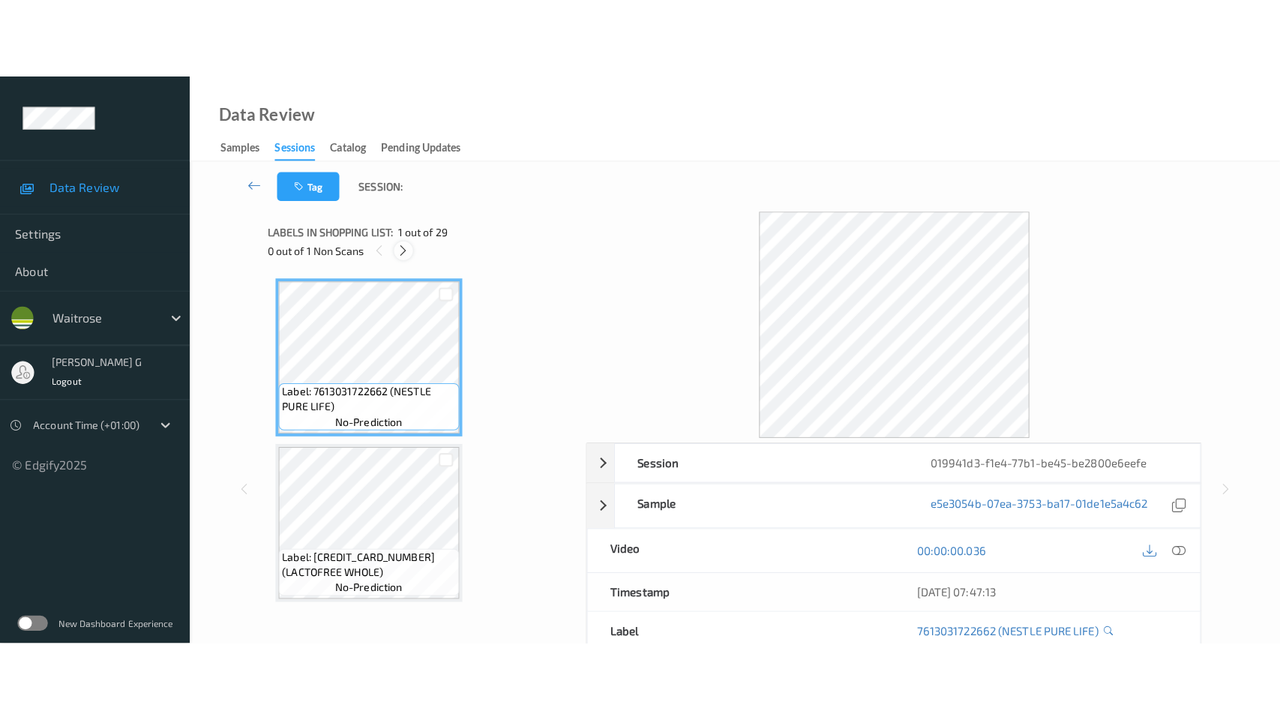
scroll to position [4241, 0]
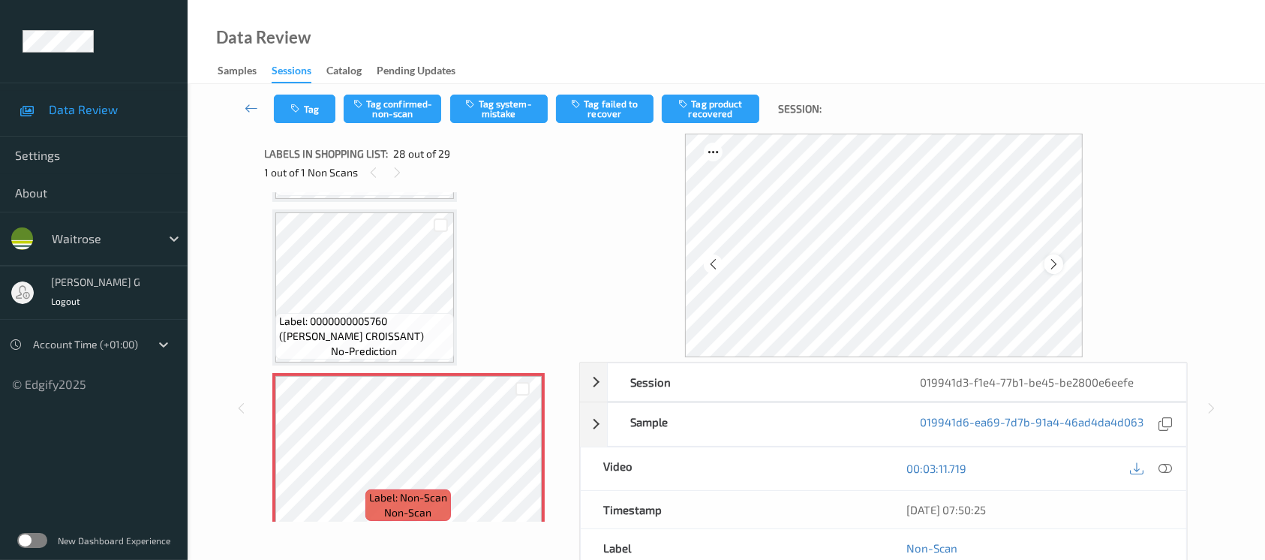
click at [1053, 261] on icon at bounding box center [1053, 264] width 13 height 14
click at [1168, 471] on icon at bounding box center [1165, 468] width 14 height 14
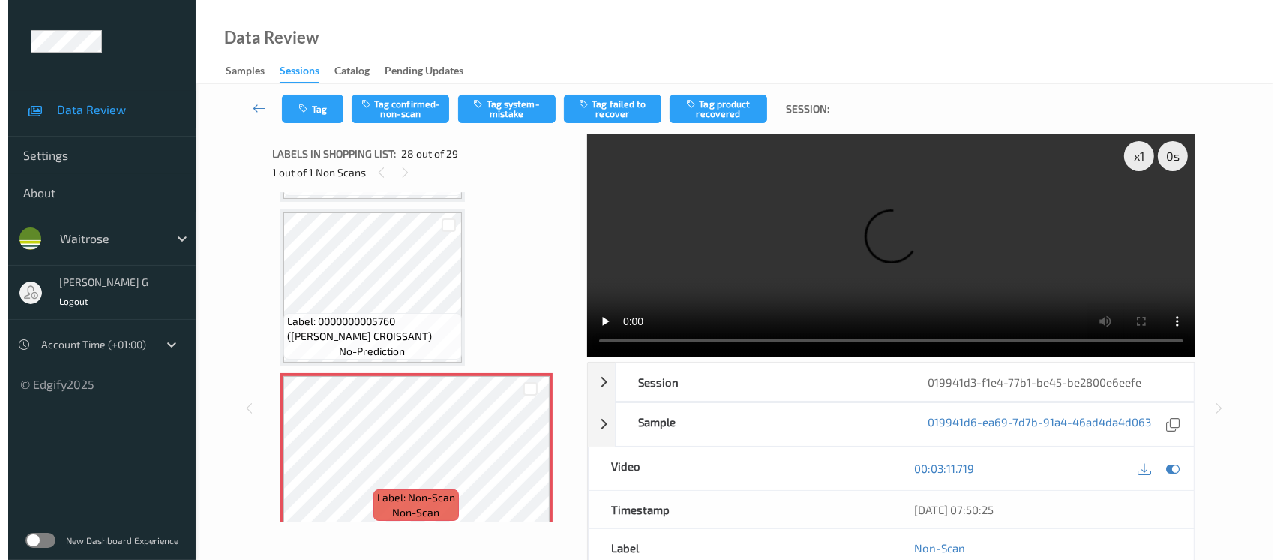
scroll to position [4240, 0]
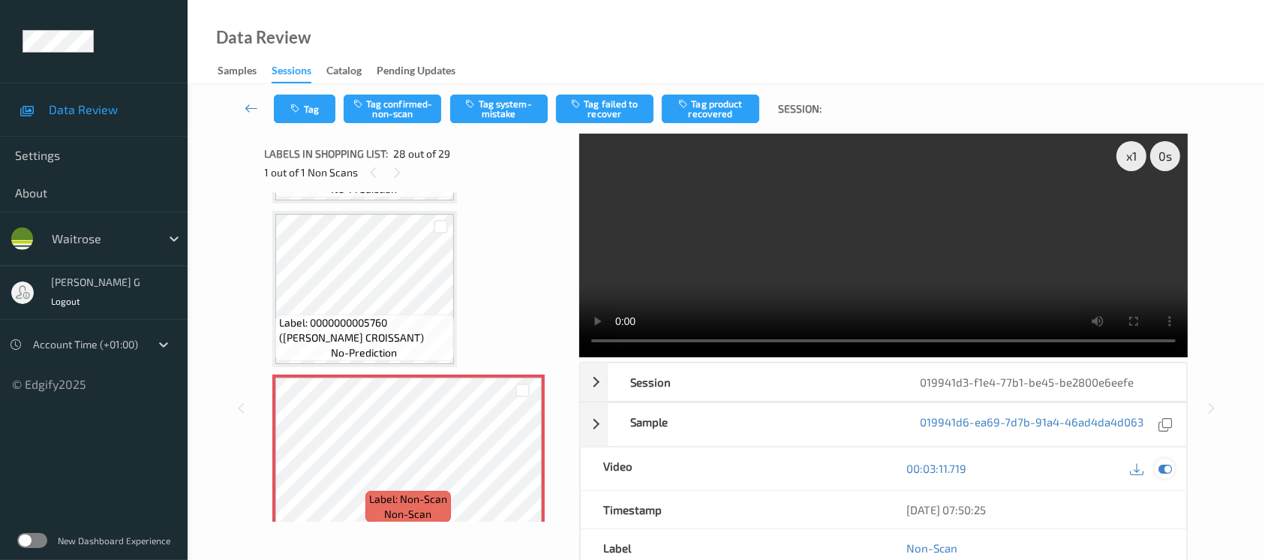
click at [1167, 465] on icon at bounding box center [1165, 468] width 14 height 14
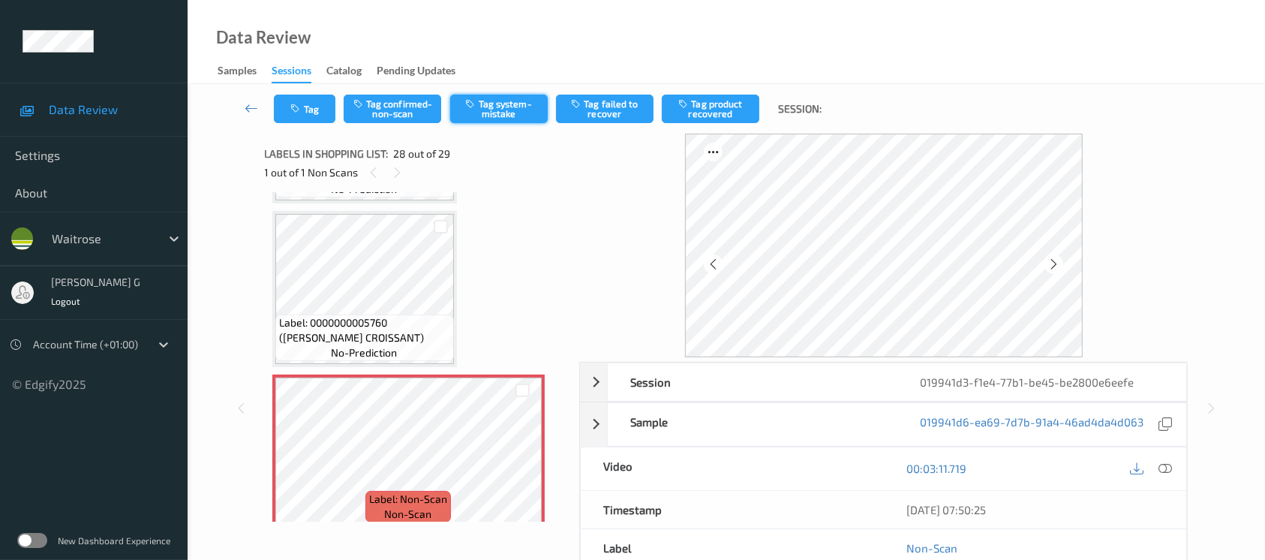
click at [504, 100] on button "Tag system-mistake" at bounding box center [499, 109] width 98 height 29
click at [301, 107] on icon "button" at bounding box center [297, 109] width 13 height 11
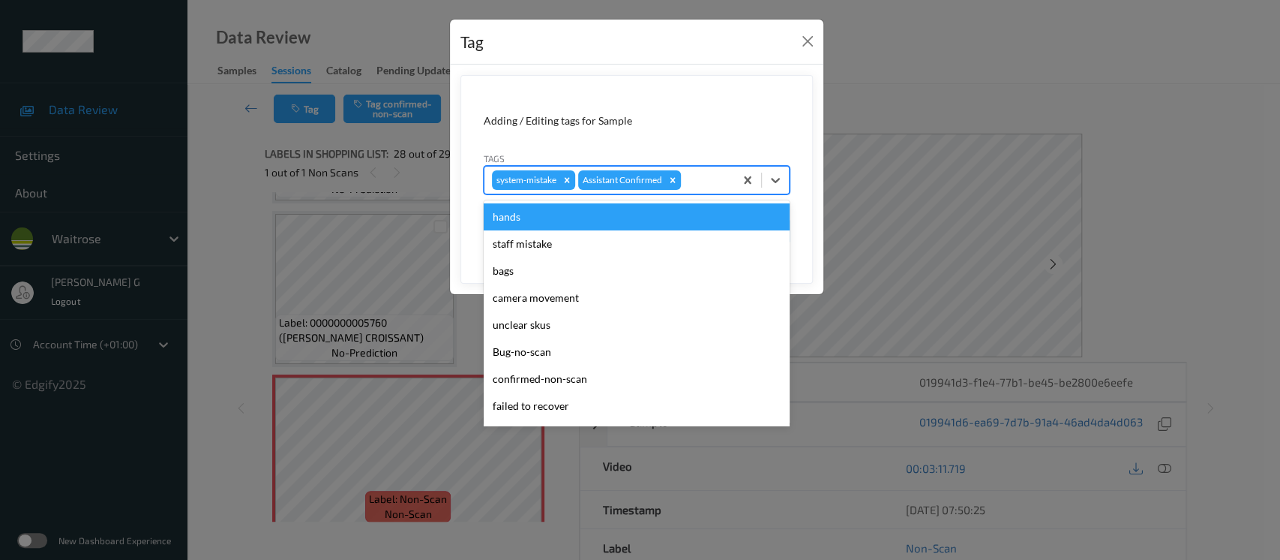
click at [683, 173] on div "system-mistake Assistant Confirmed" at bounding box center [610, 180] width 250 height 26
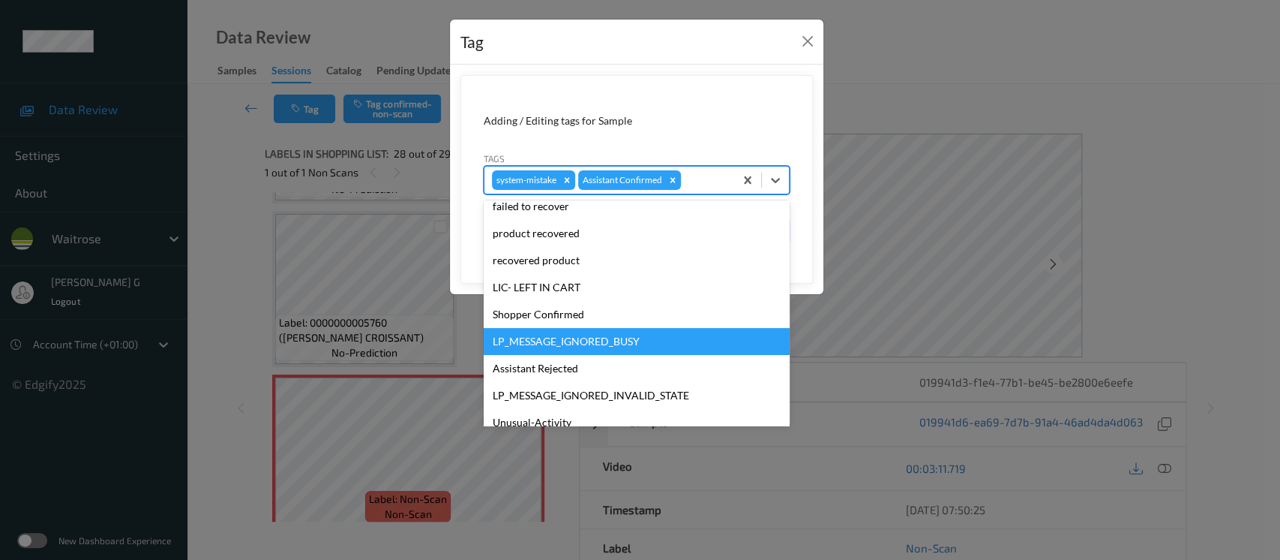
scroll to position [374, 0]
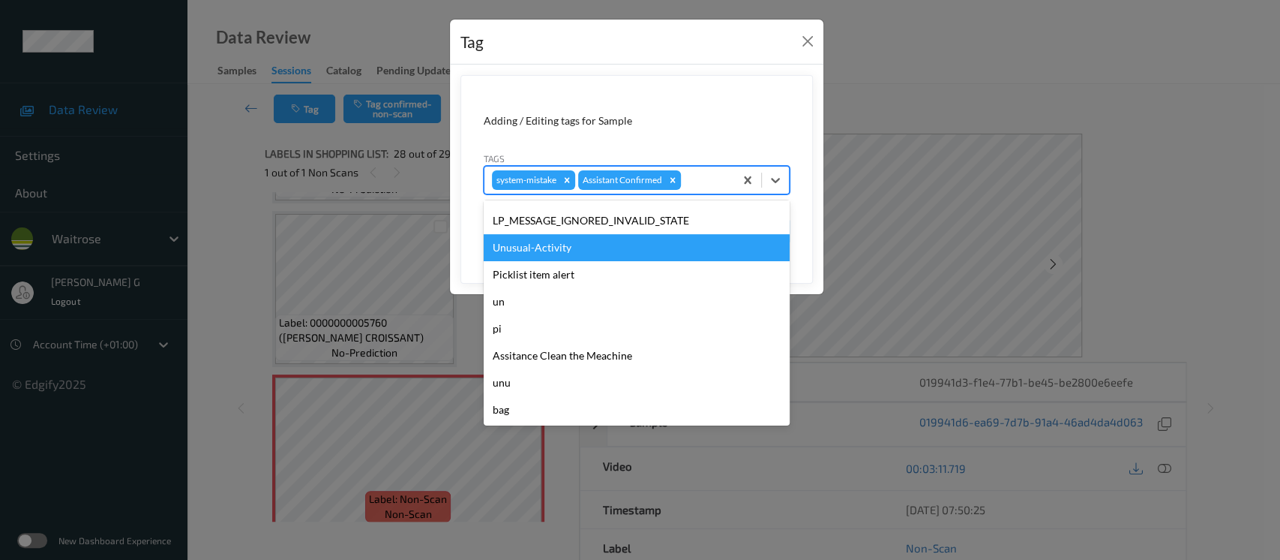
click at [518, 246] on div "Unusual-Activity" at bounding box center [637, 247] width 306 height 27
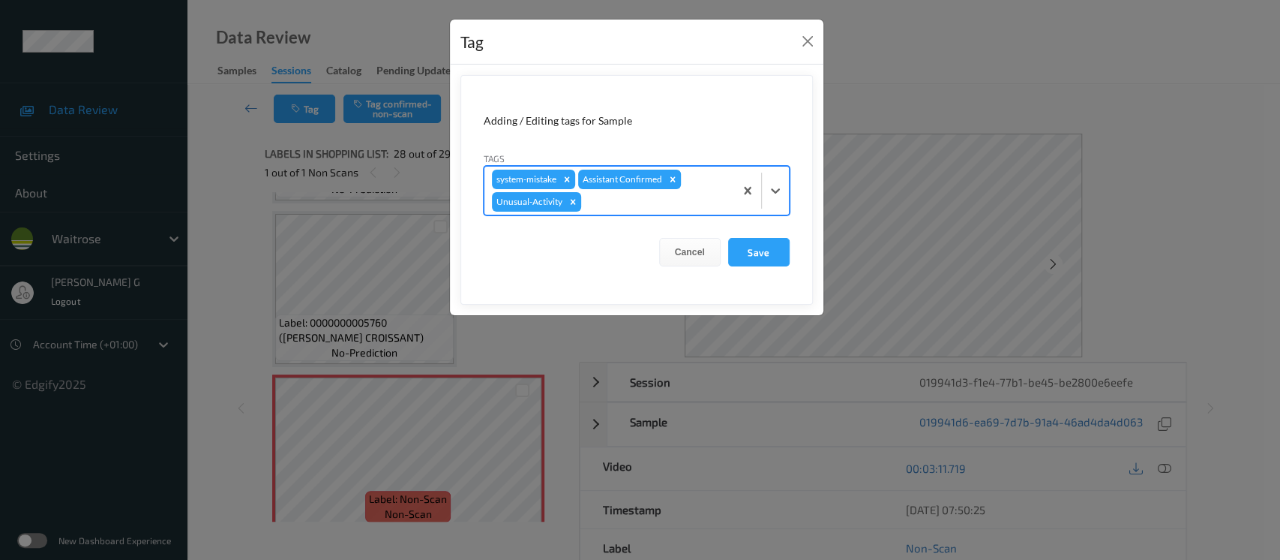
click at [673, 193] on div at bounding box center [655, 202] width 143 height 18
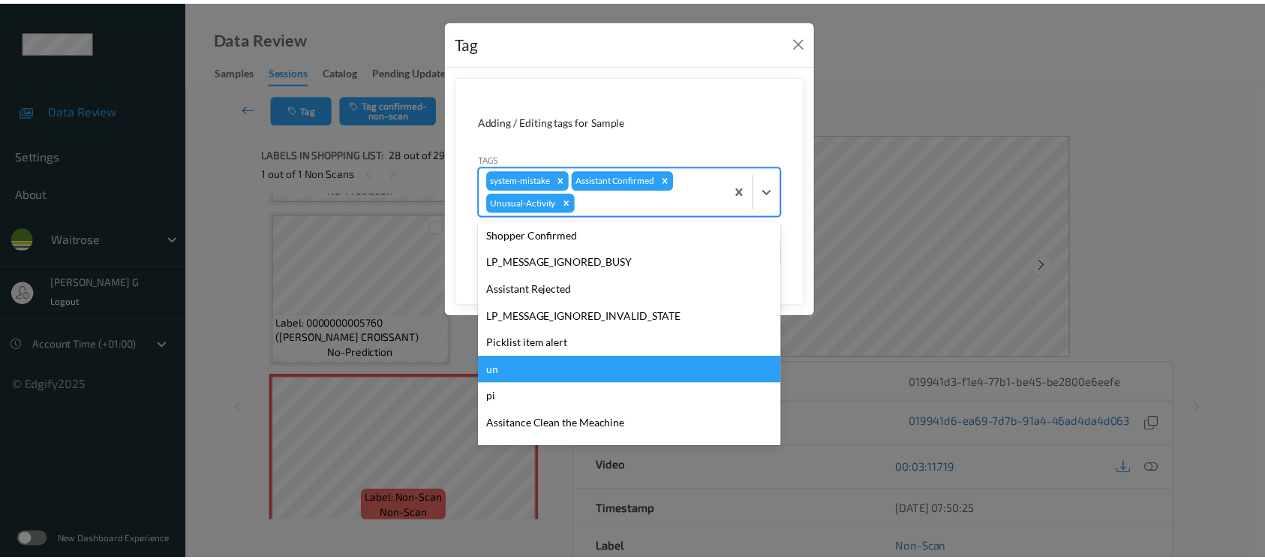
scroll to position [348, 0]
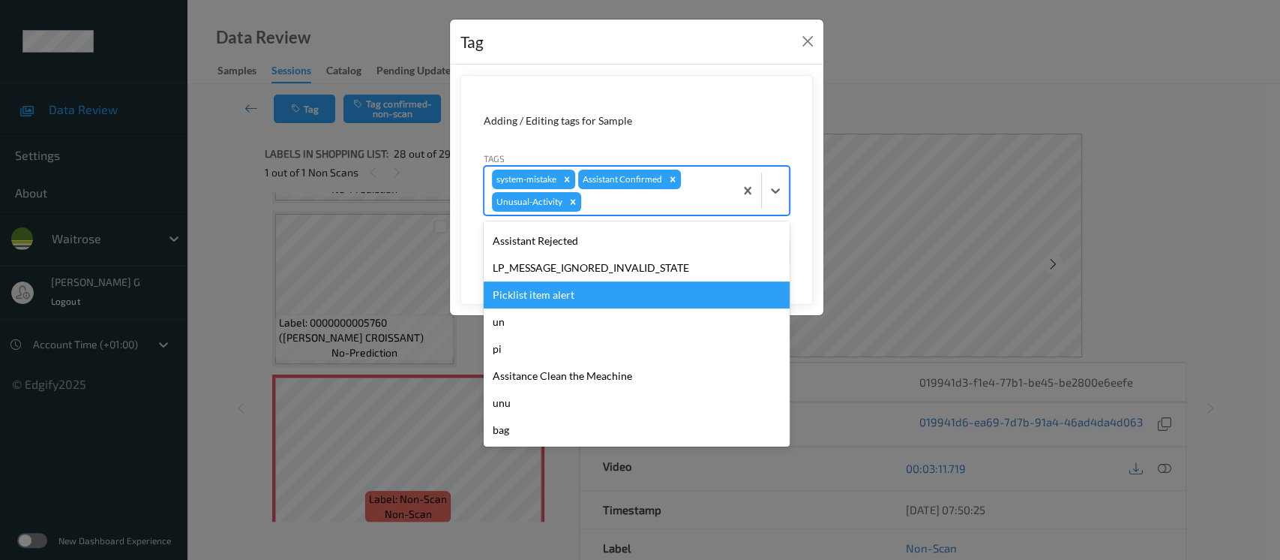
click at [535, 288] on div "Picklist item alert" at bounding box center [637, 294] width 306 height 27
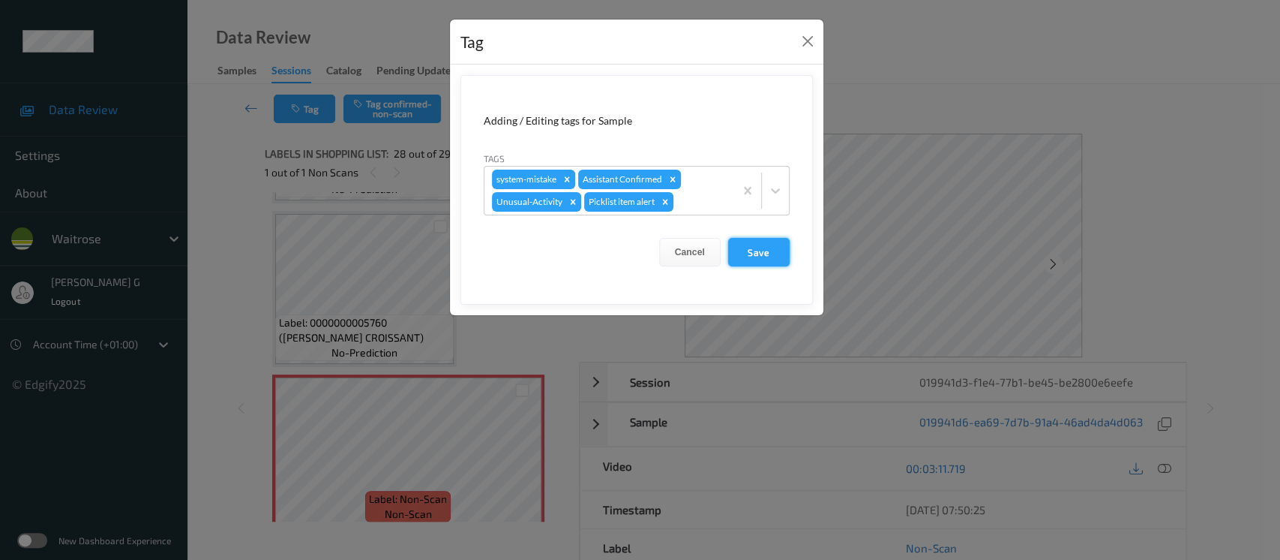
click at [764, 251] on button "Save" at bounding box center [759, 252] width 62 height 29
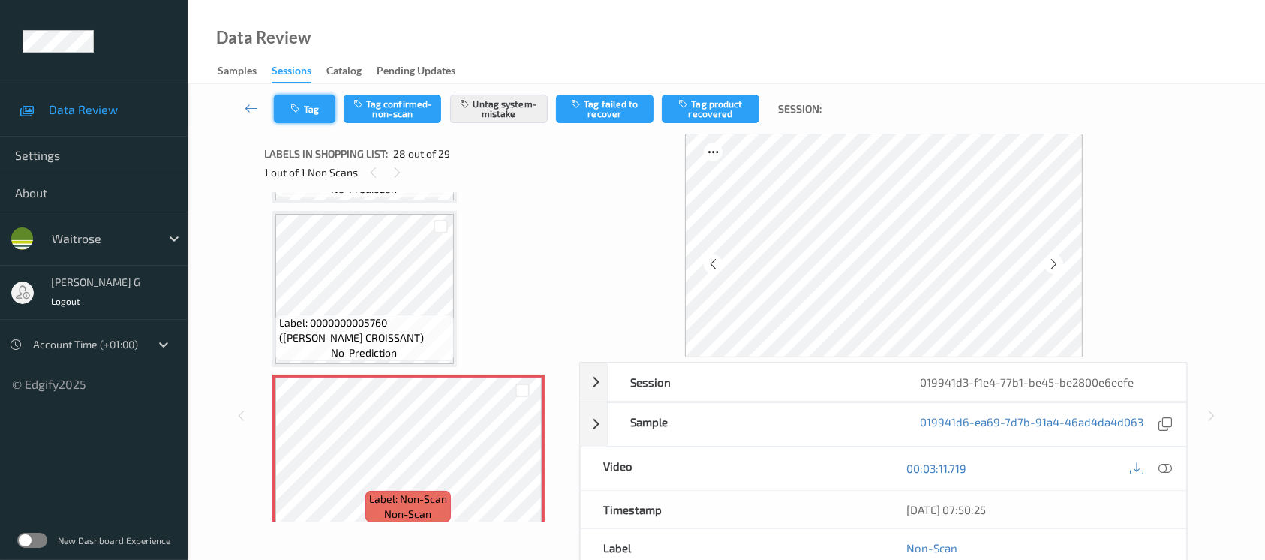
click at [316, 110] on button "Tag" at bounding box center [305, 109] width 62 height 29
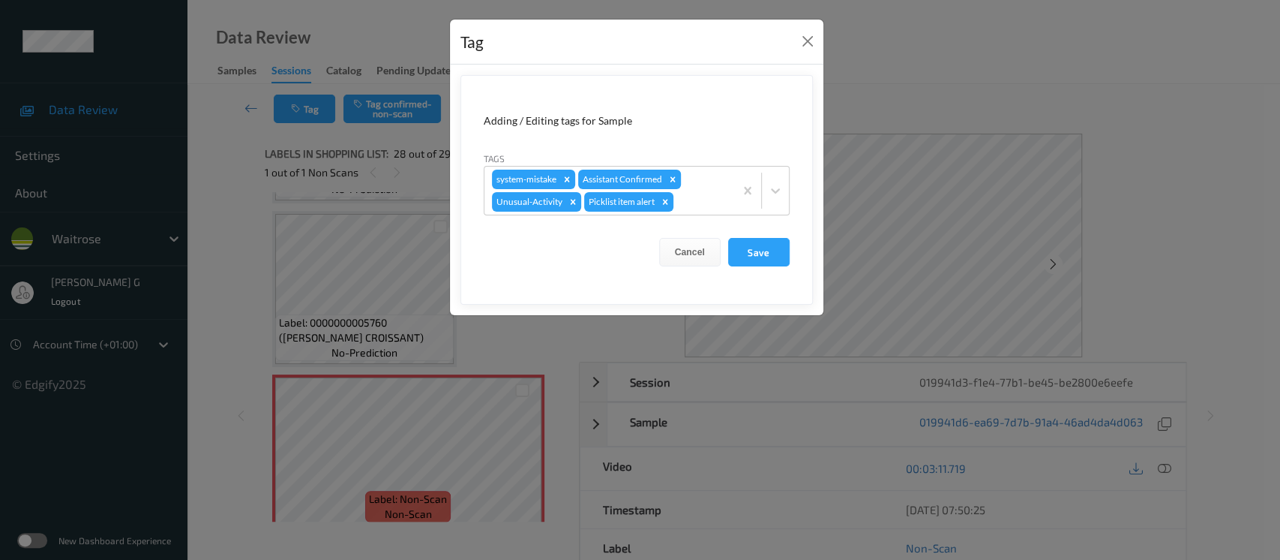
click at [962, 66] on div "Tag Adding / Editing tags for Sample Tags system-mistake Assistant Confirmed Un…" at bounding box center [640, 280] width 1280 height 560
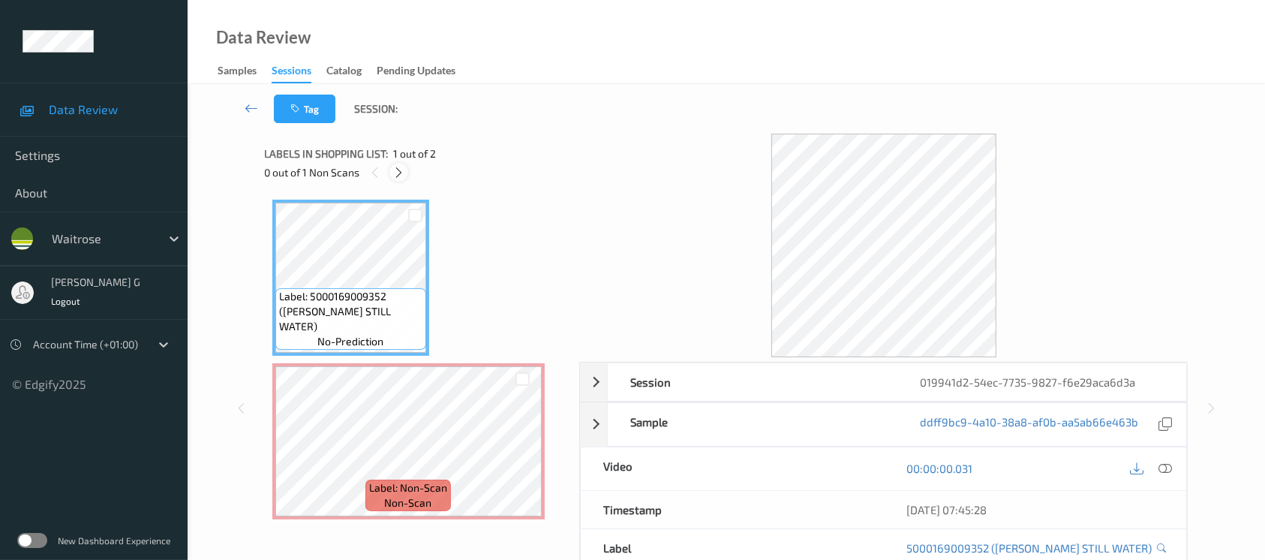
click at [390, 170] on div at bounding box center [398, 172] width 19 height 19
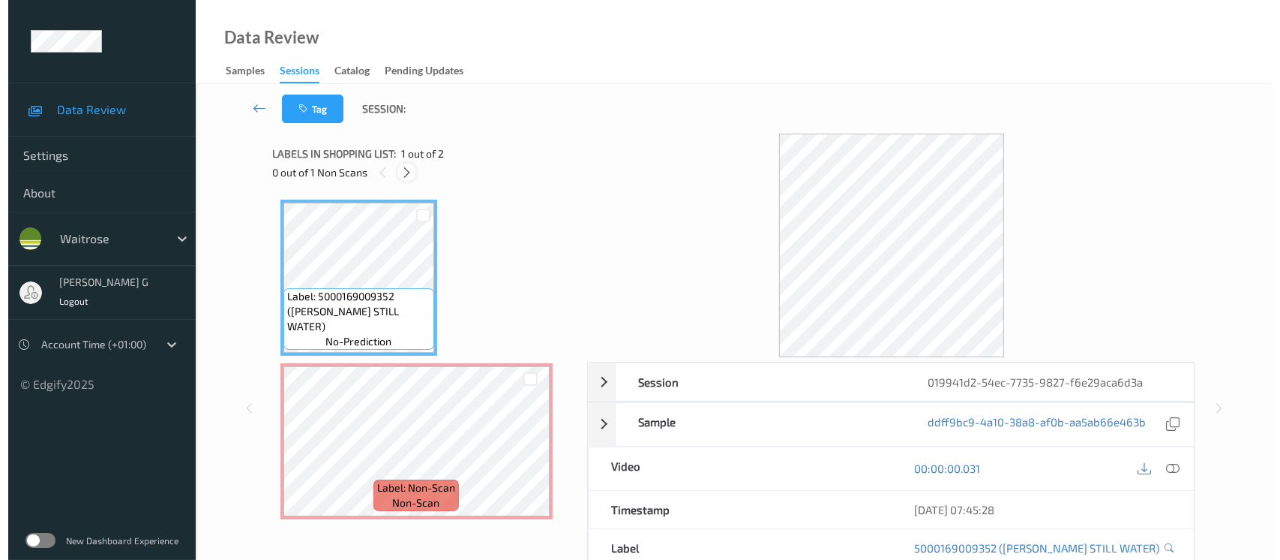
scroll to position [4, 0]
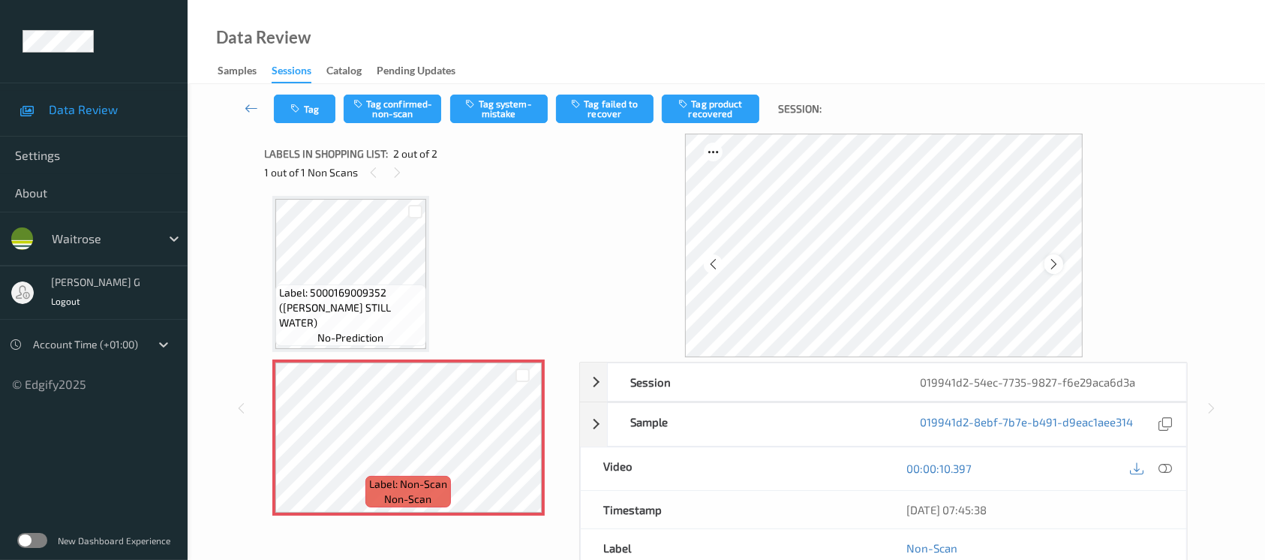
click at [1054, 260] on icon at bounding box center [1053, 264] width 13 height 14
click at [261, 224] on div "Session 019941d2-54ec-7735-9827-f6e29aca6d3a Session ID 019941d2-54ec-7735-9827…" at bounding box center [726, 408] width 1016 height 549
click at [482, 103] on button "Tag system-mistake" at bounding box center [499, 109] width 98 height 29
click at [298, 101] on button "Tag" at bounding box center [305, 109] width 62 height 29
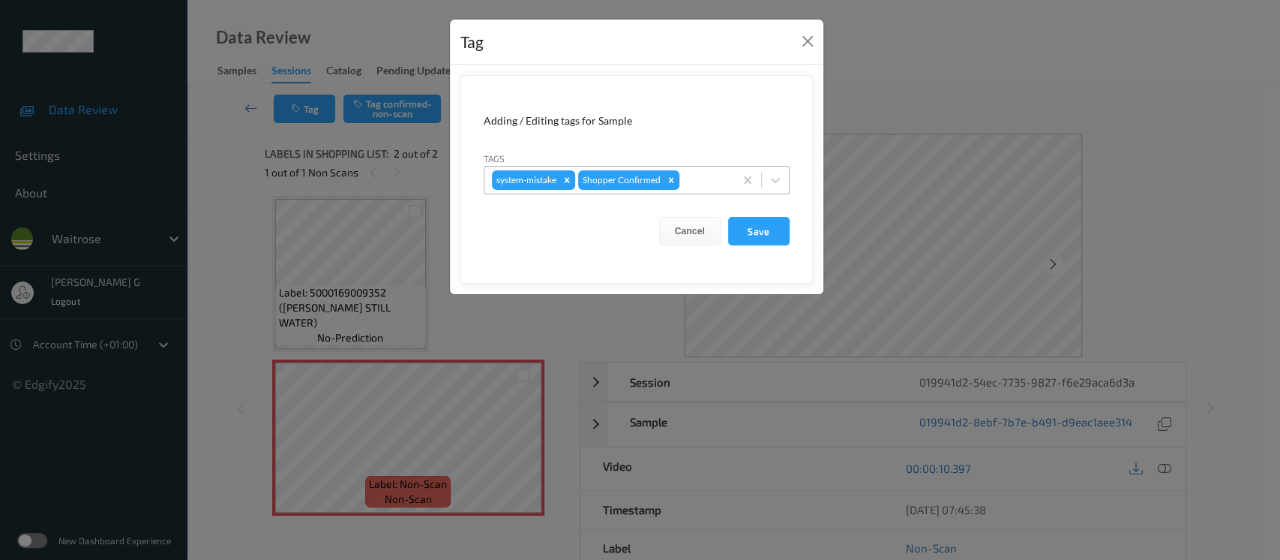
click at [696, 175] on div at bounding box center [705, 180] width 44 height 18
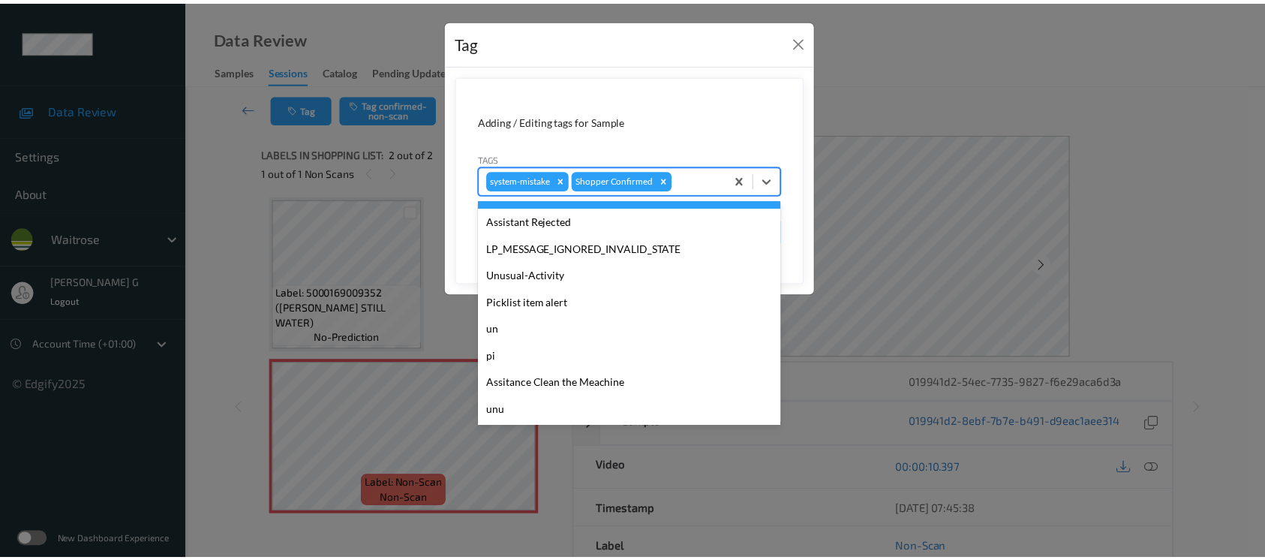
scroll to position [374, 0]
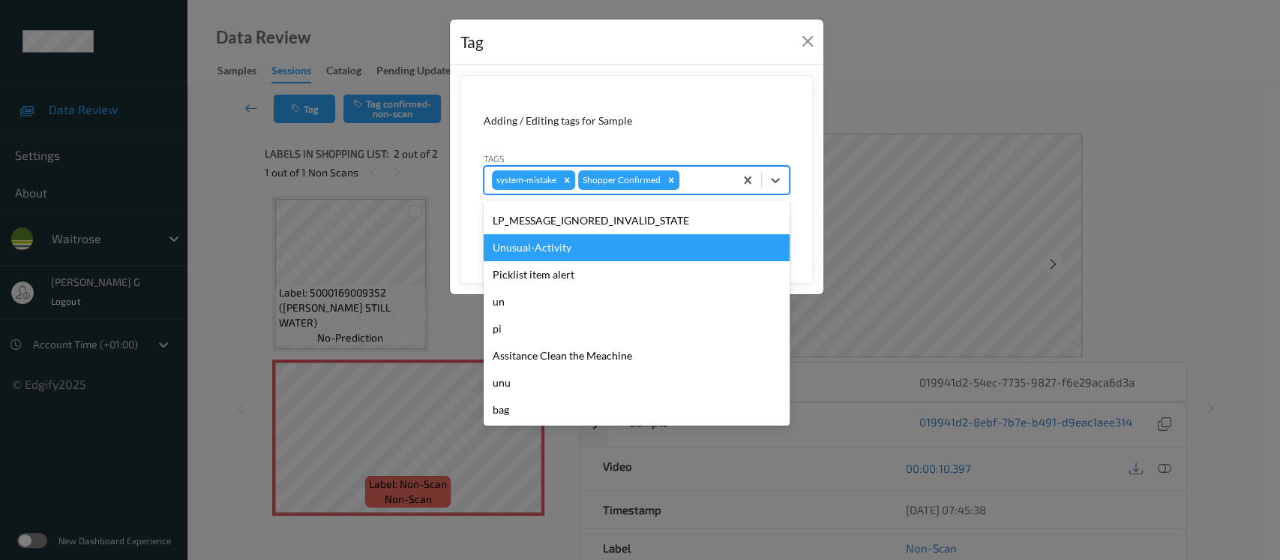
click at [537, 238] on div "Unusual-Activity" at bounding box center [637, 247] width 306 height 27
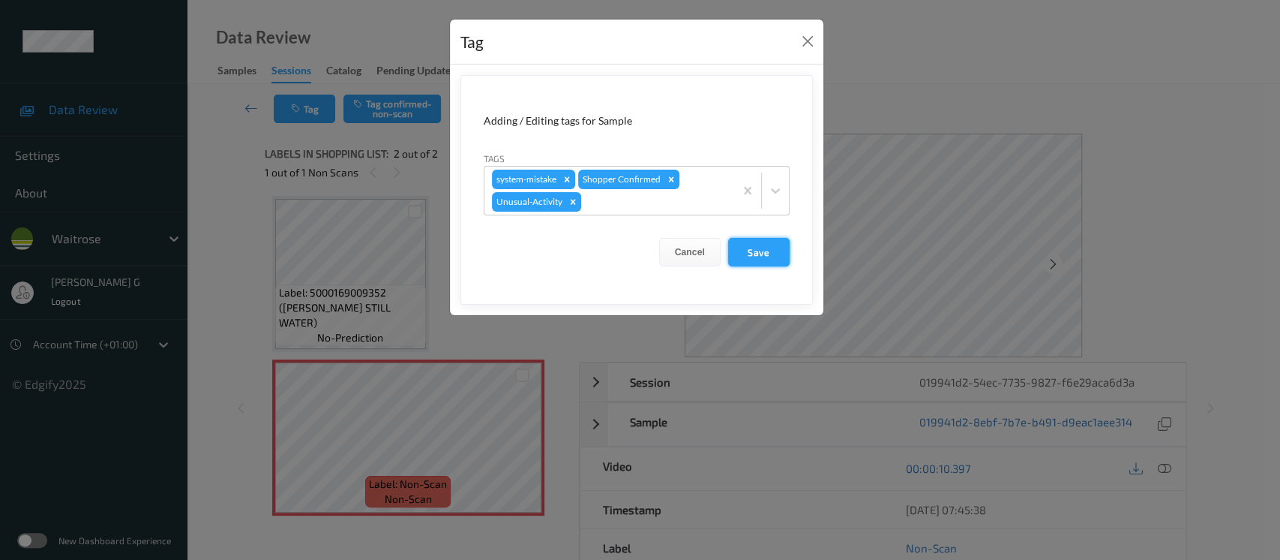
click at [762, 246] on button "Save" at bounding box center [759, 252] width 62 height 29
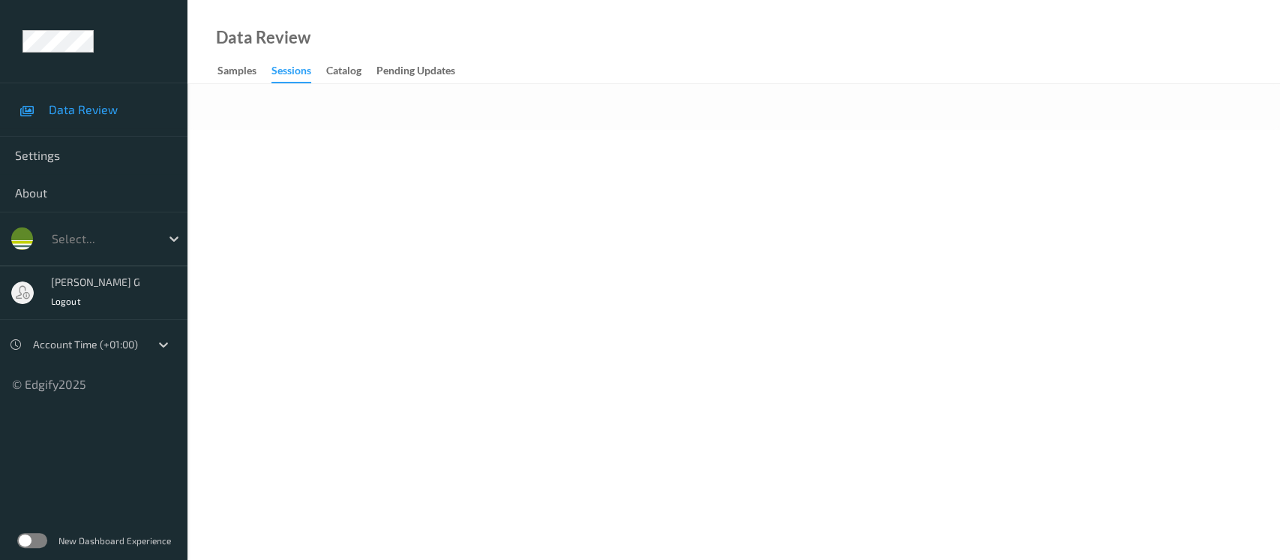
click at [534, 134] on body "Data Review Settings About Select... [PERSON_NAME] g Logout Account Time (+01:0…" at bounding box center [640, 280] width 1280 height 560
click at [618, 113] on div at bounding box center [734, 107] width 1093 height 46
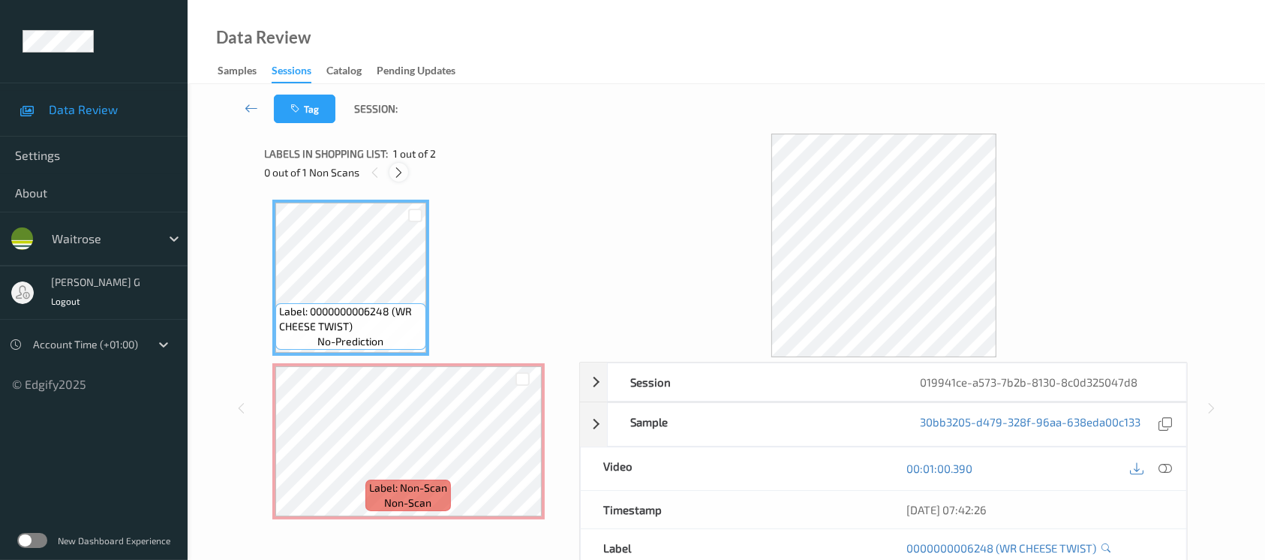
click at [391, 170] on div at bounding box center [398, 172] width 19 height 19
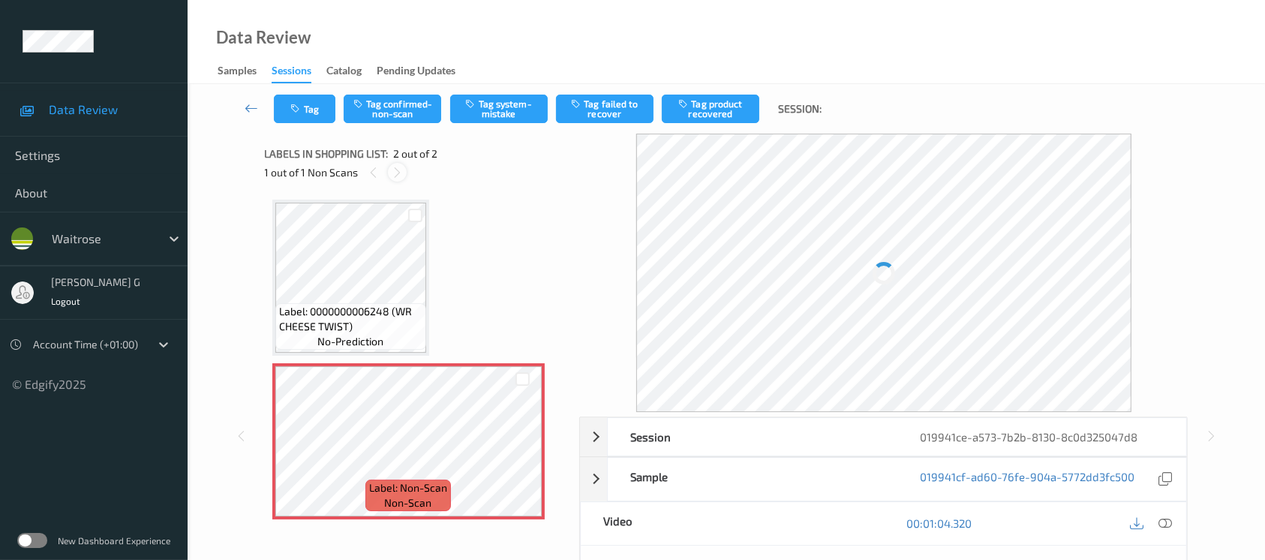
scroll to position [4, 0]
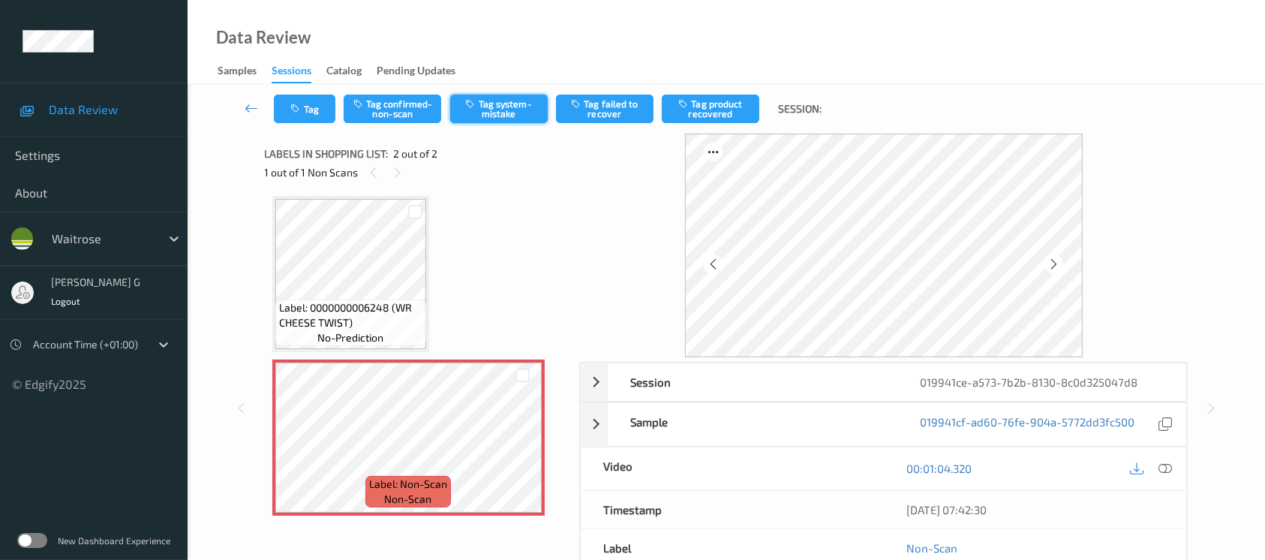
click at [516, 111] on button "Tag system-mistake" at bounding box center [499, 109] width 98 height 29
click at [300, 124] on div "Tag Tag confirmed-non-scan Untag system-mistake Tag failed to recover Tag produ…" at bounding box center [726, 109] width 1016 height 50
click at [302, 109] on icon "button" at bounding box center [297, 109] width 13 height 11
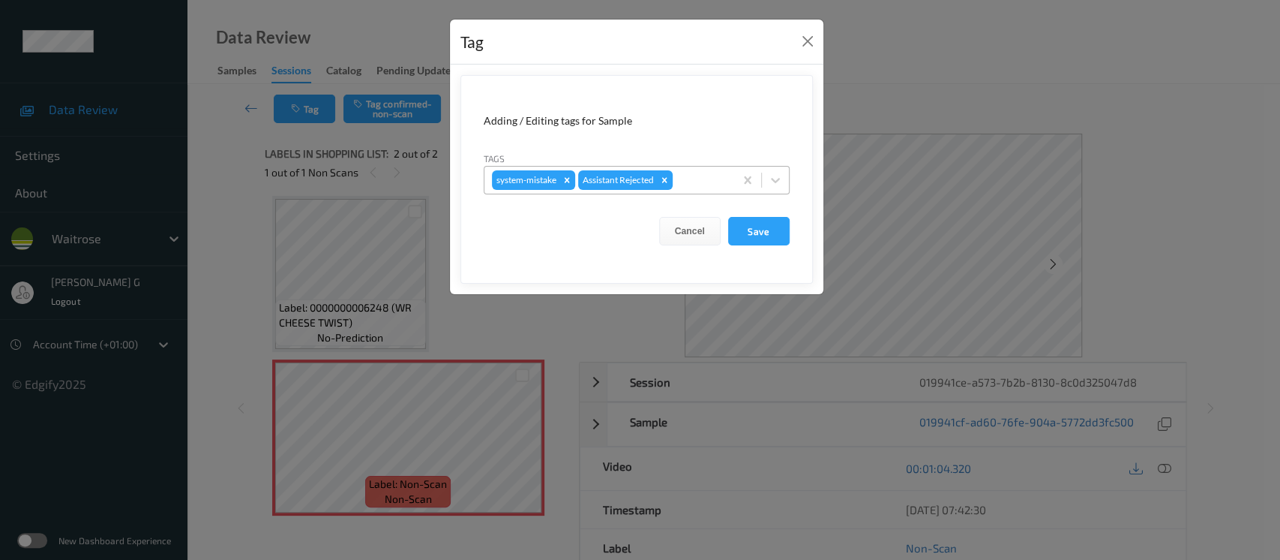
click at [705, 185] on div at bounding box center [701, 180] width 51 height 18
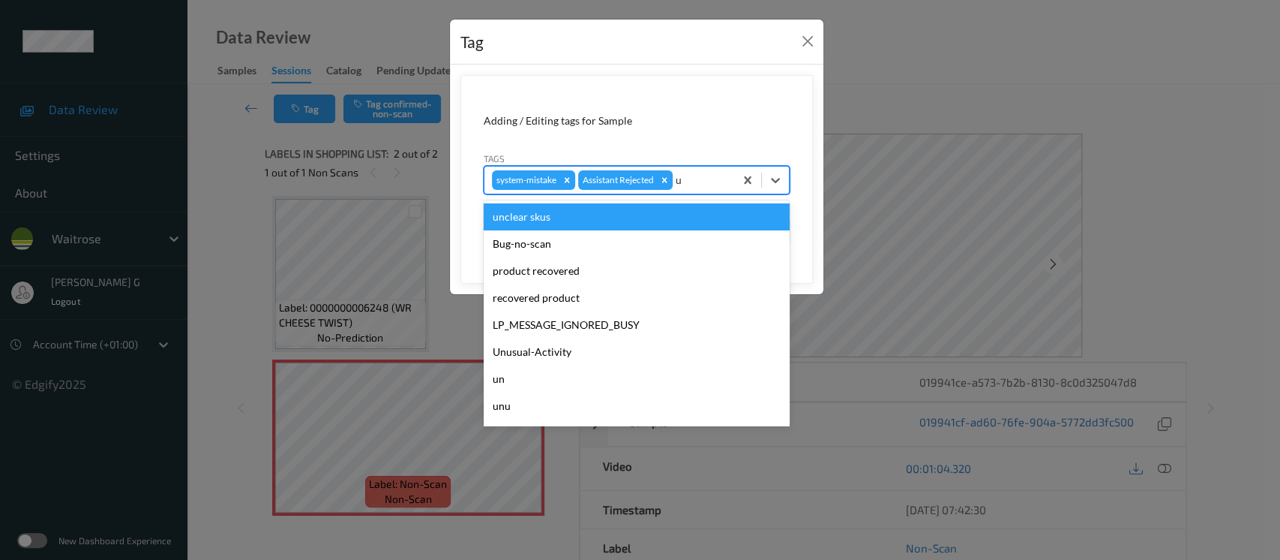
type input "un"
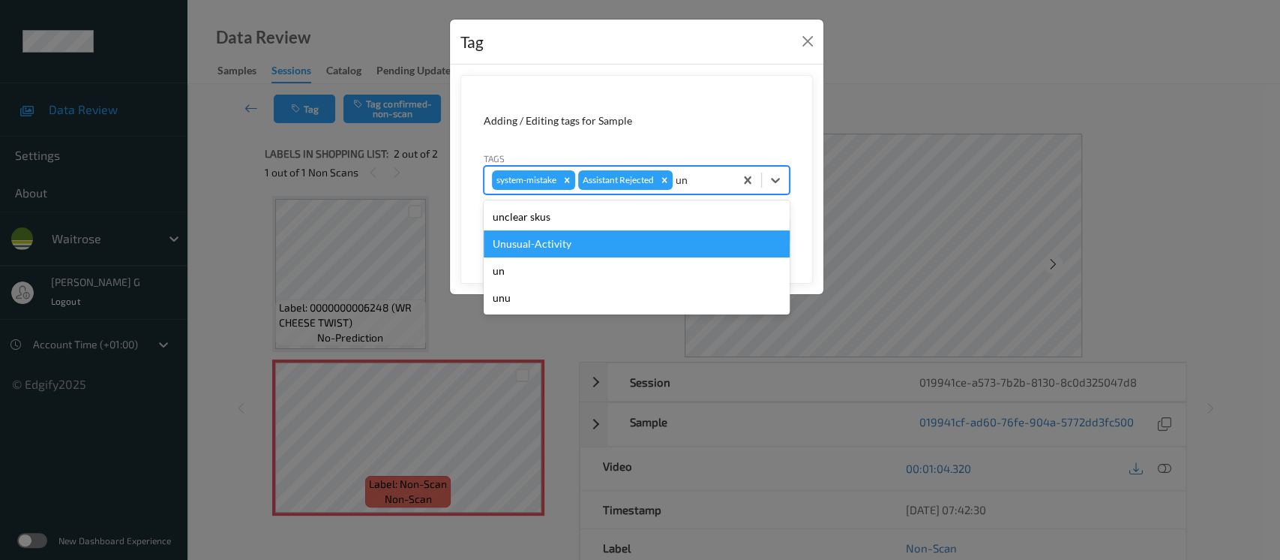
click at [539, 256] on div "Unusual-Activity" at bounding box center [637, 243] width 306 height 27
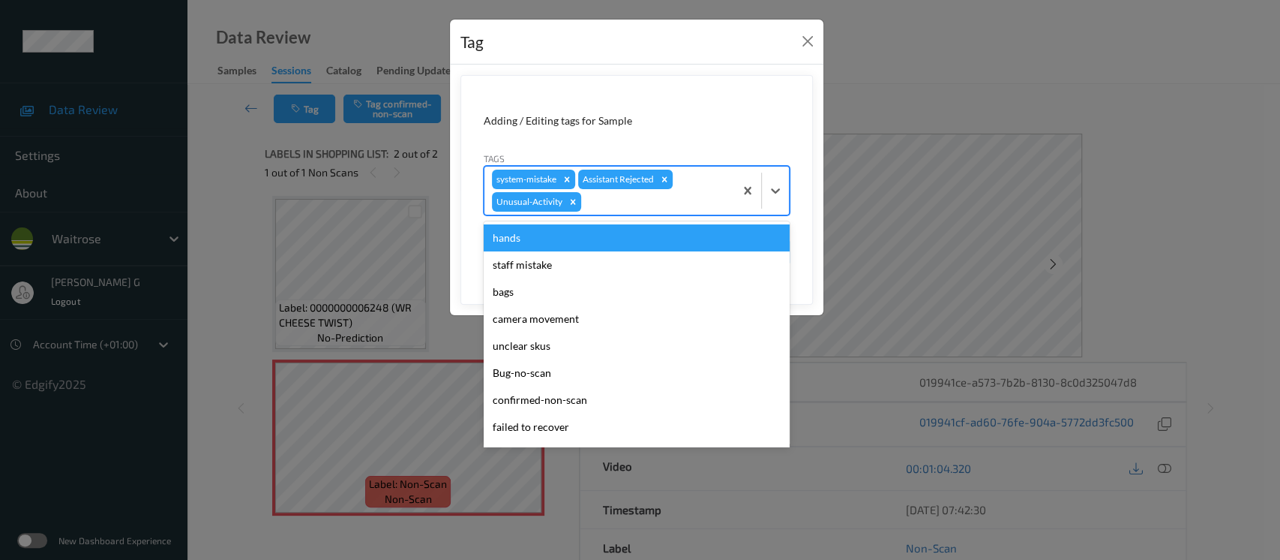
click at [668, 205] on div at bounding box center [655, 202] width 143 height 18
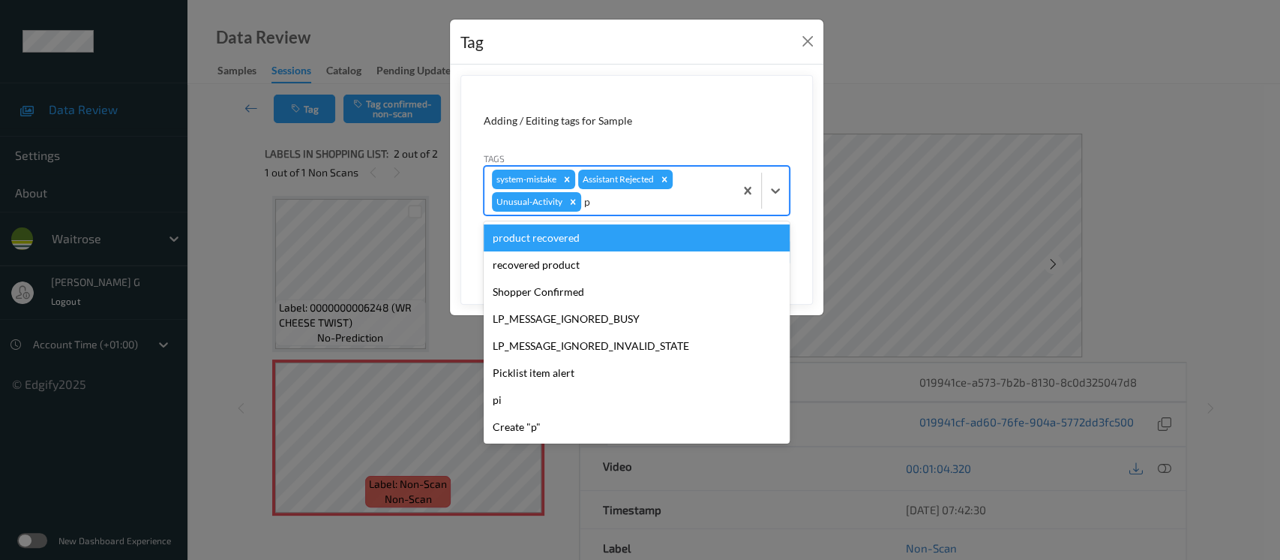
type input "pi"
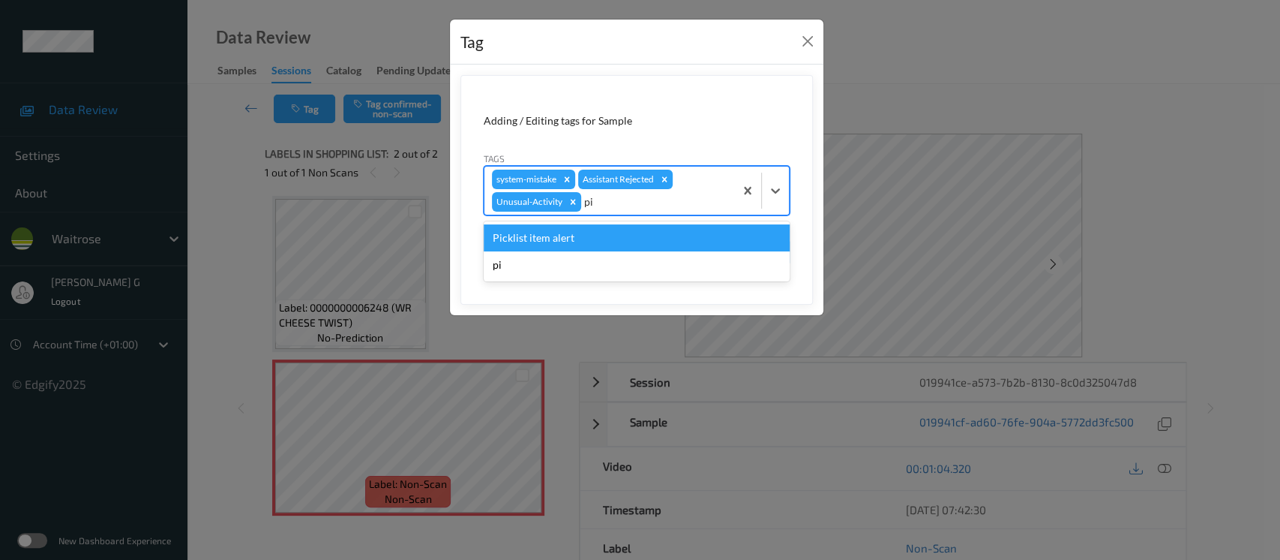
click at [524, 233] on div "Picklist item alert" at bounding box center [637, 237] width 306 height 27
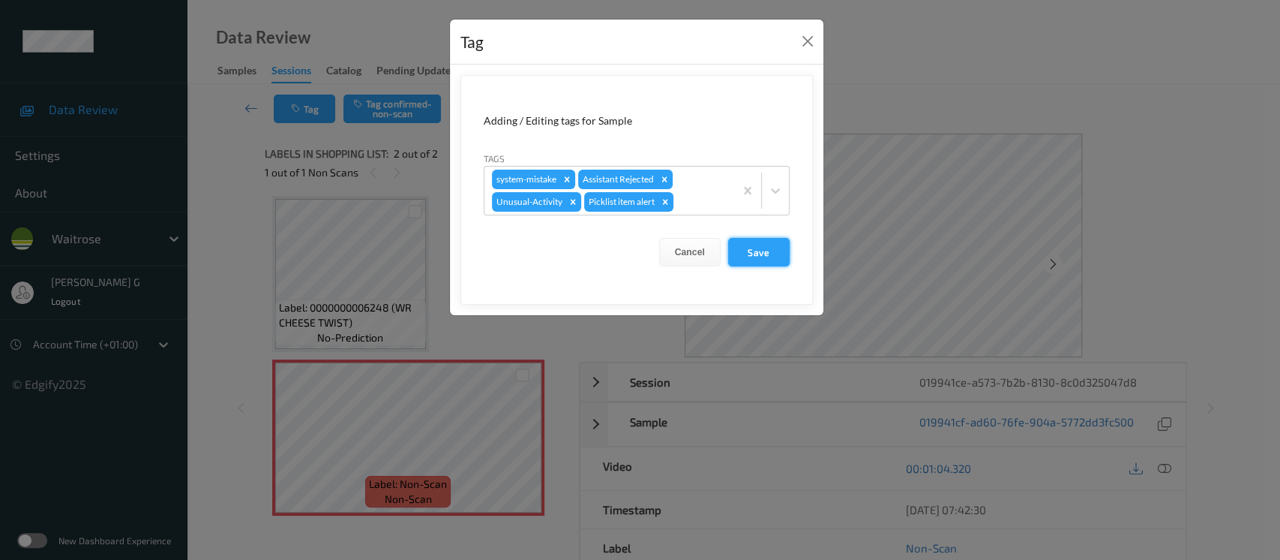
click at [764, 252] on button "Save" at bounding box center [759, 252] width 62 height 29
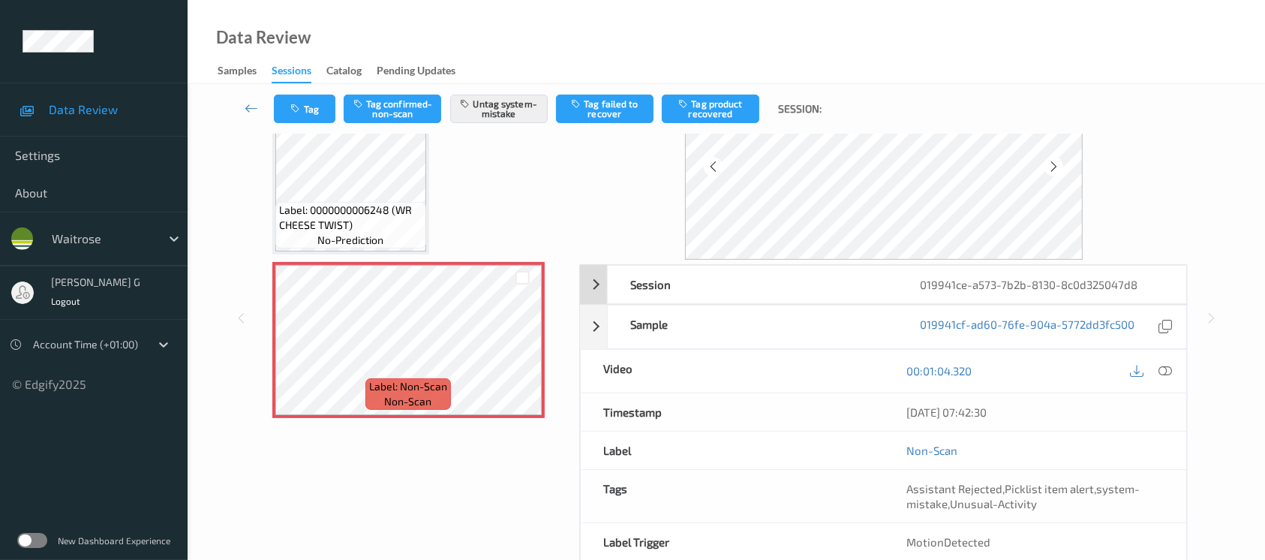
scroll to position [168, 0]
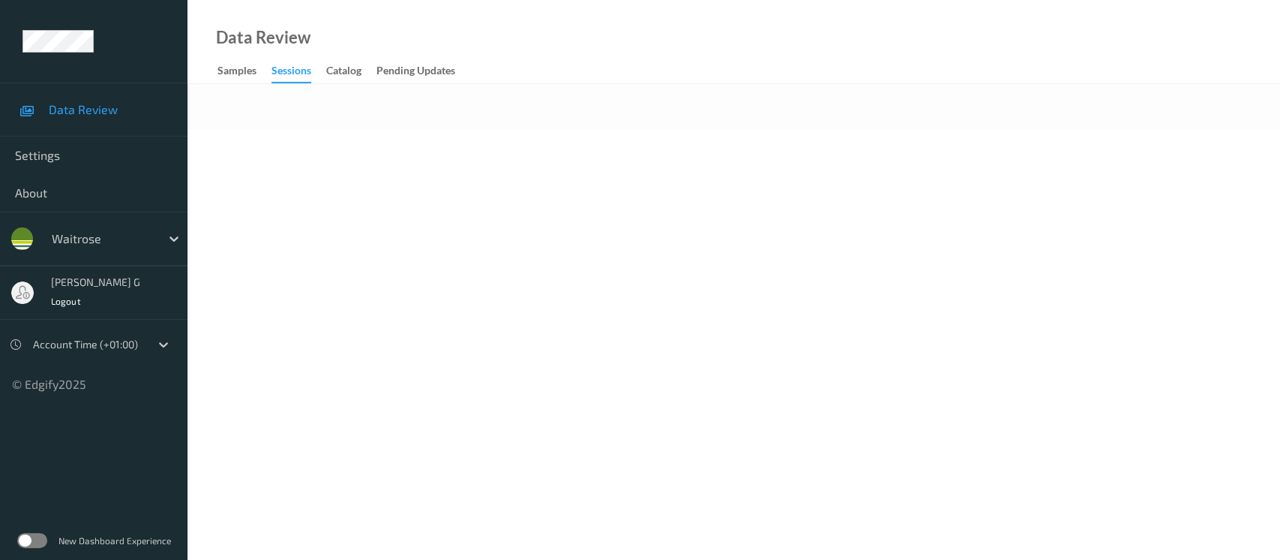
click at [556, 61] on div "Data Review Samples Sessions Catalog Pending Updates" at bounding box center [734, 42] width 1093 height 84
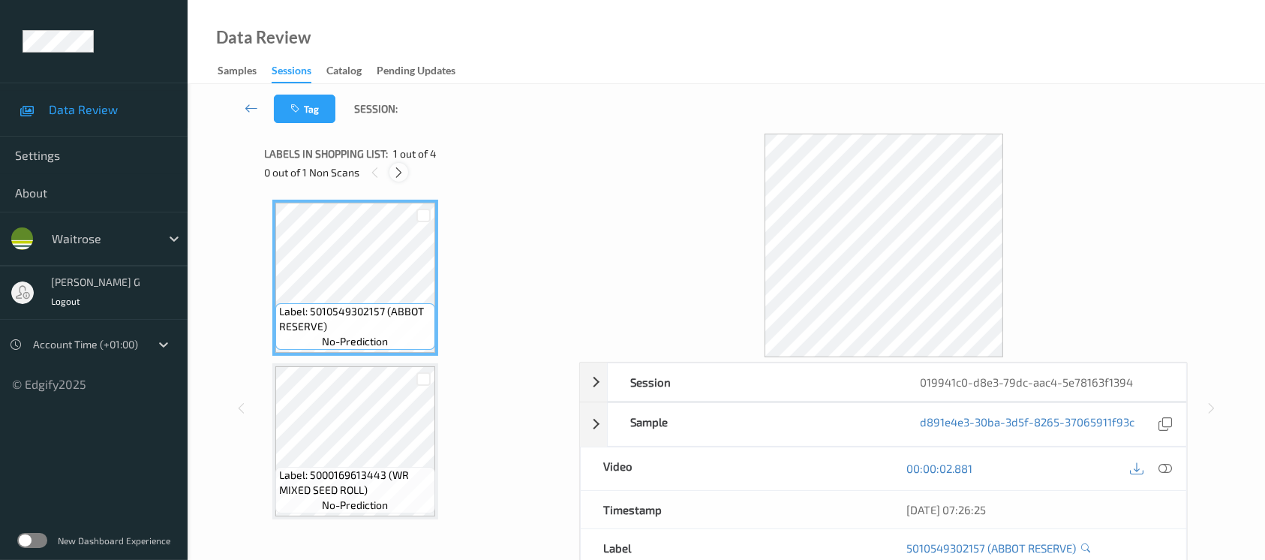
click at [392, 168] on icon at bounding box center [398, 173] width 13 height 14
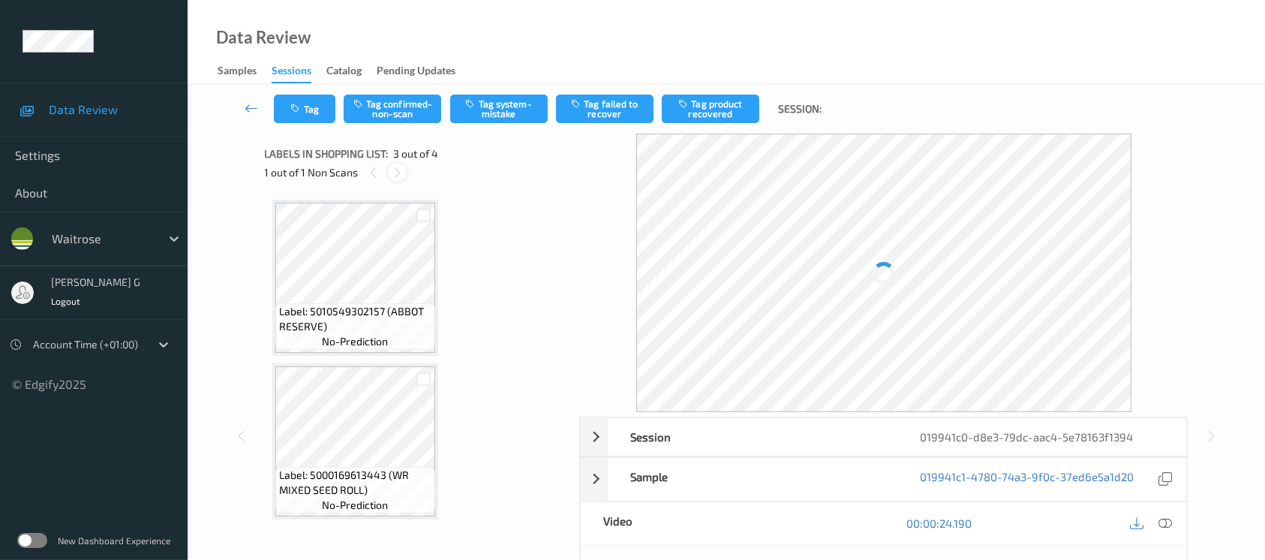
scroll to position [170, 0]
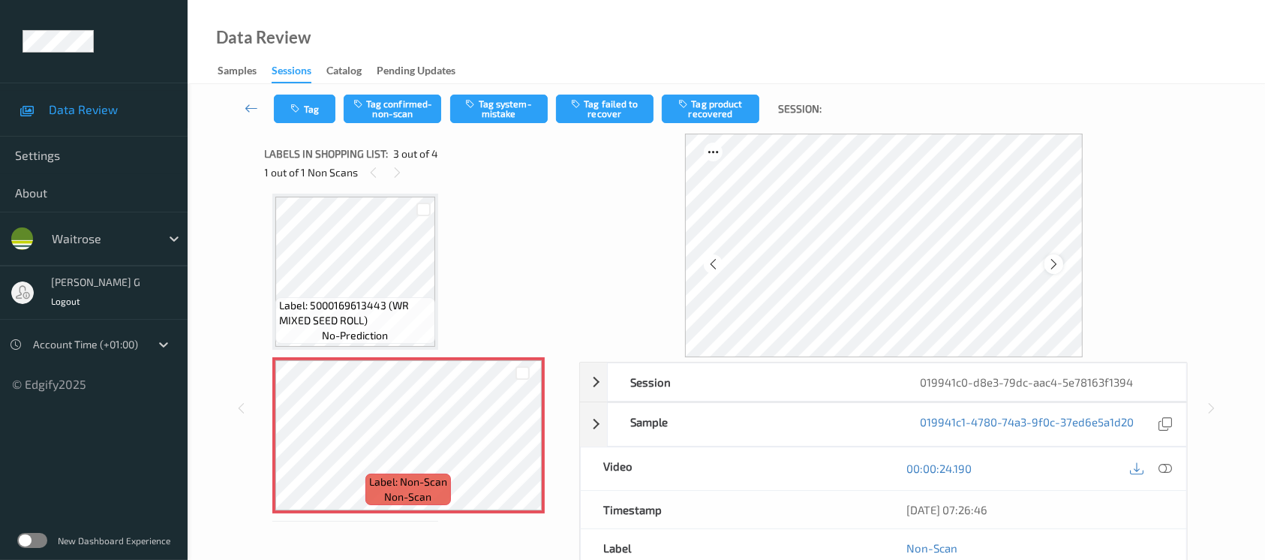
click at [1047, 257] on icon at bounding box center [1053, 264] width 13 height 14
click at [491, 117] on button "Tag system-mistake" at bounding box center [499, 109] width 98 height 29
click at [301, 105] on icon "button" at bounding box center [297, 109] width 13 height 11
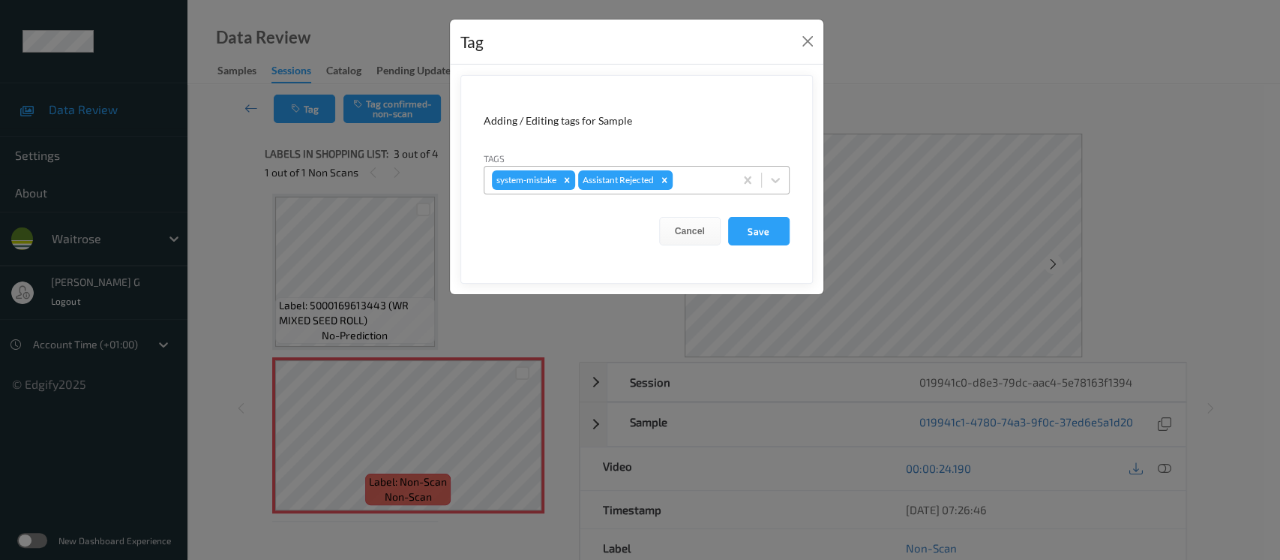
click at [698, 185] on div at bounding box center [701, 180] width 51 height 18
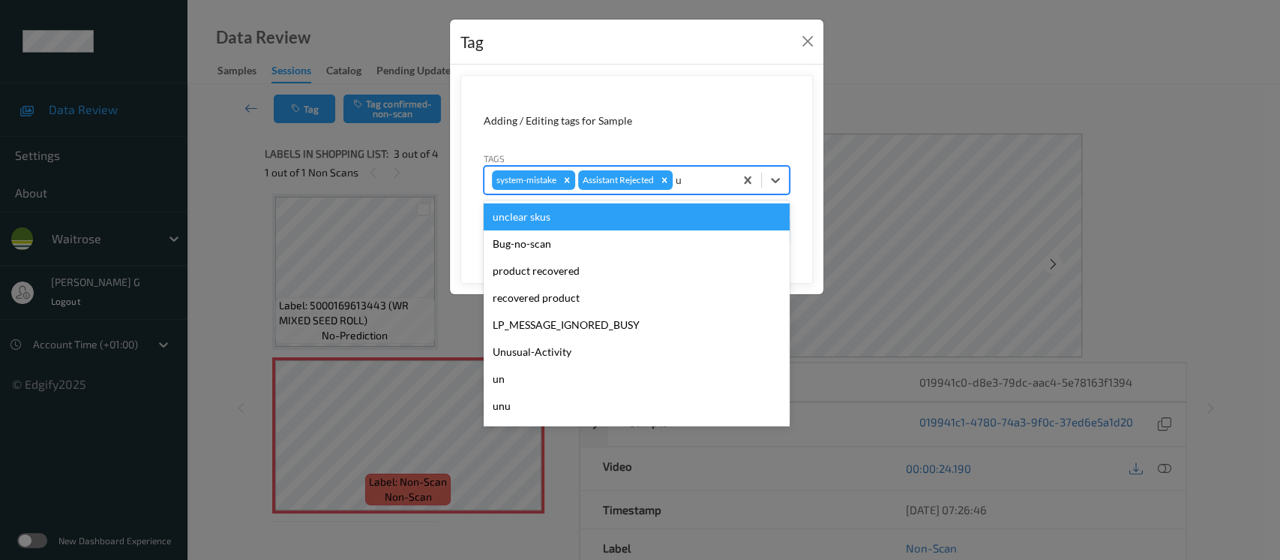
type input "un"
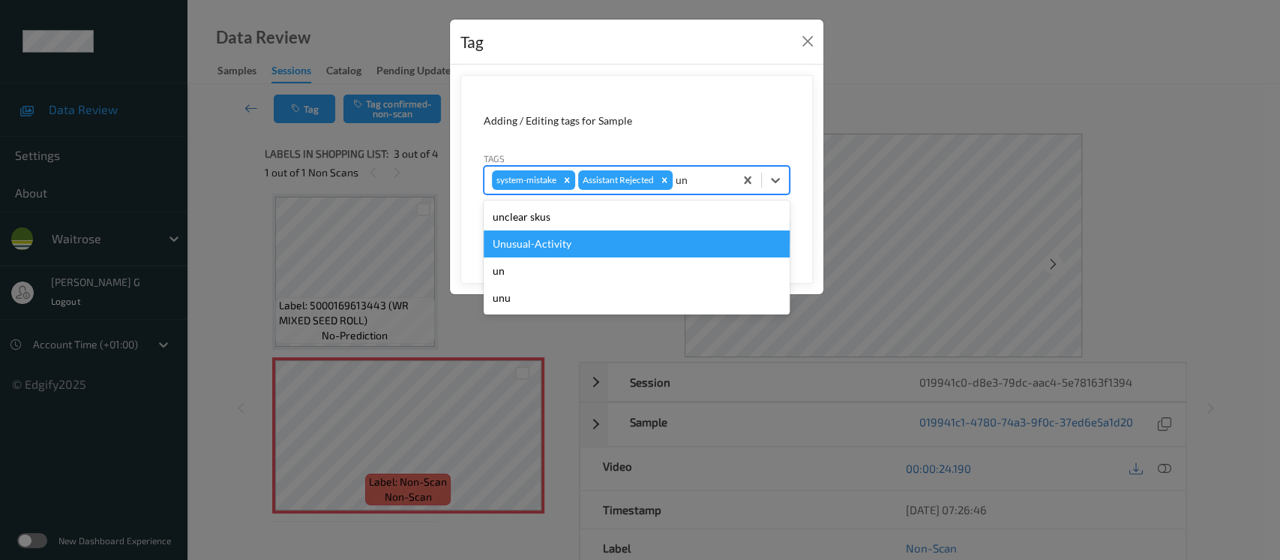
click at [569, 256] on div "Unusual-Activity" at bounding box center [637, 243] width 306 height 27
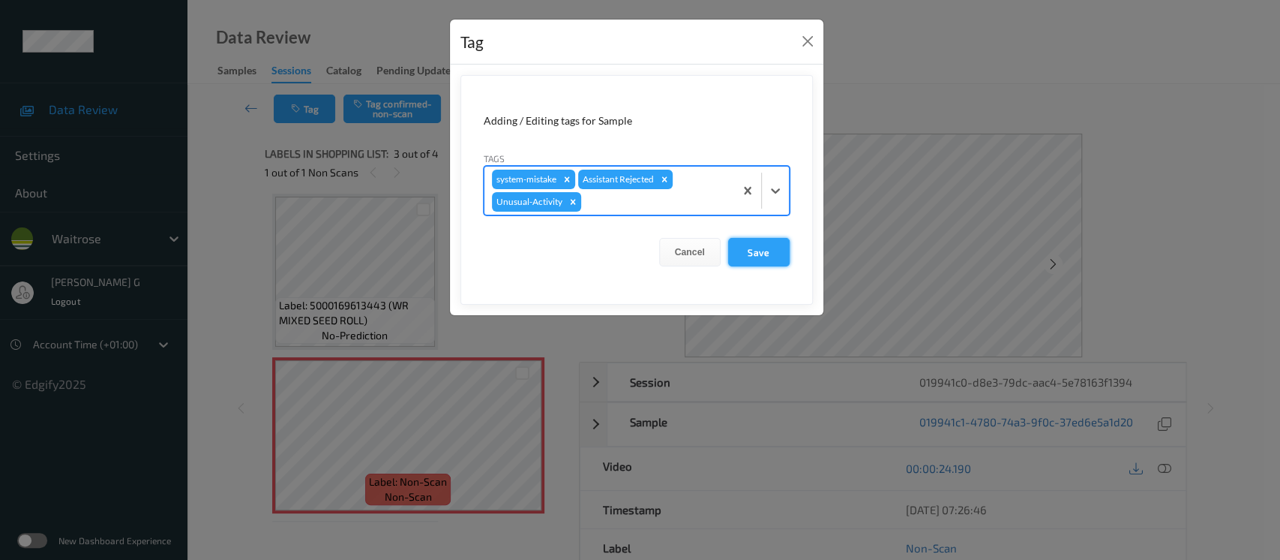
click at [771, 258] on button "Save" at bounding box center [759, 252] width 62 height 29
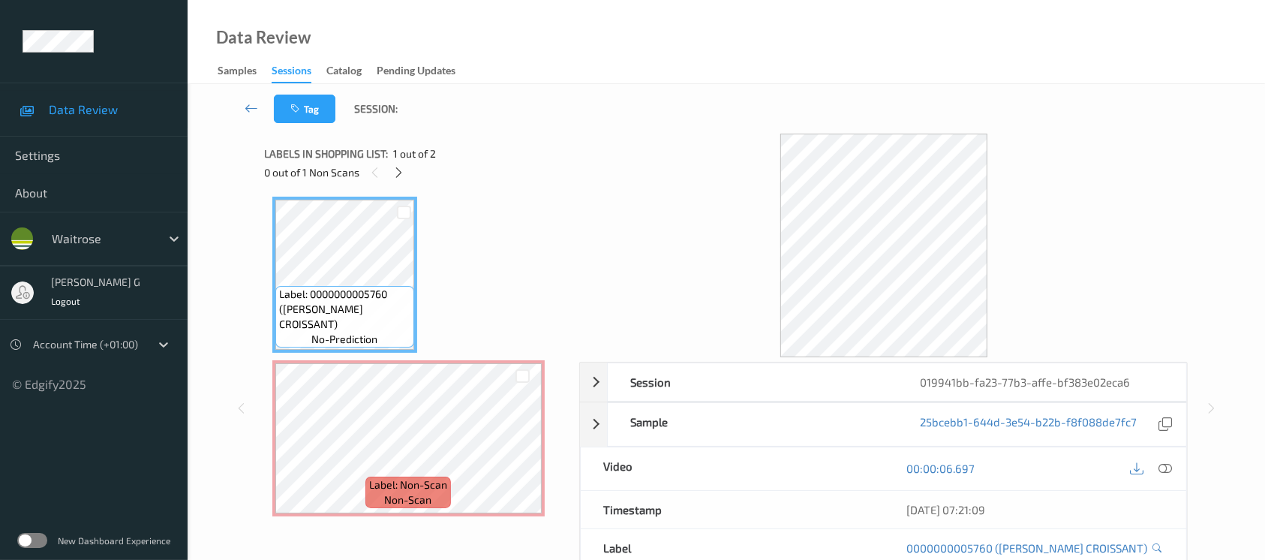
scroll to position [4, 0]
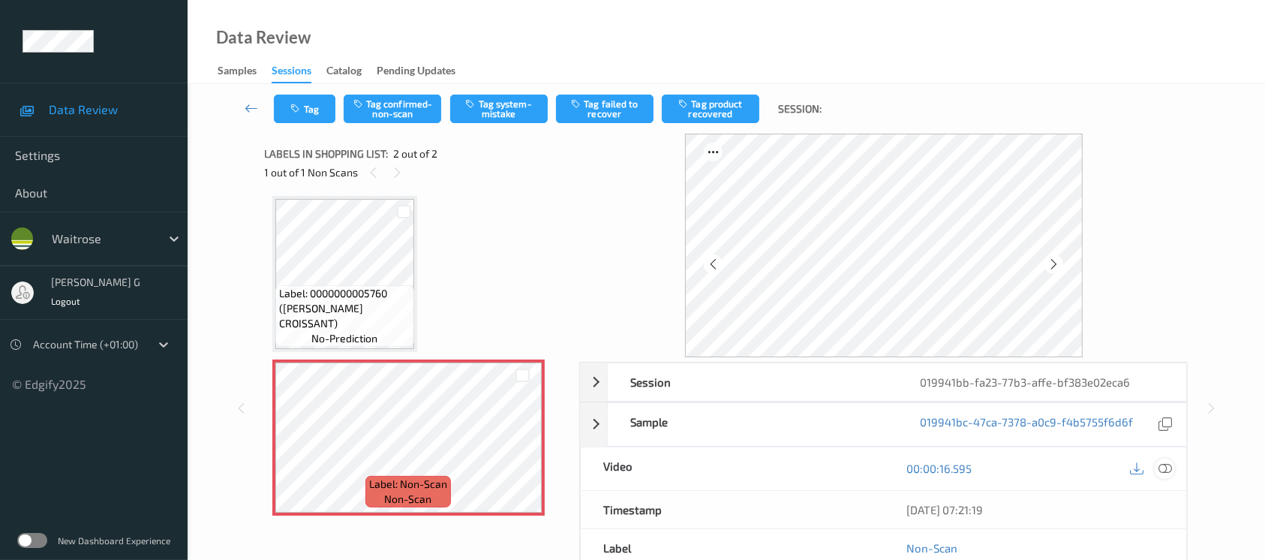
click at [1166, 459] on div at bounding box center [1164, 468] width 20 height 20
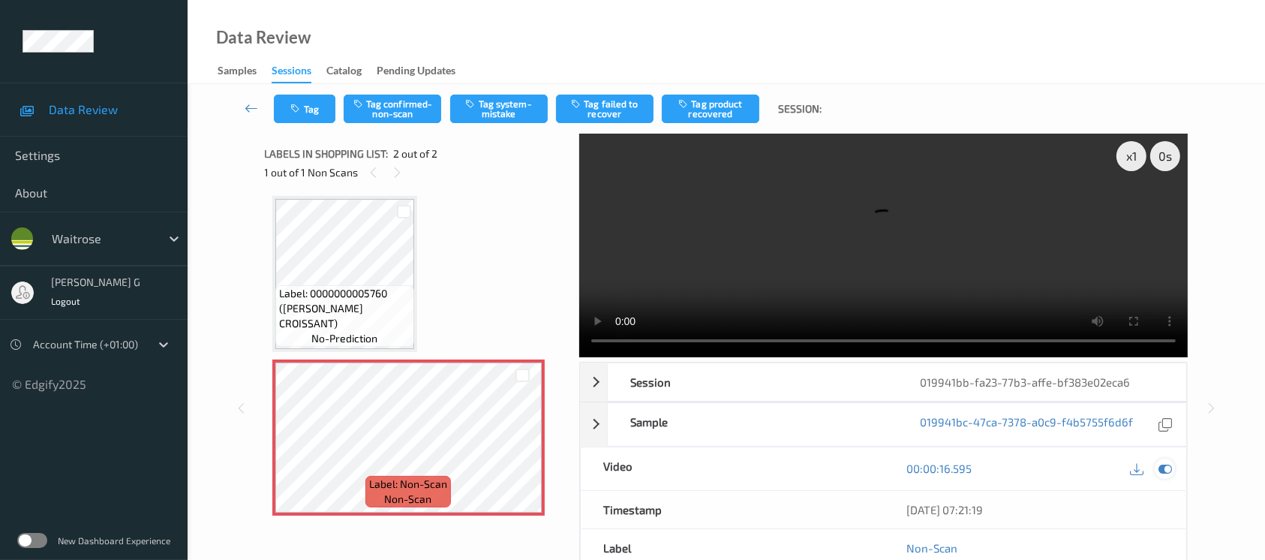
click at [1172, 458] on div at bounding box center [1164, 468] width 20 height 20
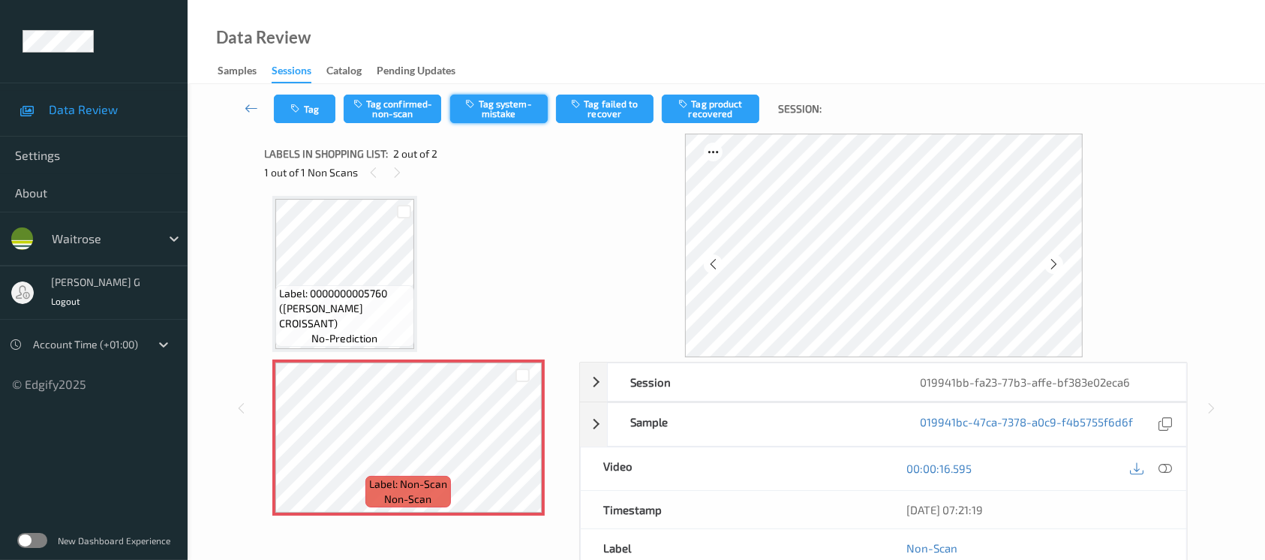
click at [511, 104] on button "Tag system-mistake" at bounding box center [499, 109] width 98 height 29
click at [305, 111] on button "Tag" at bounding box center [305, 109] width 62 height 29
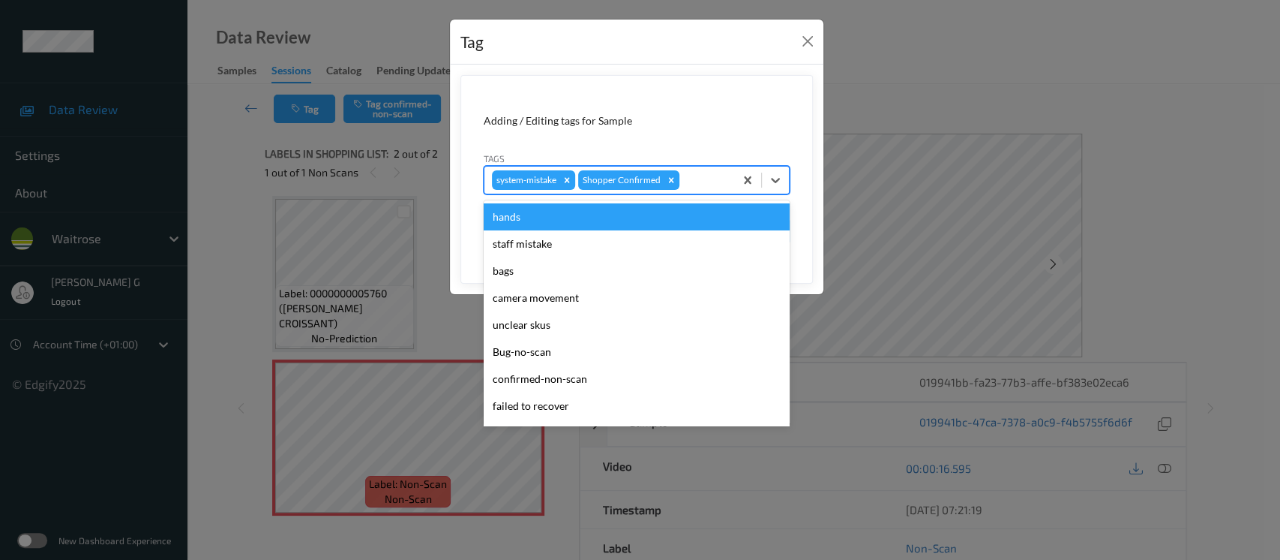
click at [713, 180] on div at bounding box center [705, 180] width 44 height 18
type input "un"
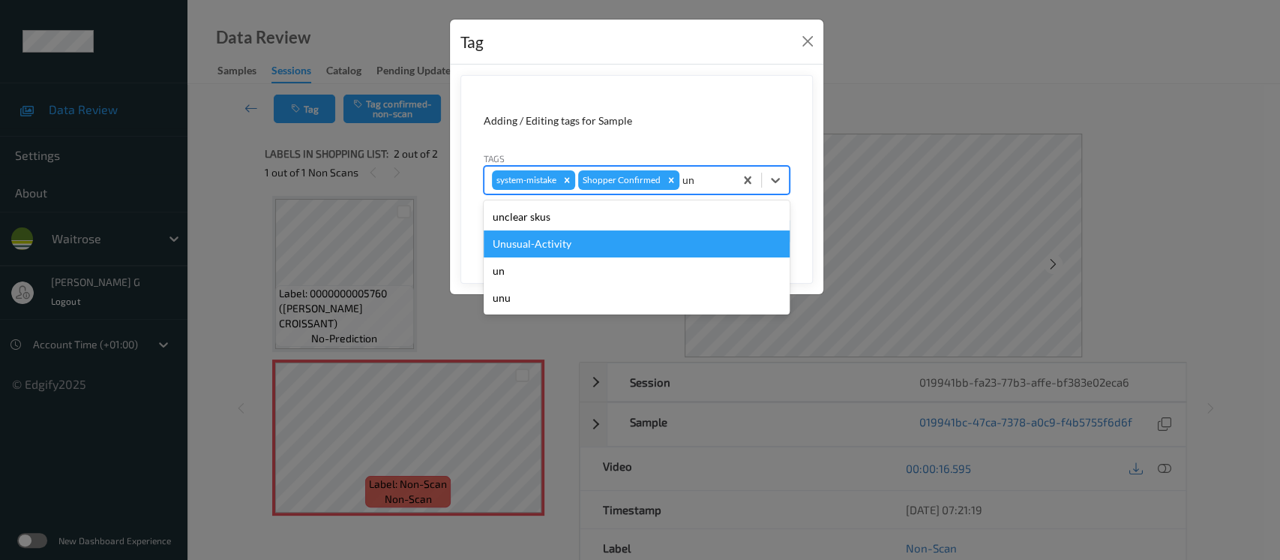
click at [539, 251] on div "Unusual-Activity" at bounding box center [637, 243] width 306 height 27
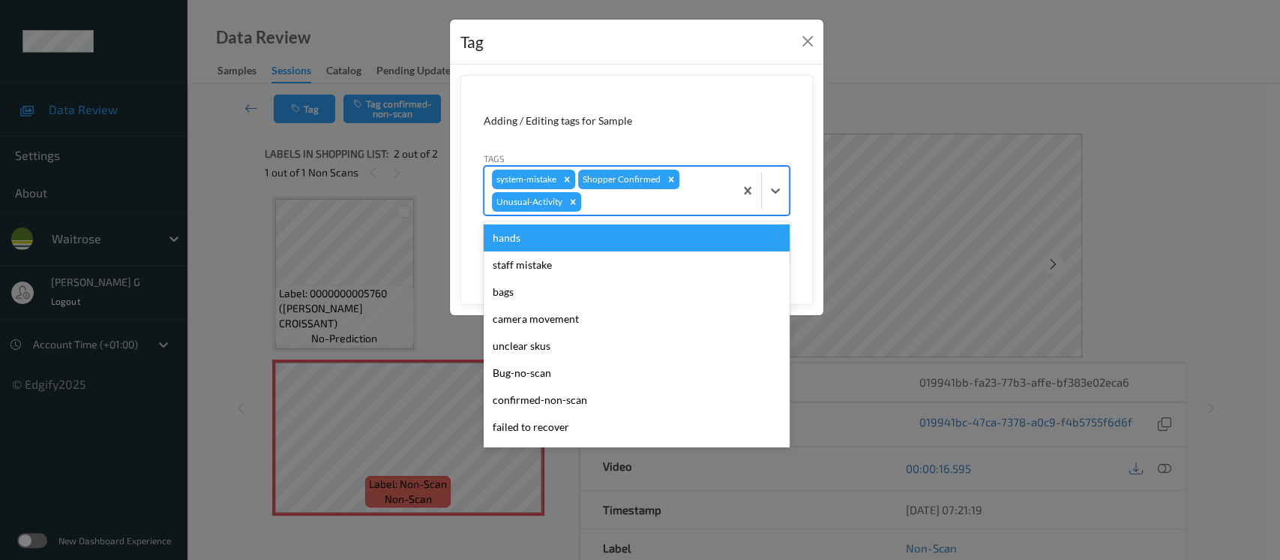
click at [671, 201] on div at bounding box center [655, 202] width 143 height 18
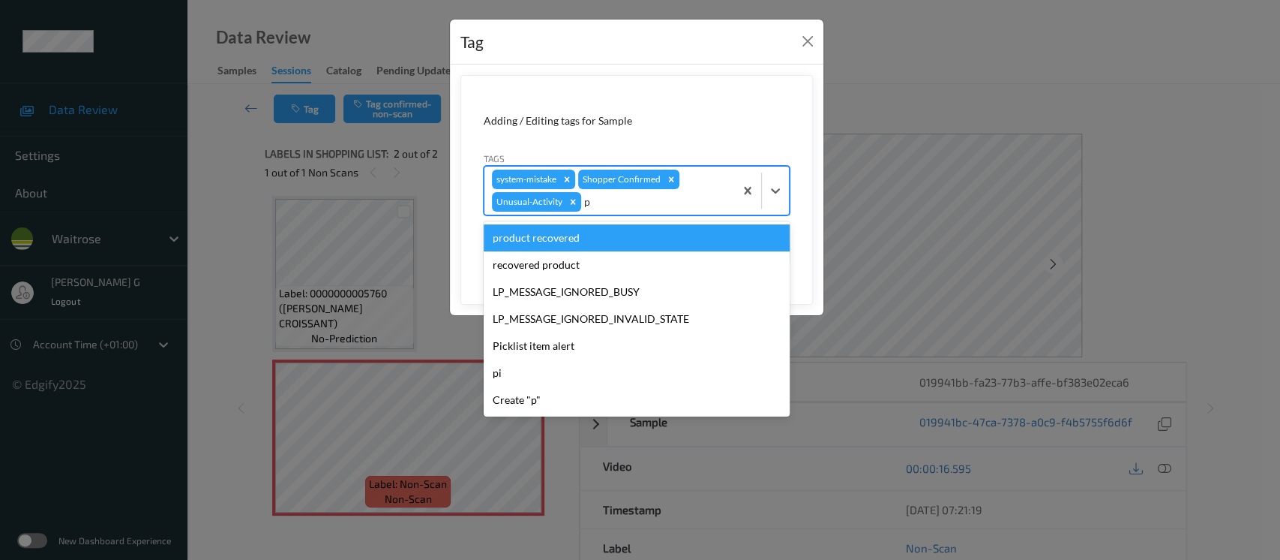
type input "pi"
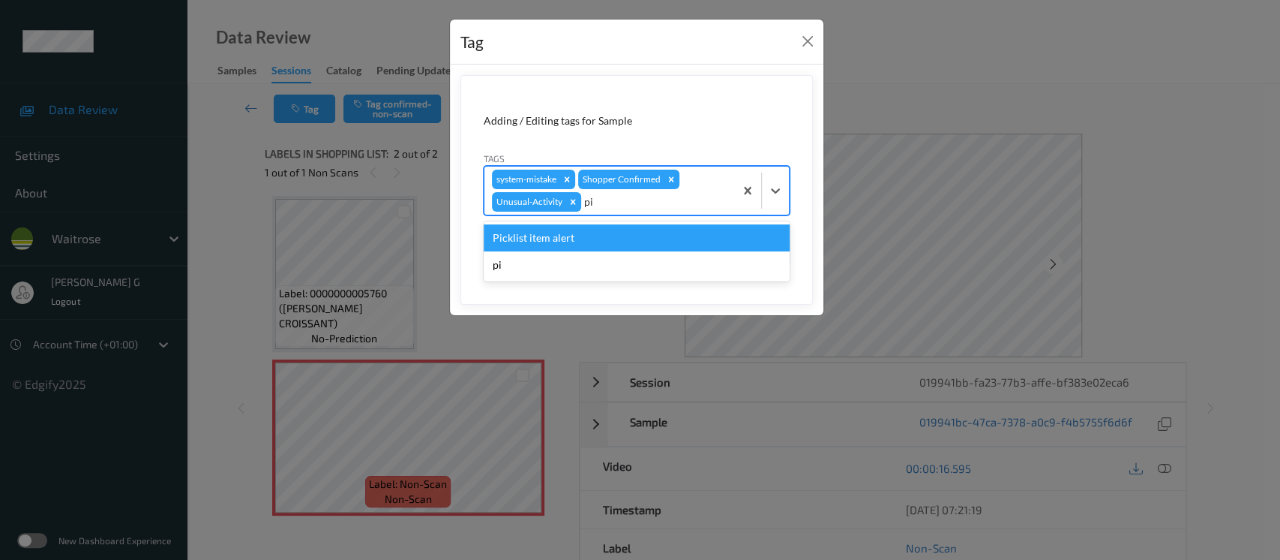
click at [543, 239] on div "Picklist item alert" at bounding box center [637, 237] width 306 height 27
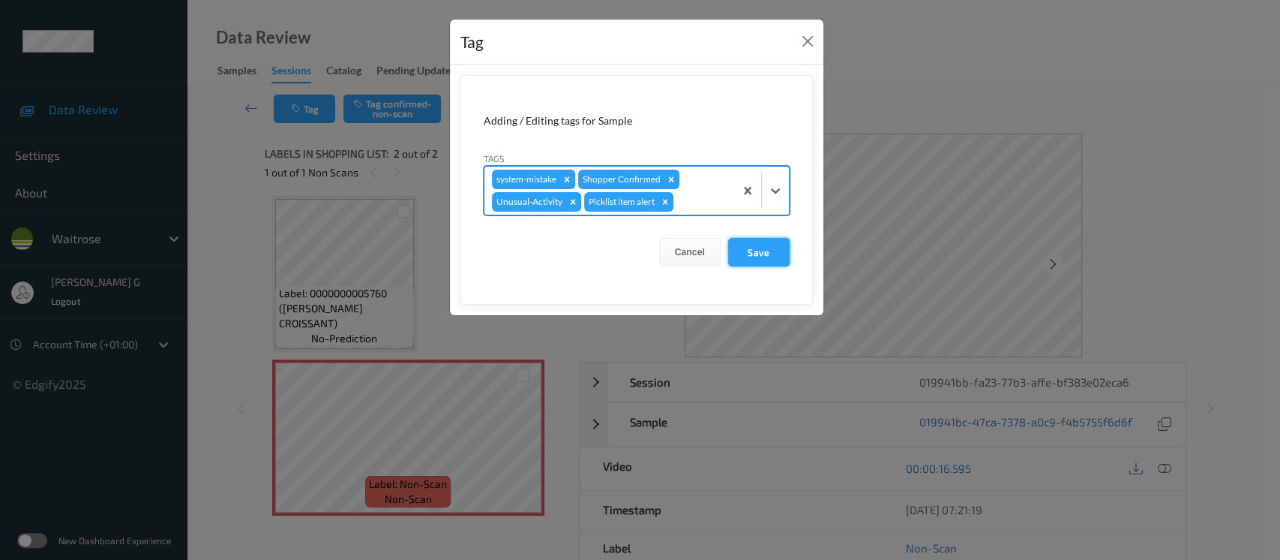
click at [755, 250] on button "Save" at bounding box center [759, 252] width 62 height 29
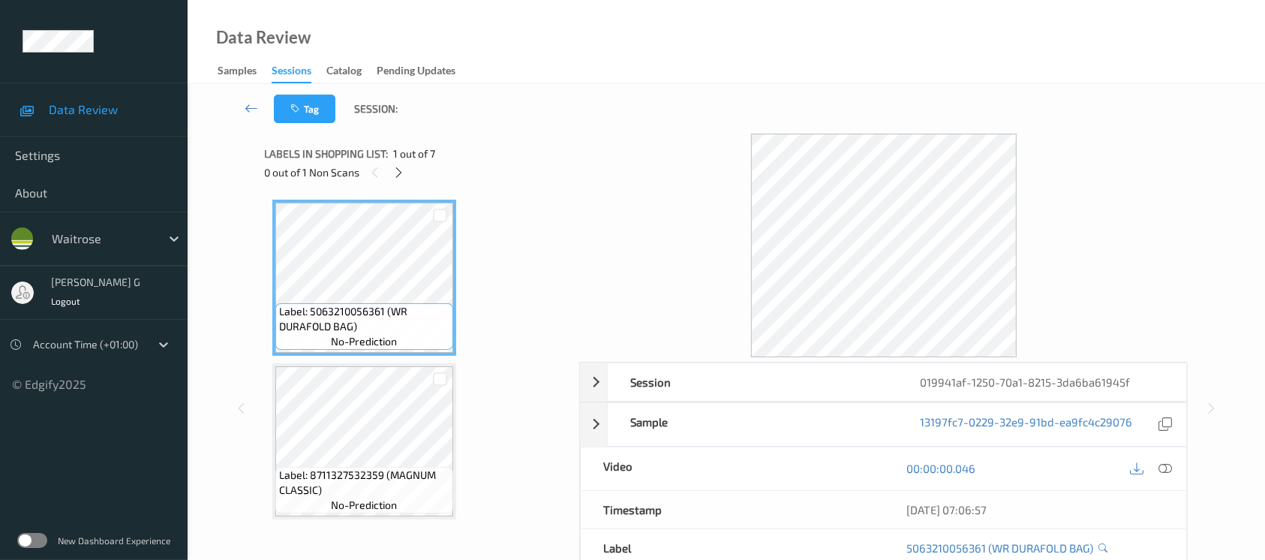
click at [396, 159] on span "1 out of 7" at bounding box center [415, 153] width 42 height 15
click at [394, 171] on icon at bounding box center [398, 173] width 13 height 14
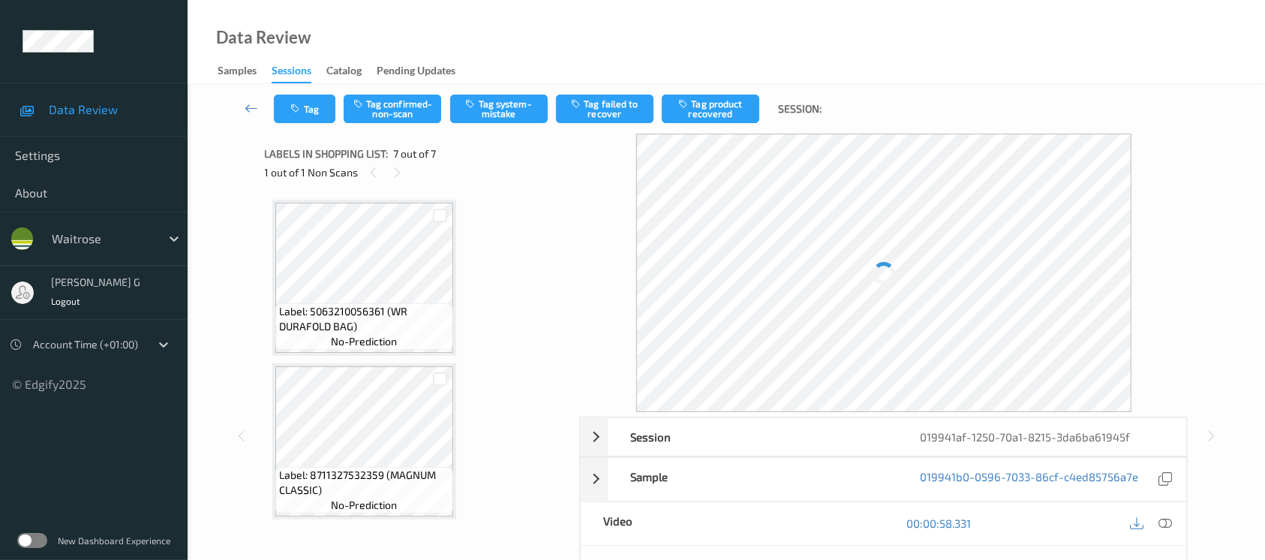
scroll to position [818, 0]
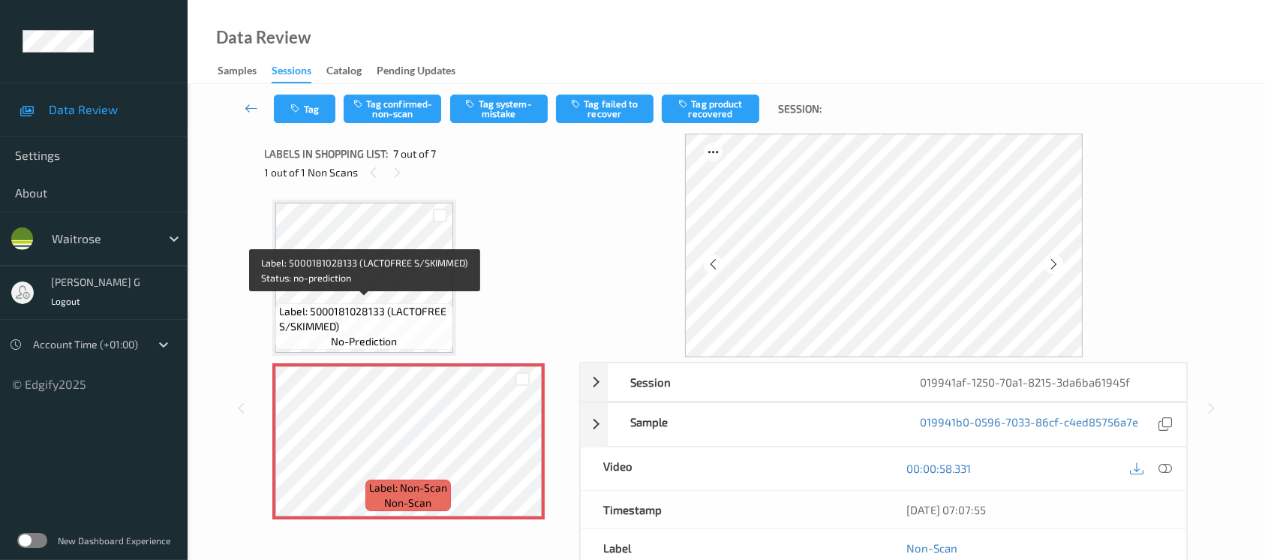
click at [366, 304] on span "Label: 5000181028133 (LACTOFREE S/SKIMMED)" at bounding box center [364, 319] width 170 height 30
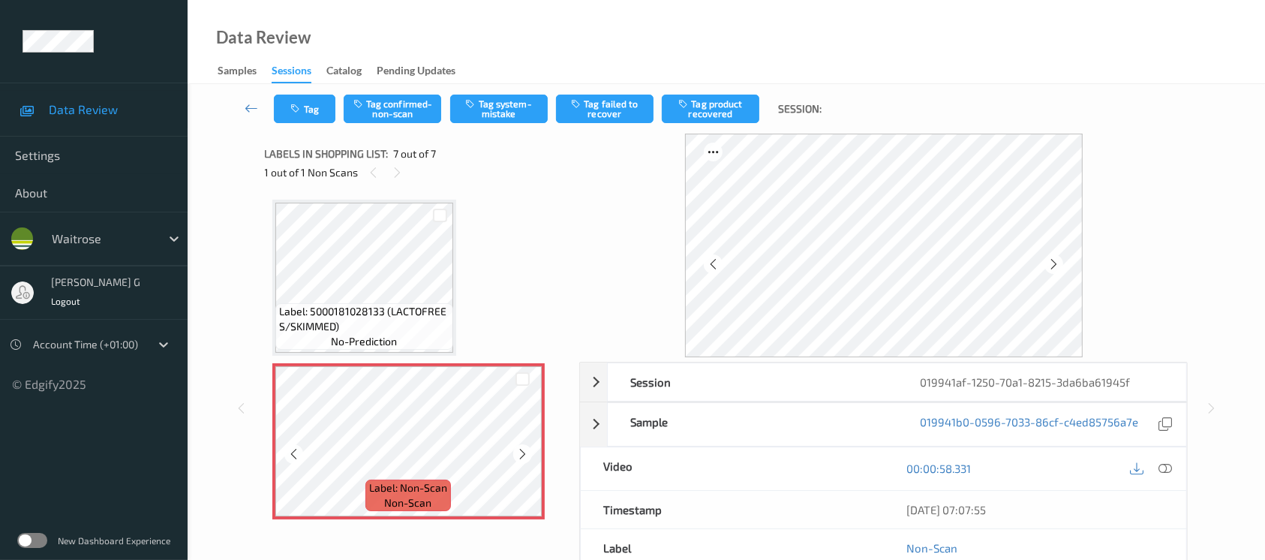
scroll to position [418, 0]
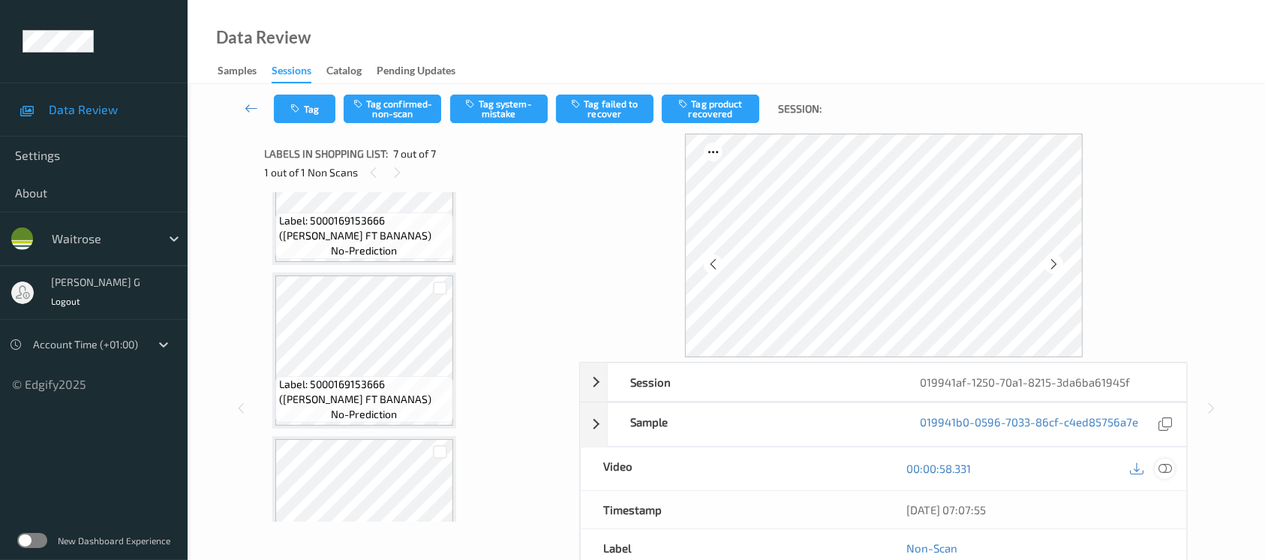
click at [1170, 468] on icon at bounding box center [1165, 468] width 14 height 14
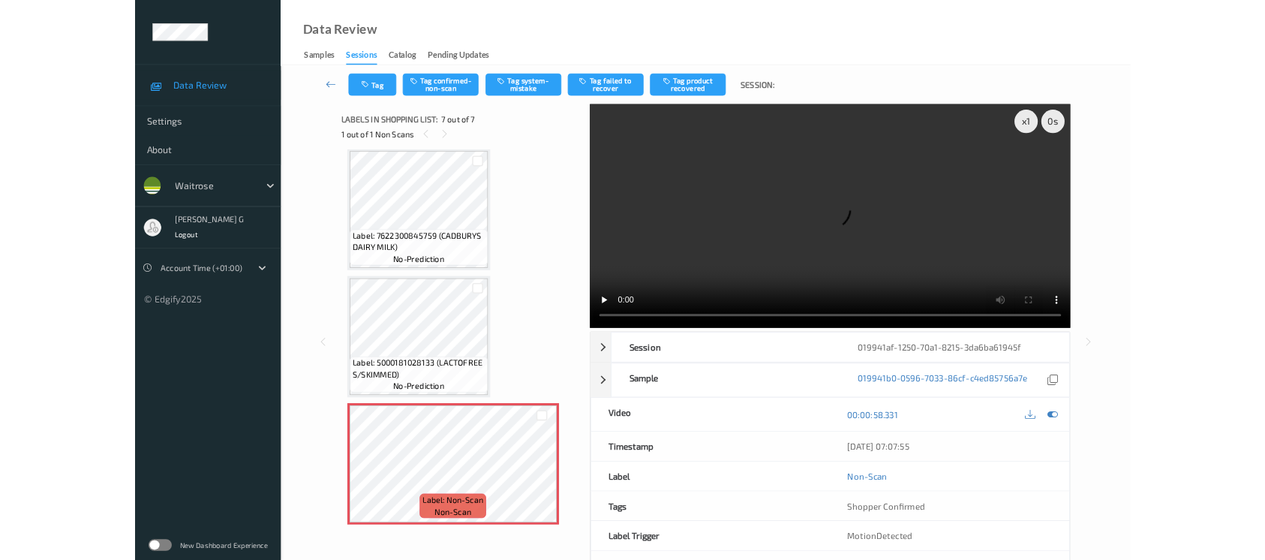
scroll to position [657, 0]
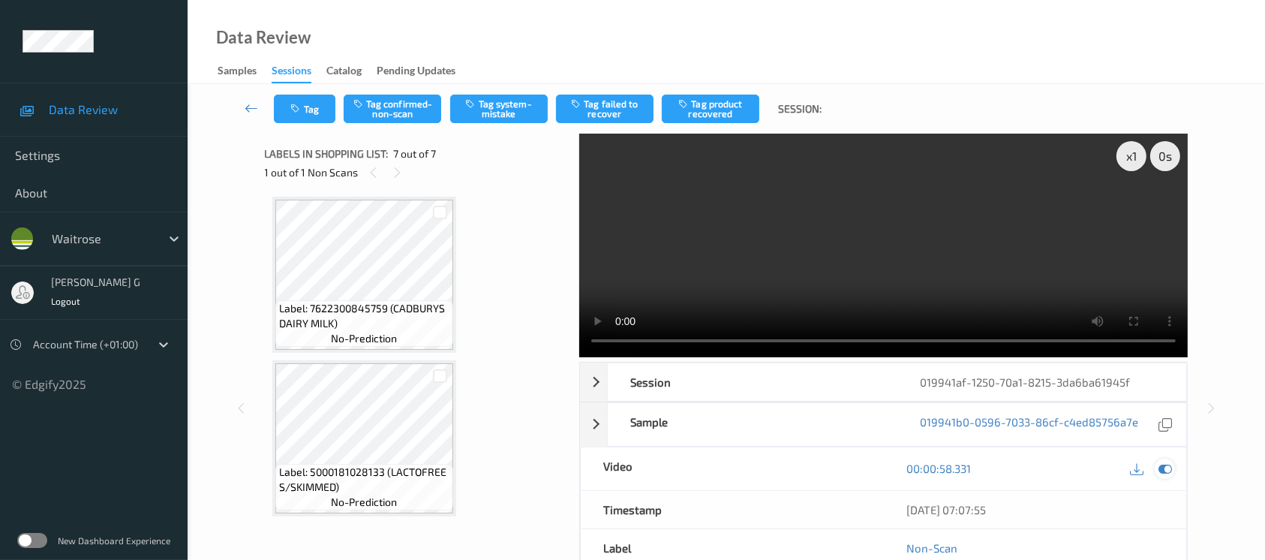
click at [1163, 464] on icon at bounding box center [1165, 468] width 14 height 14
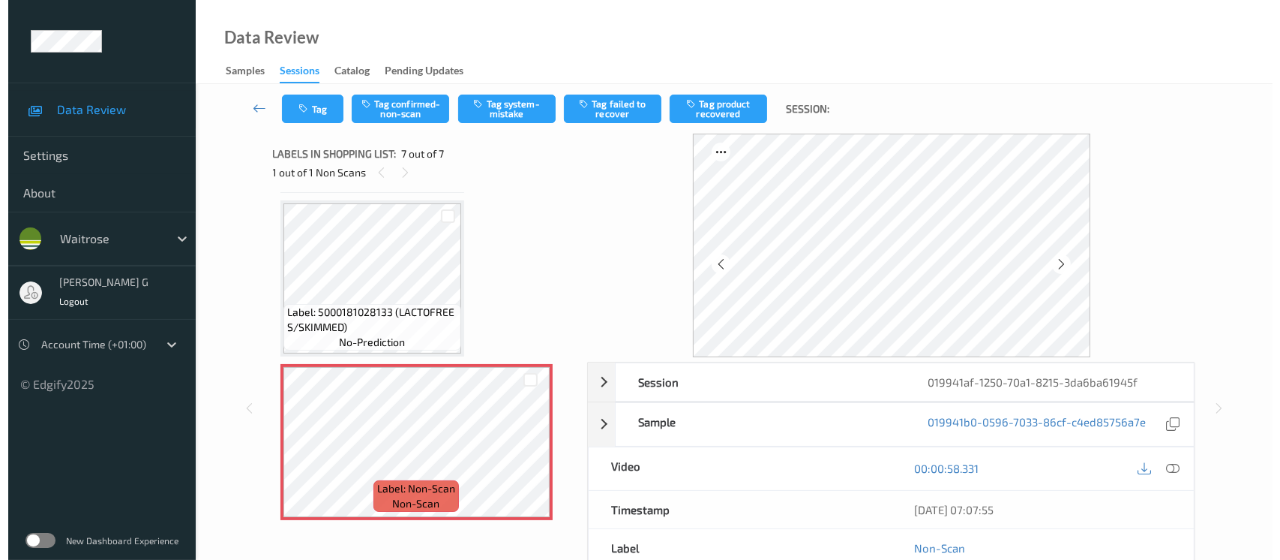
scroll to position [818, 0]
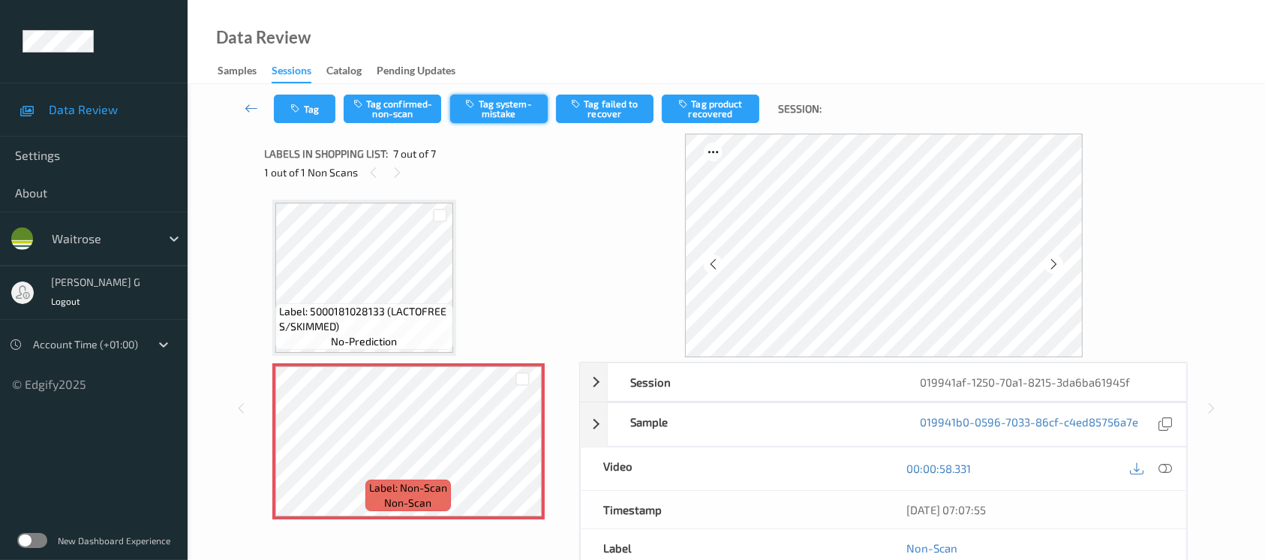
click at [492, 110] on button "Tag system-mistake" at bounding box center [499, 109] width 98 height 29
click at [301, 110] on icon "button" at bounding box center [297, 109] width 13 height 11
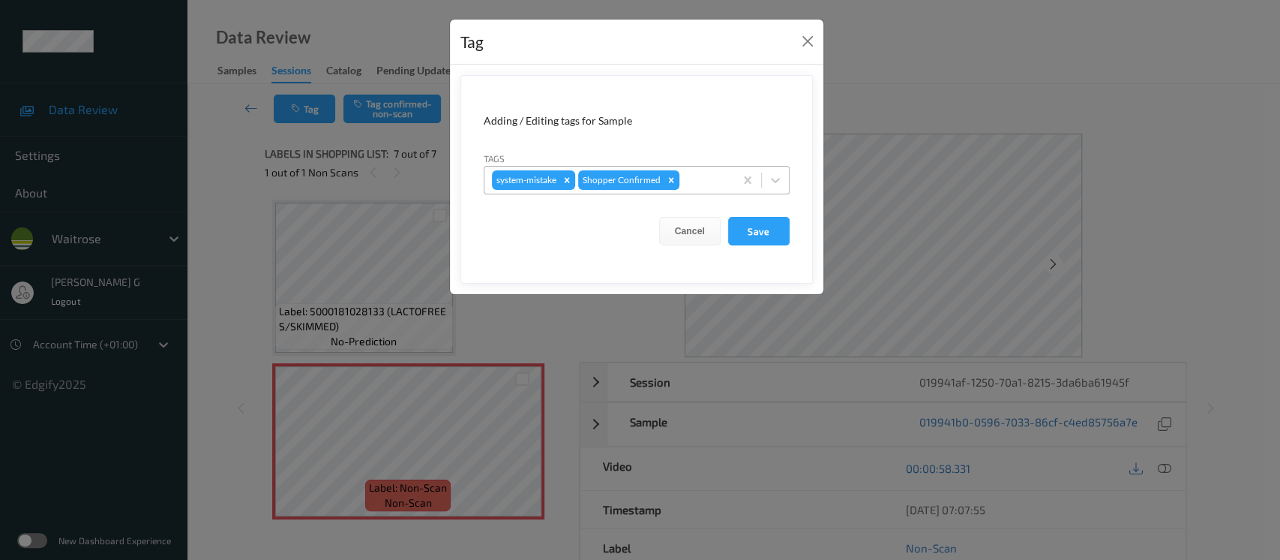
click at [710, 186] on div at bounding box center [705, 180] width 44 height 18
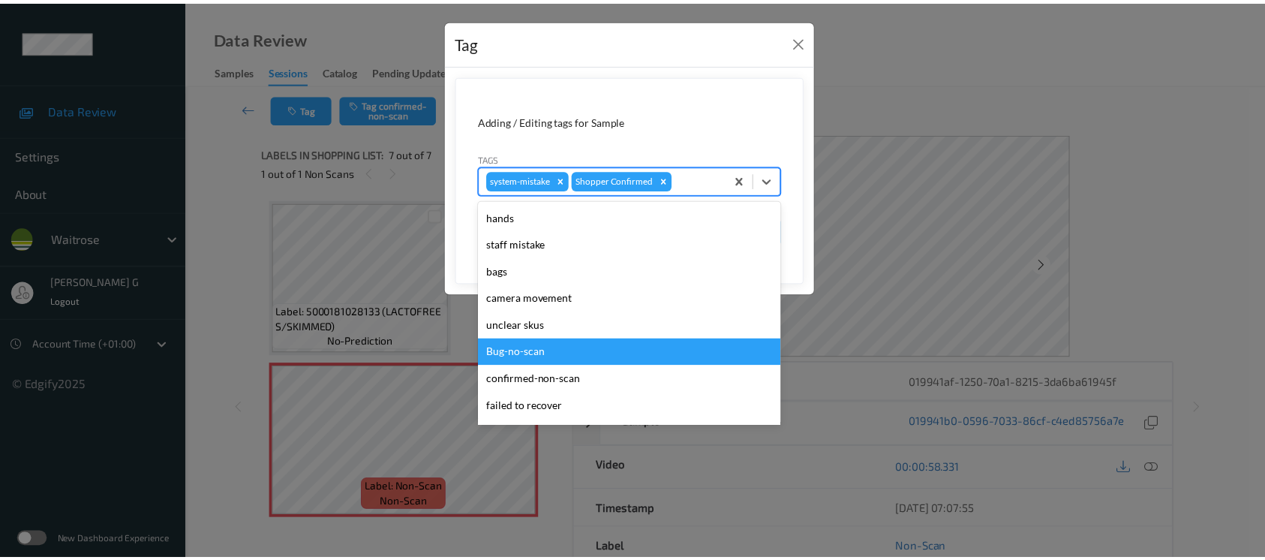
scroll to position [374, 0]
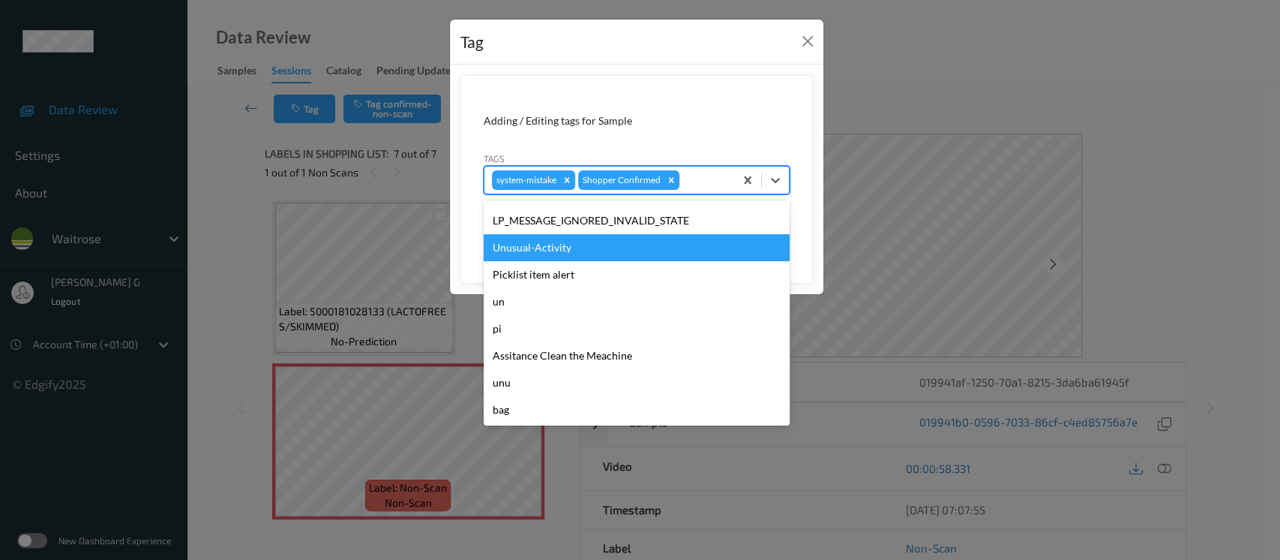
click at [549, 249] on div "Unusual-Activity" at bounding box center [637, 247] width 306 height 27
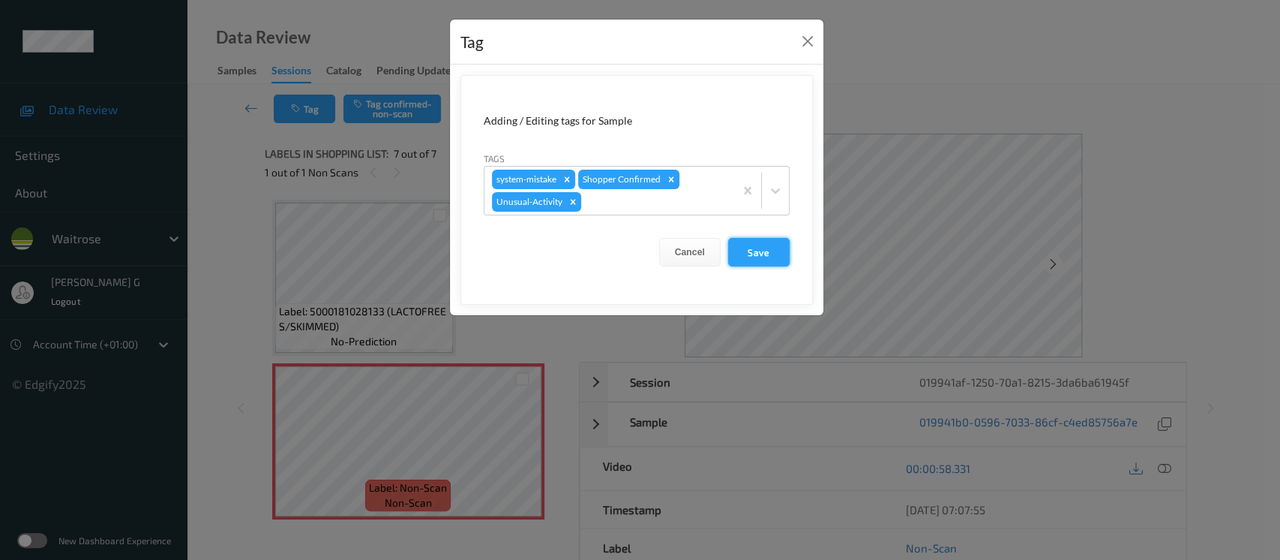
click at [766, 255] on button "Save" at bounding box center [759, 252] width 62 height 29
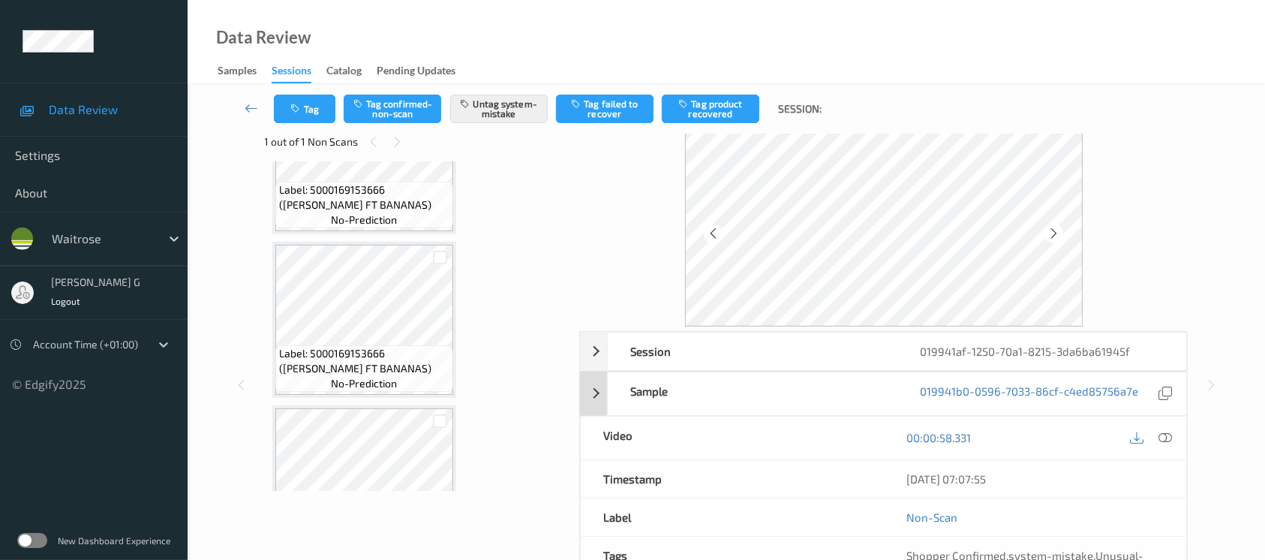
scroll to position [0, 0]
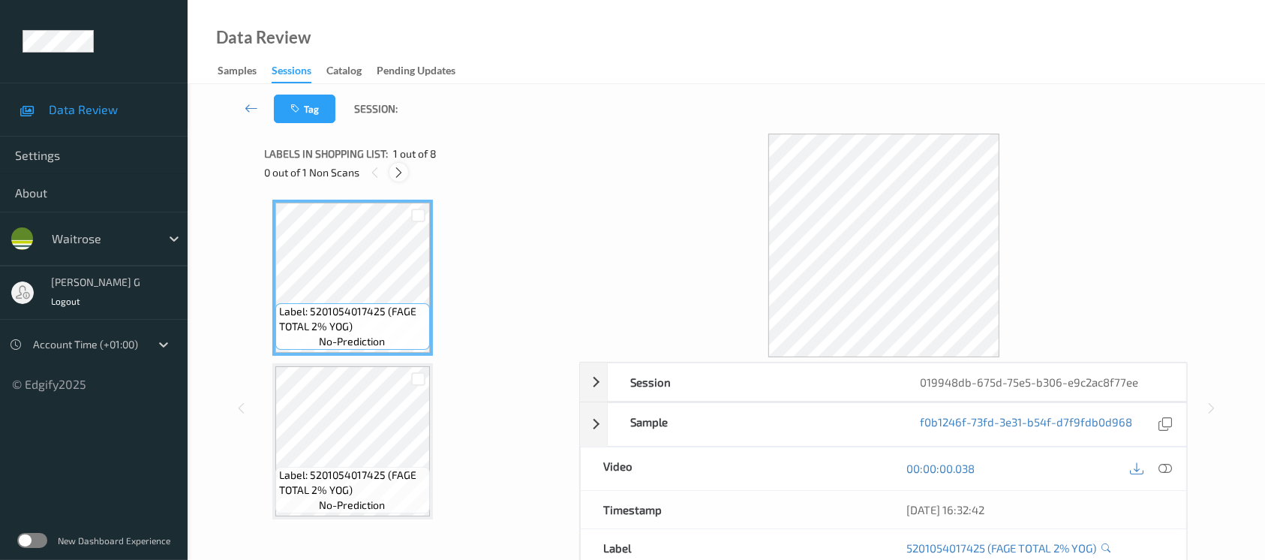
click at [401, 173] on icon at bounding box center [398, 173] width 13 height 14
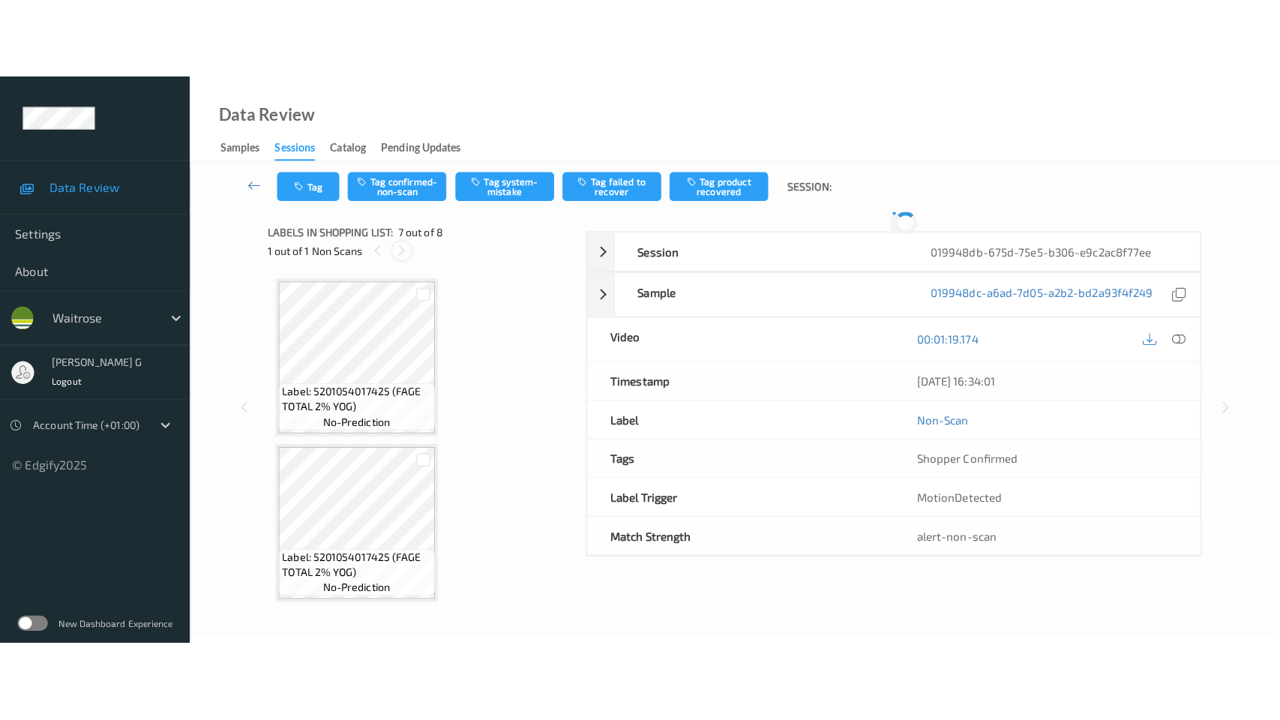
scroll to position [822, 0]
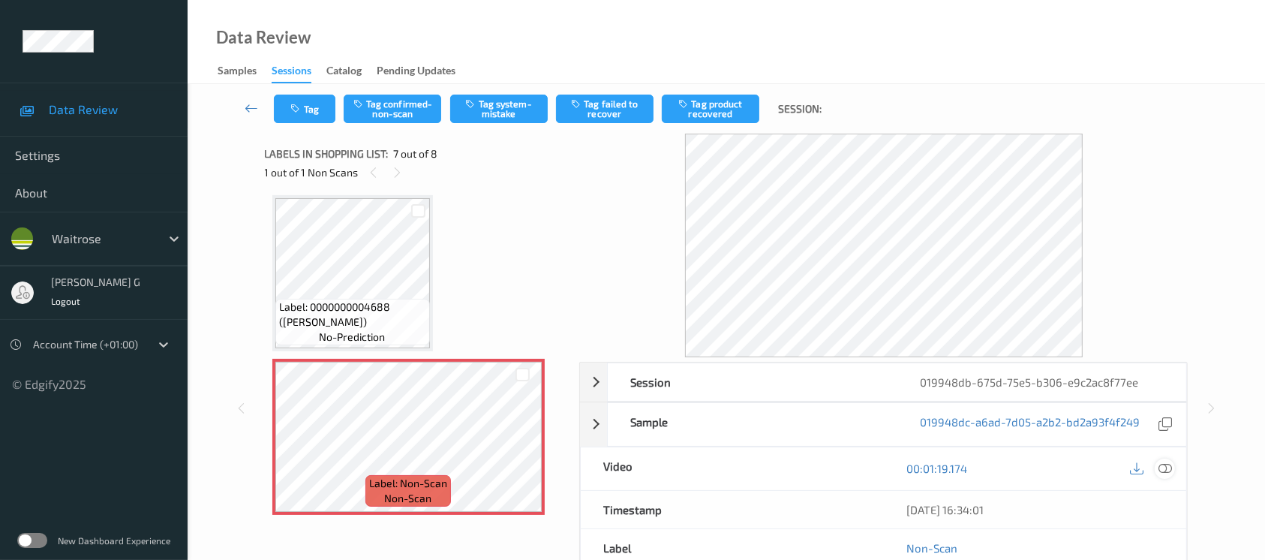
click at [1168, 464] on icon at bounding box center [1165, 468] width 14 height 14
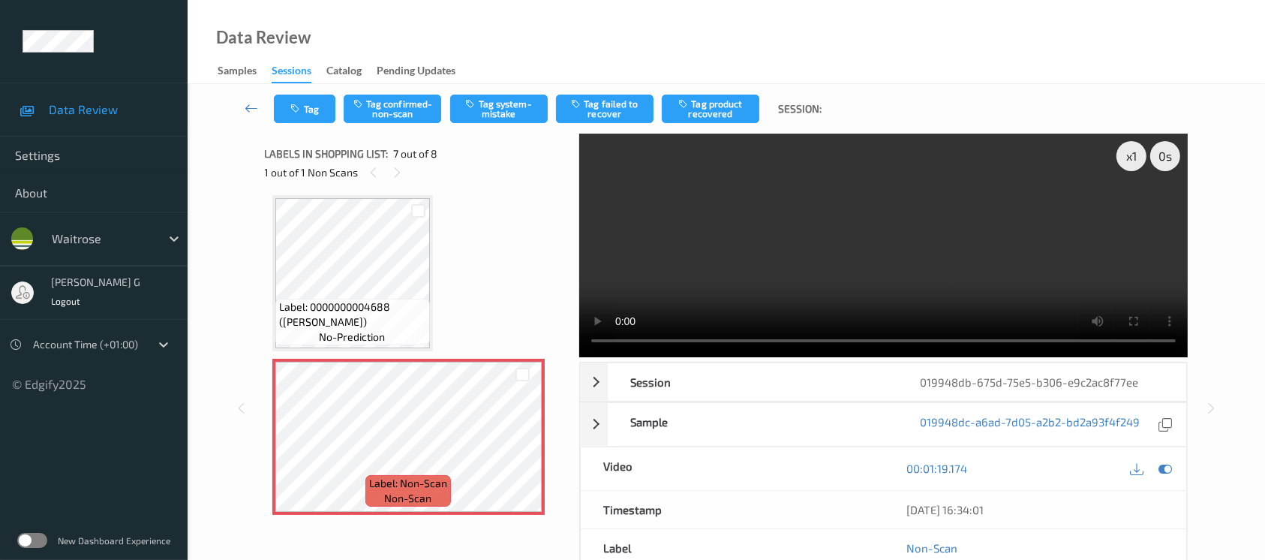
scroll to position [820, 0]
click at [1160, 466] on icon at bounding box center [1165, 468] width 14 height 14
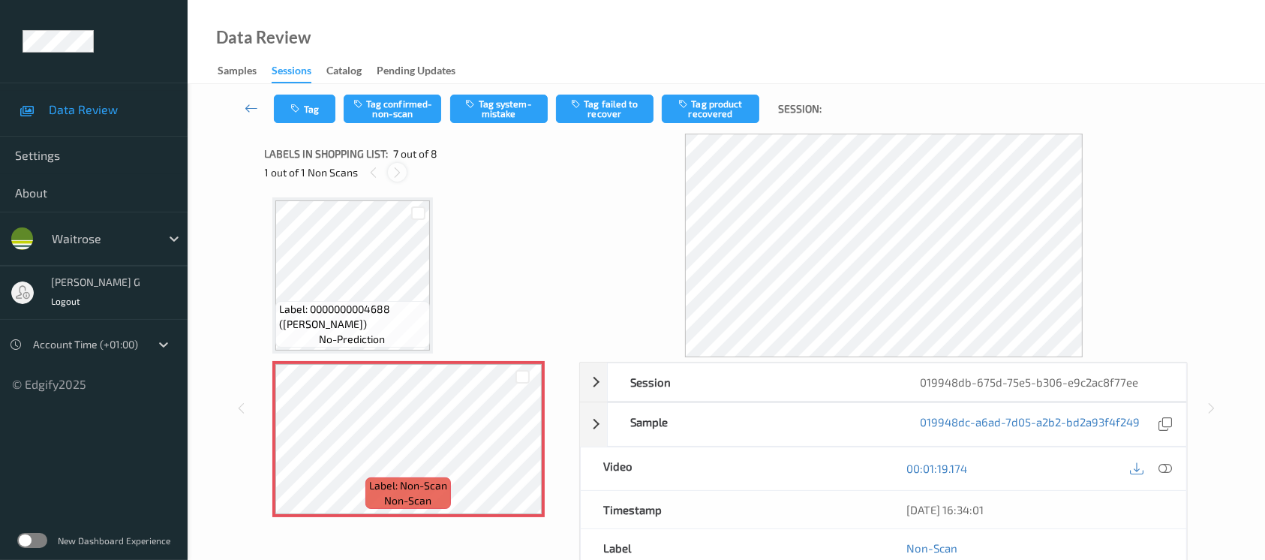
click at [391, 174] on icon at bounding box center [397, 173] width 13 height 14
click at [498, 106] on button "Tag system-mistake" at bounding box center [499, 109] width 98 height 29
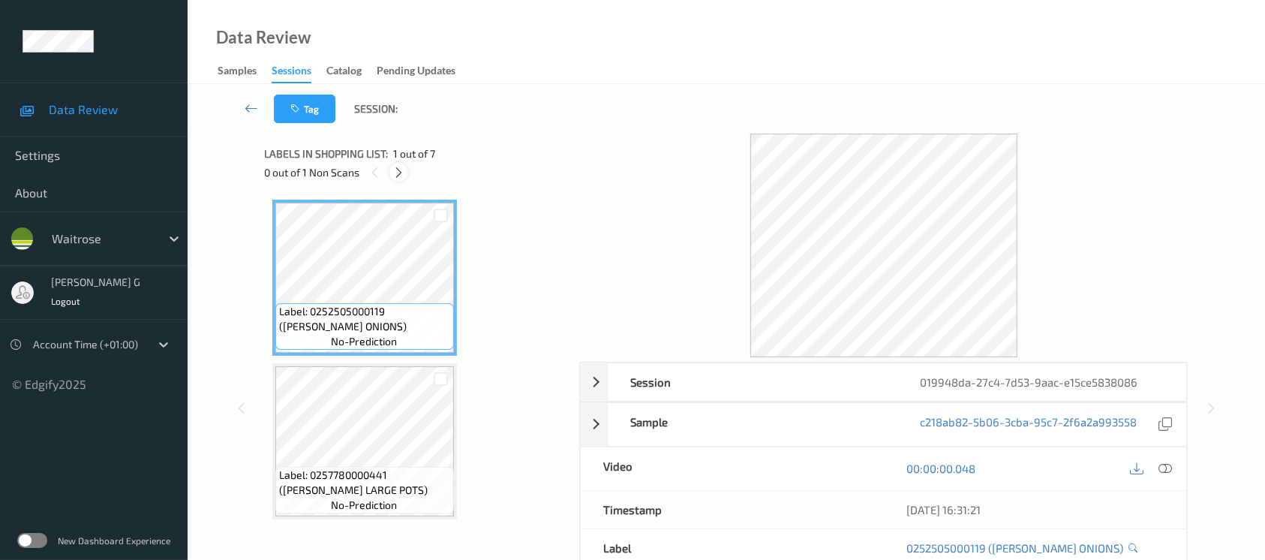
click at [401, 167] on icon at bounding box center [398, 173] width 13 height 14
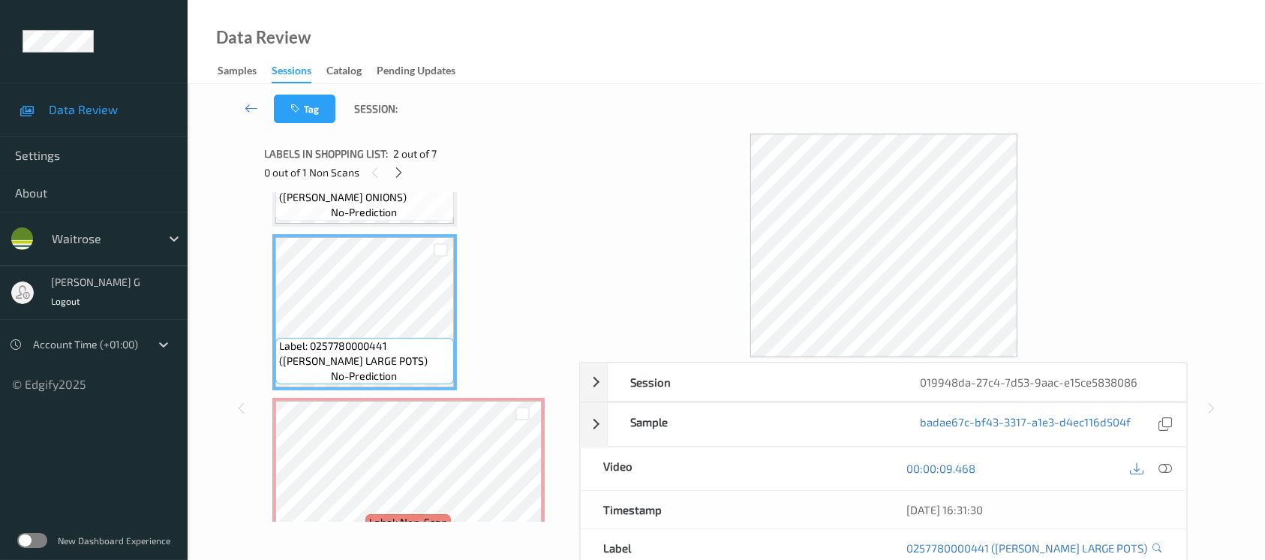
scroll to position [170, 0]
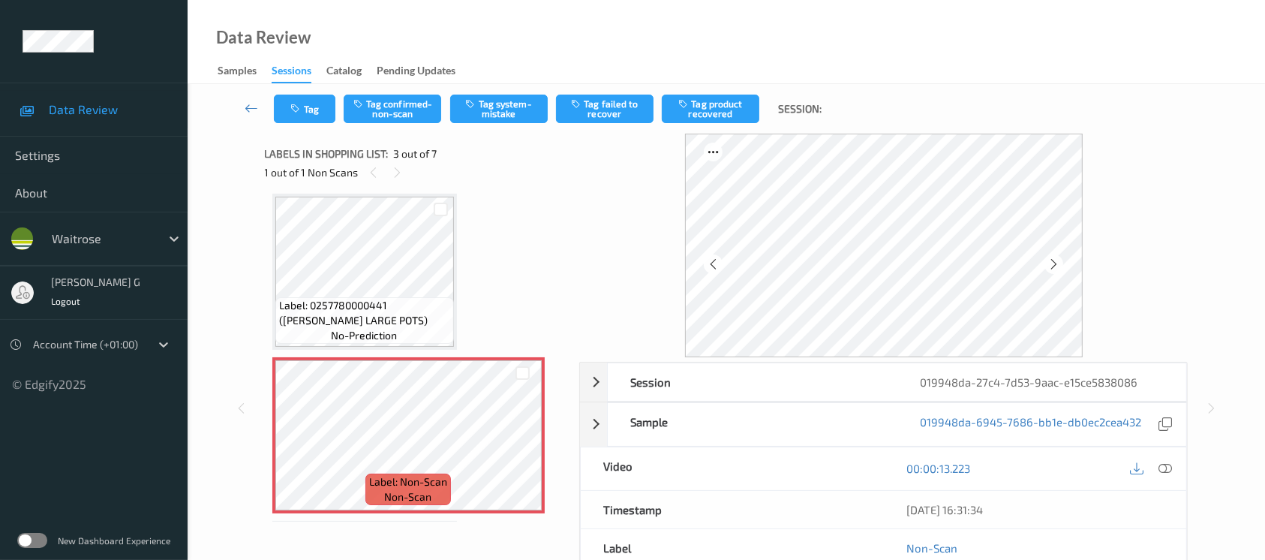
click at [1177, 471] on div "00:00:13.223" at bounding box center [1035, 468] width 303 height 43
click at [1166, 466] on icon at bounding box center [1165, 468] width 14 height 14
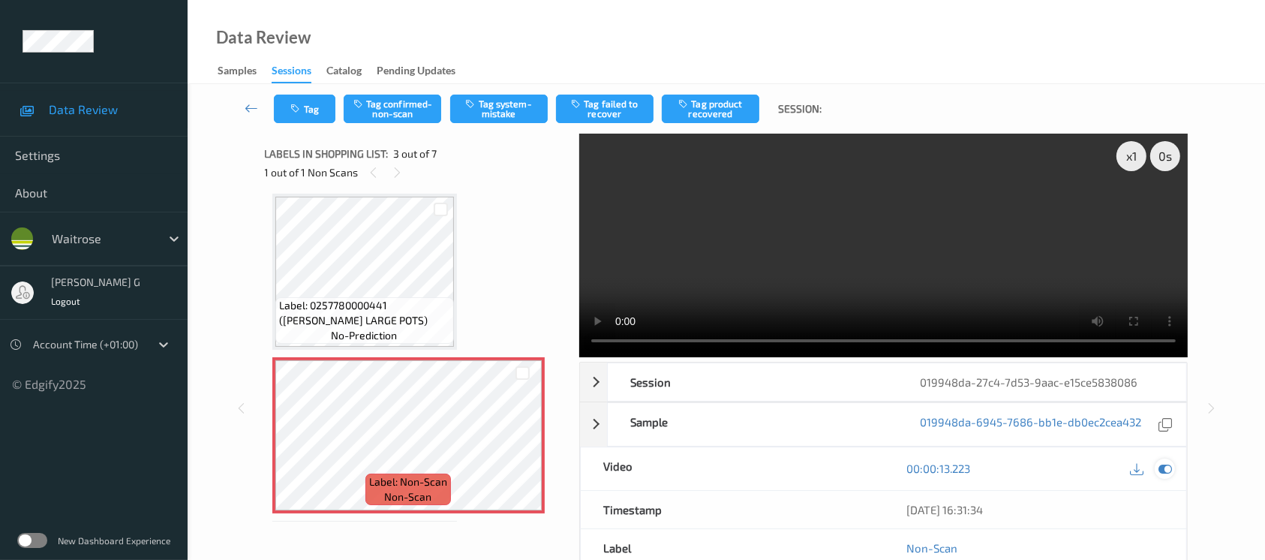
click at [1168, 464] on icon at bounding box center [1165, 468] width 14 height 14
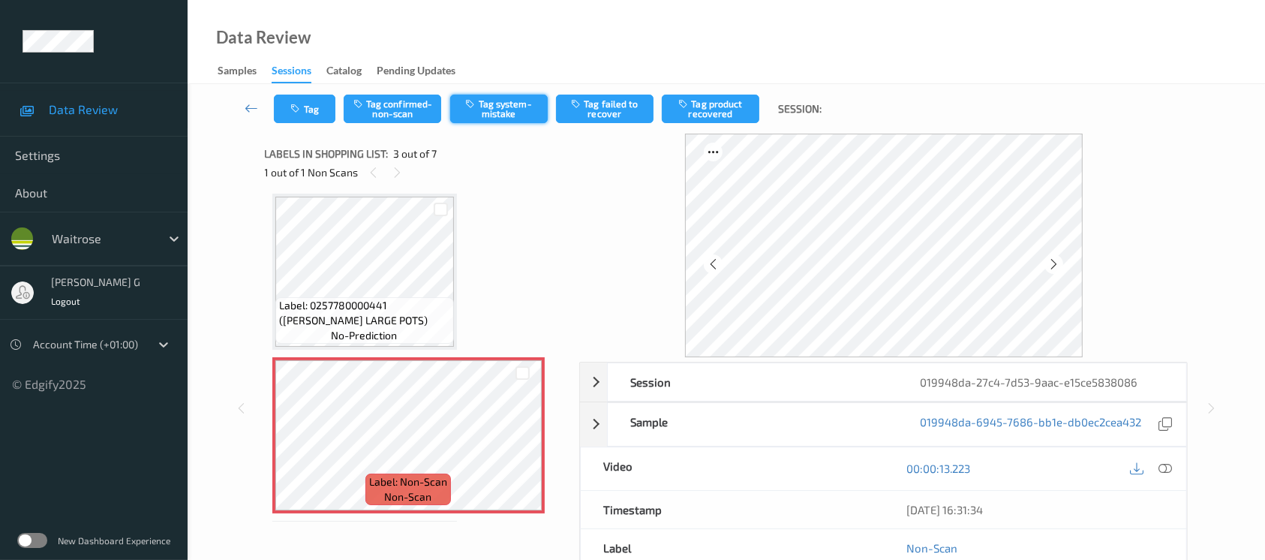
click at [491, 104] on button "Tag system-mistake" at bounding box center [499, 109] width 98 height 29
click at [296, 110] on icon "button" at bounding box center [297, 109] width 13 height 11
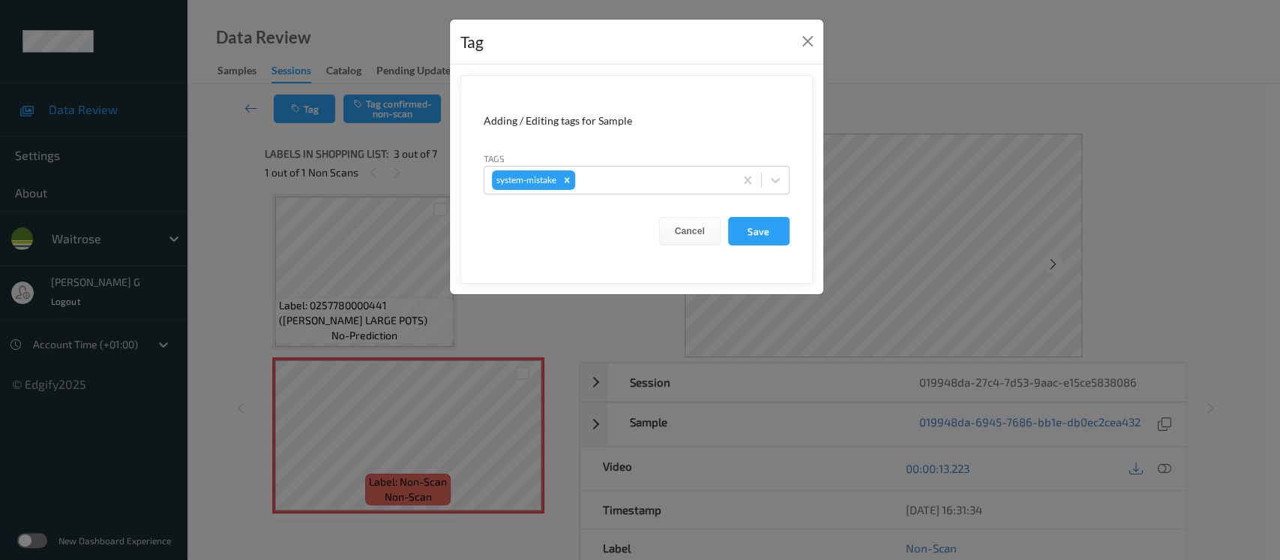
click at [626, 162] on div "Tags system-mistake" at bounding box center [637, 173] width 306 height 44
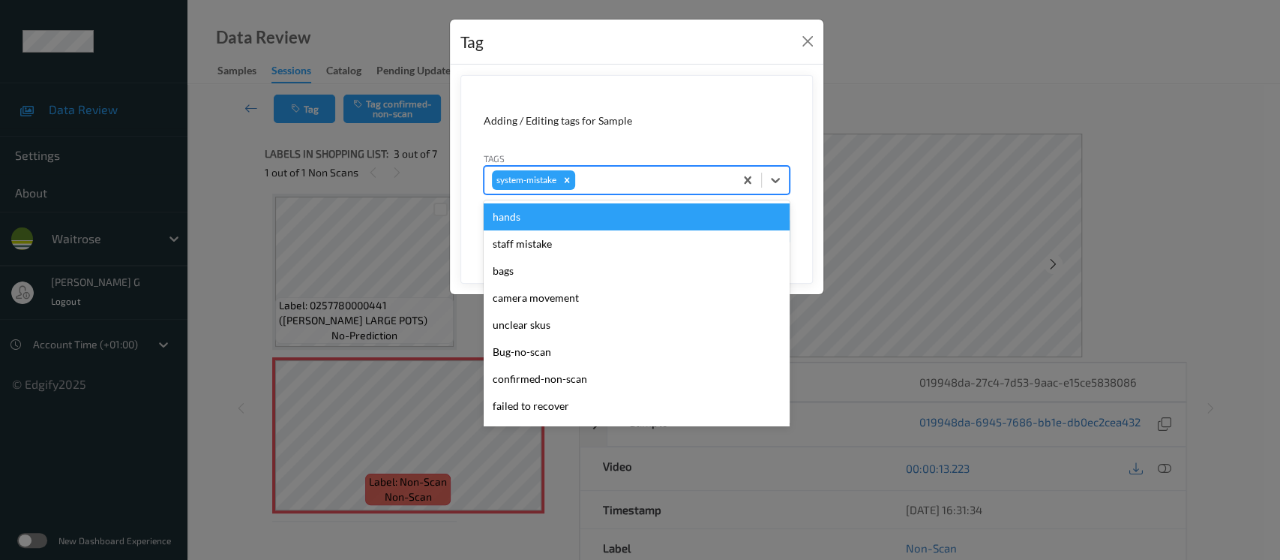
click at [616, 167] on div "system-mistake" at bounding box center [610, 180] width 250 height 26
type input "un"
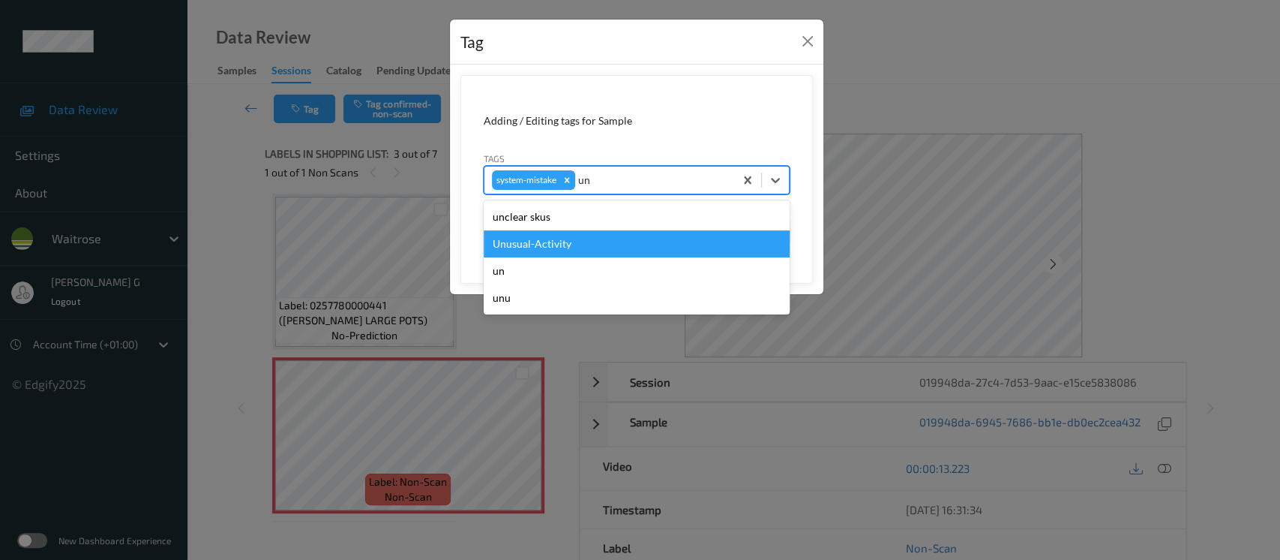
click at [527, 251] on div "Unusual-Activity" at bounding box center [637, 243] width 306 height 27
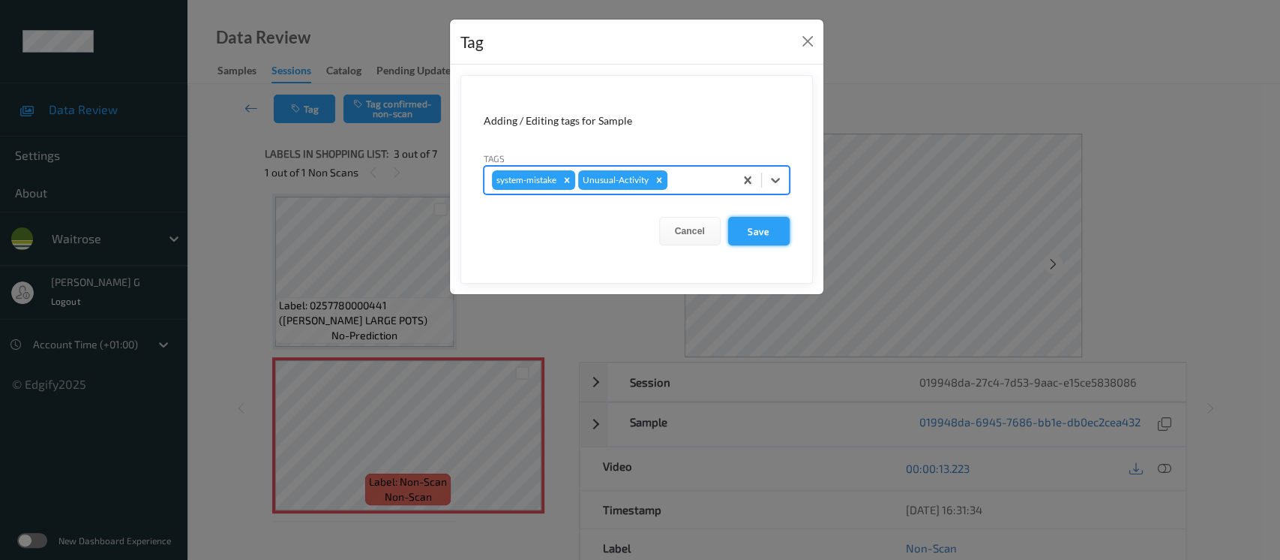
click at [758, 234] on button "Save" at bounding box center [759, 231] width 62 height 29
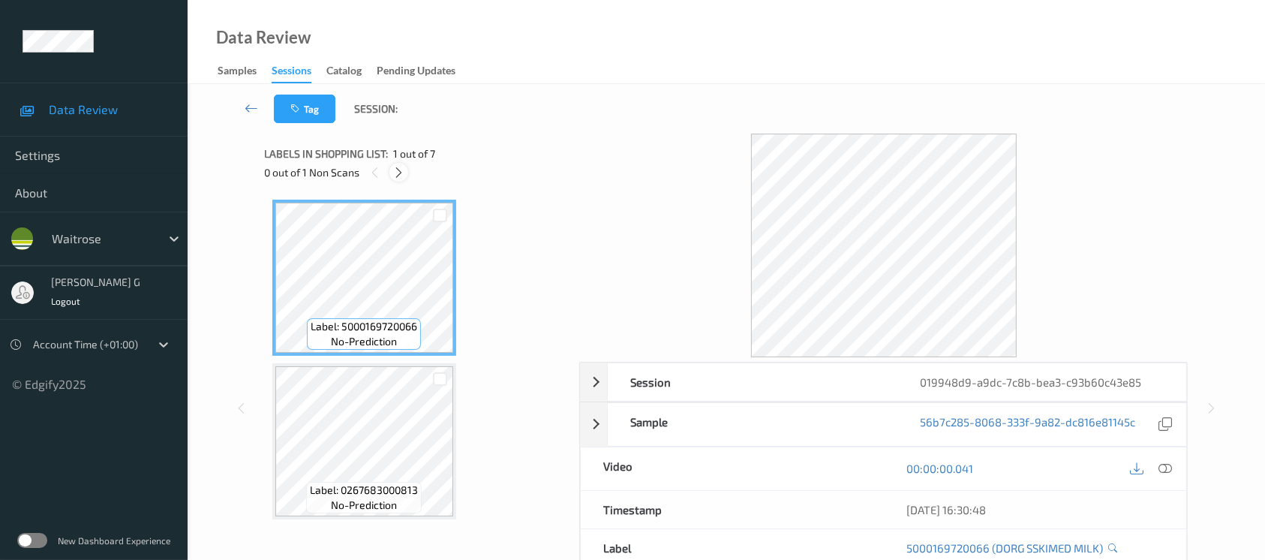
click at [401, 174] on icon at bounding box center [398, 173] width 13 height 14
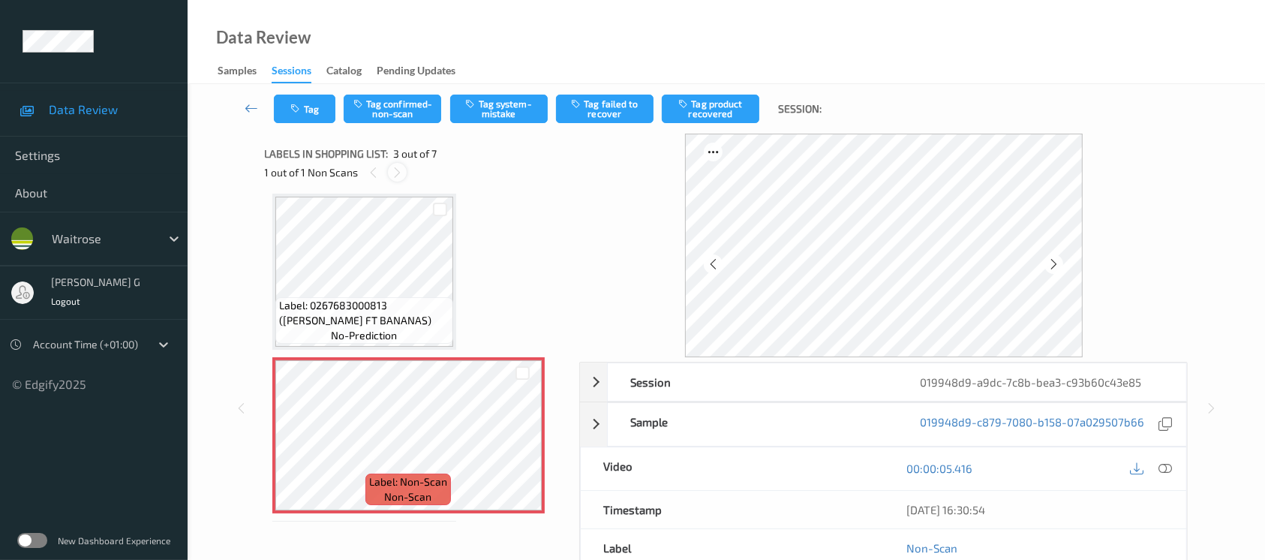
click at [398, 166] on icon at bounding box center [397, 173] width 13 height 14
click at [1061, 266] on div at bounding box center [1053, 263] width 19 height 19
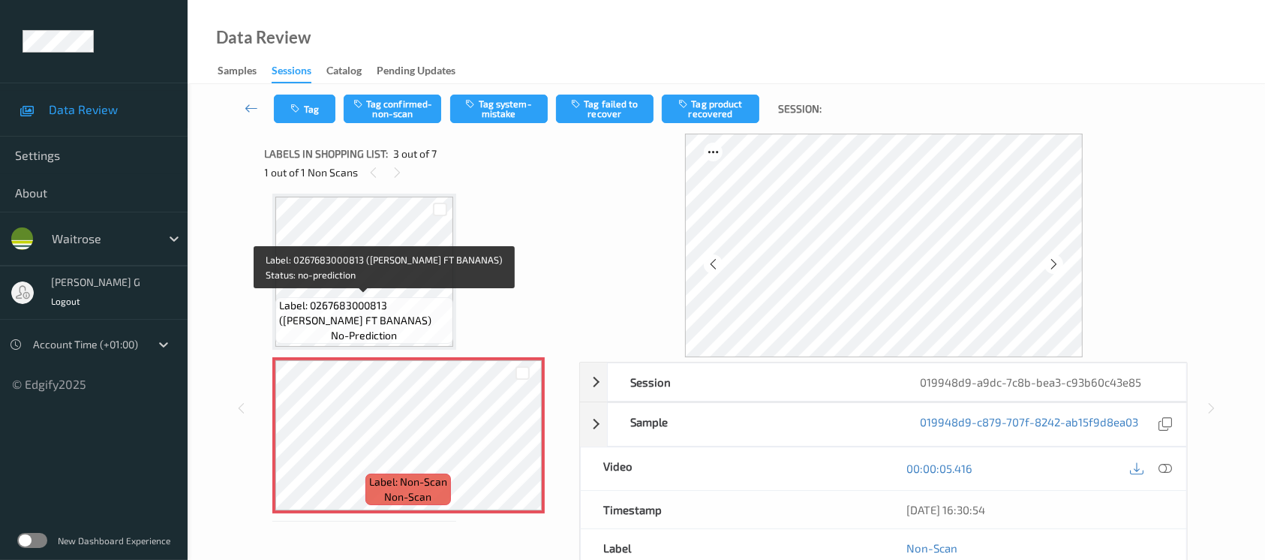
scroll to position [70, 0]
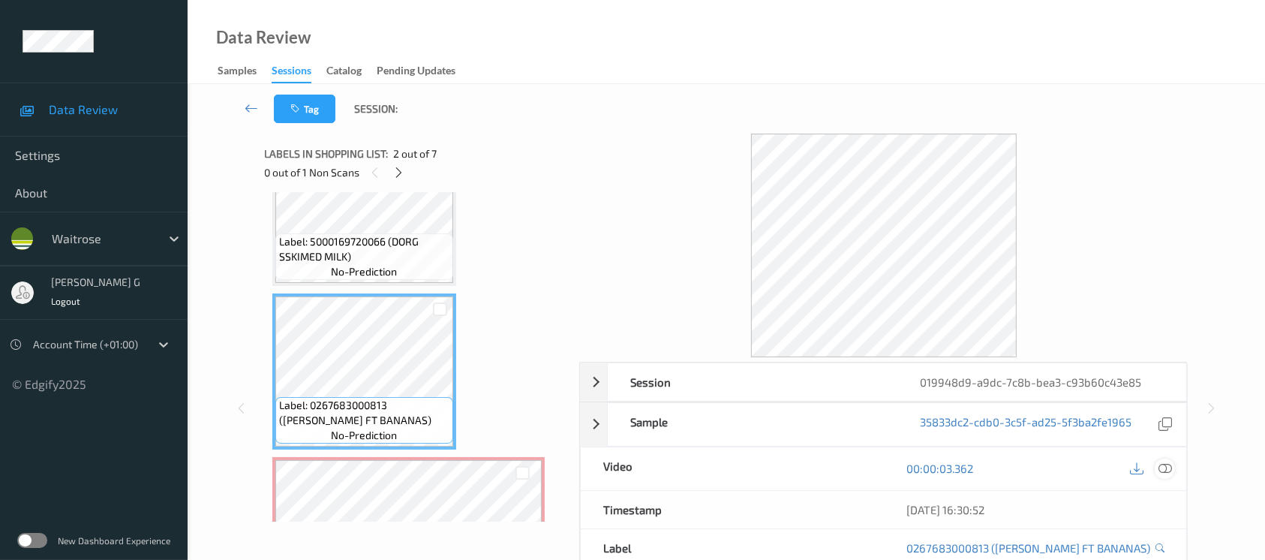
click at [1166, 470] on icon at bounding box center [1165, 468] width 14 height 14
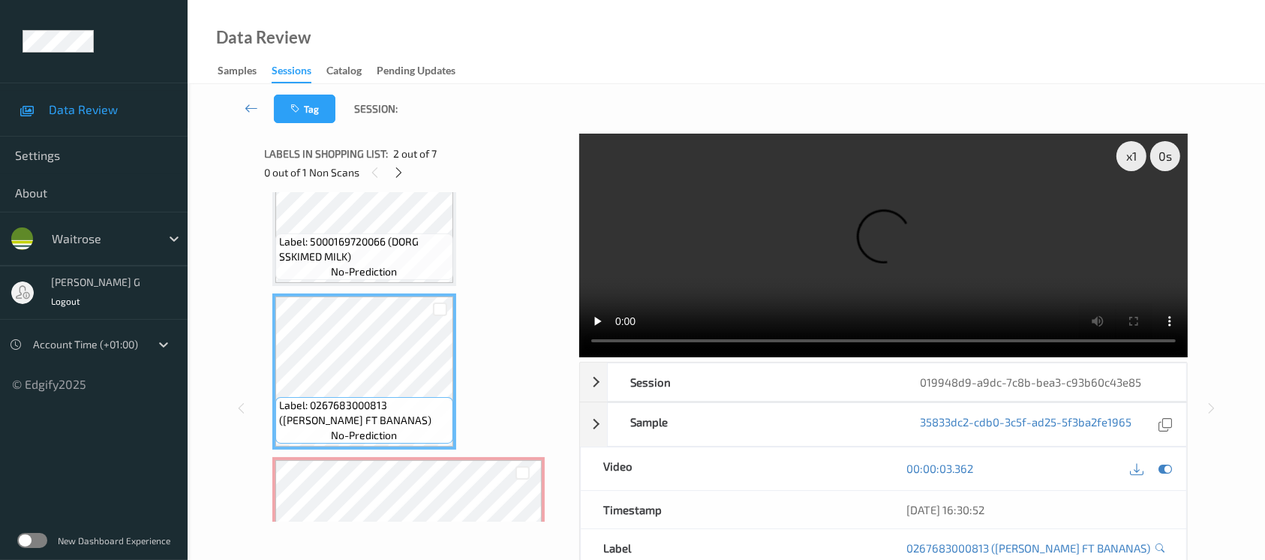
scroll to position [0, 0]
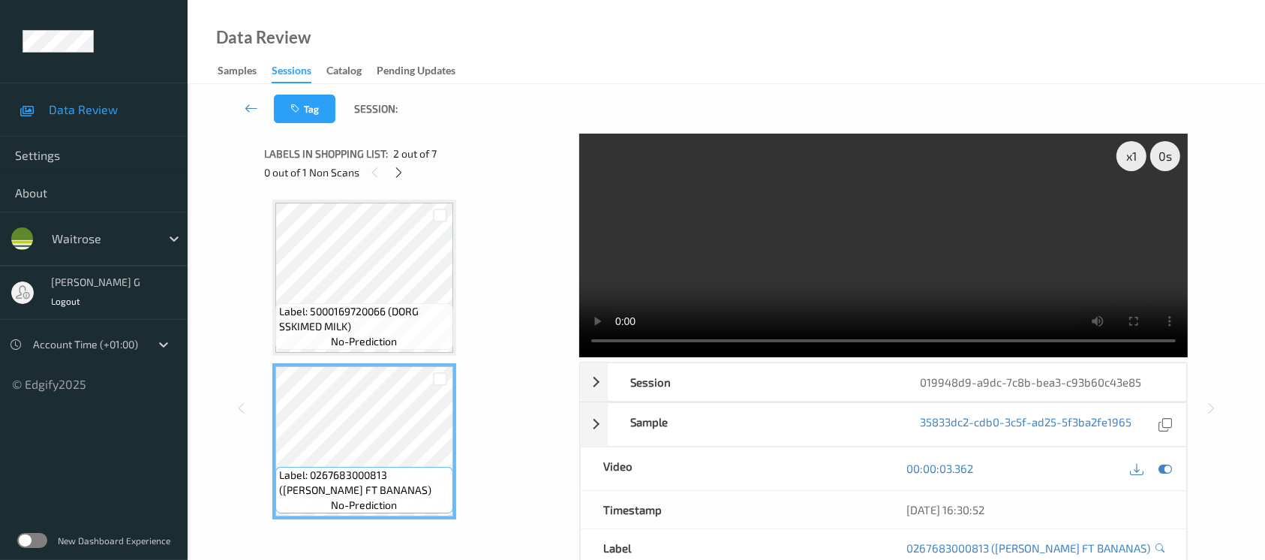
drag, startPoint x: 1158, startPoint y: 469, endPoint x: 1148, endPoint y: 471, distance: 10.0
click at [1158, 470] on icon at bounding box center [1165, 468] width 14 height 14
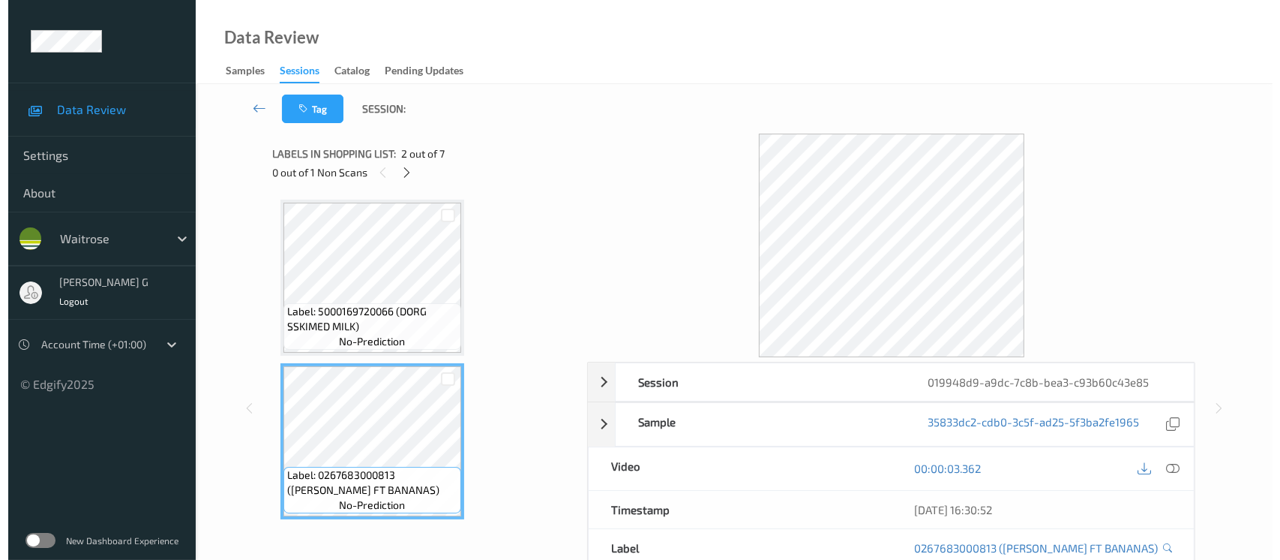
scroll to position [300, 0]
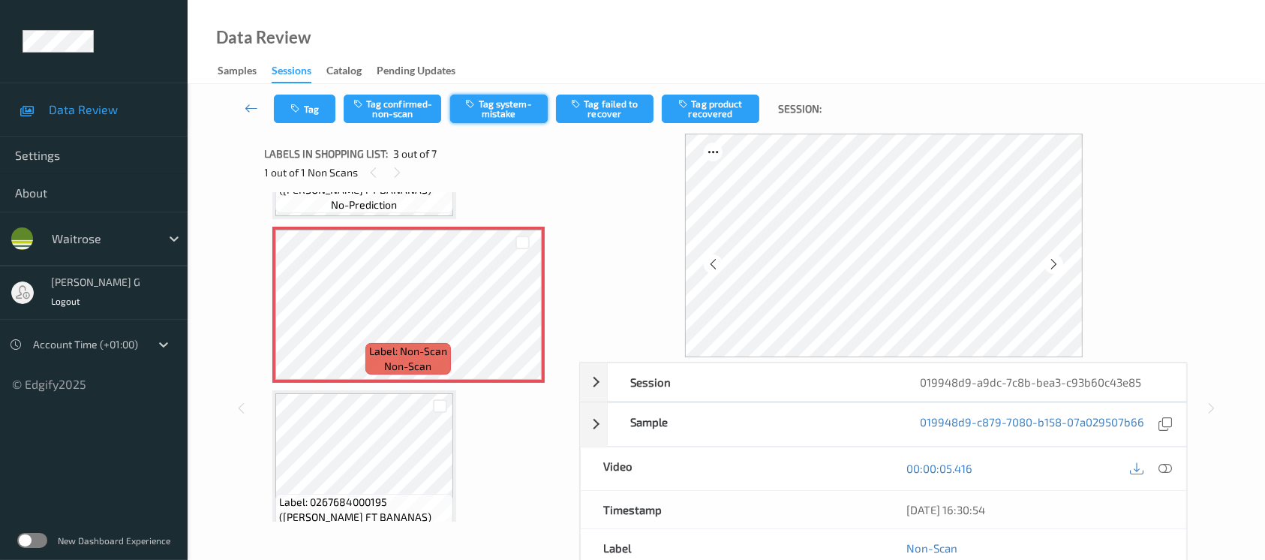
click at [521, 105] on button "Tag system-mistake" at bounding box center [499, 109] width 98 height 29
click at [304, 96] on button "Tag" at bounding box center [305, 109] width 62 height 29
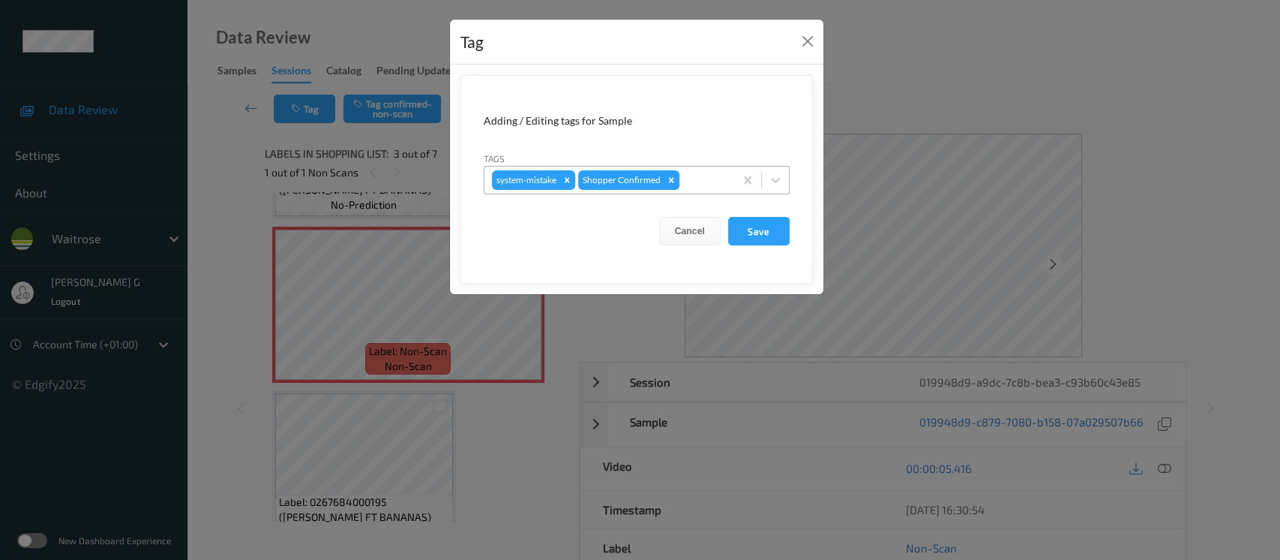
click at [696, 179] on div at bounding box center [705, 180] width 44 height 18
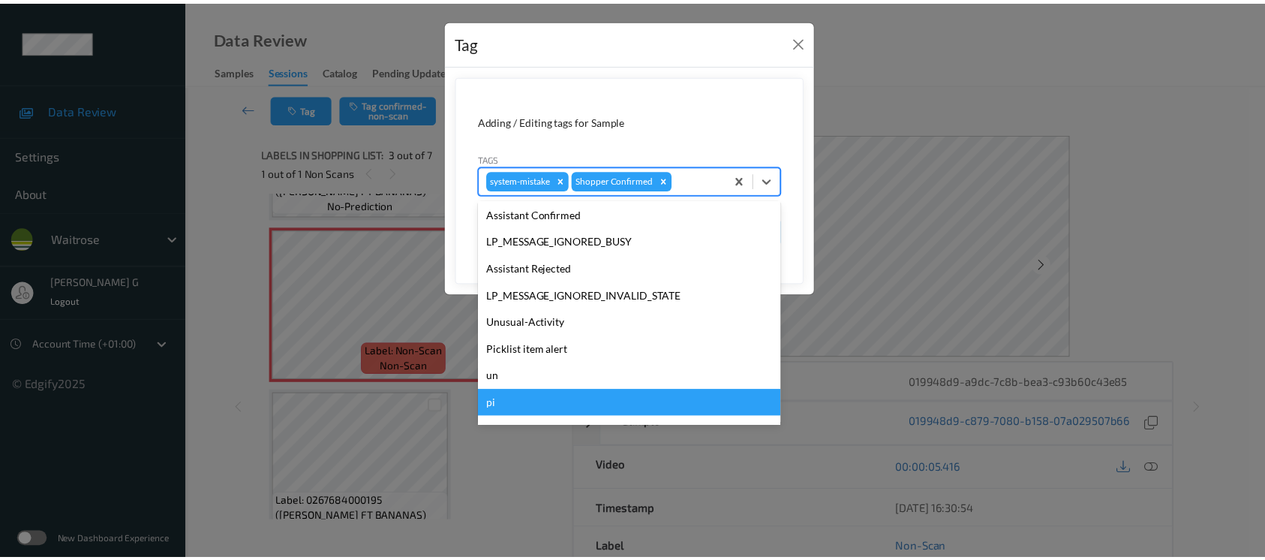
scroll to position [374, 0]
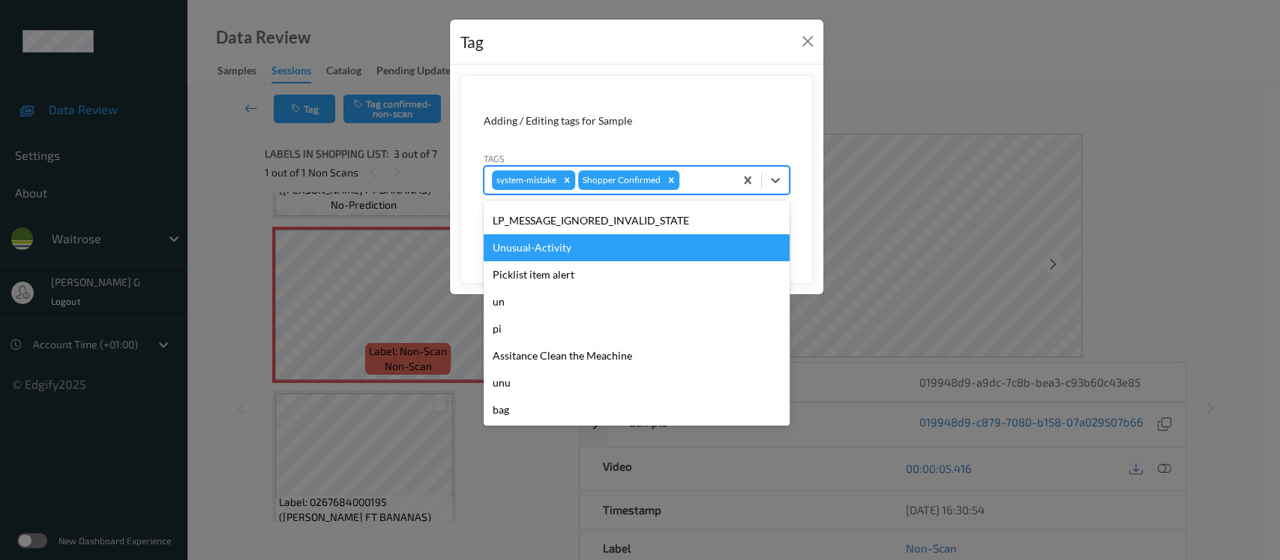
click at [533, 239] on div "Unusual-Activity" at bounding box center [637, 247] width 306 height 27
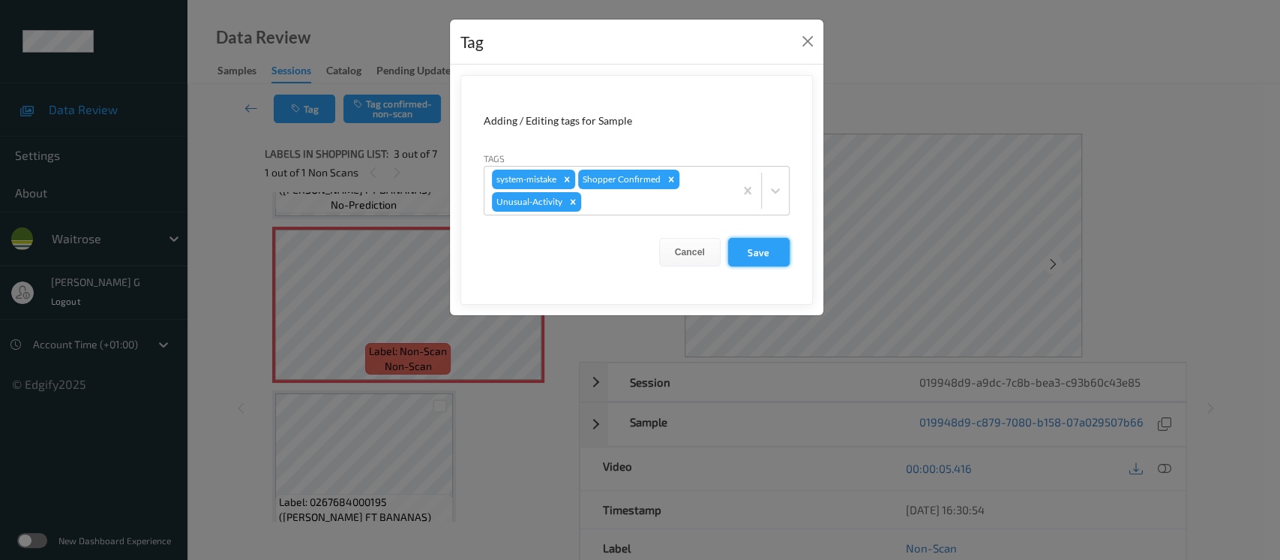
click at [742, 252] on button "Save" at bounding box center [759, 252] width 62 height 29
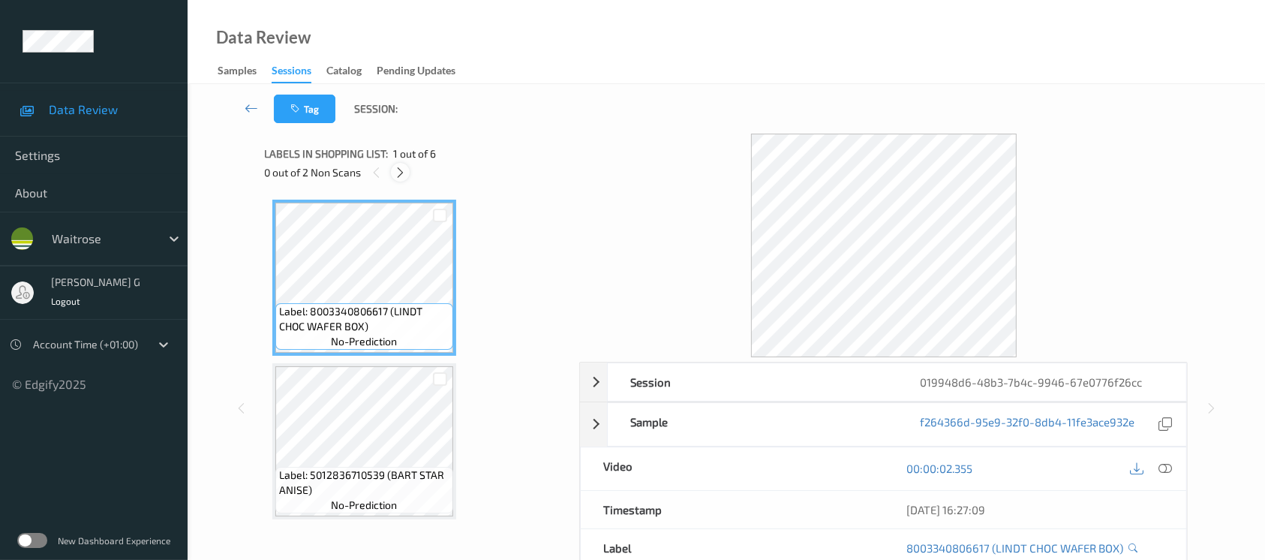
click at [401, 166] on icon at bounding box center [400, 173] width 13 height 14
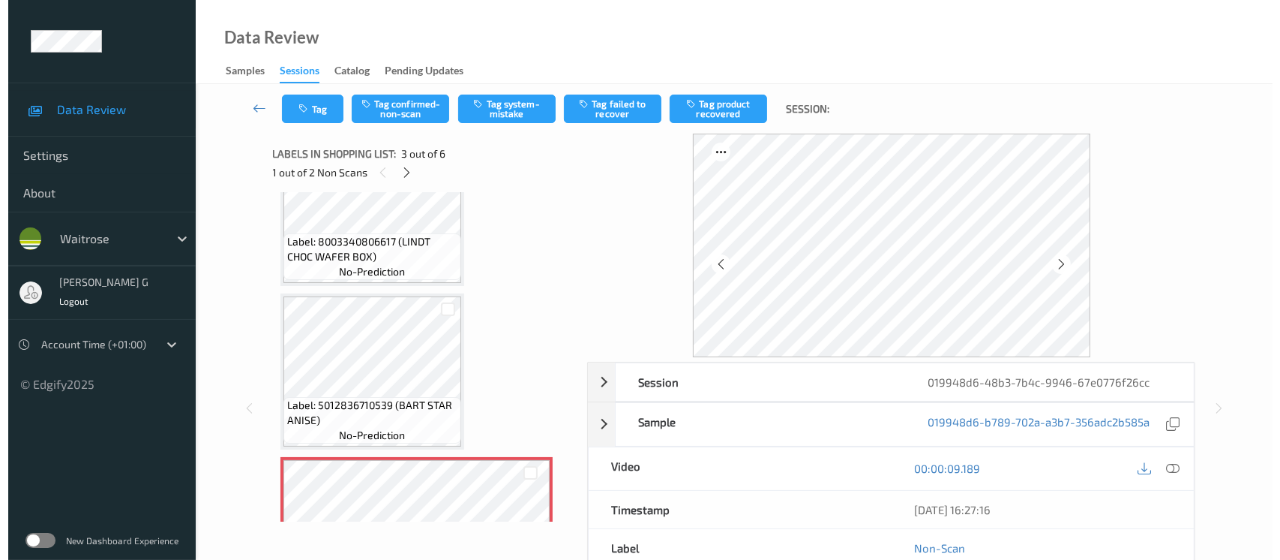
scroll to position [170, 0]
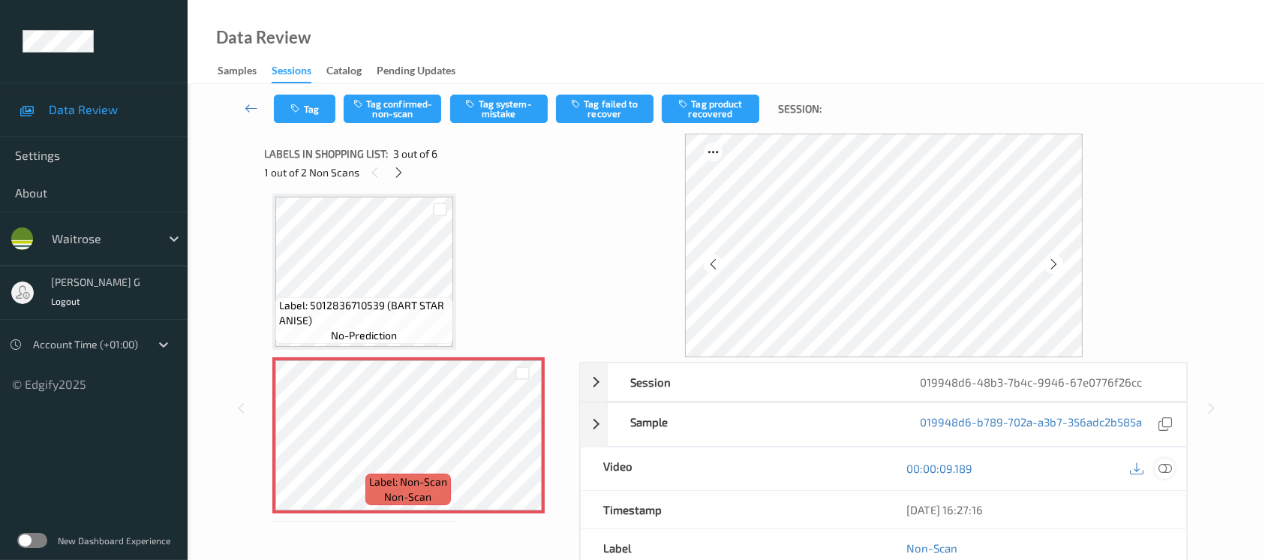
click at [1167, 470] on icon at bounding box center [1165, 468] width 14 height 14
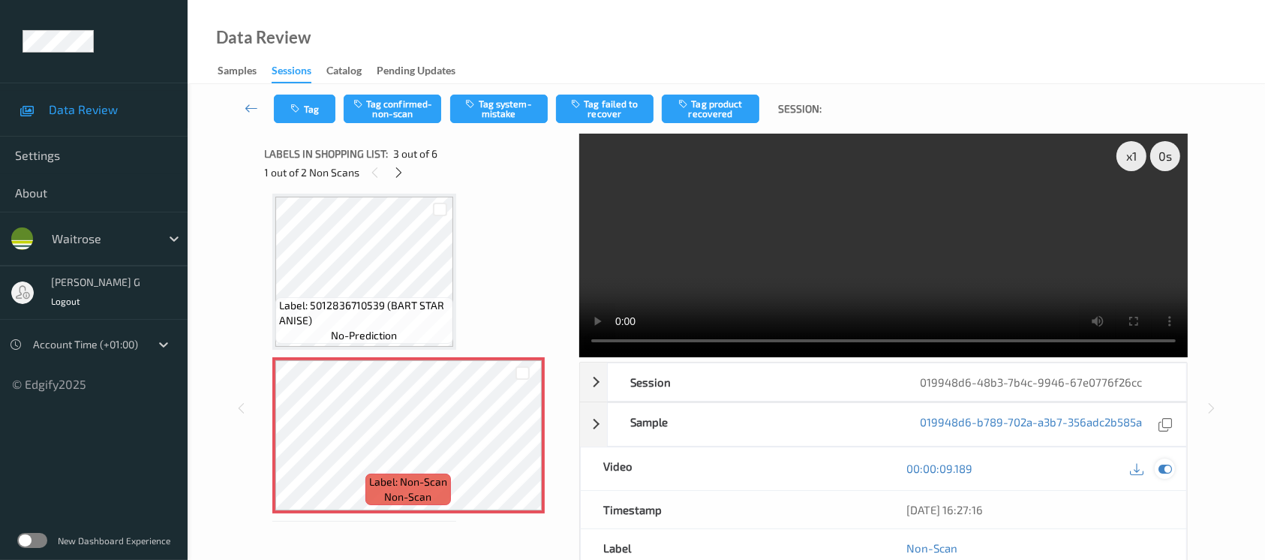
click at [1161, 470] on icon at bounding box center [1165, 468] width 14 height 14
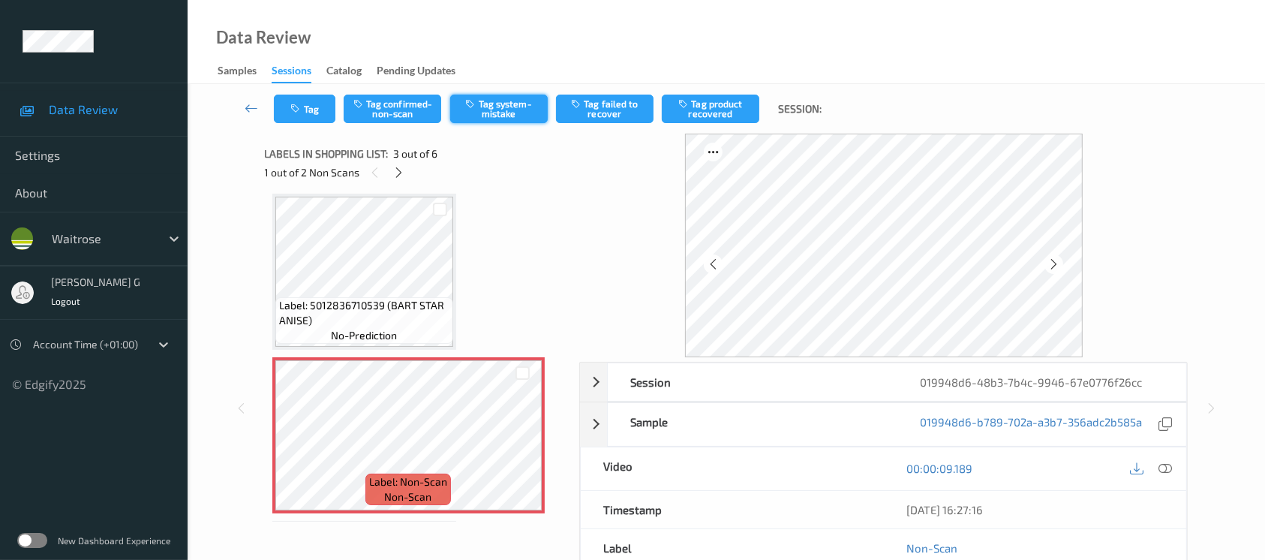
click at [482, 101] on button "Tag system-mistake" at bounding box center [499, 109] width 98 height 29
click at [305, 112] on button "Tag" at bounding box center [305, 109] width 62 height 29
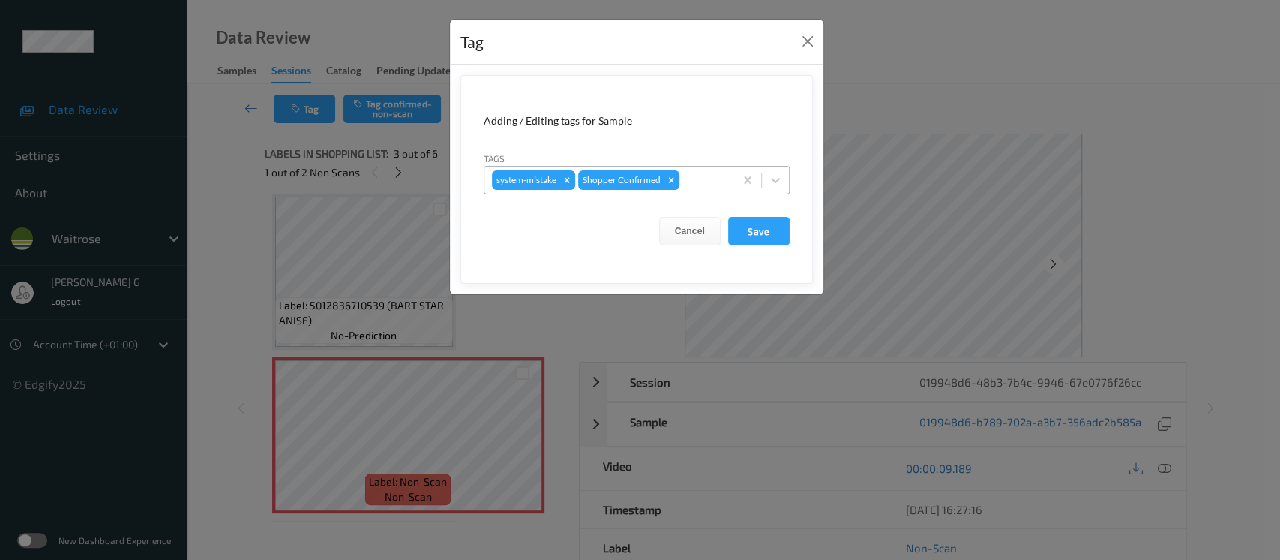
click at [689, 177] on div at bounding box center [705, 180] width 44 height 18
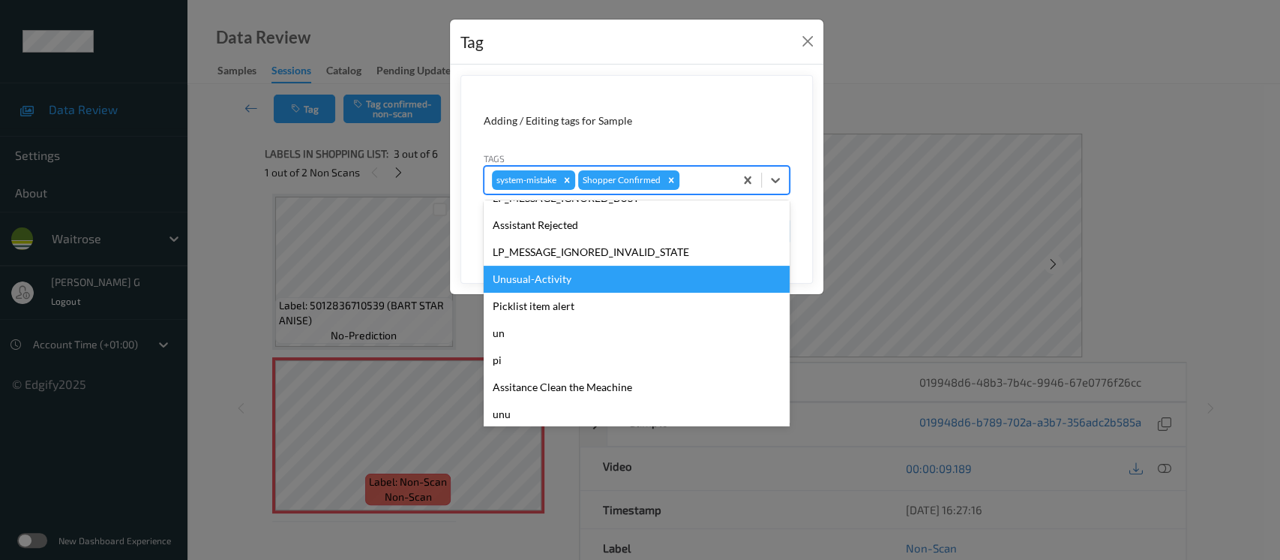
scroll to position [374, 0]
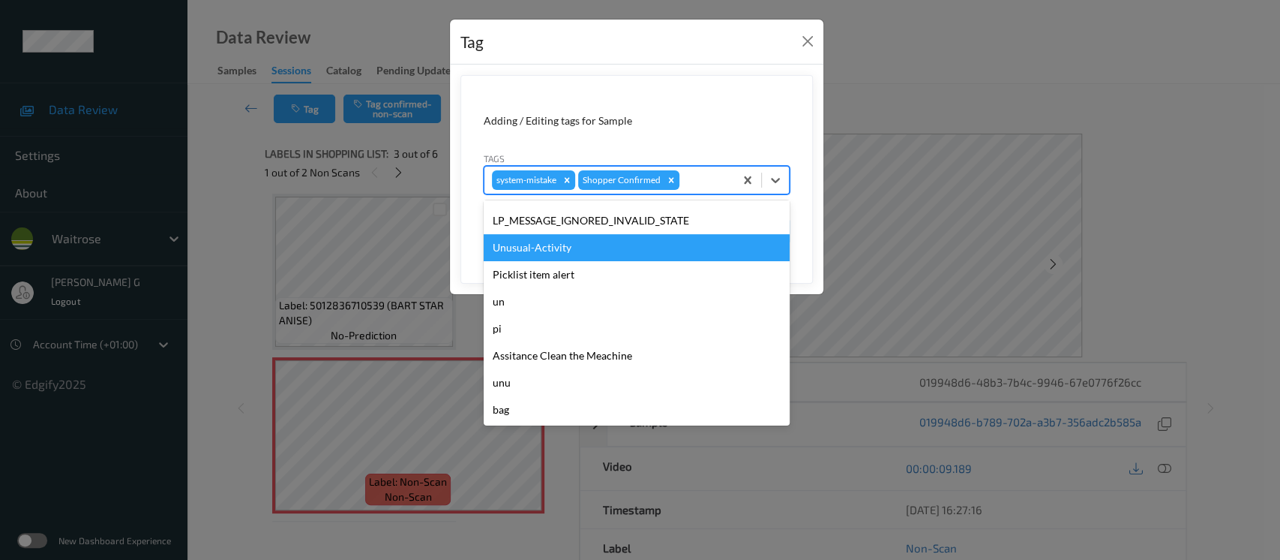
click at [540, 247] on div "Unusual-Activity" at bounding box center [637, 247] width 306 height 27
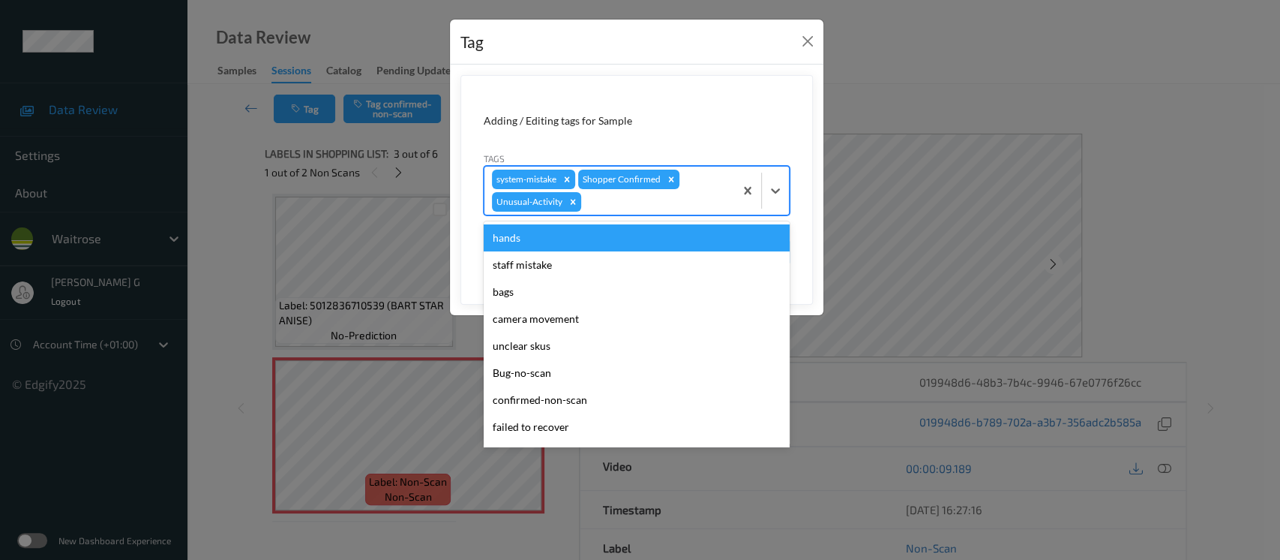
click at [678, 200] on div at bounding box center [655, 202] width 143 height 18
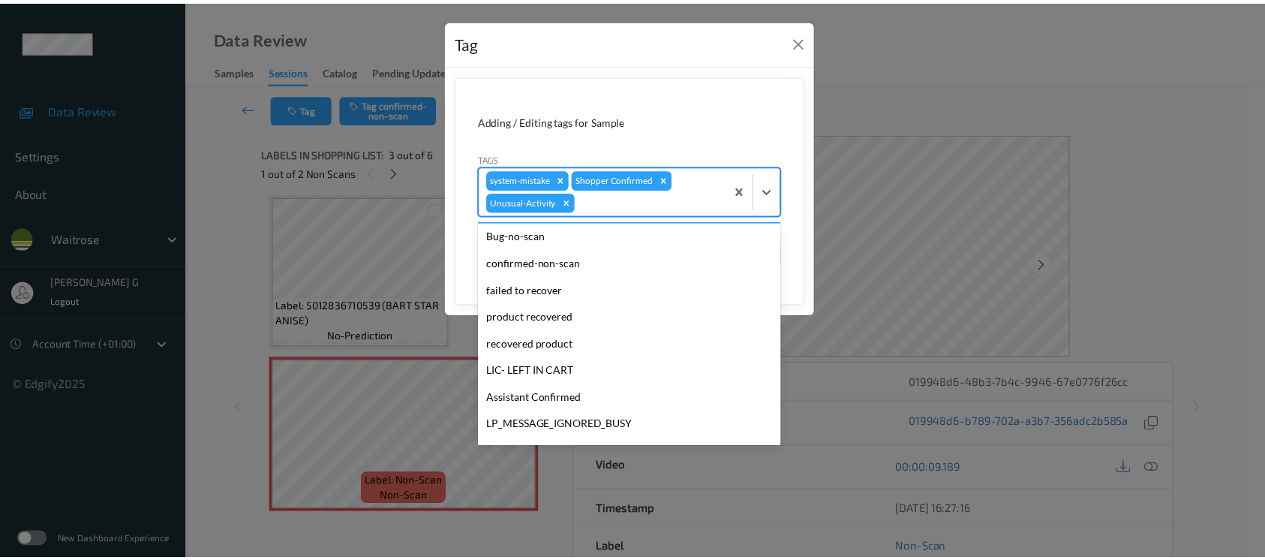
scroll to position [348, 0]
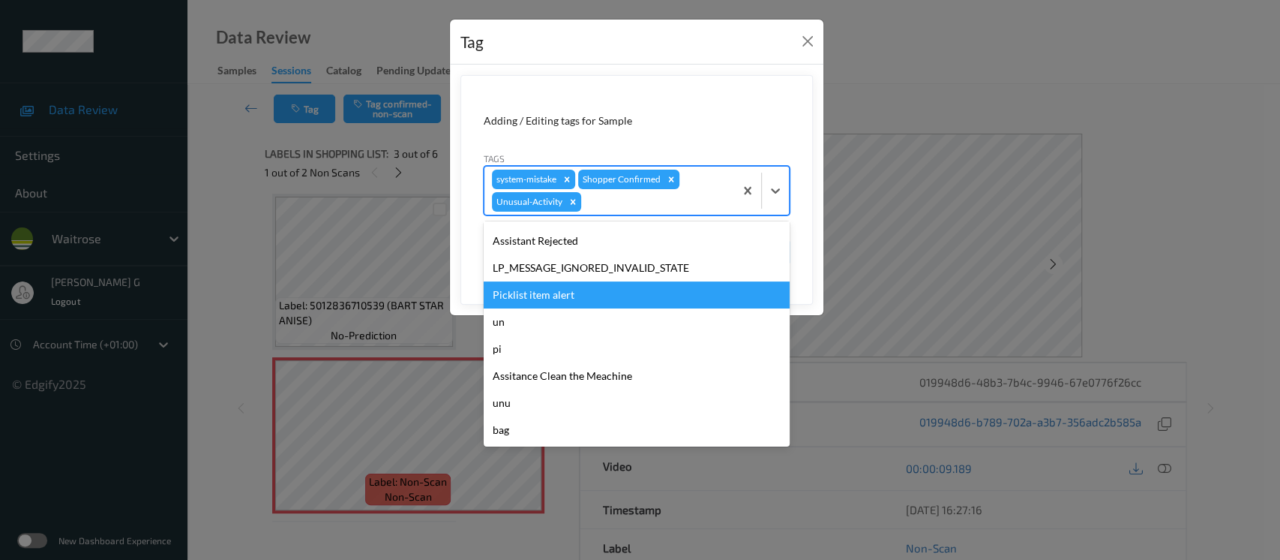
click at [560, 301] on div "Picklist item alert" at bounding box center [637, 294] width 306 height 27
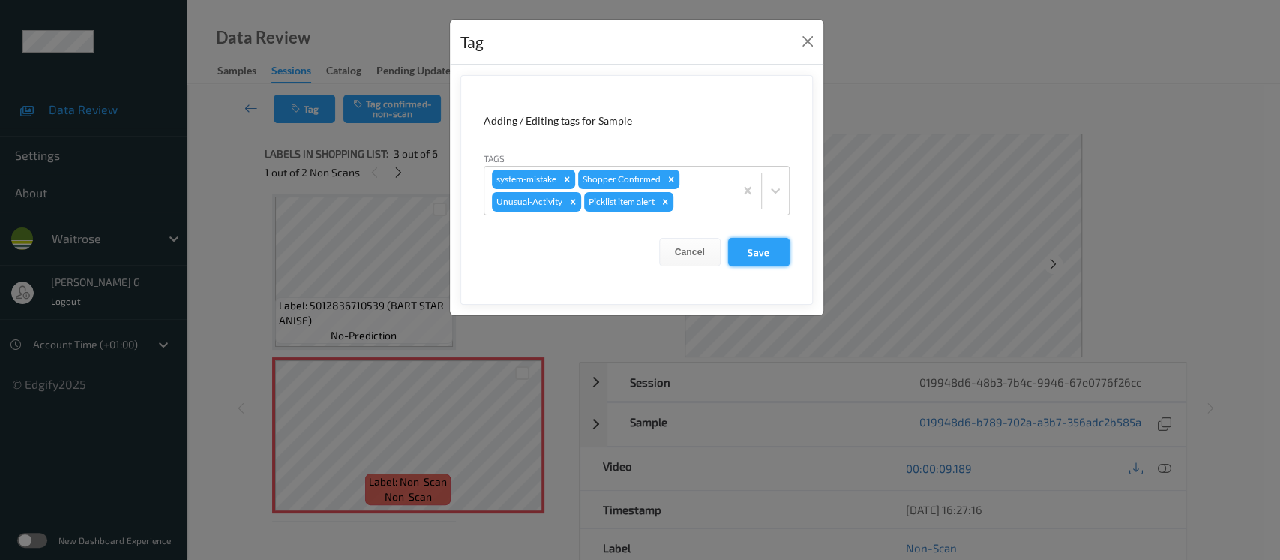
click at [774, 254] on button "Save" at bounding box center [759, 252] width 62 height 29
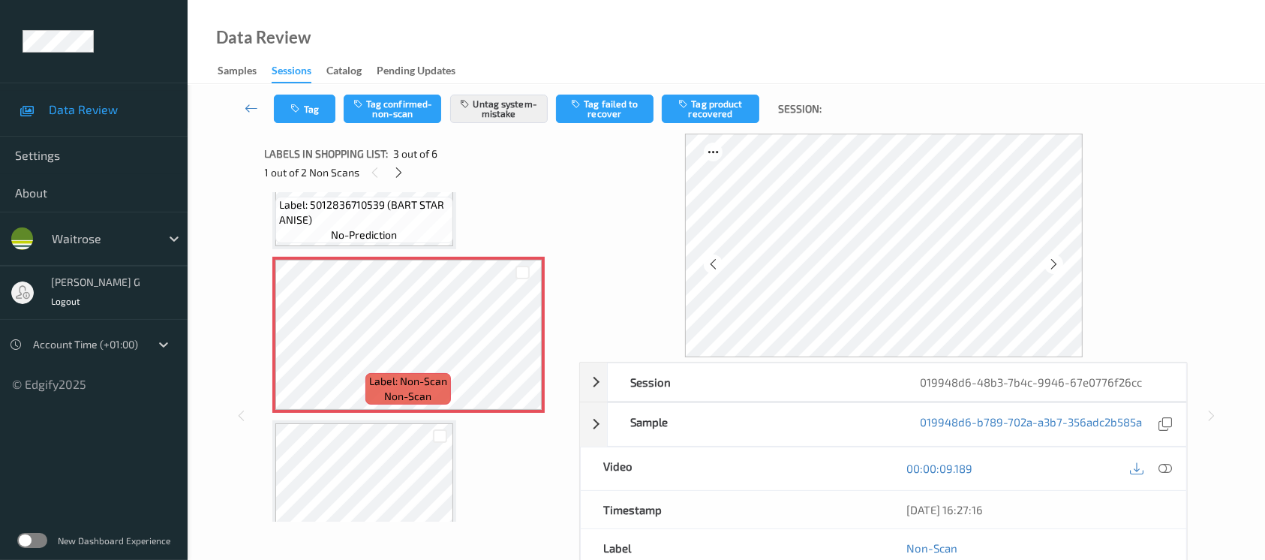
scroll to position [370, 0]
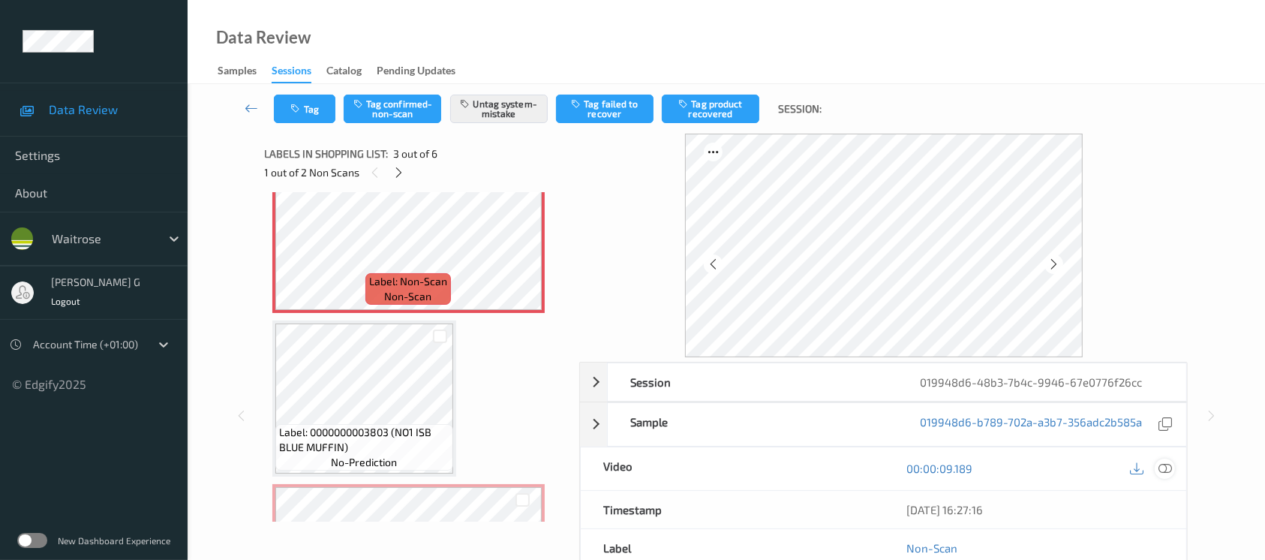
click at [1163, 461] on icon at bounding box center [1165, 468] width 14 height 14
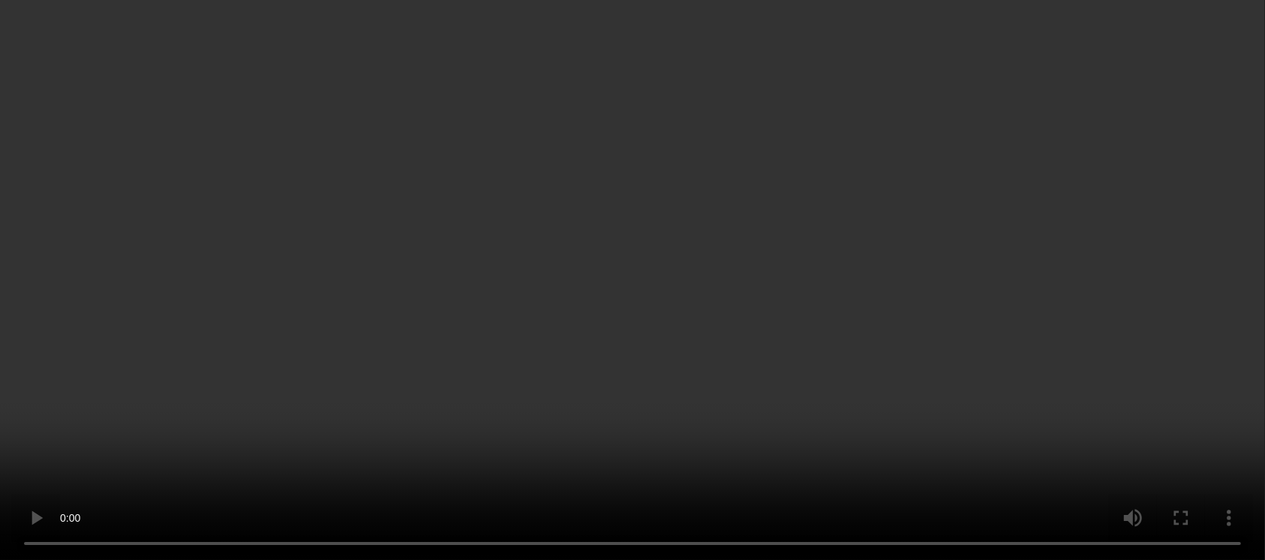
scroll to position [470, 0]
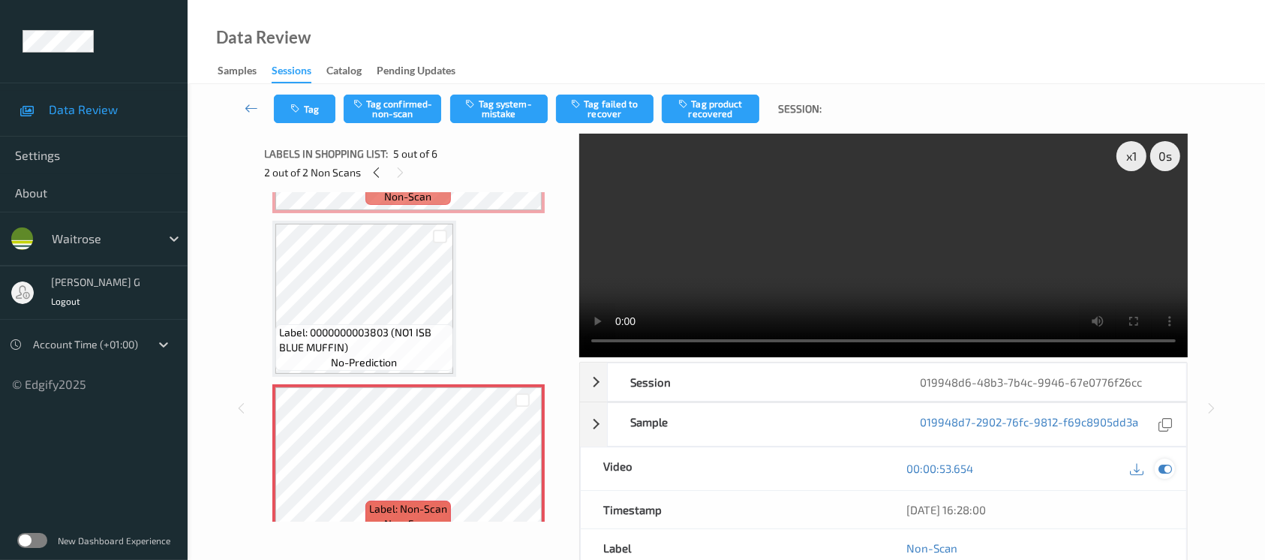
click at [1164, 462] on icon at bounding box center [1165, 468] width 14 height 14
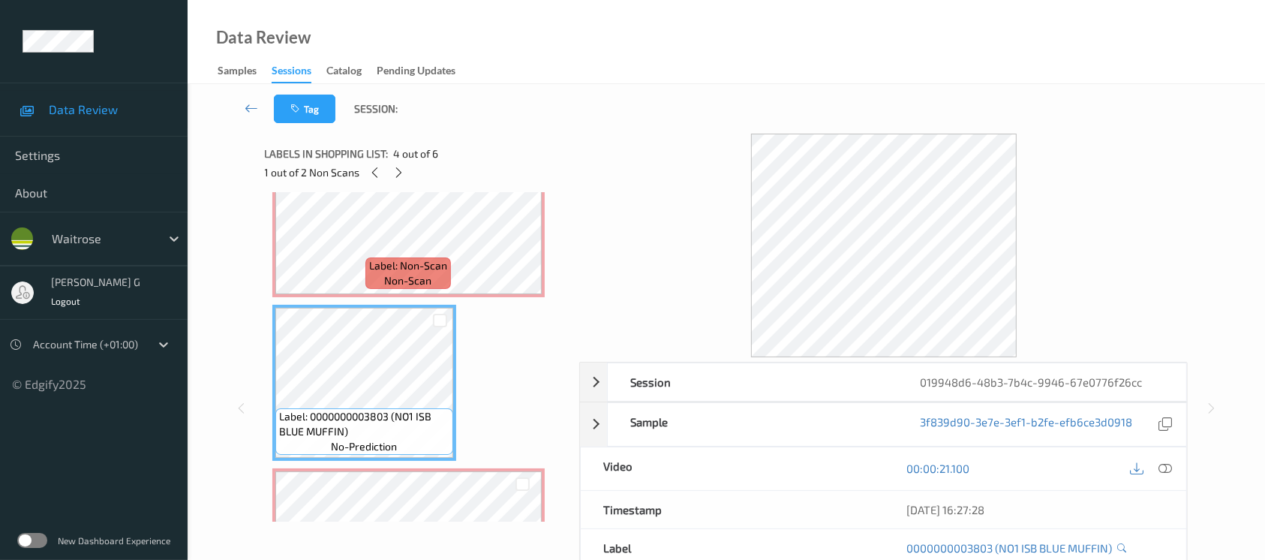
scroll to position [270, 0]
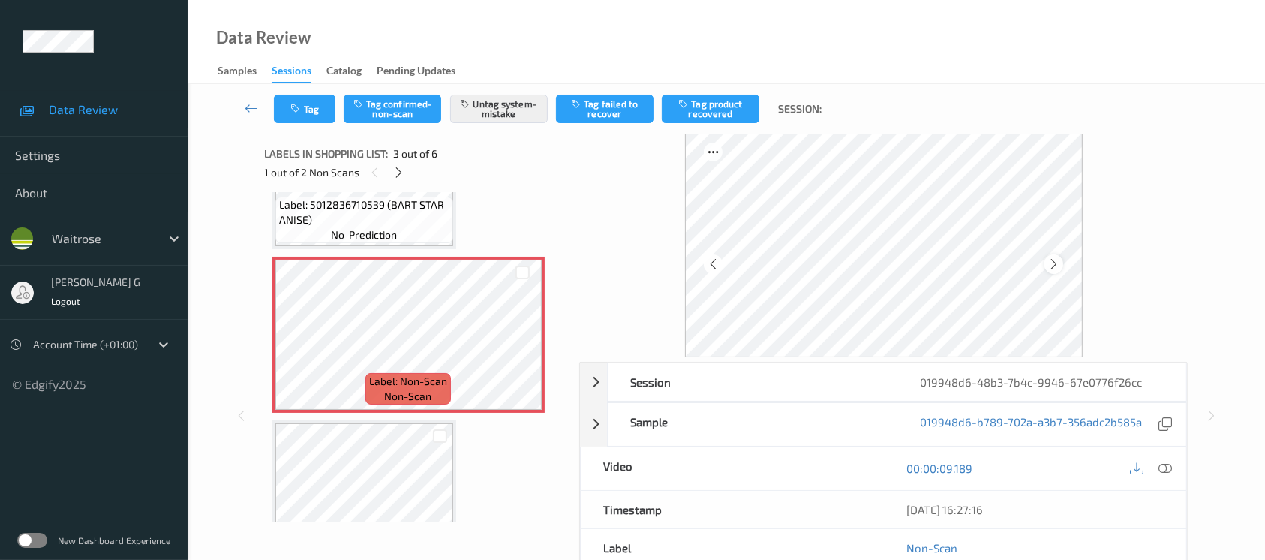
click at [1057, 255] on div at bounding box center [1053, 263] width 19 height 19
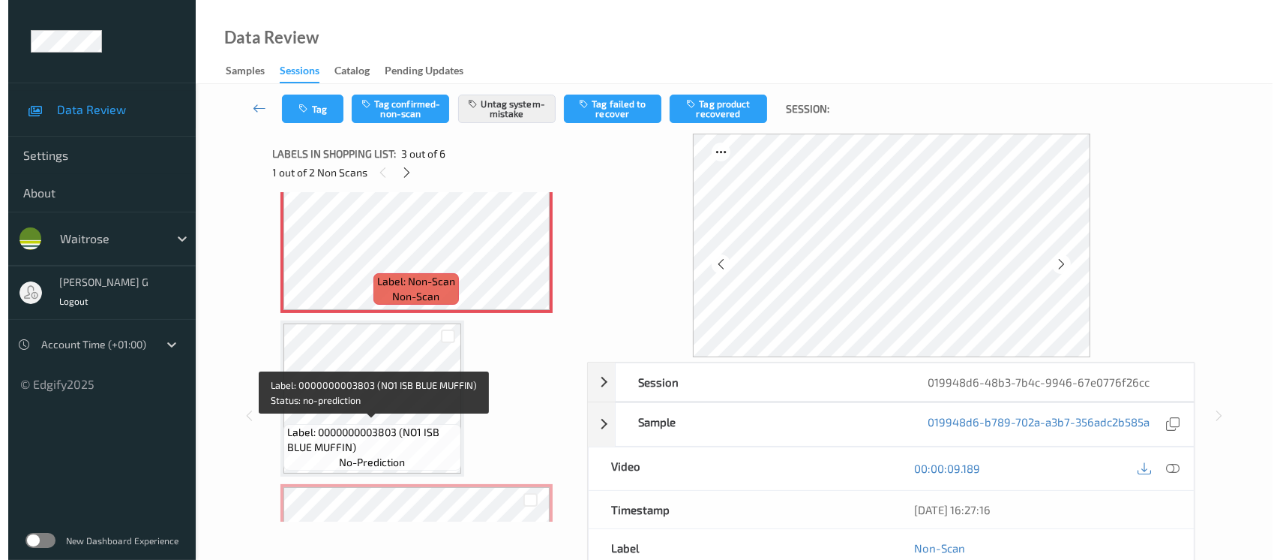
scroll to position [470, 0]
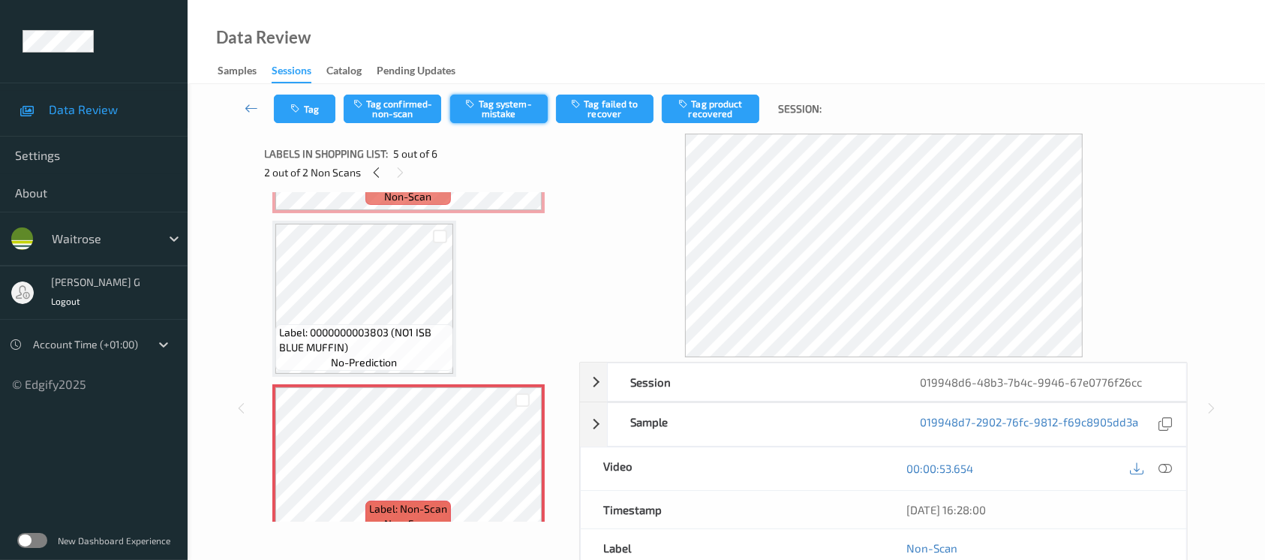
click at [518, 99] on button "Tag system-mistake" at bounding box center [499, 109] width 98 height 29
click at [293, 113] on icon "button" at bounding box center [297, 109] width 13 height 11
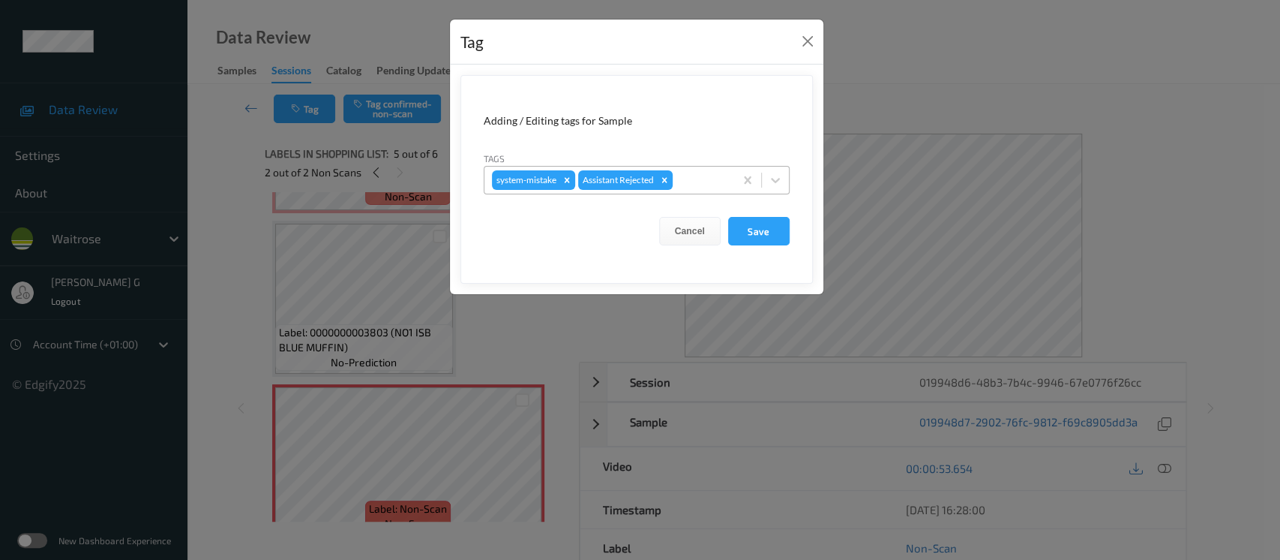
click at [708, 186] on div at bounding box center [701, 180] width 51 height 18
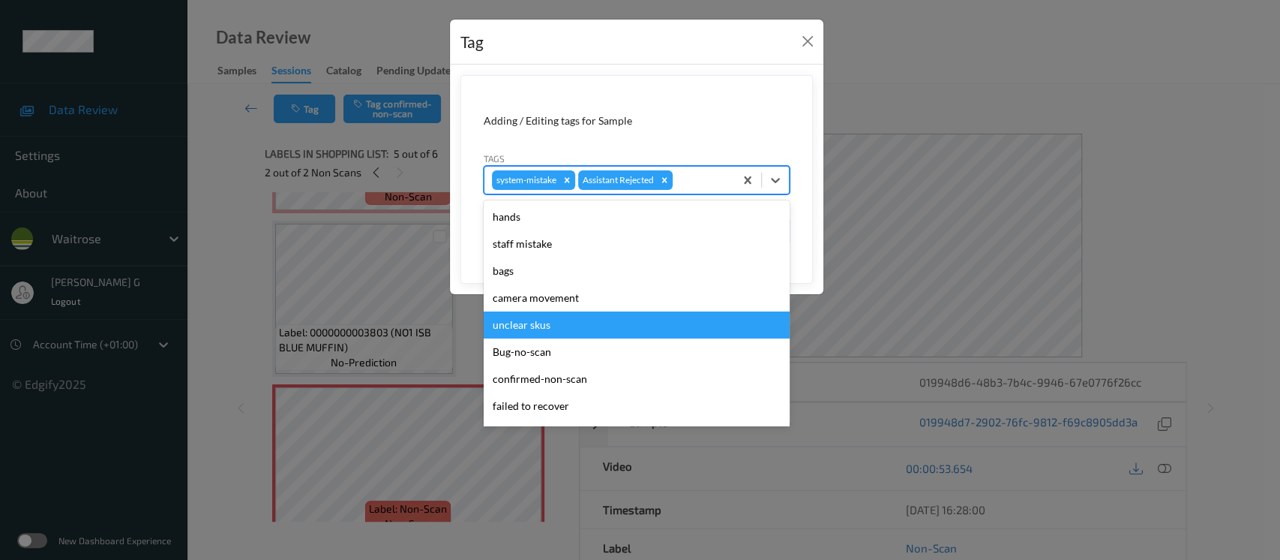
scroll to position [374, 0]
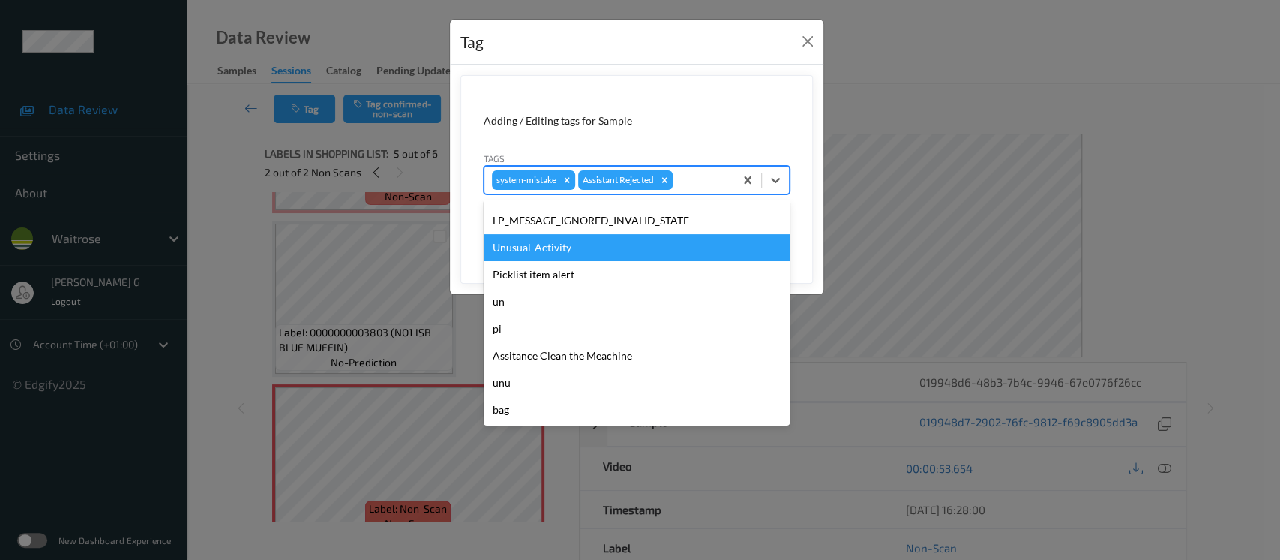
click at [543, 242] on div "Unusual-Activity" at bounding box center [637, 247] width 306 height 27
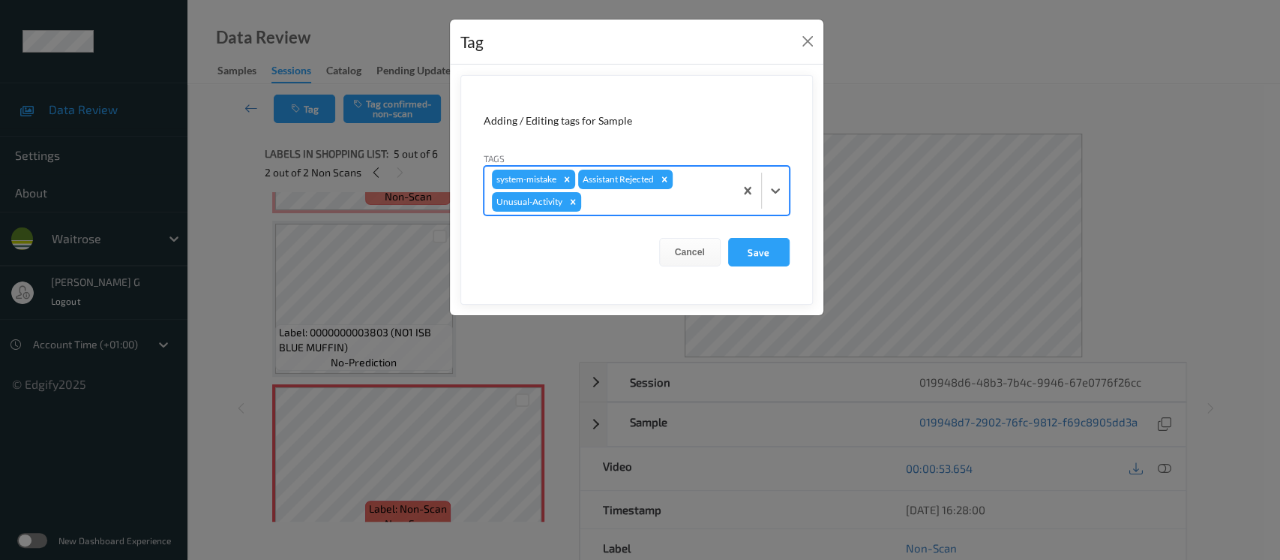
click at [686, 187] on div "system-mistake Assistant Rejected Unusual-Activity" at bounding box center [610, 191] width 250 height 48
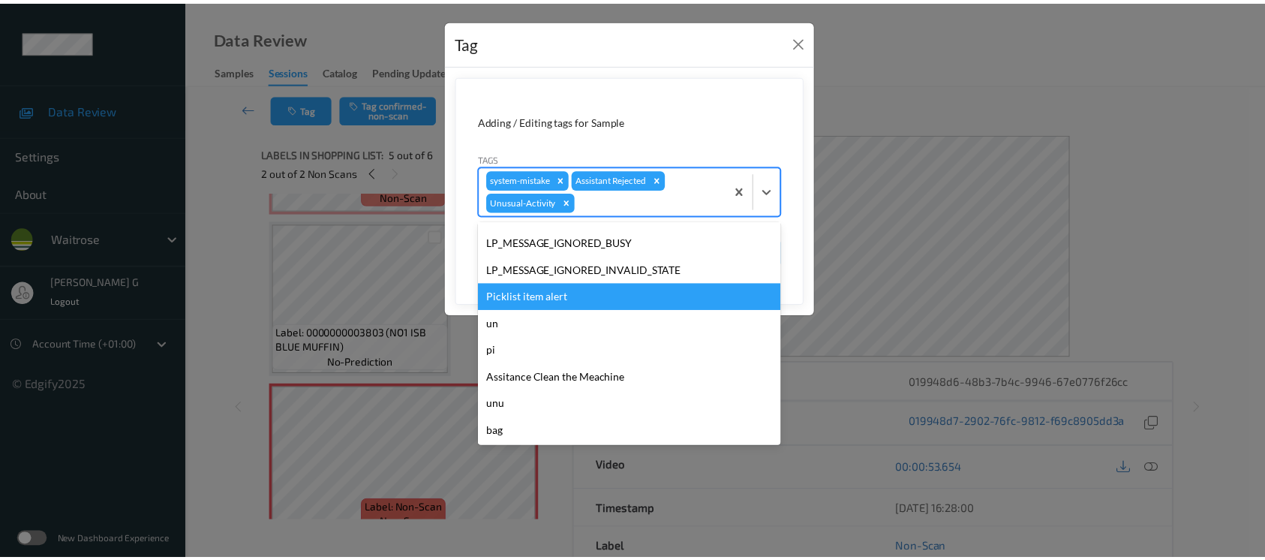
scroll to position [348, 0]
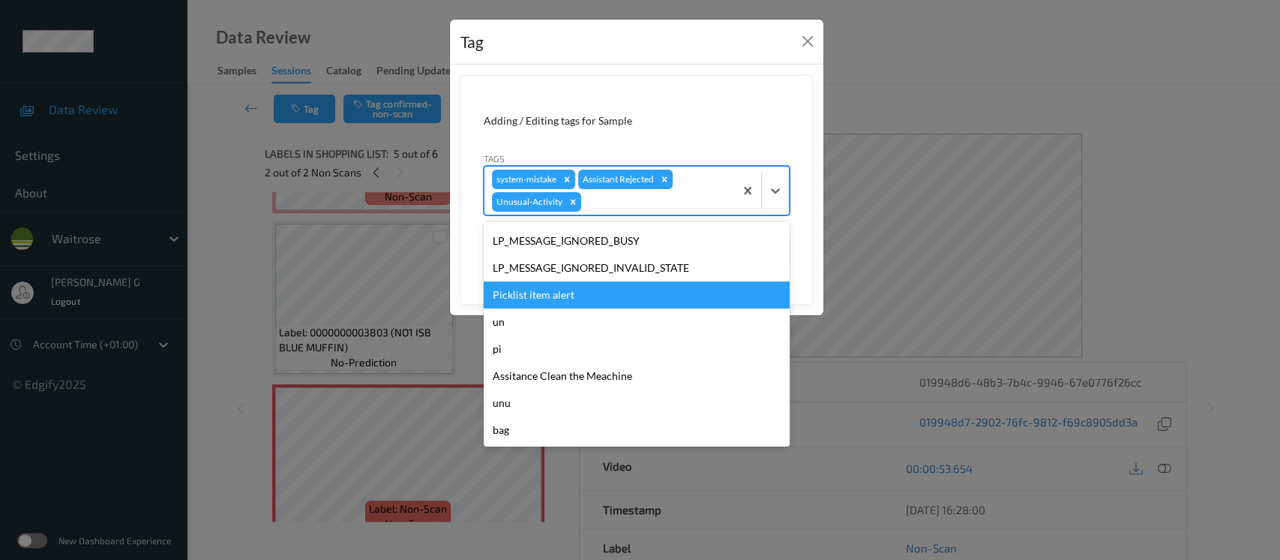
click at [540, 292] on div "Picklist item alert" at bounding box center [637, 294] width 306 height 27
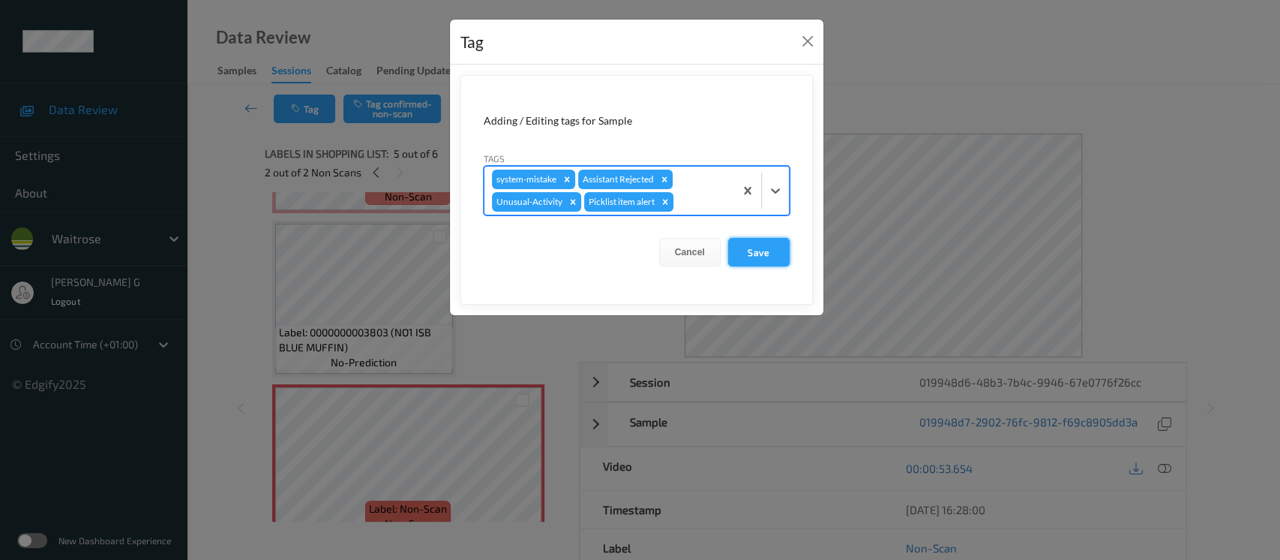
click at [765, 253] on button "Save" at bounding box center [759, 252] width 62 height 29
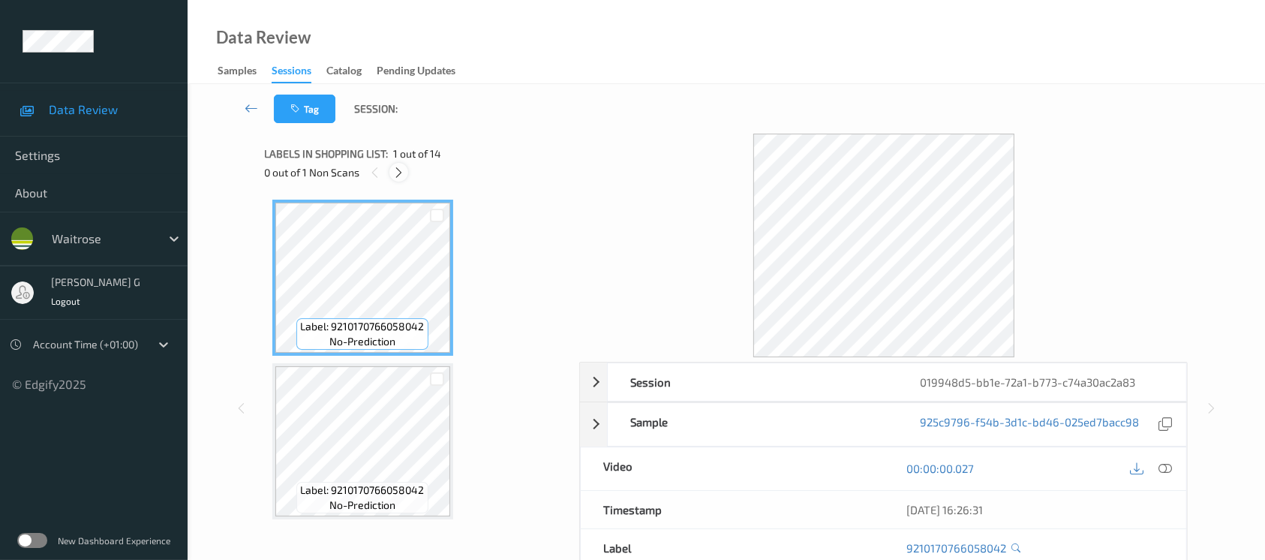
click at [403, 168] on icon at bounding box center [398, 173] width 13 height 14
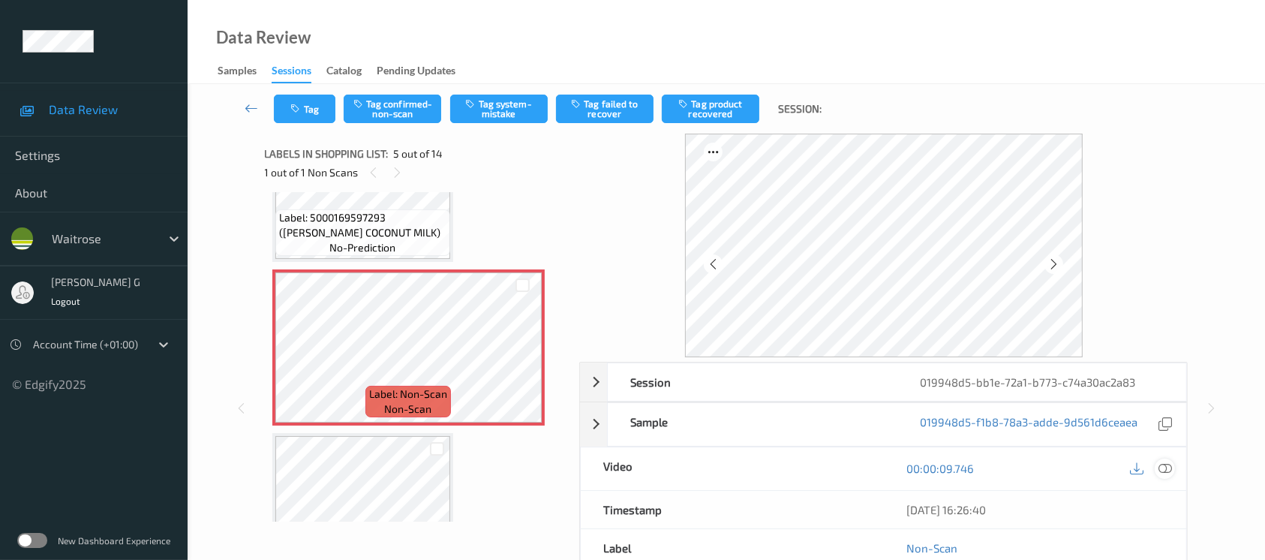
click at [1164, 467] on icon at bounding box center [1165, 468] width 14 height 14
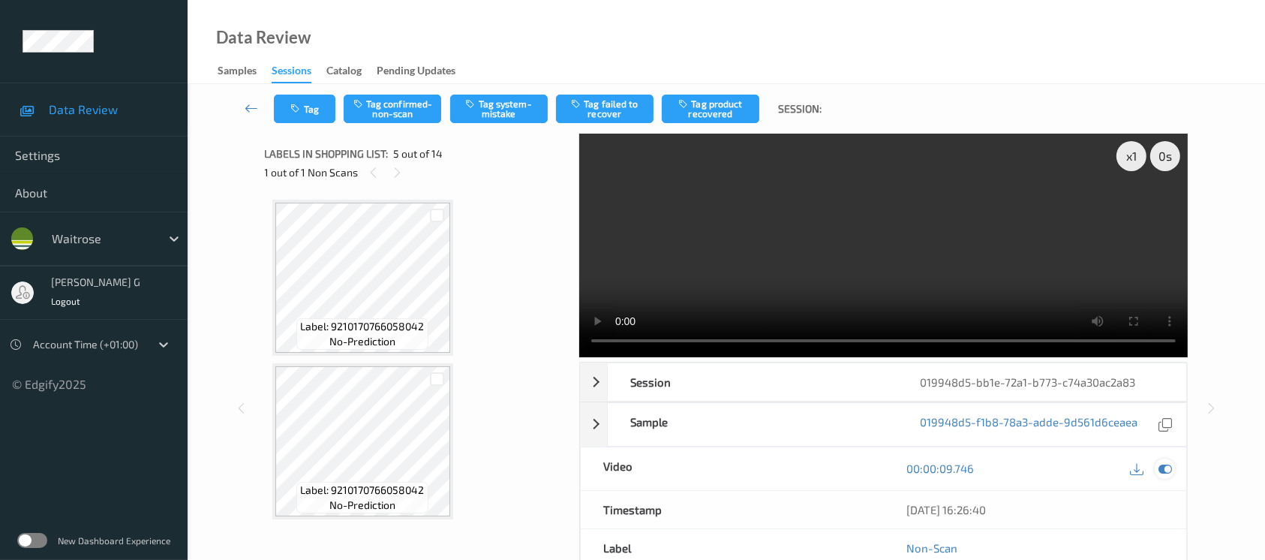
click at [1171, 467] on icon at bounding box center [1165, 468] width 14 height 14
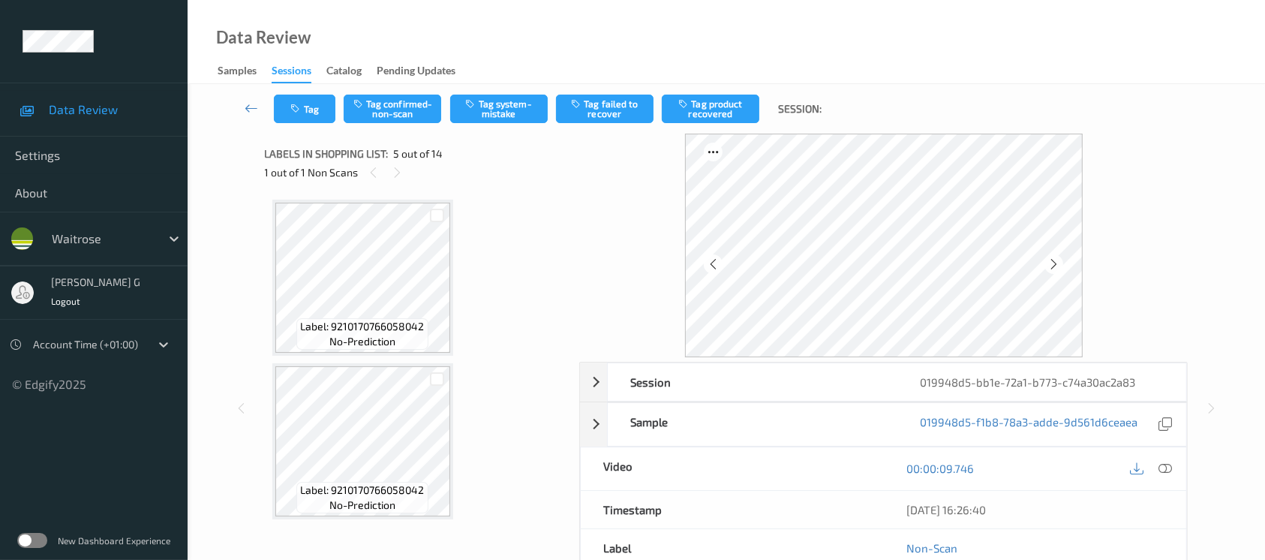
scroll to position [400, 0]
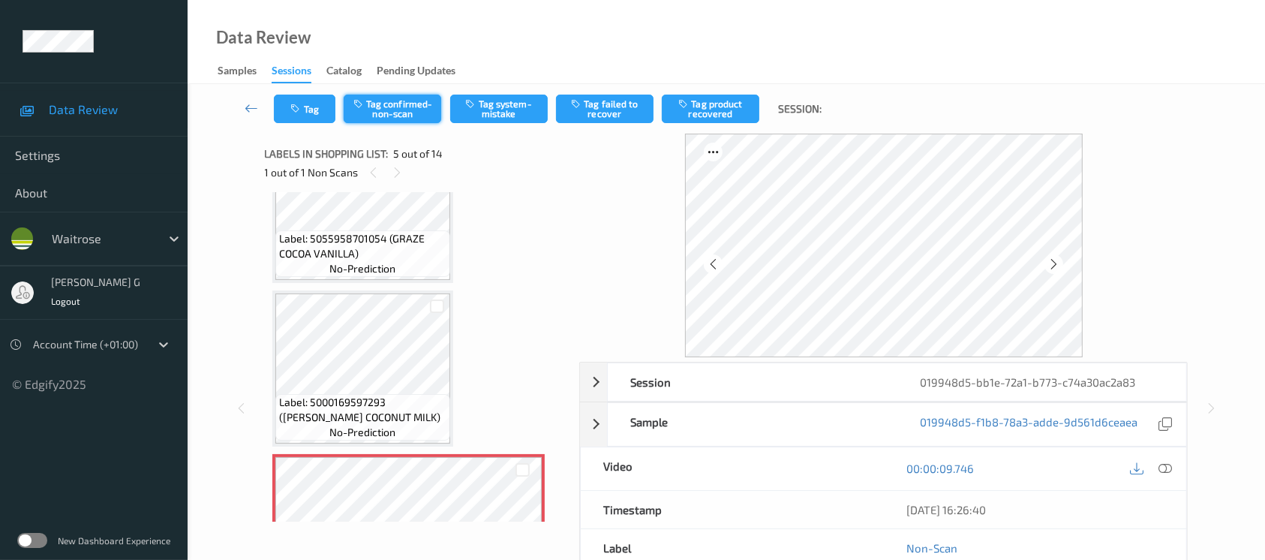
click at [395, 111] on button "Tag confirmed-non-scan" at bounding box center [393, 109] width 98 height 29
click at [719, 110] on button "Tag product recovered" at bounding box center [711, 109] width 98 height 29
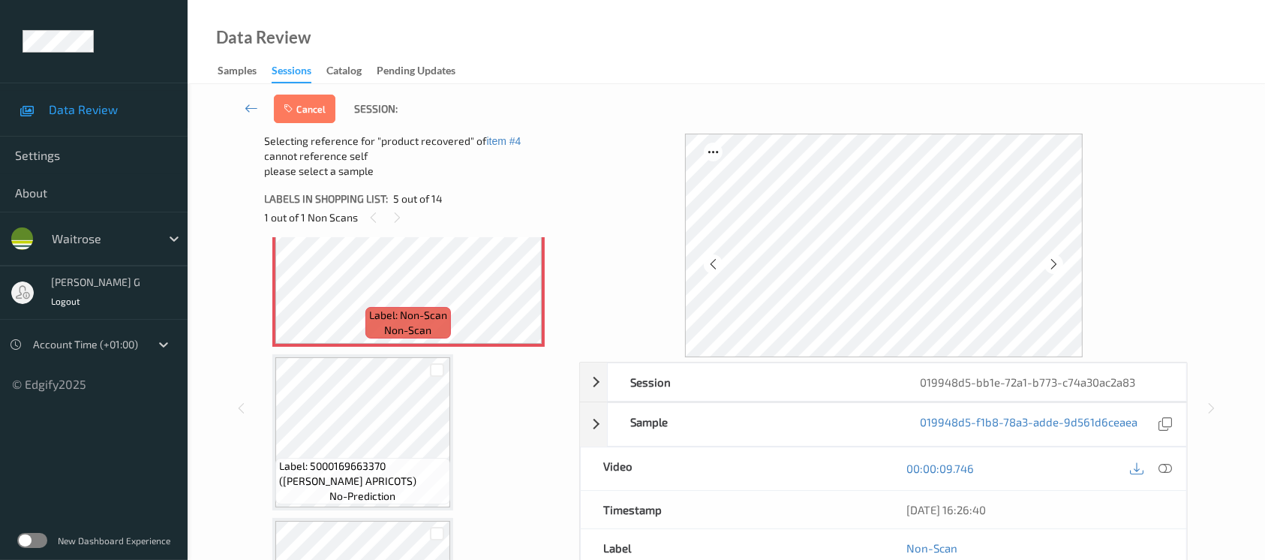
scroll to position [800, 0]
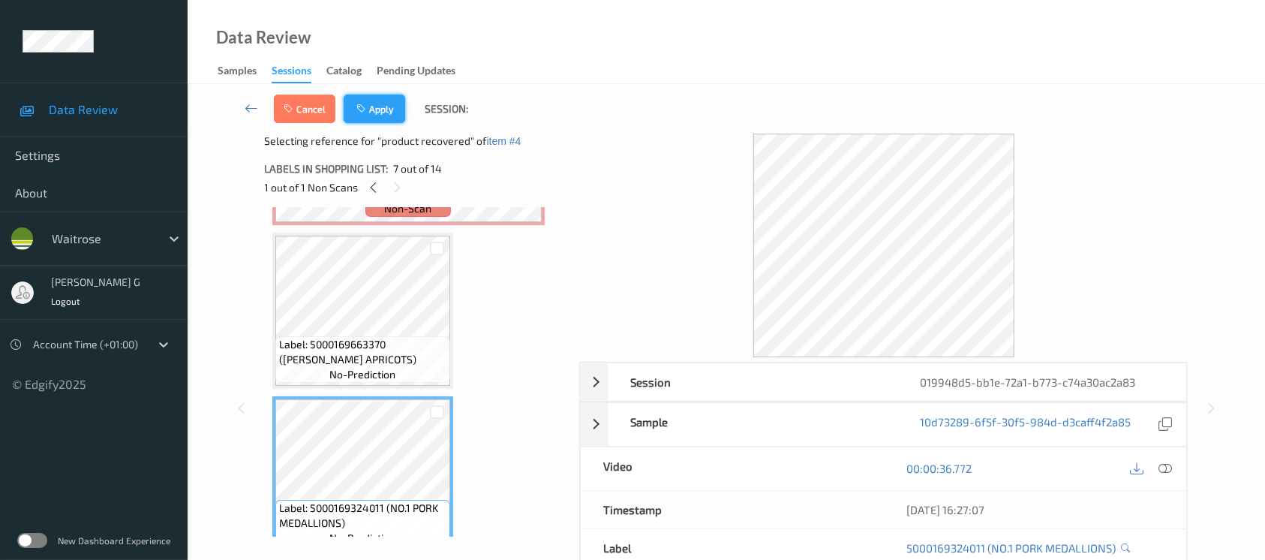
click at [378, 110] on button "Apply" at bounding box center [375, 109] width 62 height 29
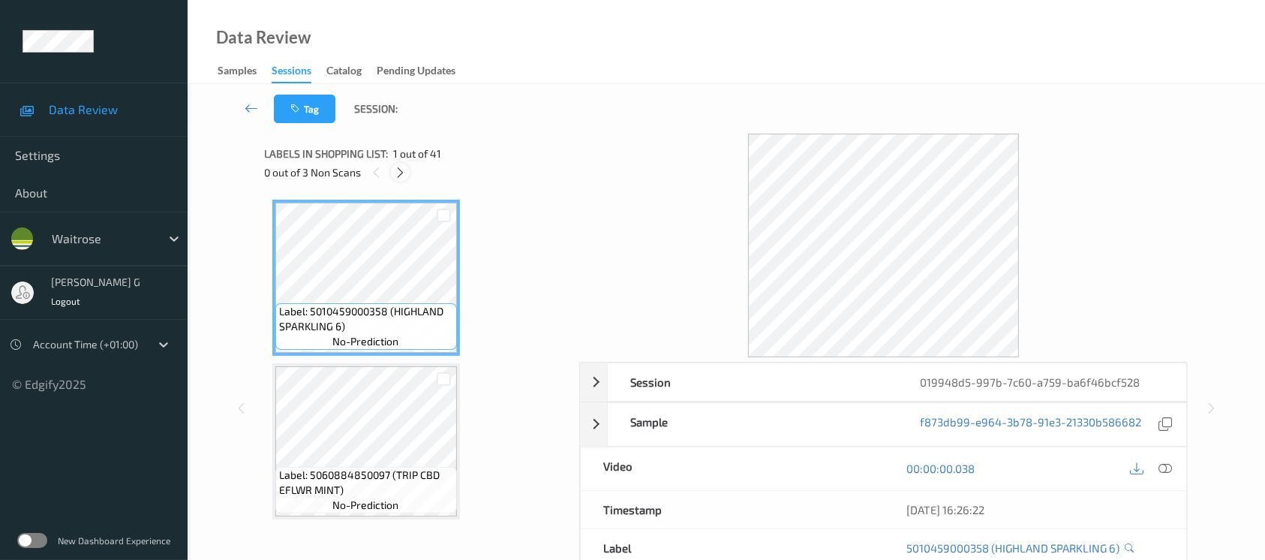
click at [400, 177] on icon at bounding box center [400, 173] width 13 height 14
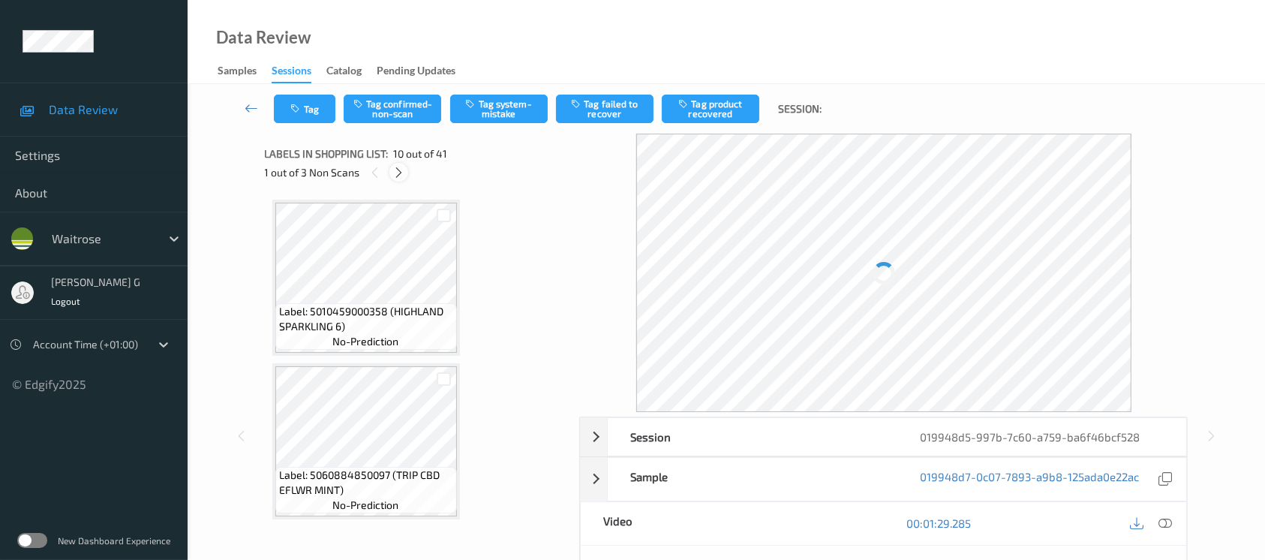
scroll to position [1310, 0]
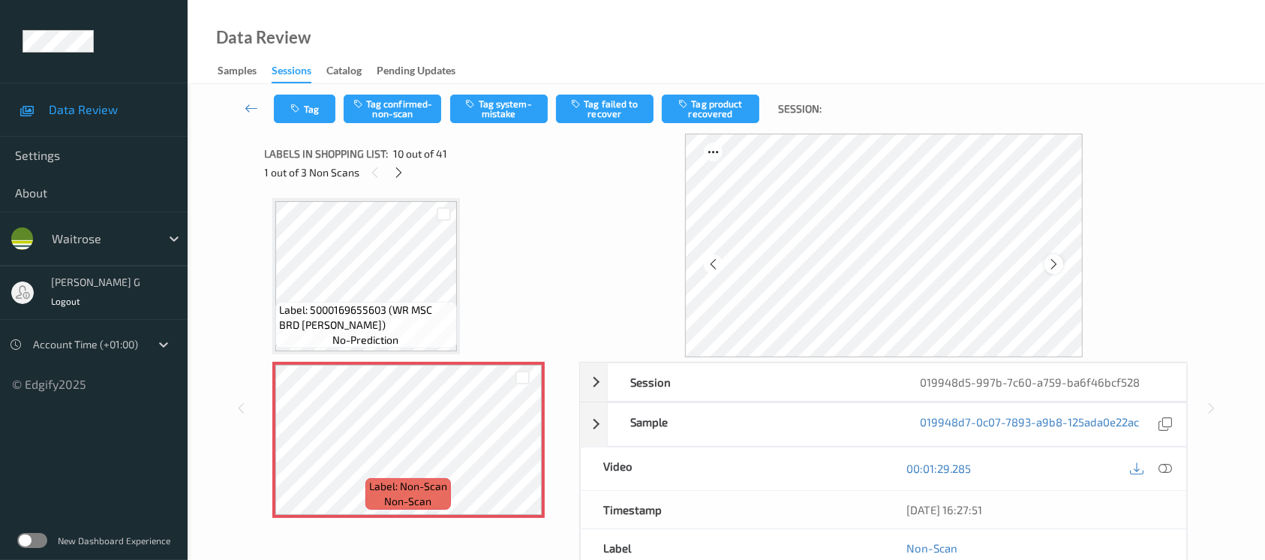
click at [1056, 257] on icon at bounding box center [1053, 264] width 13 height 14
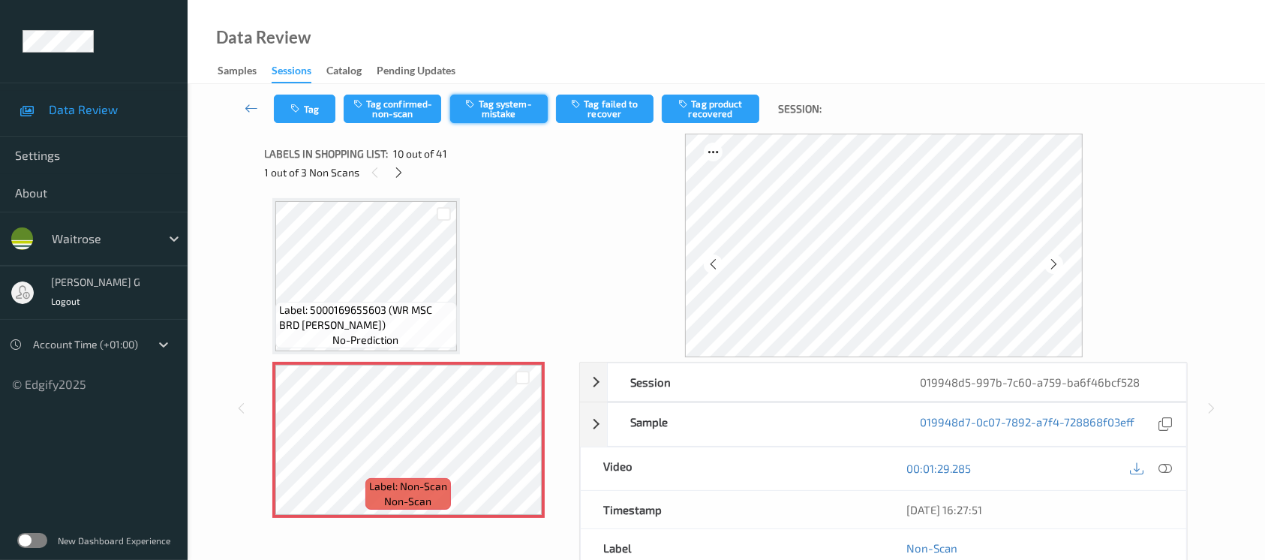
click at [474, 100] on icon "button" at bounding box center [472, 103] width 13 height 11
click at [305, 109] on button "Tag" at bounding box center [305, 109] width 62 height 29
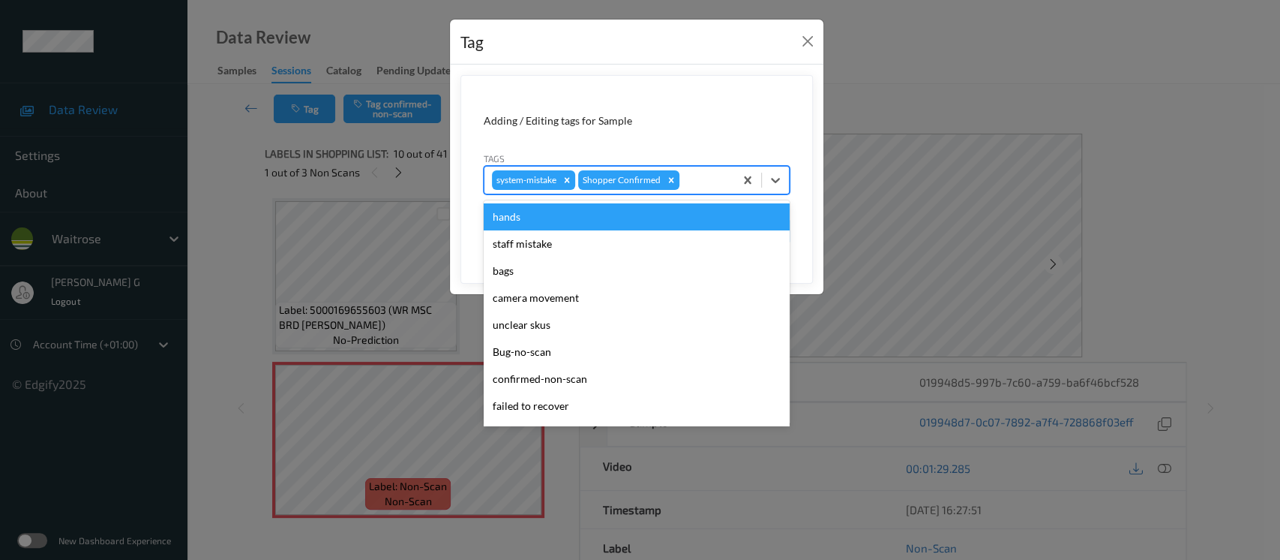
click at [706, 182] on div at bounding box center [705, 180] width 44 height 18
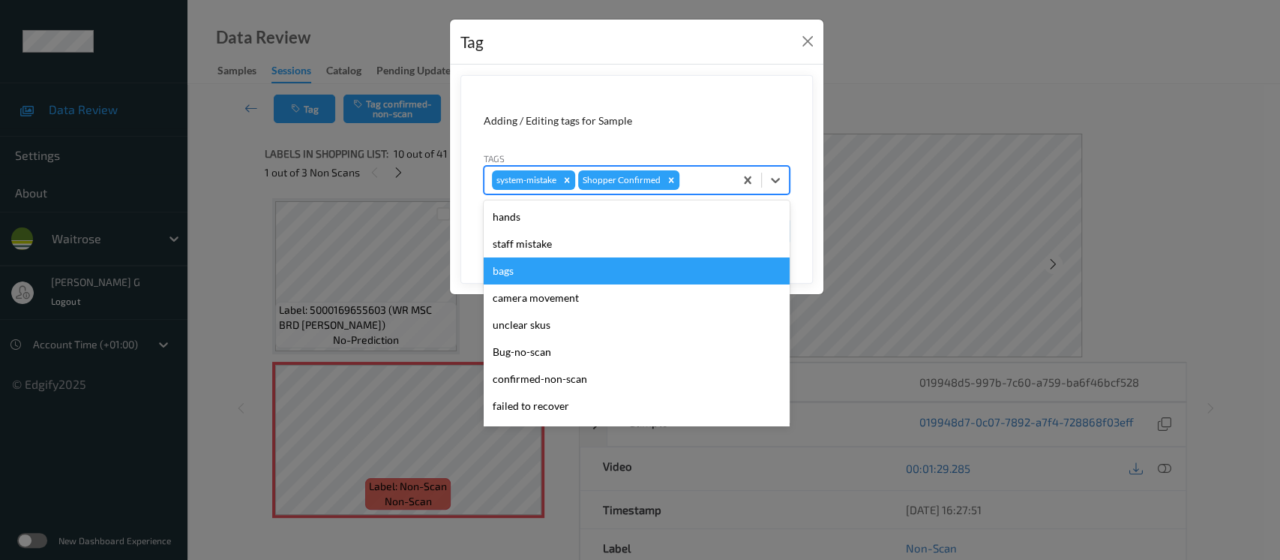
click at [520, 277] on div "bags" at bounding box center [637, 270] width 306 height 27
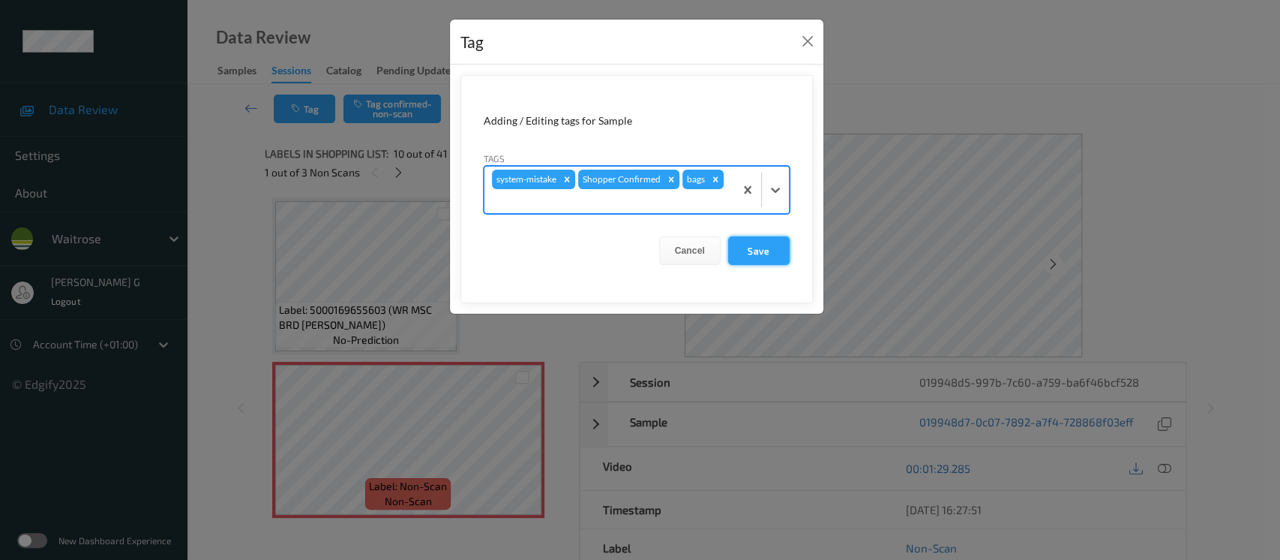
click at [755, 251] on button "Save" at bounding box center [759, 250] width 62 height 29
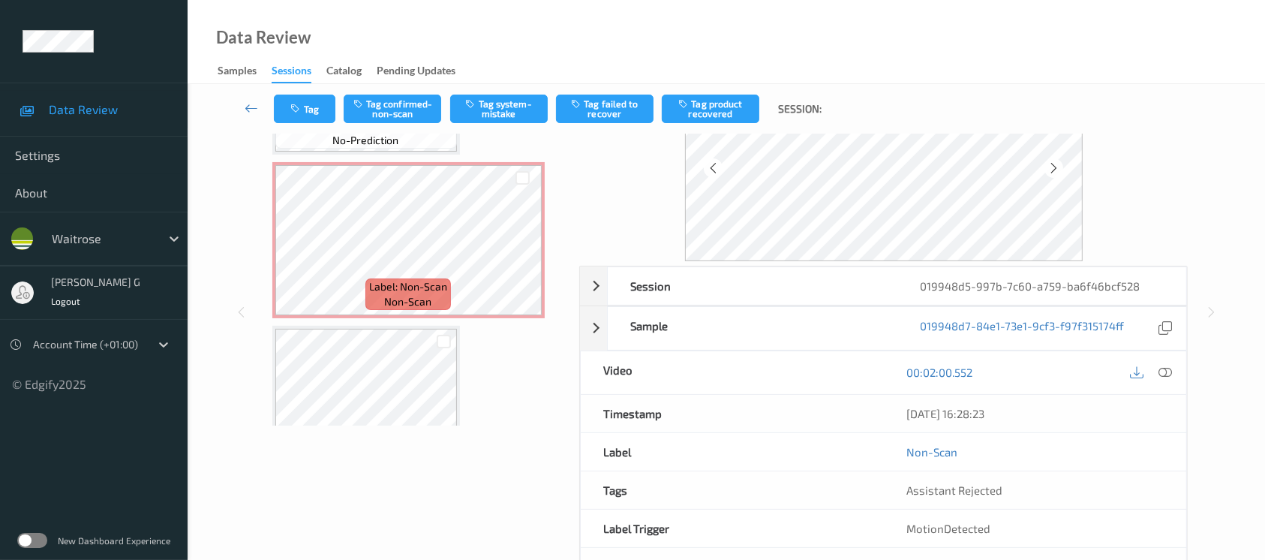
scroll to position [0, 0]
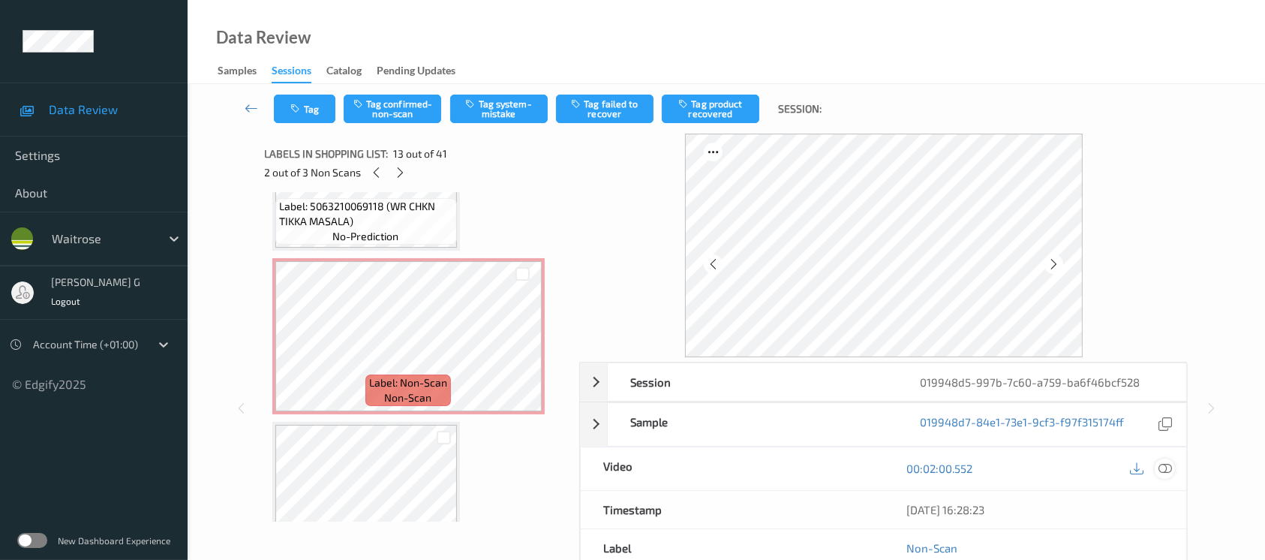
click at [1169, 463] on icon at bounding box center [1165, 468] width 14 height 14
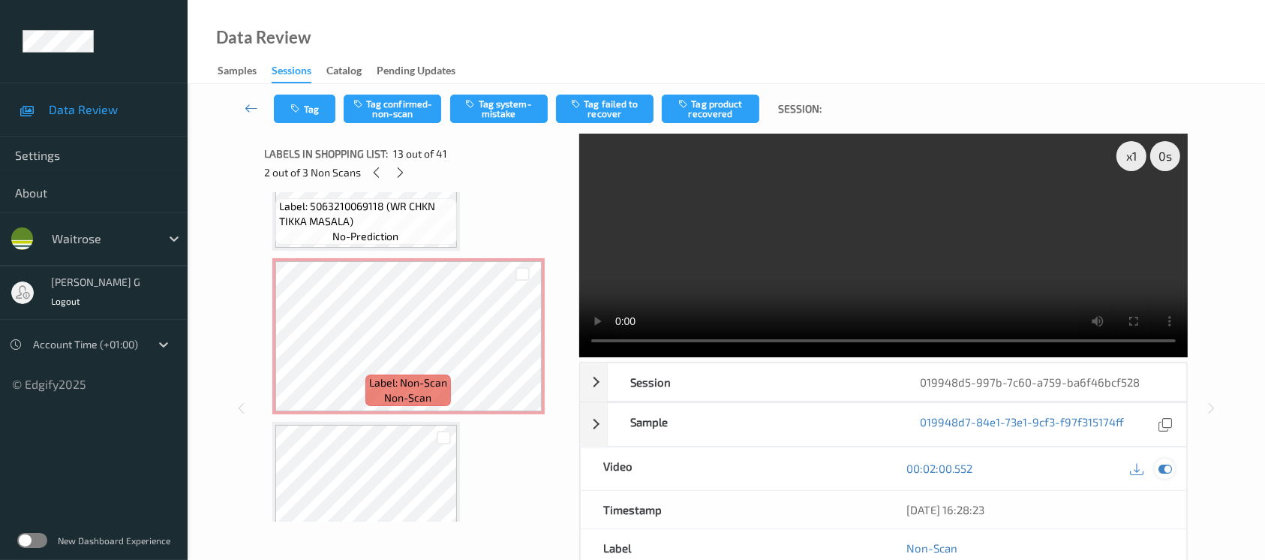
click at [1168, 465] on icon at bounding box center [1165, 468] width 14 height 14
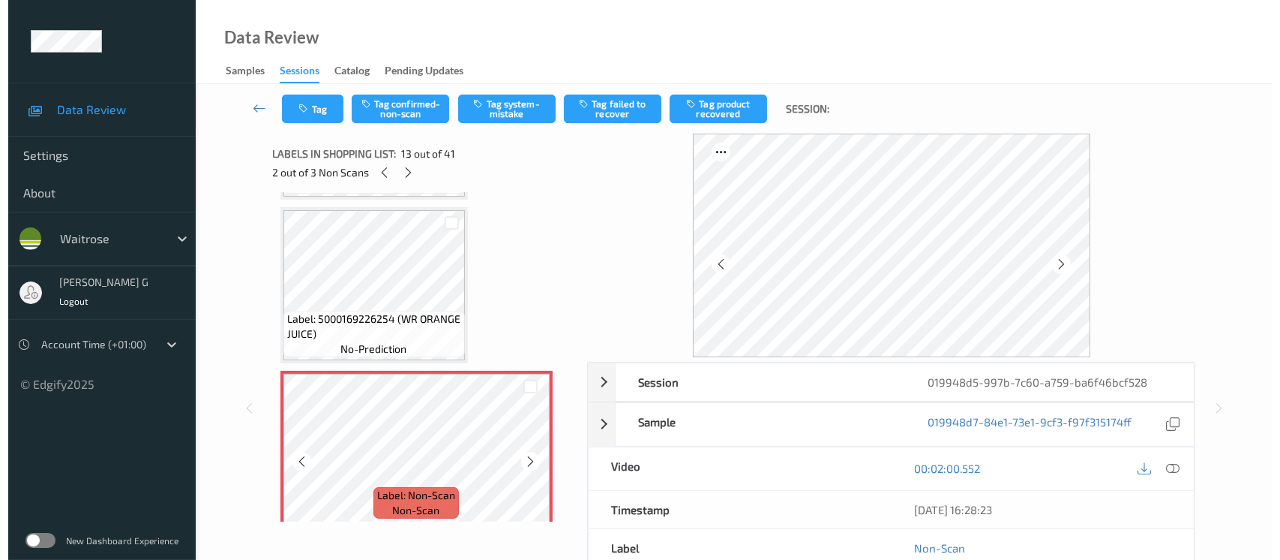
scroll to position [1910, 0]
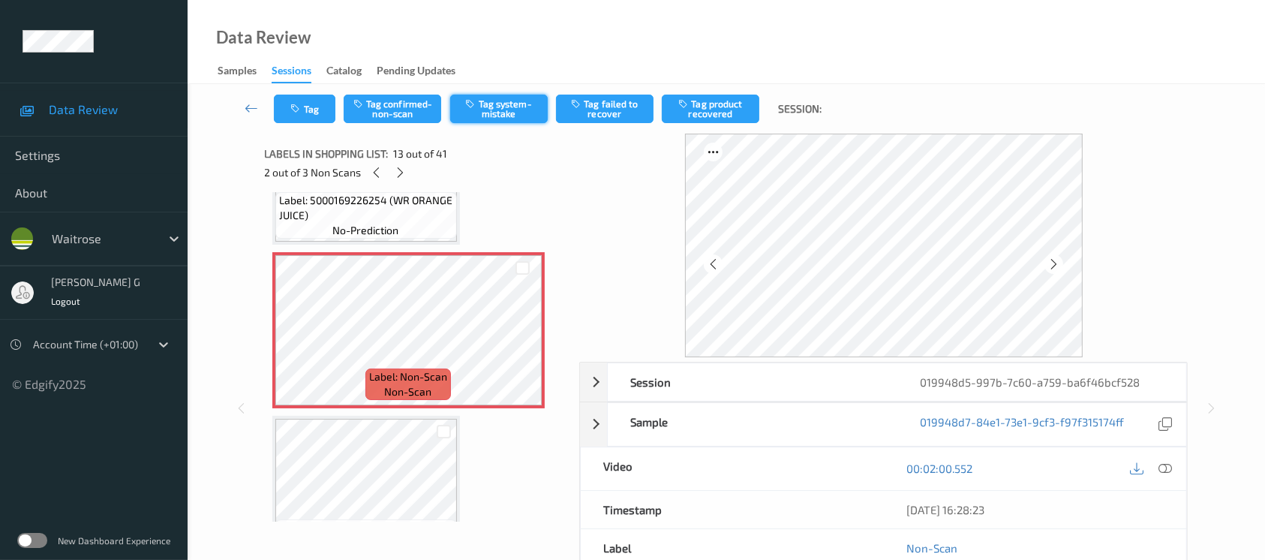
click at [510, 103] on button "Tag system-mistake" at bounding box center [499, 109] width 98 height 29
click at [306, 105] on button "Tag" at bounding box center [305, 109] width 62 height 29
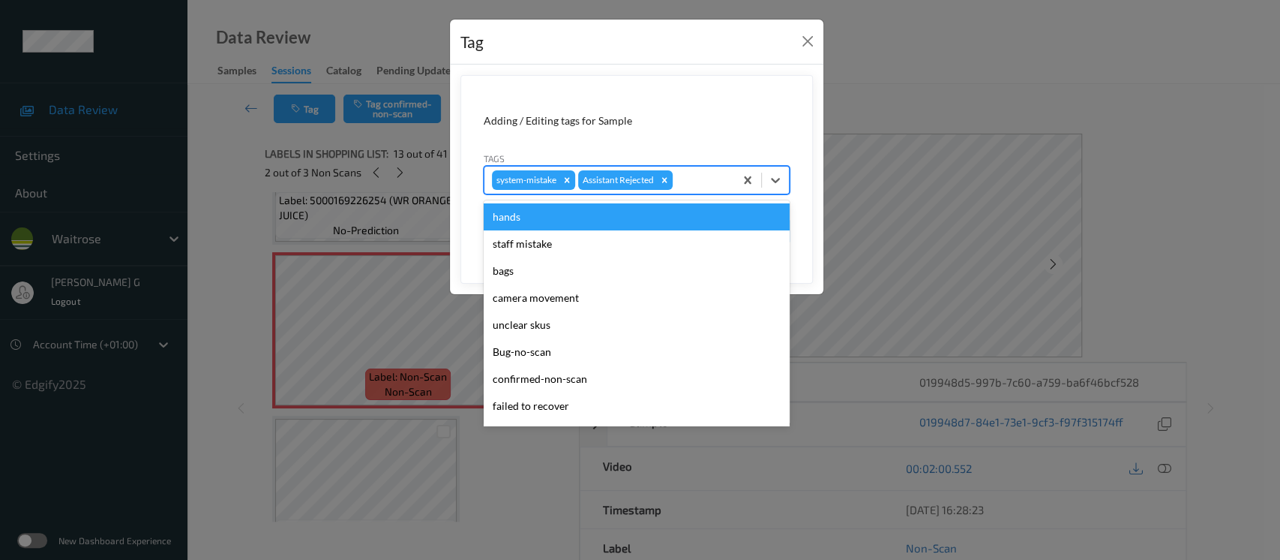
click at [702, 166] on div "system-mistake Assistant Rejected" at bounding box center [637, 180] width 306 height 29
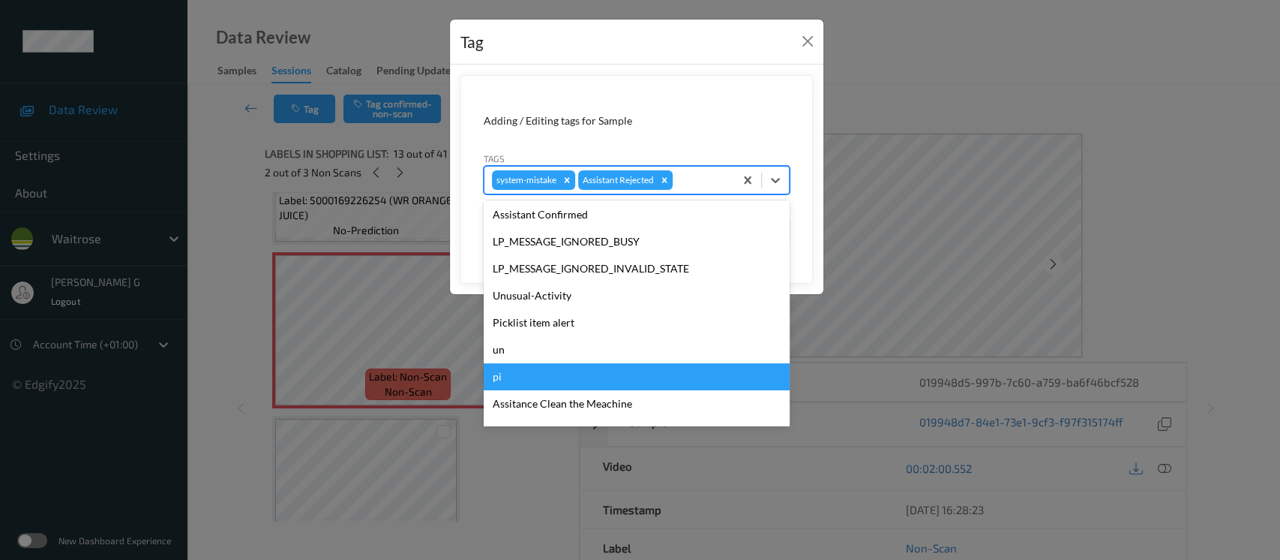
scroll to position [374, 0]
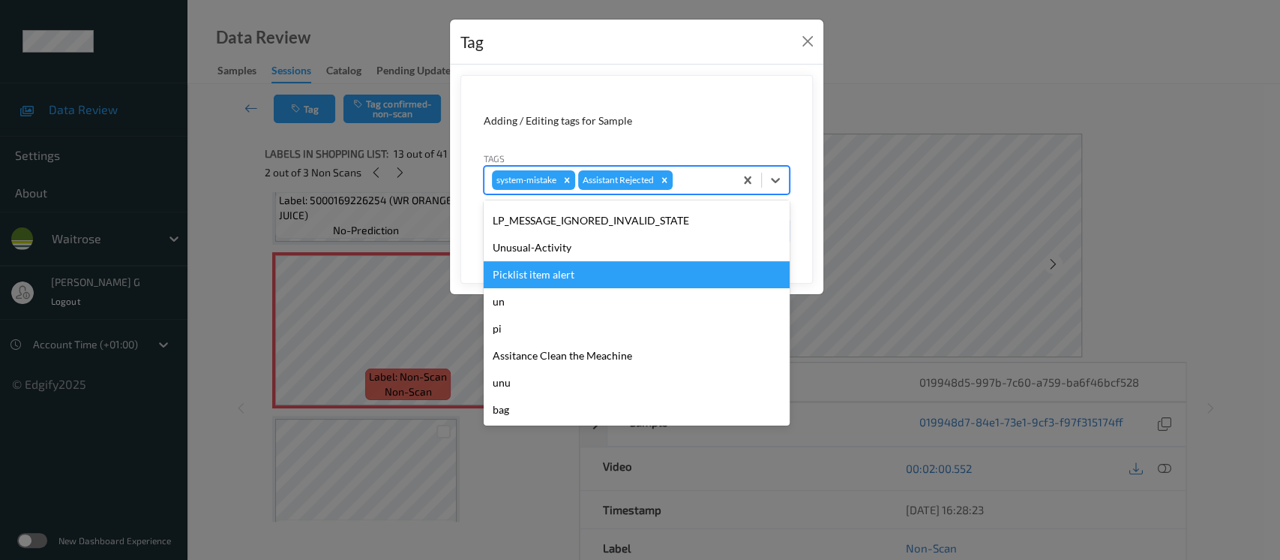
click at [545, 267] on div "Picklist item alert" at bounding box center [637, 274] width 306 height 27
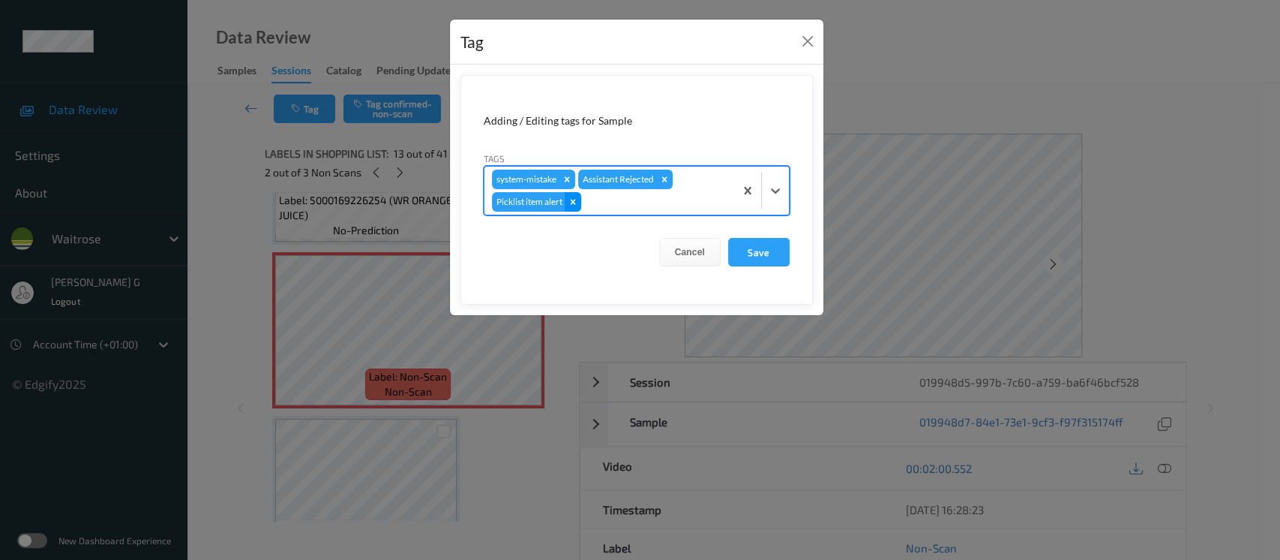
click at [570, 205] on icon "Remove Picklist item alert" at bounding box center [573, 202] width 11 height 11
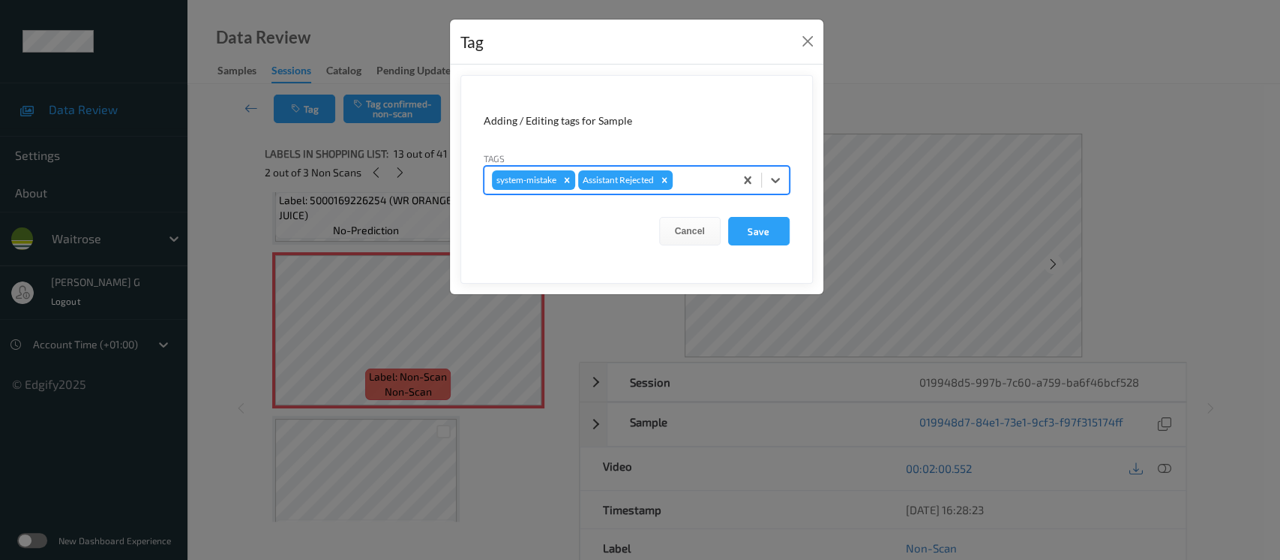
click at [714, 182] on div at bounding box center [701, 180] width 51 height 18
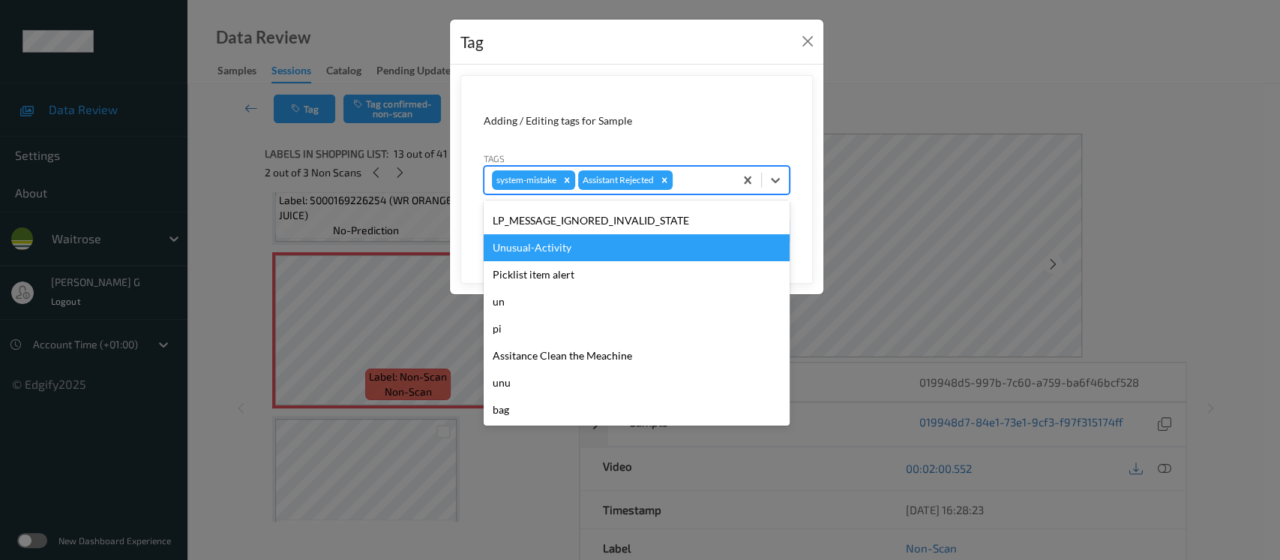
click at [534, 247] on div "Unusual-Activity" at bounding box center [637, 247] width 306 height 27
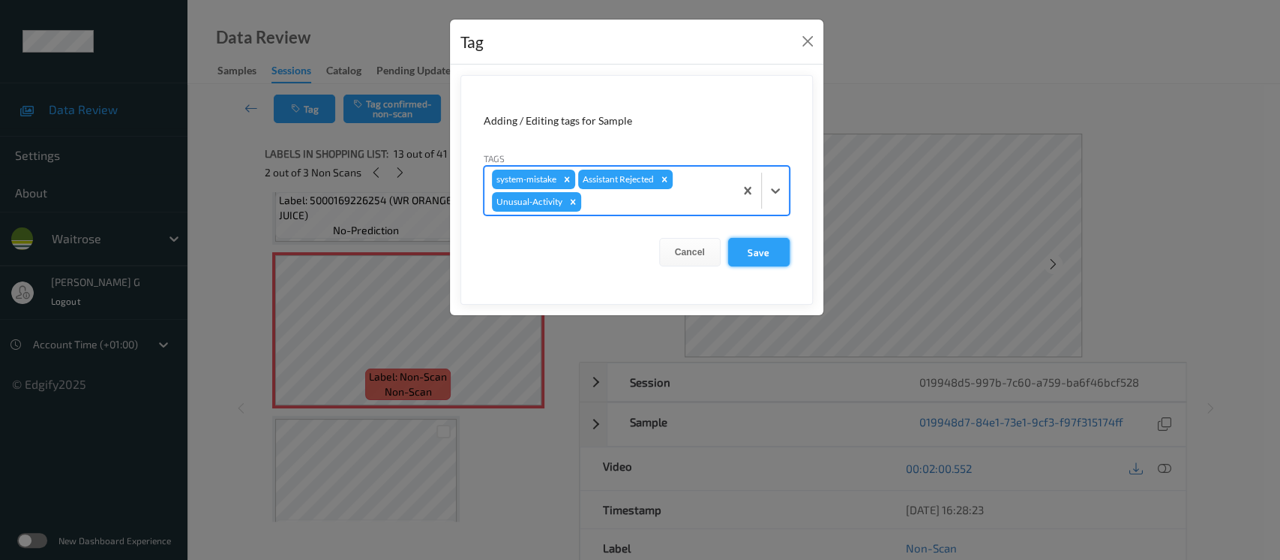
click at [767, 255] on button "Save" at bounding box center [759, 252] width 62 height 29
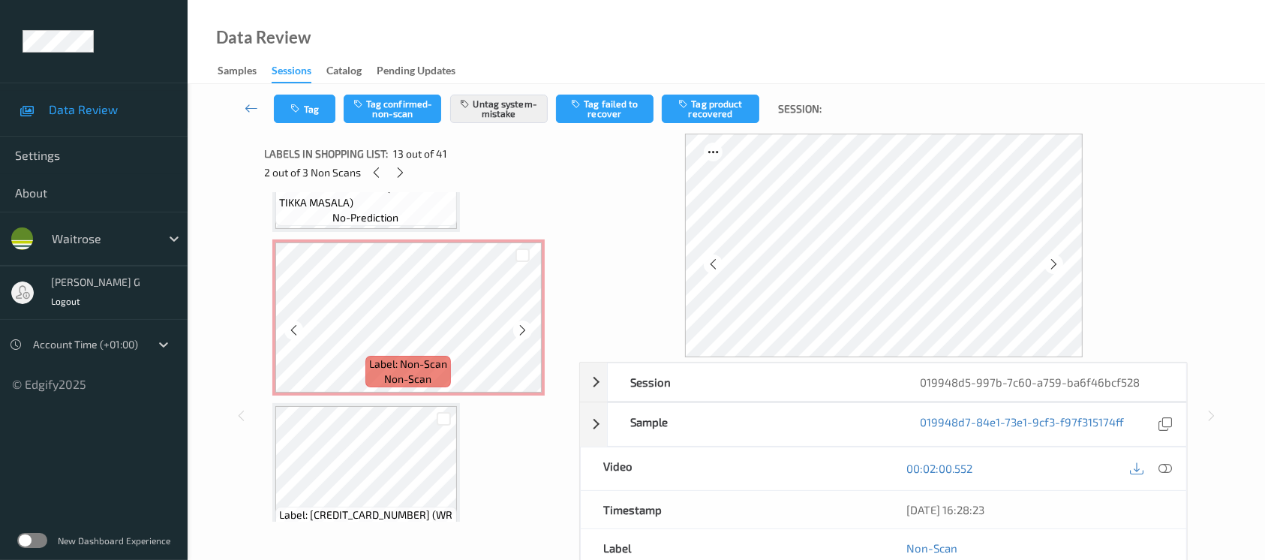
scroll to position [5010, 0]
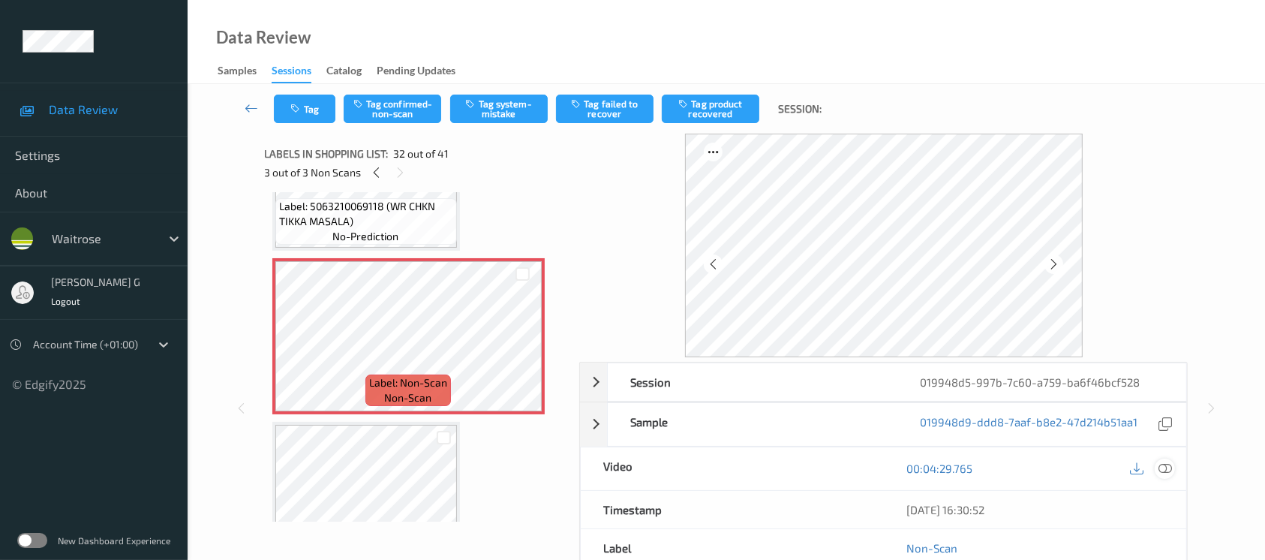
click at [1160, 469] on icon at bounding box center [1165, 468] width 14 height 14
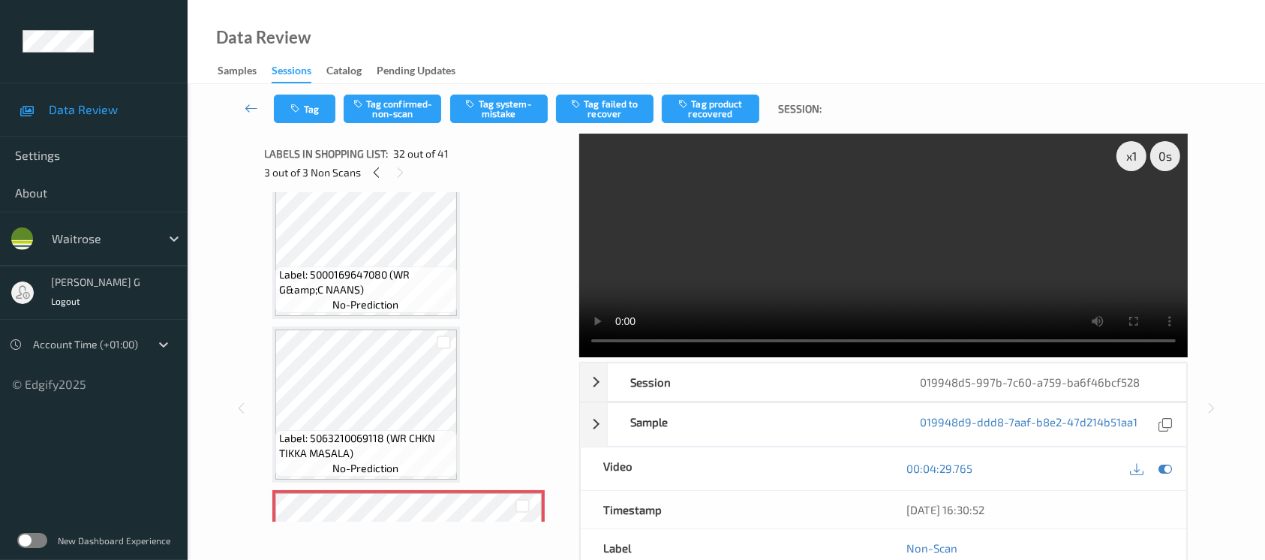
scroll to position [4810, 0]
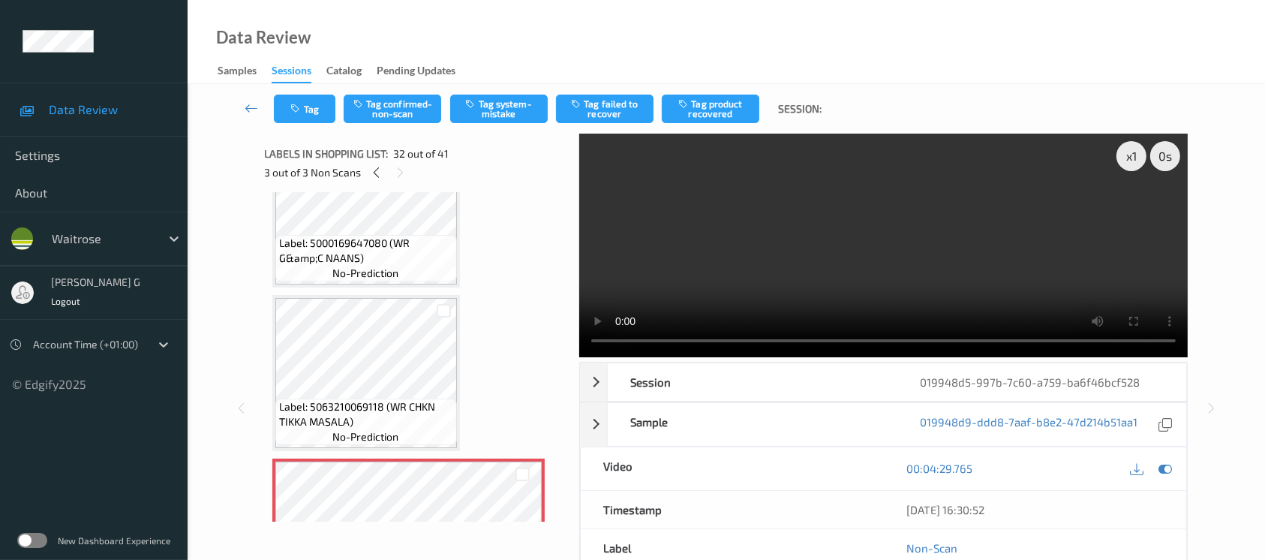
click at [1175, 479] on div "00:04:29.765" at bounding box center [1035, 468] width 303 height 43
click at [1166, 463] on icon at bounding box center [1165, 468] width 14 height 14
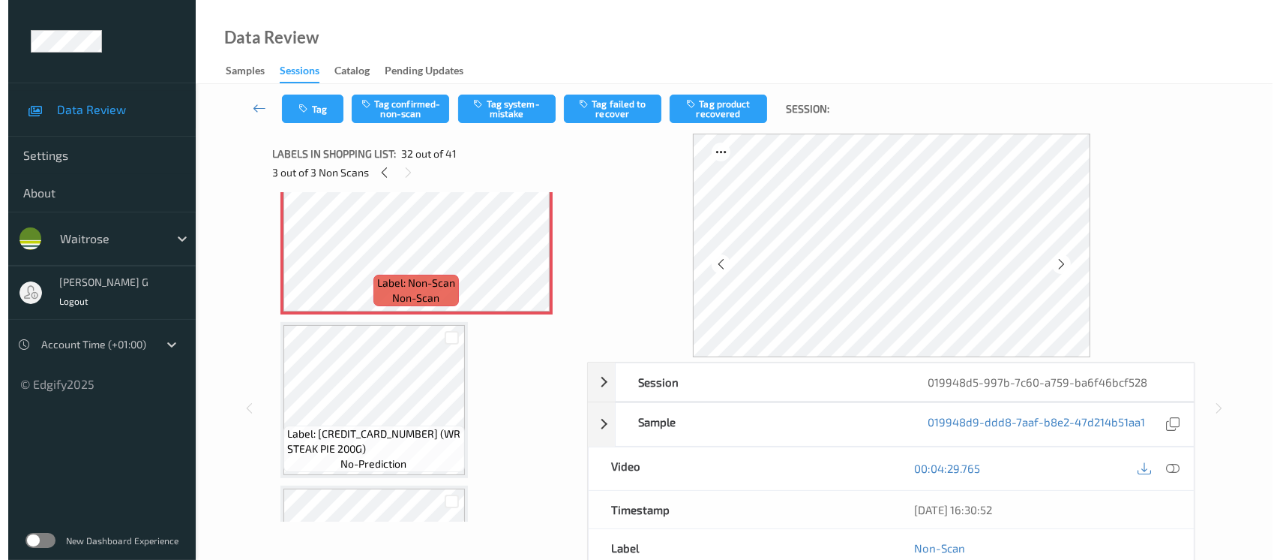
scroll to position [5010, 0]
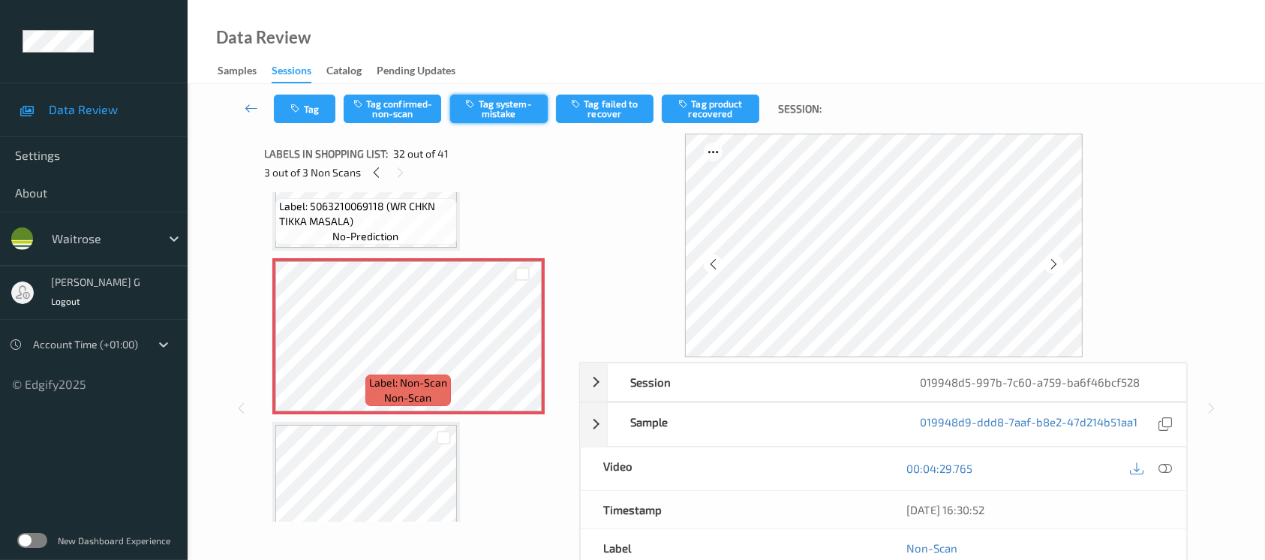
click at [488, 110] on button "Tag system-mistake" at bounding box center [499, 109] width 98 height 29
click at [306, 113] on button "Tag" at bounding box center [305, 109] width 62 height 29
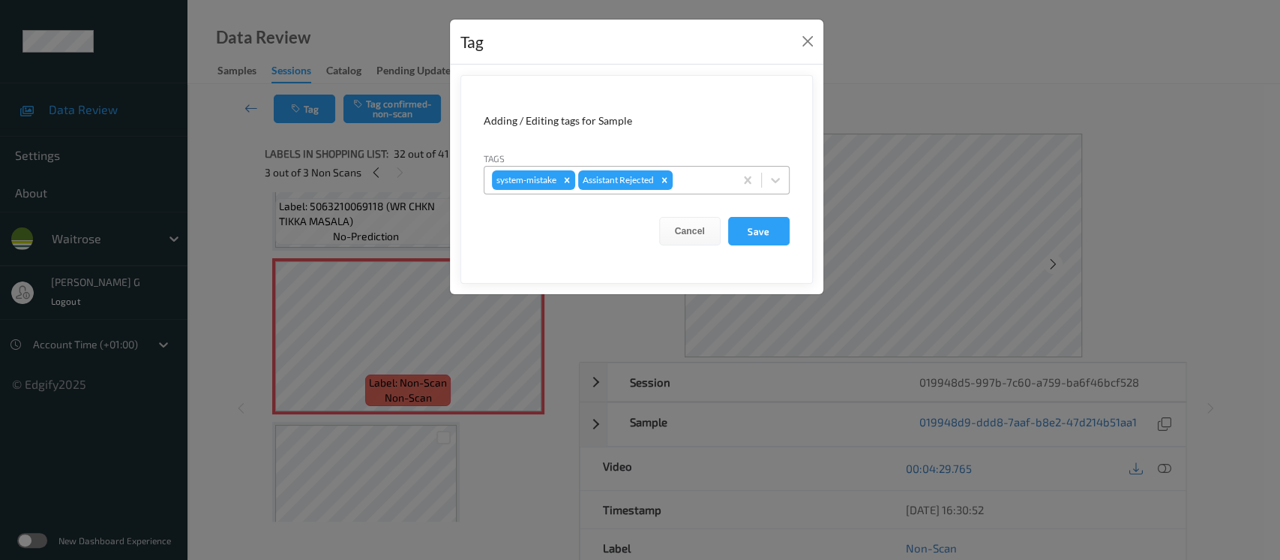
click at [700, 177] on div at bounding box center [701, 180] width 51 height 18
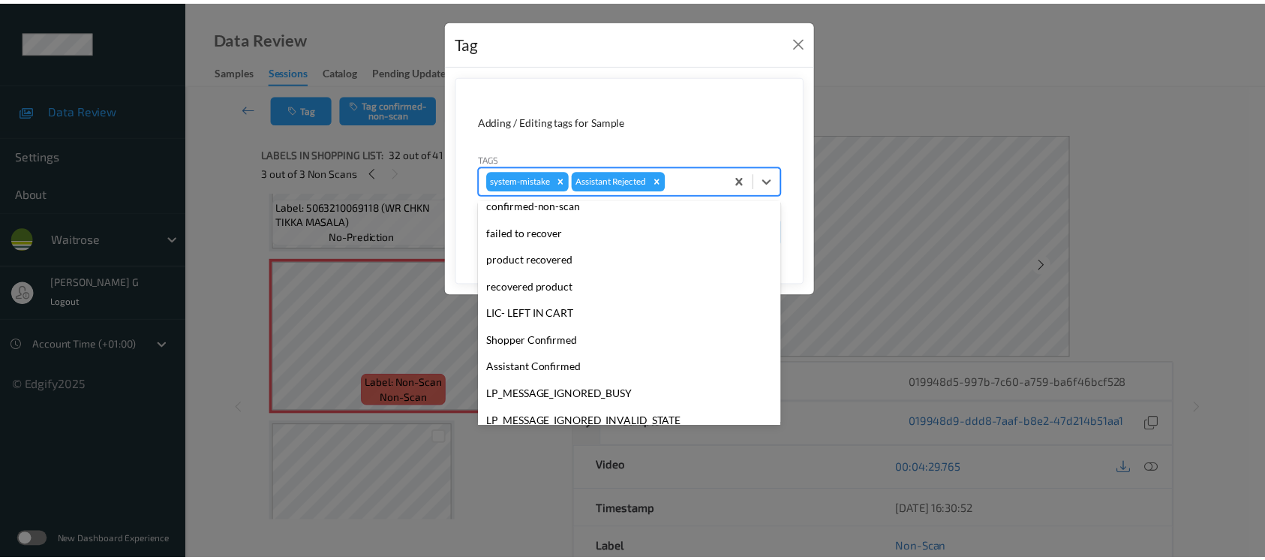
scroll to position [0, 0]
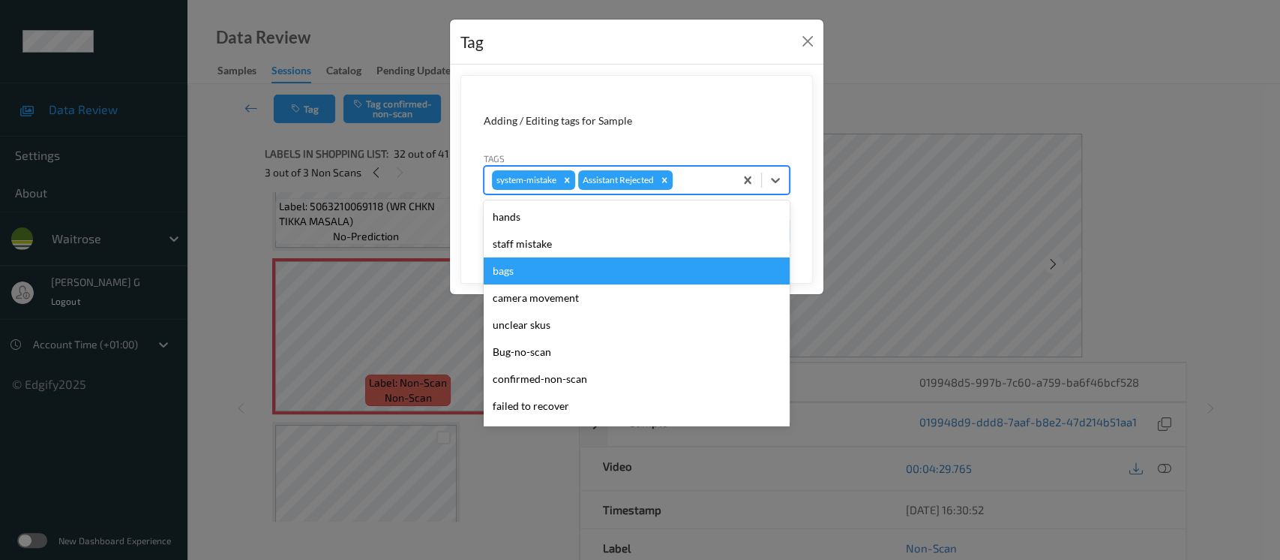
click at [506, 279] on div "bags" at bounding box center [637, 270] width 306 height 27
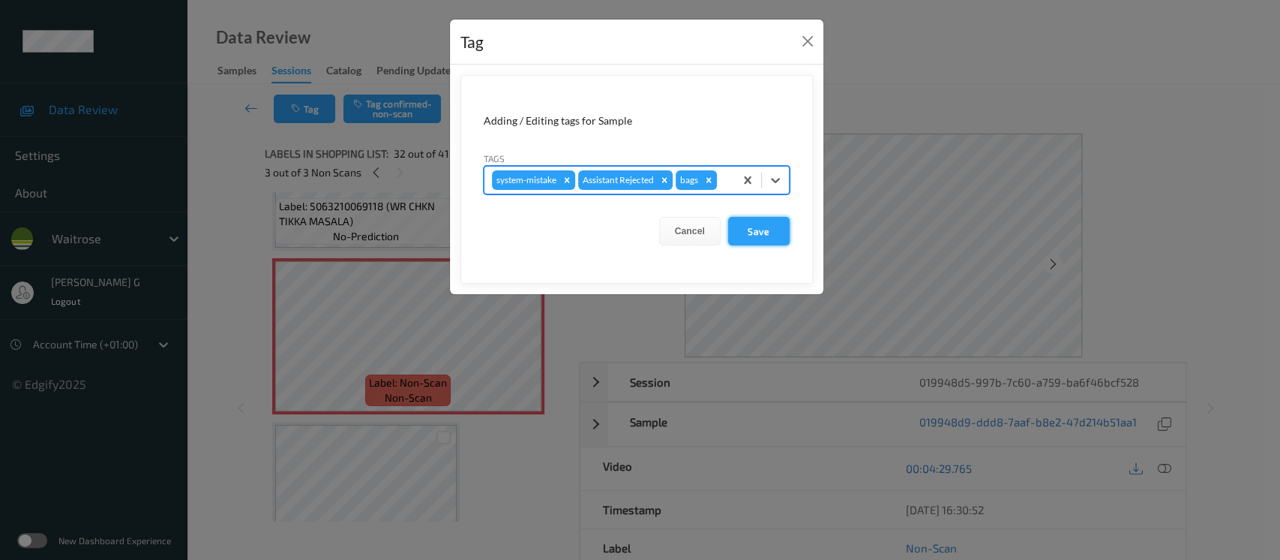
click at [761, 234] on button "Save" at bounding box center [759, 231] width 62 height 29
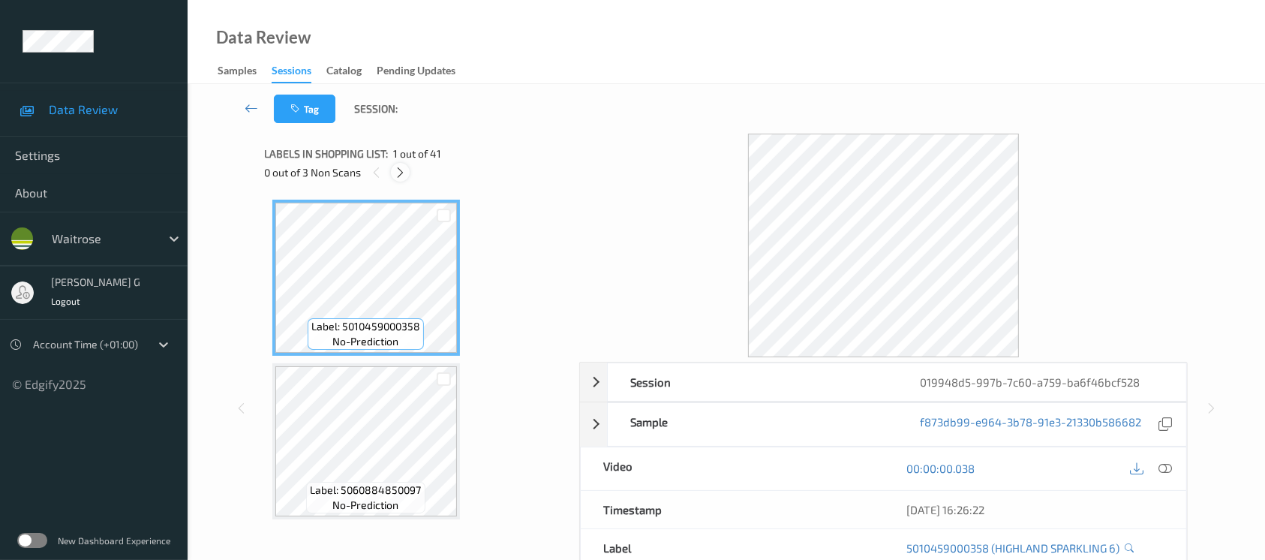
click at [398, 174] on icon at bounding box center [400, 173] width 13 height 14
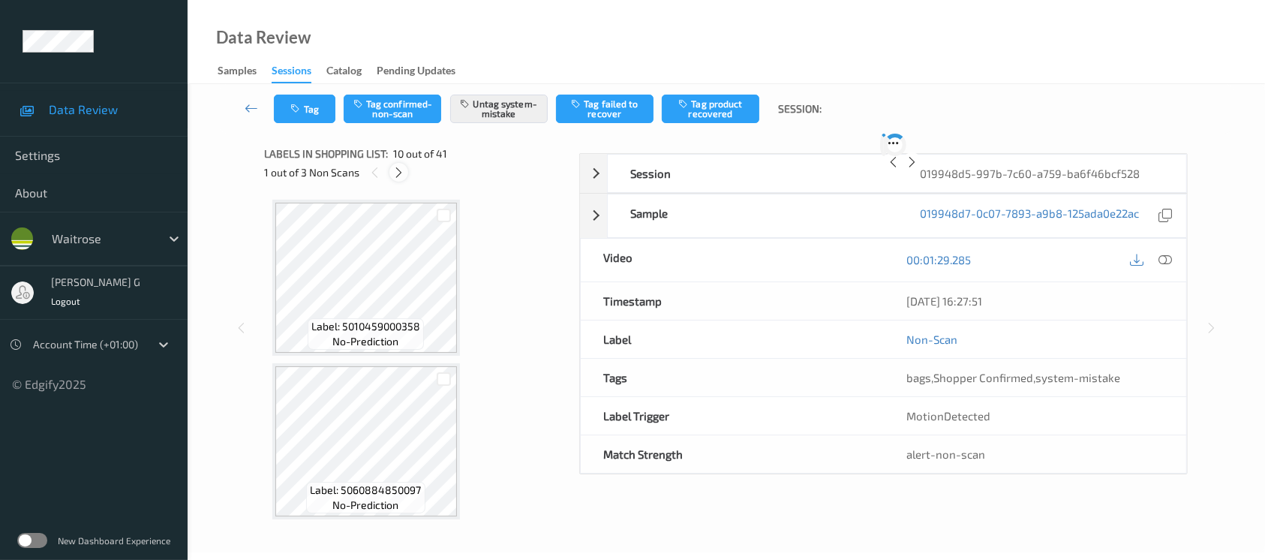
scroll to position [1310, 0]
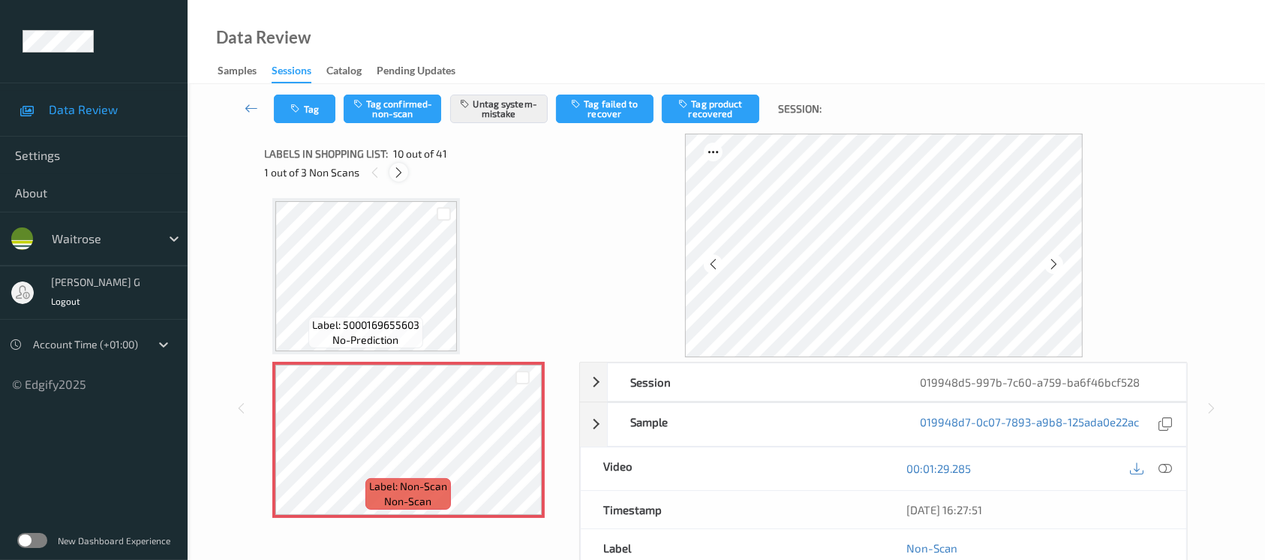
click at [398, 174] on icon at bounding box center [398, 173] width 13 height 14
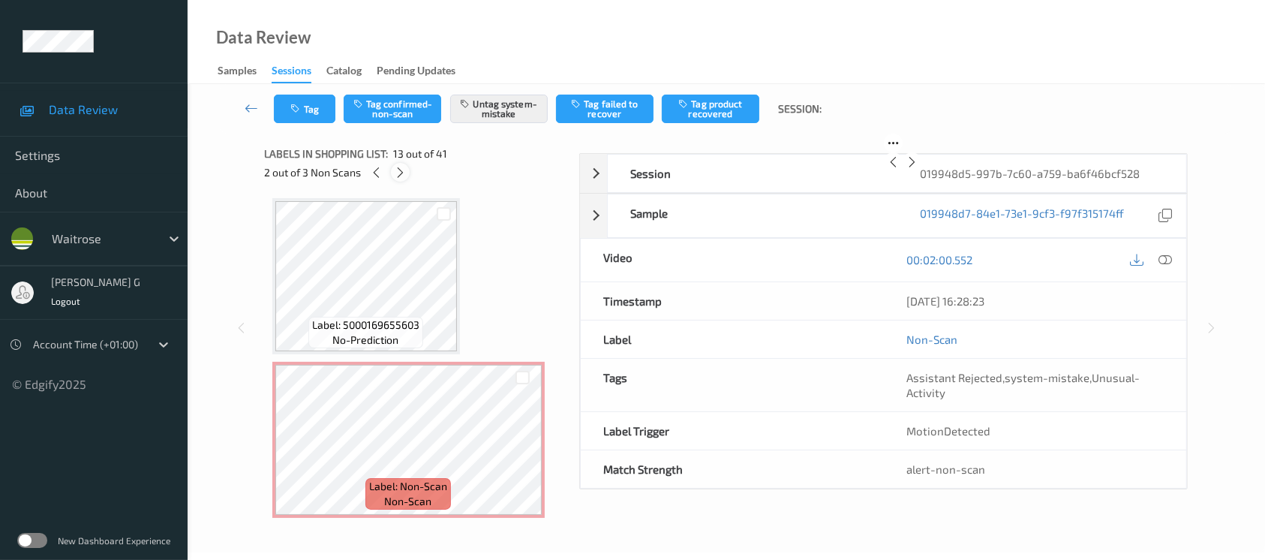
scroll to position [1799, 0]
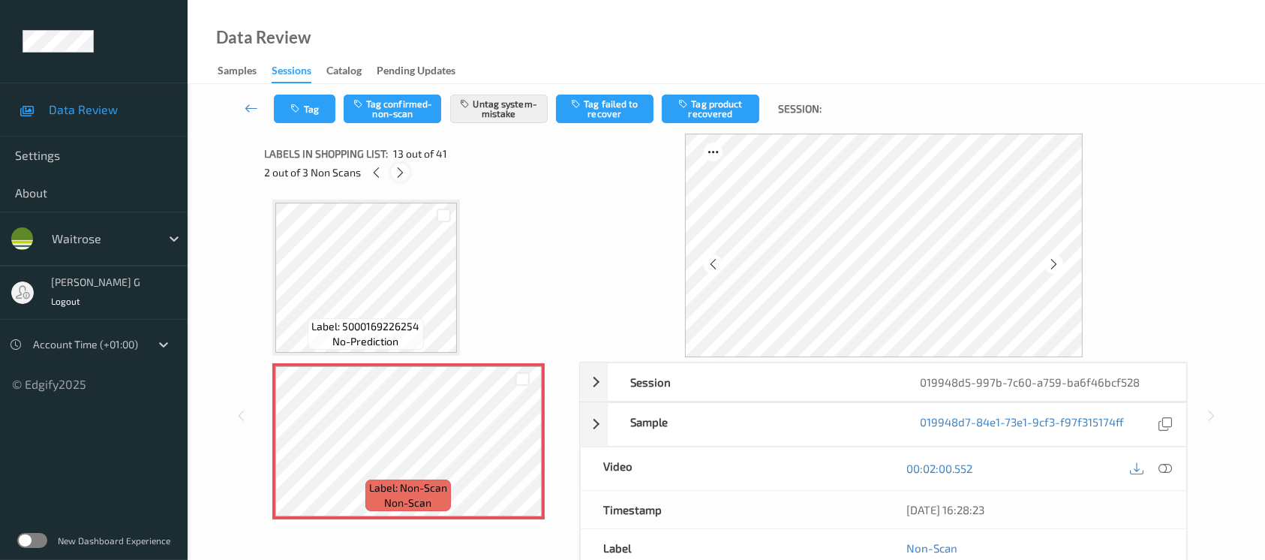
click at [398, 174] on icon at bounding box center [400, 173] width 13 height 14
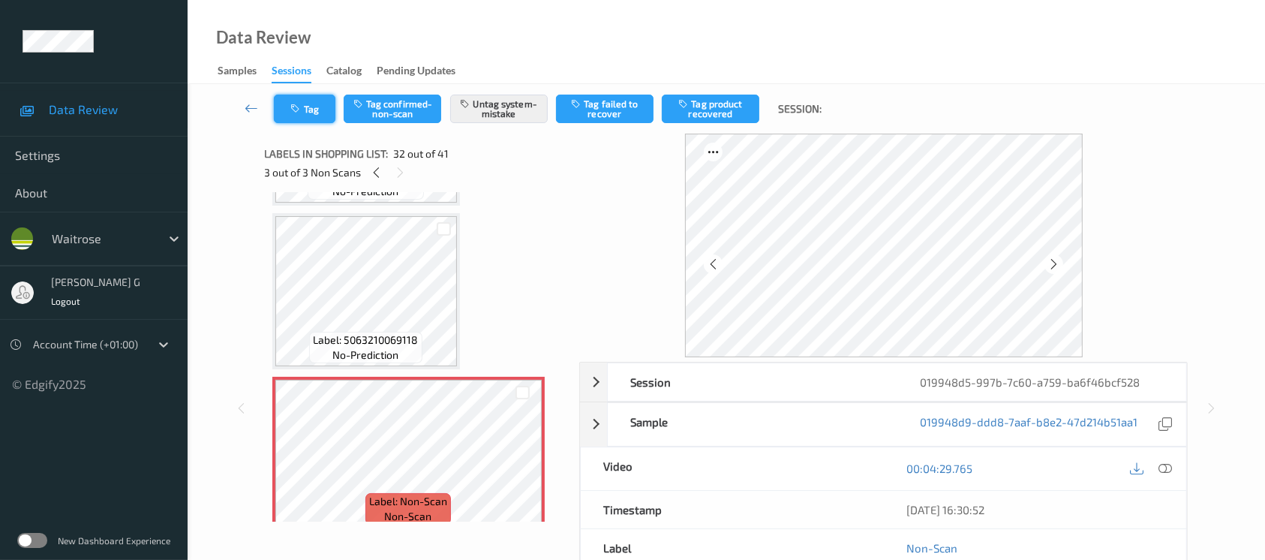
click at [307, 112] on button "Tag" at bounding box center [305, 109] width 62 height 29
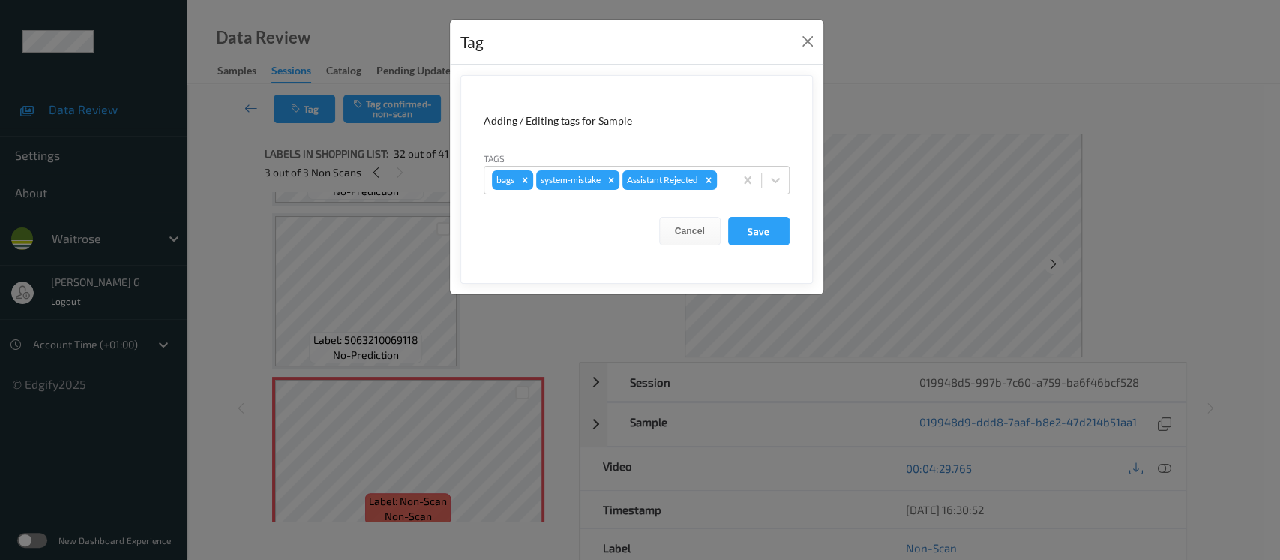
click at [250, 263] on div "Tag Adding / Editing tags for Sample Tags bags system-mistake Assistant Rejecte…" at bounding box center [640, 280] width 1280 height 560
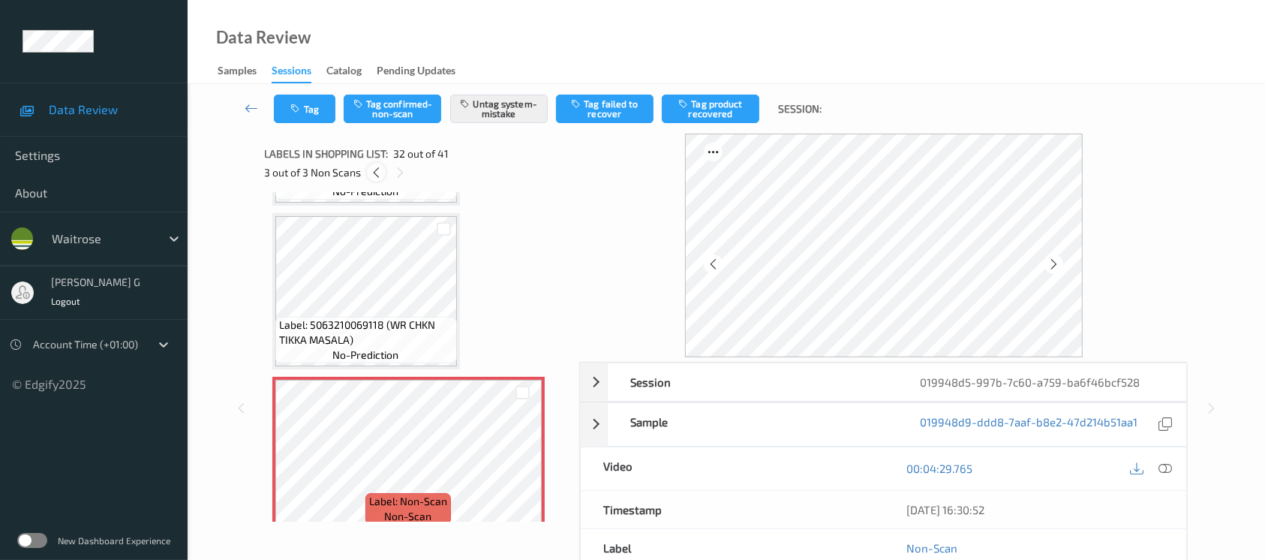
click at [377, 177] on icon at bounding box center [376, 173] width 13 height 14
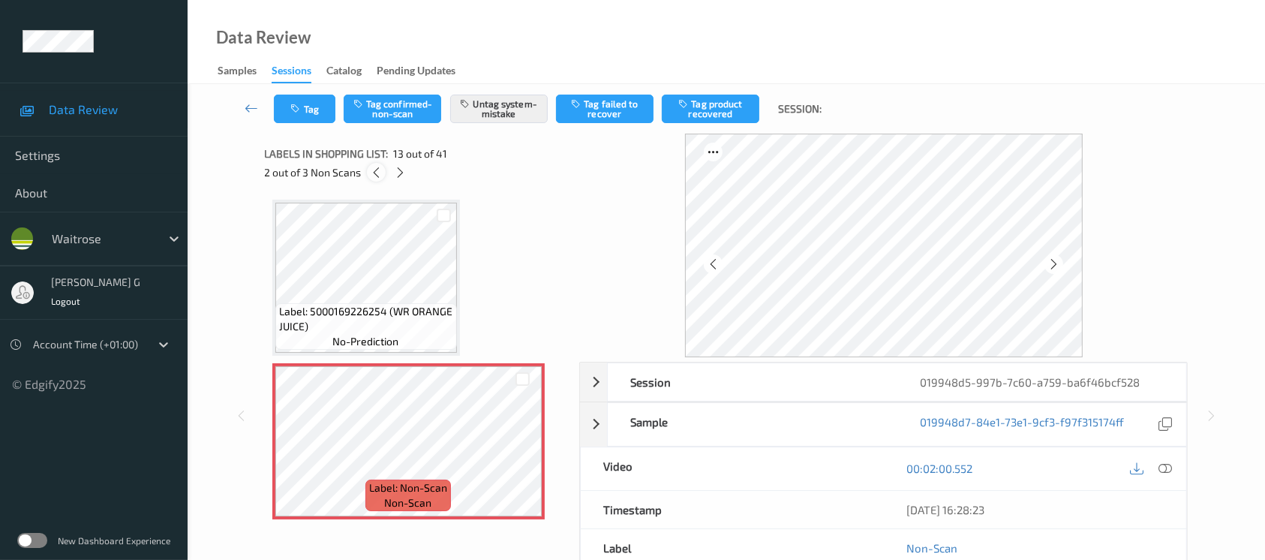
click at [377, 177] on icon at bounding box center [376, 173] width 13 height 14
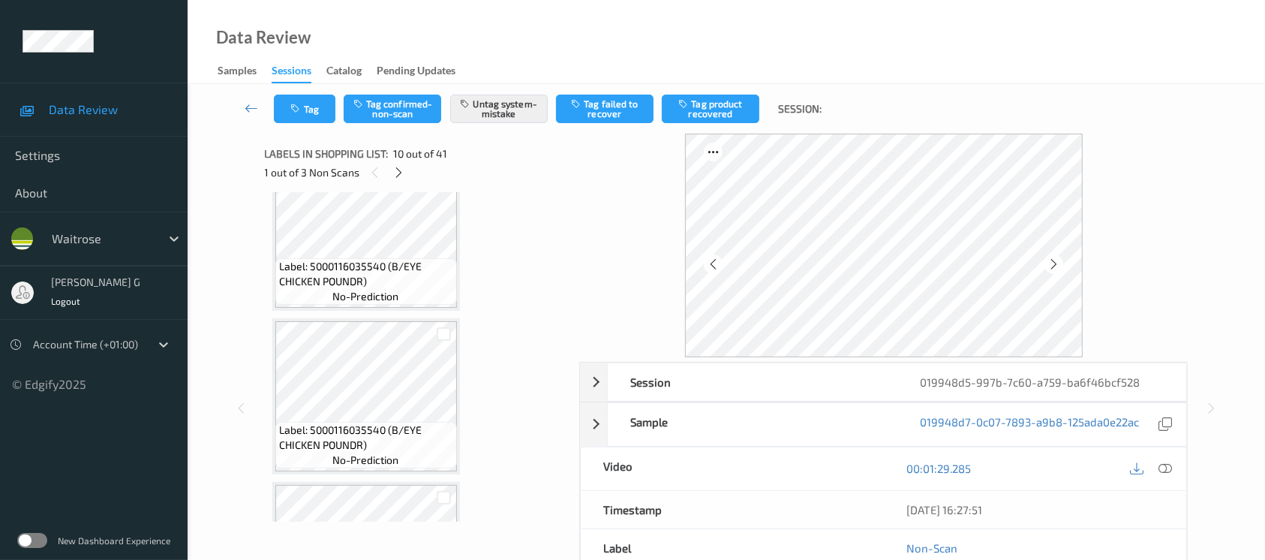
scroll to position [1110, 0]
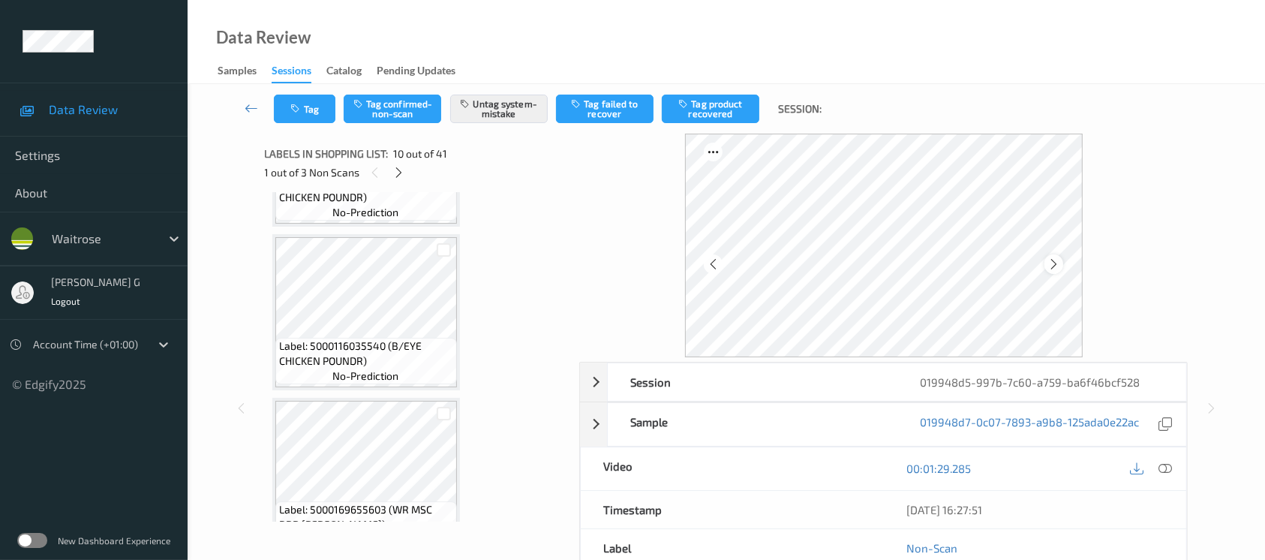
click at [1057, 268] on icon at bounding box center [1053, 264] width 13 height 14
click at [1056, 268] on icon at bounding box center [1053, 264] width 13 height 14
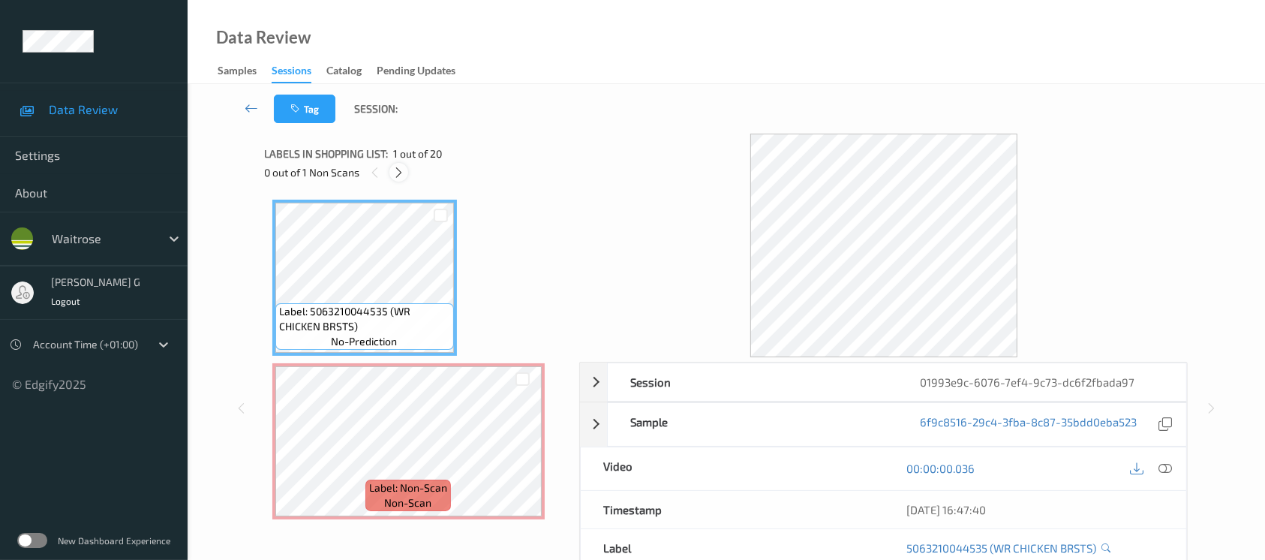
click at [397, 171] on icon at bounding box center [398, 173] width 13 height 14
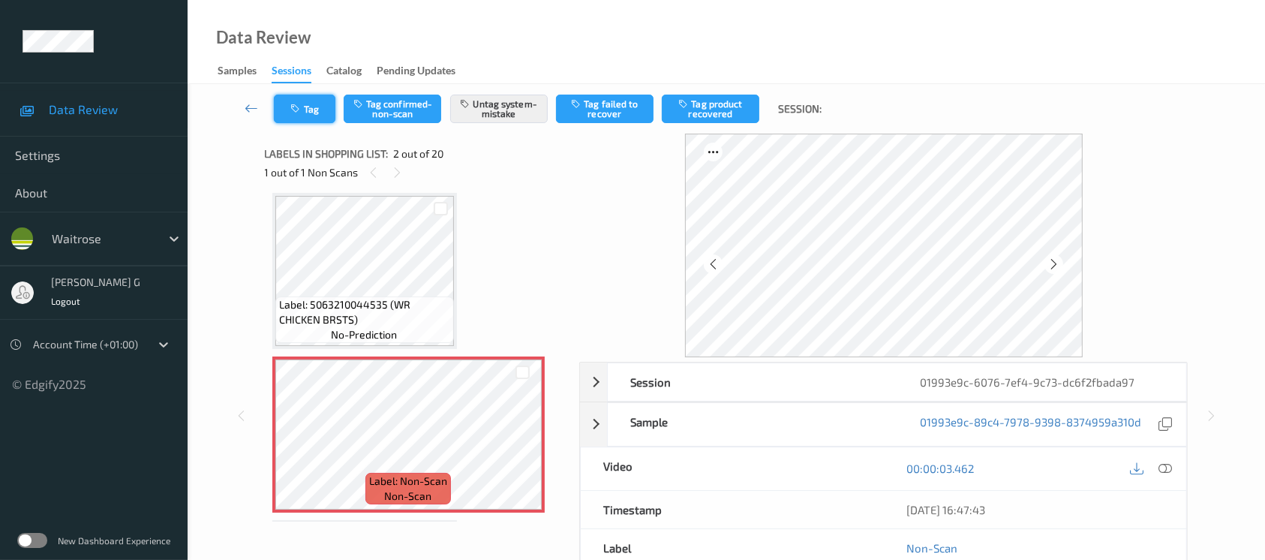
click at [286, 100] on button "Tag" at bounding box center [305, 109] width 62 height 29
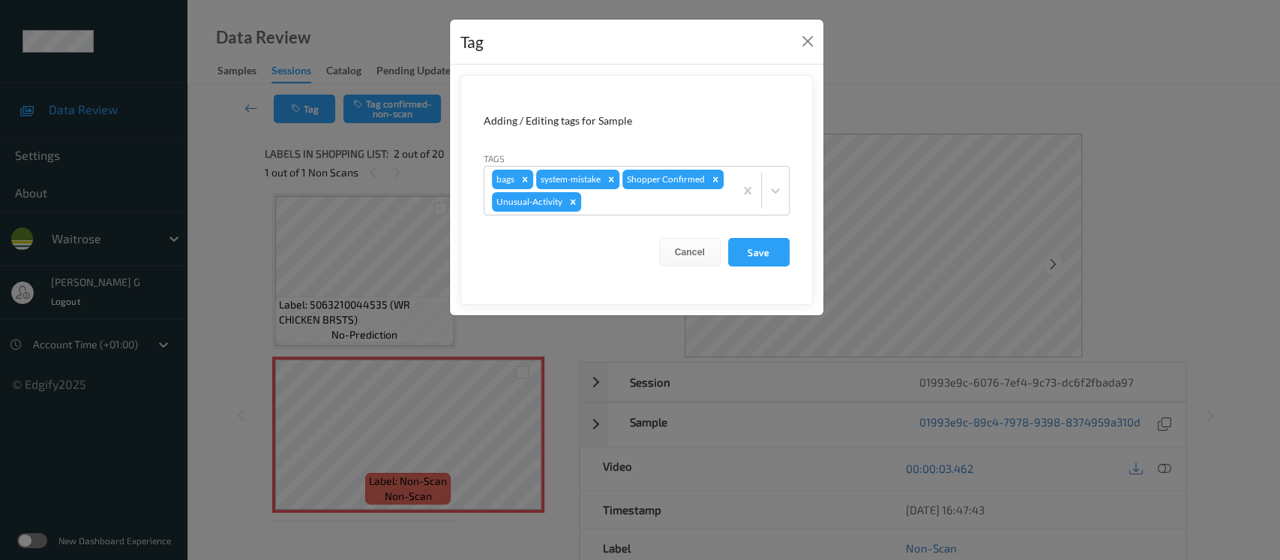
click at [230, 274] on div "Tag Adding / Editing tags for Sample Tags bags system-mistake Shopper Confirmed…" at bounding box center [640, 280] width 1280 height 560
